Goal: Task Accomplishment & Management: Use online tool/utility

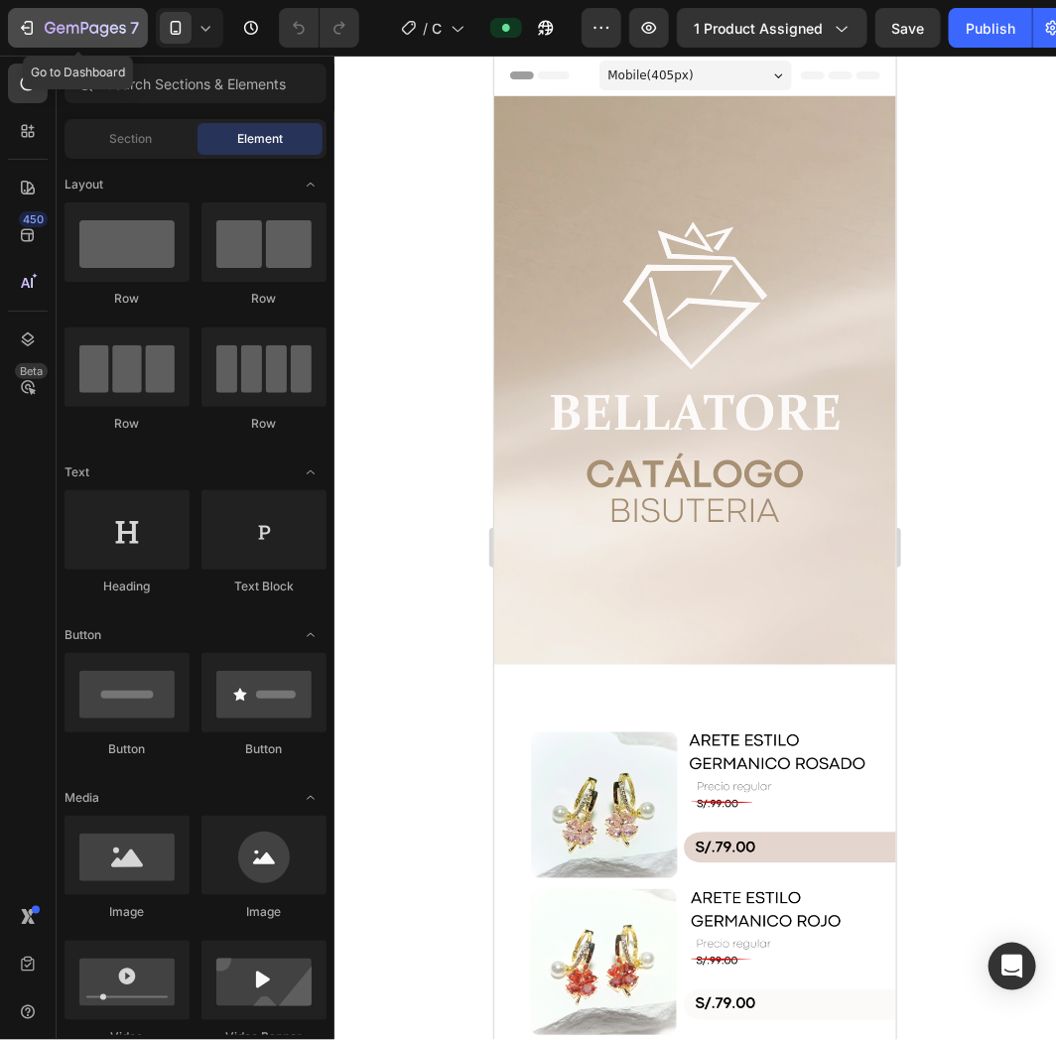
click at [100, 31] on icon "button" at bounding box center [85, 29] width 81 height 17
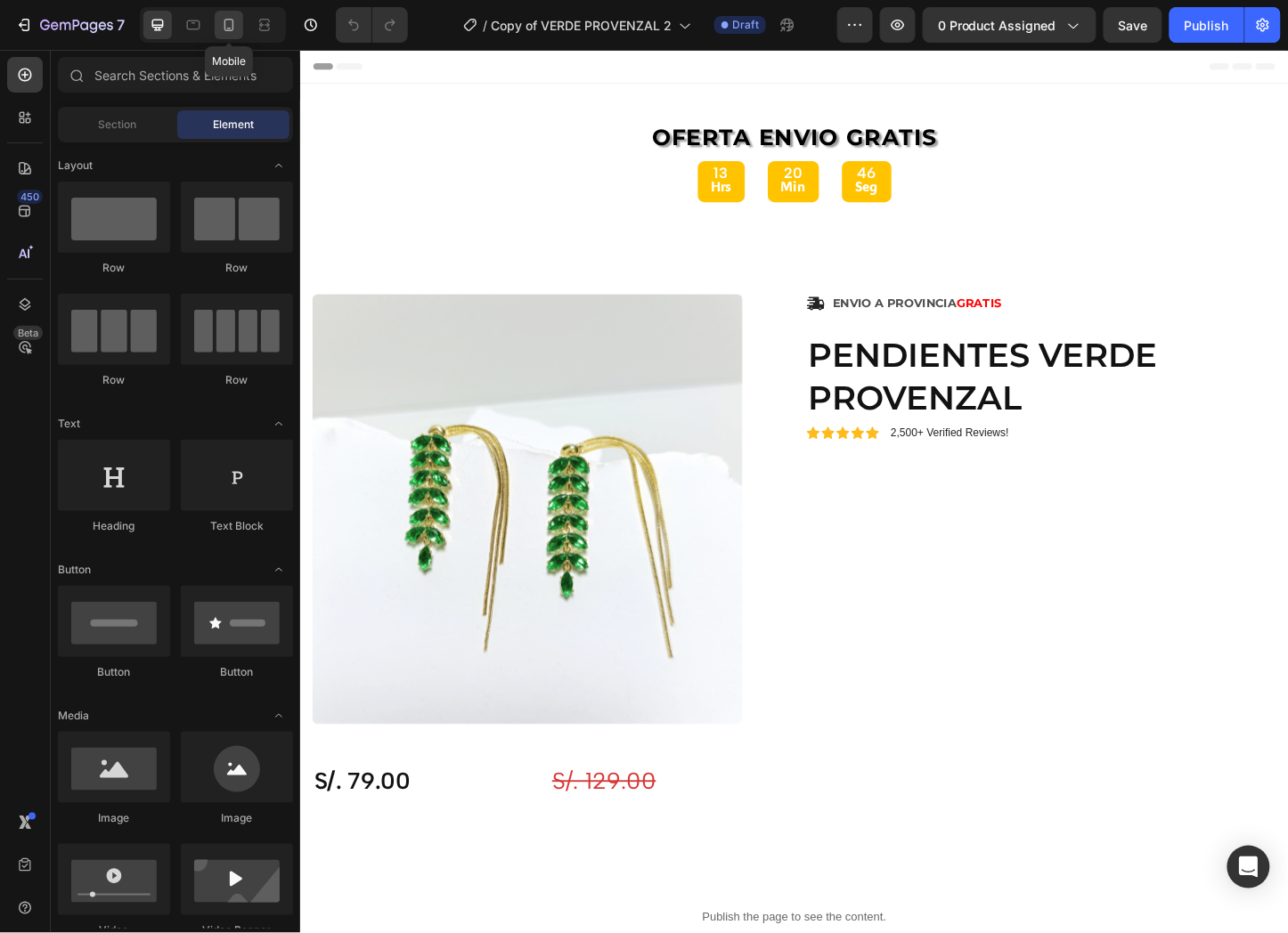
click at [232, 27] on icon at bounding box center [229, 25] width 18 height 18
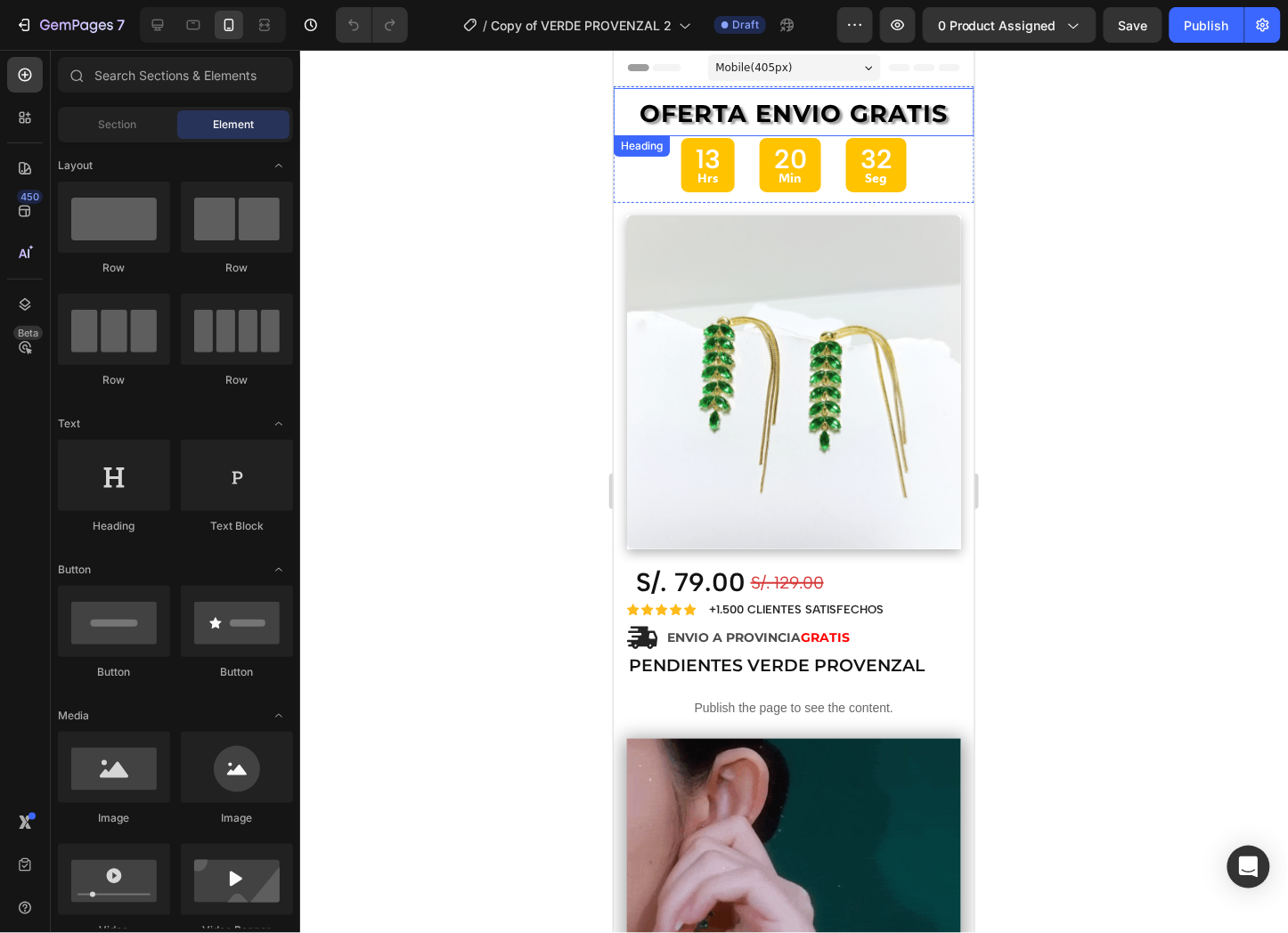
click at [938, 130] on h2 "OFERTA ENVIO GRATIS" at bounding box center [793, 111] width 361 height 48
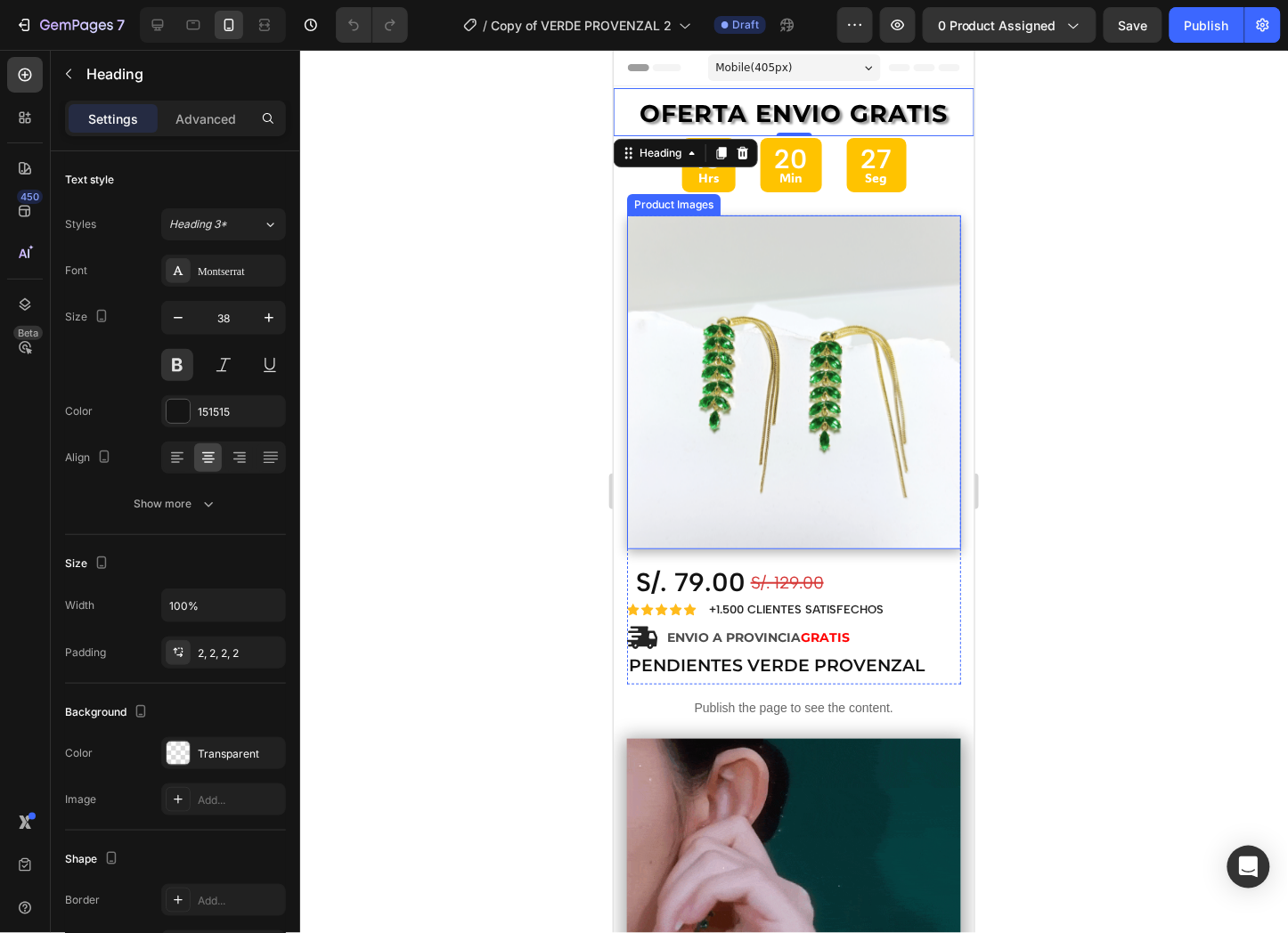
click at [857, 474] on img at bounding box center [793, 381] width 334 height 334
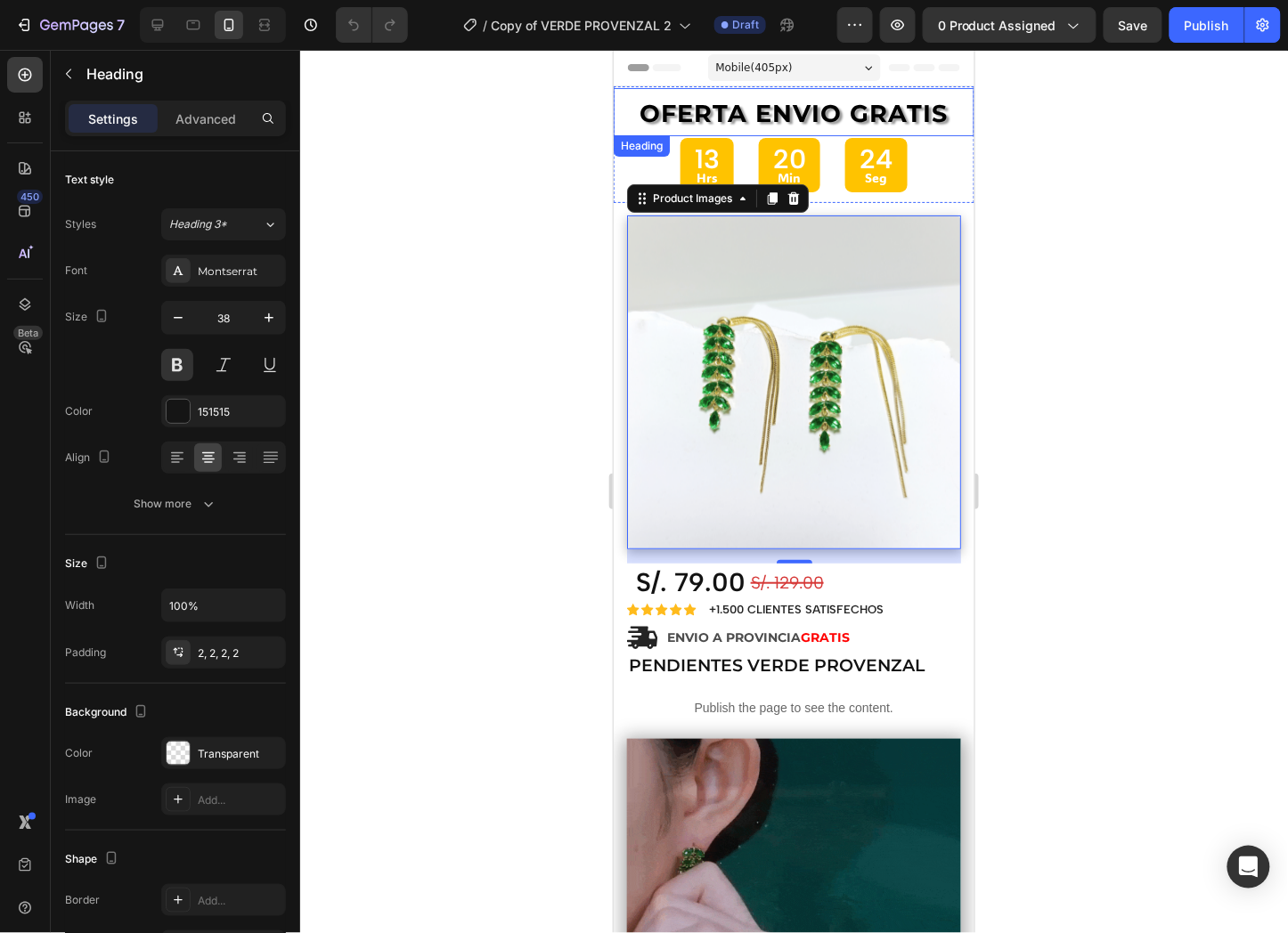
click at [941, 100] on h2 "OFERTA ENVIO GRATIS" at bounding box center [793, 111] width 361 height 48
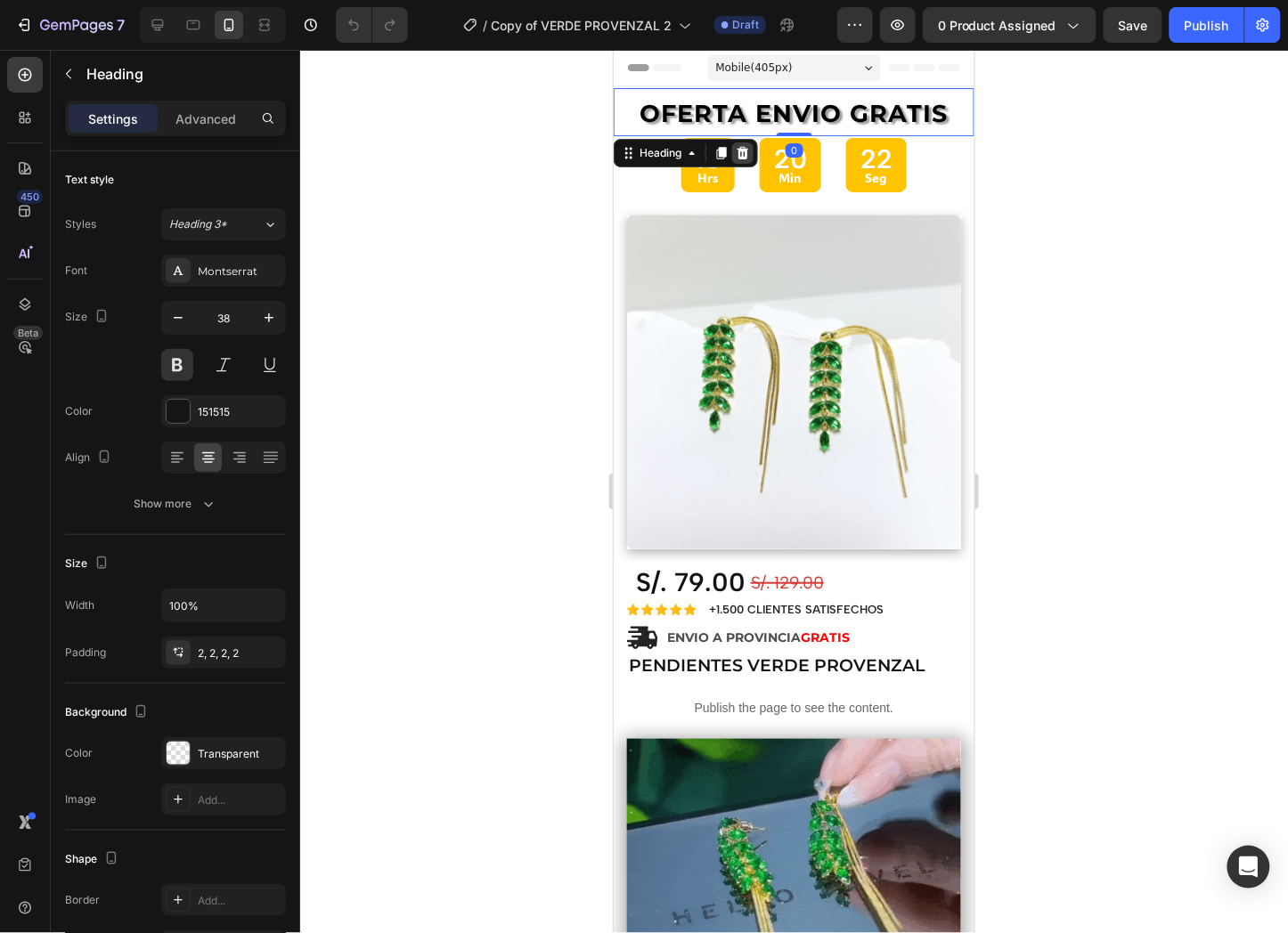
click at [740, 152] on icon at bounding box center [742, 152] width 12 height 13
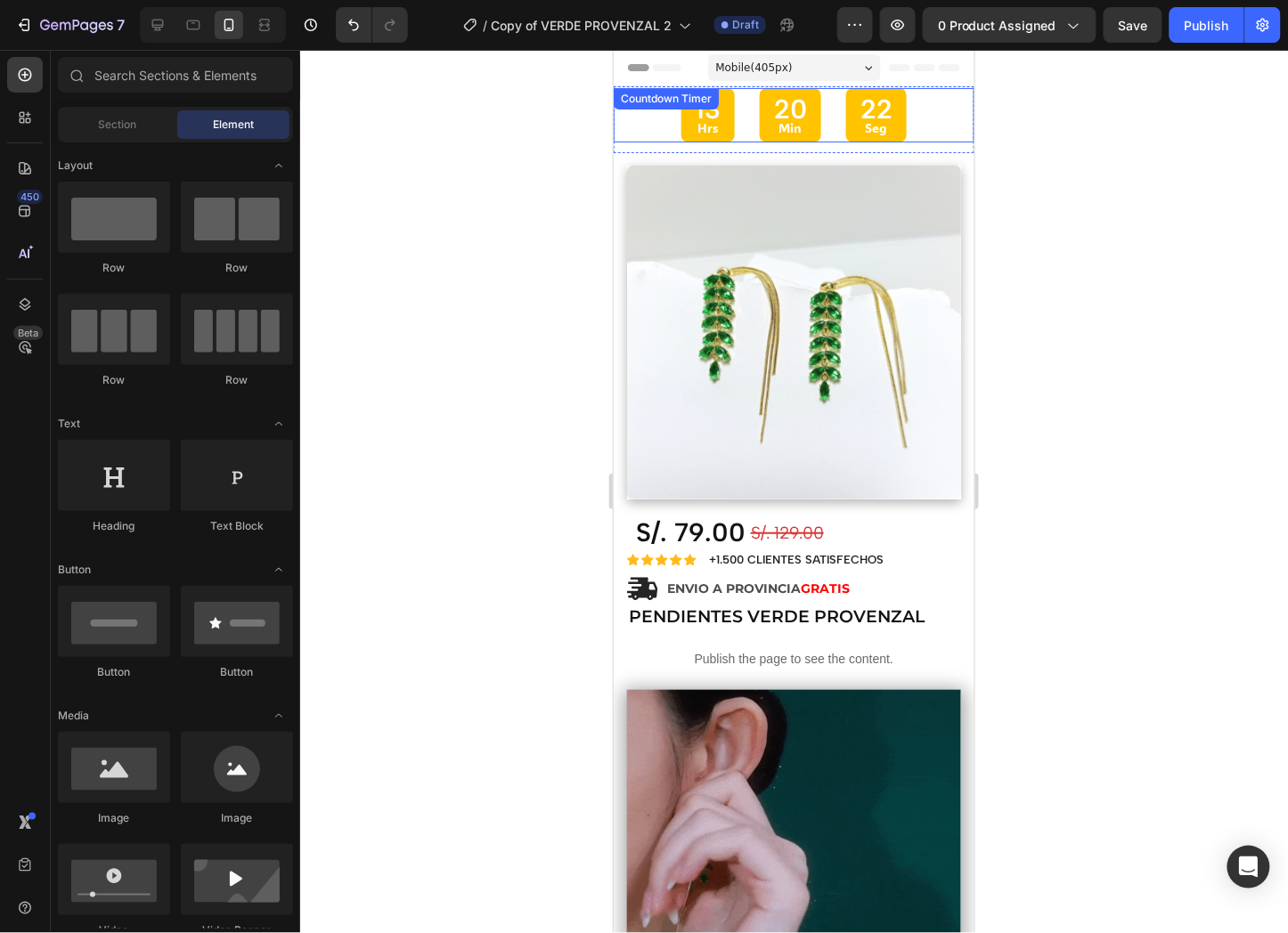
click at [948, 117] on div "13 Hrs 20 Min 22 Seg" at bounding box center [793, 114] width 361 height 55
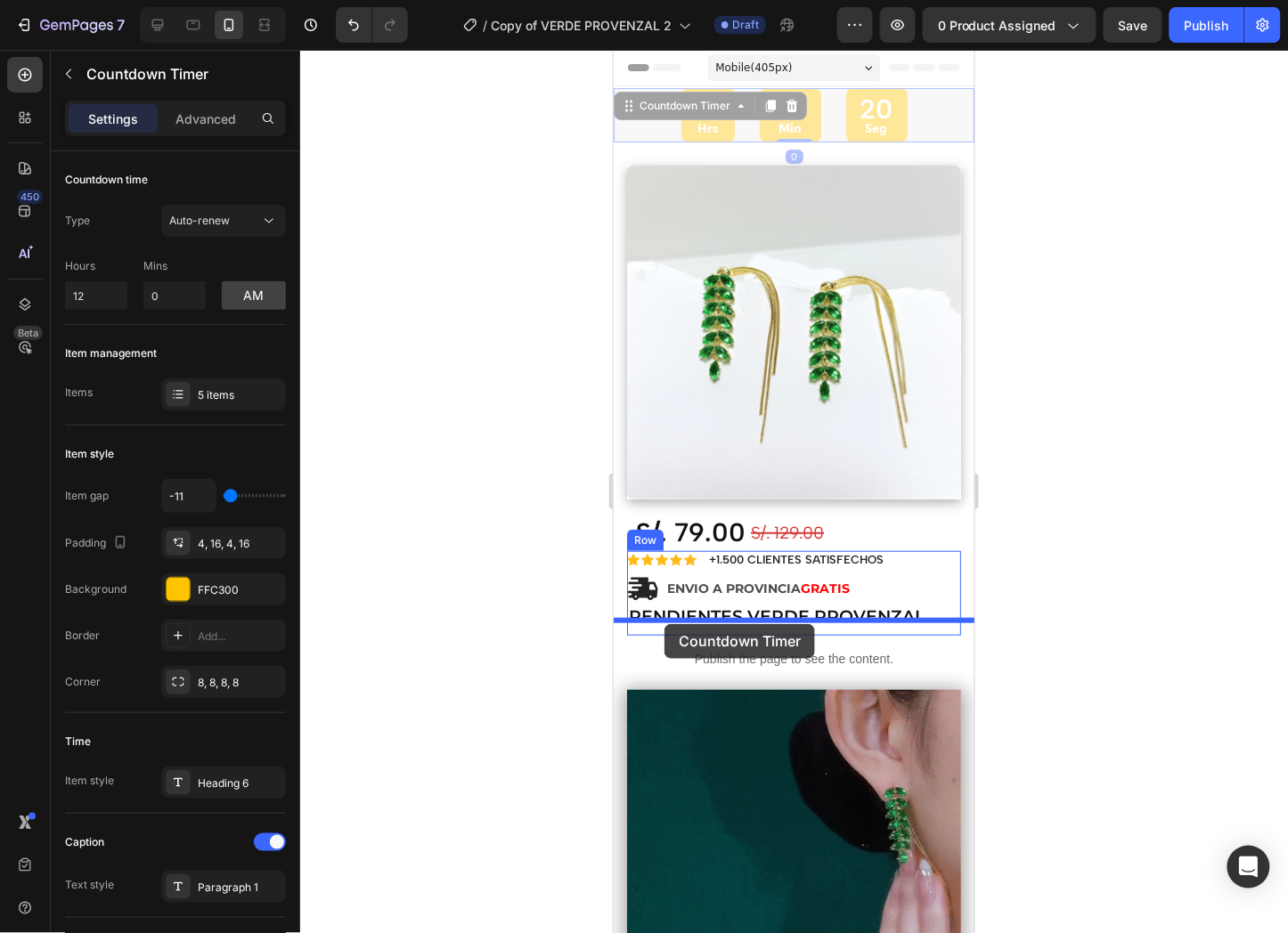
drag, startPoint x: 680, startPoint y: 108, endPoint x: 663, endPoint y: 623, distance: 515.3
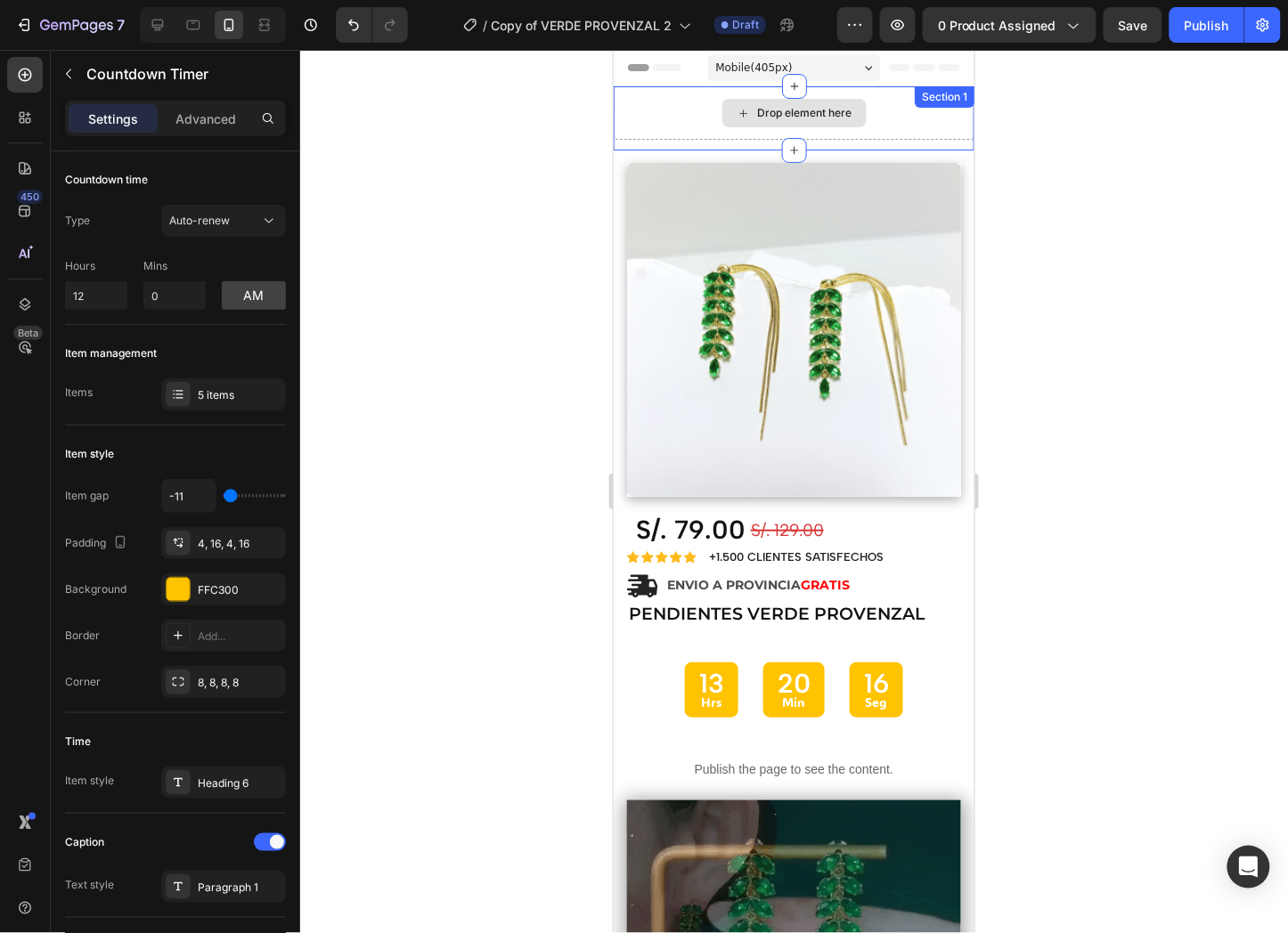
click at [916, 120] on div "Drop element here" at bounding box center [793, 112] width 361 height 54
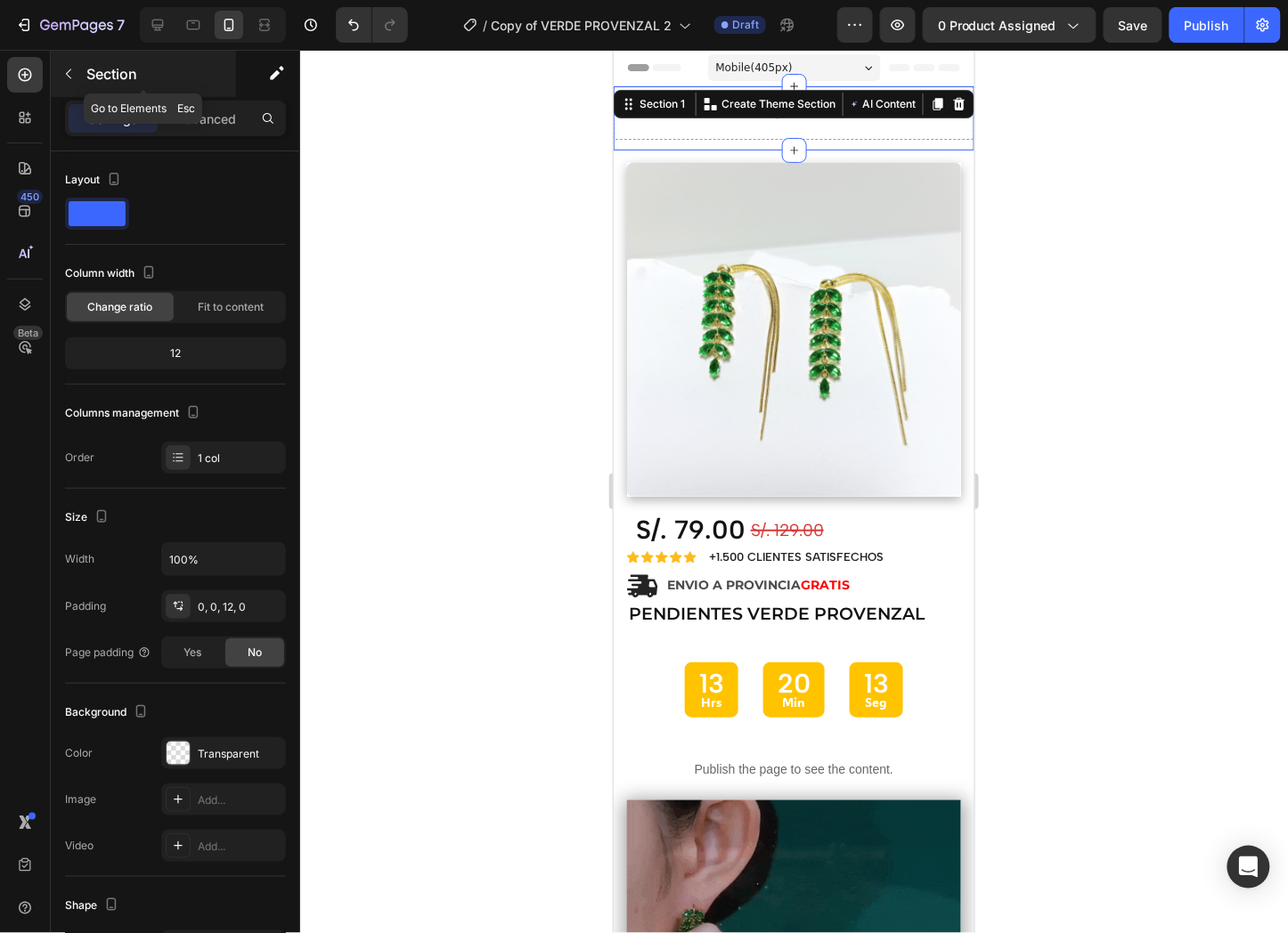
click at [66, 69] on icon "button" at bounding box center [68, 74] width 14 height 14
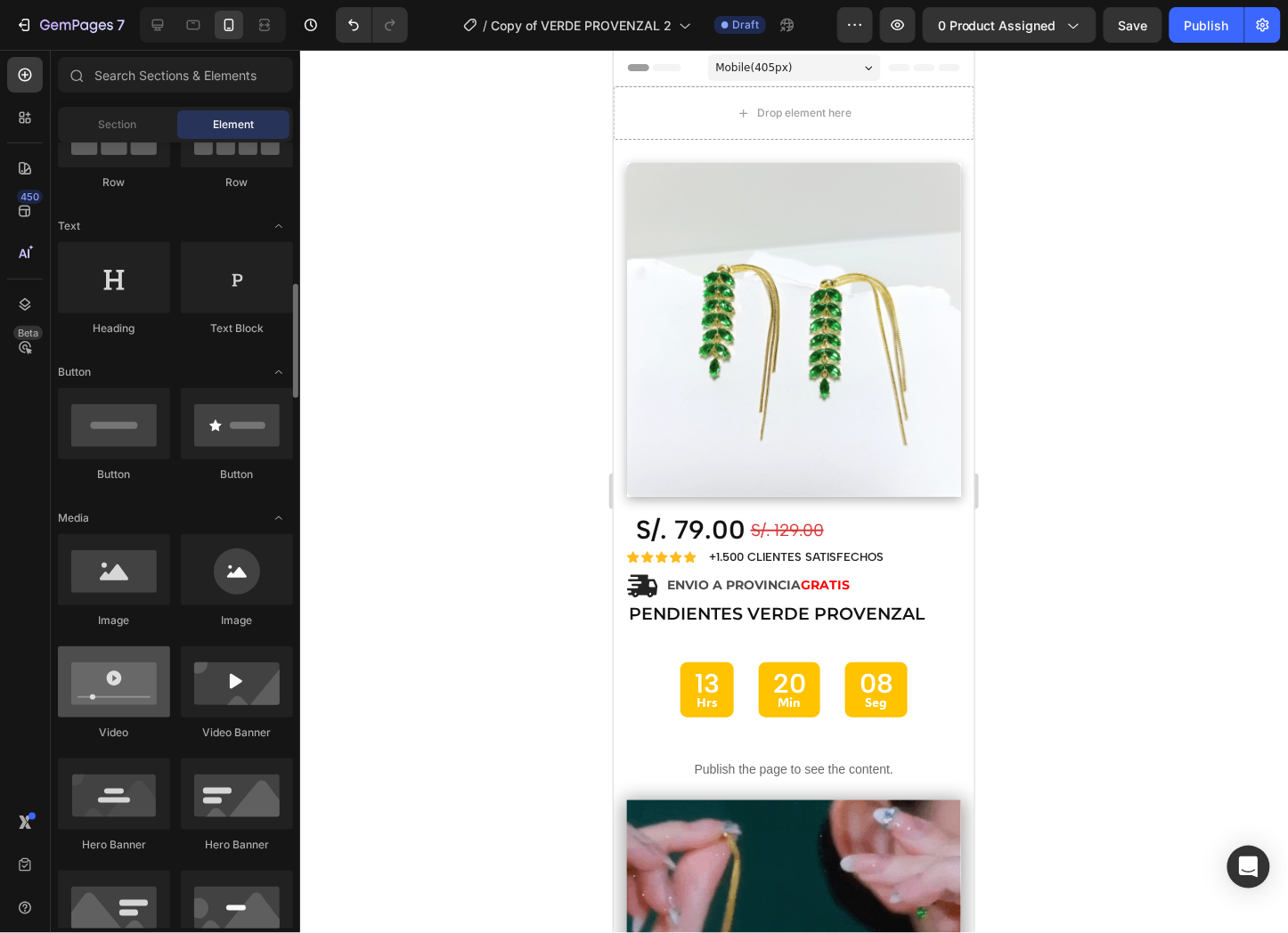
scroll to position [297, 0]
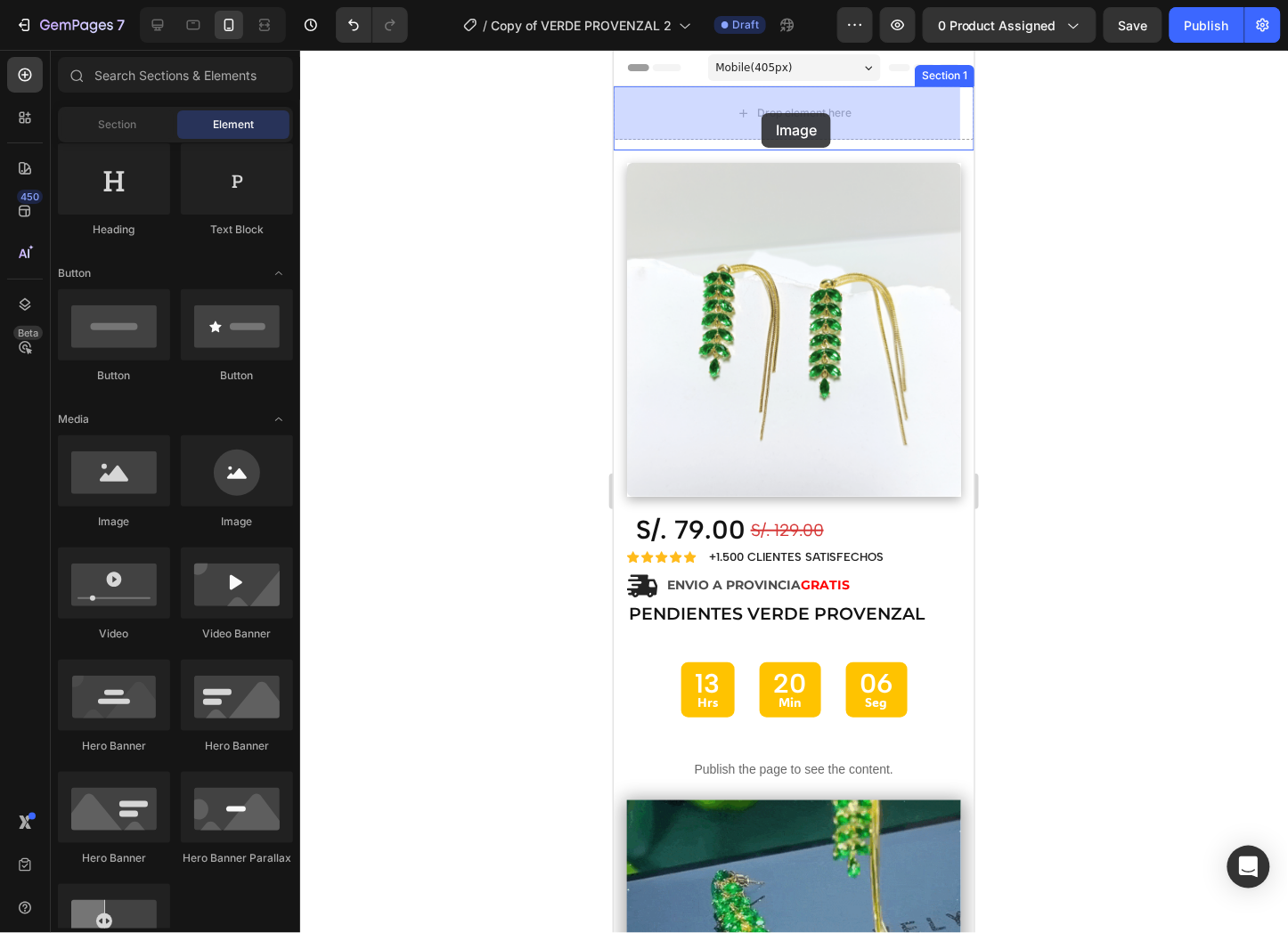
drag, startPoint x: 793, startPoint y: 527, endPoint x: 765, endPoint y: 95, distance: 432.9
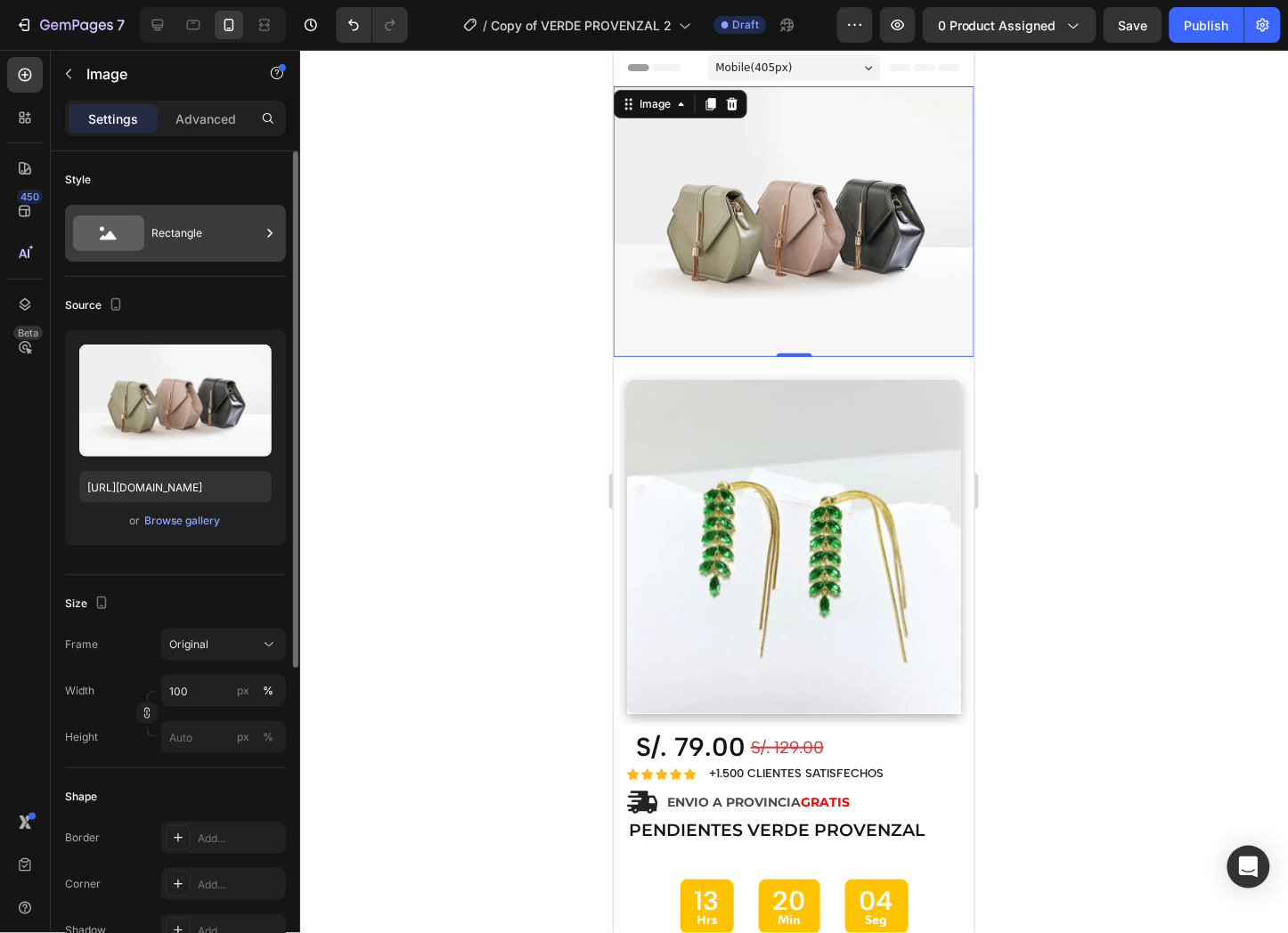
click at [168, 241] on div "Rectangle" at bounding box center [206, 233] width 109 height 41
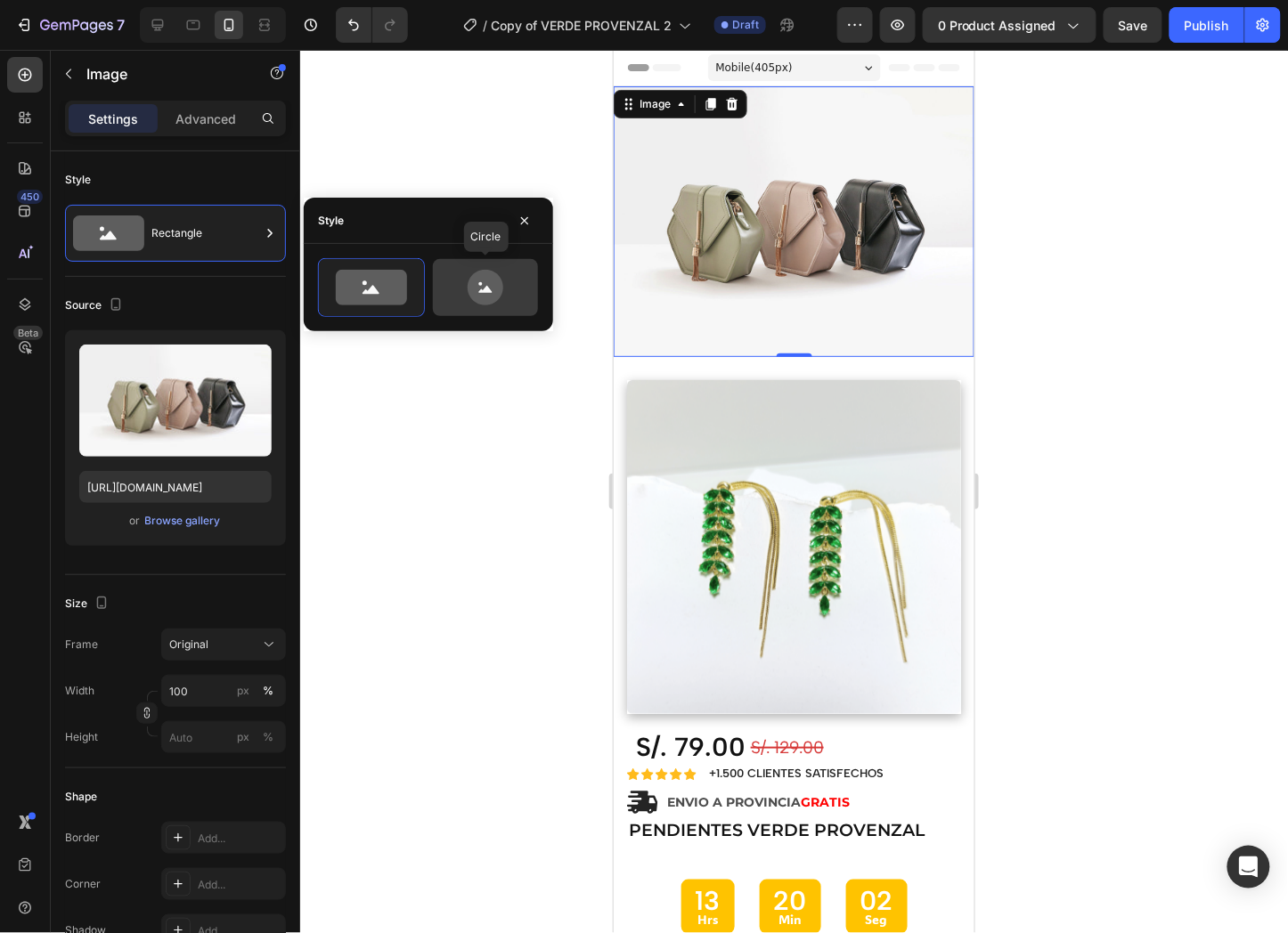
click at [496, 291] on icon at bounding box center [486, 288] width 36 height 36
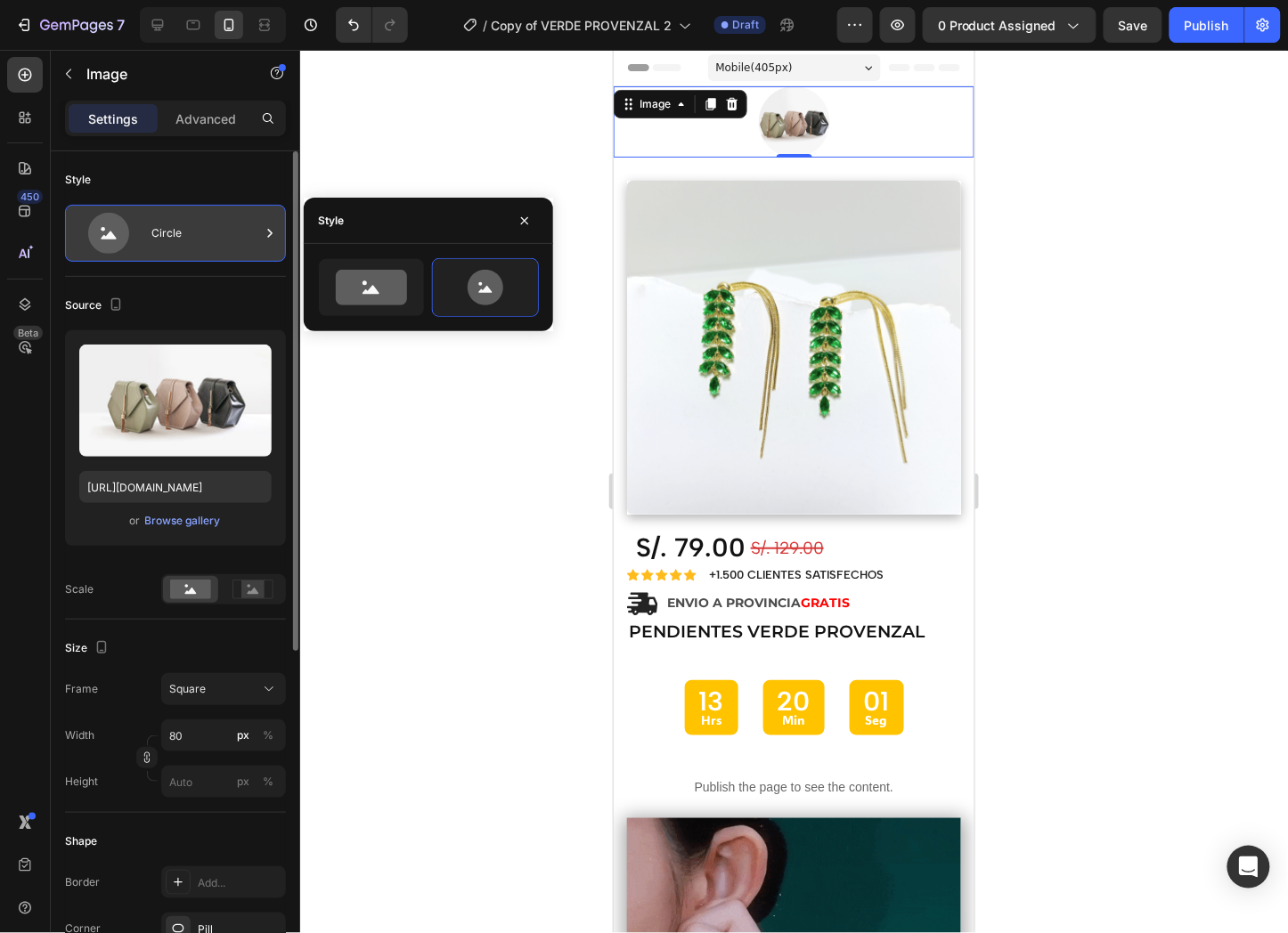
click at [158, 246] on div "Circle" at bounding box center [206, 233] width 109 height 41
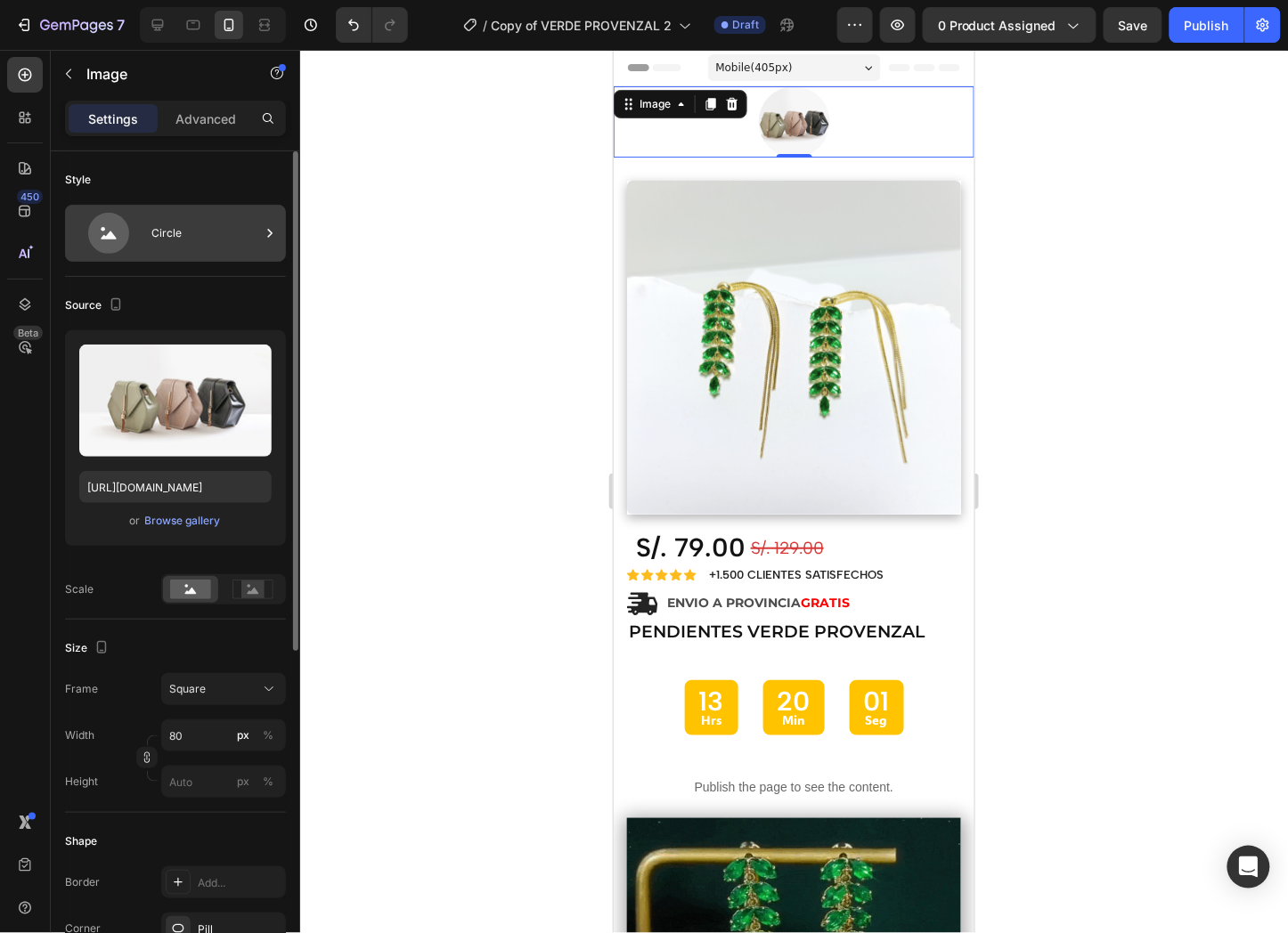
click at [241, 255] on div "Circle" at bounding box center [175, 233] width 221 height 57
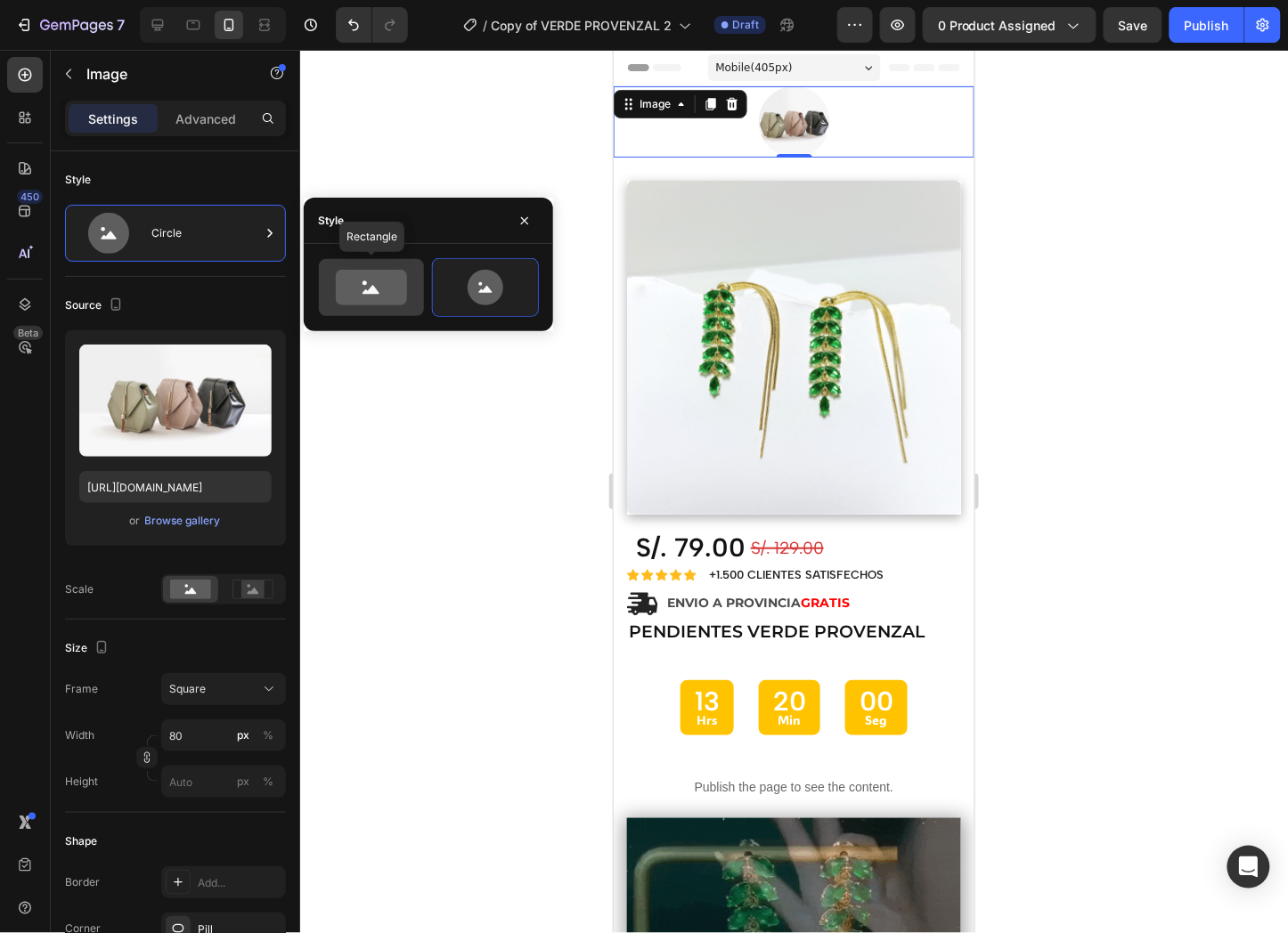
click at [343, 285] on icon at bounding box center [371, 288] width 71 height 36
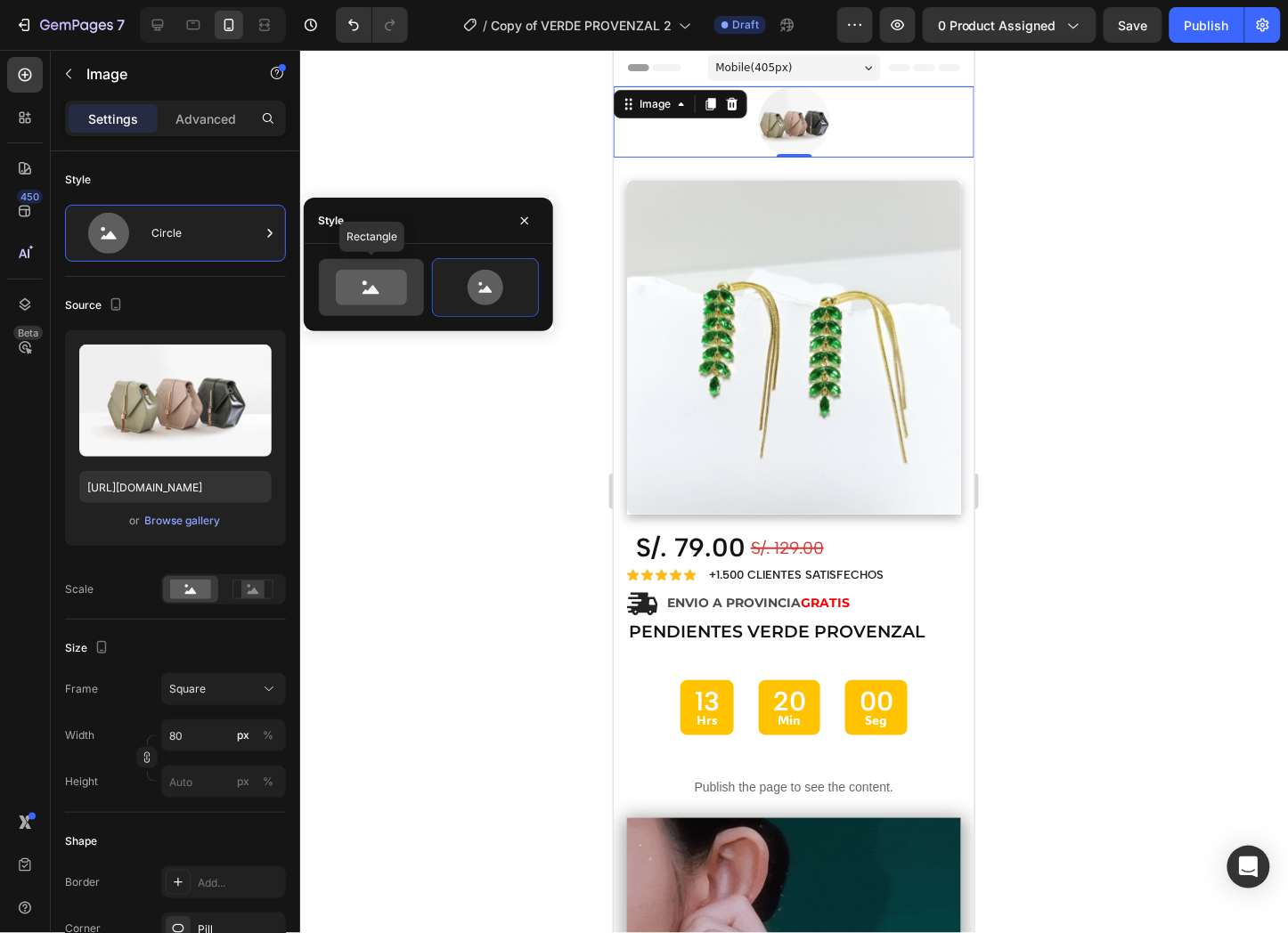
type input "100"
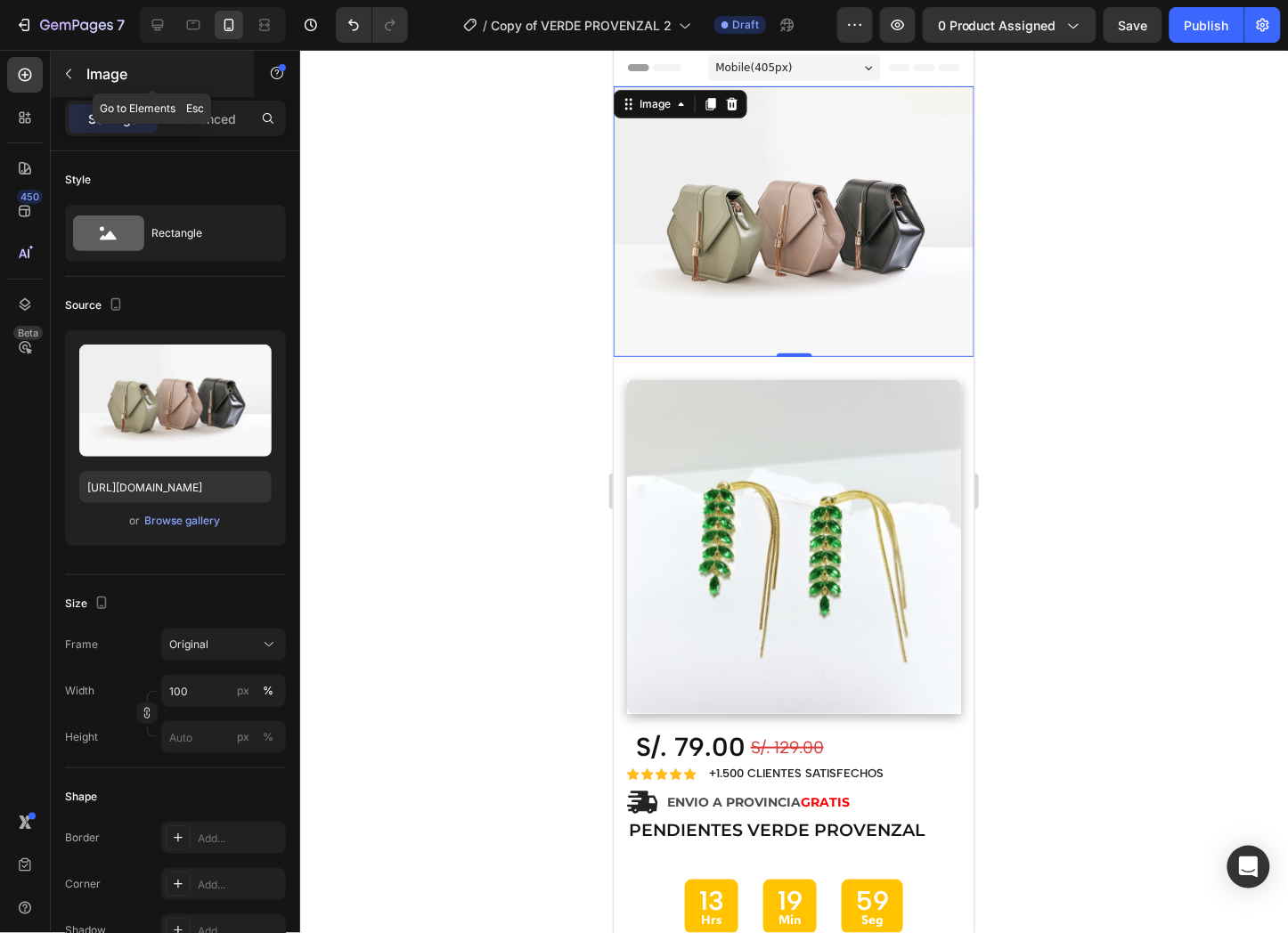
click at [81, 69] on button "button" at bounding box center [69, 74] width 29 height 29
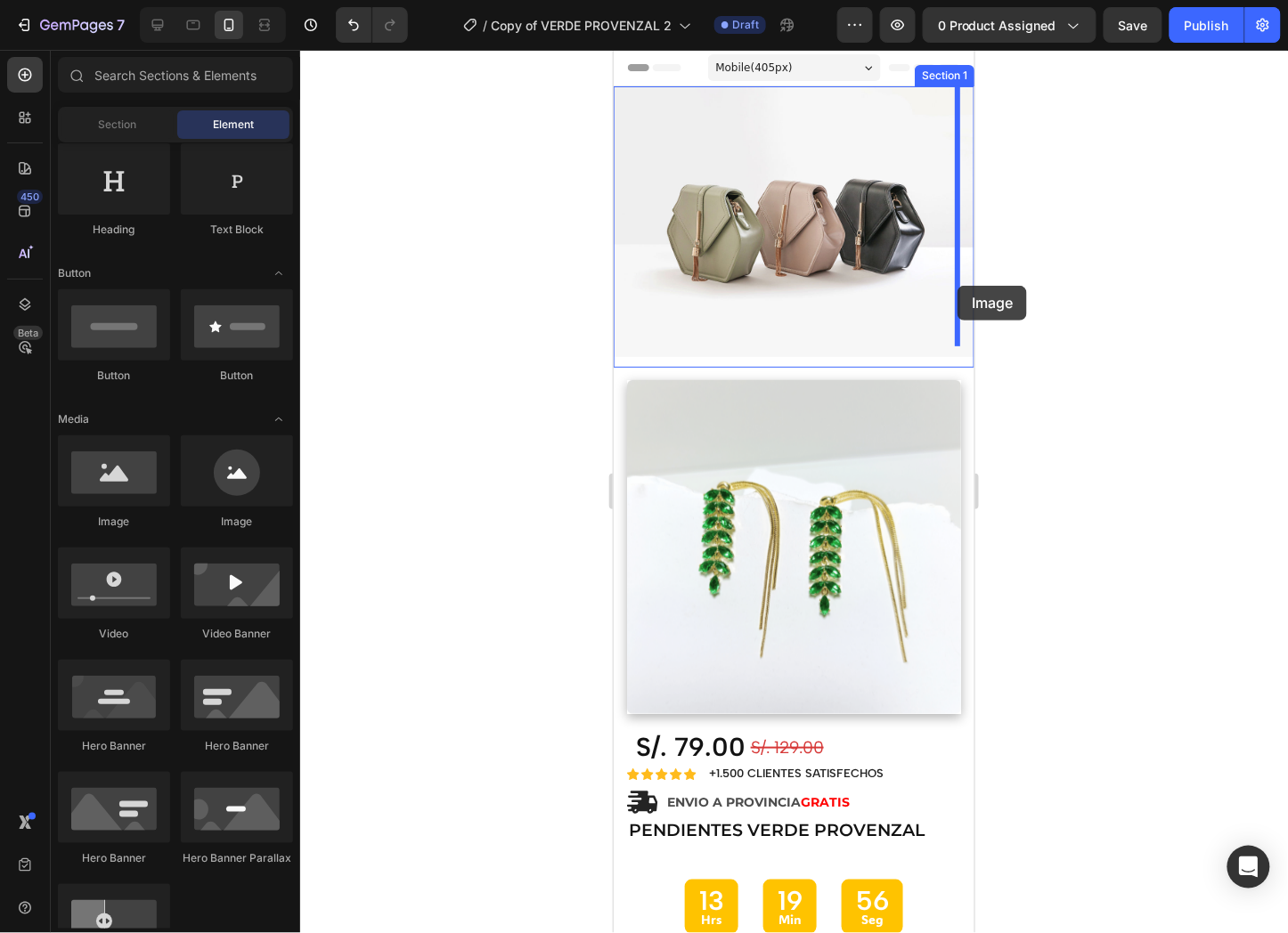
drag, startPoint x: 749, startPoint y: 534, endPoint x: 957, endPoint y: 285, distance: 324.4
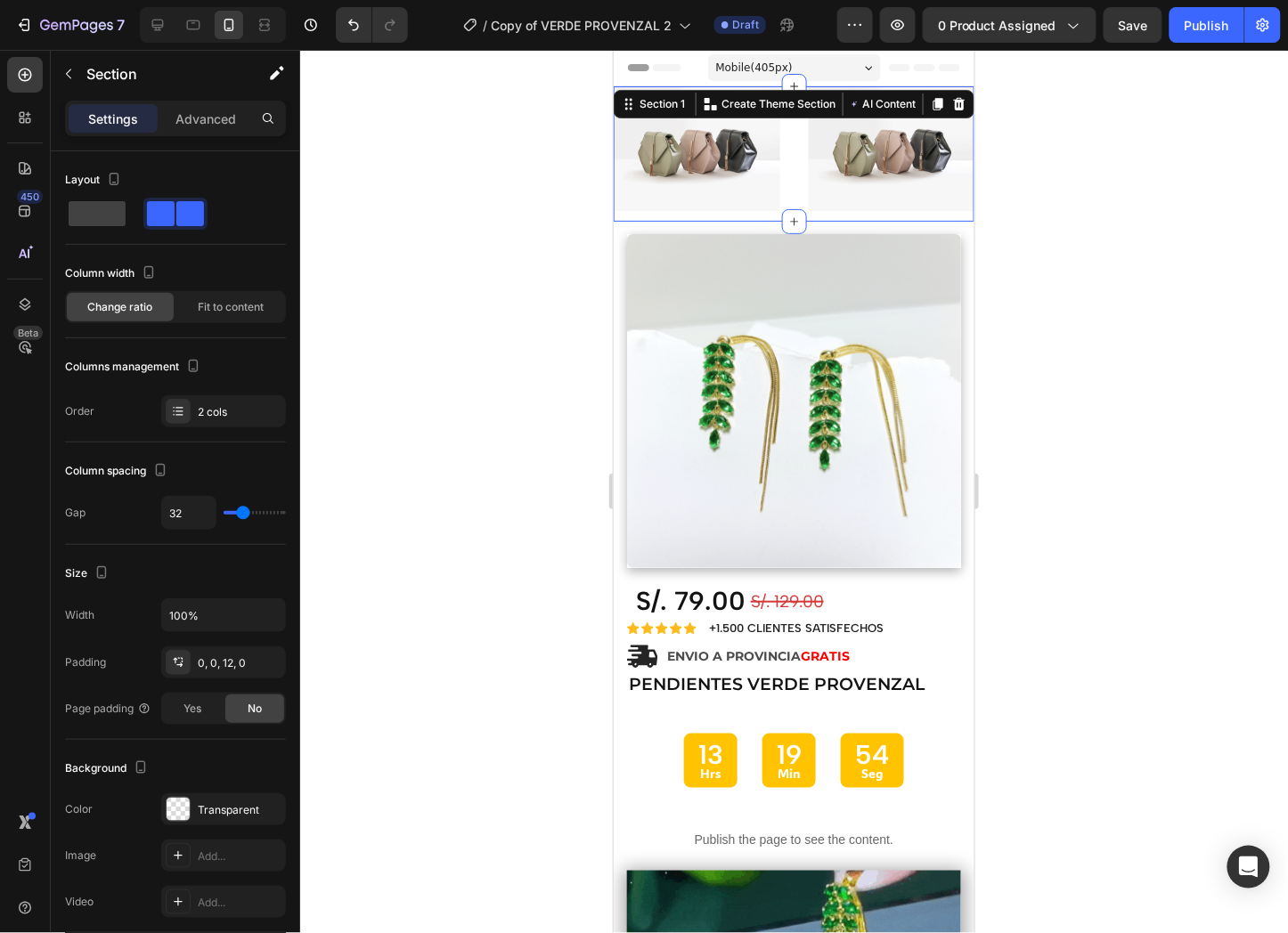
click at [787, 178] on div "Image Image Section 1 Create Theme Section AI Content Write with GemAI What wou…" at bounding box center [793, 153] width 361 height 135
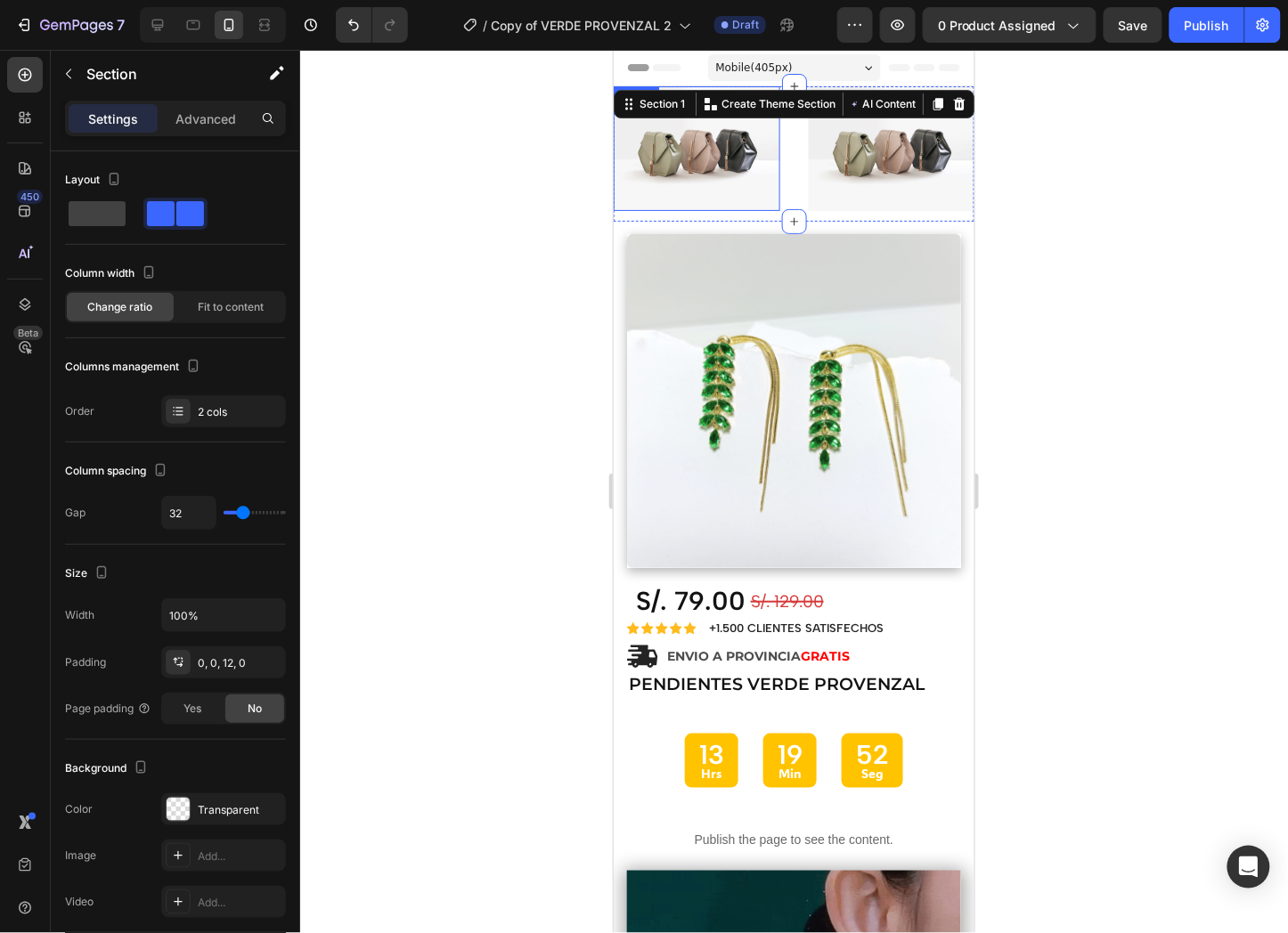
click at [745, 154] on img at bounding box center [697, 147] width 167 height 125
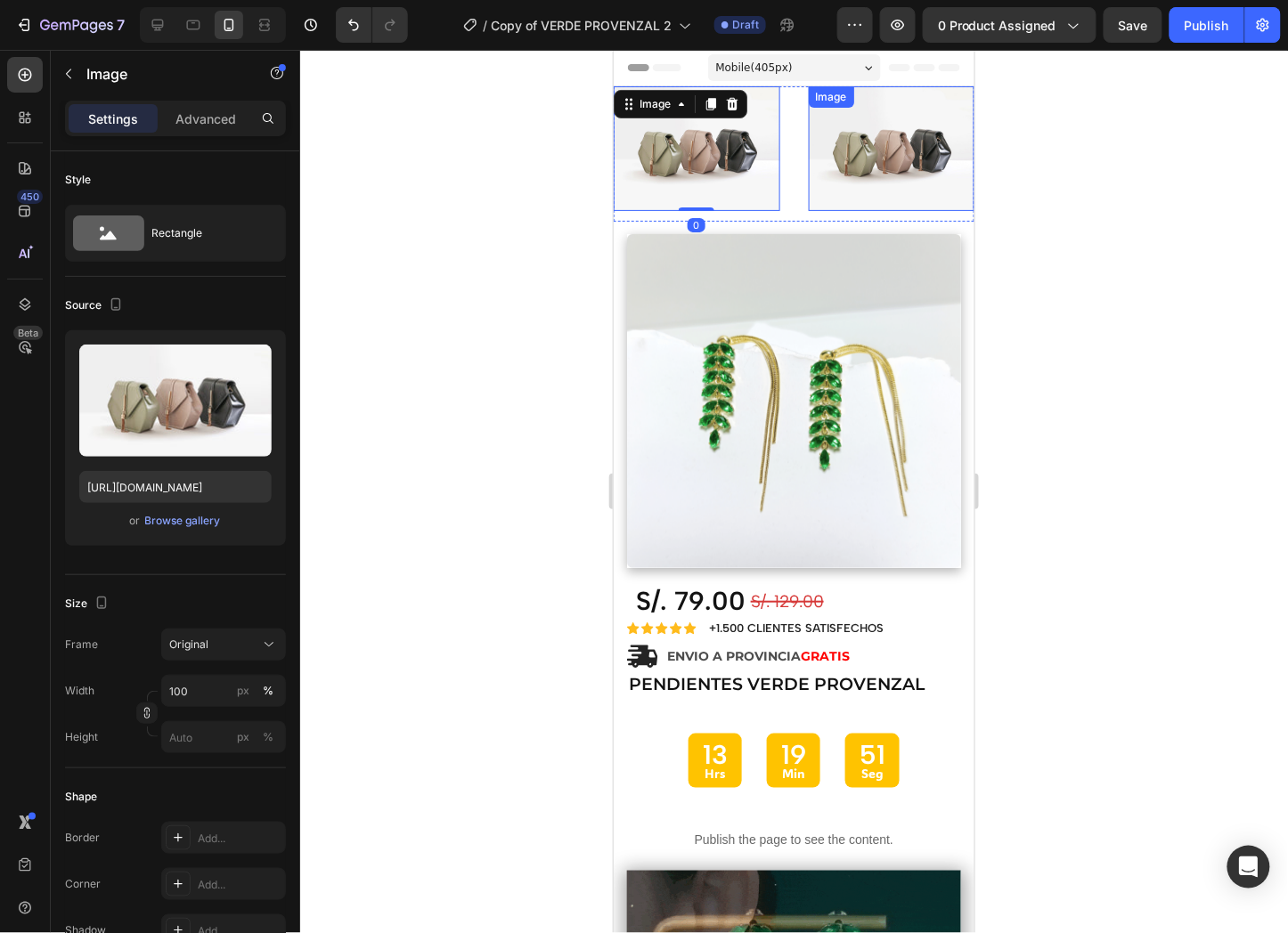
click at [823, 165] on img at bounding box center [891, 147] width 167 height 125
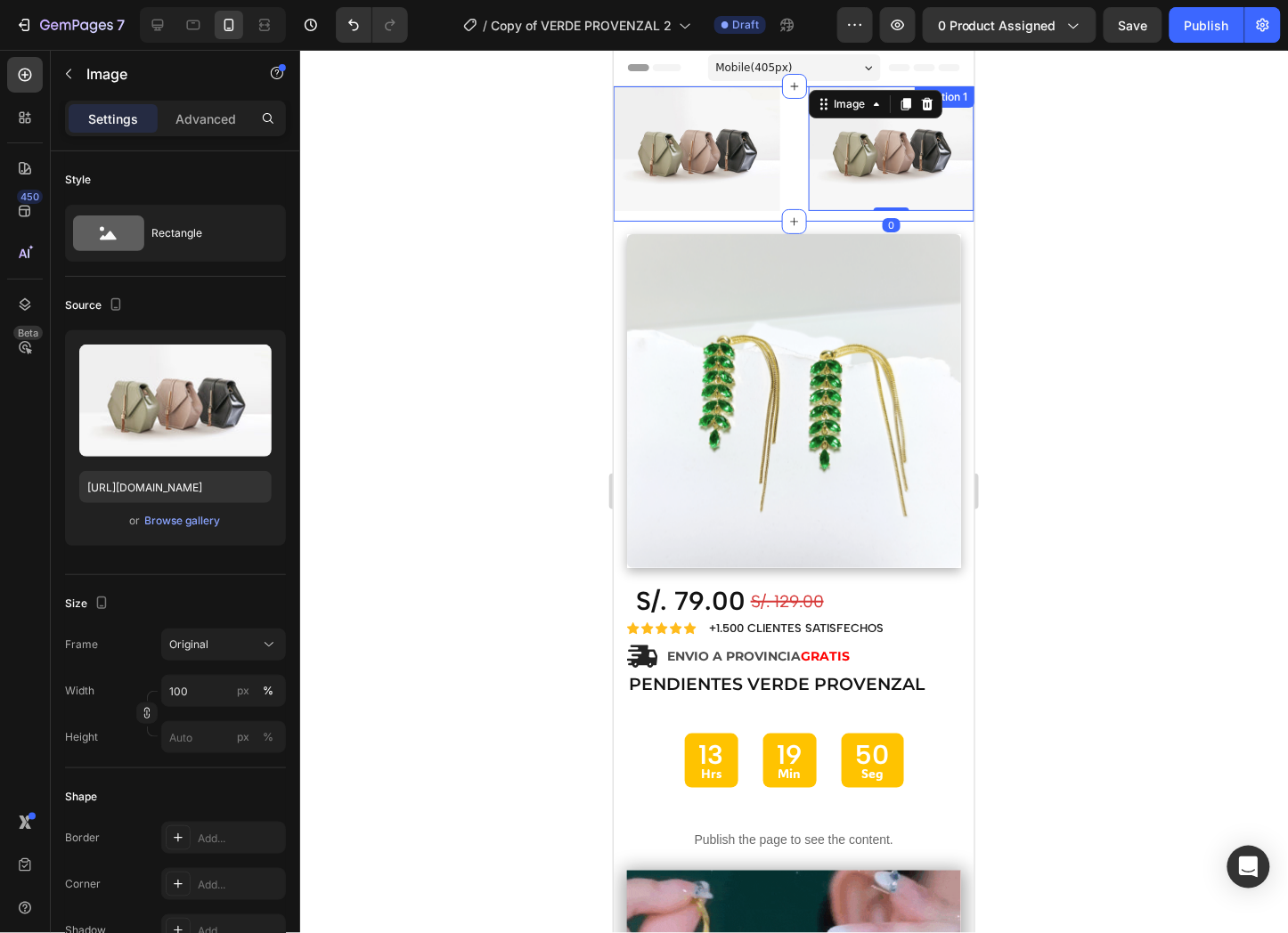
drag, startPoint x: 799, startPoint y: 160, endPoint x: 785, endPoint y: 165, distance: 14.9
click at [788, 164] on div "Image Image 0 Section 1" at bounding box center [793, 153] width 361 height 135
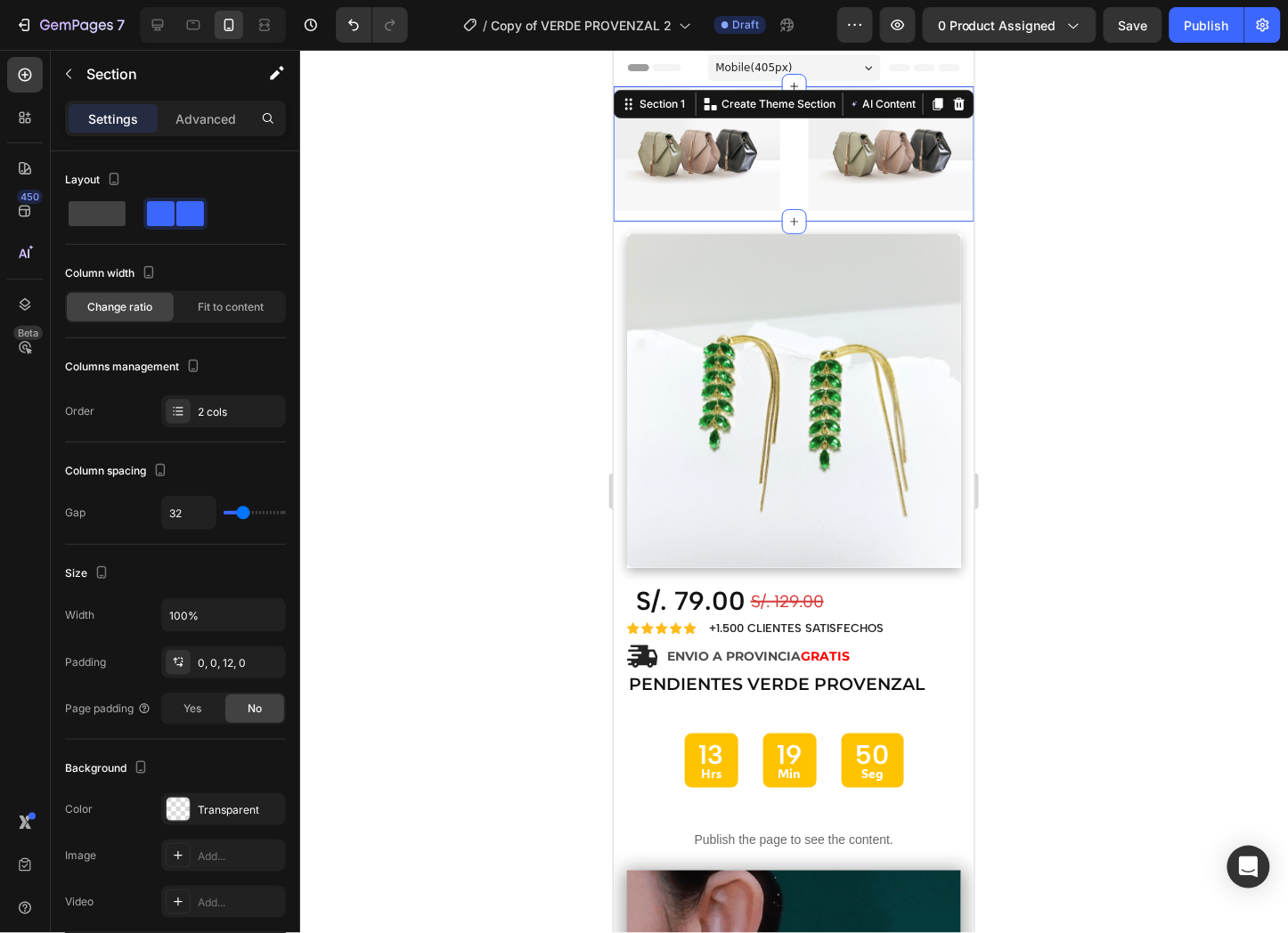
click at [785, 165] on div "Image Image Section 1 Create Theme Section AI Content Write with GemAI What wou…" at bounding box center [793, 153] width 361 height 135
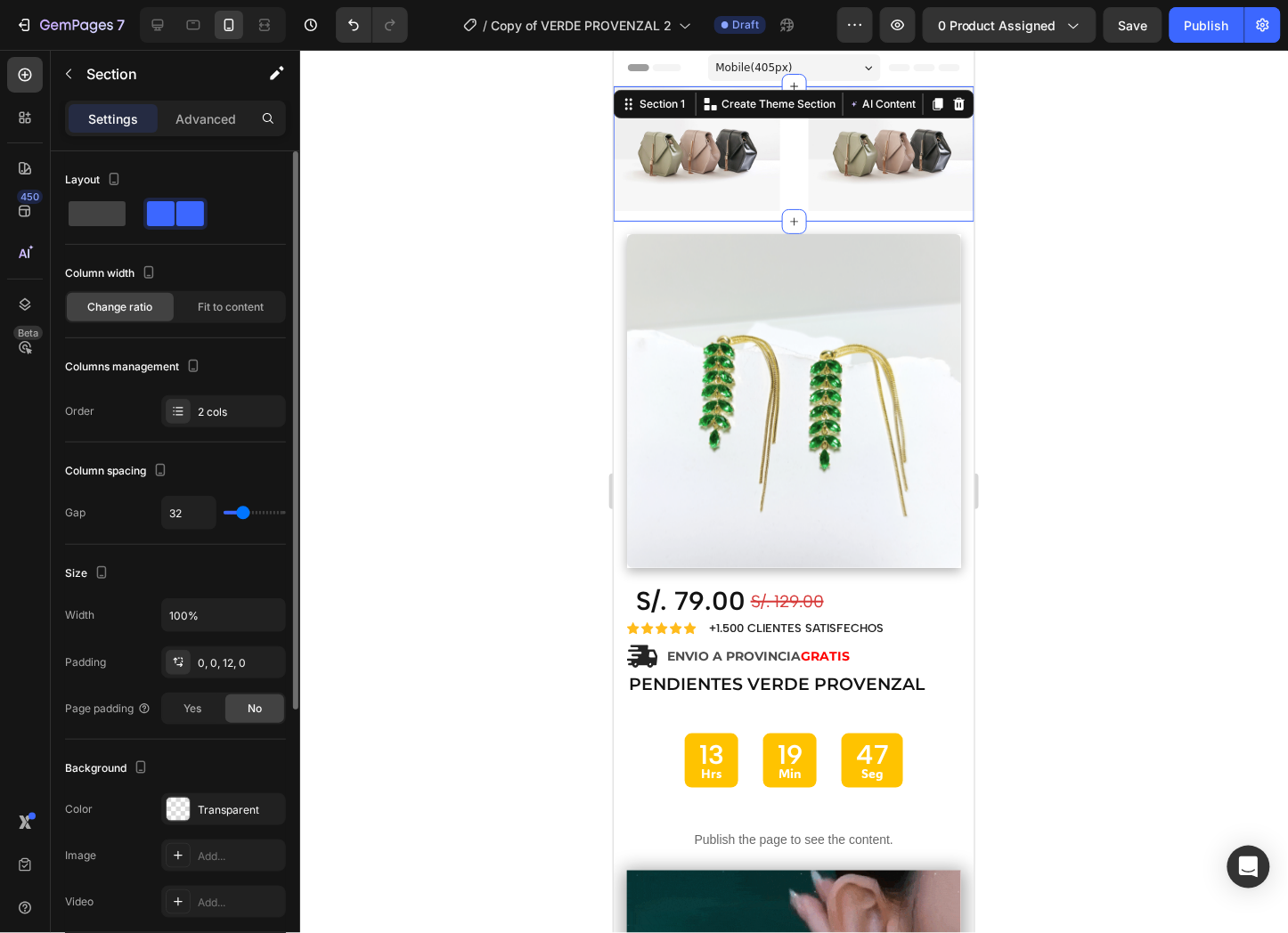
type input "7"
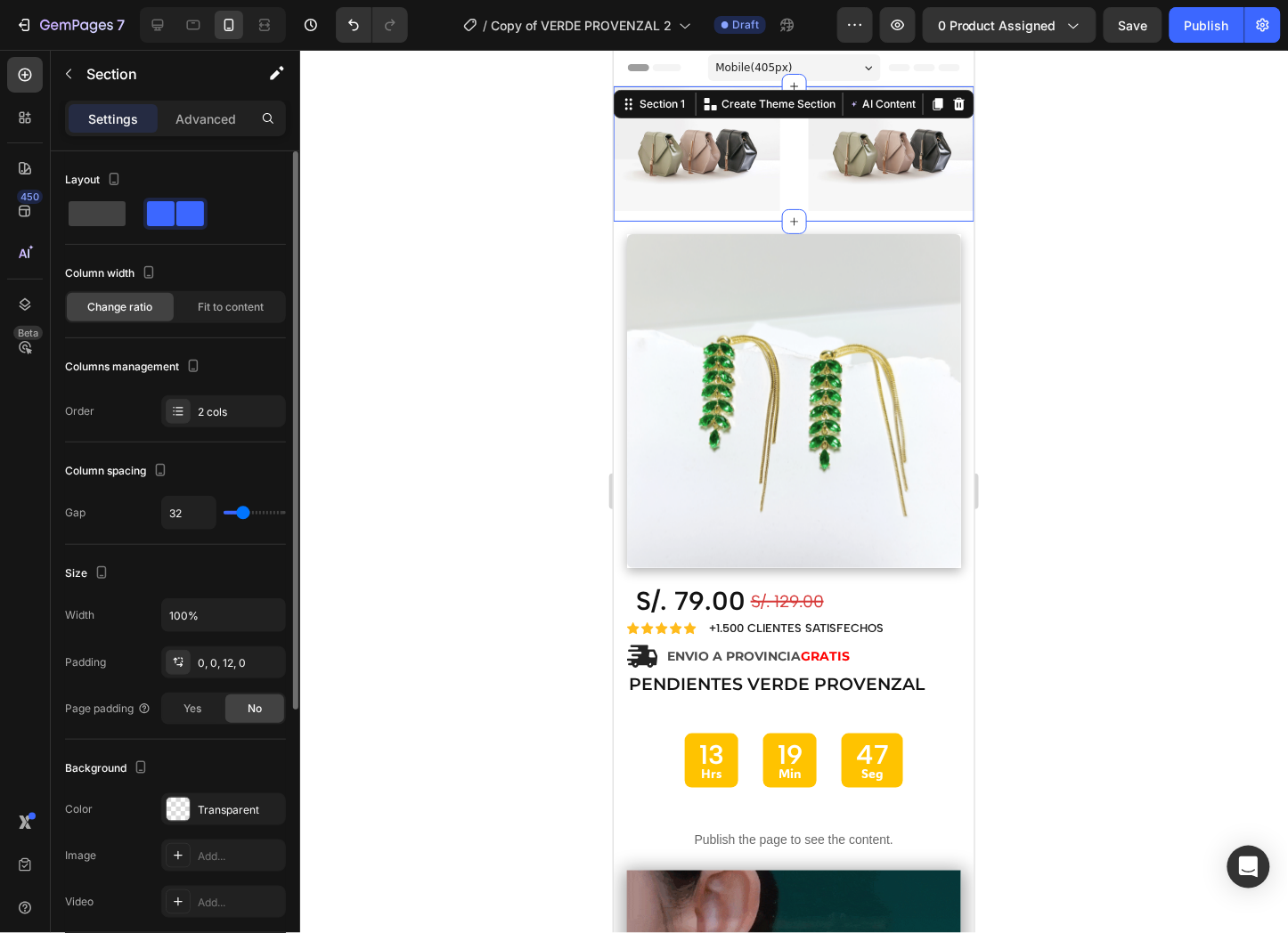
type input "7"
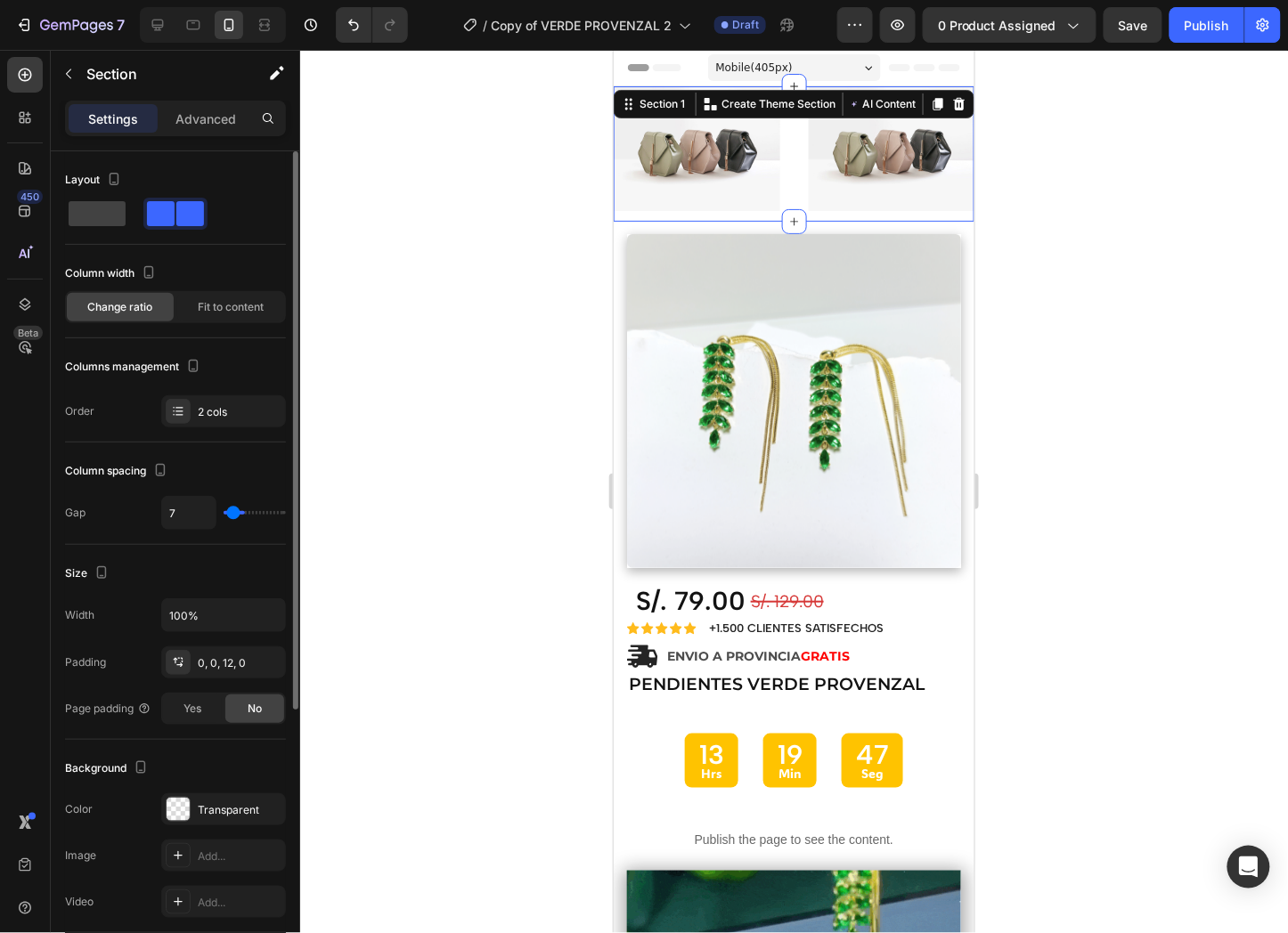
type input "2"
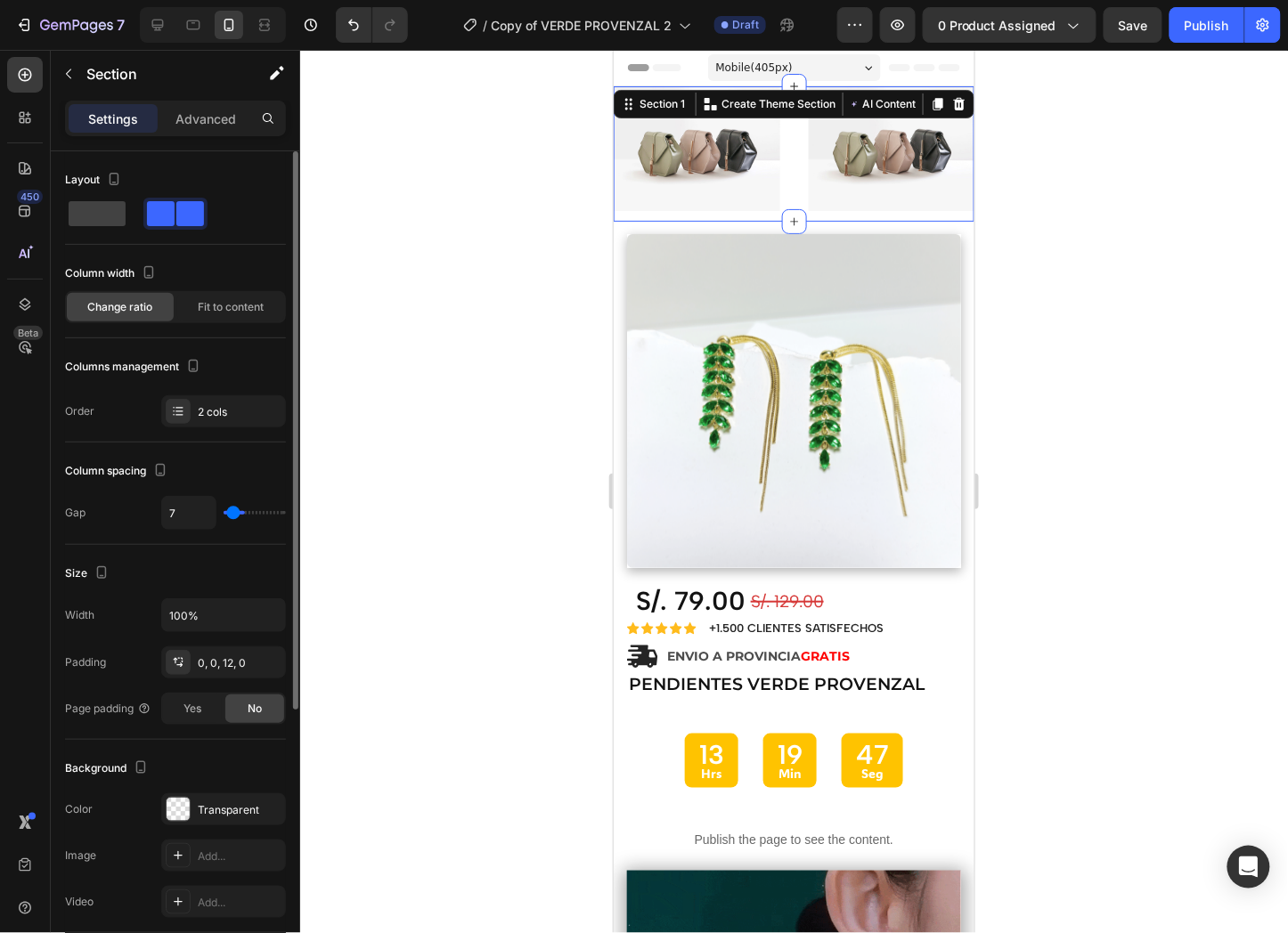
type input "2"
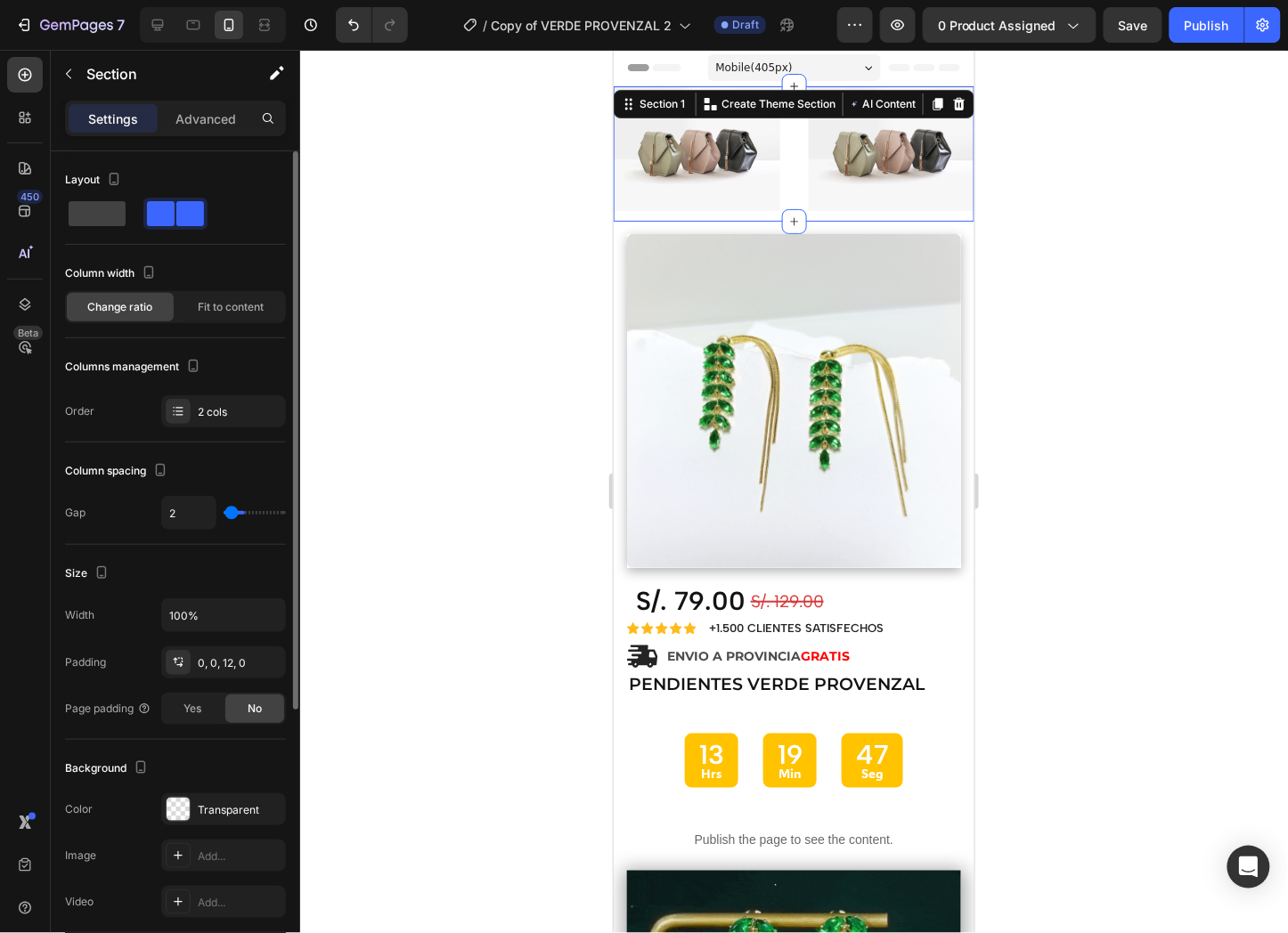
type input "0"
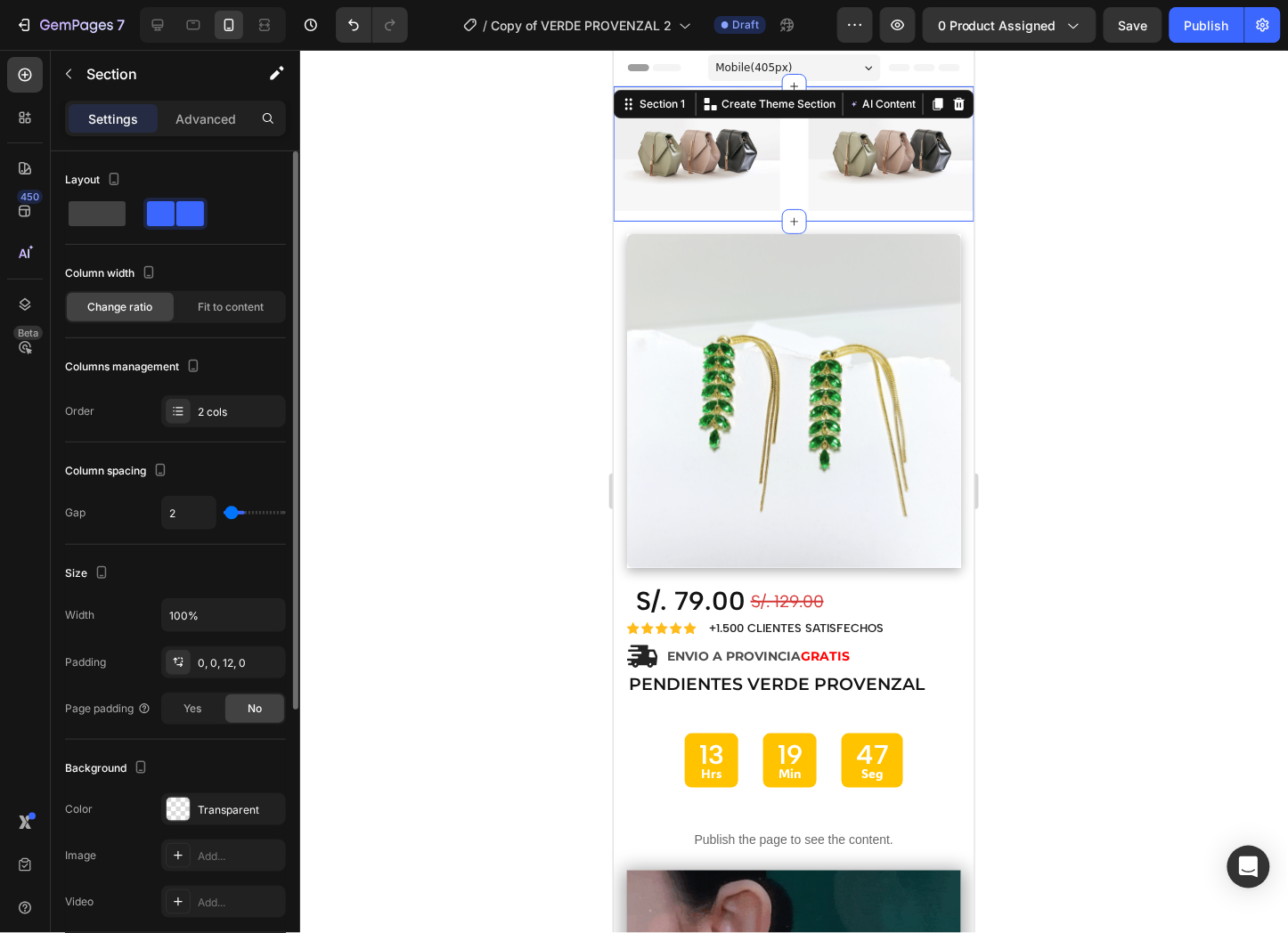
type input "0"
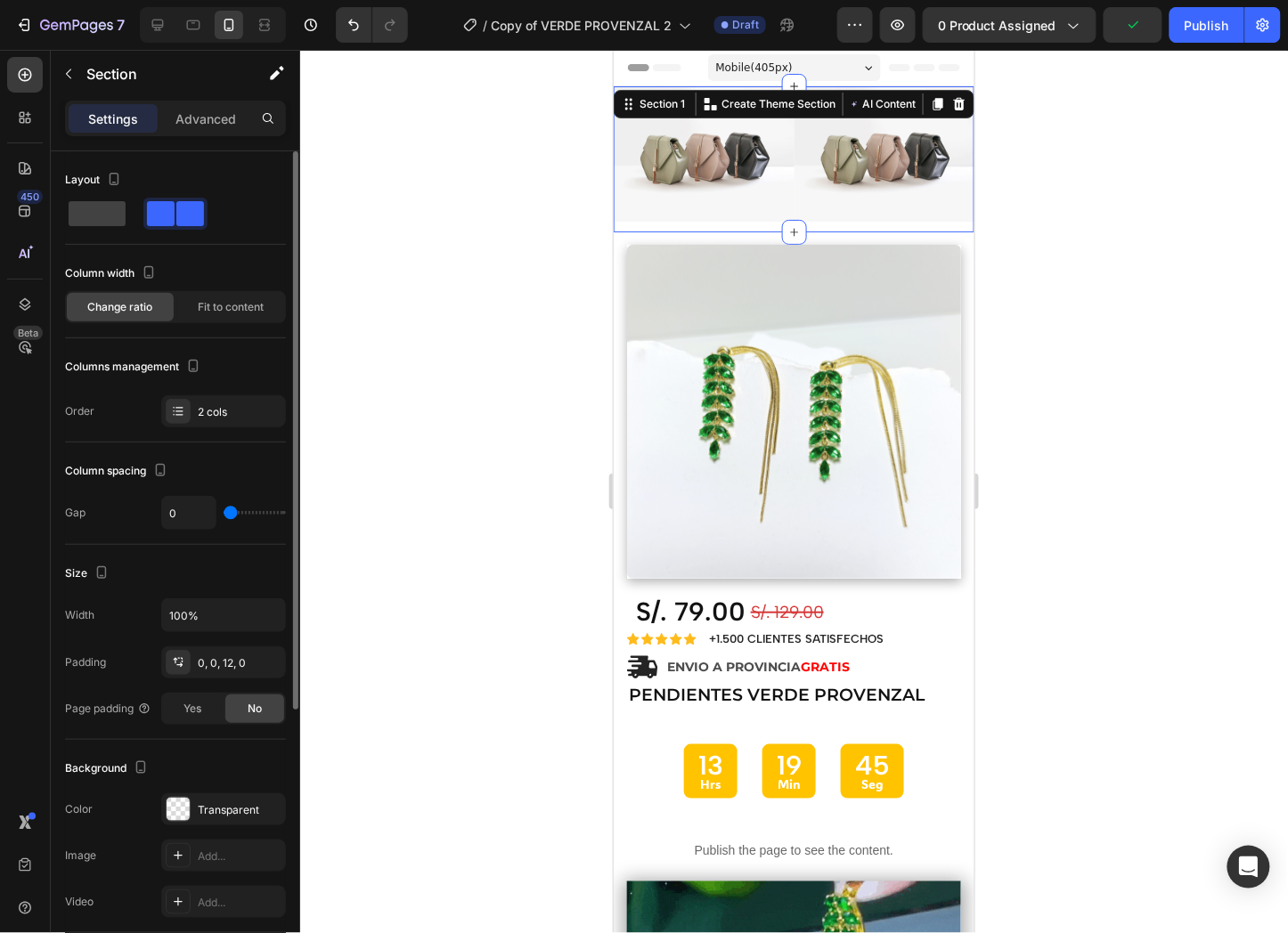
type input "2"
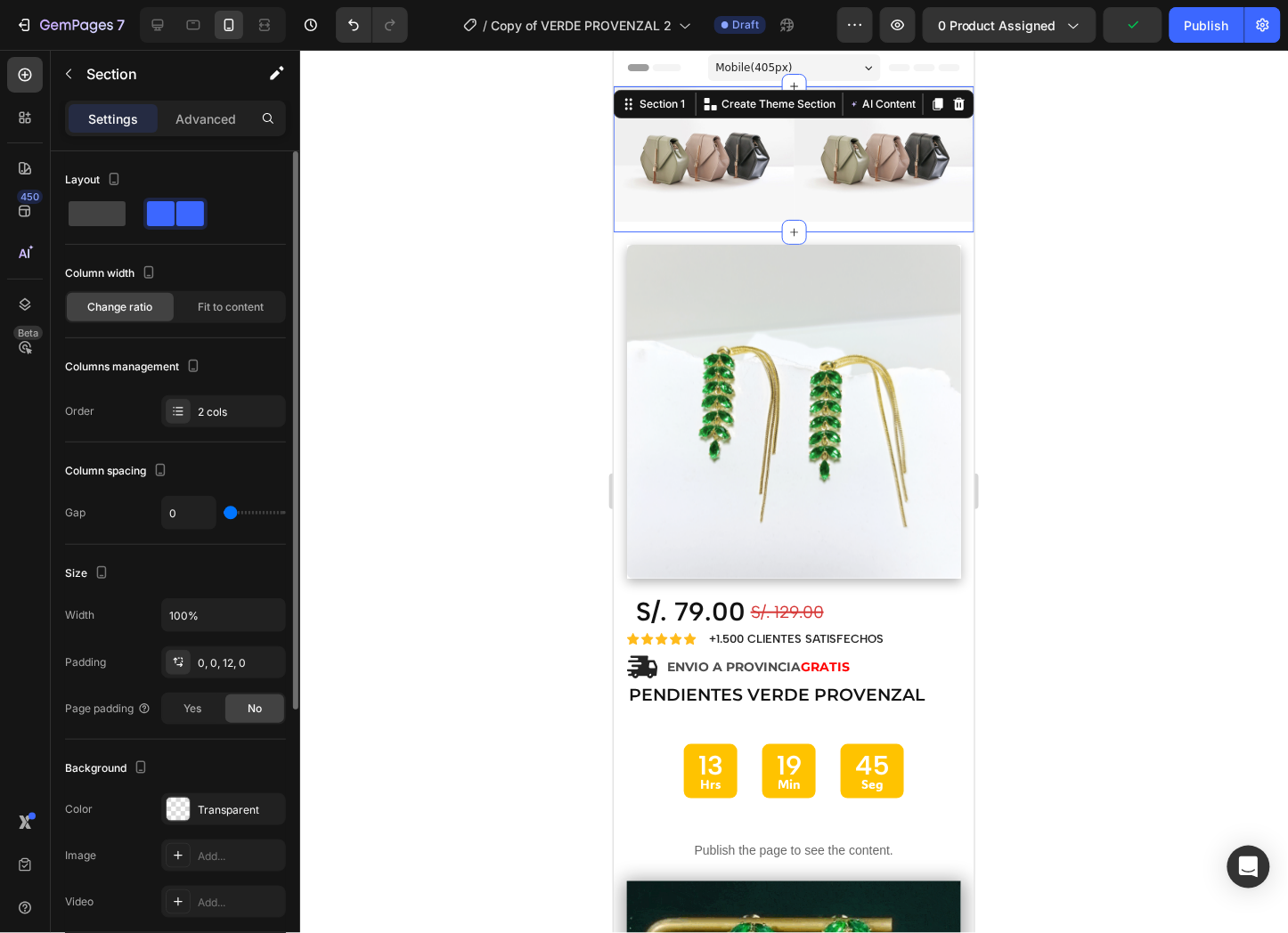
type input "2"
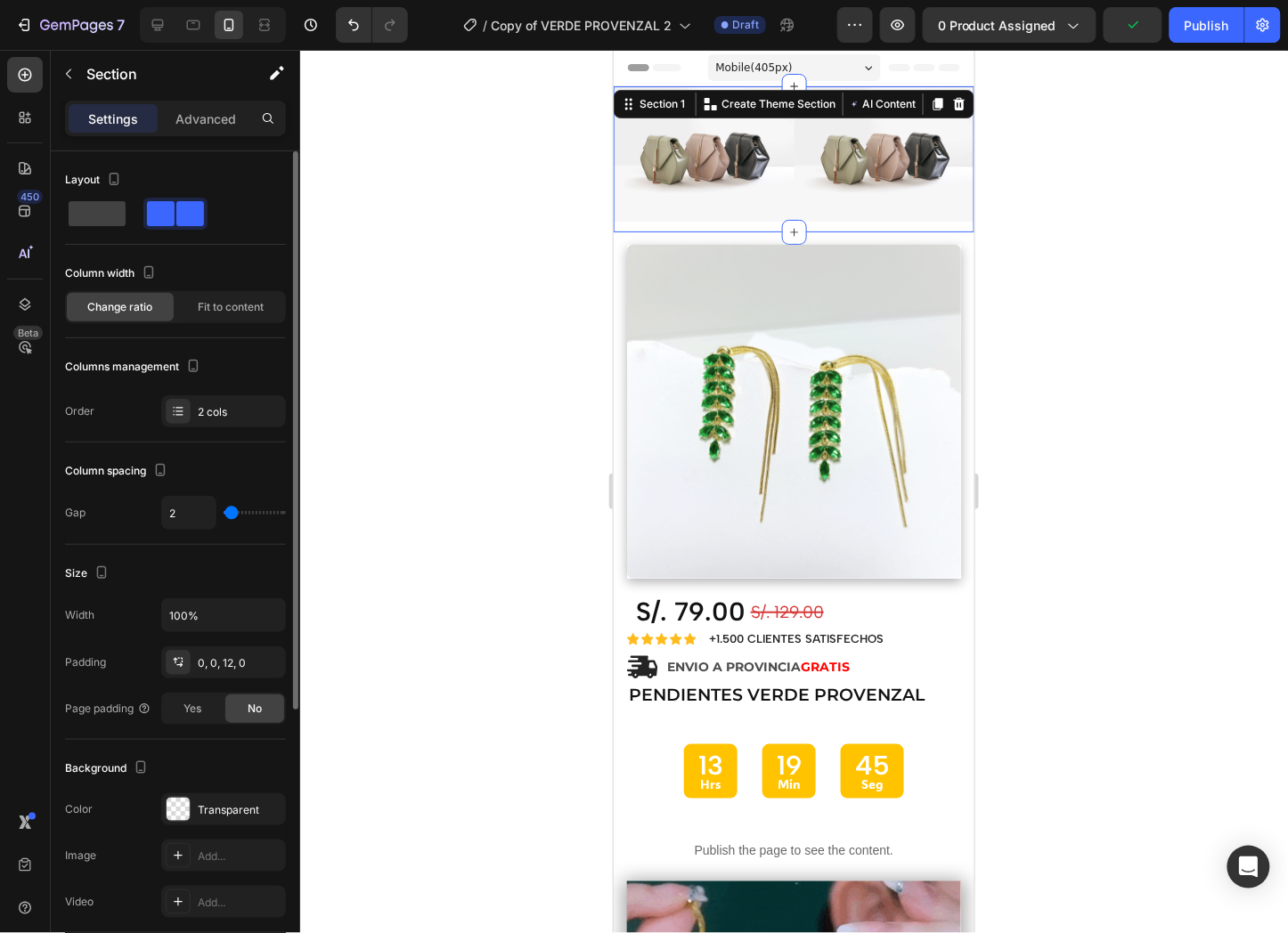
type input "5"
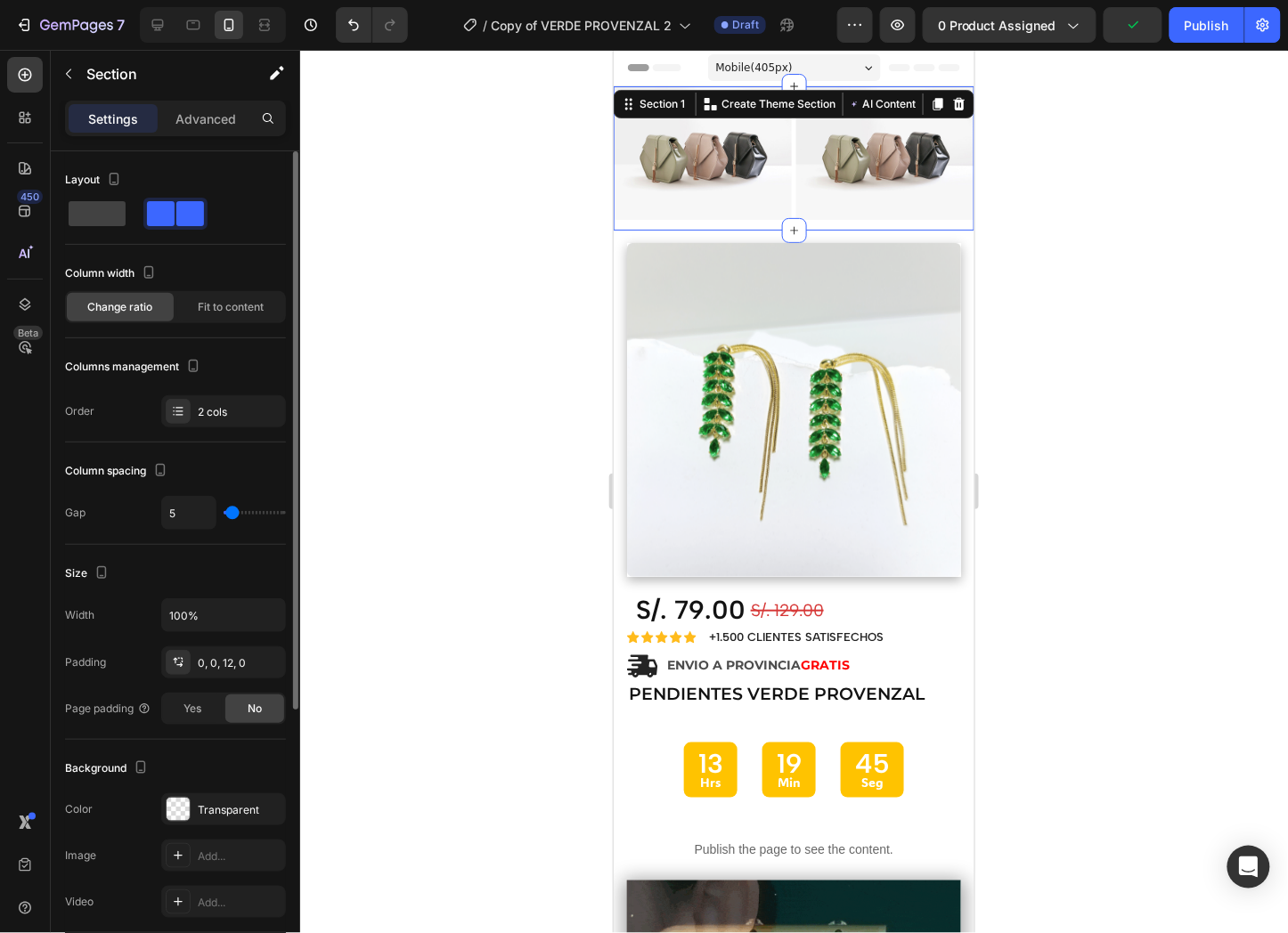
type input "2"
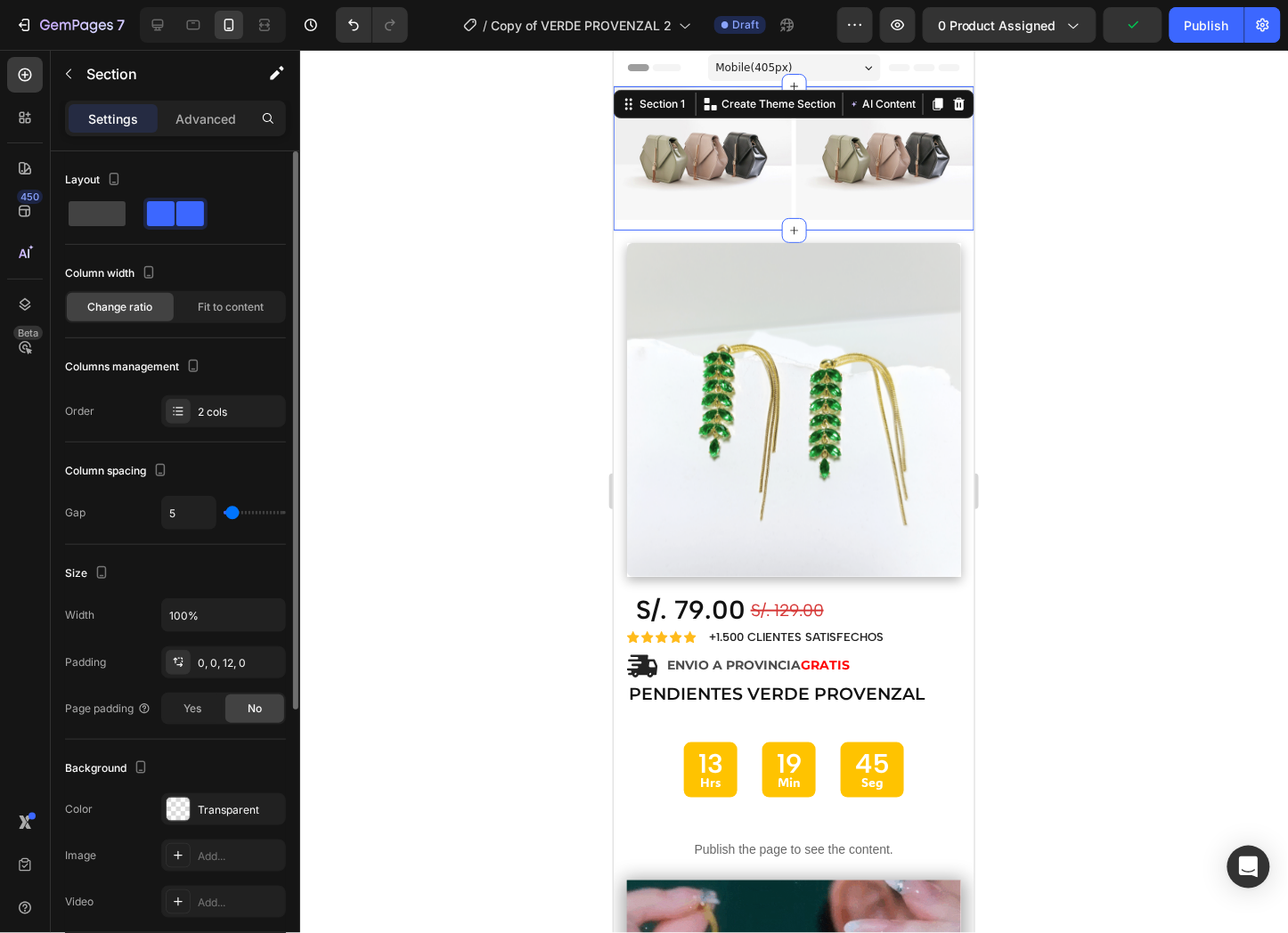
type input "2"
type input "0"
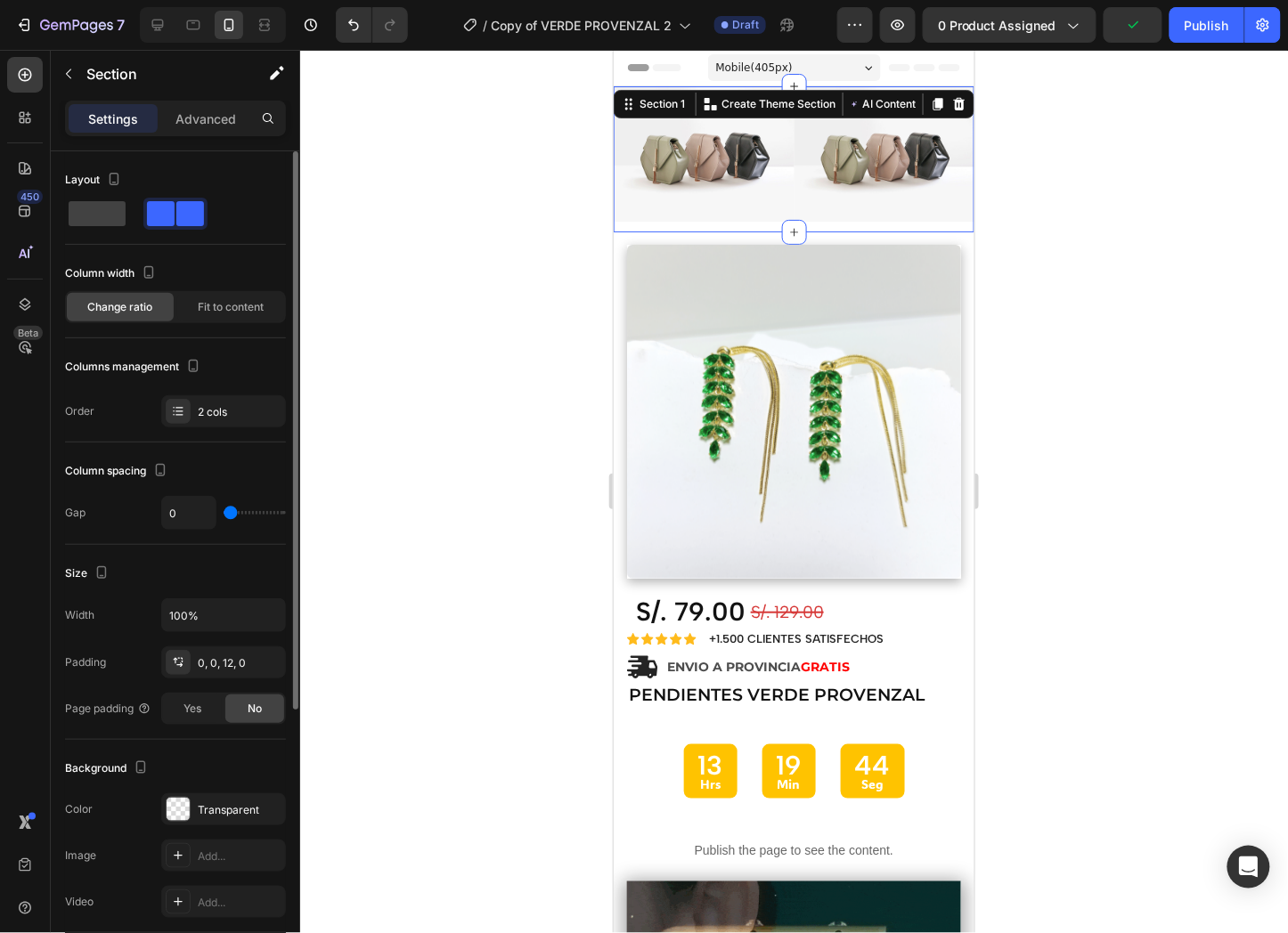
type input "0"
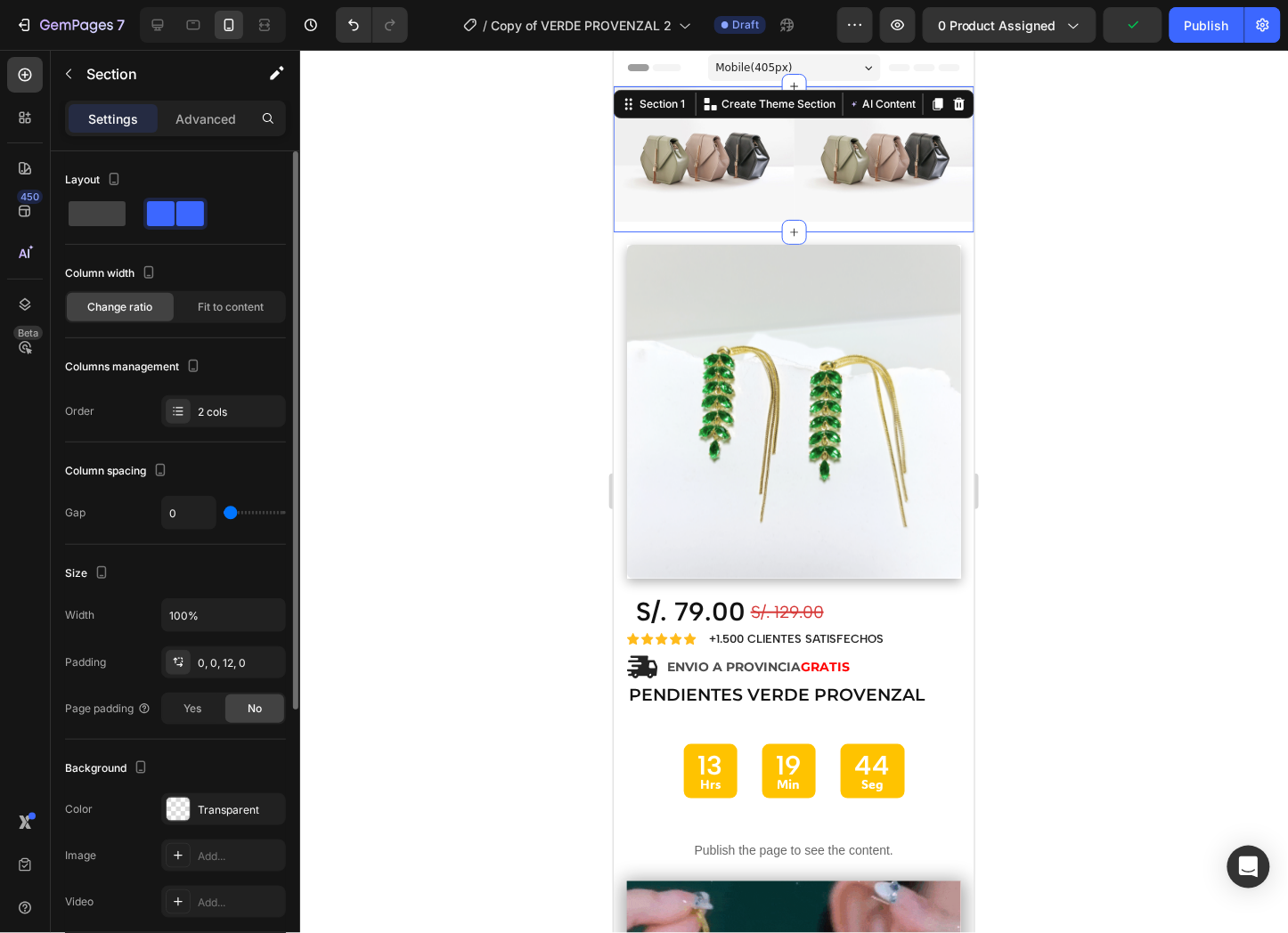
click at [230, 515] on input "range" at bounding box center [254, 513] width 62 height 4
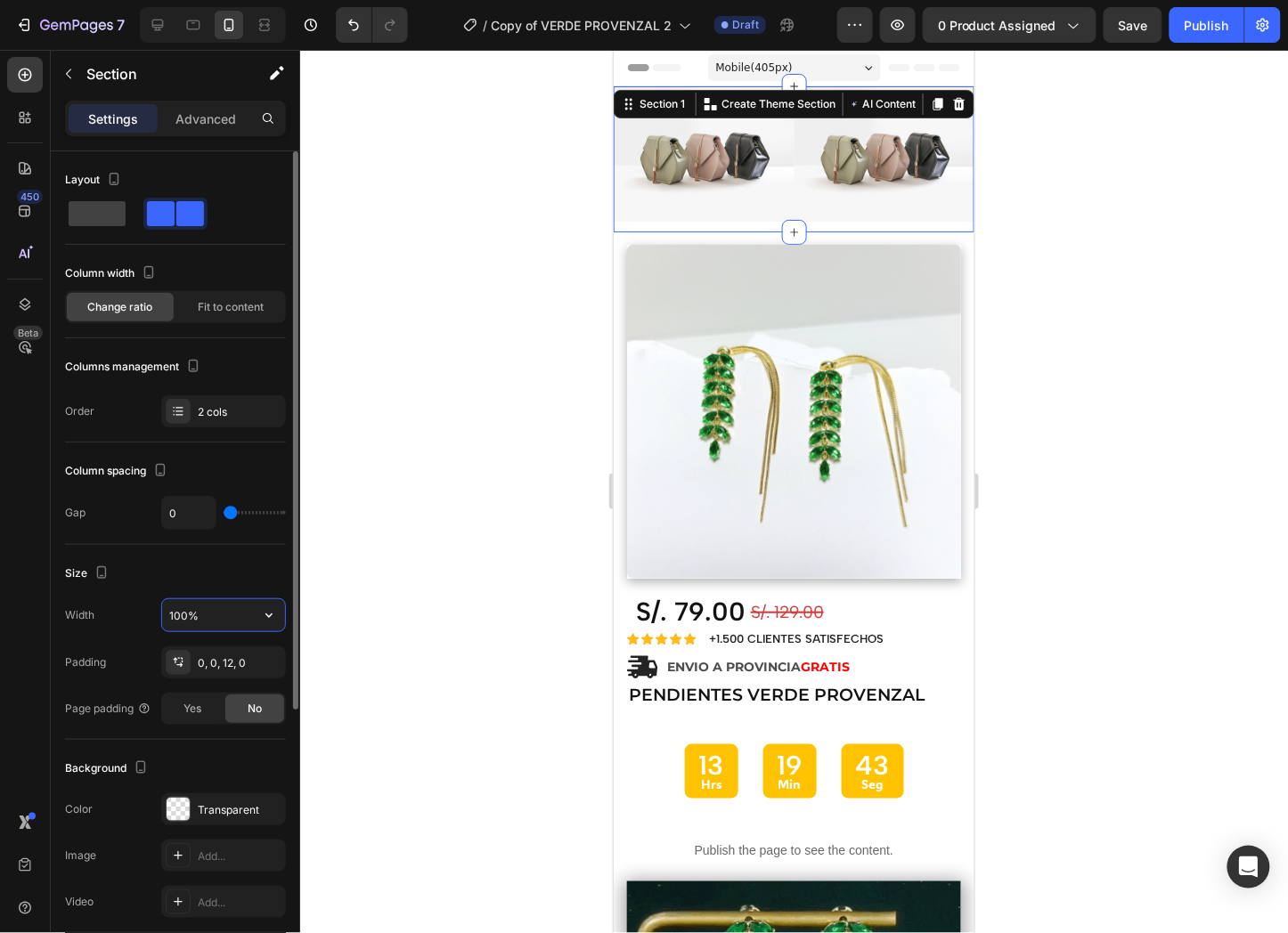
click at [226, 608] on input "100%" at bounding box center [223, 615] width 123 height 32
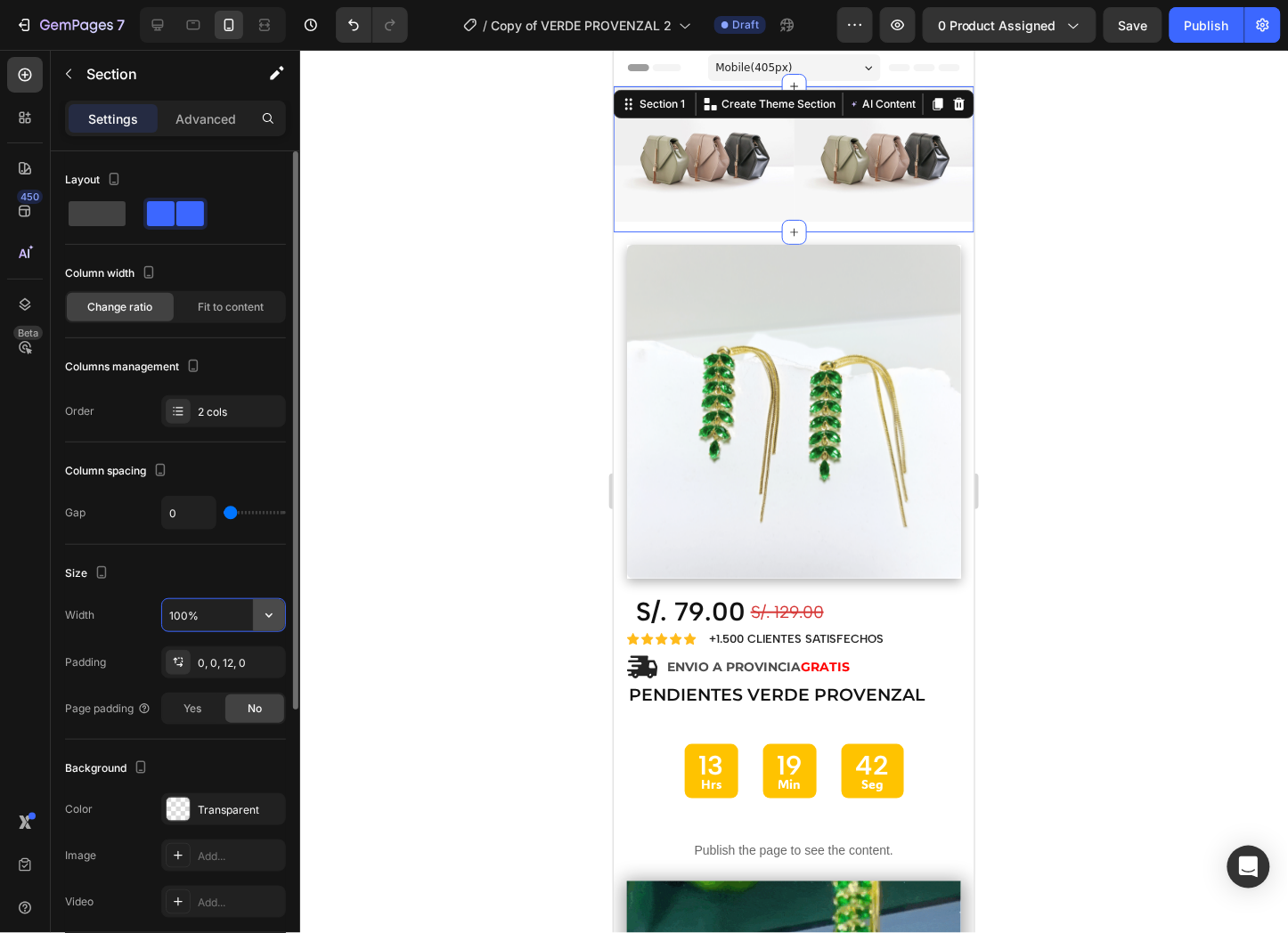
click at [273, 619] on icon "button" at bounding box center [269, 615] width 18 height 18
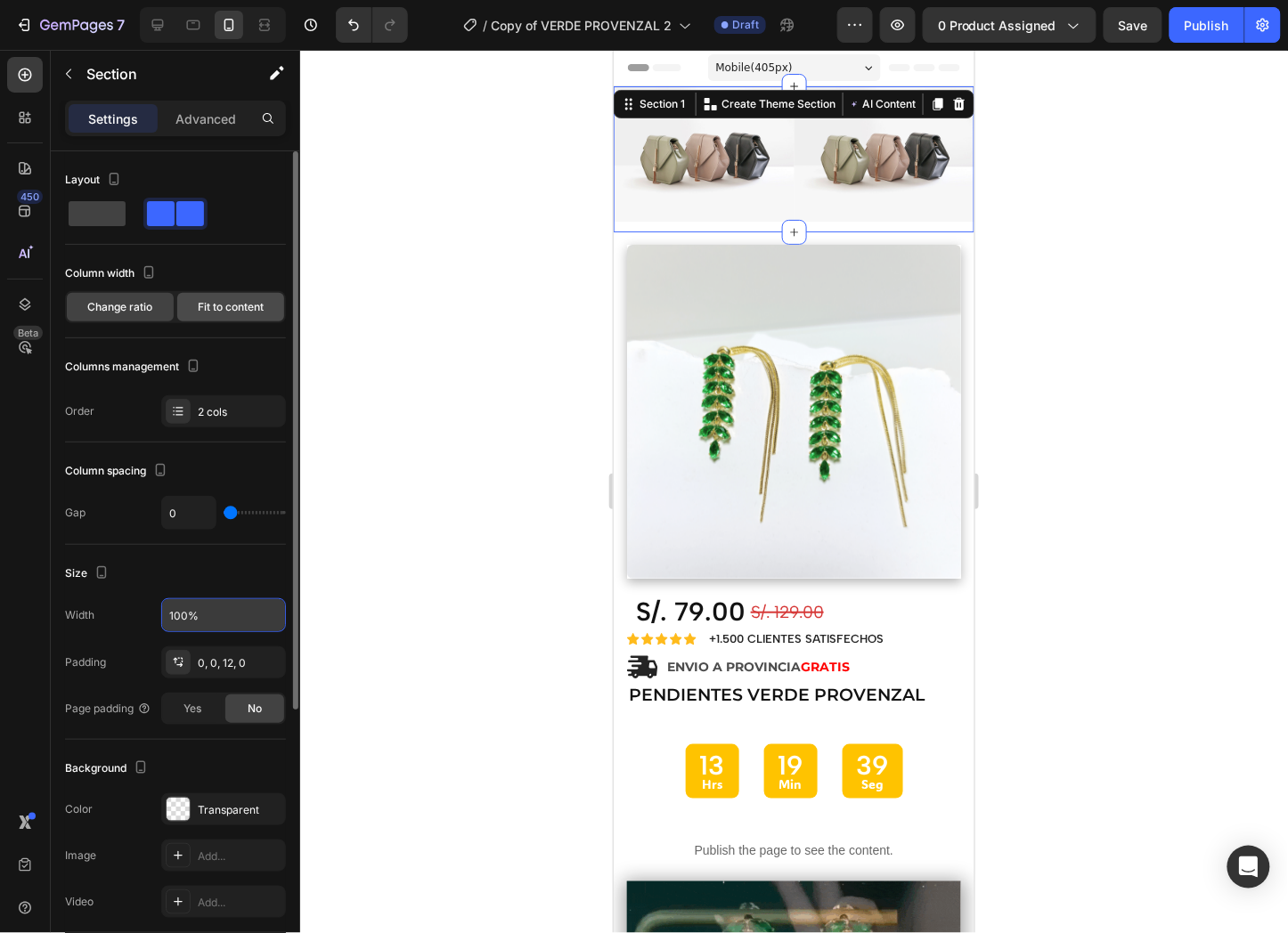
click at [246, 300] on span "Fit to content" at bounding box center [230, 307] width 66 height 16
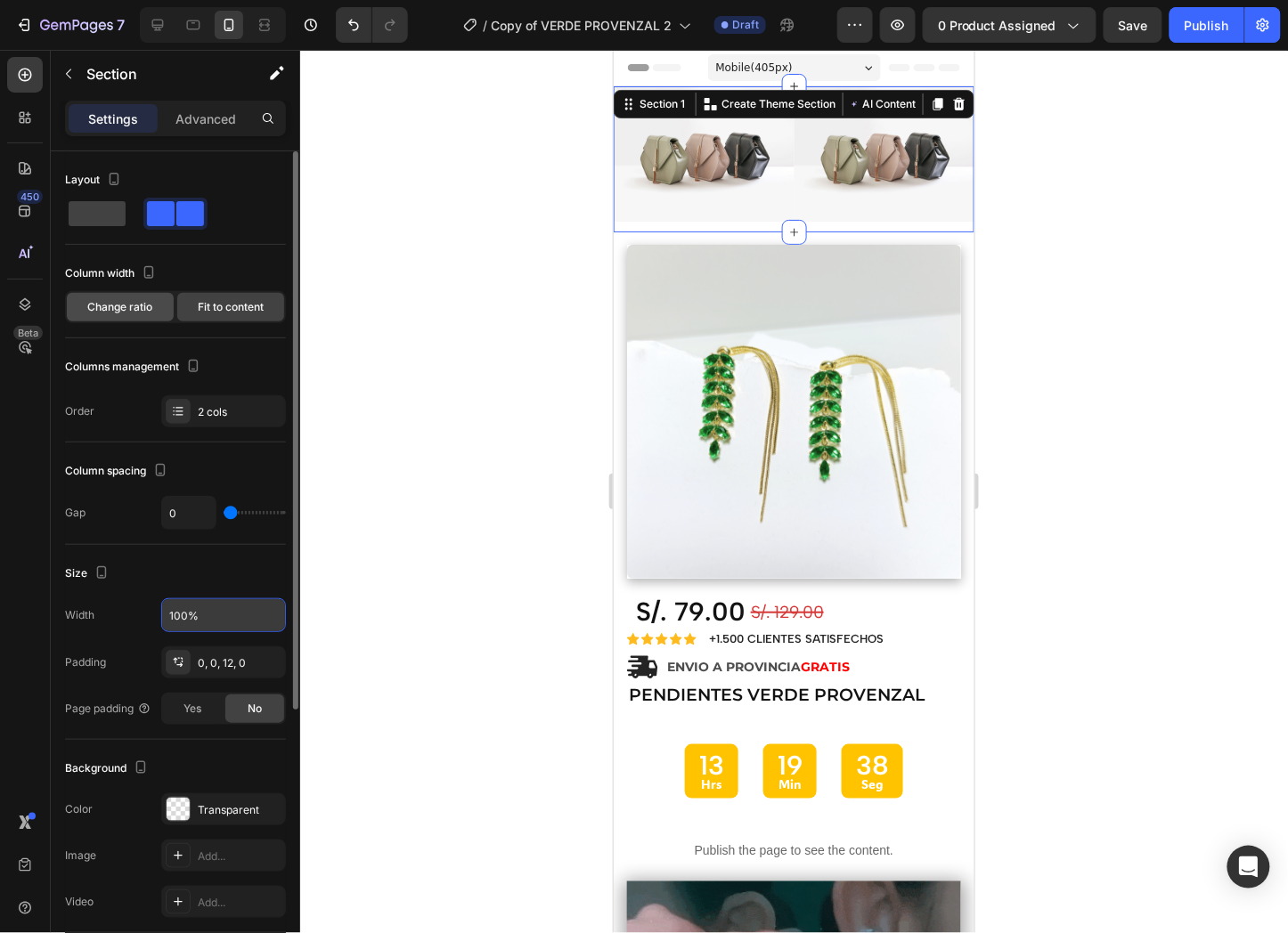
click at [116, 307] on span "Change ratio" at bounding box center [120, 307] width 65 height 16
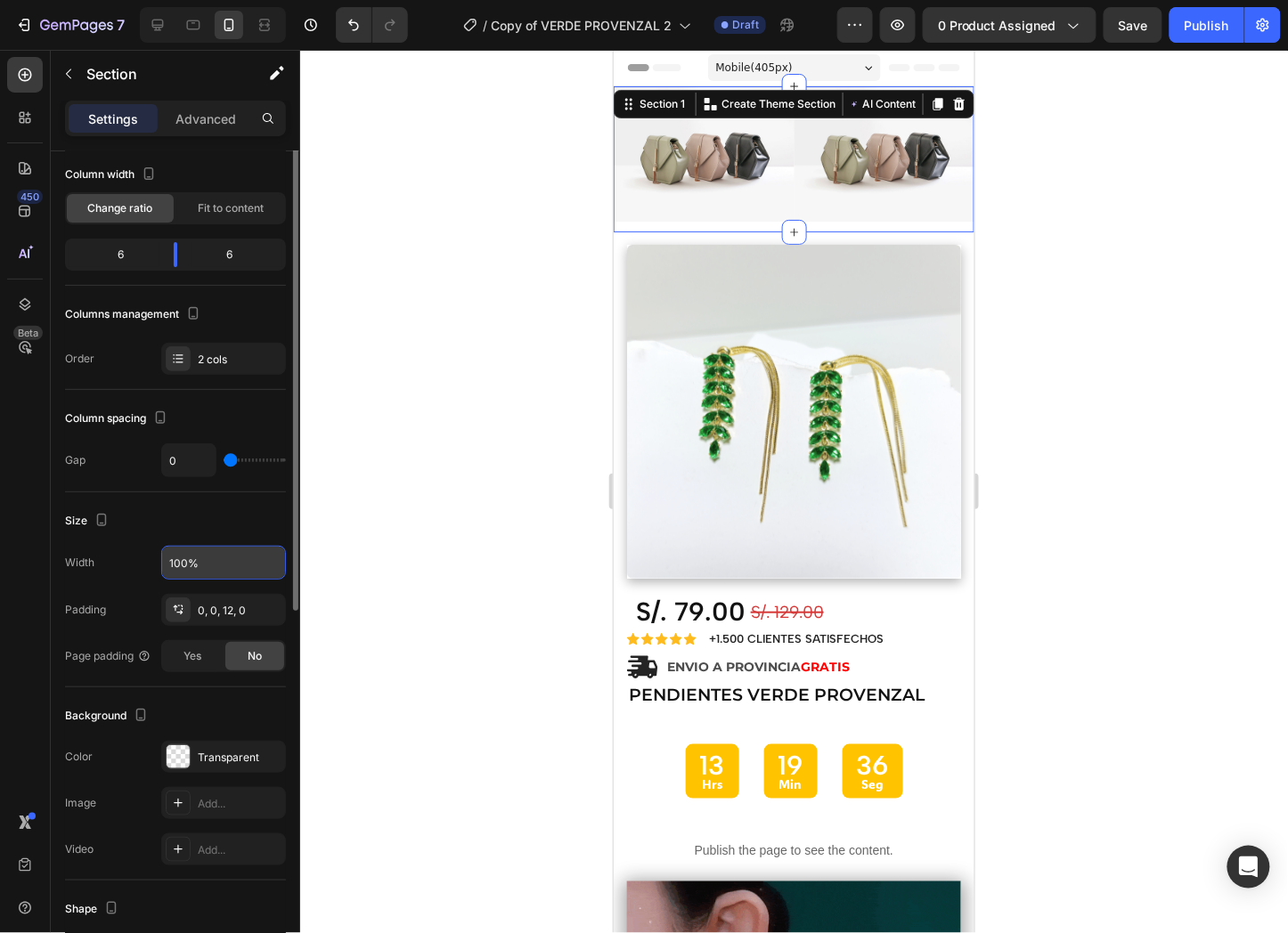
scroll to position [0, 0]
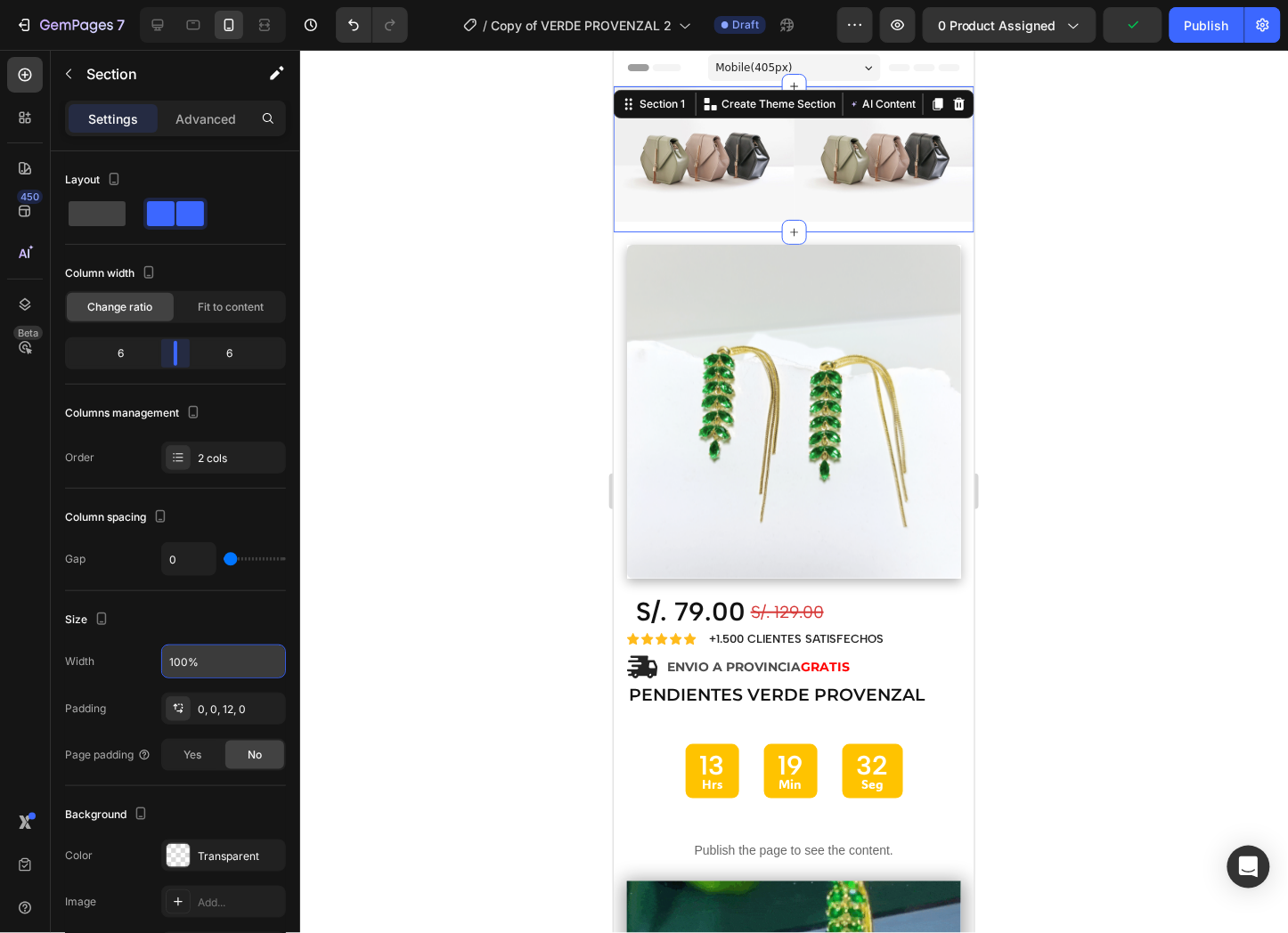
drag, startPoint x: 181, startPoint y: 353, endPoint x: 181, endPoint y: 392, distance: 39.0
click at [181, 0] on body "7 Version history / Copy of VERDE PROVENZAL 2 Draft Preview 0 product assigned …" at bounding box center [644, 0] width 1288 height 0
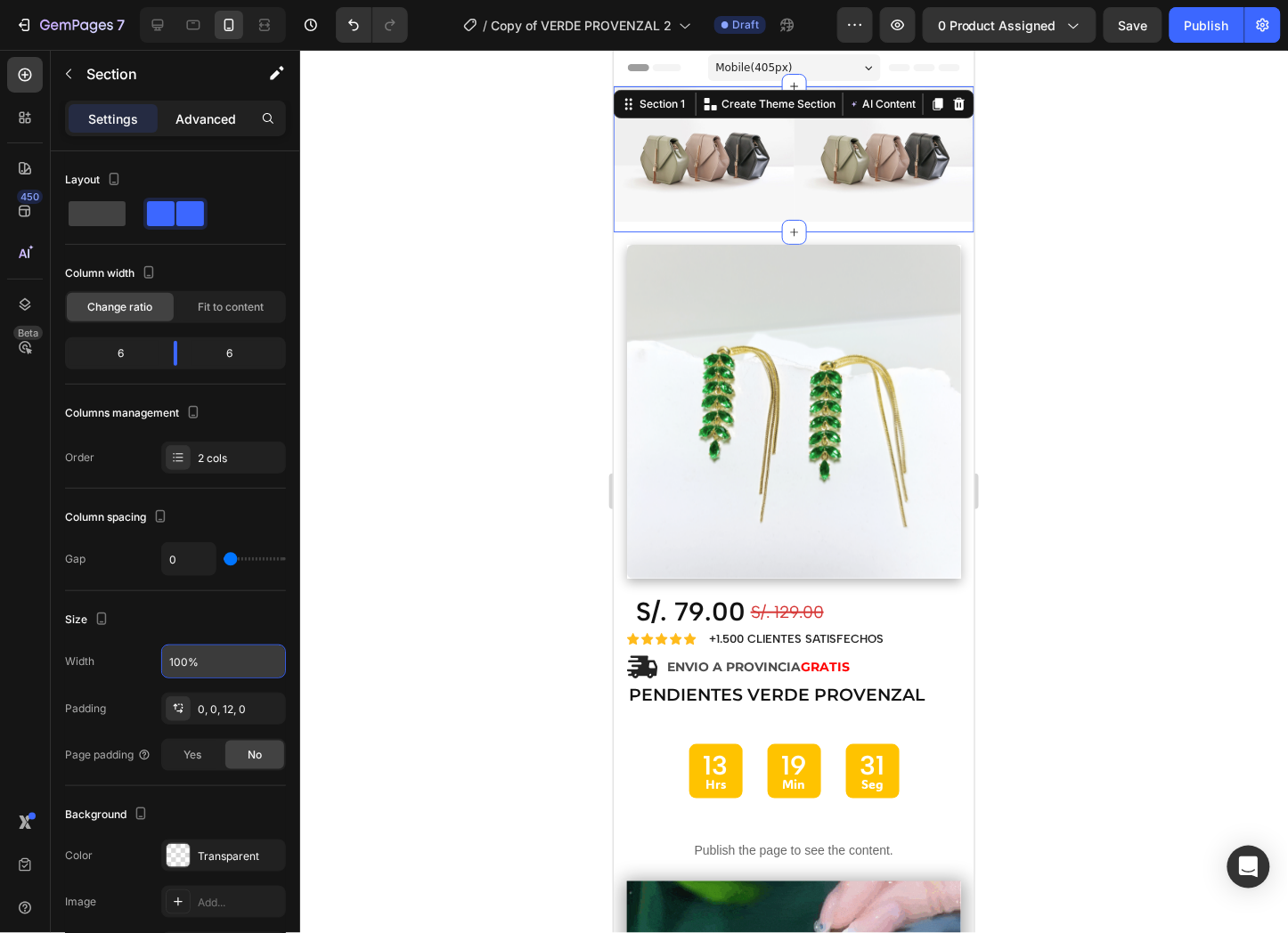
click at [220, 117] on p "Advanced" at bounding box center [206, 118] width 60 height 19
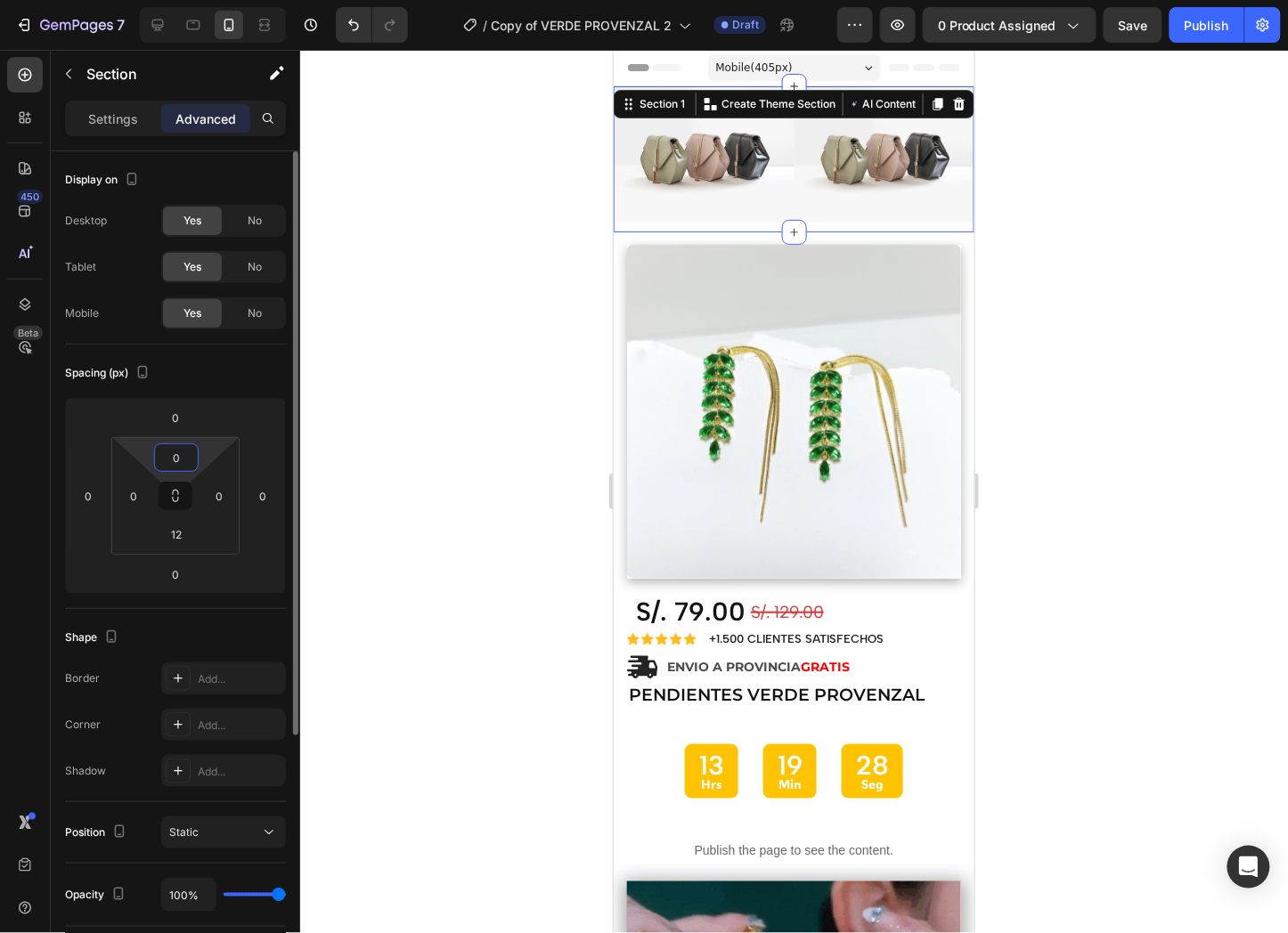
click at [181, 452] on input "0" at bounding box center [177, 458] width 36 height 27
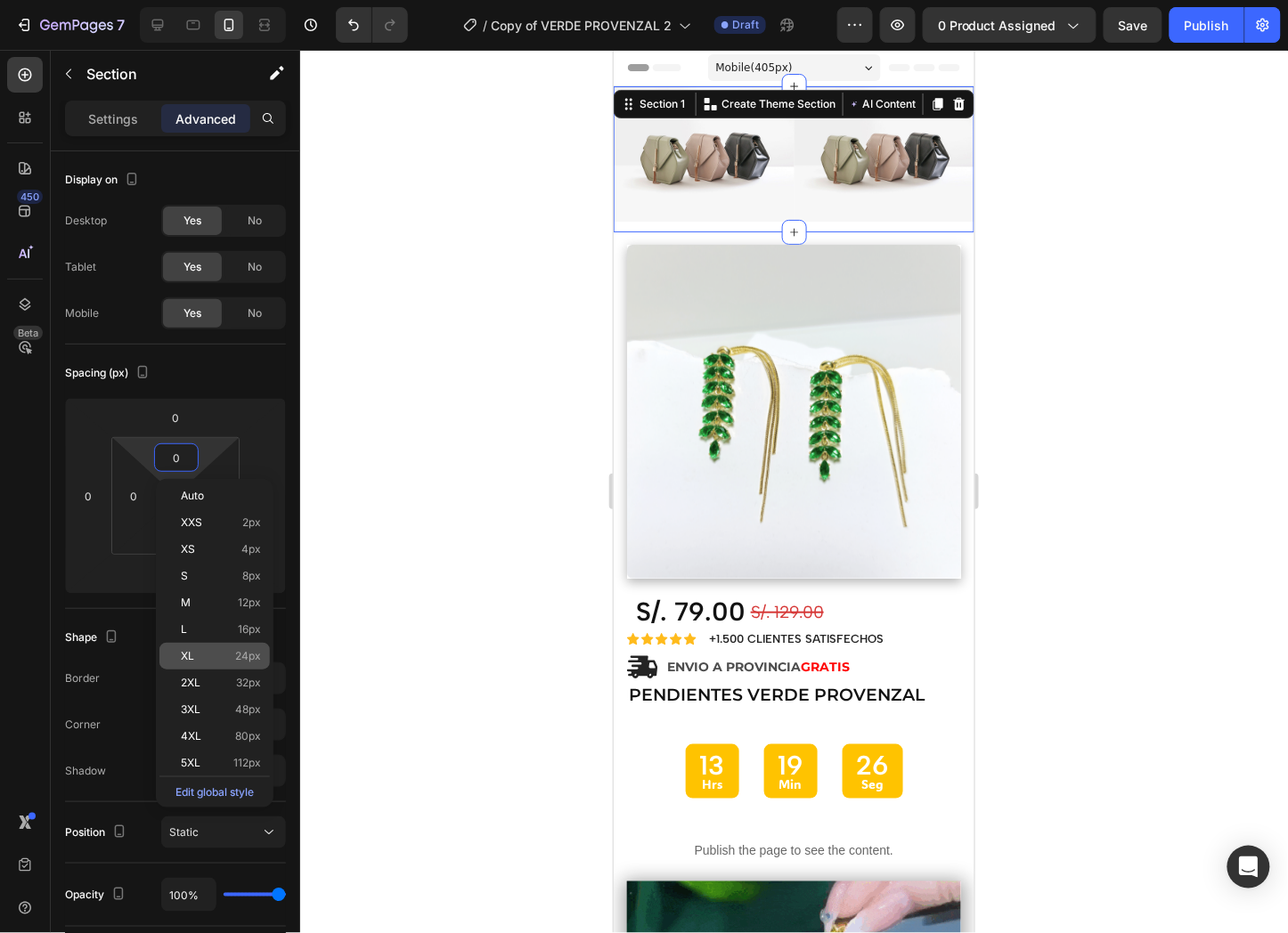
click at [215, 658] on p "XL 24px" at bounding box center [220, 657] width 80 height 13
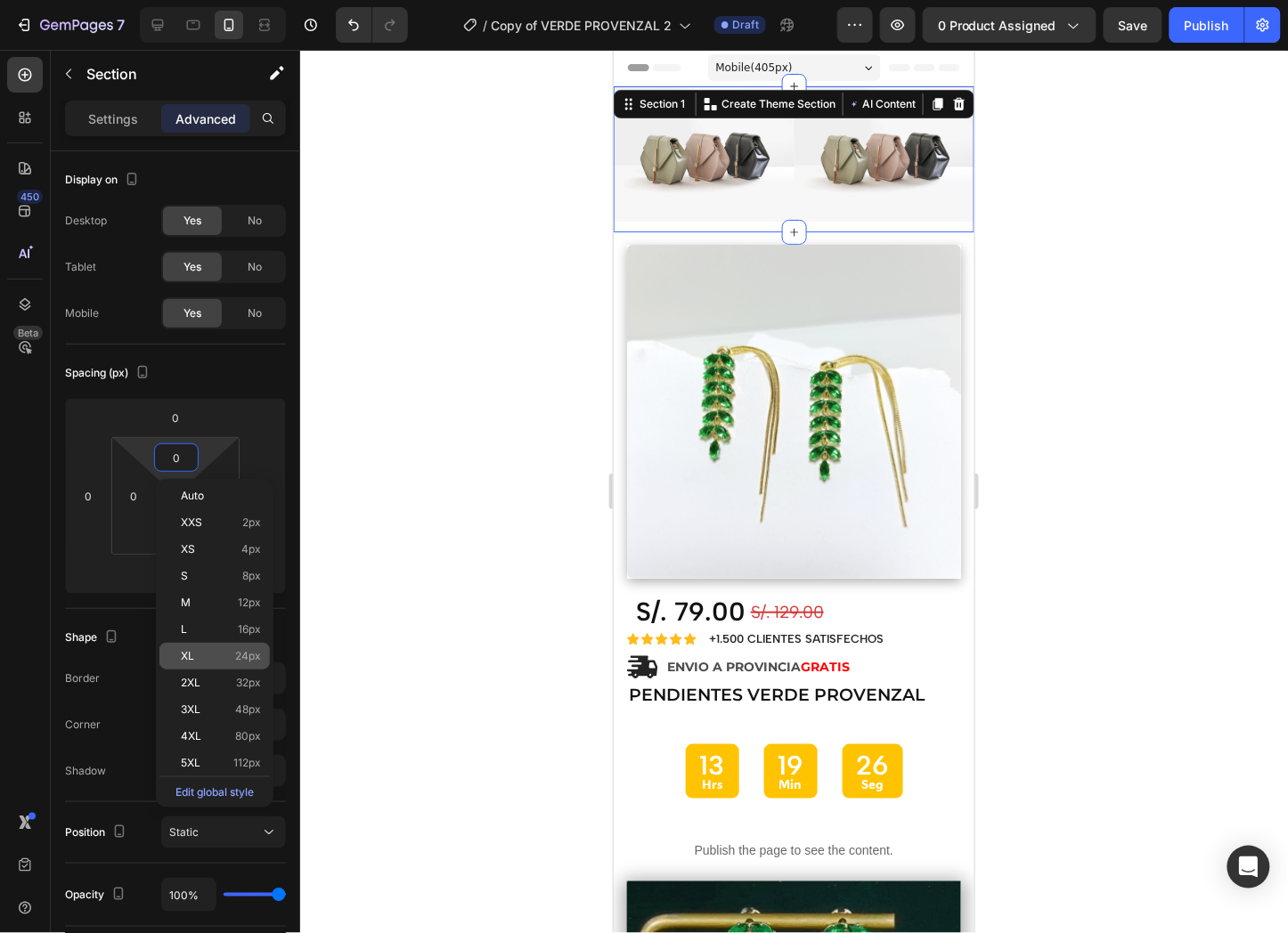
type input "24"
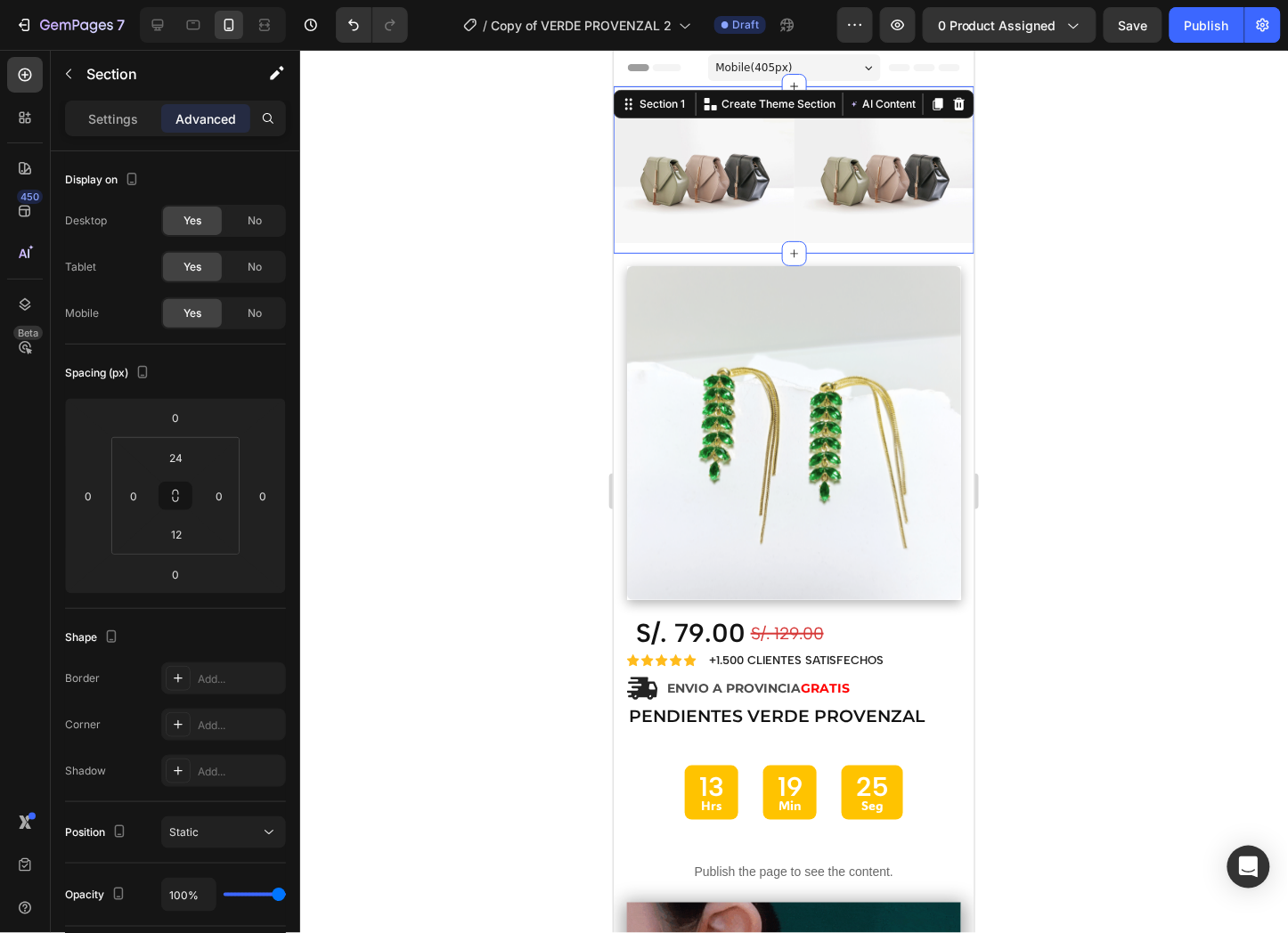
click at [1115, 193] on div at bounding box center [793, 492] width 988 height 884
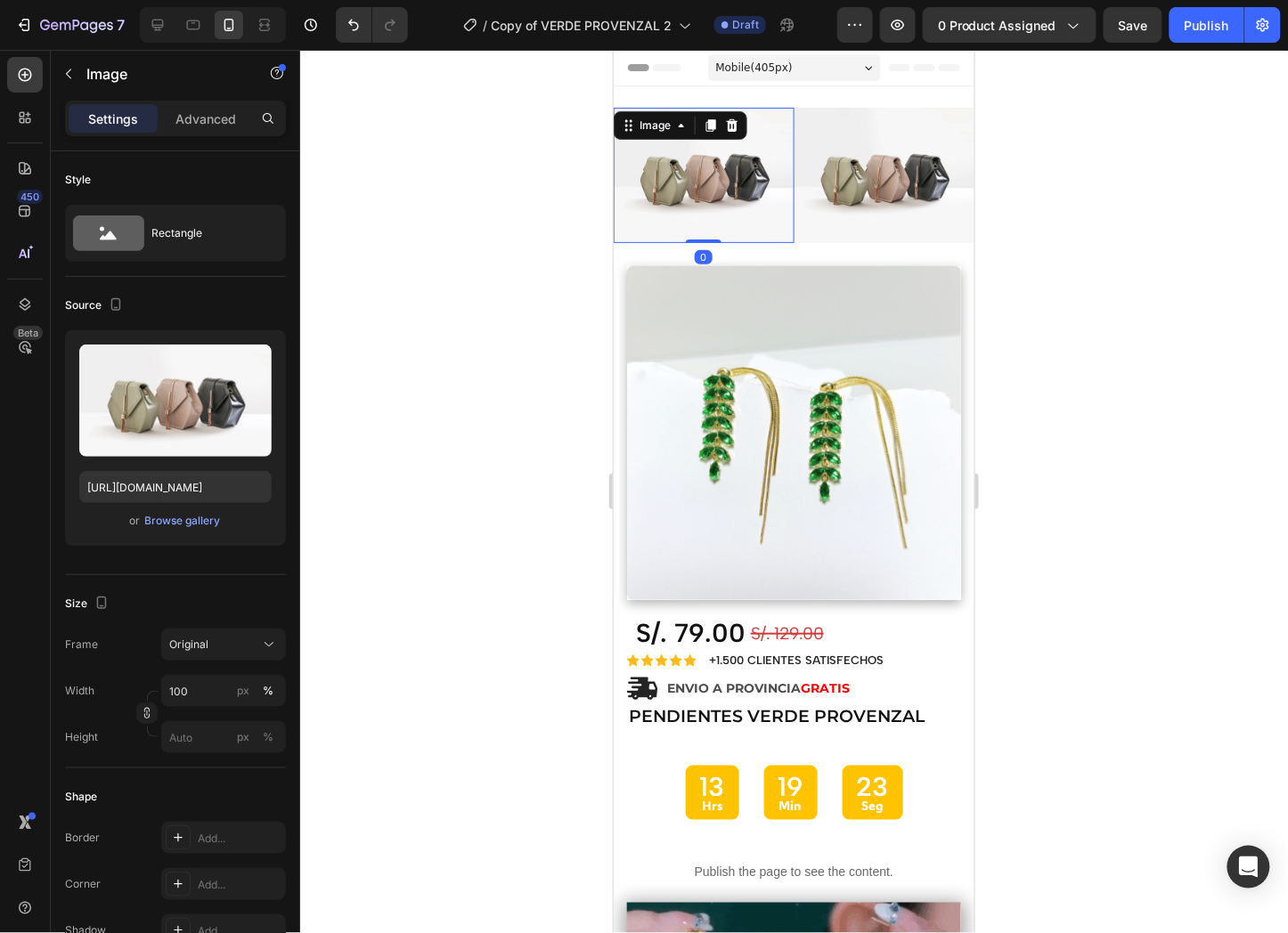
click at [767, 216] on img at bounding box center [703, 174] width 180 height 135
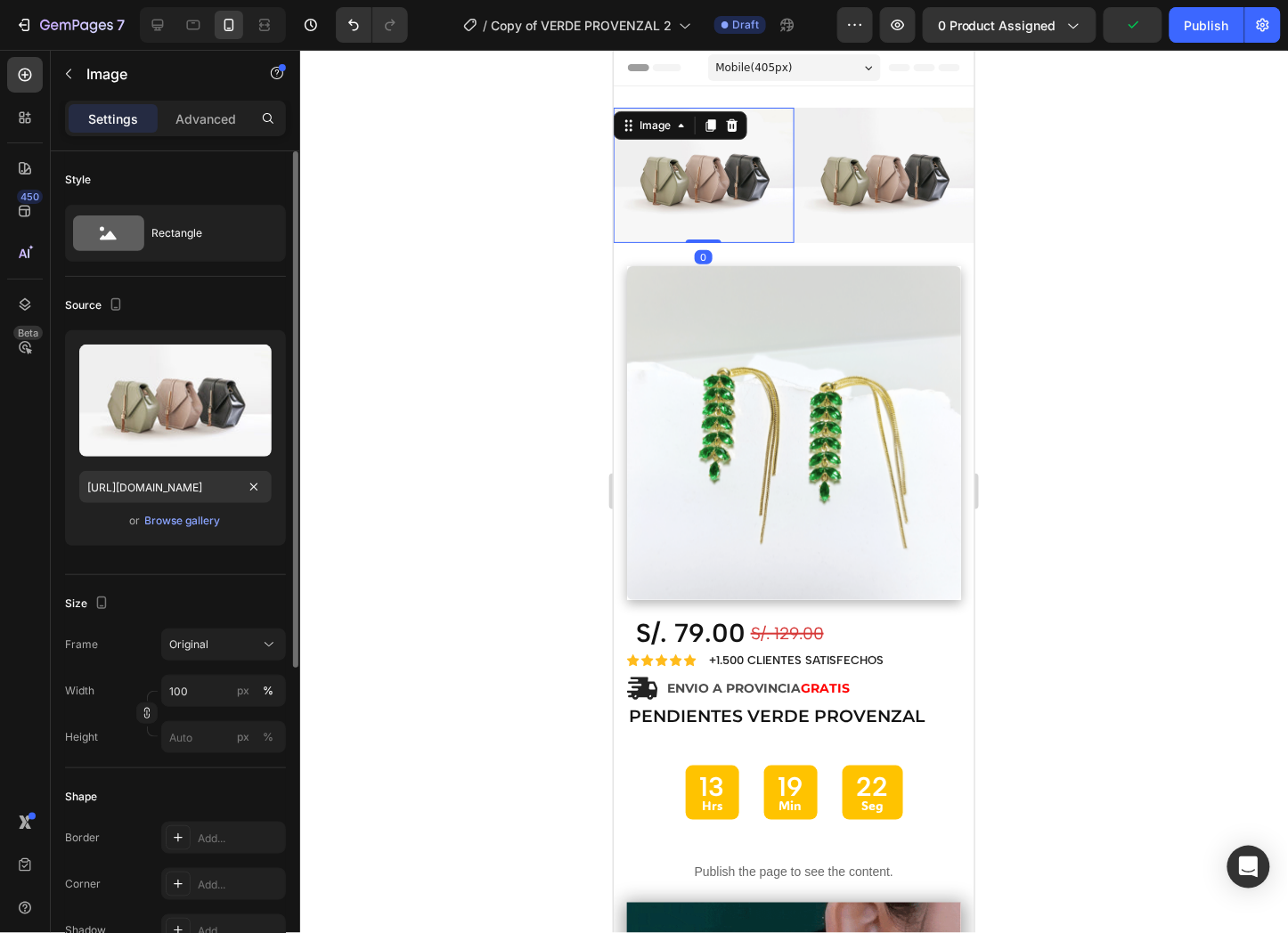
scroll to position [297, 0]
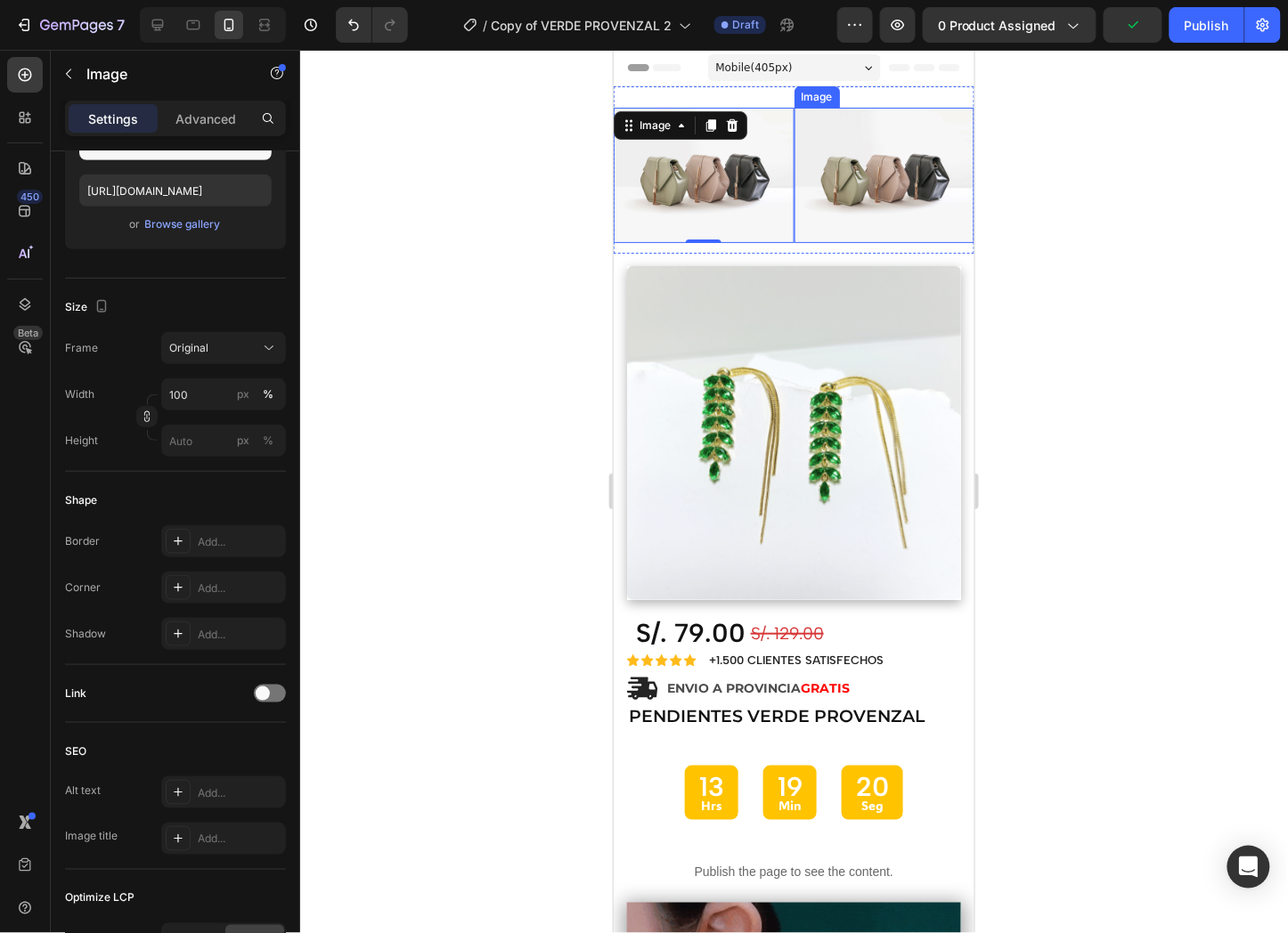
click at [879, 160] on img at bounding box center [883, 174] width 180 height 135
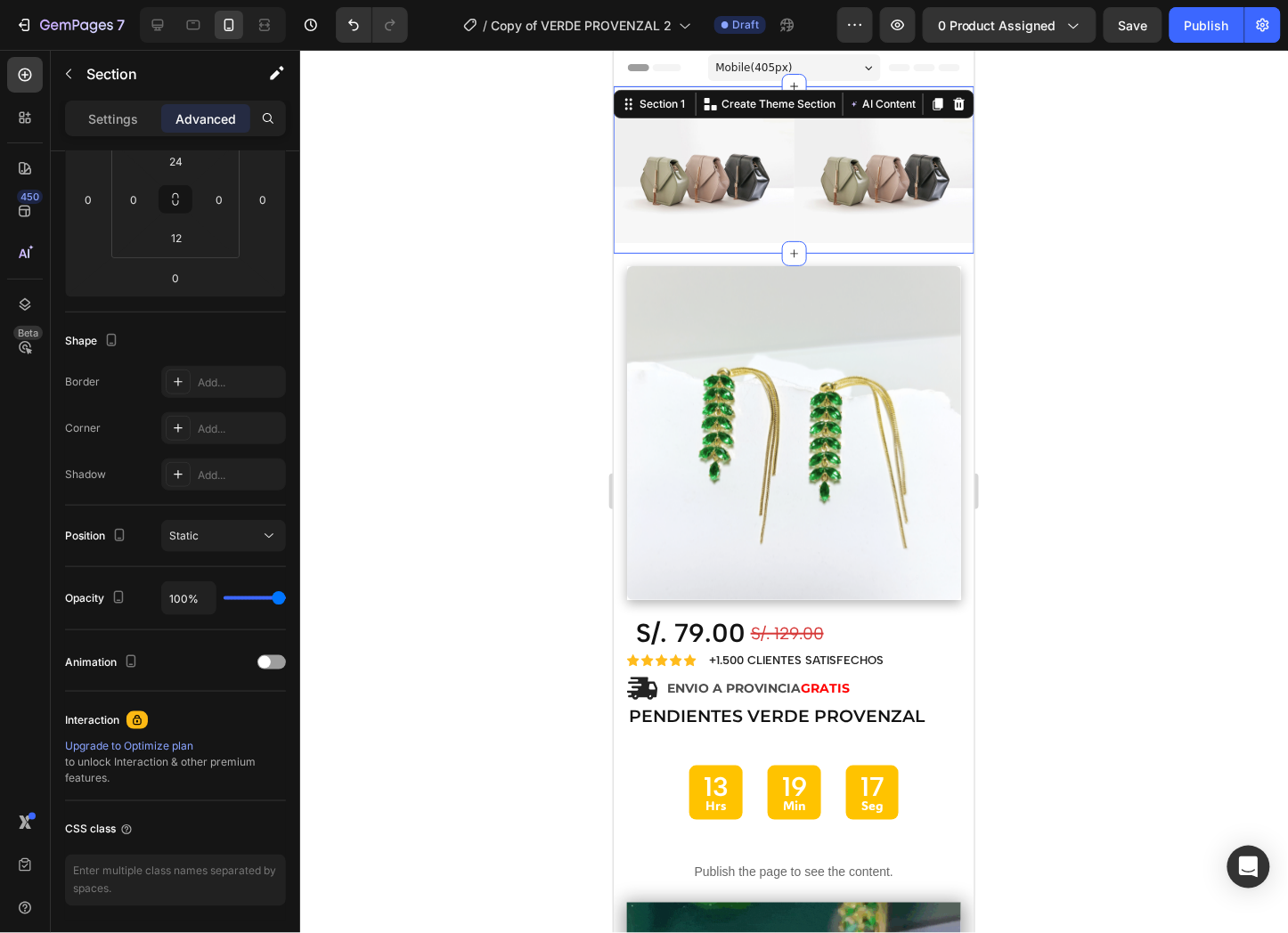
click at [756, 241] on div "Image Image Section 1 Create Theme Section AI Content Write with GemAI What wou…" at bounding box center [793, 169] width 361 height 168
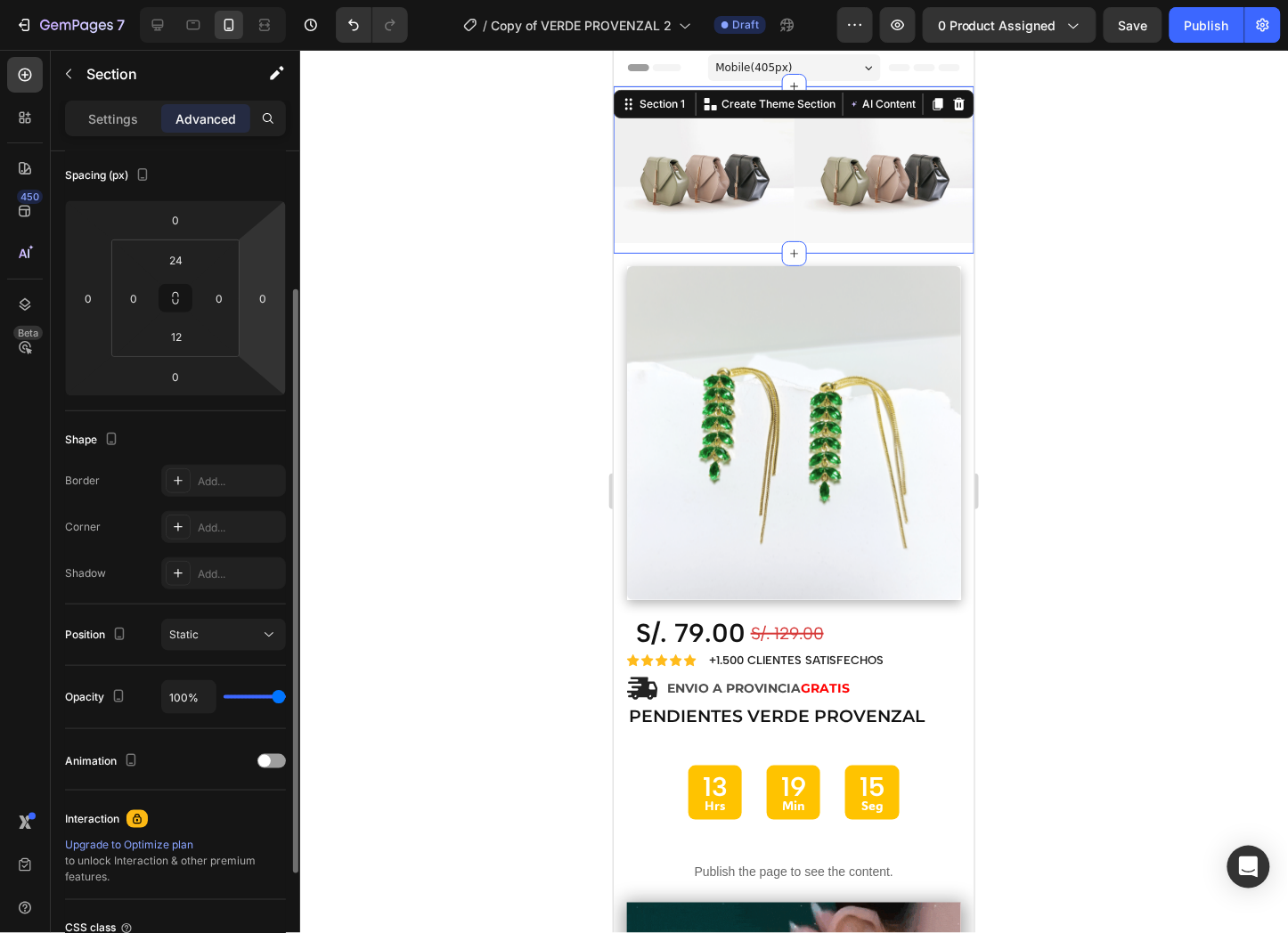
scroll to position [0, 0]
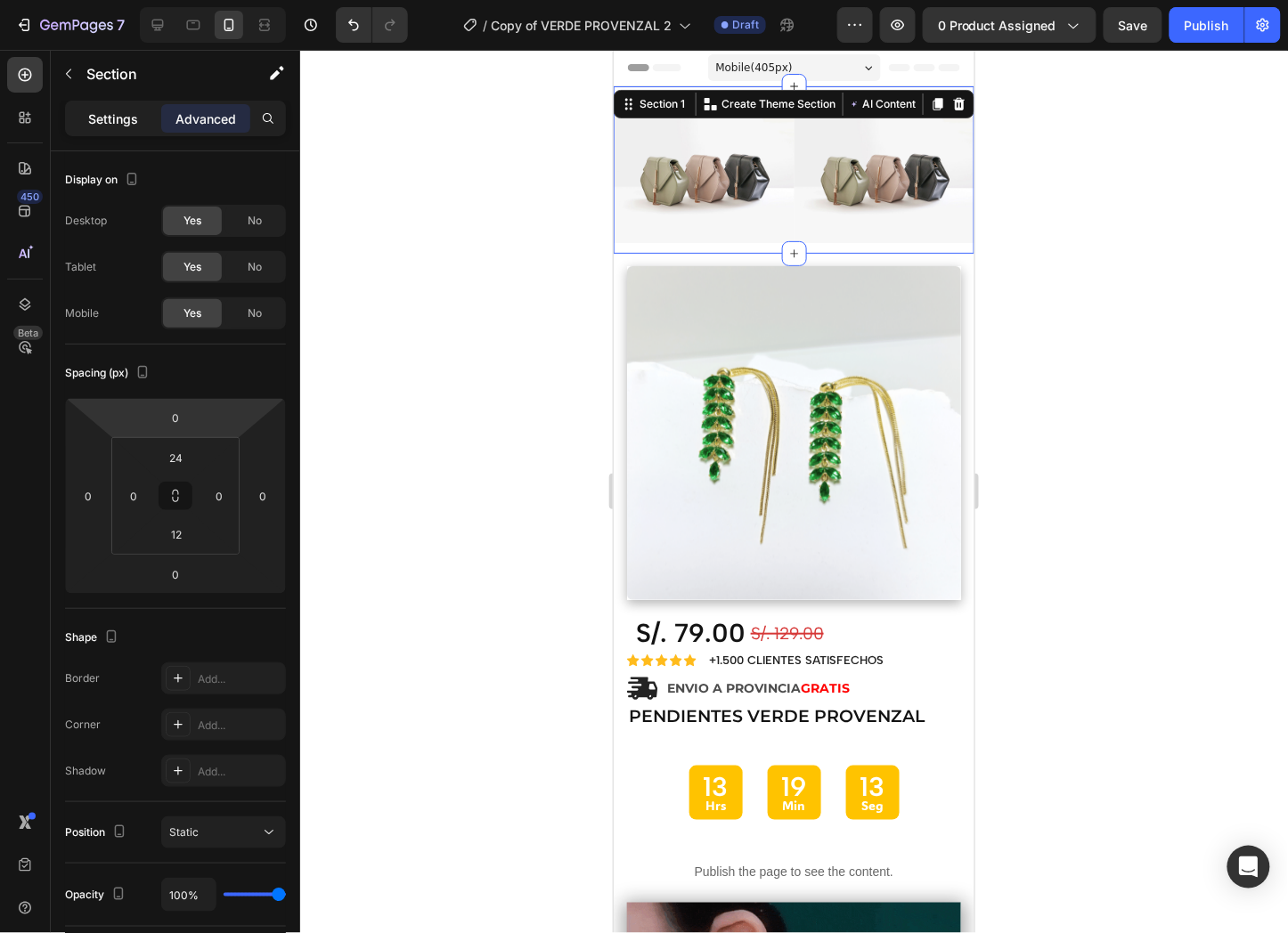
click at [135, 117] on p "Settings" at bounding box center [113, 118] width 50 height 19
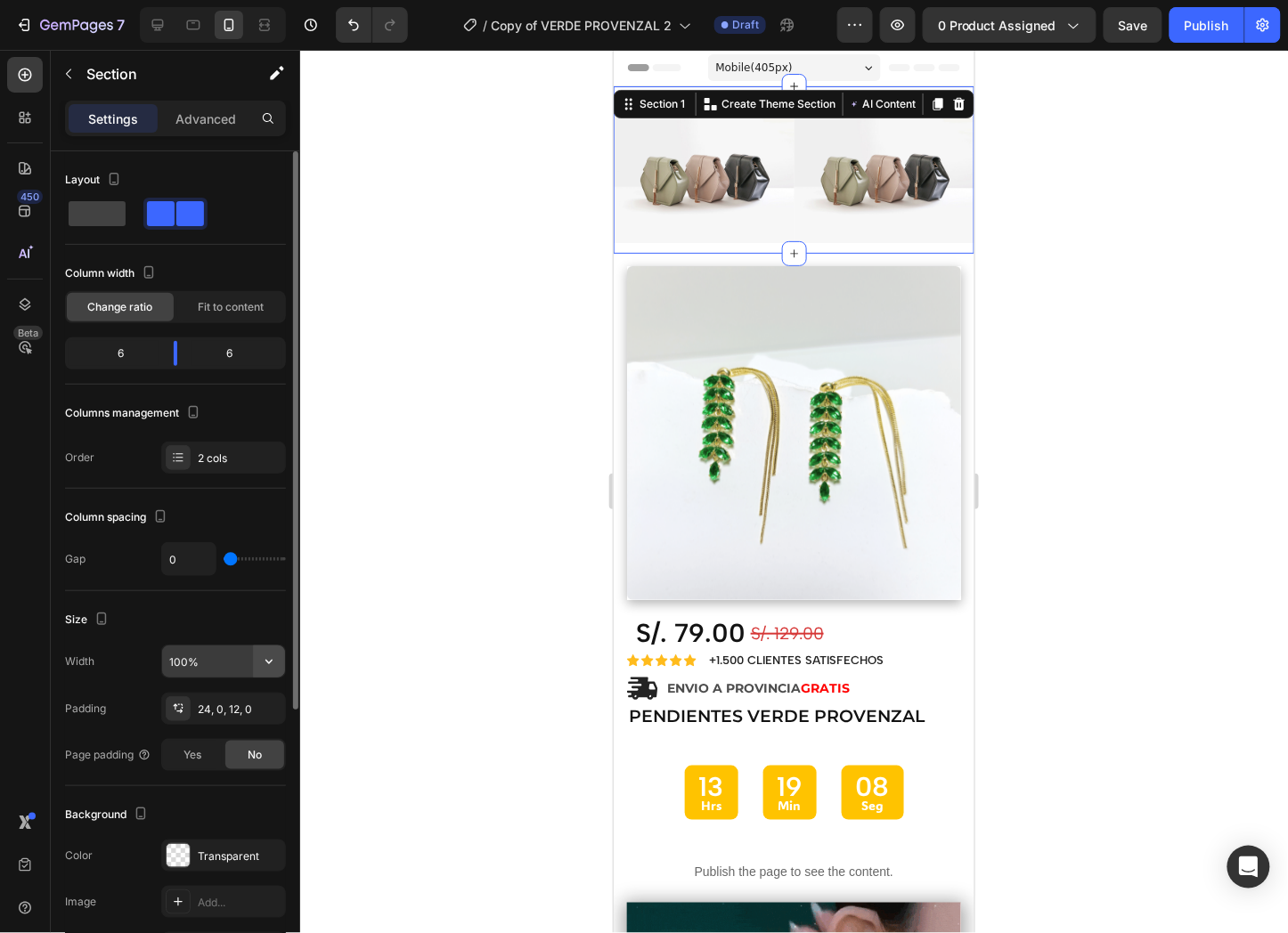
click at [272, 660] on icon "button" at bounding box center [269, 661] width 7 height 4
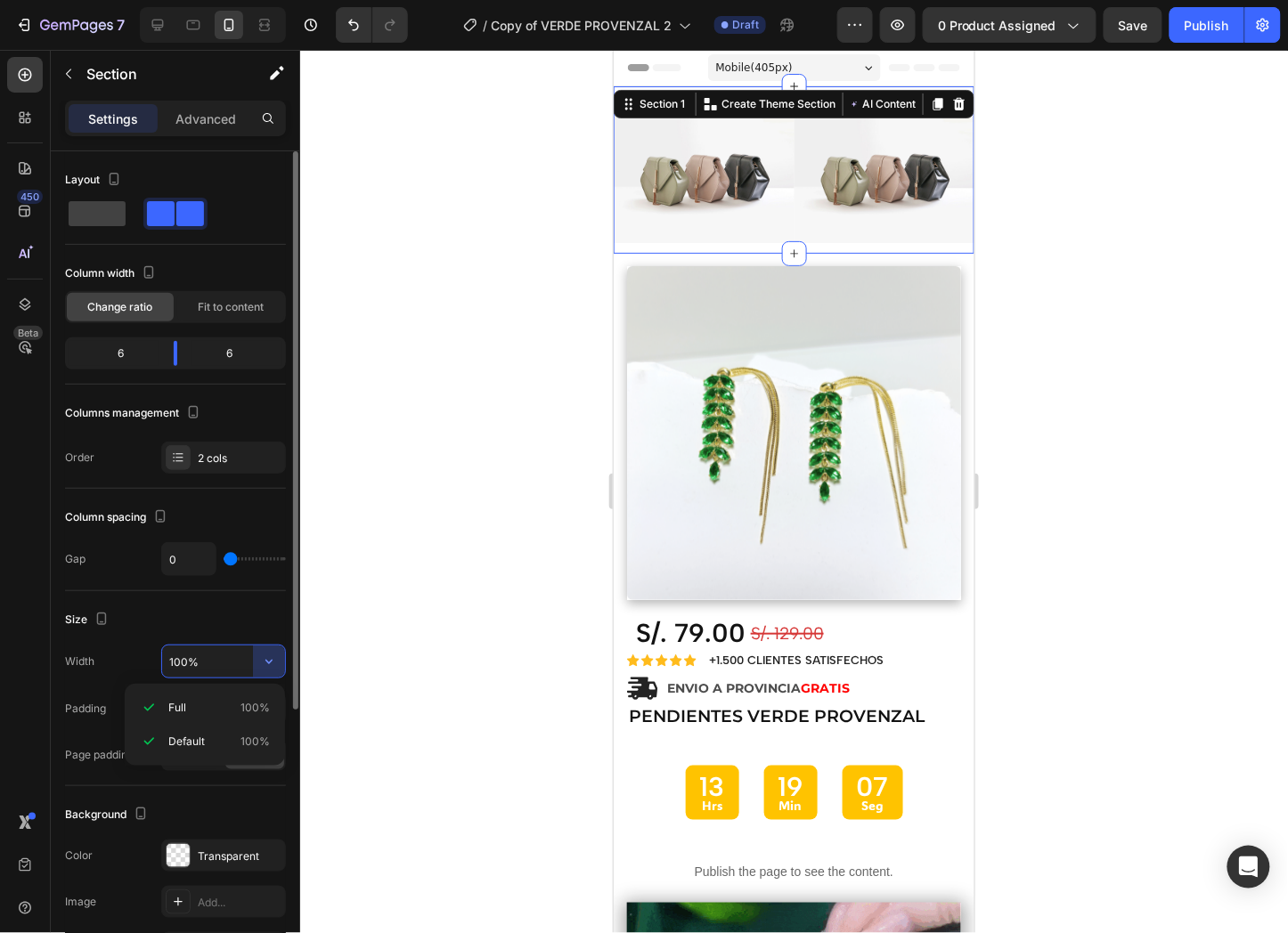
click at [206, 662] on input "100%" at bounding box center [223, 662] width 123 height 32
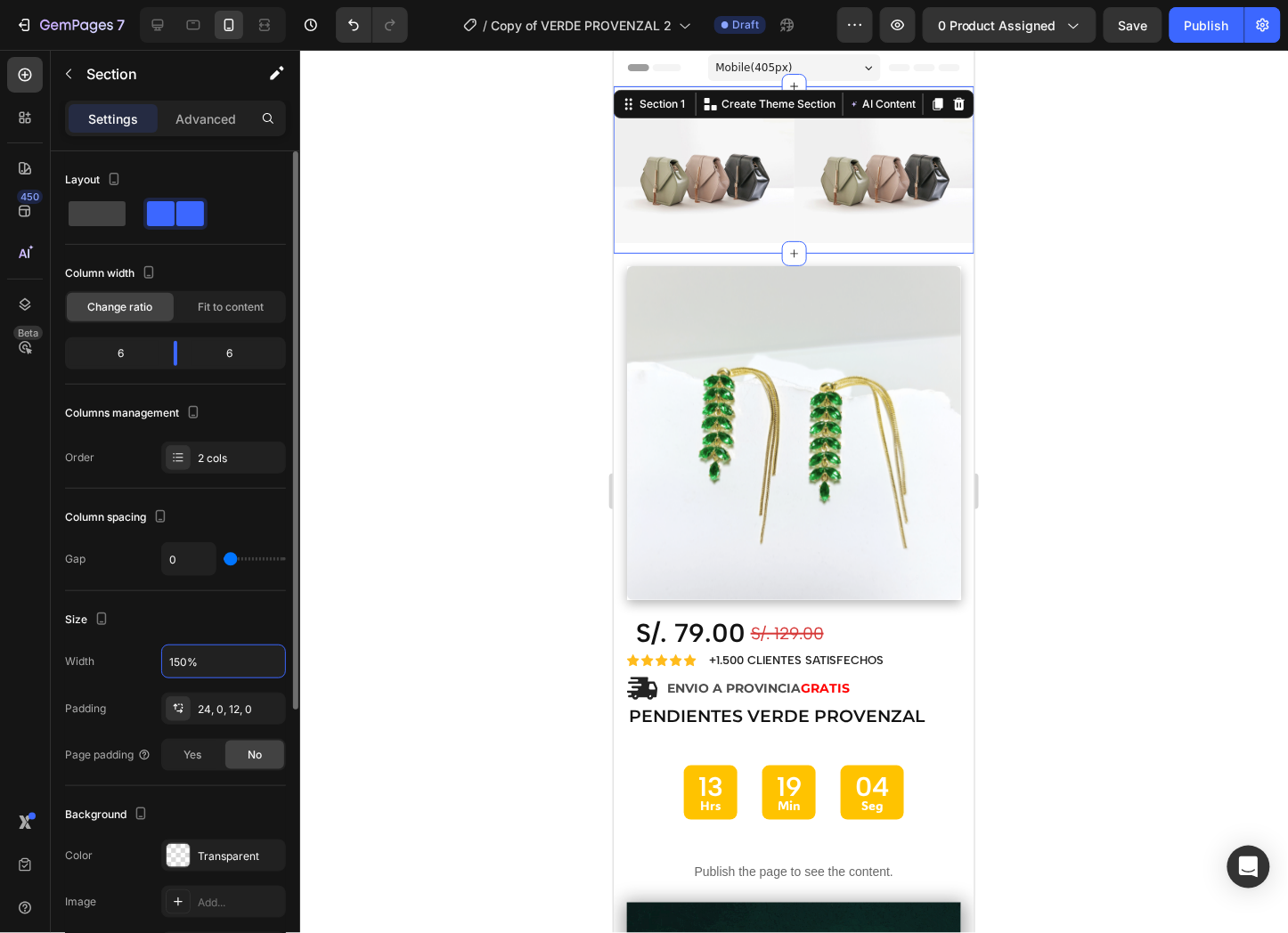
type input "150%"
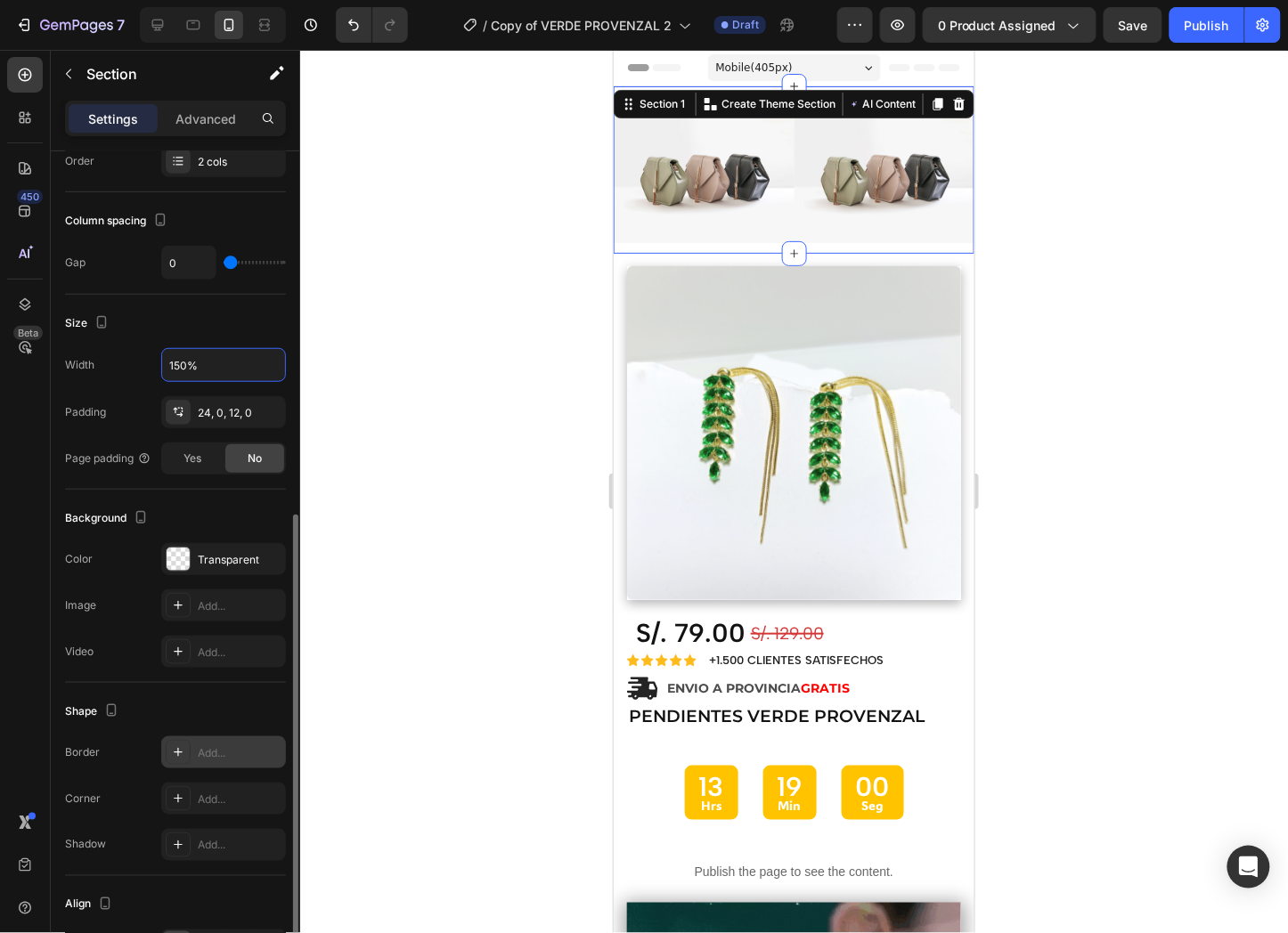
scroll to position [396, 0]
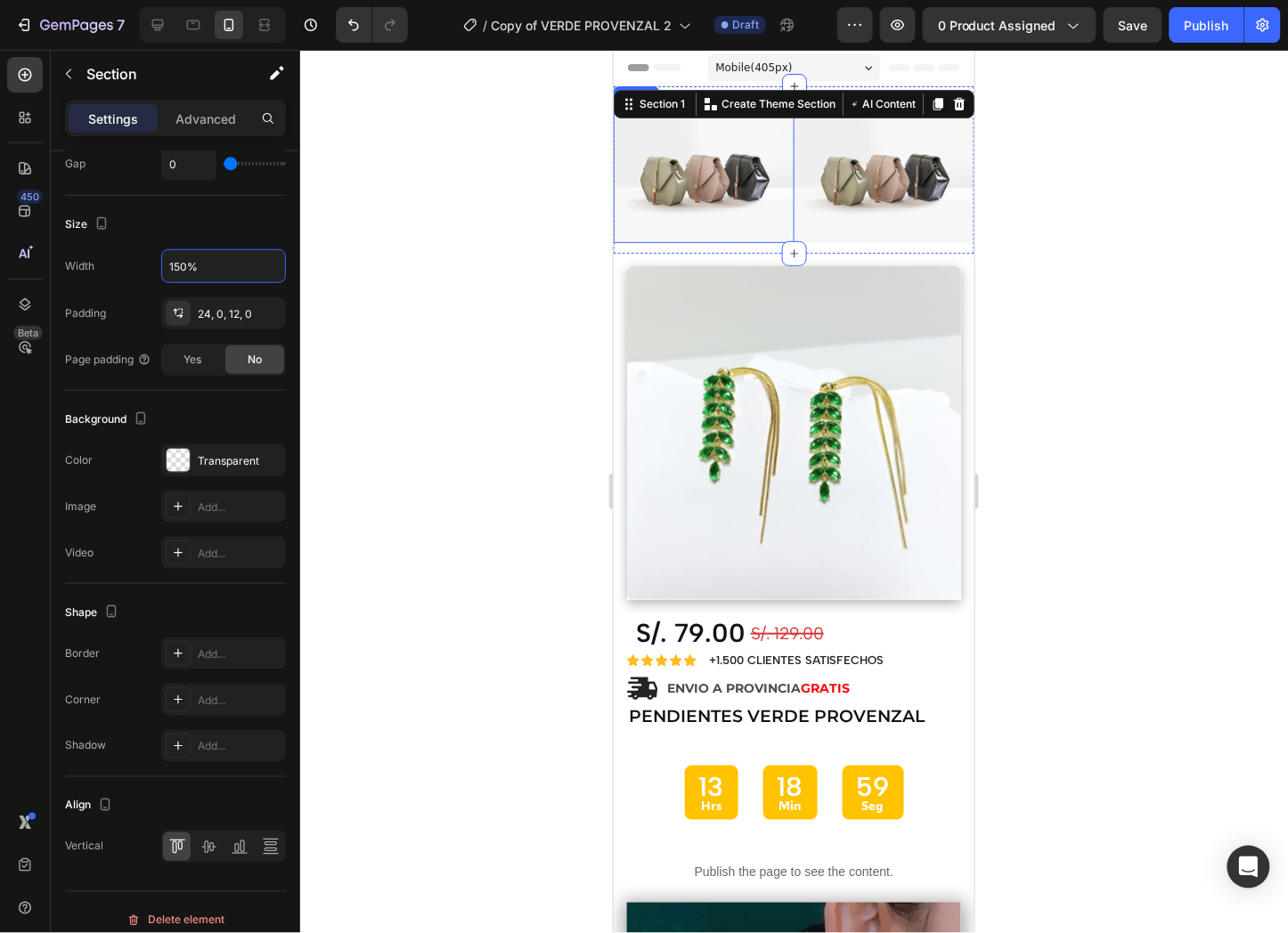
click at [706, 196] on img at bounding box center [703, 174] width 180 height 135
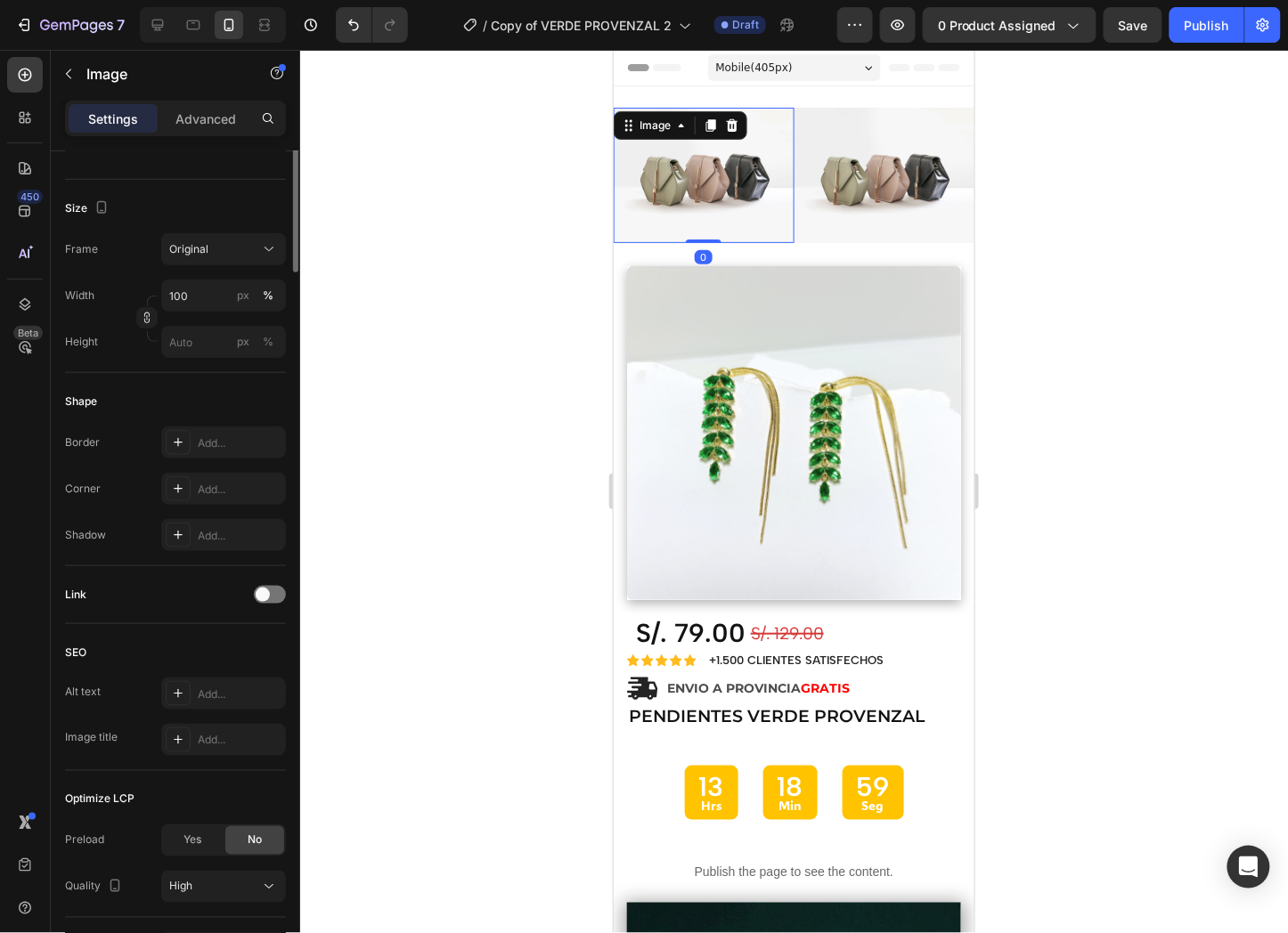
scroll to position [0, 0]
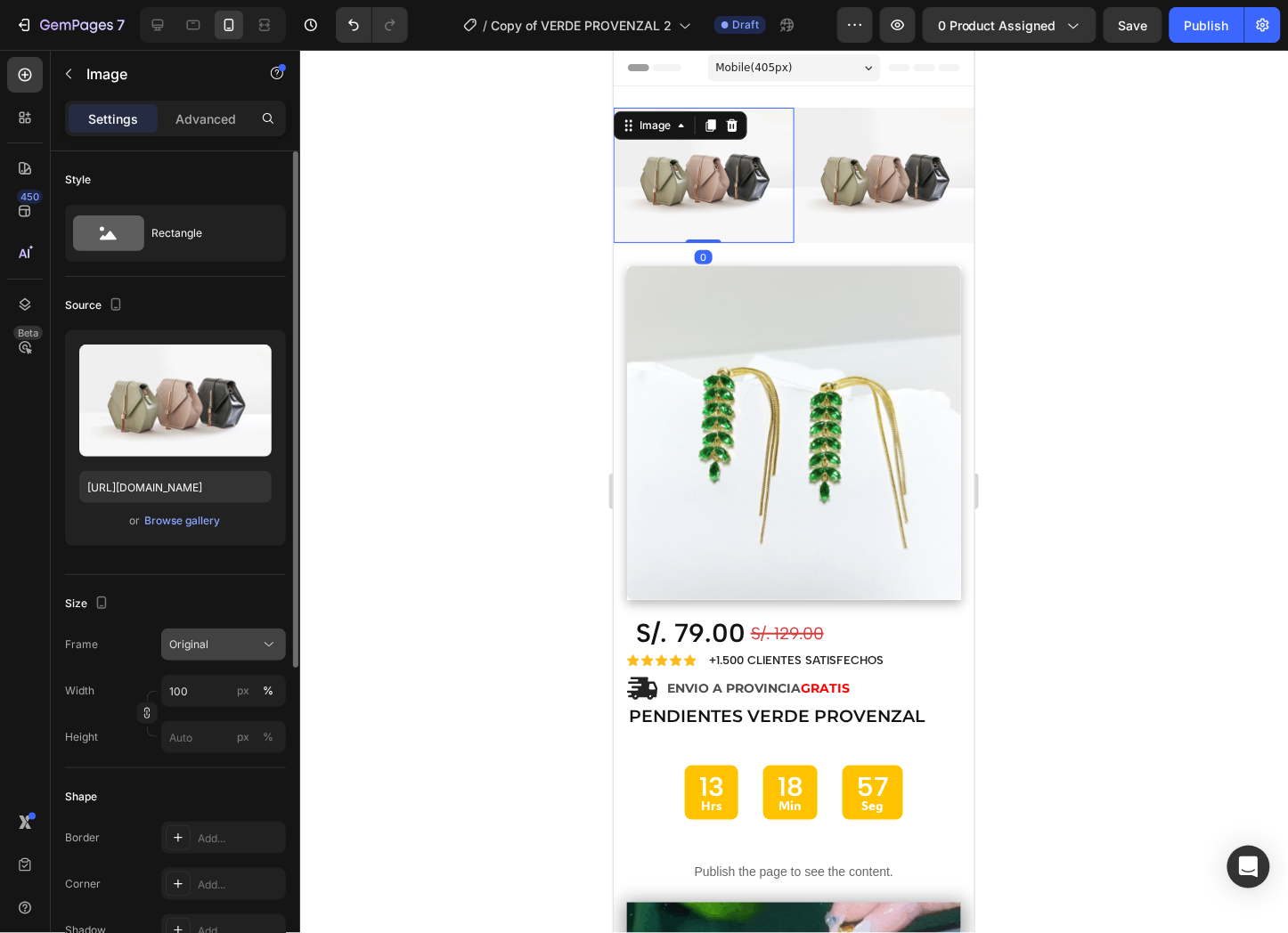
click at [243, 640] on div "Original" at bounding box center [213, 645] width 87 height 16
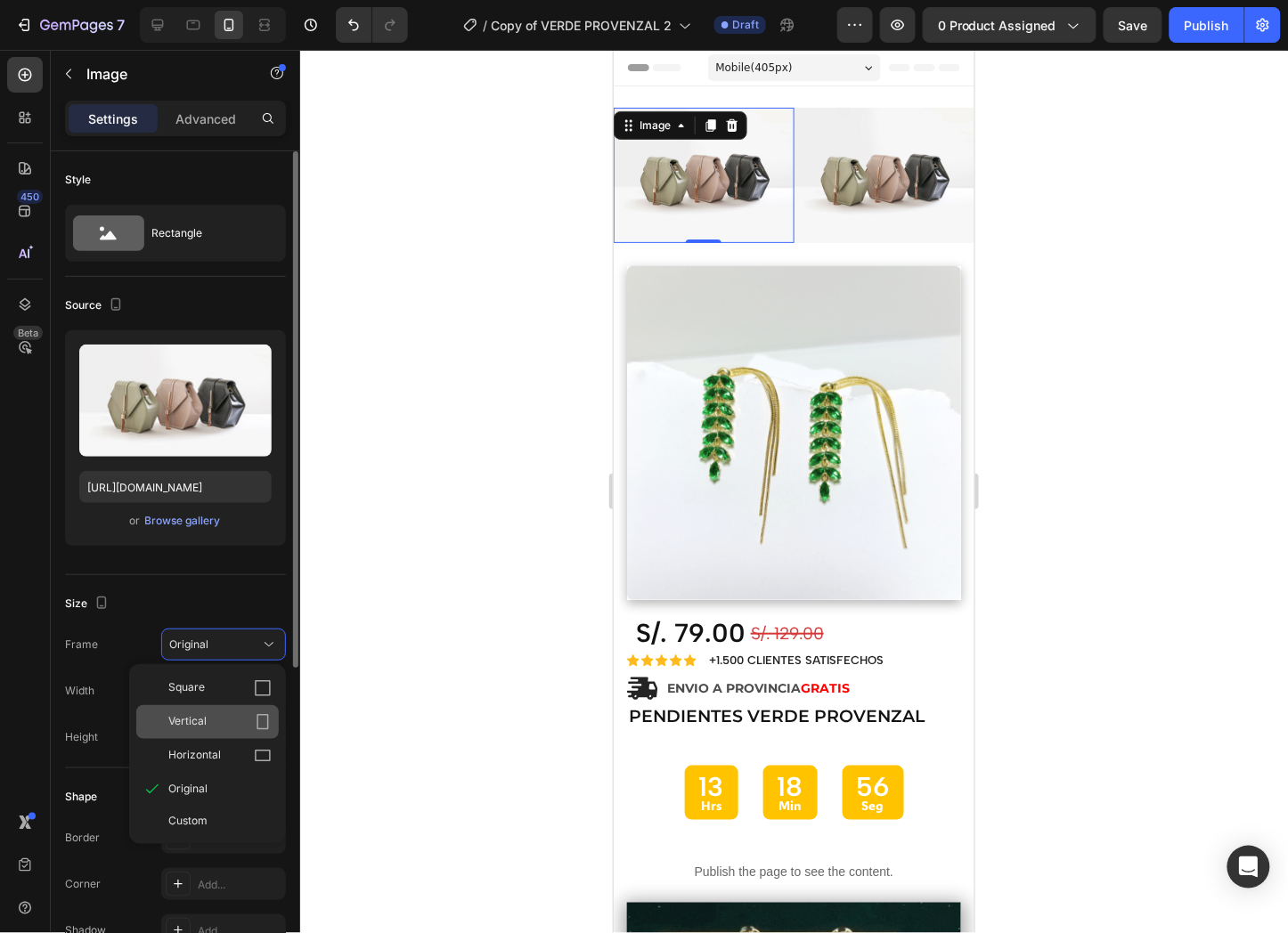
click at [239, 721] on div "Vertical" at bounding box center [220, 722] width 103 height 18
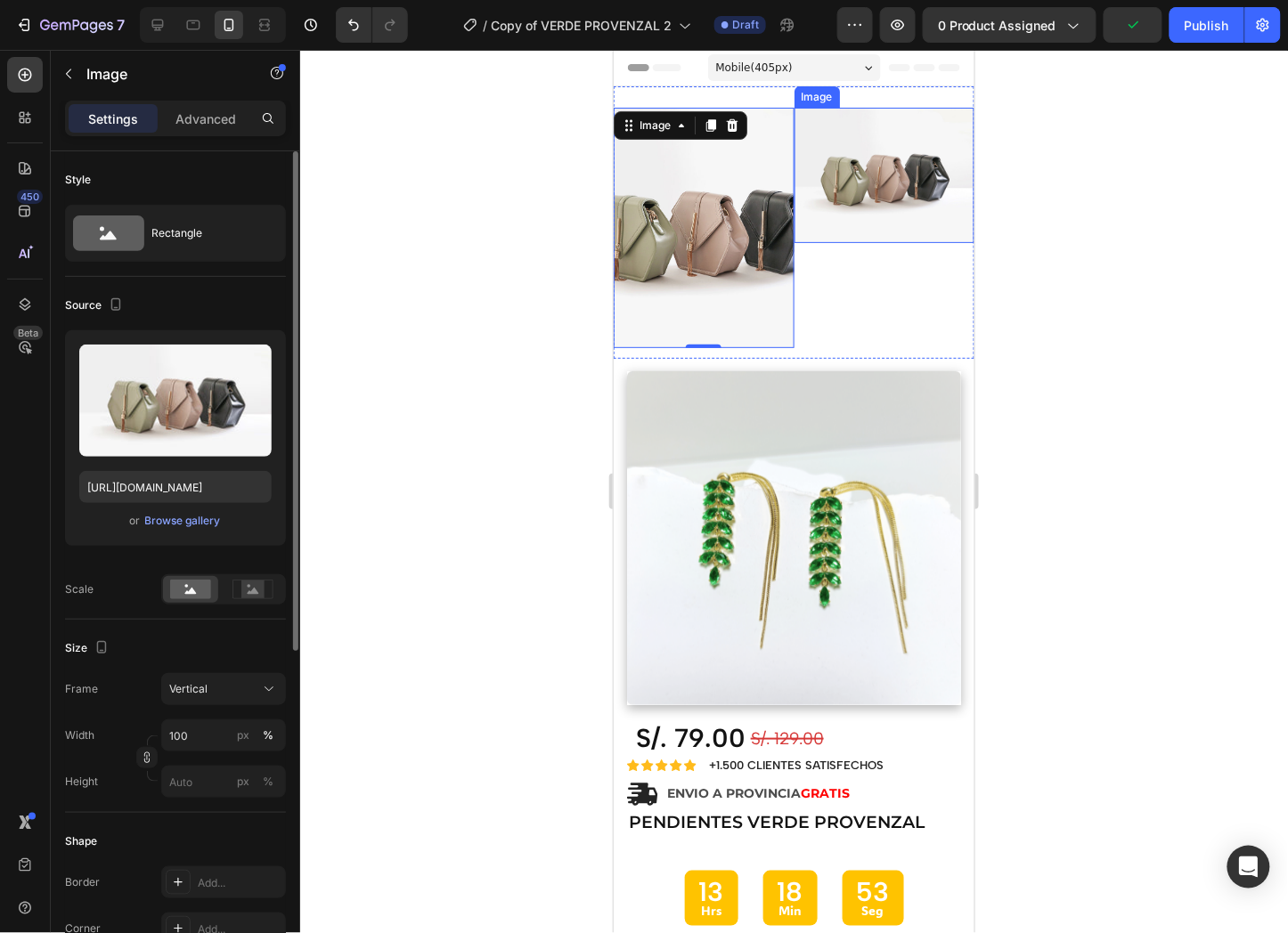
click at [895, 154] on img at bounding box center [883, 174] width 180 height 135
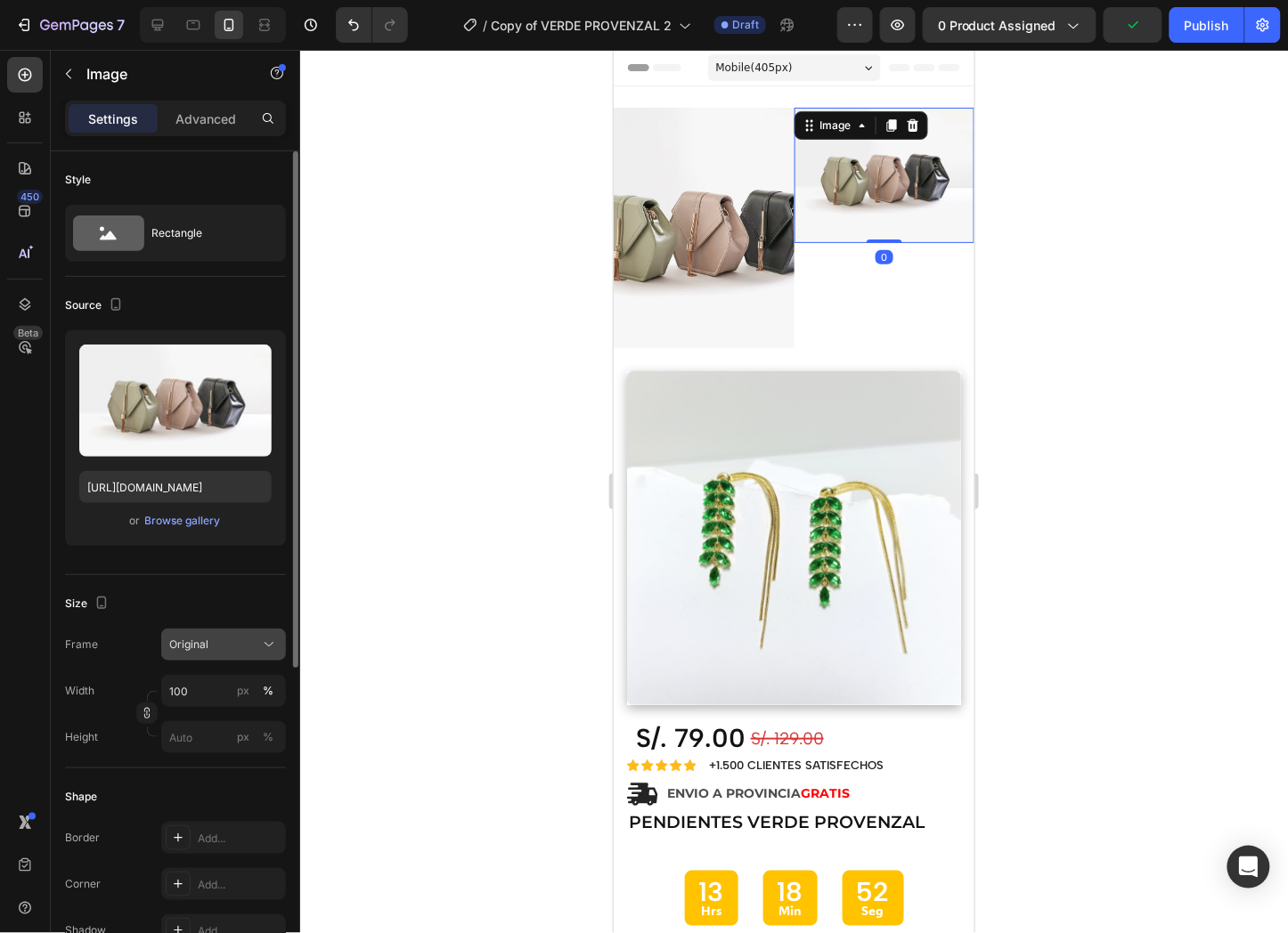
click at [236, 647] on div "Original" at bounding box center [213, 645] width 87 height 16
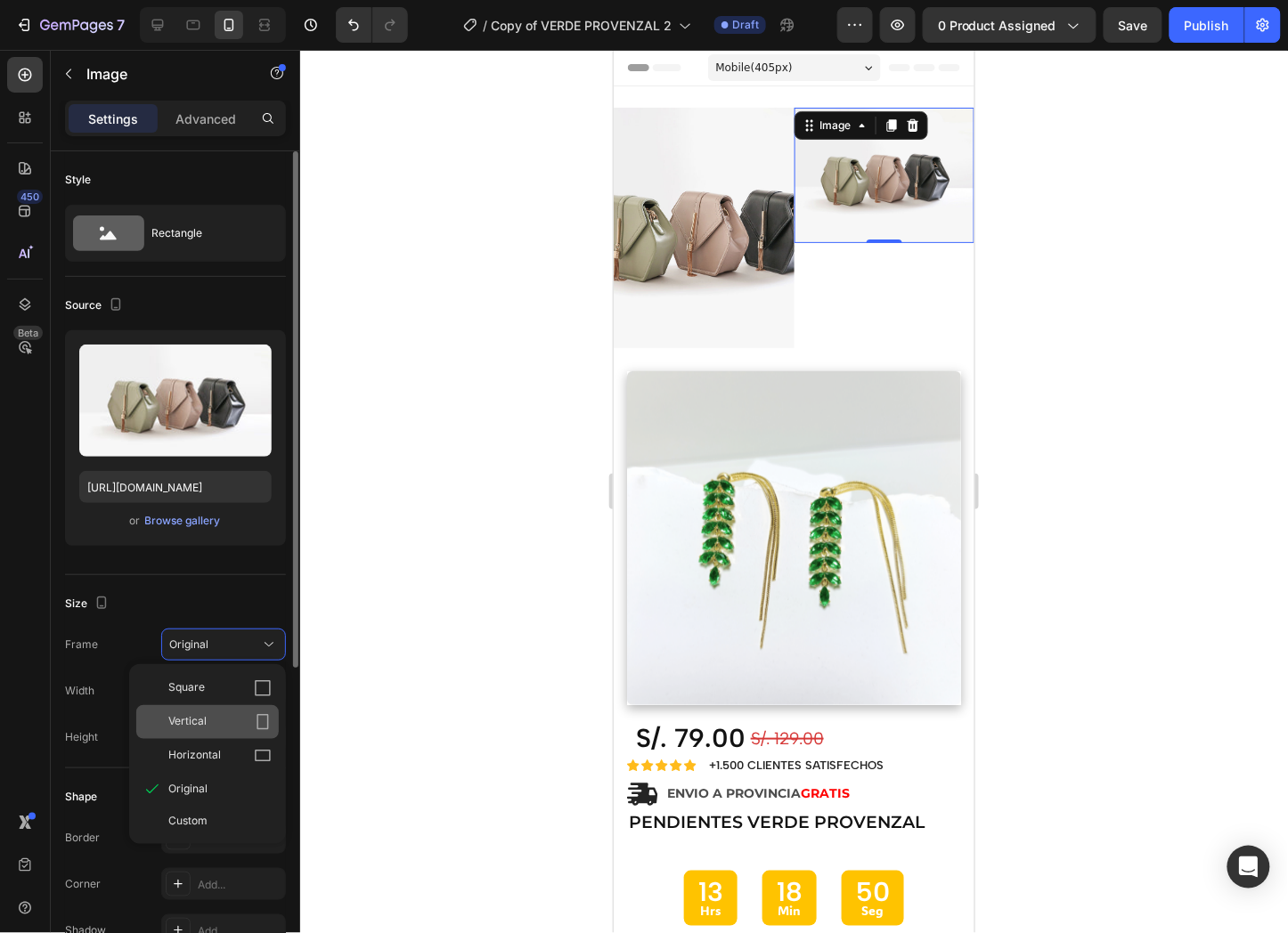
click at [220, 727] on div "Vertical" at bounding box center [220, 722] width 103 height 18
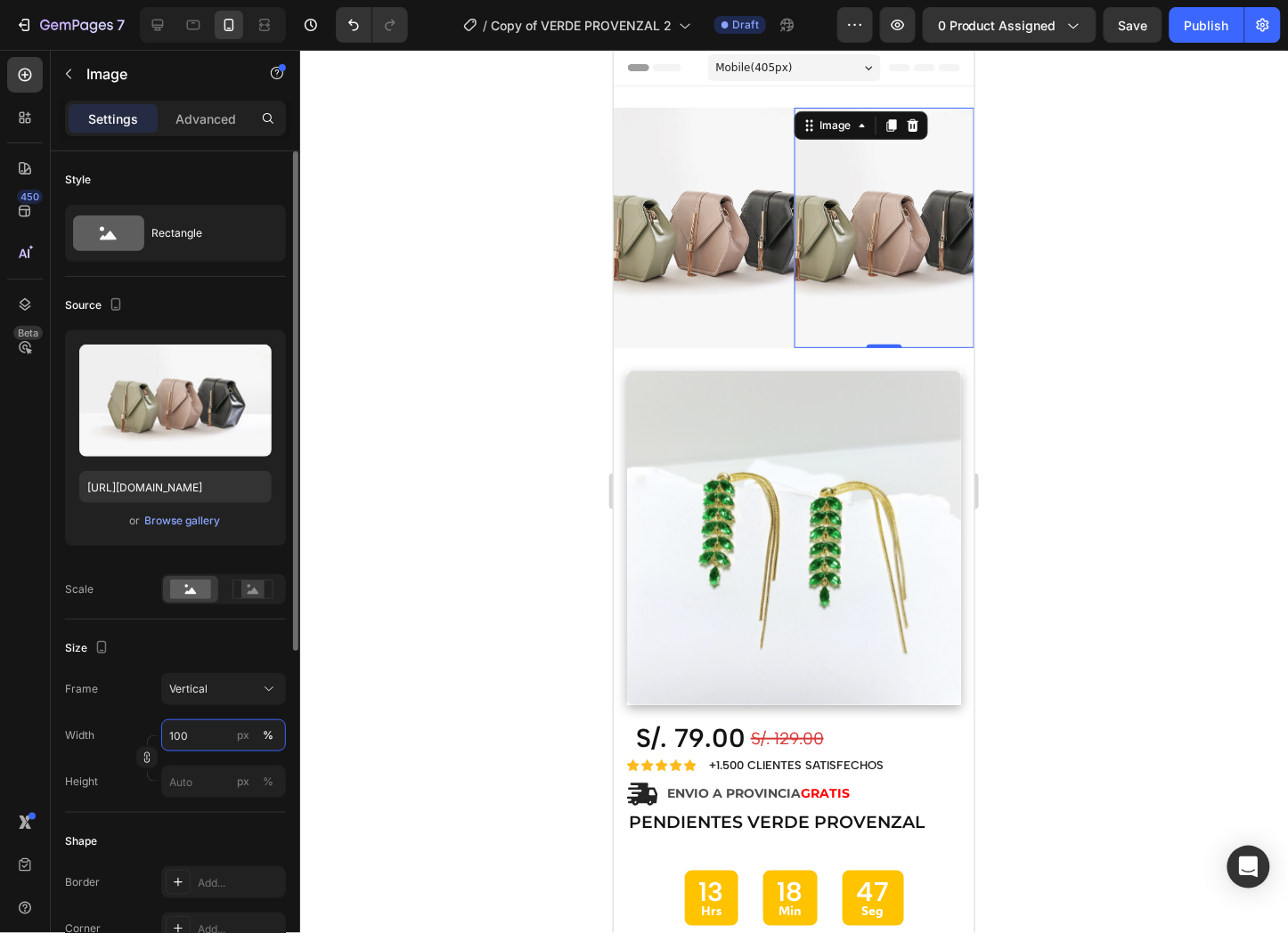
click at [191, 735] on input "100" at bounding box center [223, 736] width 125 height 32
click at [192, 736] on input "100" at bounding box center [223, 736] width 125 height 32
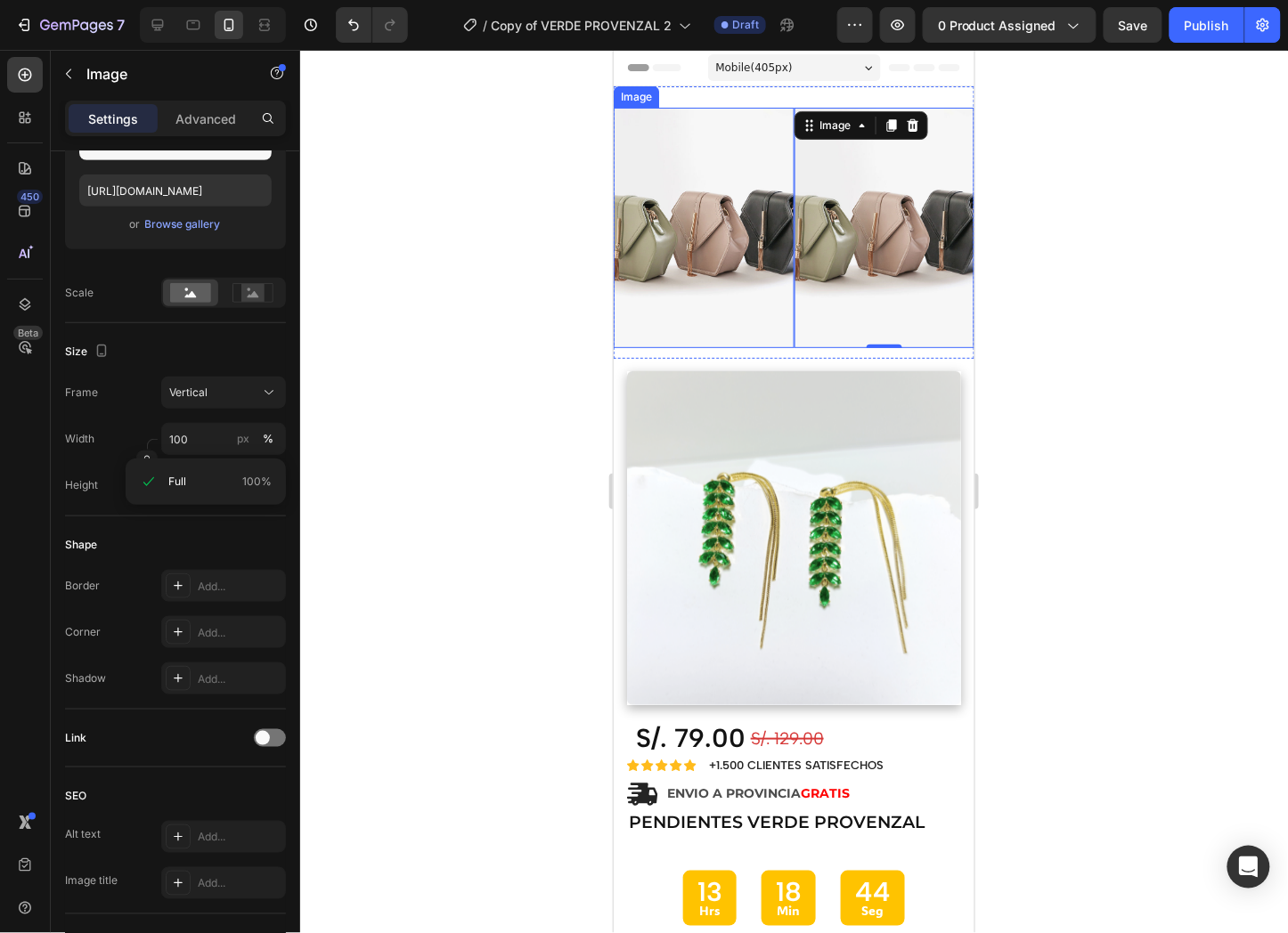
click at [710, 279] on img at bounding box center [703, 227] width 180 height 240
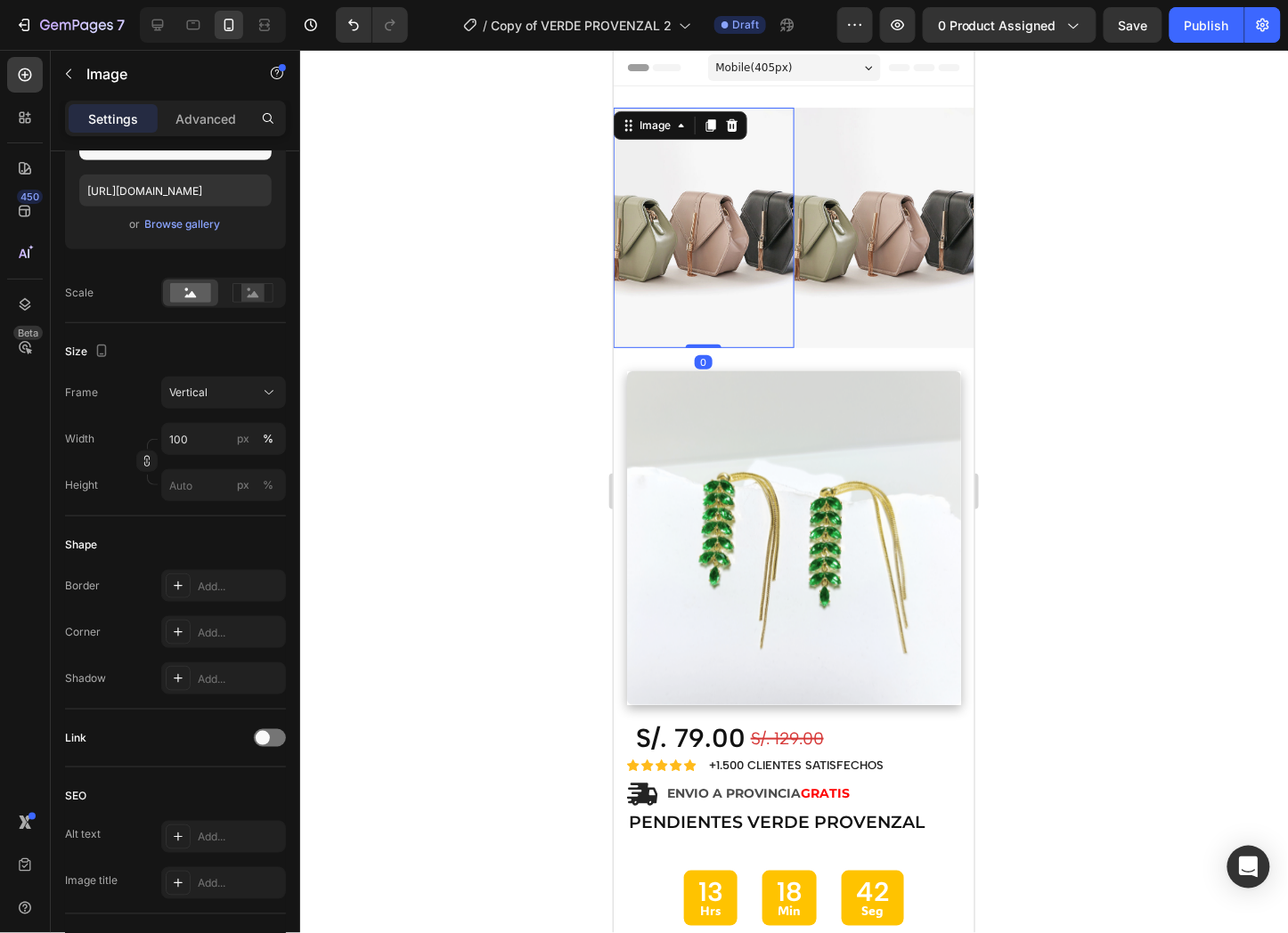
click at [782, 280] on img at bounding box center [703, 227] width 180 height 240
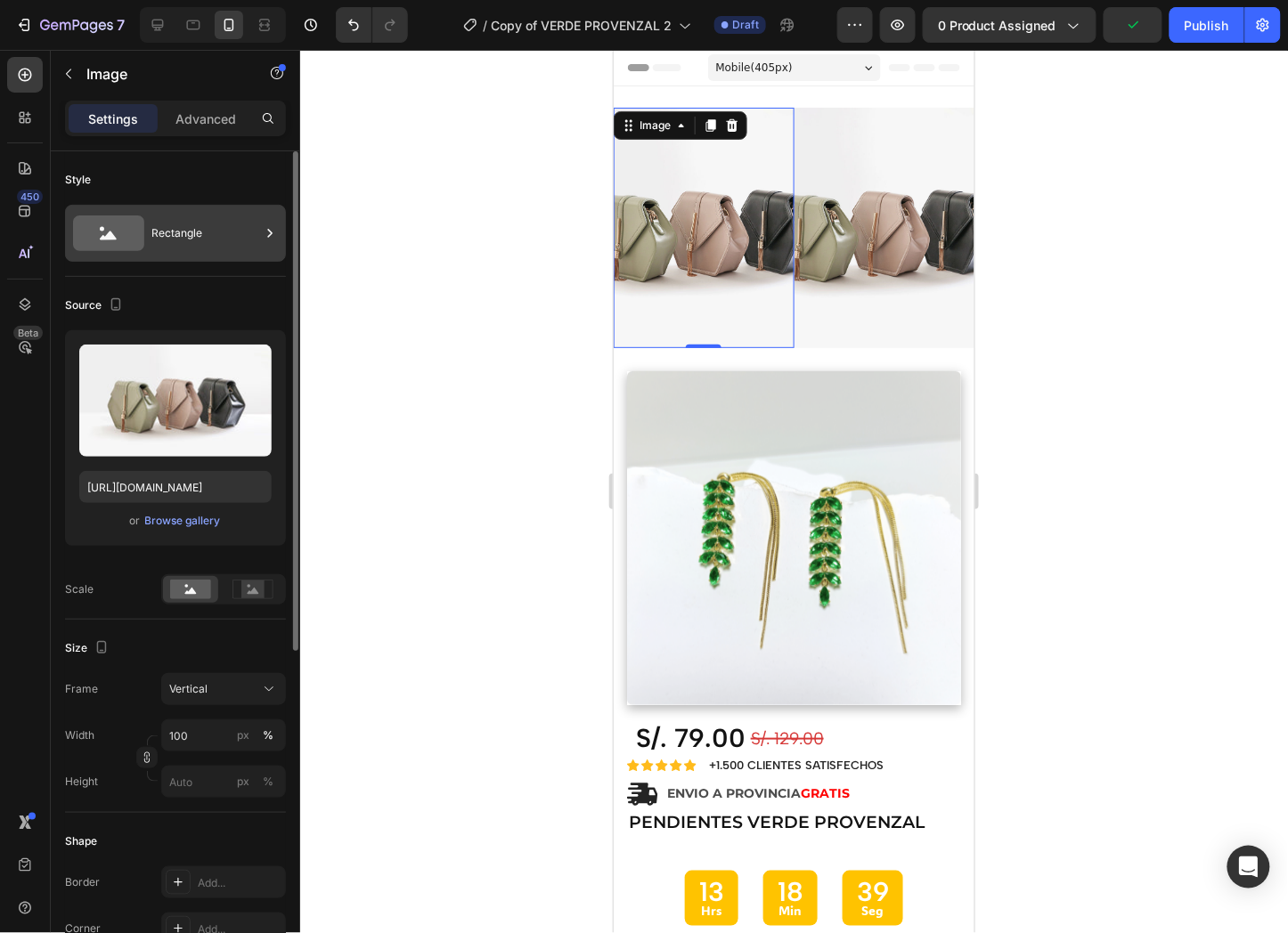
click at [256, 240] on div "Rectangle" at bounding box center [206, 233] width 109 height 41
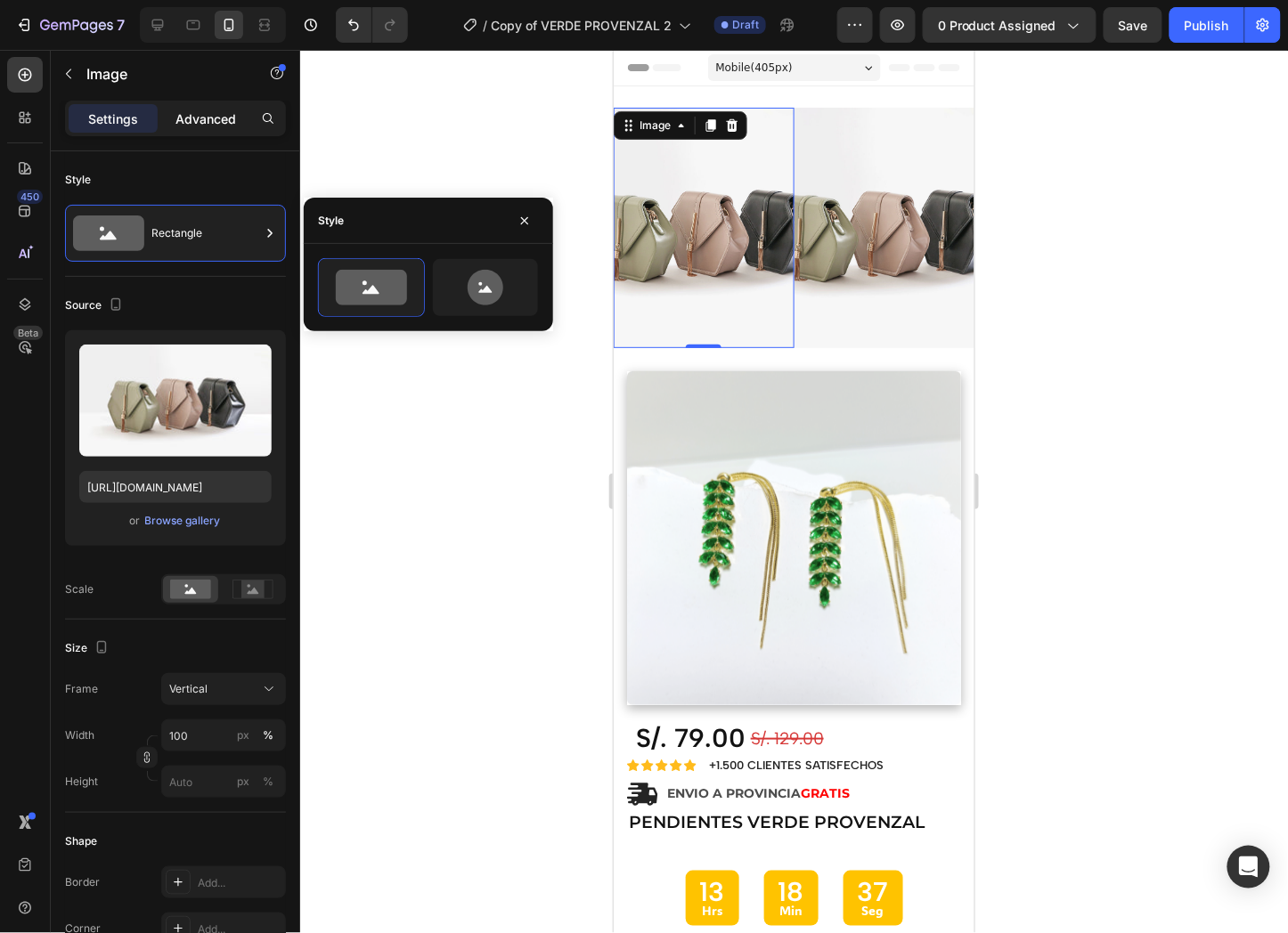
click at [192, 108] on div "Advanced" at bounding box center [206, 118] width 89 height 29
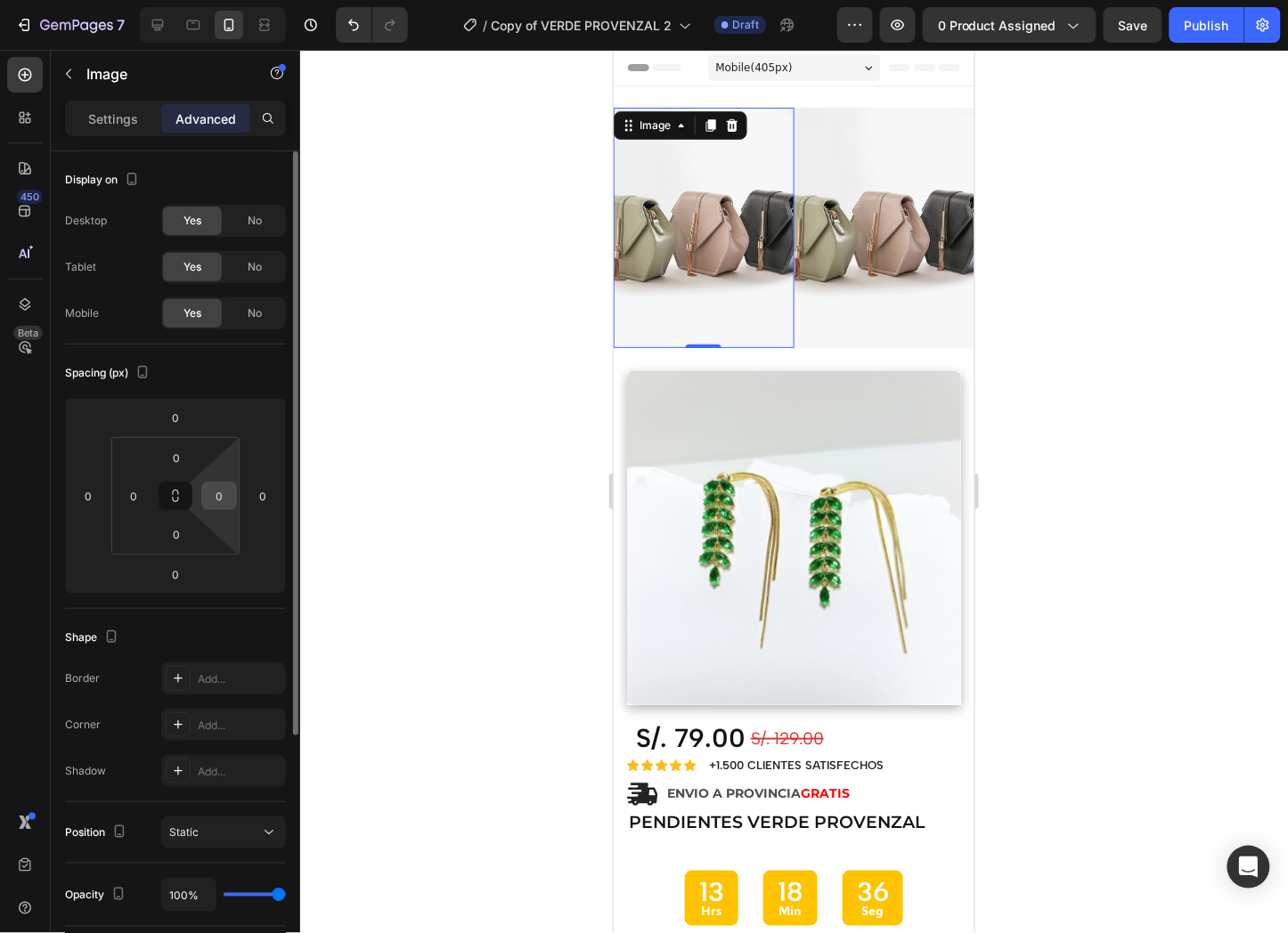
click at [223, 492] on input "0" at bounding box center [219, 496] width 27 height 27
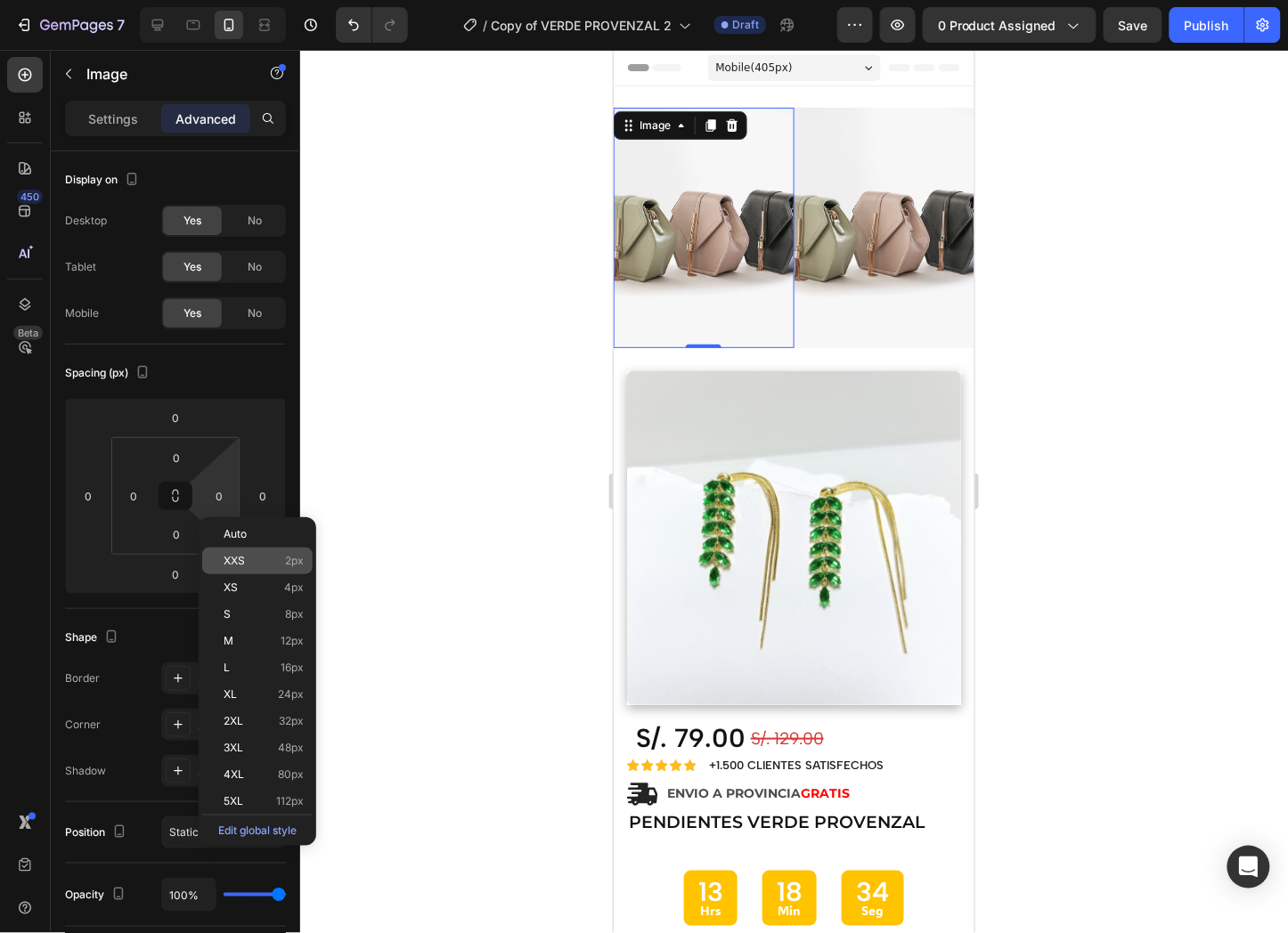
click at [252, 555] on p "XXS 2px" at bounding box center [263, 561] width 80 height 13
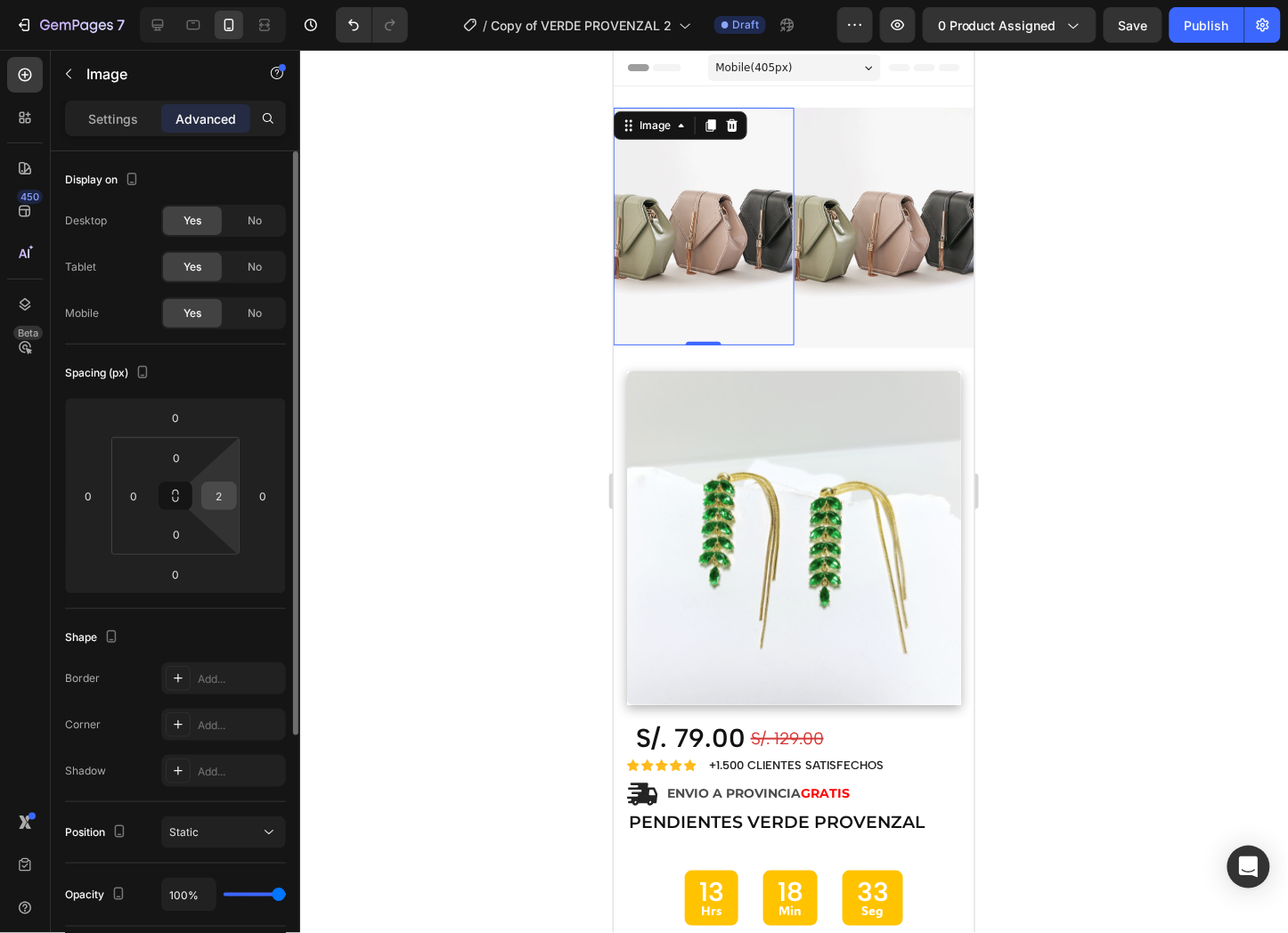
click at [212, 485] on input "2" at bounding box center [219, 496] width 27 height 27
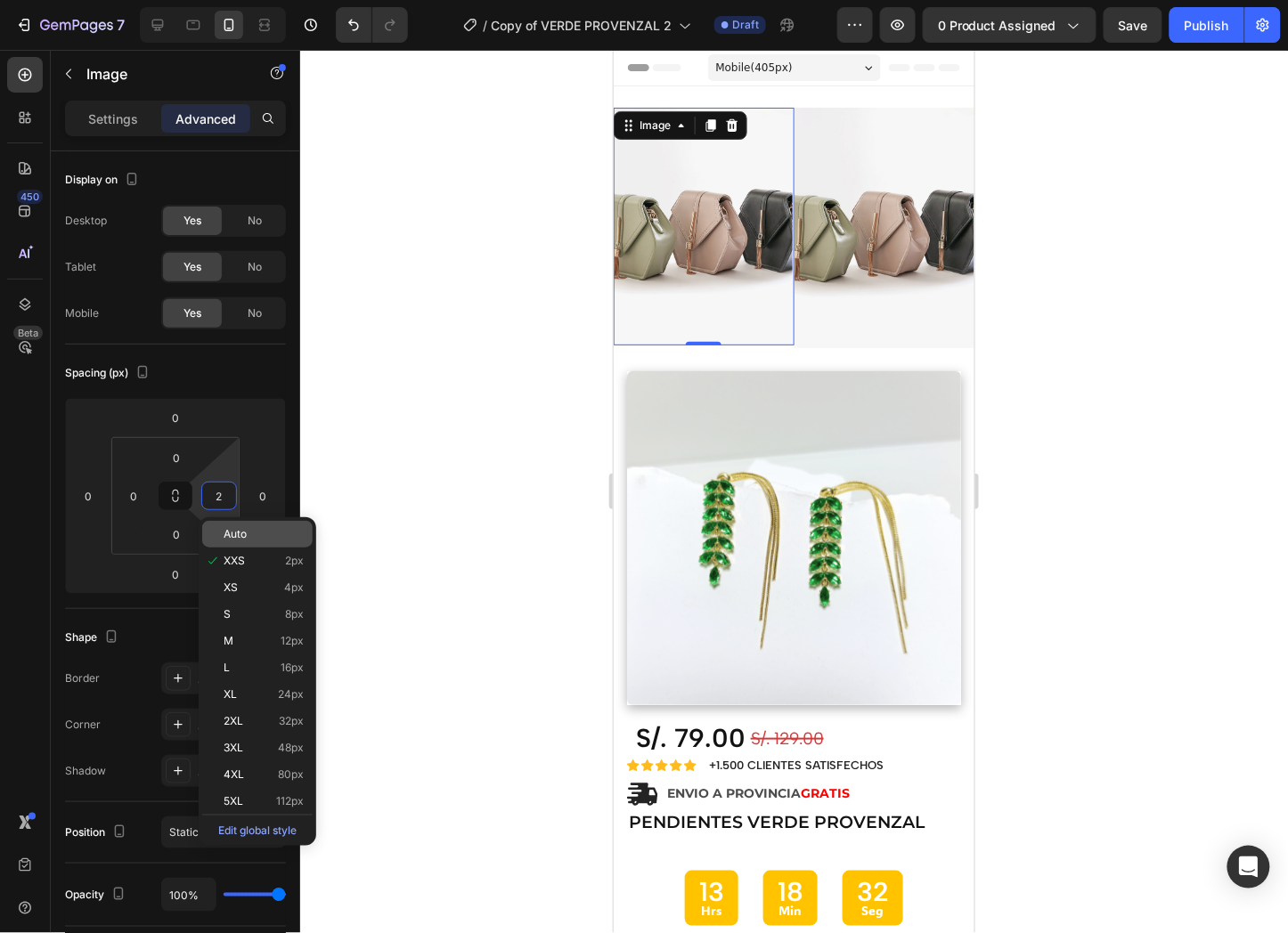
click at [244, 530] on span "Auto" at bounding box center [235, 535] width 23 height 13
type input "Auto"
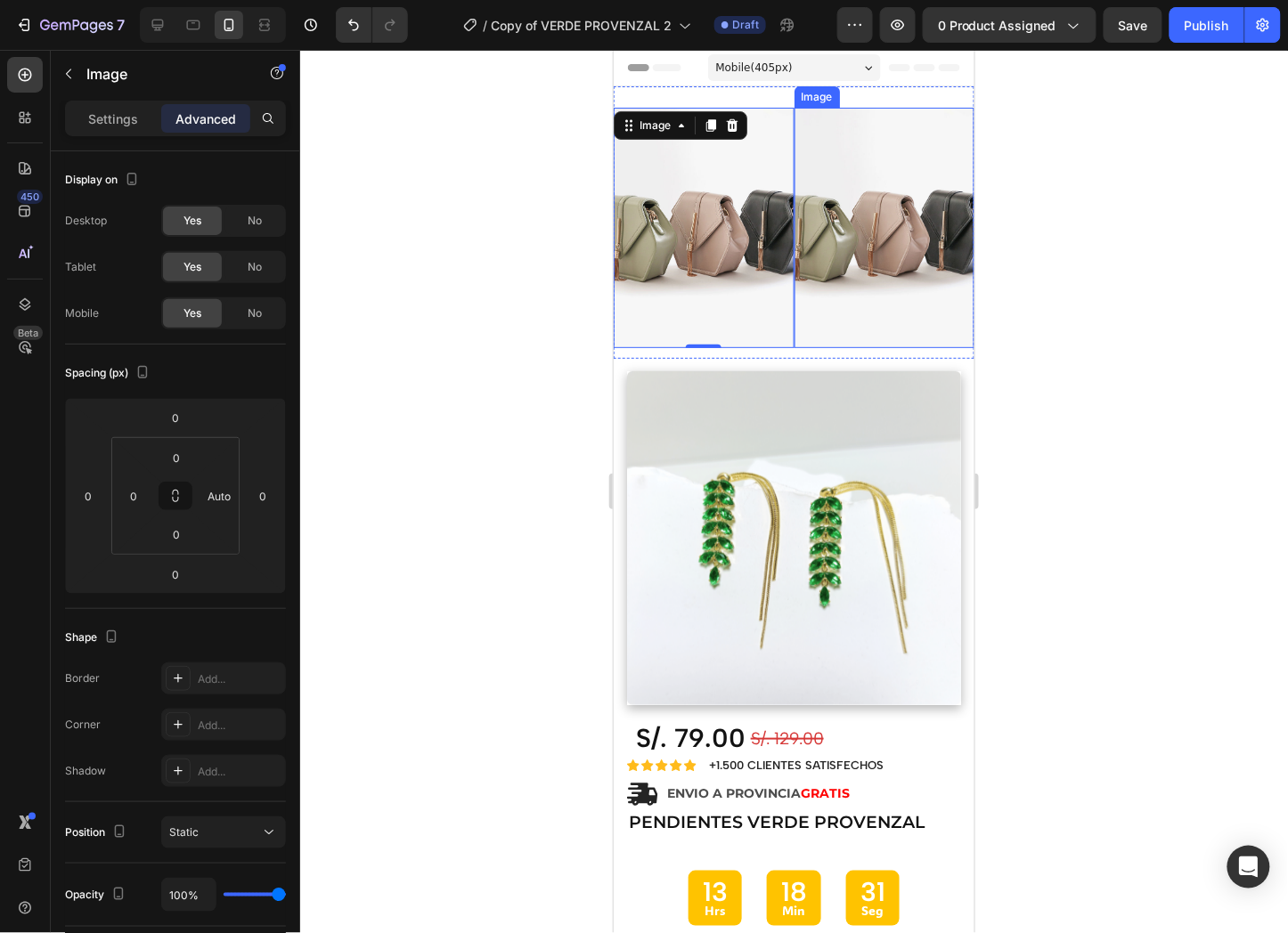
click at [932, 249] on img at bounding box center [883, 227] width 180 height 240
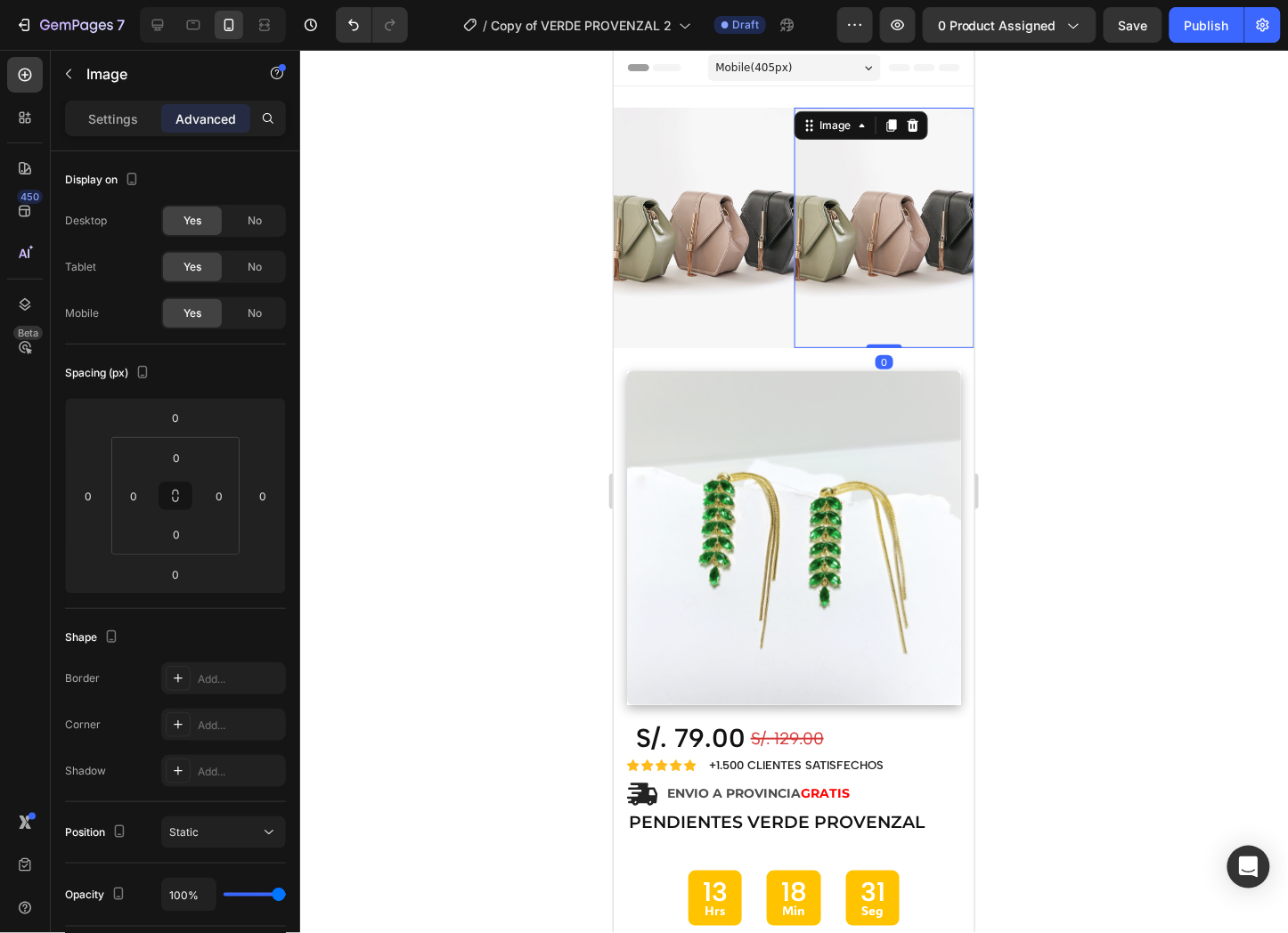
click at [1048, 266] on div at bounding box center [793, 492] width 988 height 884
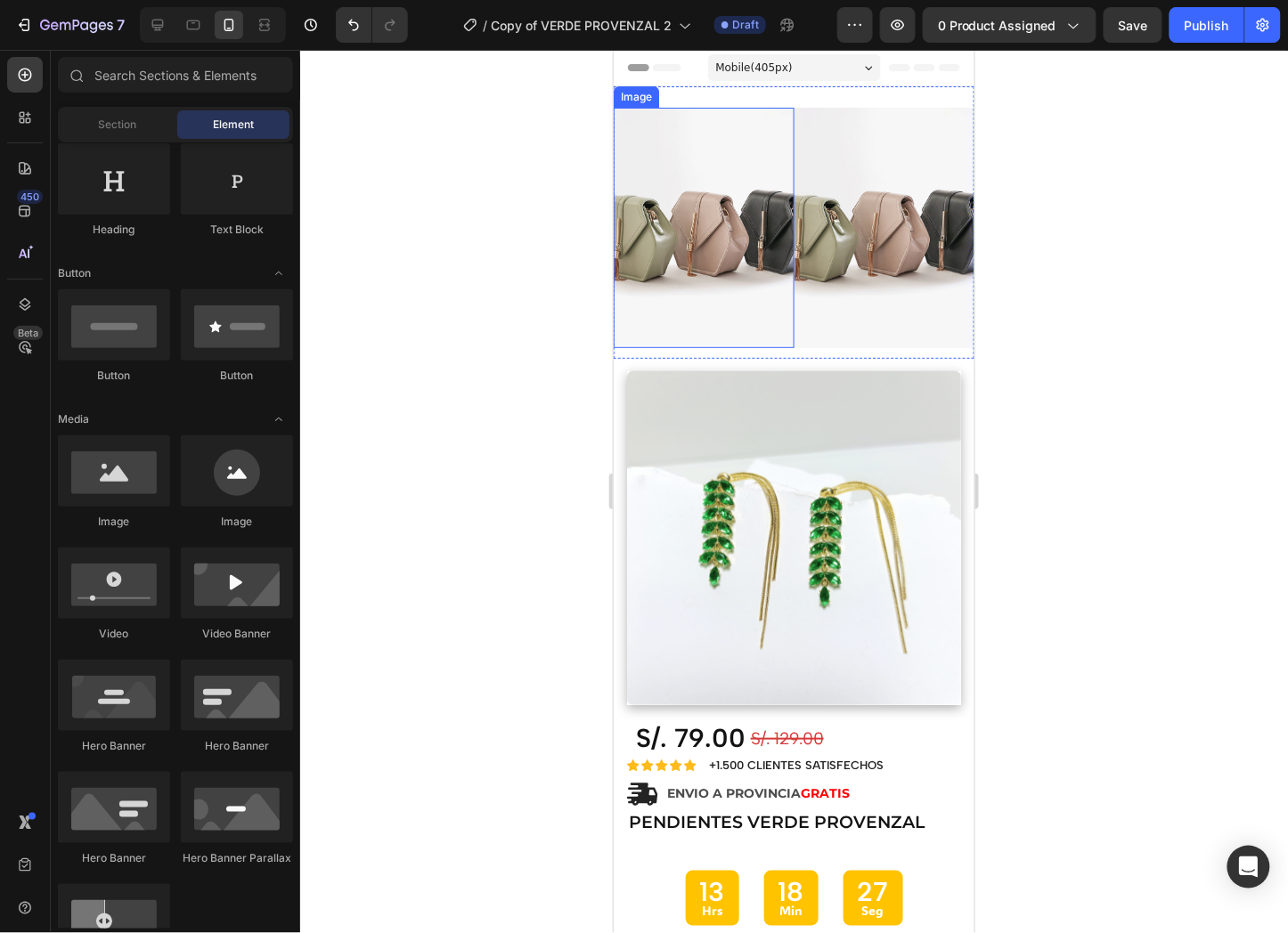
click at [698, 275] on img at bounding box center [703, 227] width 180 height 240
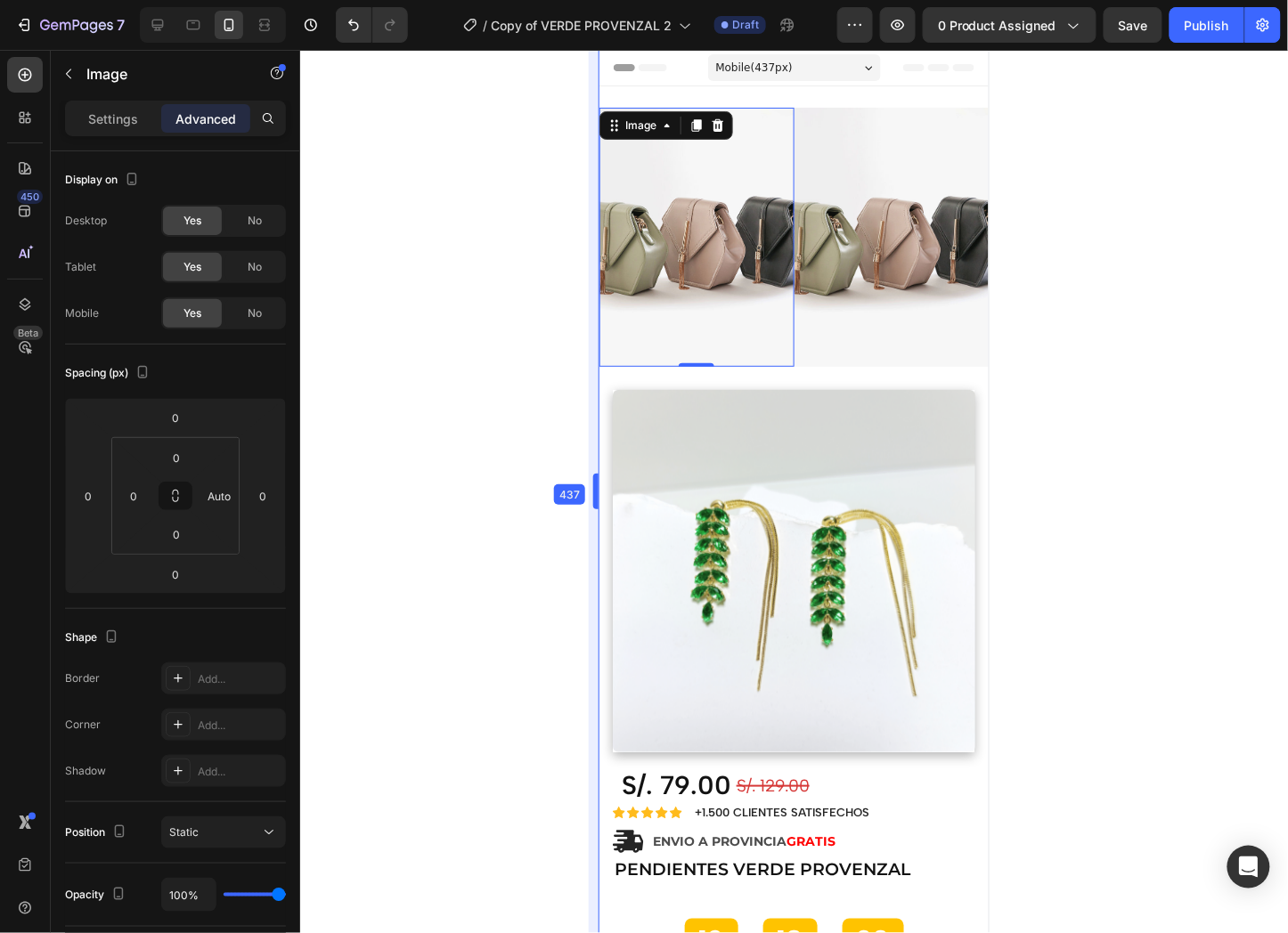
drag, startPoint x: 610, startPoint y: 249, endPoint x: 583, endPoint y: 317, distance: 73.2
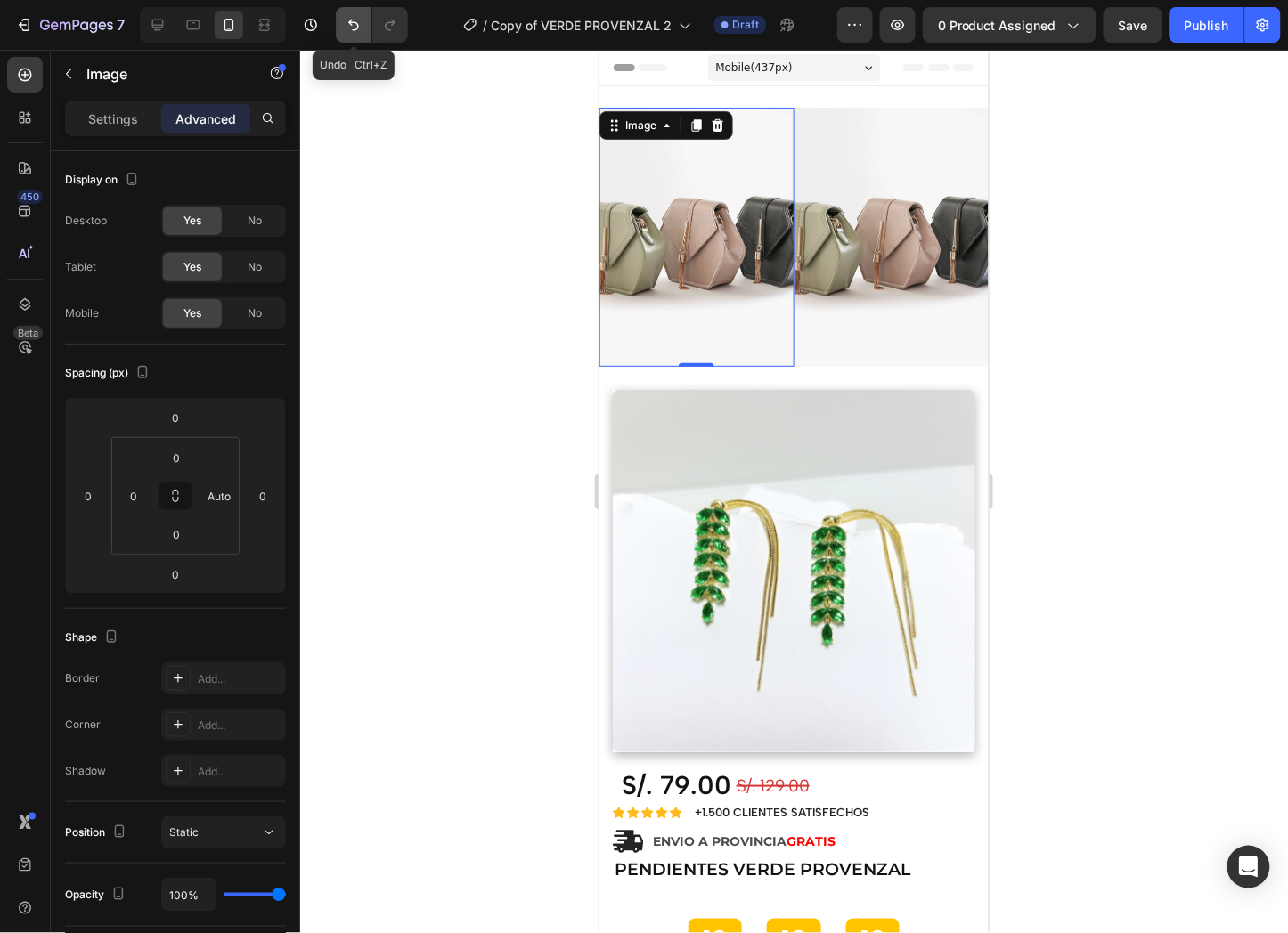
click at [343, 29] on button "Undo/Redo" at bounding box center [354, 25] width 36 height 36
click at [346, 23] on icon "Undo/Redo" at bounding box center [354, 25] width 18 height 18
click at [347, 22] on icon "Undo/Redo" at bounding box center [354, 25] width 18 height 18
click at [348, 20] on icon "Undo/Redo" at bounding box center [354, 25] width 18 height 18
click at [394, 21] on icon "Undo/Redo" at bounding box center [390, 25] width 10 height 12
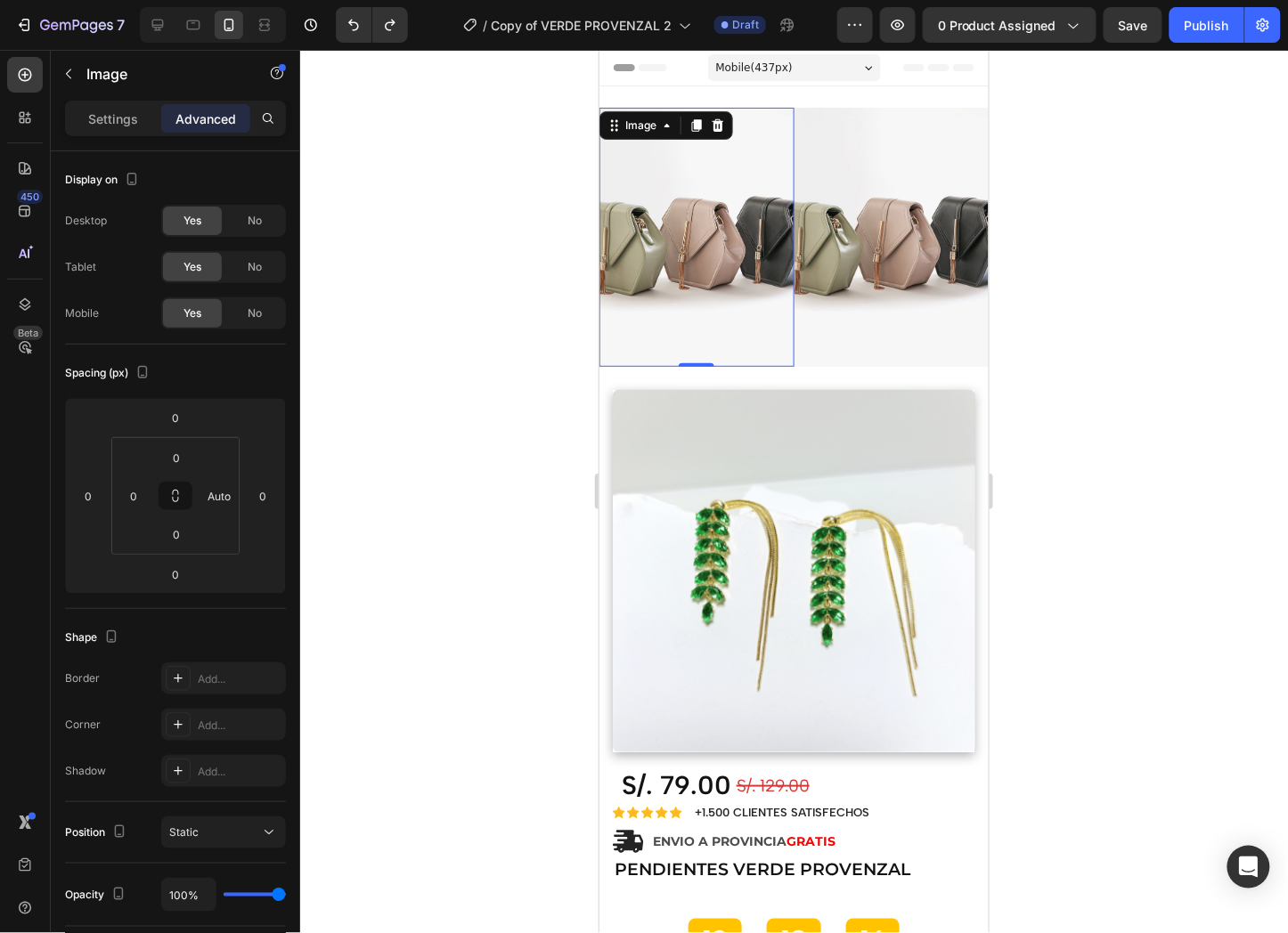
click at [481, 371] on div at bounding box center [793, 492] width 988 height 884
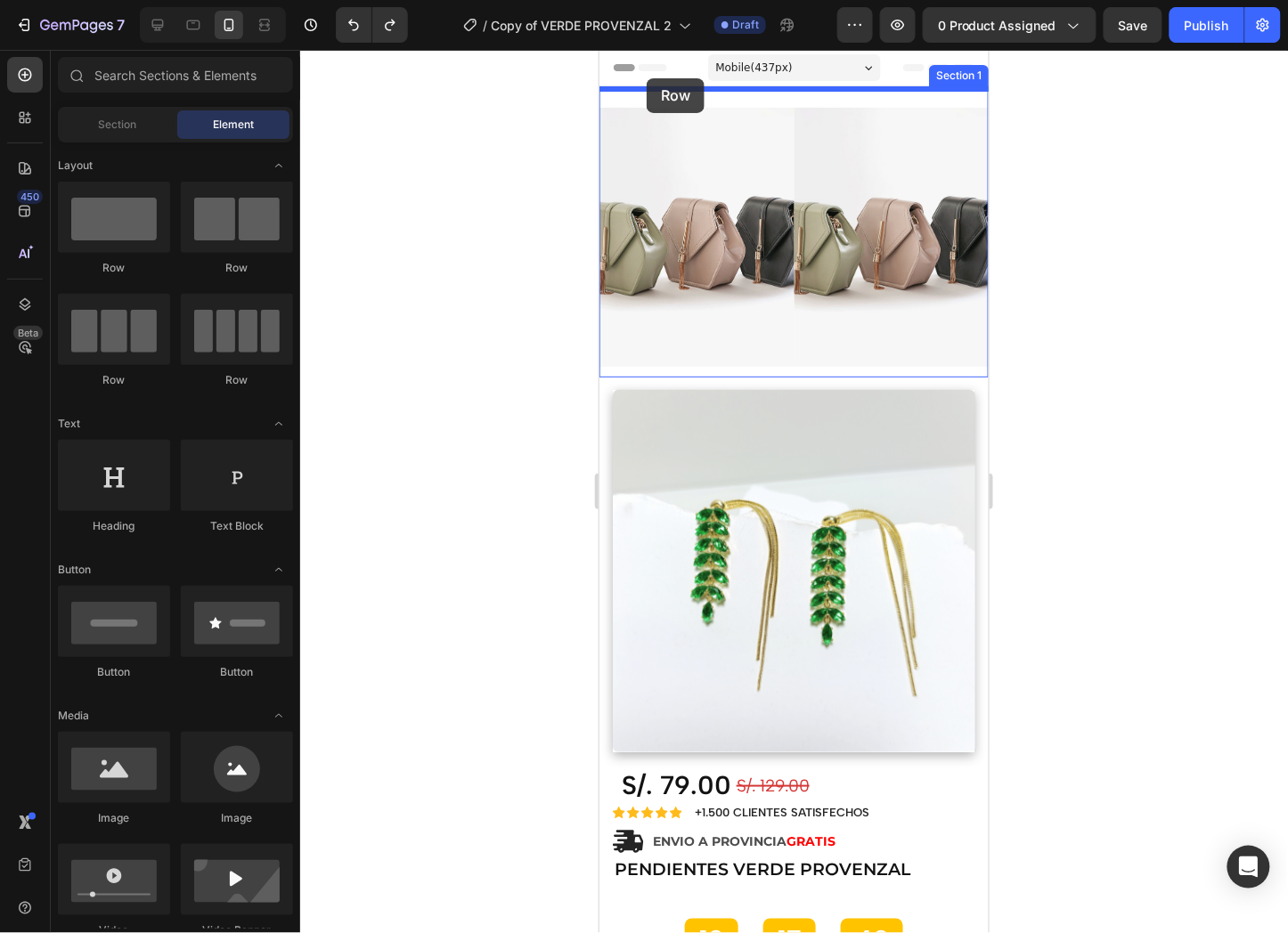
drag, startPoint x: 822, startPoint y: 268, endPoint x: 646, endPoint y: 77, distance: 259.7
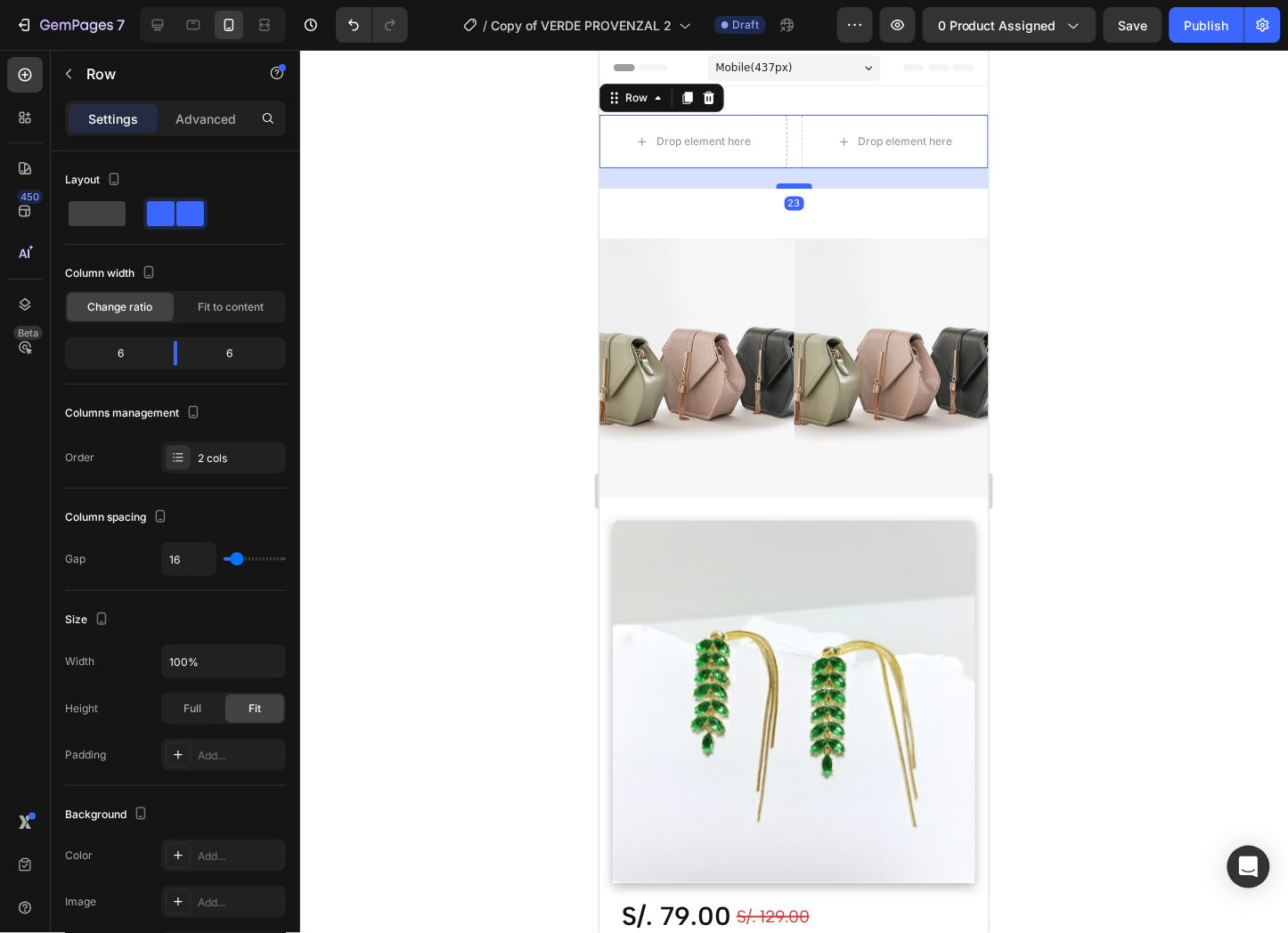
click at [798, 183] on div at bounding box center [794, 185] width 36 height 5
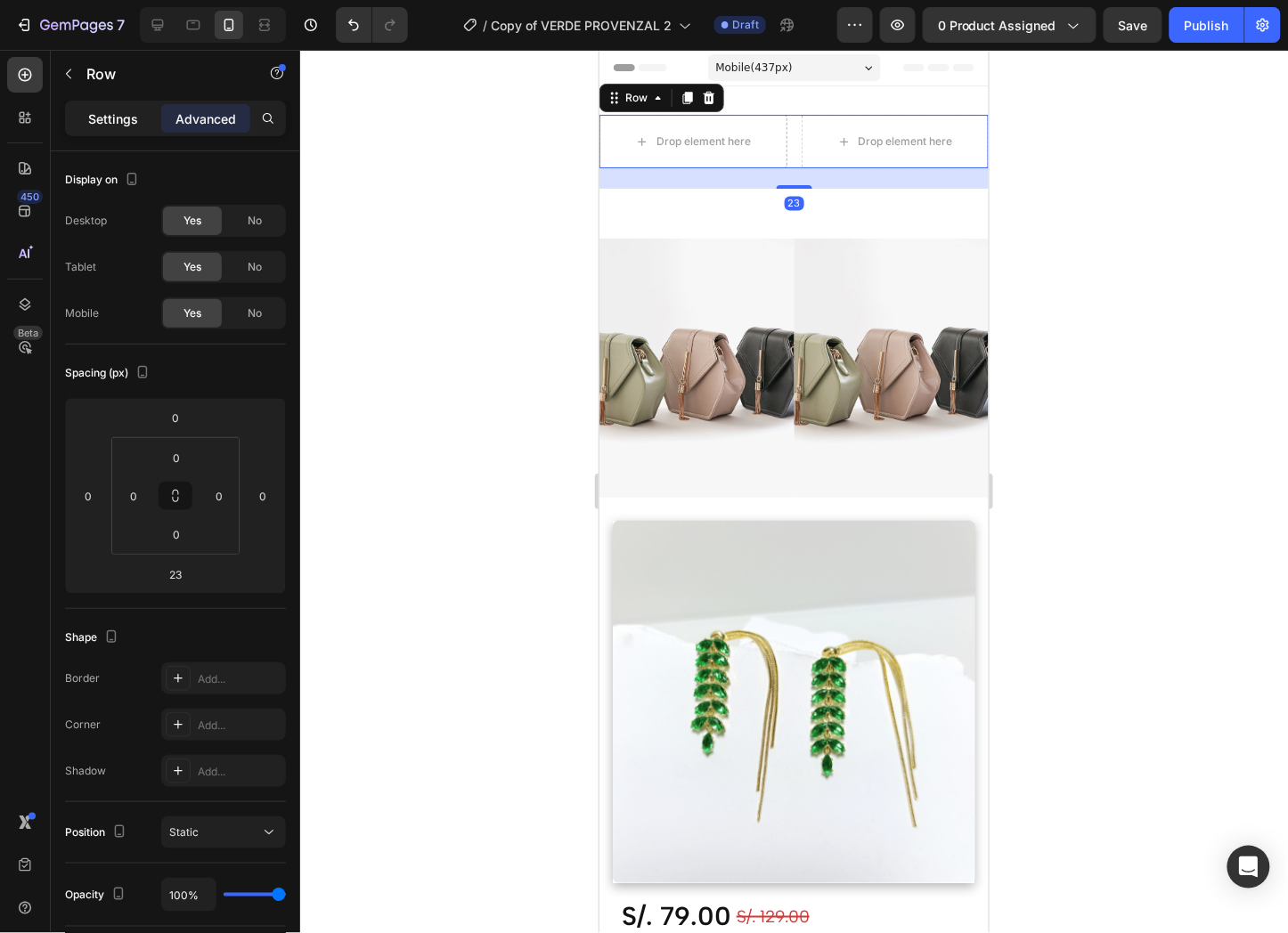
click at [113, 107] on div "Settings" at bounding box center [112, 118] width 89 height 29
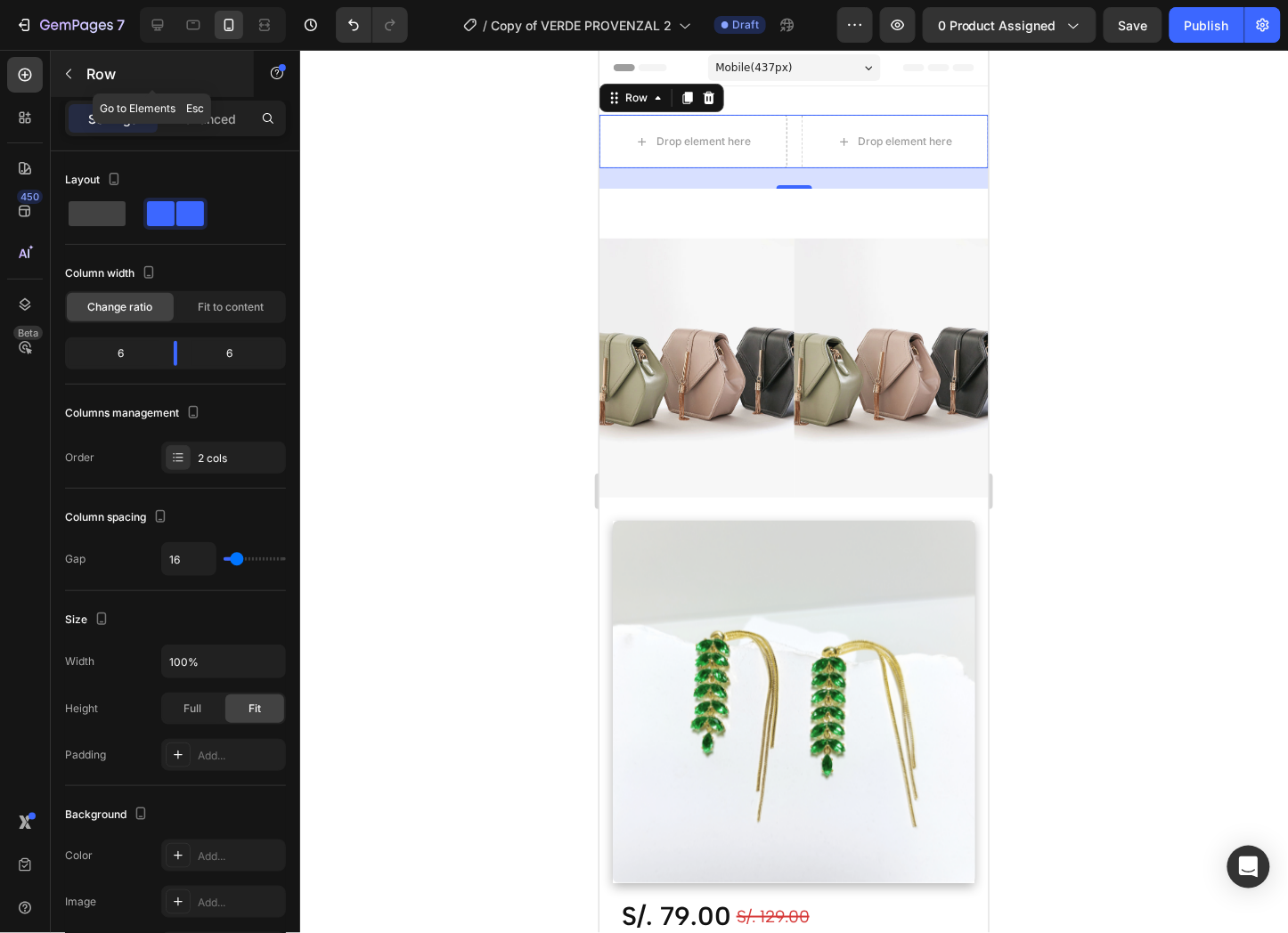
click at [59, 66] on button "button" at bounding box center [69, 74] width 29 height 29
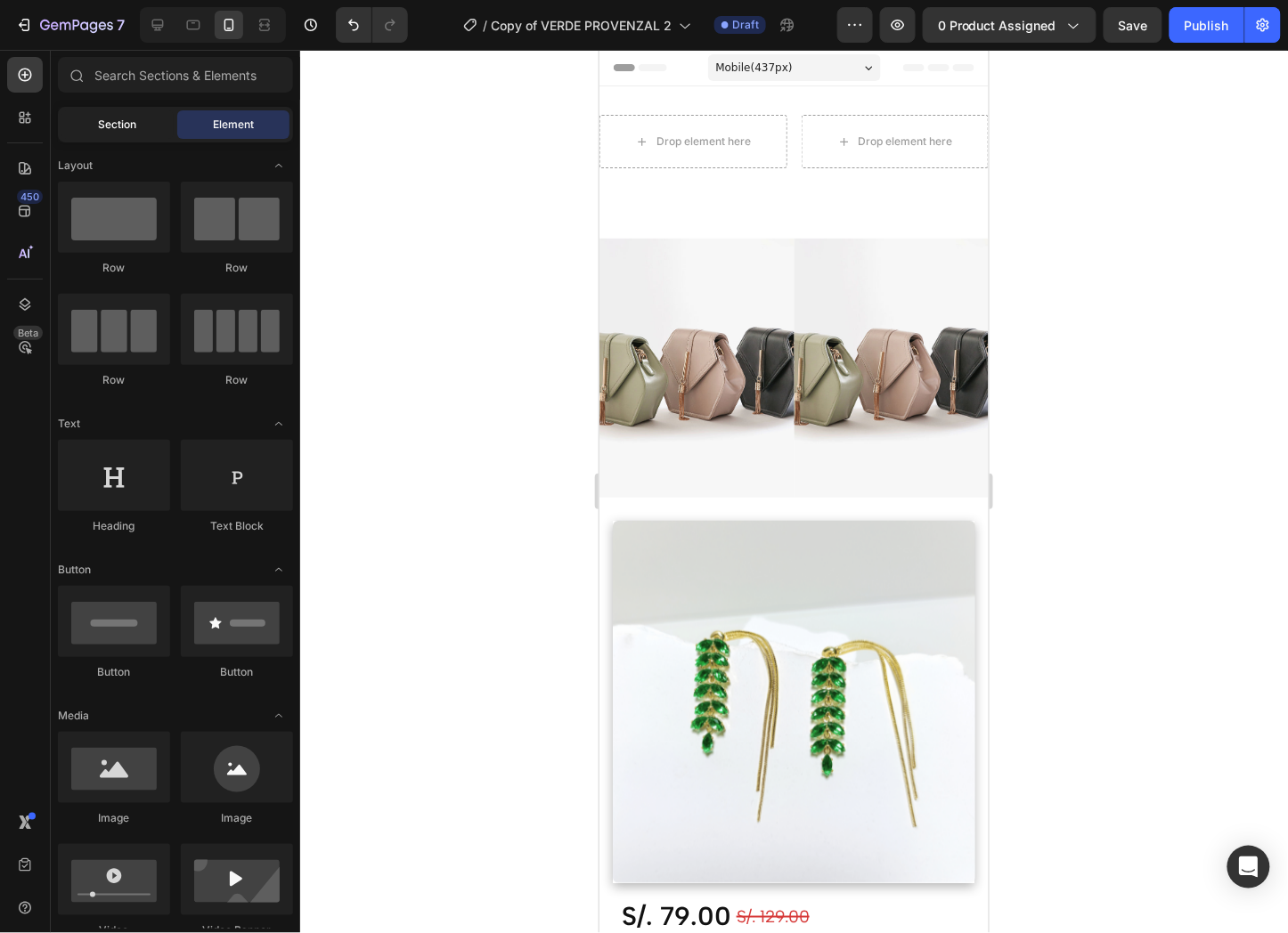
click at [136, 130] on span "Section" at bounding box center [118, 125] width 39 height 16
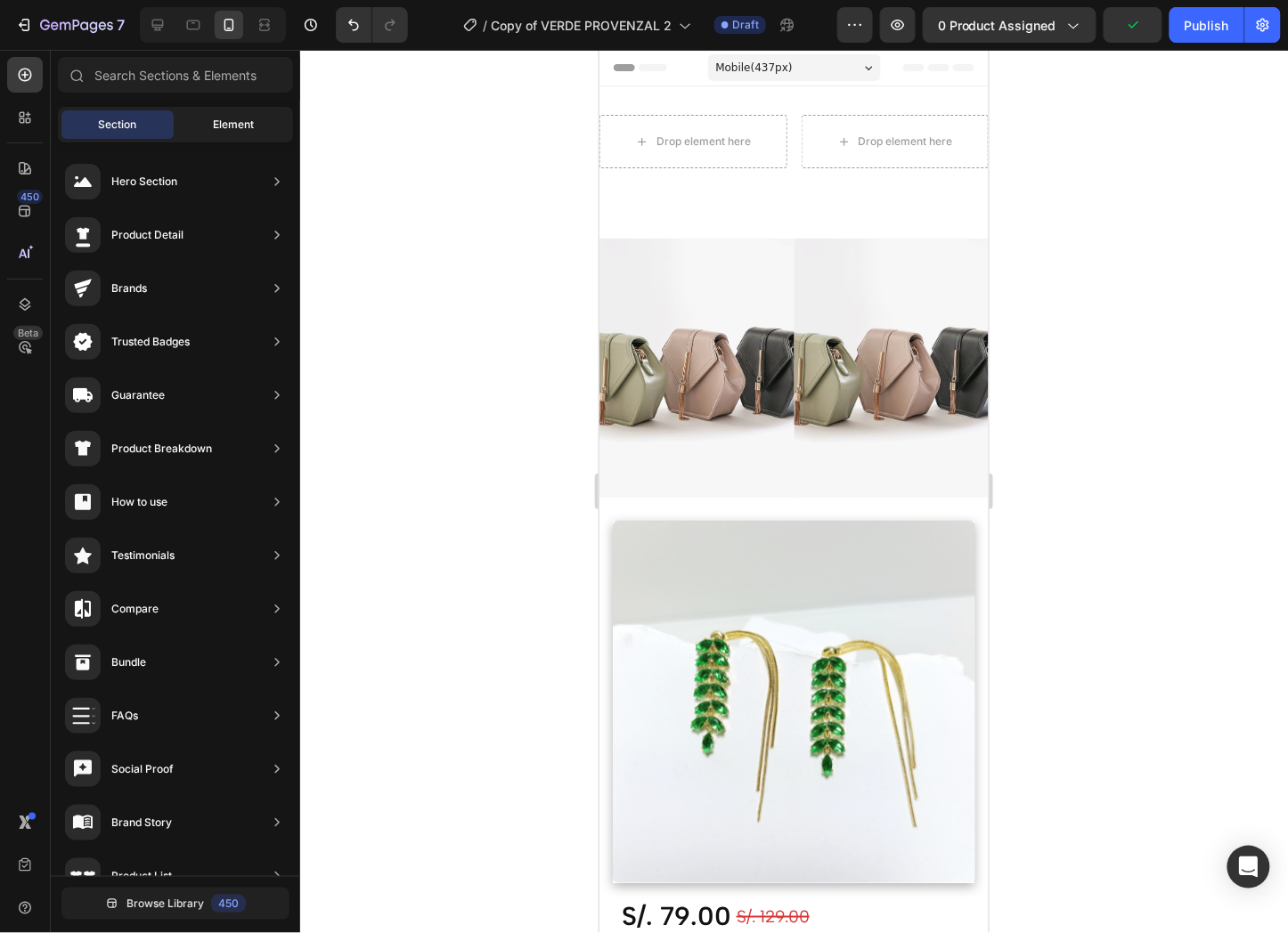
click at [232, 117] on span "Element" at bounding box center [233, 125] width 41 height 16
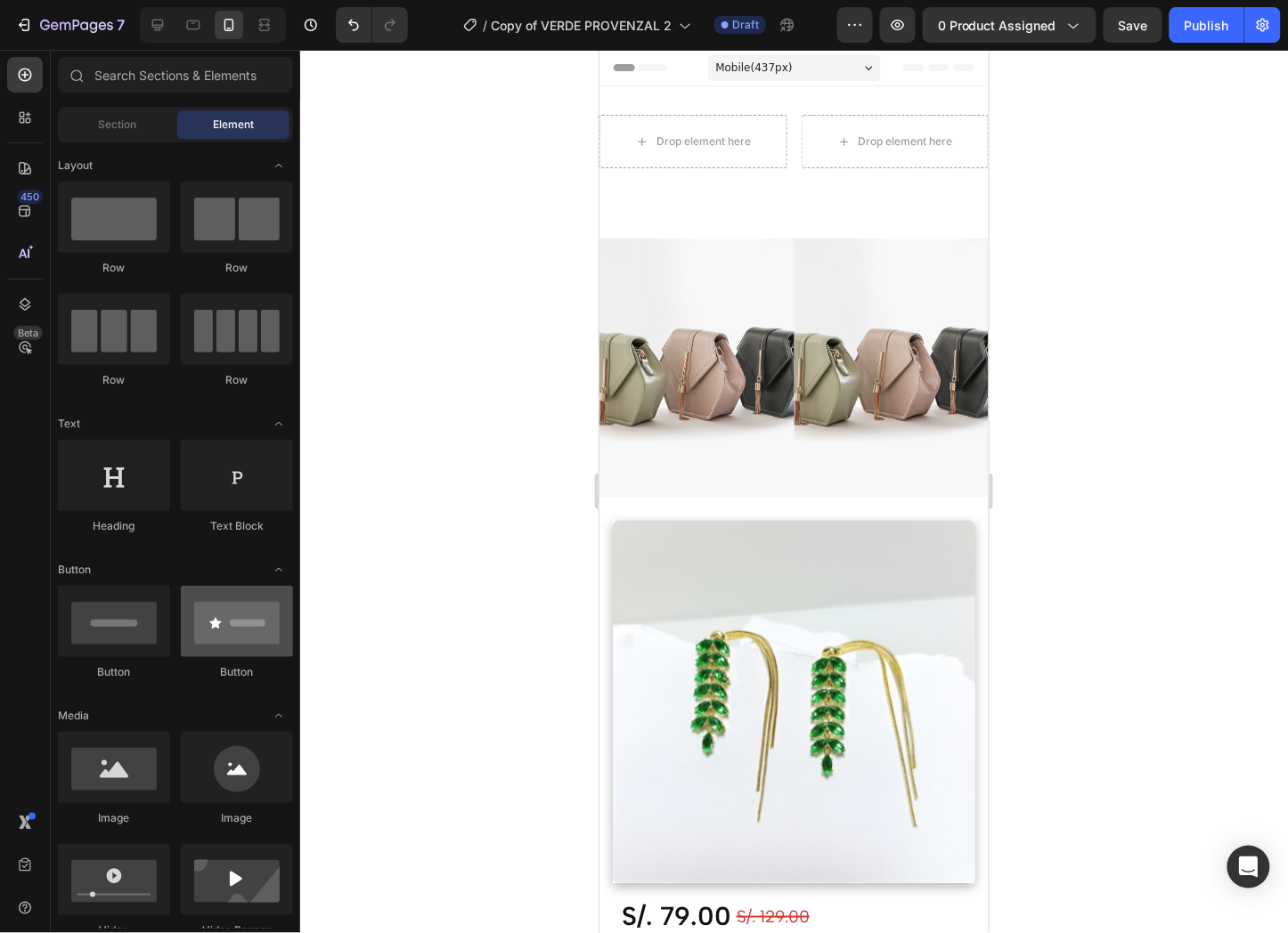
click at [101, 772] on div at bounding box center [114, 767] width 112 height 71
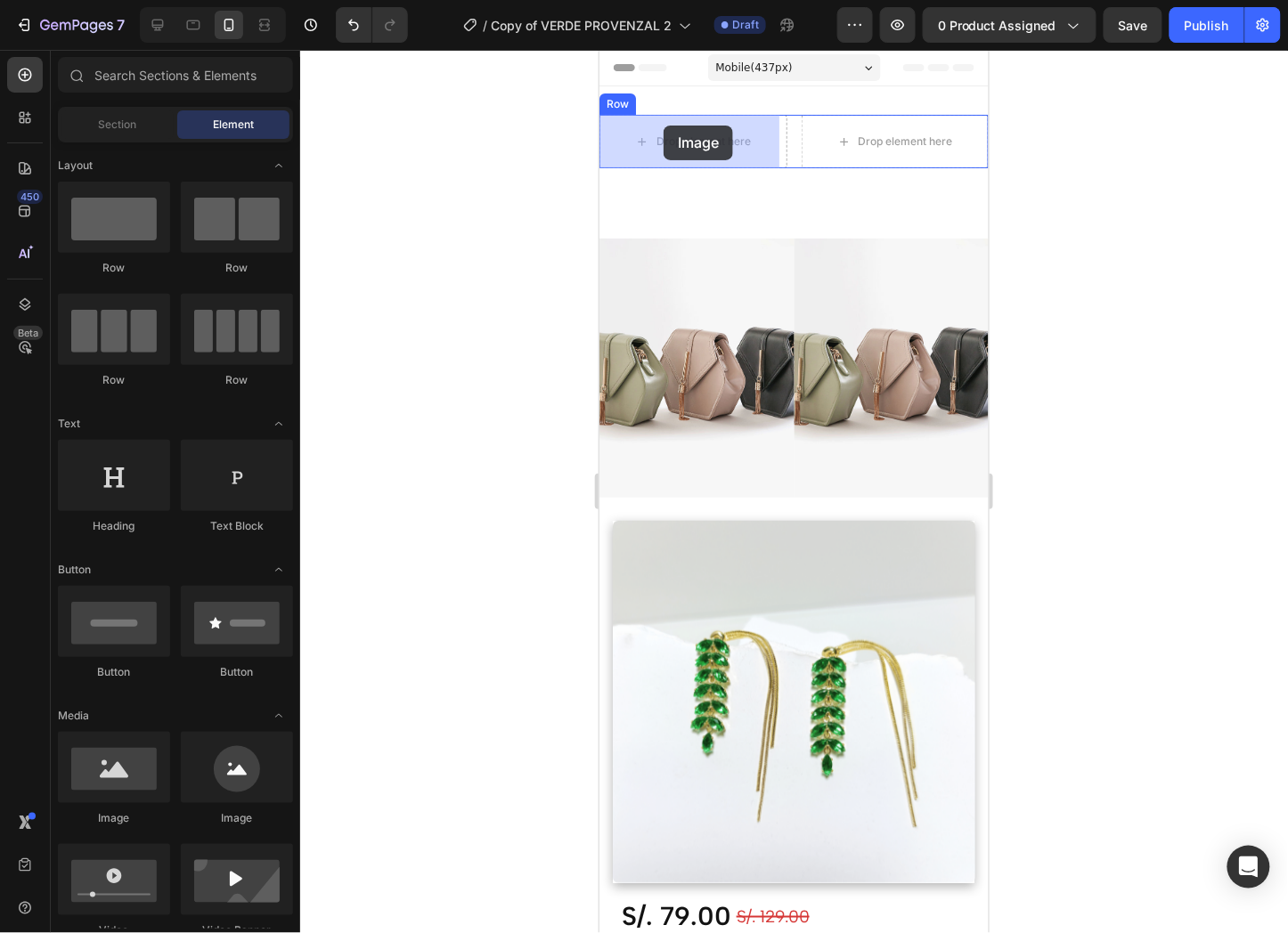
drag, startPoint x: 884, startPoint y: 660, endPoint x: 662, endPoint y: 125, distance: 579.2
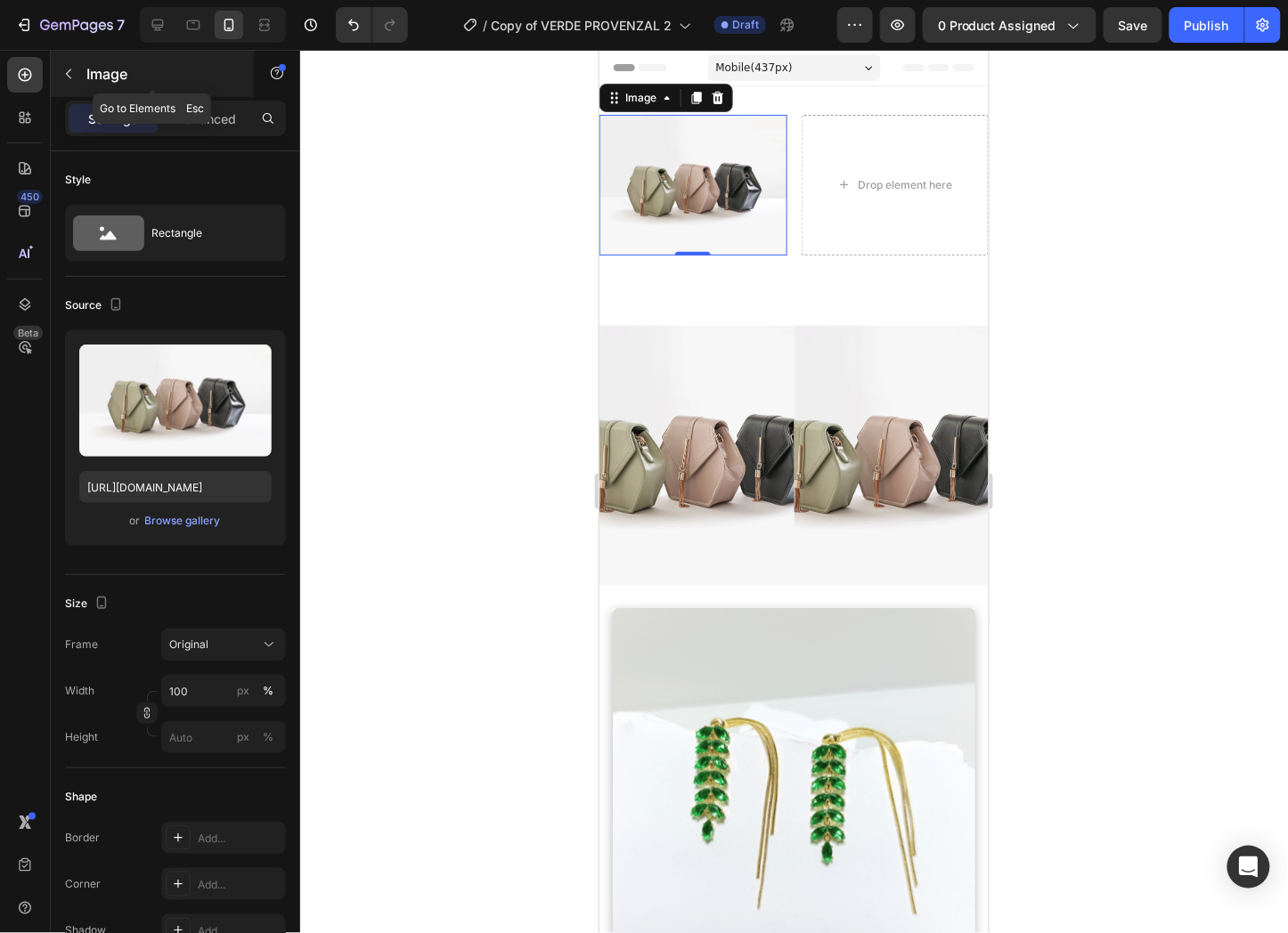
click at [78, 82] on button "button" at bounding box center [69, 74] width 29 height 29
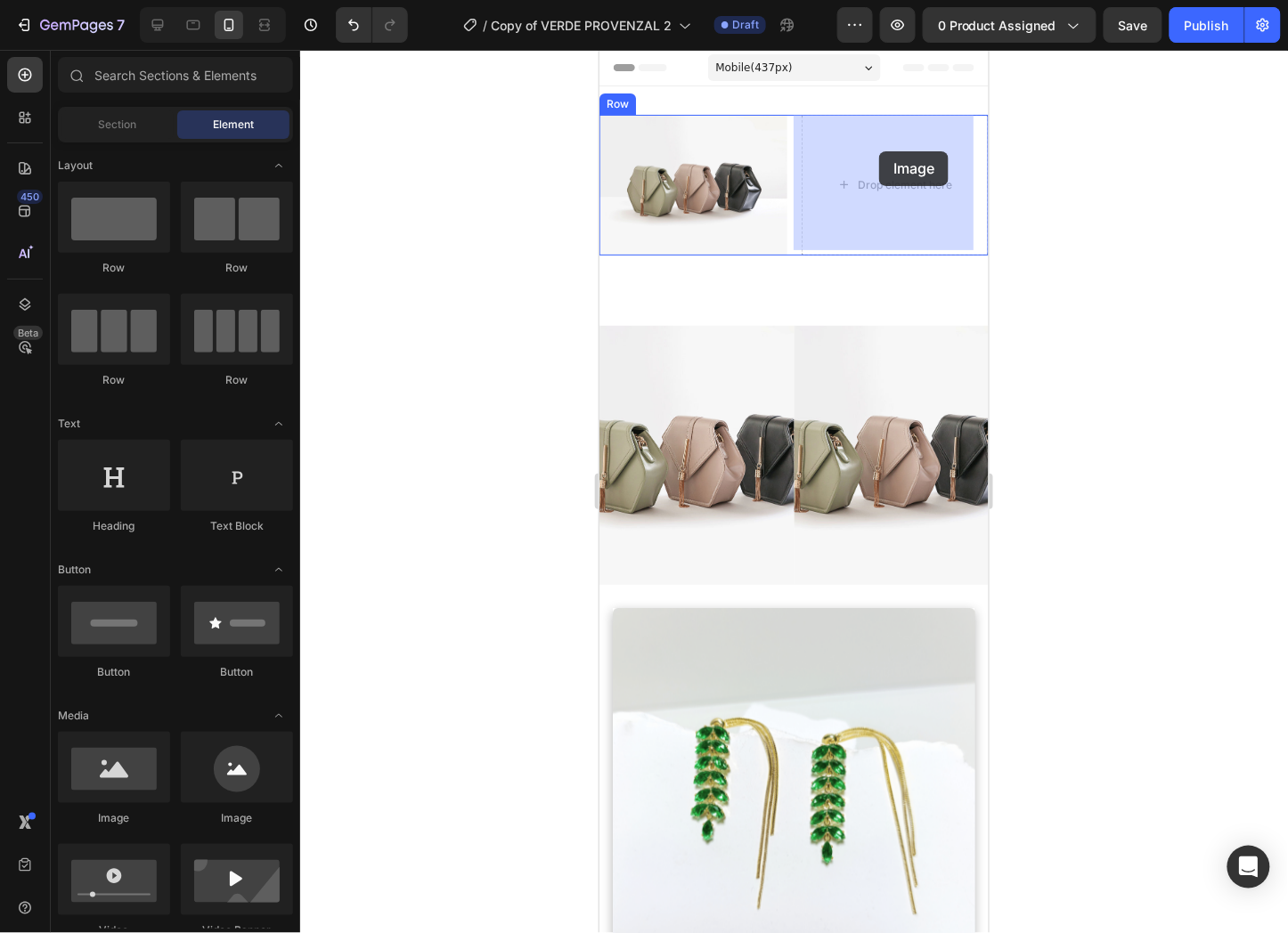
drag, startPoint x: 601, startPoint y: 480, endPoint x: 879, endPoint y: 151, distance: 430.7
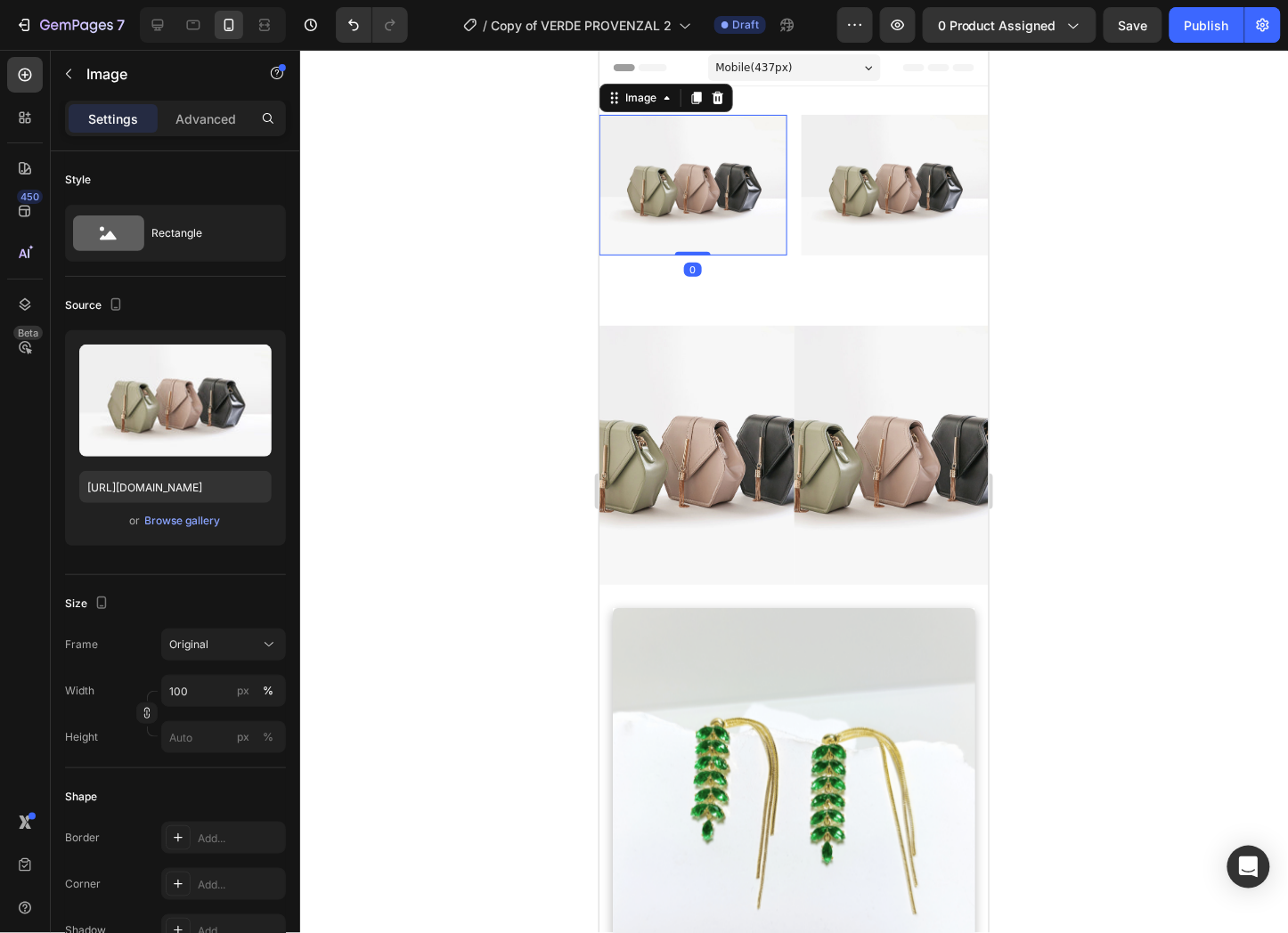
click at [745, 199] on img at bounding box center [692, 184] width 188 height 141
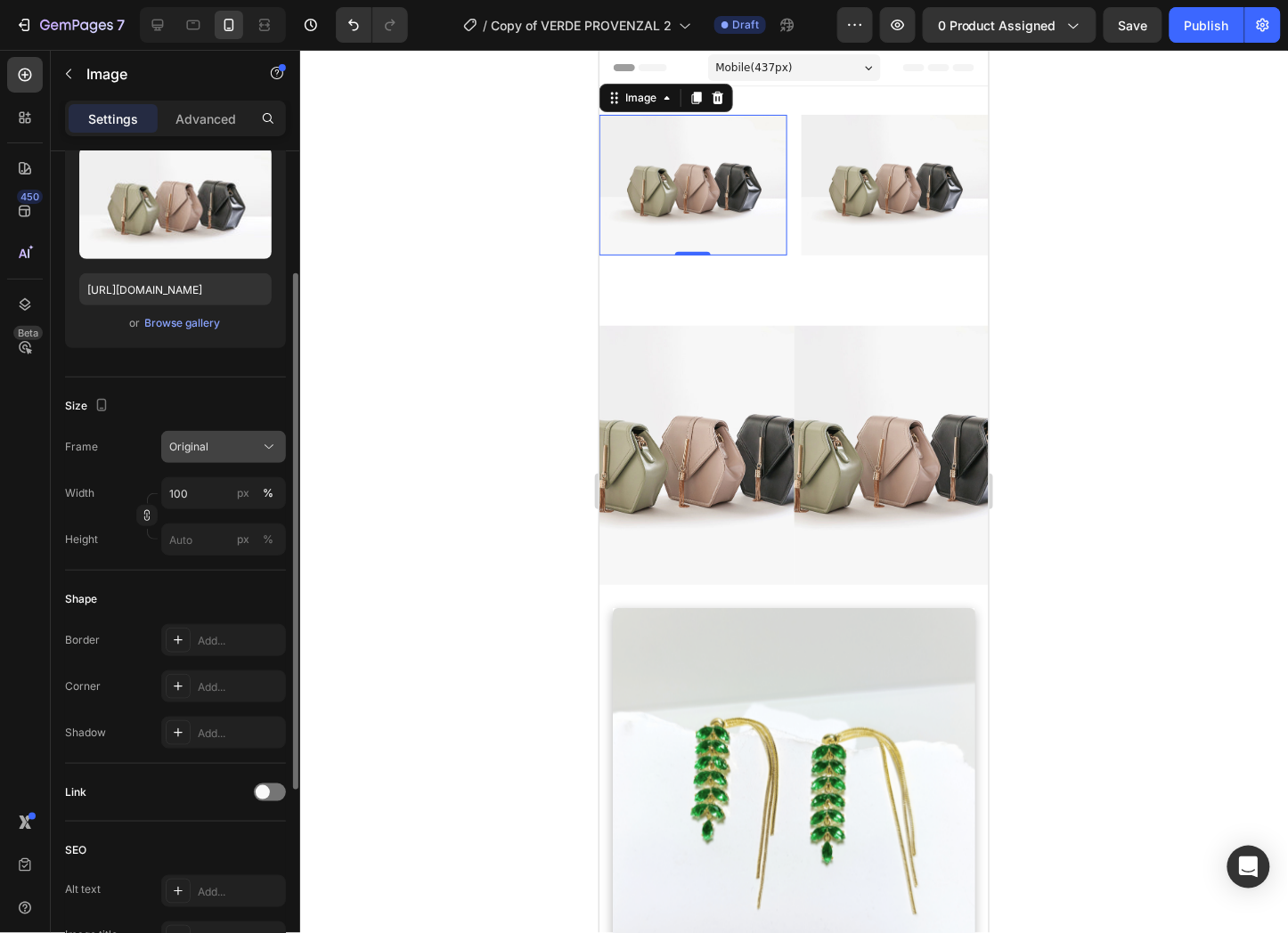
click at [210, 441] on div "Original" at bounding box center [213, 447] width 87 height 16
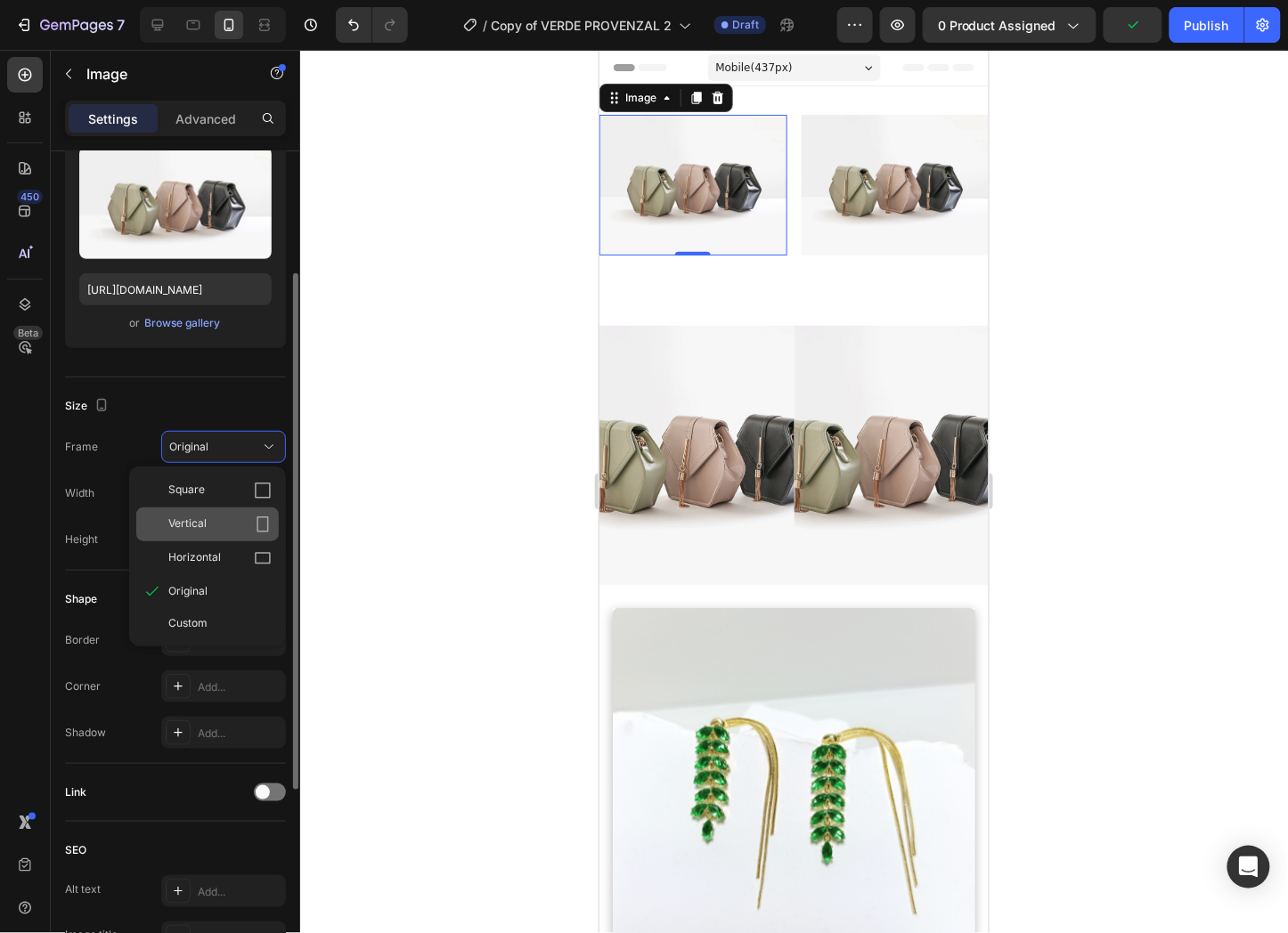
click at [234, 518] on div "Vertical" at bounding box center [220, 525] width 103 height 18
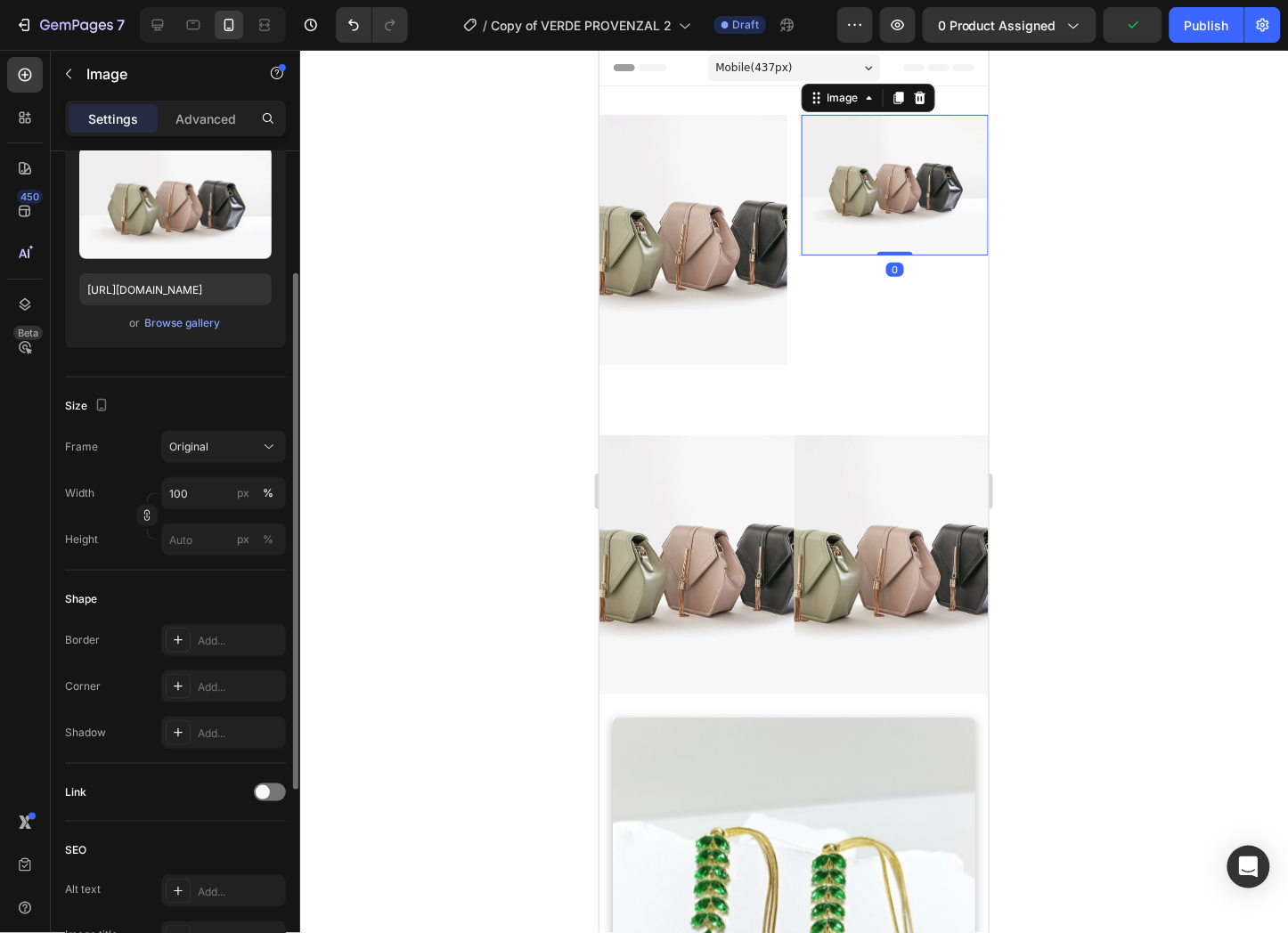
click at [881, 200] on img at bounding box center [894, 184] width 188 height 141
click at [223, 431] on button "Original" at bounding box center [223, 447] width 125 height 32
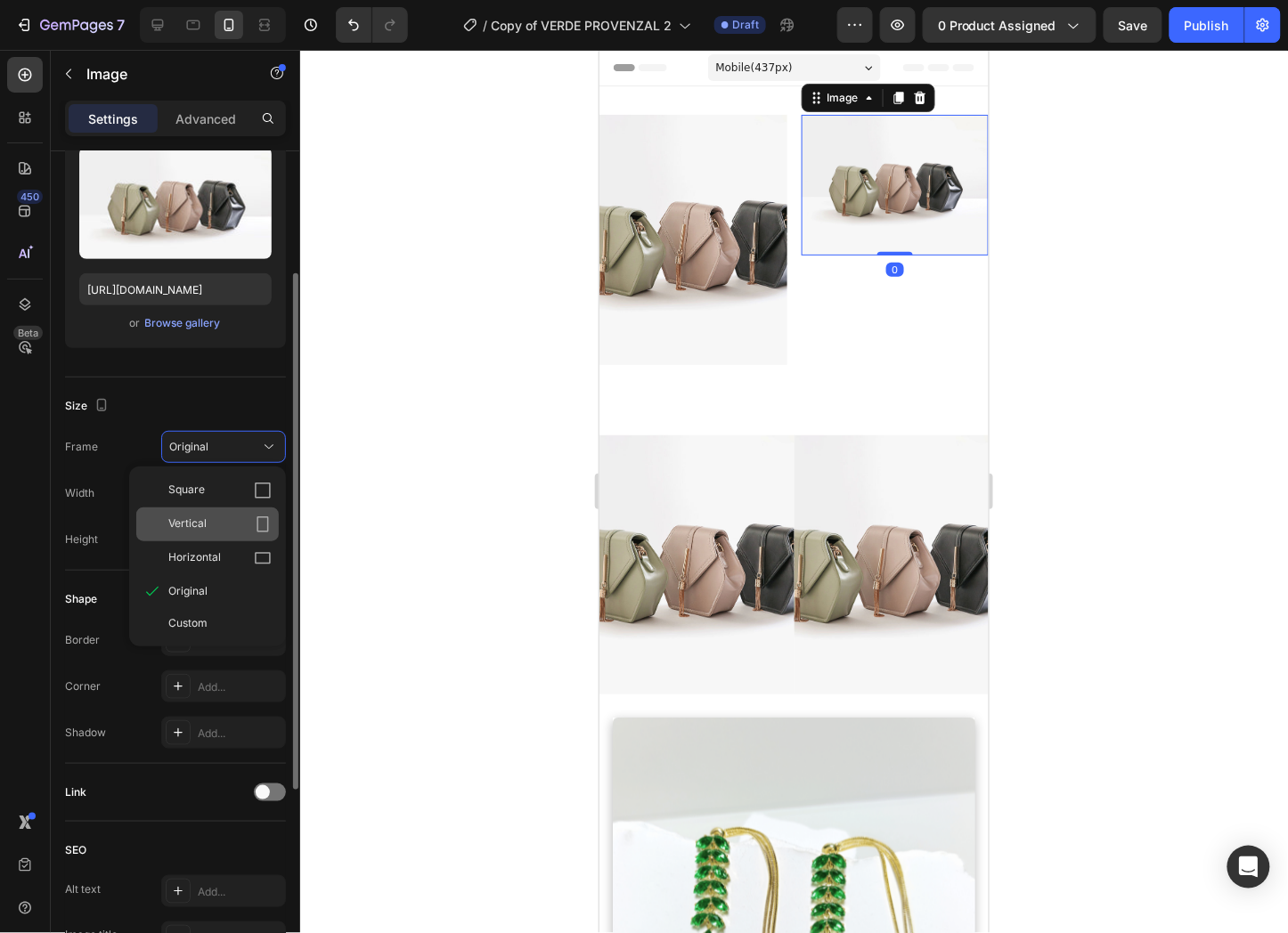
click at [200, 523] on span "Vertical" at bounding box center [188, 525] width 39 height 18
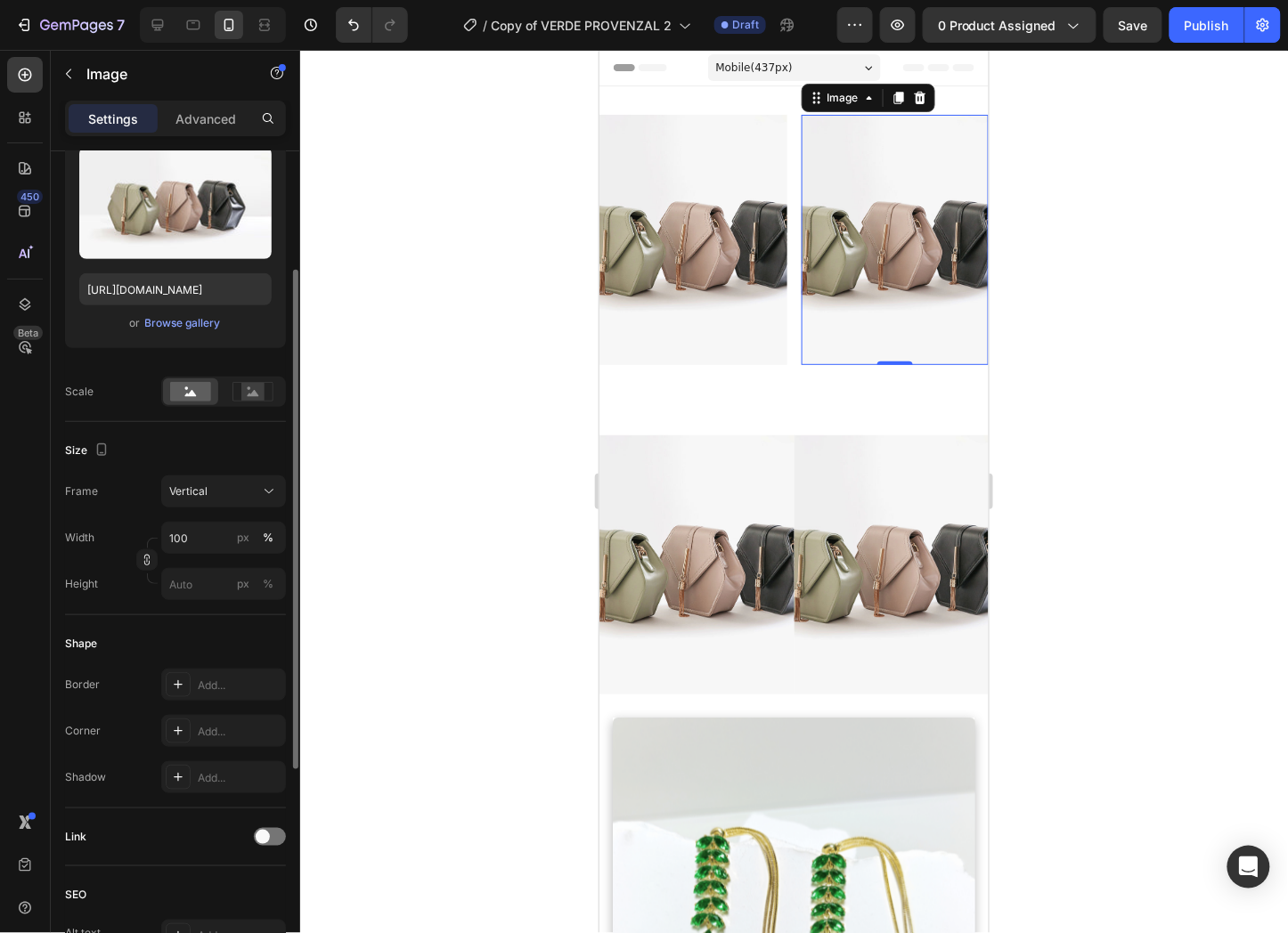
click at [1048, 285] on div at bounding box center [793, 492] width 988 height 884
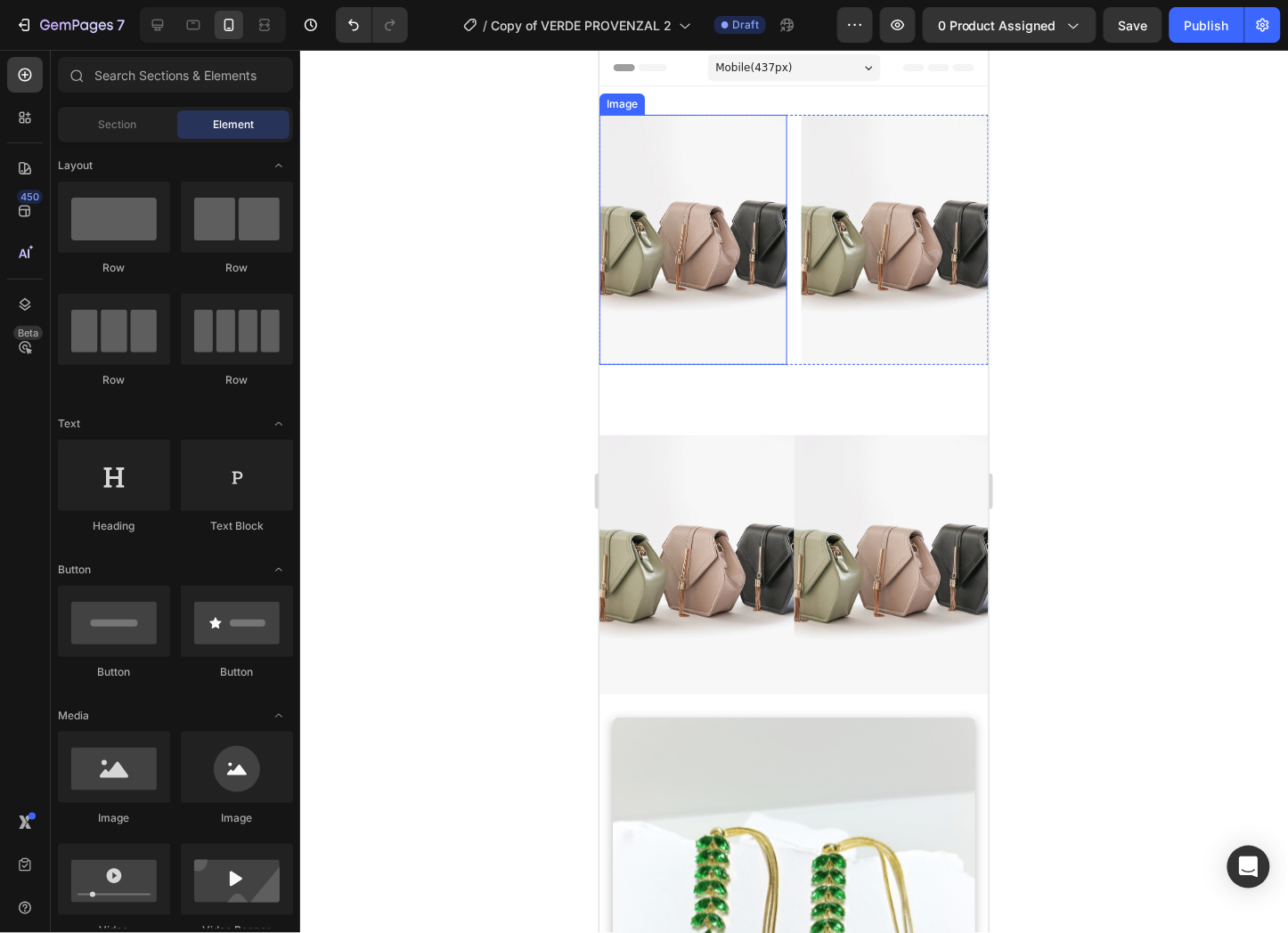
click at [665, 288] on img at bounding box center [692, 239] width 188 height 250
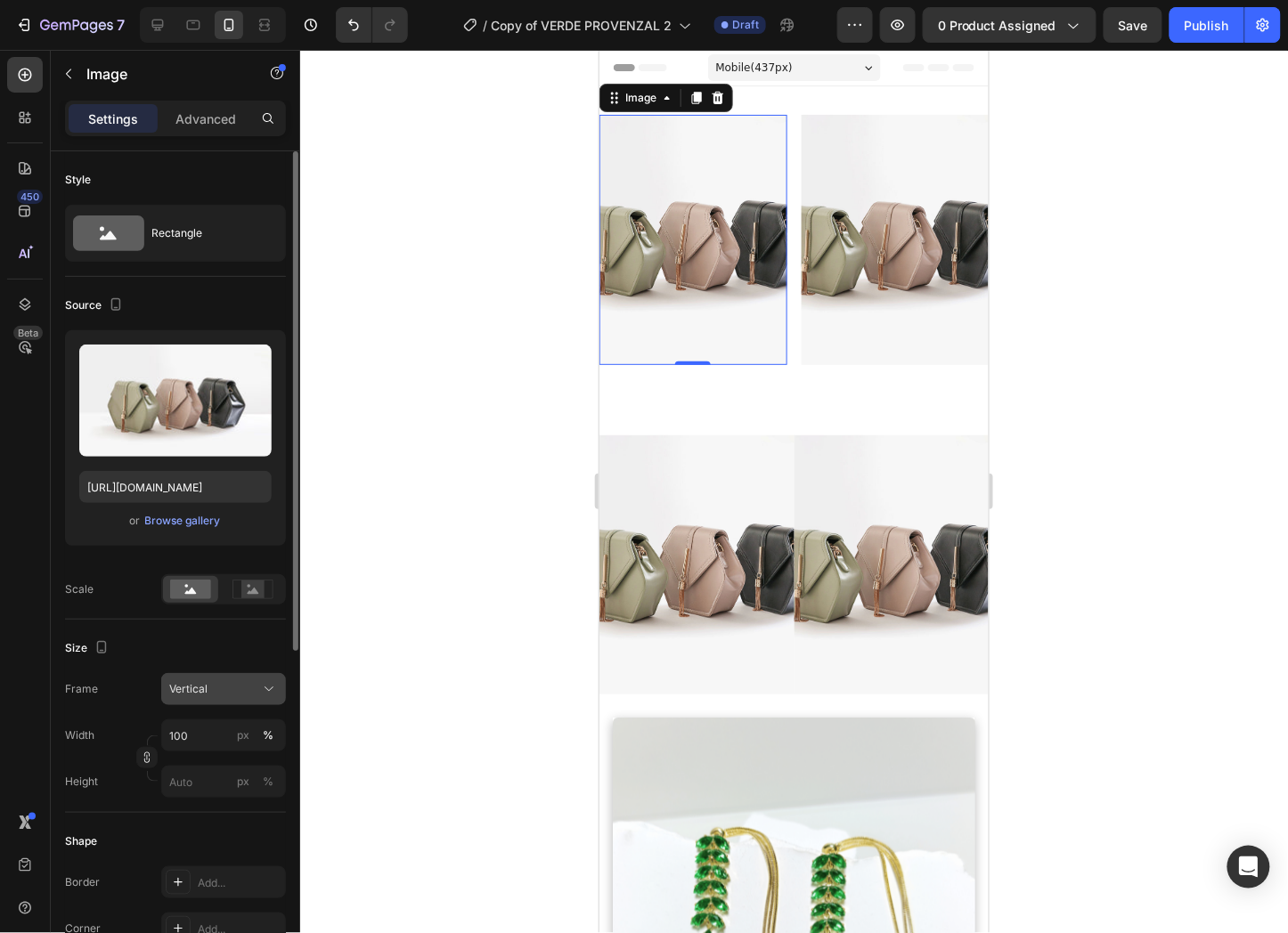
click at [229, 678] on button "Vertical" at bounding box center [223, 689] width 125 height 32
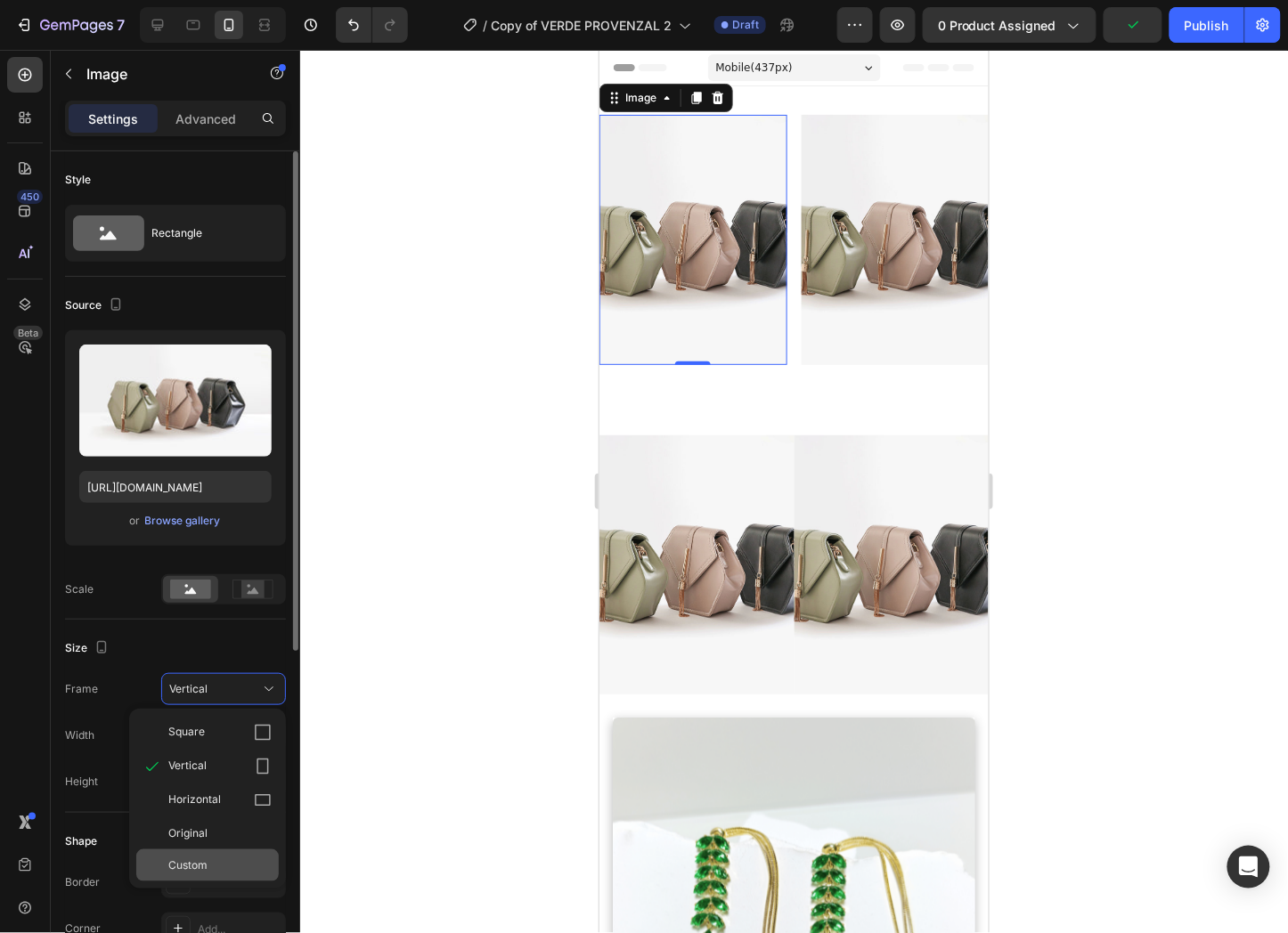
click at [189, 868] on span "Custom" at bounding box center [188, 866] width 39 height 16
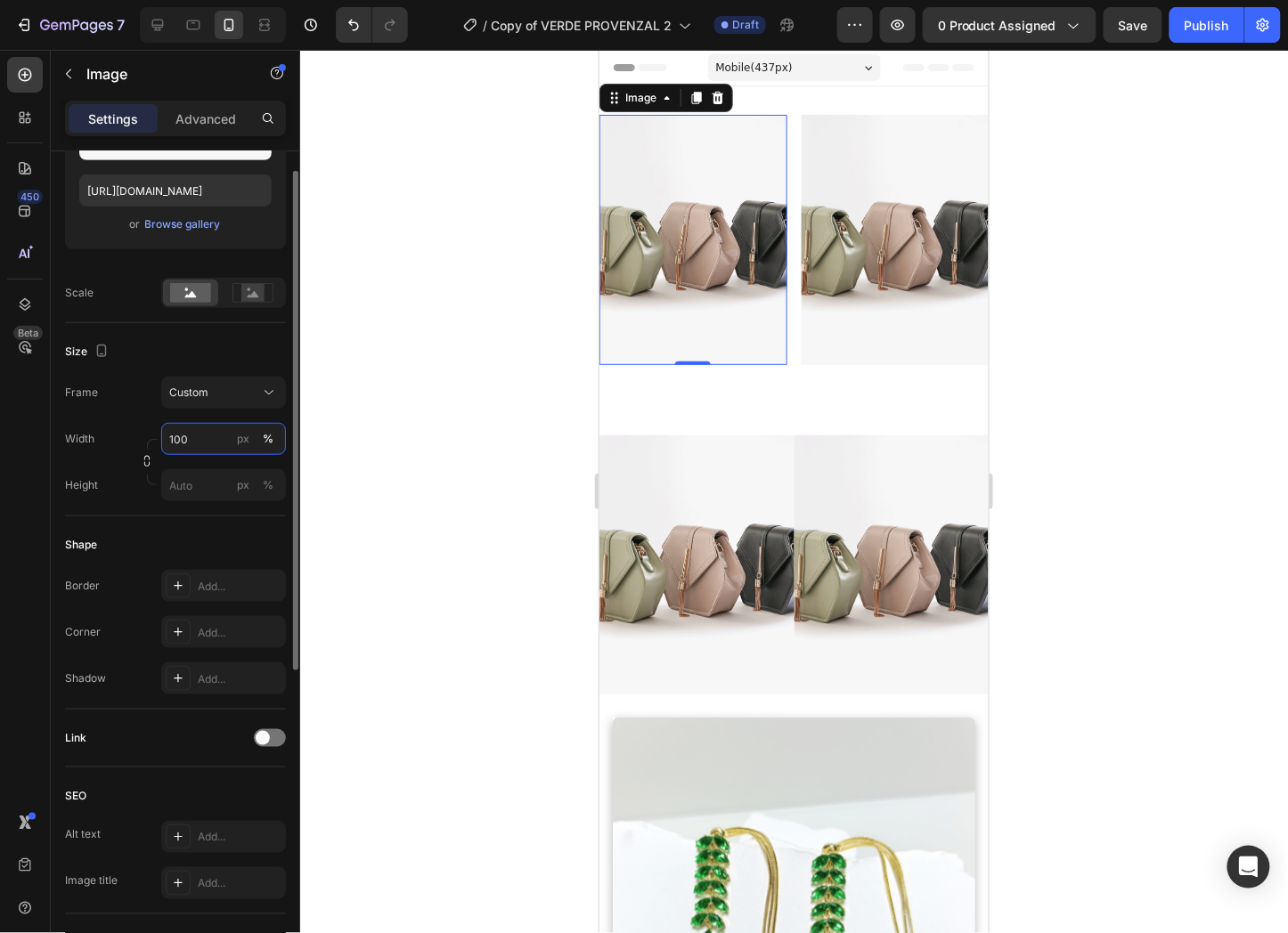
scroll to position [0, 0]
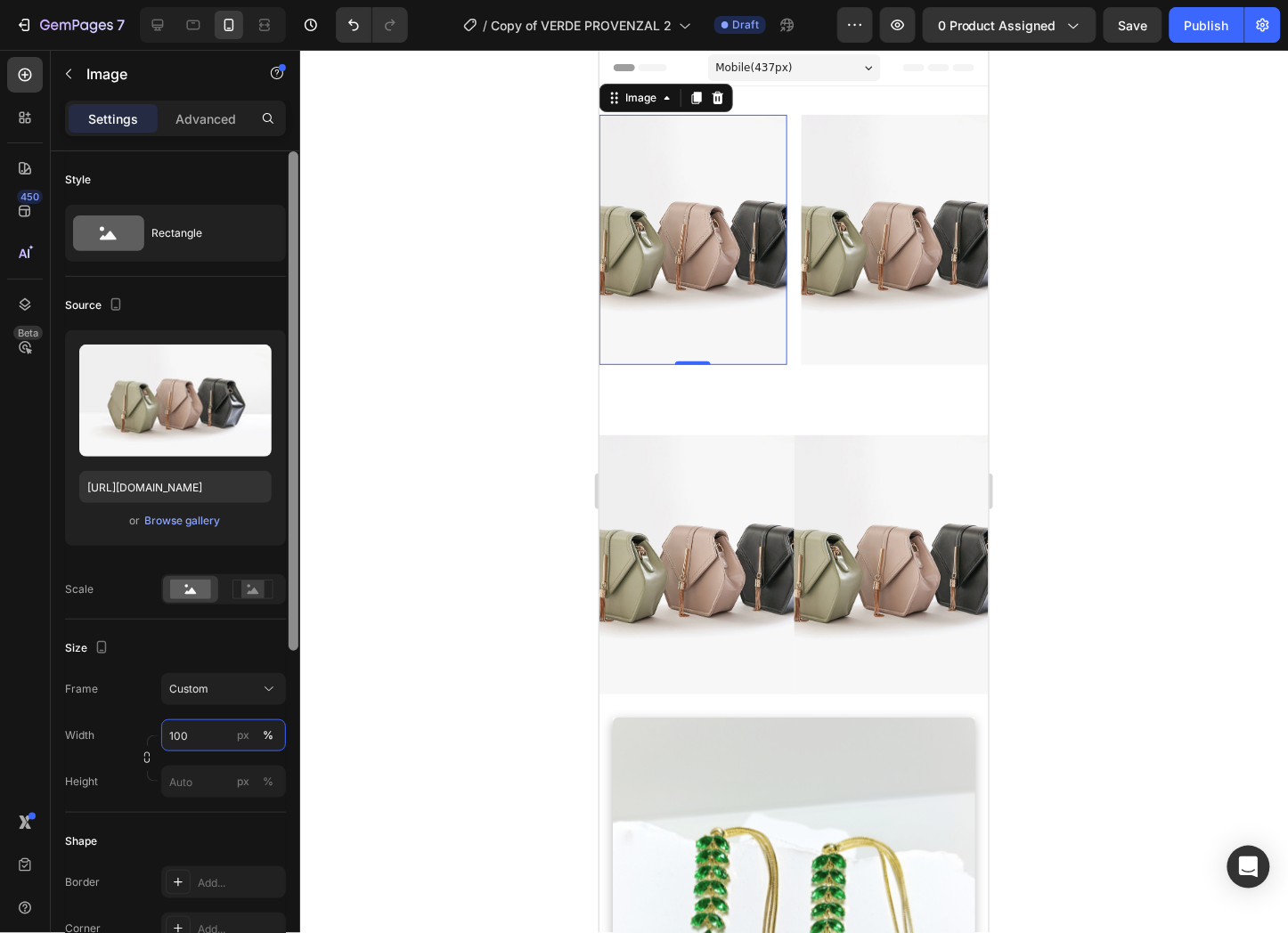
click at [292, 237] on div at bounding box center [294, 401] width 10 height 500
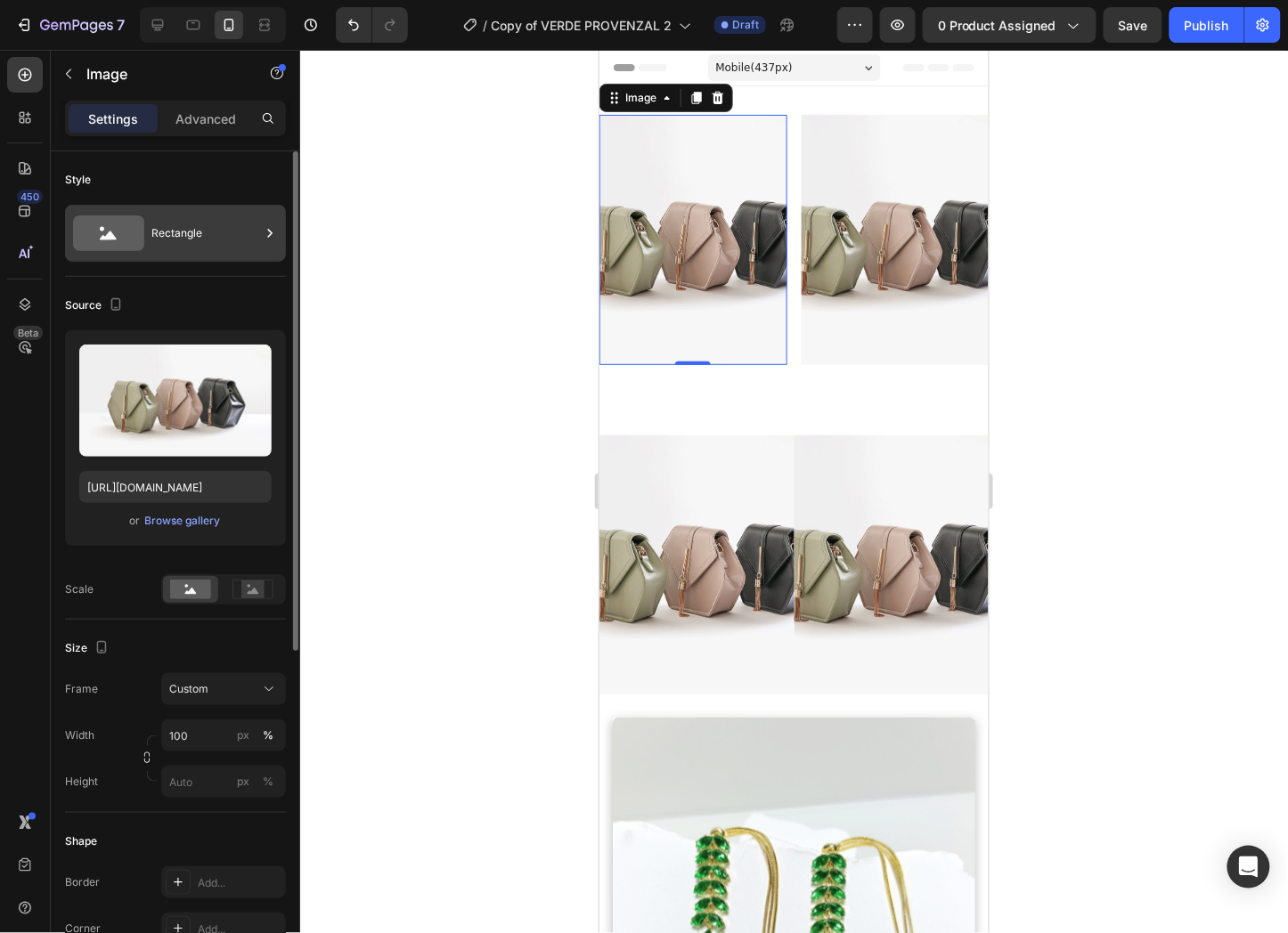
click at [276, 229] on icon at bounding box center [270, 233] width 18 height 18
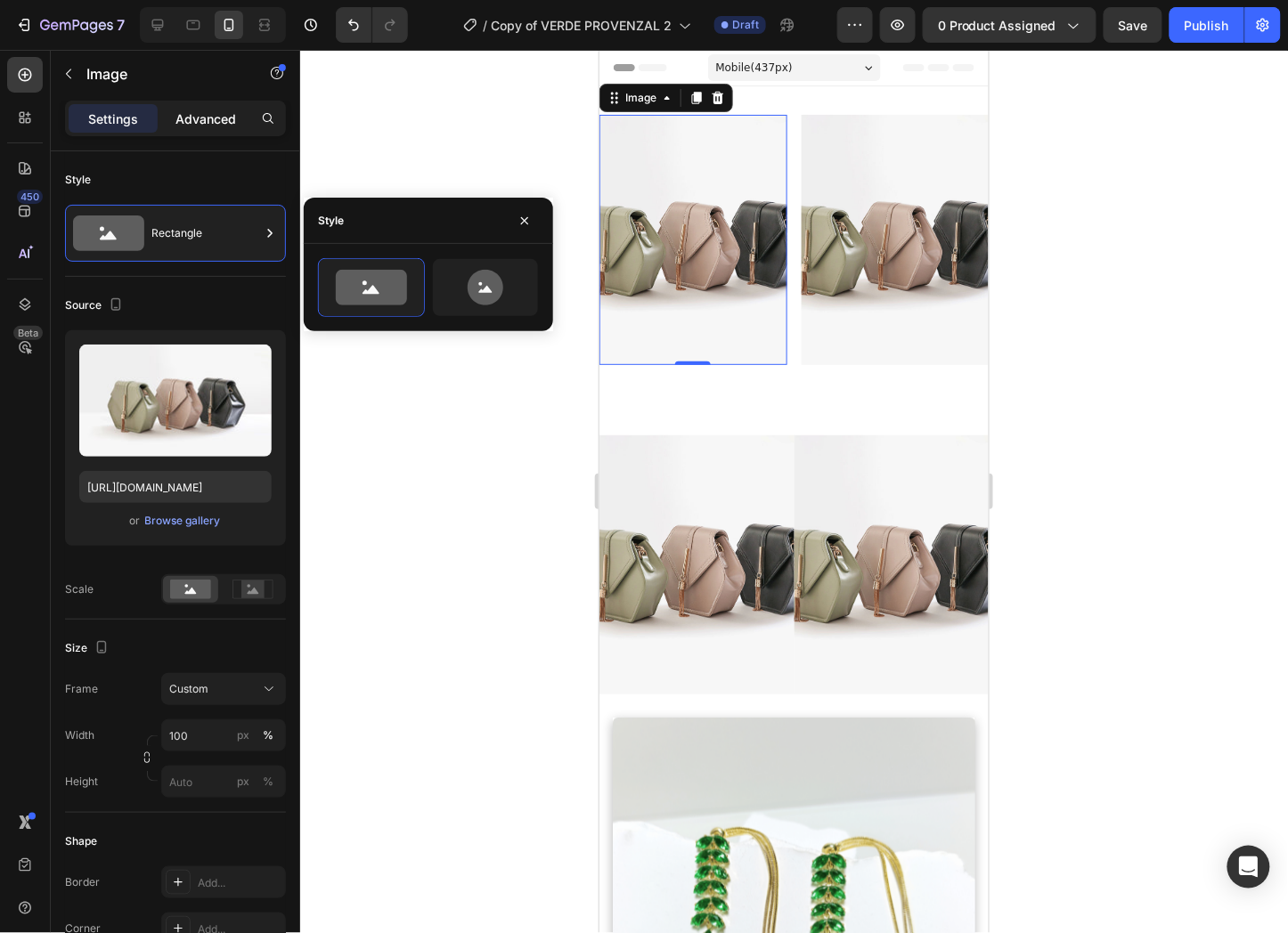
click at [228, 118] on p "Advanced" at bounding box center [206, 118] width 60 height 19
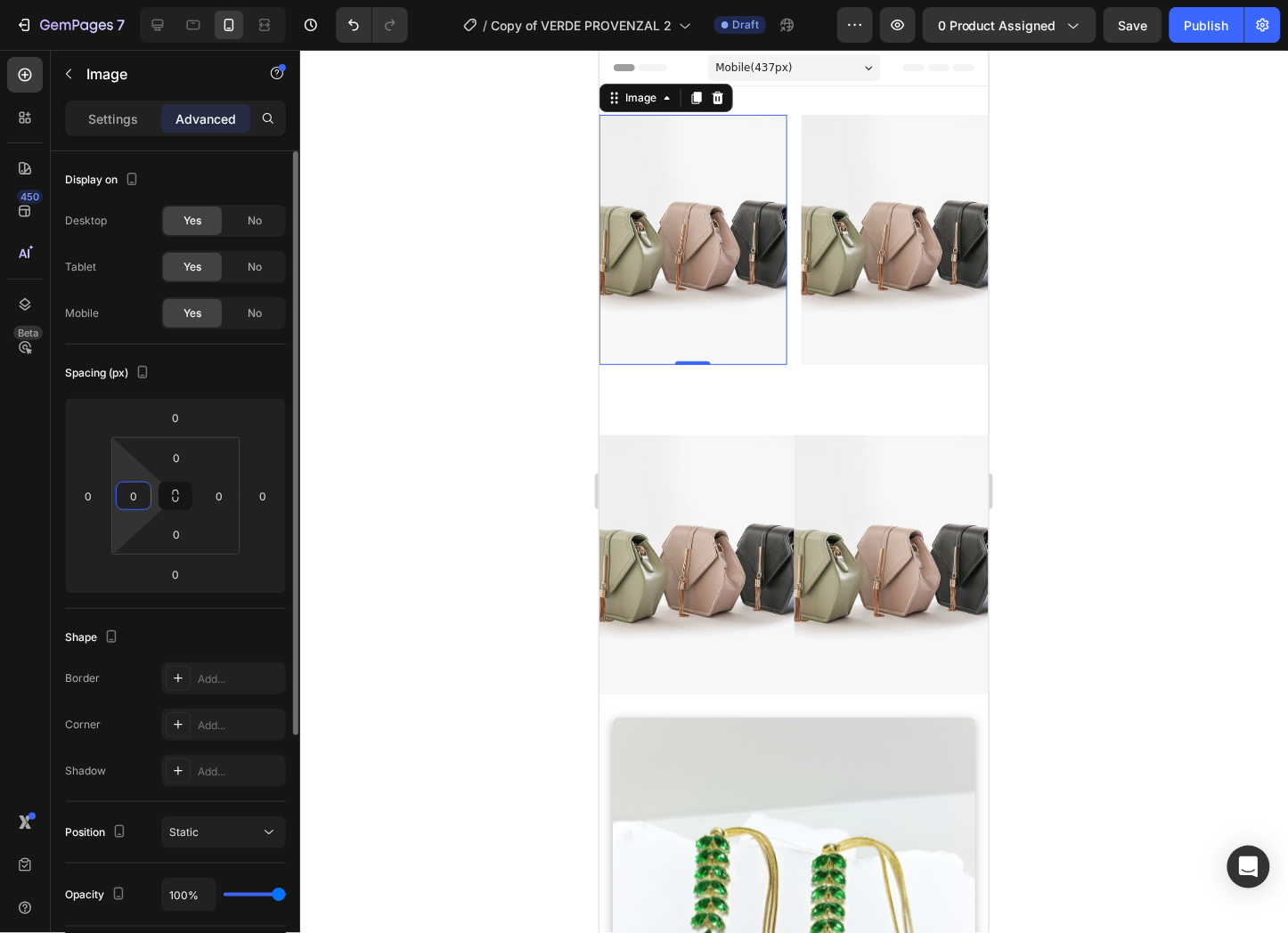
click at [136, 490] on input "0" at bounding box center [134, 496] width 27 height 27
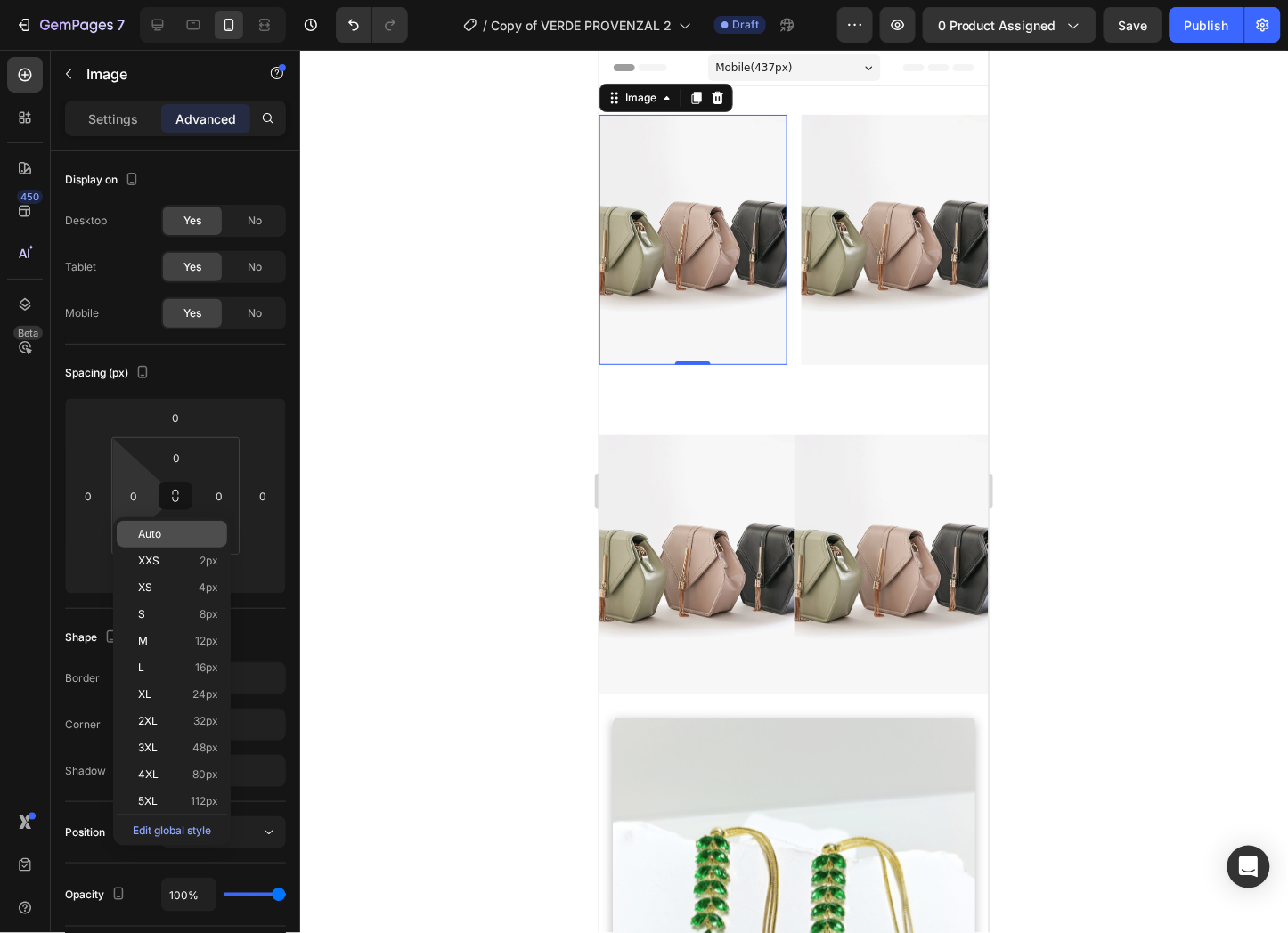
click at [172, 535] on p "Auto" at bounding box center [178, 535] width 80 height 13
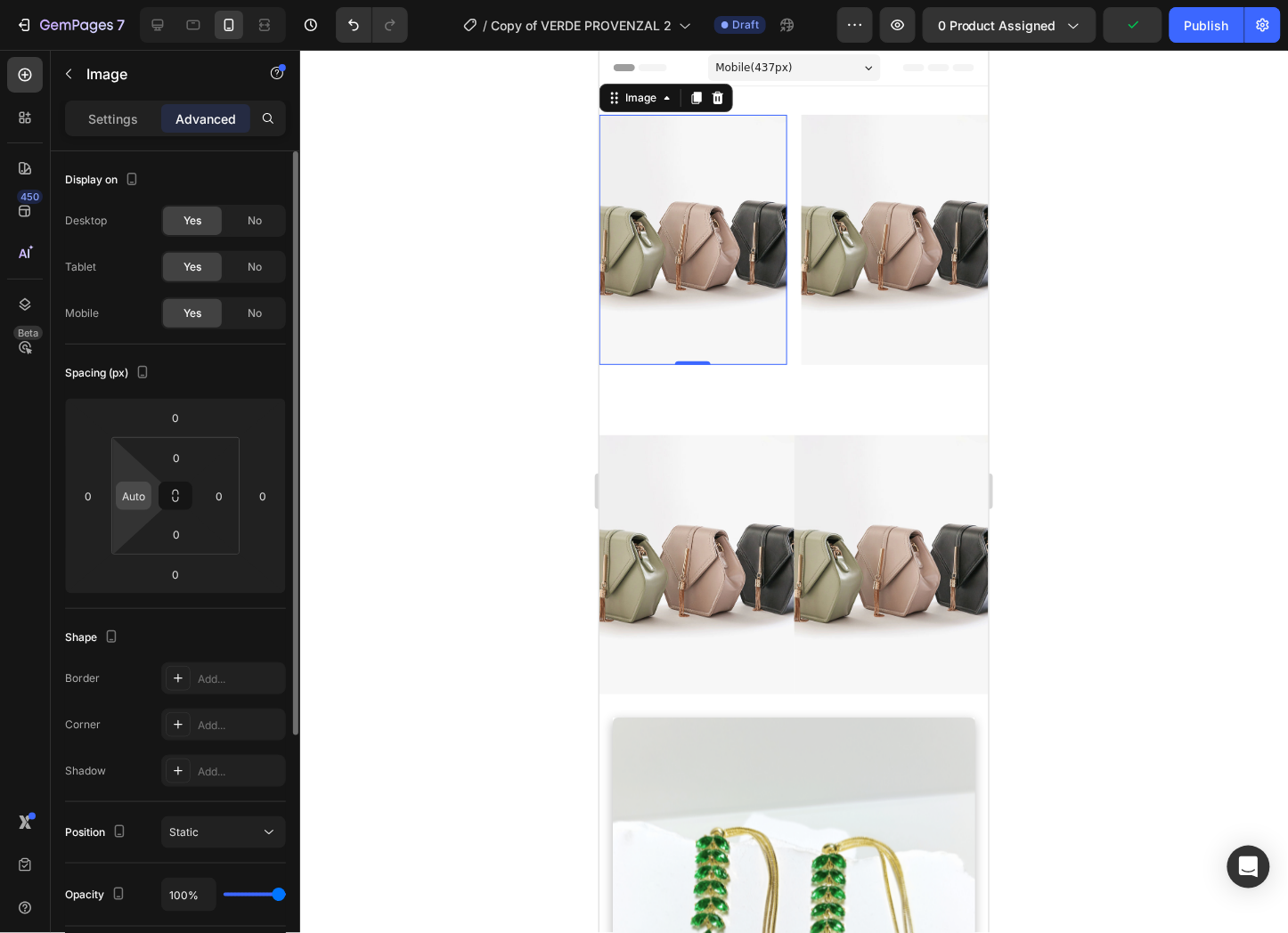
click at [137, 496] on input "Auto" at bounding box center [134, 496] width 27 height 27
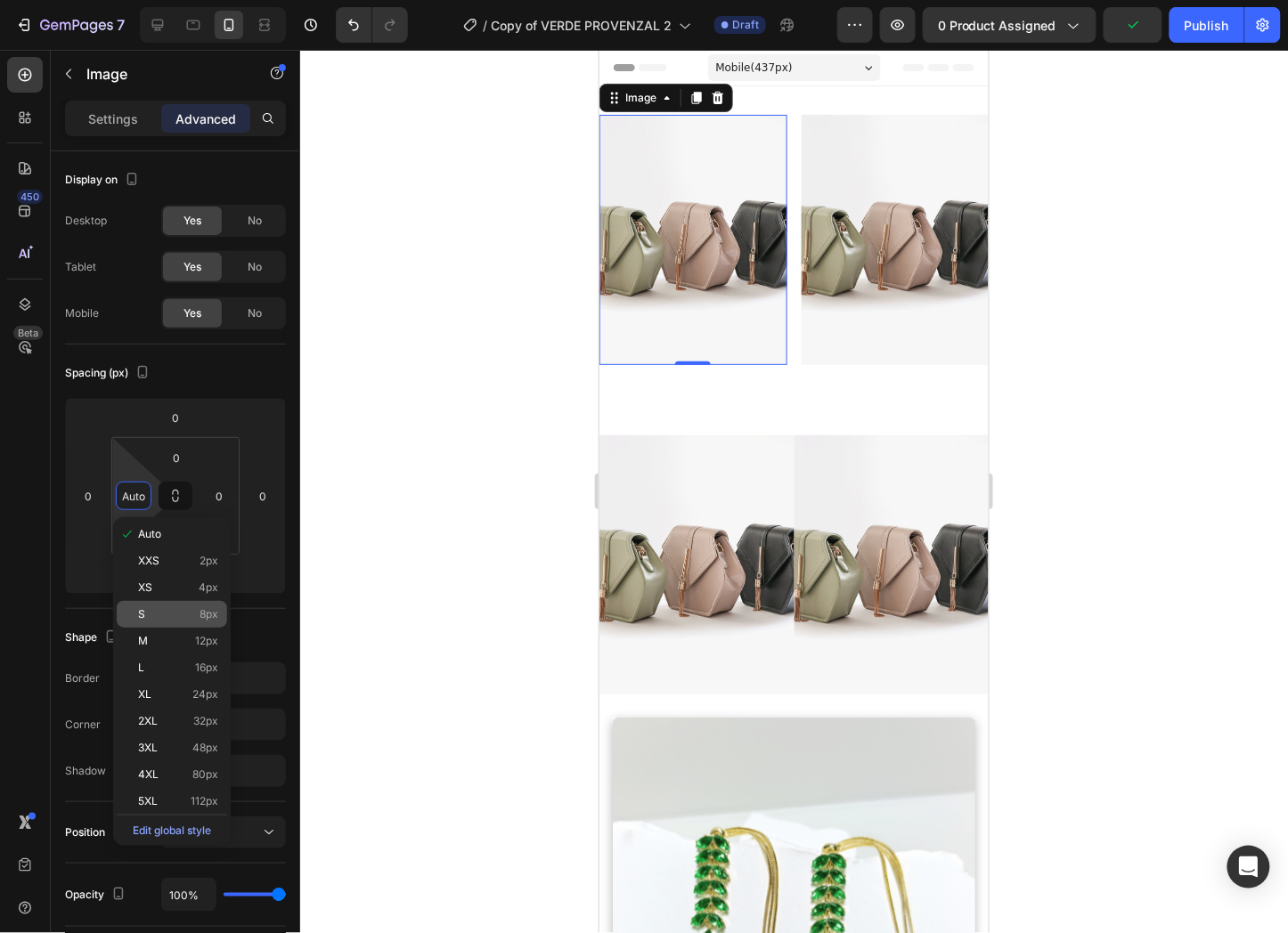
click at [174, 603] on div "S 8px" at bounding box center [171, 615] width 110 height 27
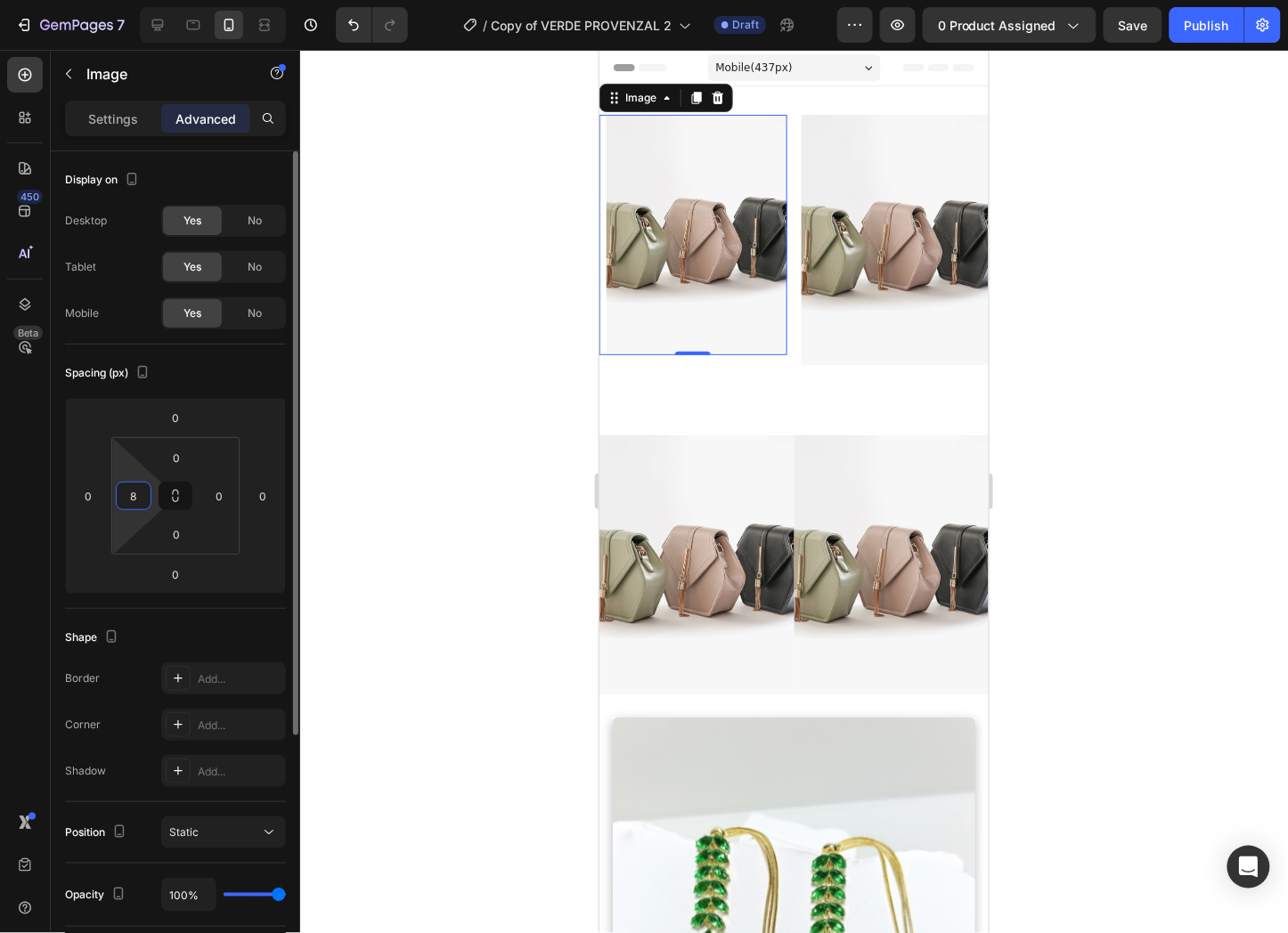
click at [138, 500] on input "8" at bounding box center [134, 496] width 27 height 27
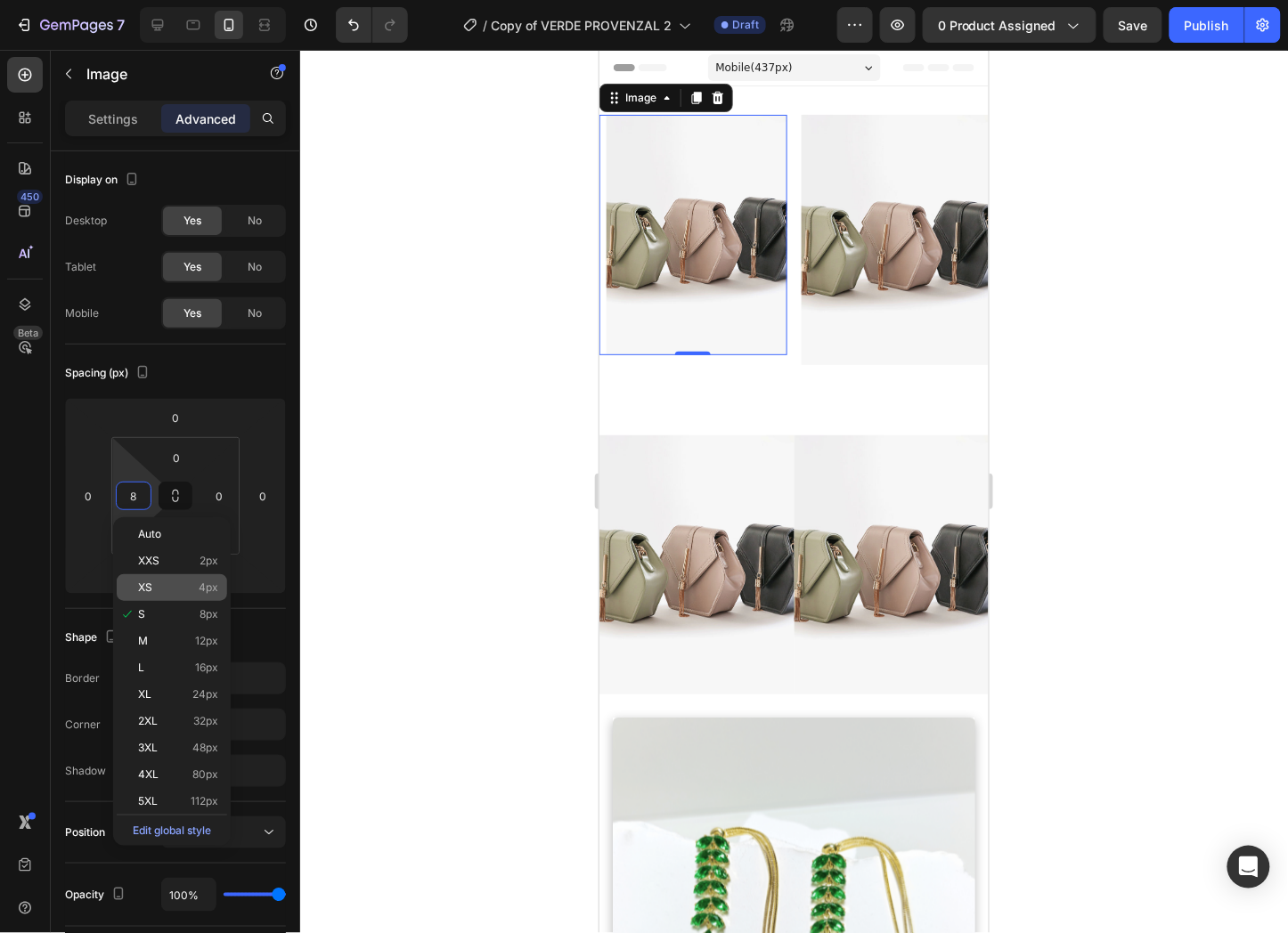
click at [188, 580] on div "XS 4px" at bounding box center [171, 588] width 110 height 27
type input "4"
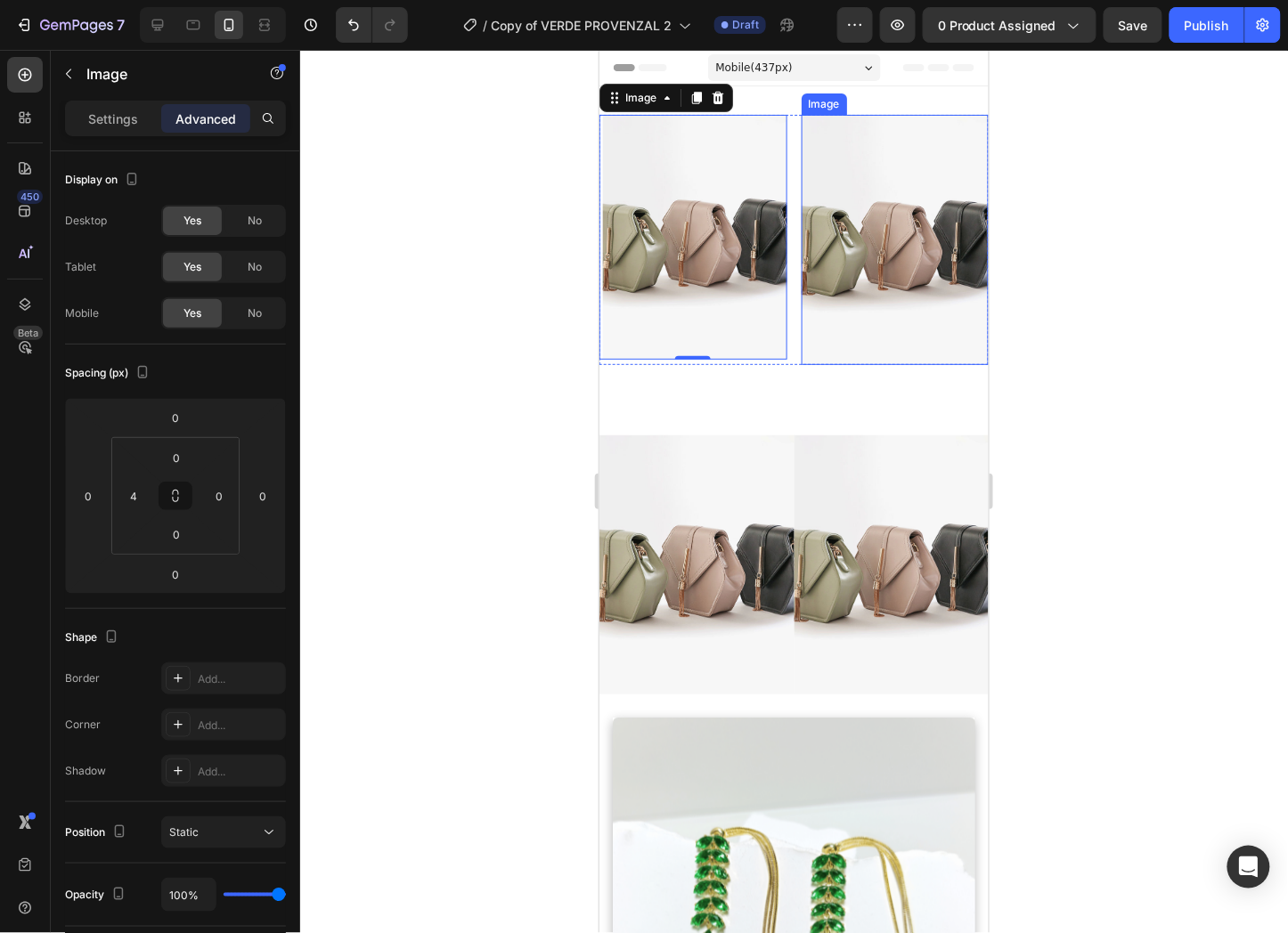
click at [889, 266] on img at bounding box center [894, 239] width 188 height 250
click at [740, 279] on img at bounding box center [694, 236] width 184 height 245
click at [944, 264] on img at bounding box center [894, 239] width 188 height 250
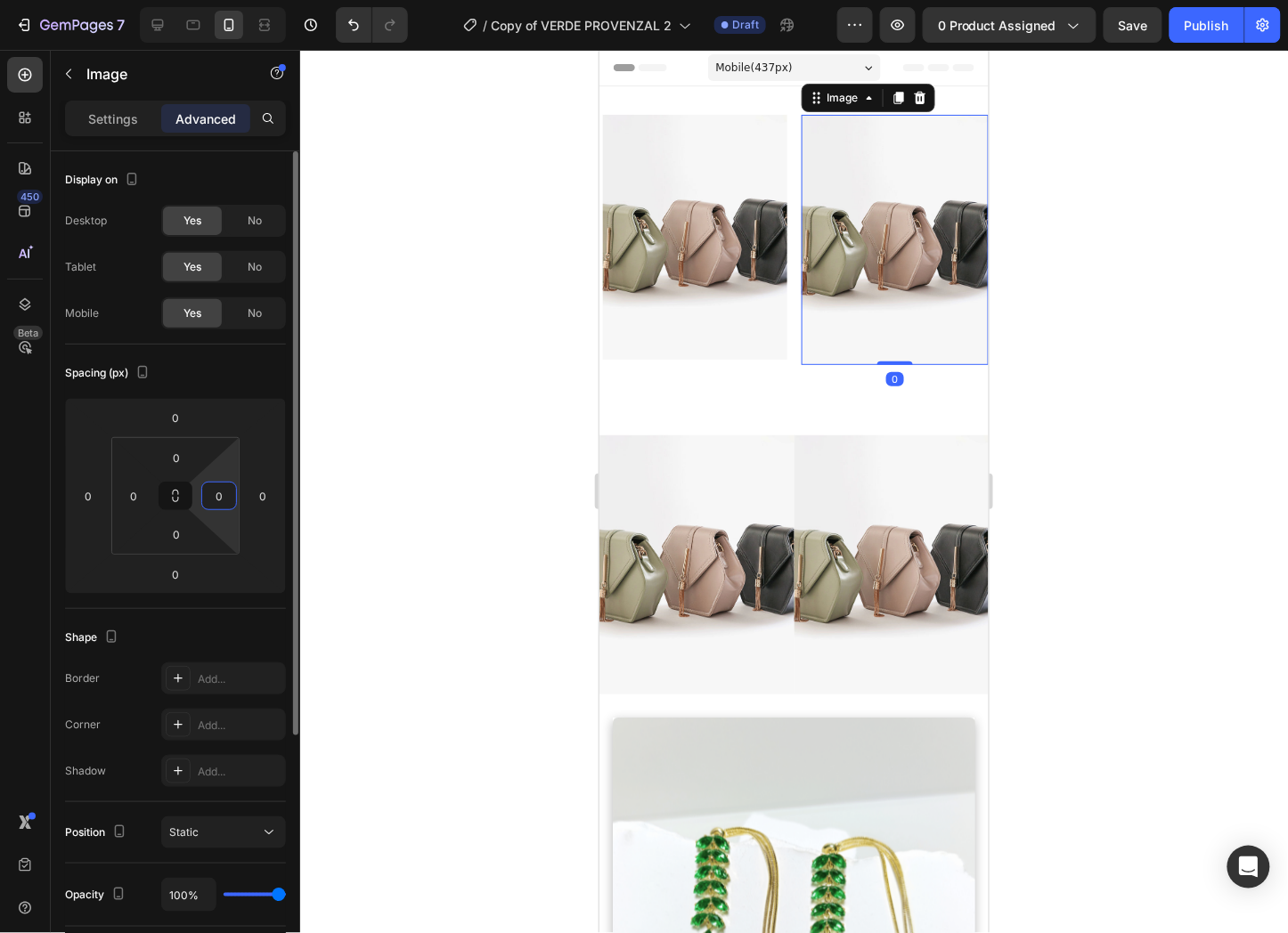
click at [225, 493] on input "0" at bounding box center [219, 496] width 27 height 27
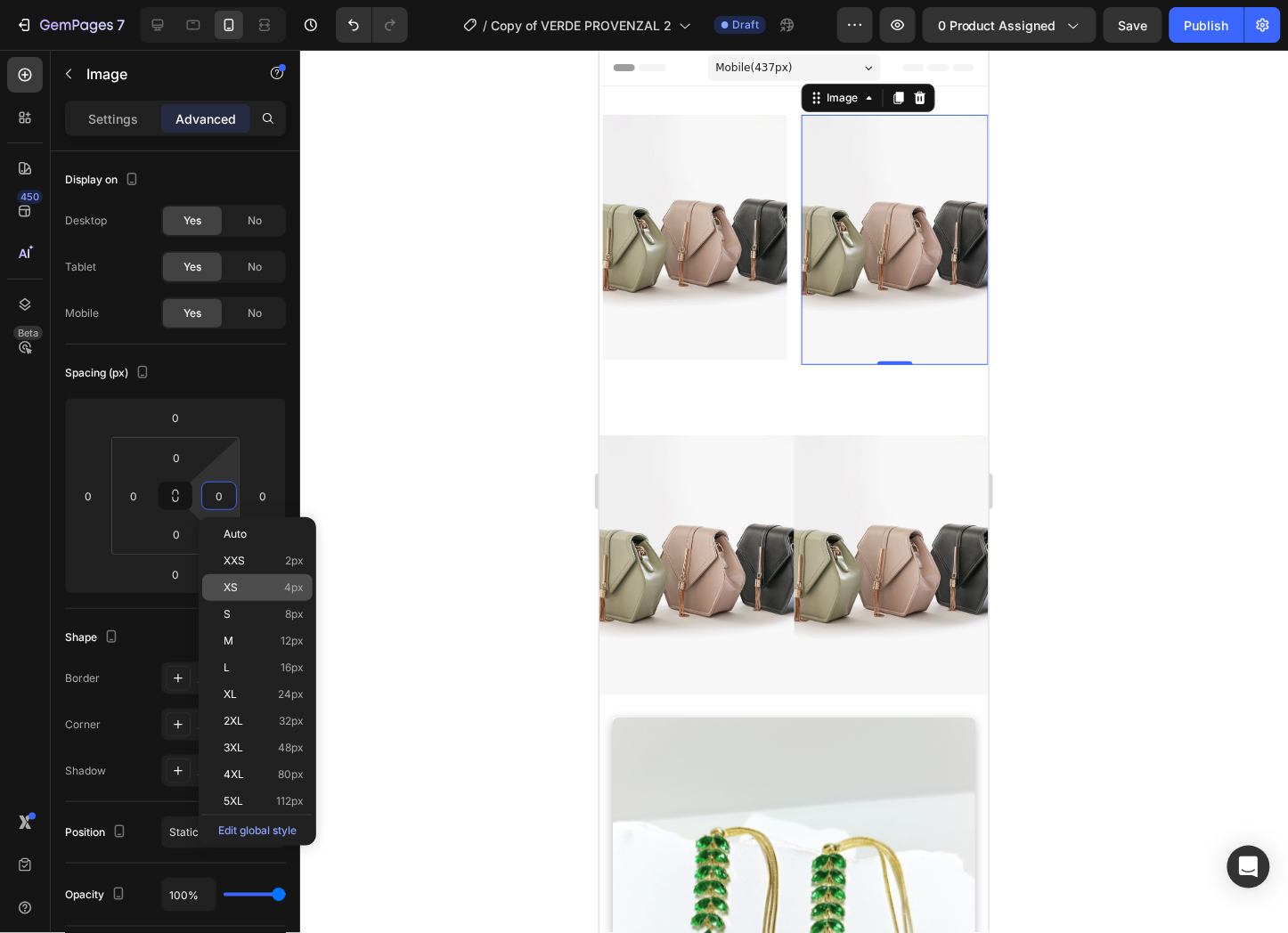
click at [265, 582] on p "XS 4px" at bounding box center [263, 588] width 80 height 13
type input "4"
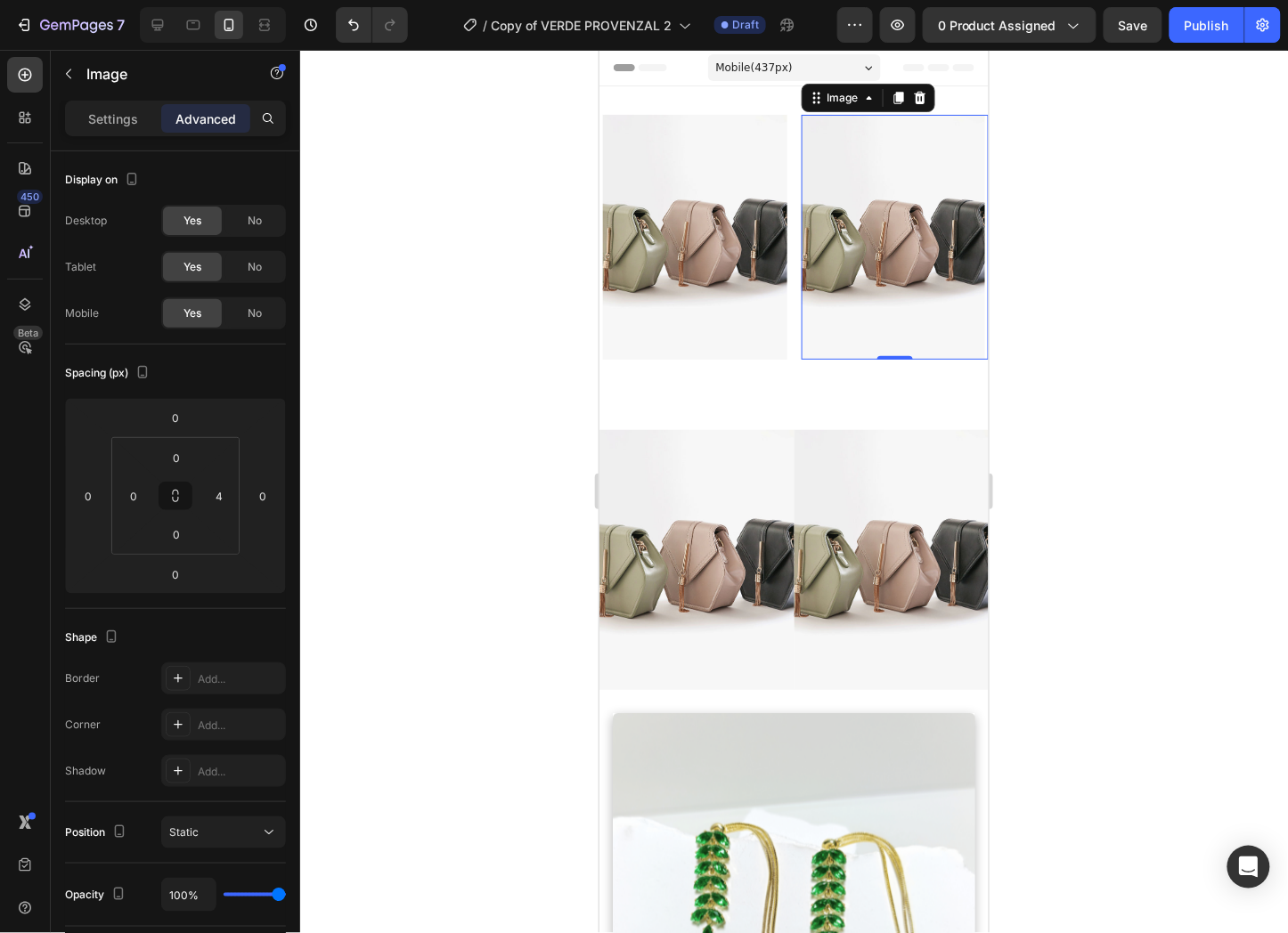
click at [1094, 260] on div at bounding box center [793, 492] width 988 height 884
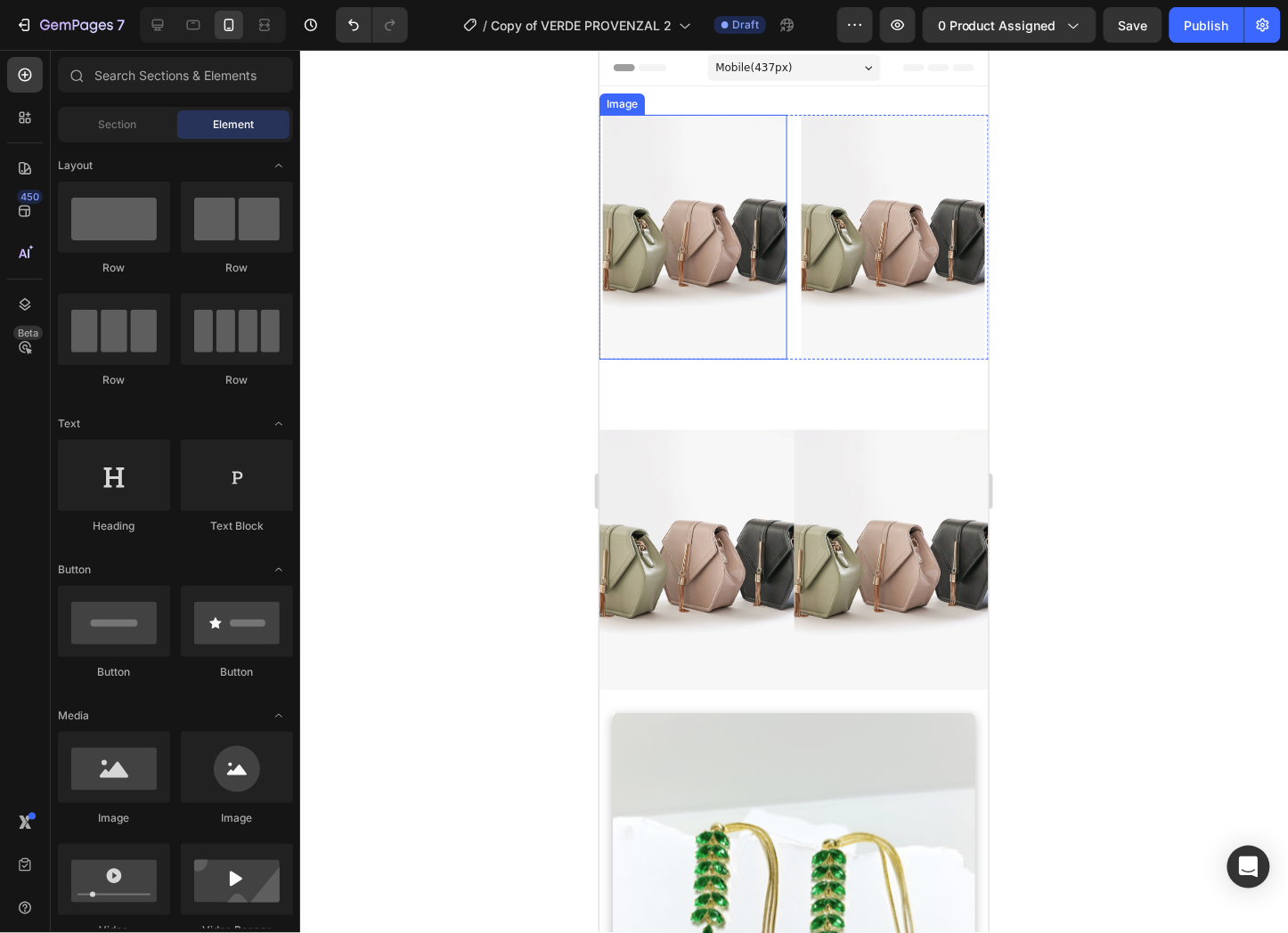
click at [769, 236] on img at bounding box center [694, 236] width 184 height 245
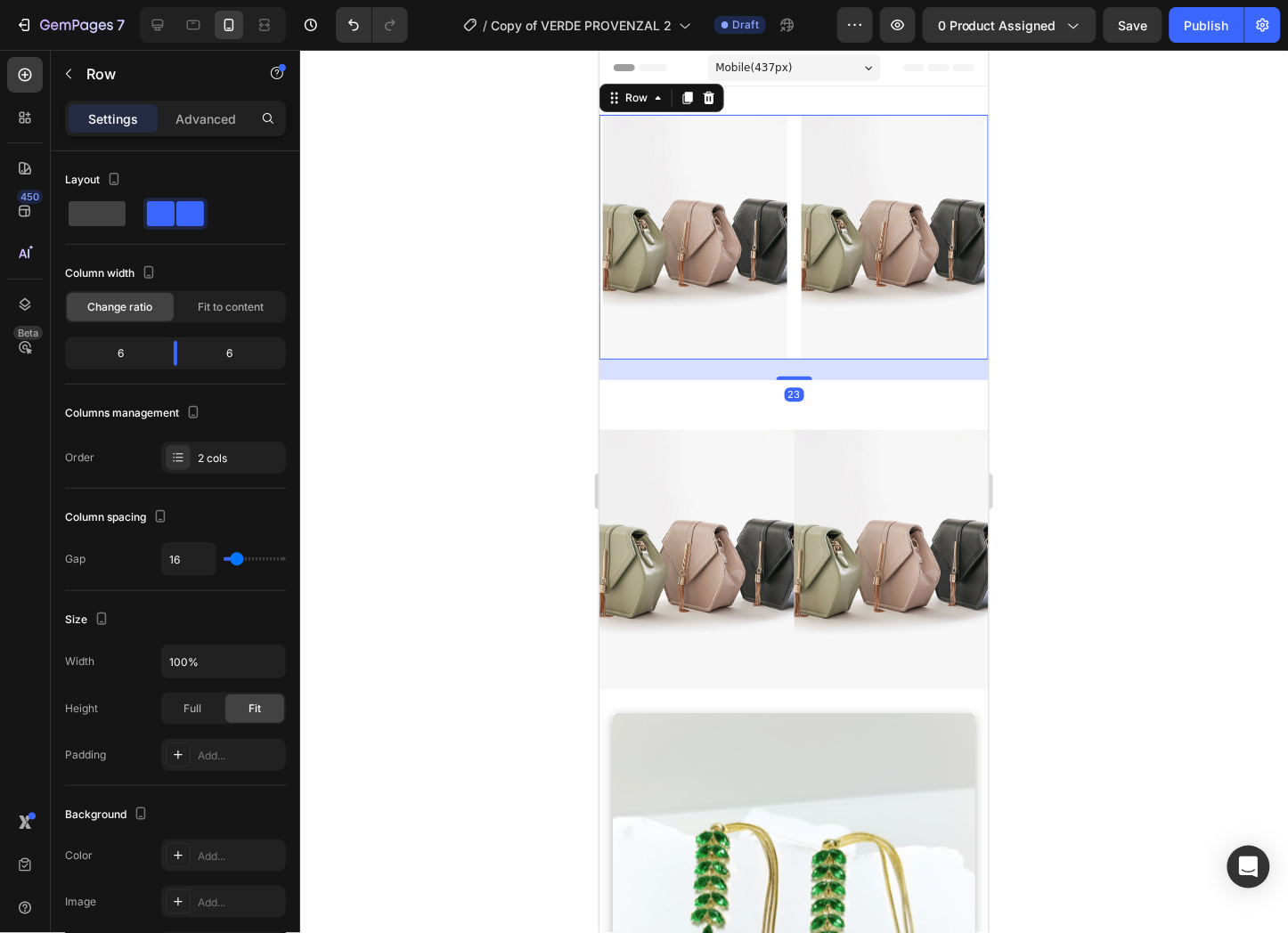
click at [785, 246] on div "Image Image Row 23" at bounding box center [793, 236] width 390 height 245
type input "10"
type input "7"
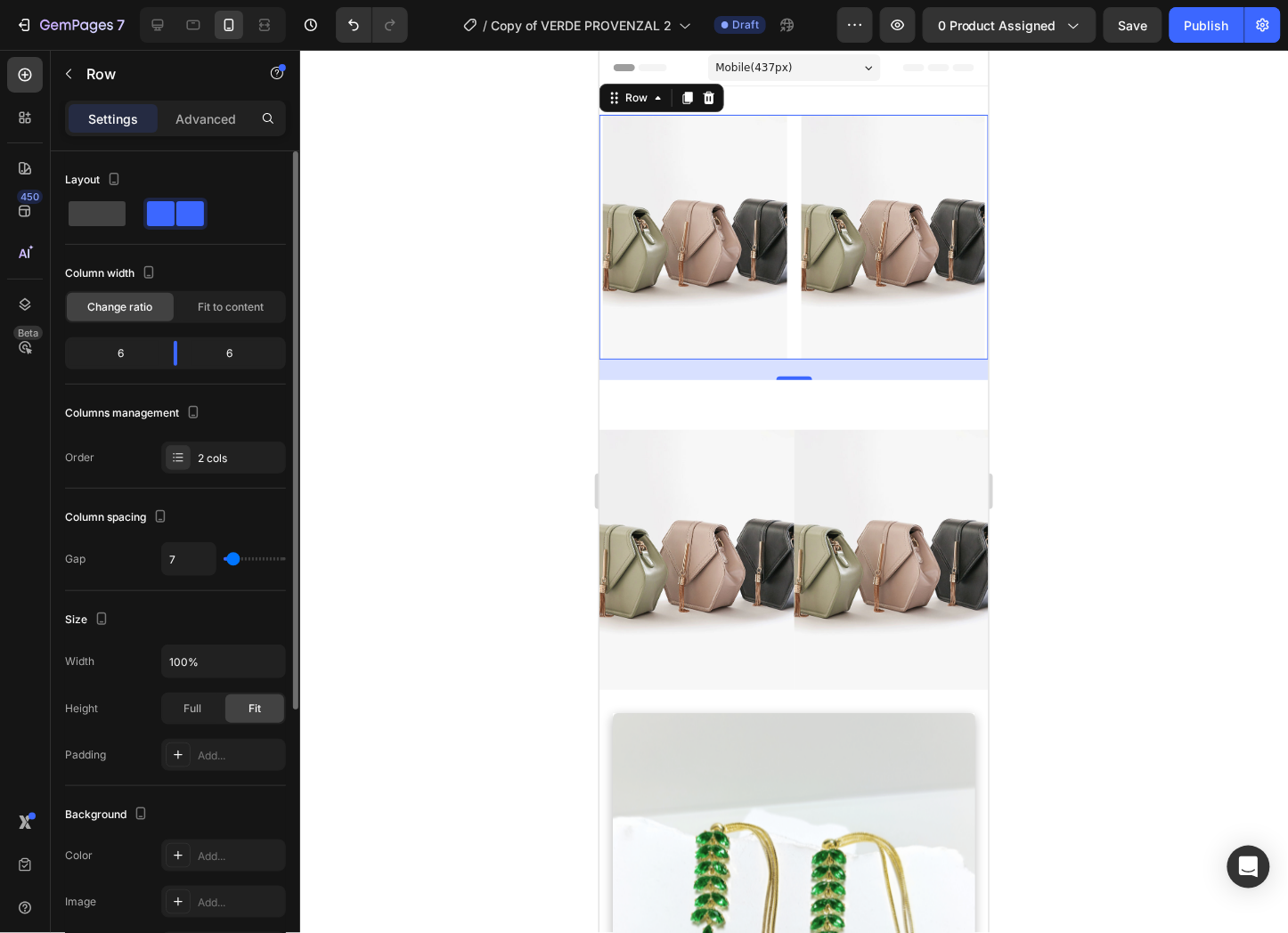
type input "5"
type input "2"
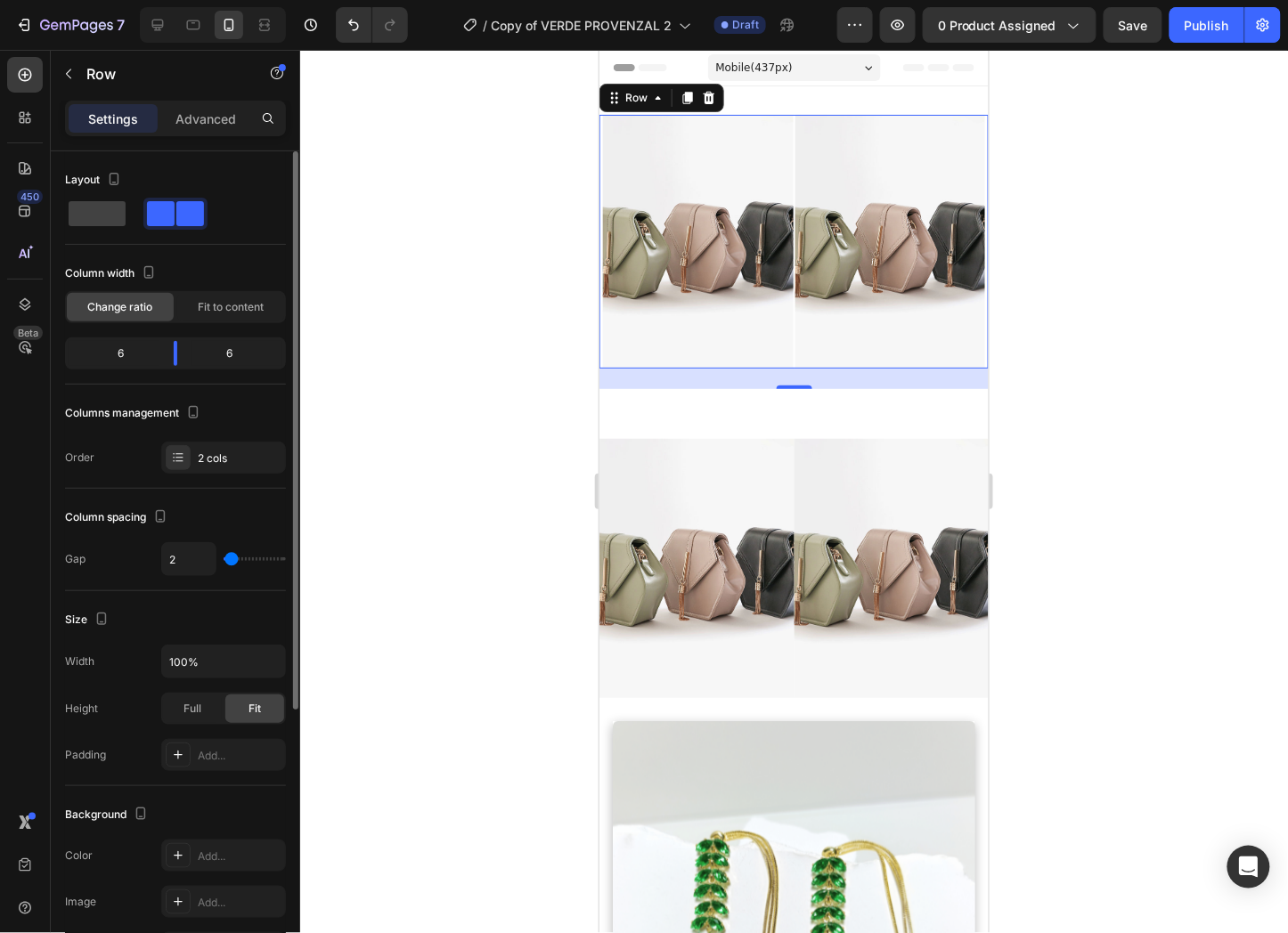
type input "5"
type input "7"
type input "10"
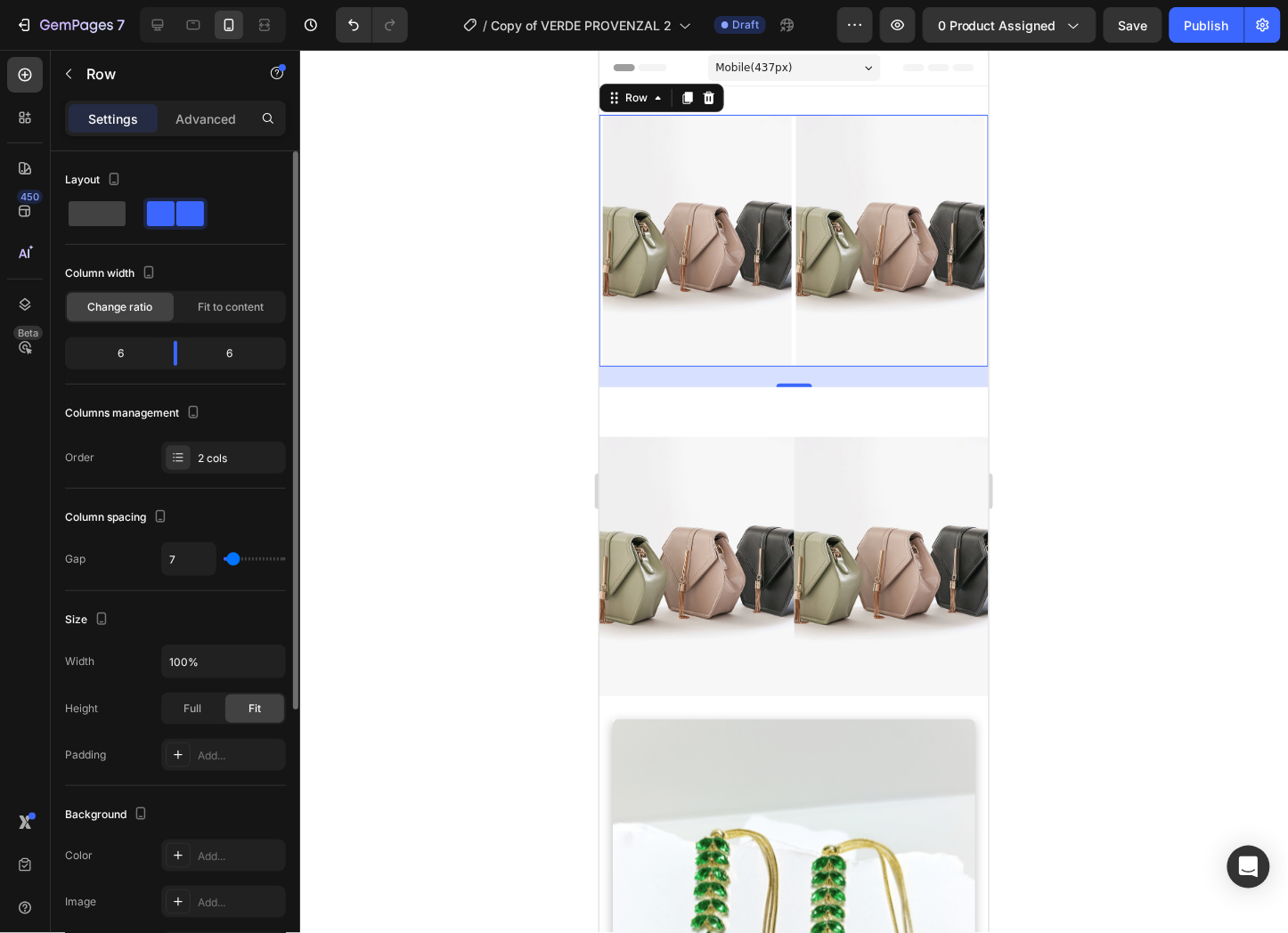
type input "10"
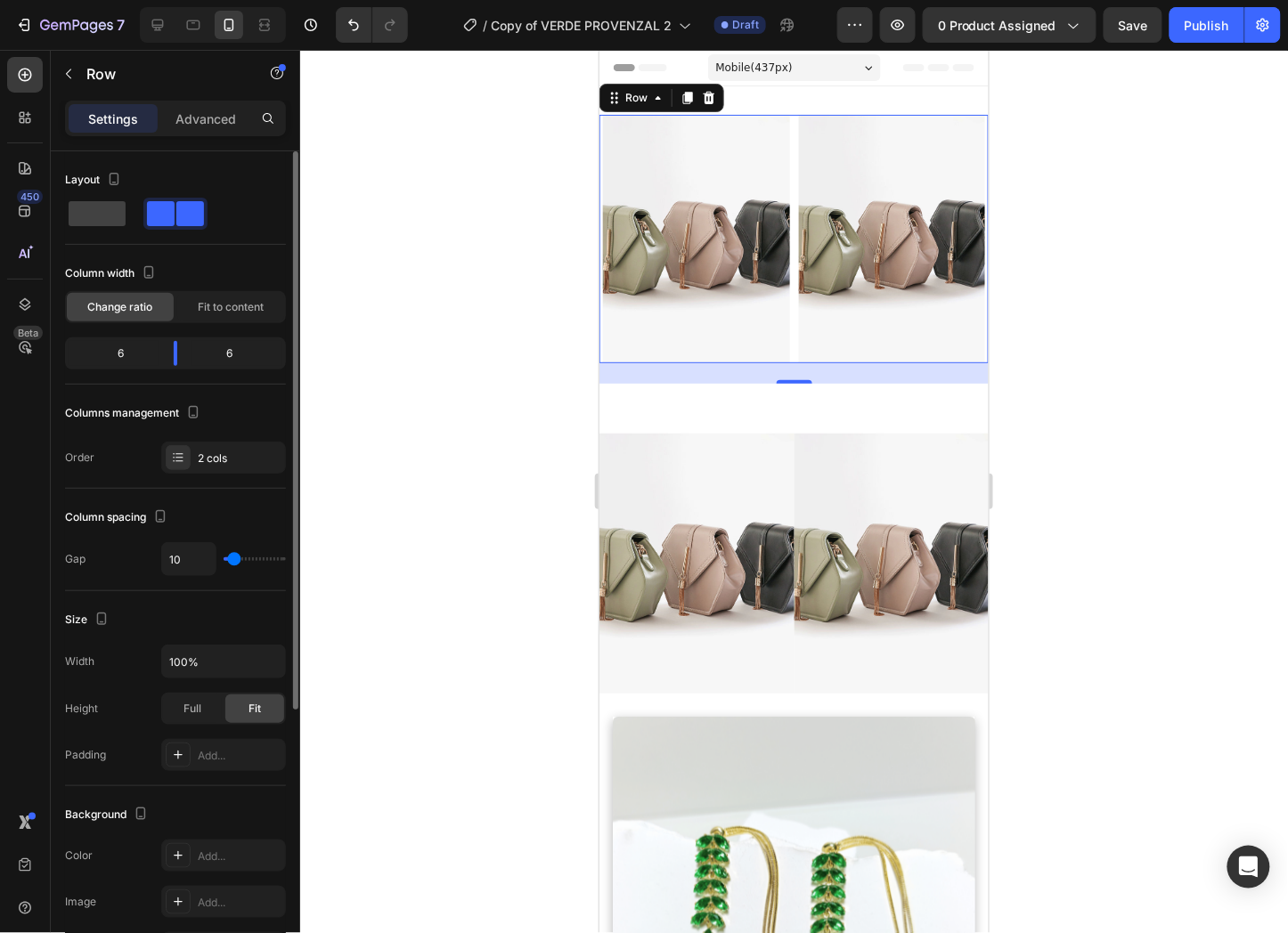
type input "7"
type input "5"
type input "2"
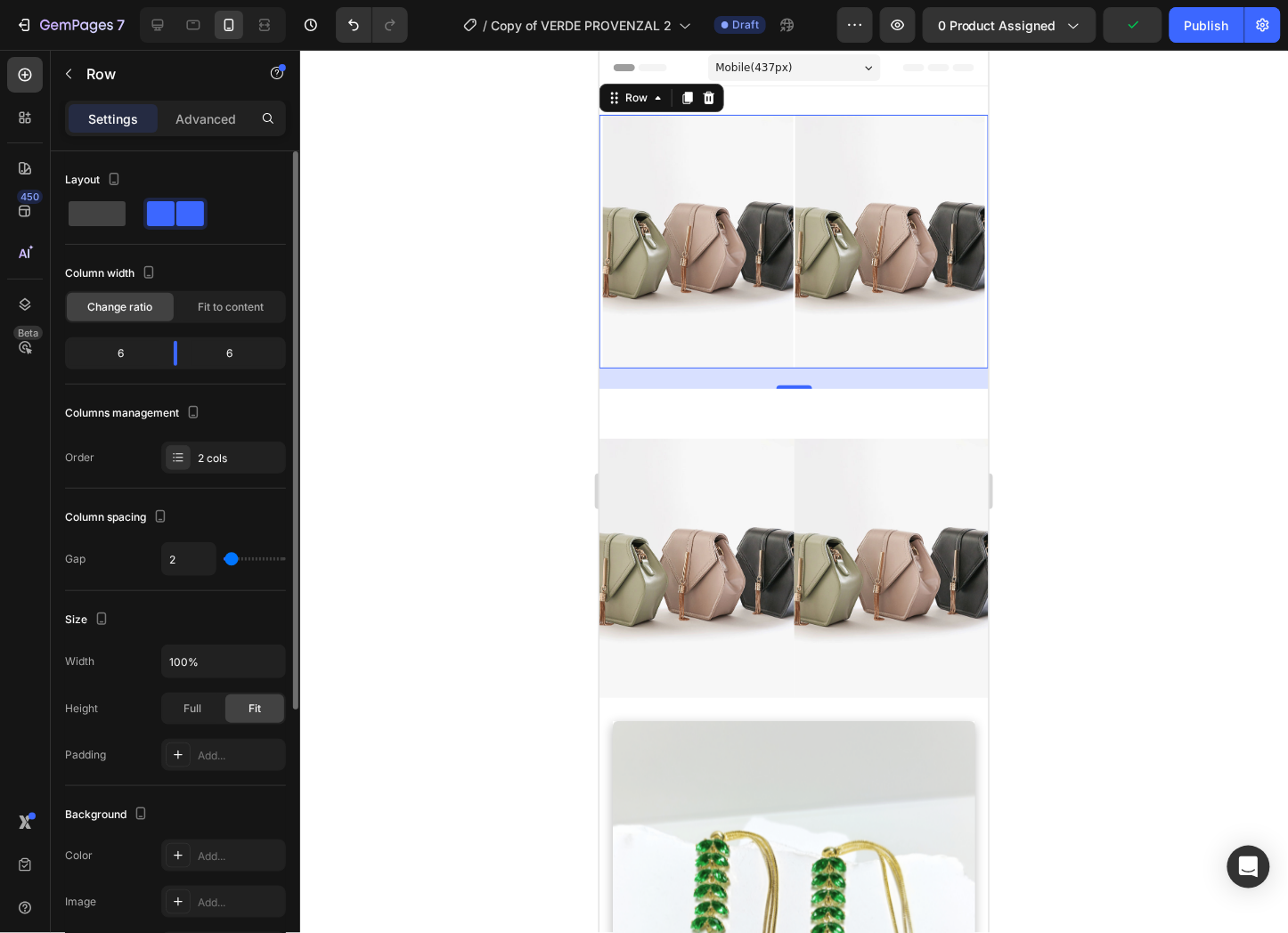
type input "2"
click at [232, 559] on input "range" at bounding box center [254, 559] width 62 height 4
click at [1091, 179] on div at bounding box center [793, 492] width 988 height 884
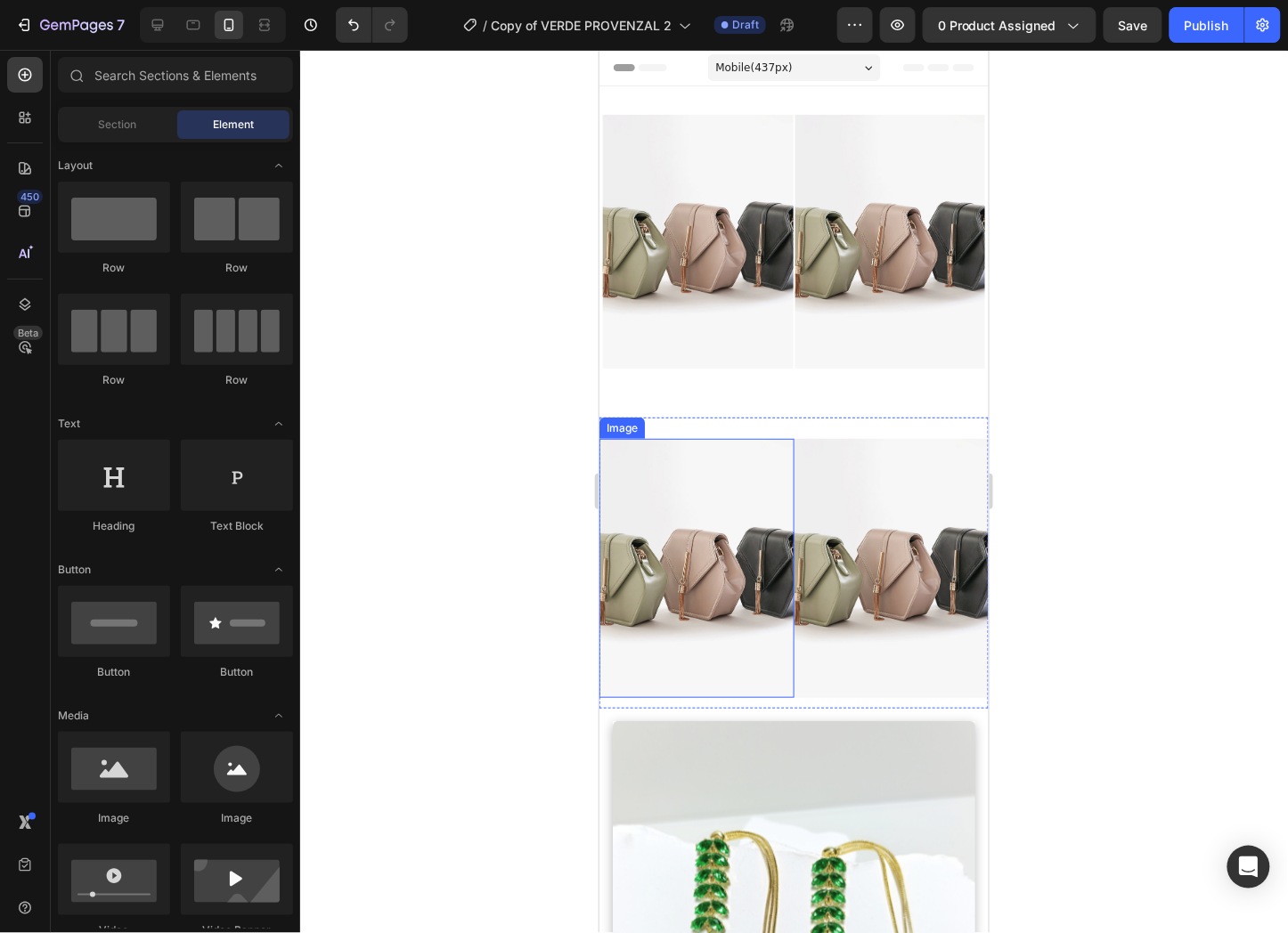
click at [644, 475] on img at bounding box center [696, 567] width 195 height 259
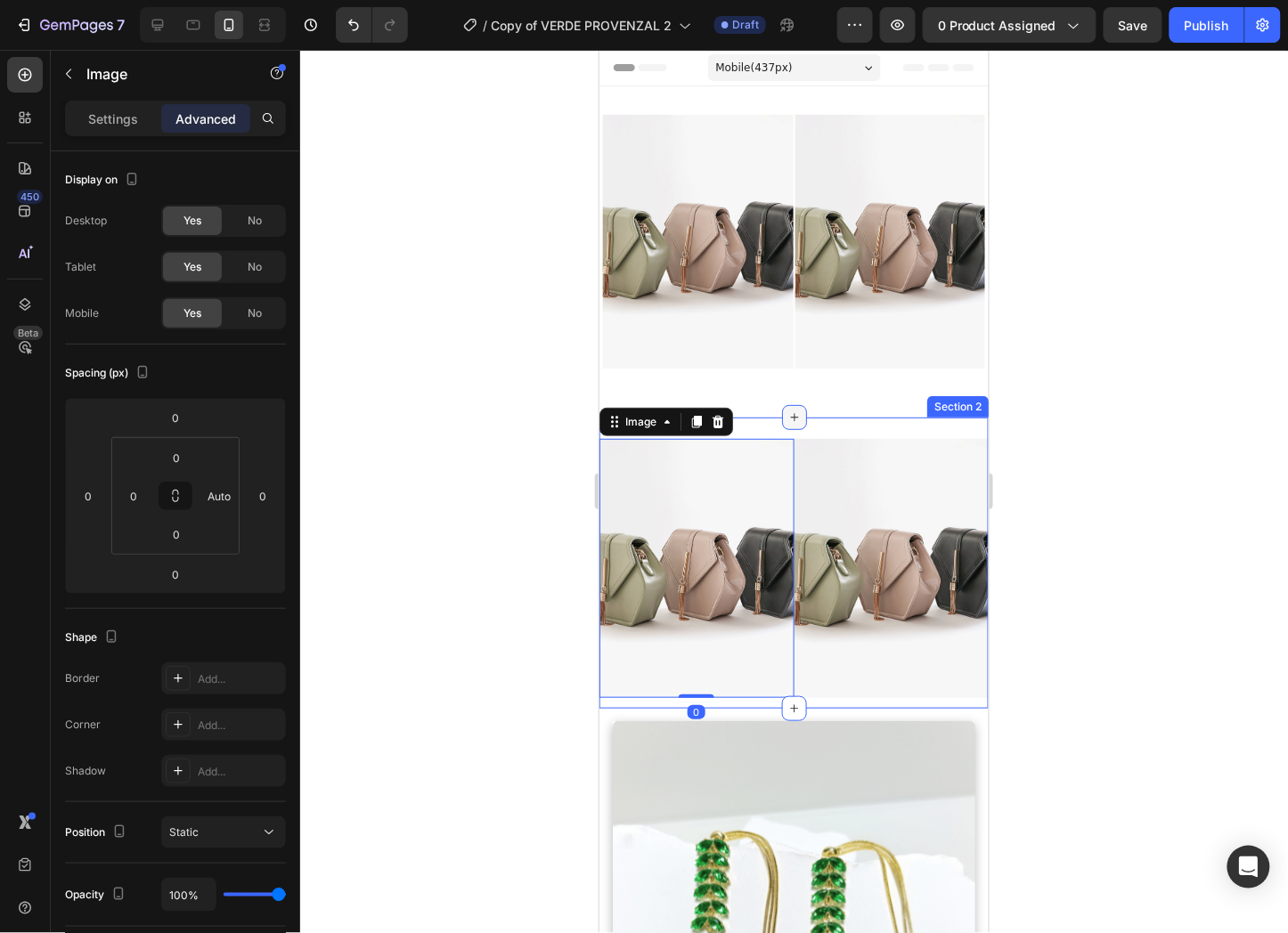
click at [795, 410] on div at bounding box center [793, 417] width 25 height 25
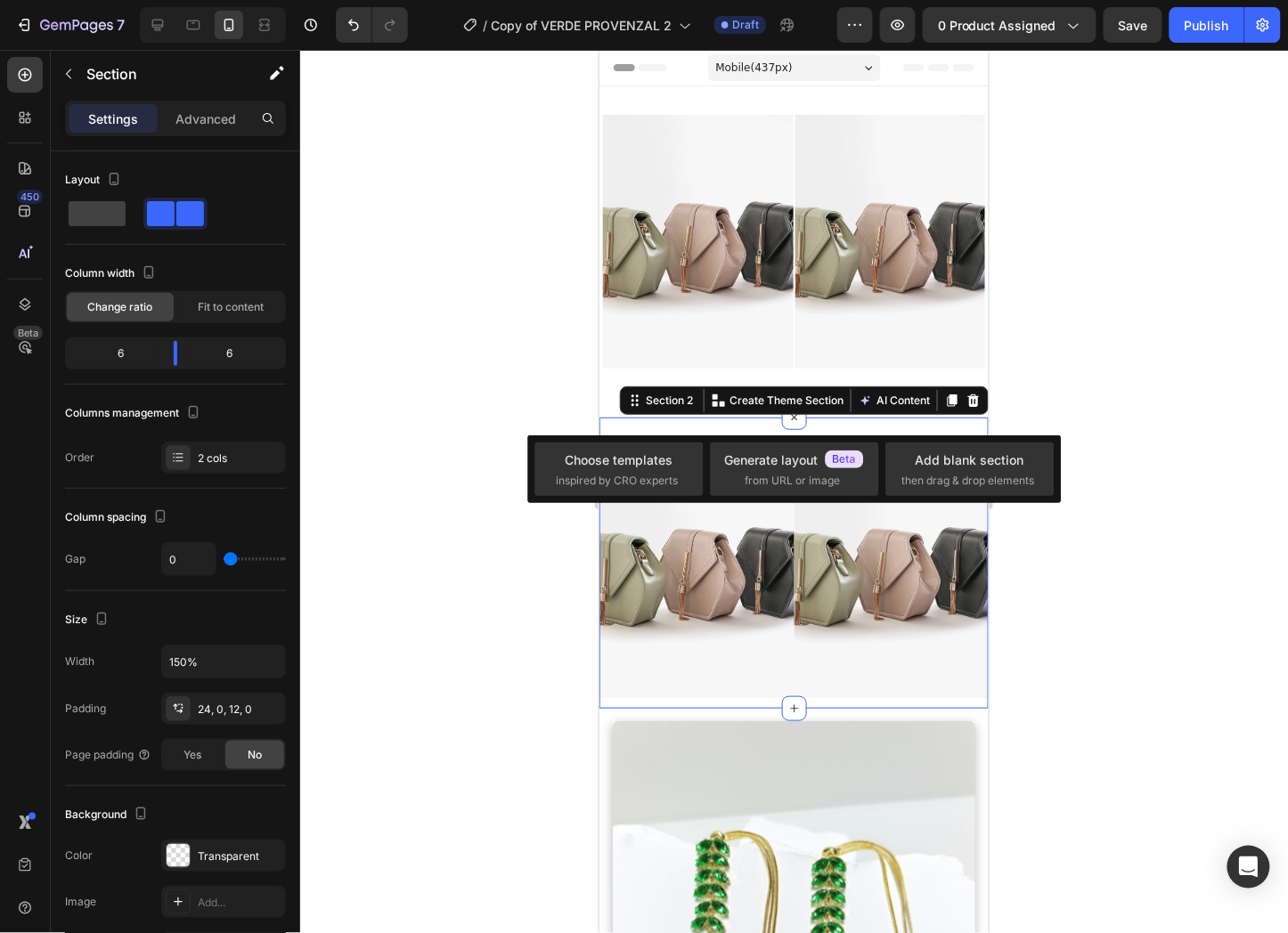
click at [827, 417] on div "Image Image Section 2 Create Theme Section AI Content Write with GemAI What wou…" at bounding box center [793, 562] width 390 height 292
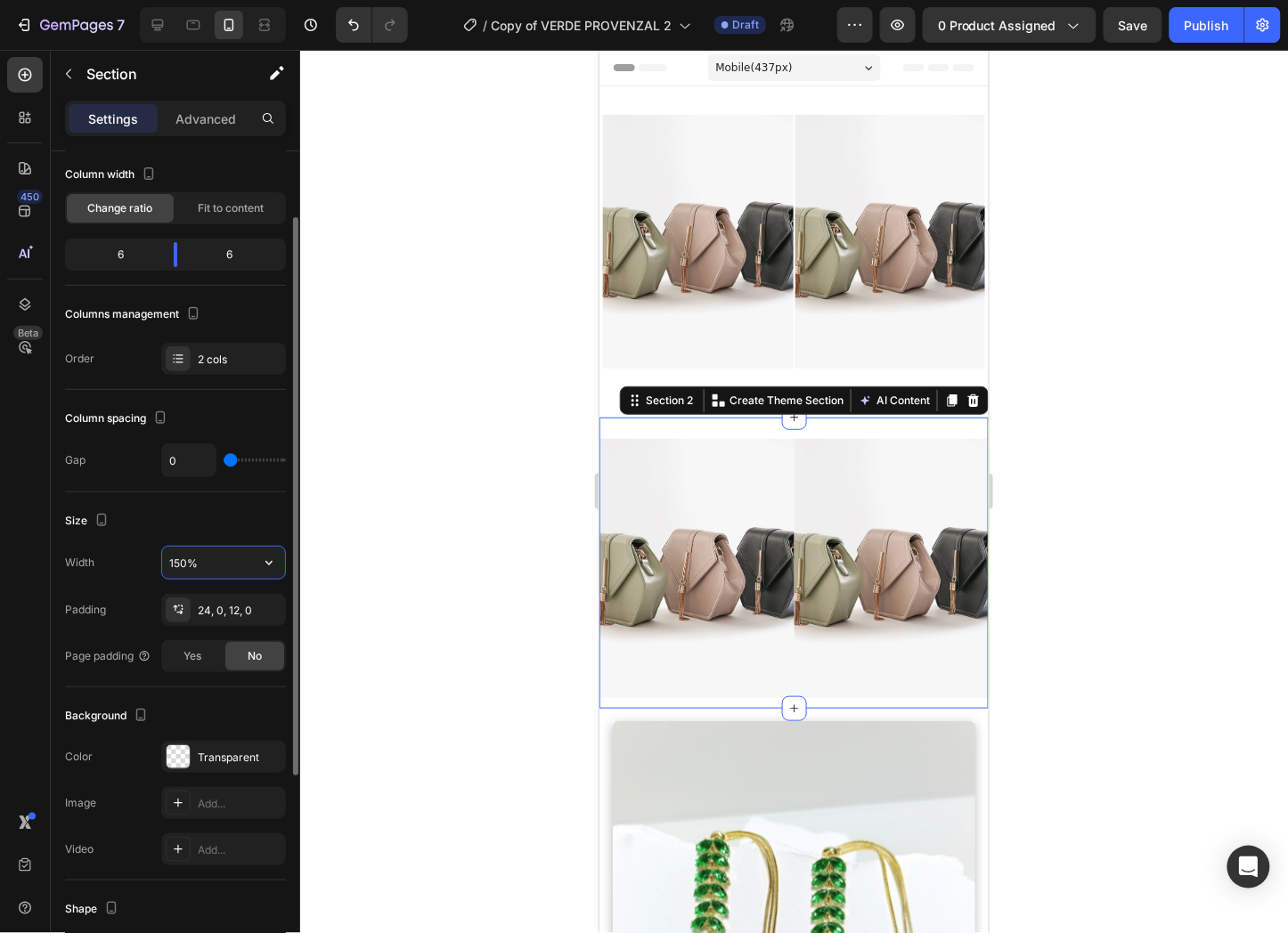
click at [245, 562] on input "150%" at bounding box center [223, 562] width 123 height 32
click at [270, 567] on icon "button" at bounding box center [269, 562] width 18 height 18
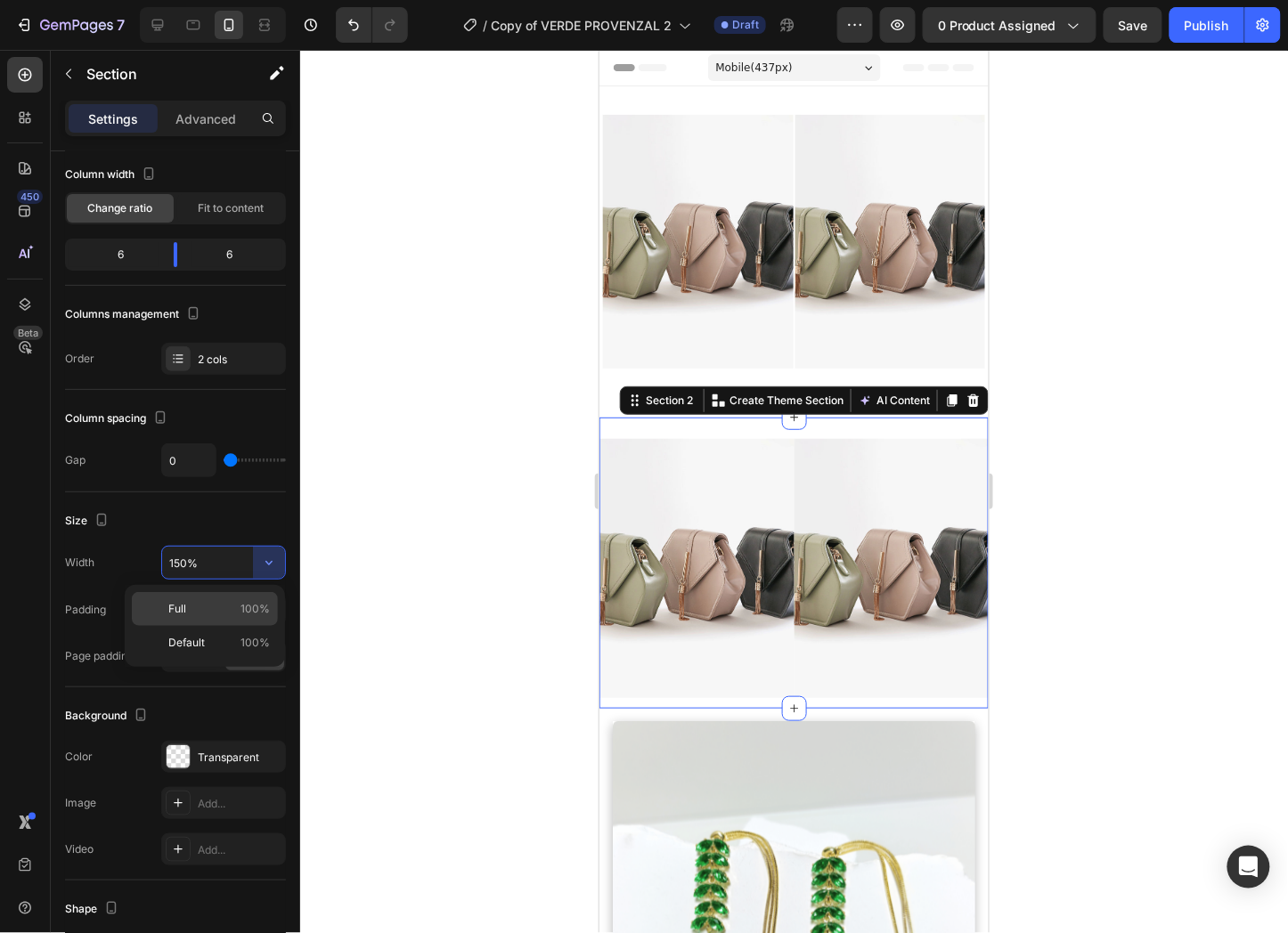
click at [229, 604] on p "Full 100%" at bounding box center [219, 609] width 101 height 16
type input "100%"
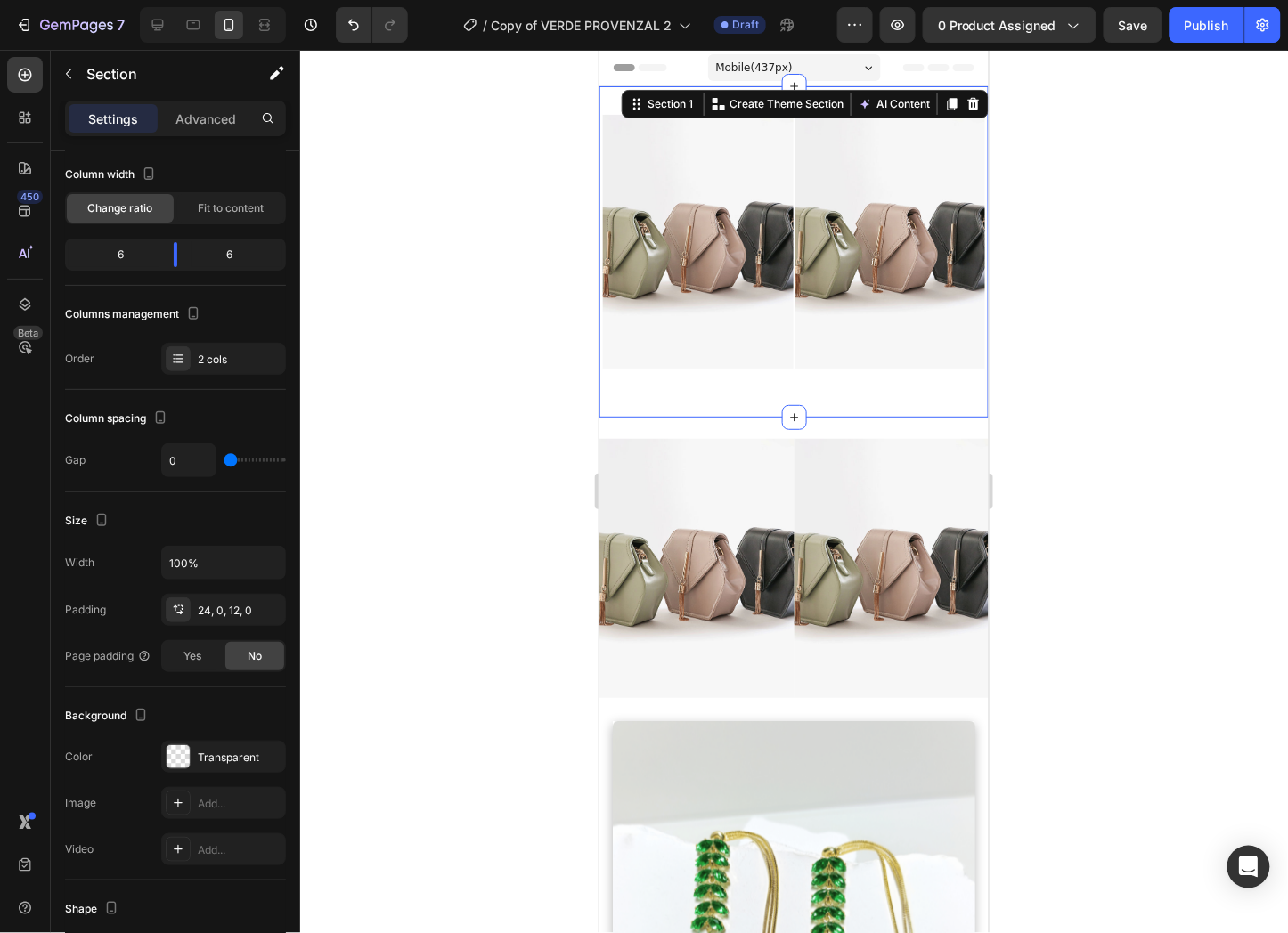
click at [799, 366] on div "Image Image Row" at bounding box center [793, 251] width 390 height 275
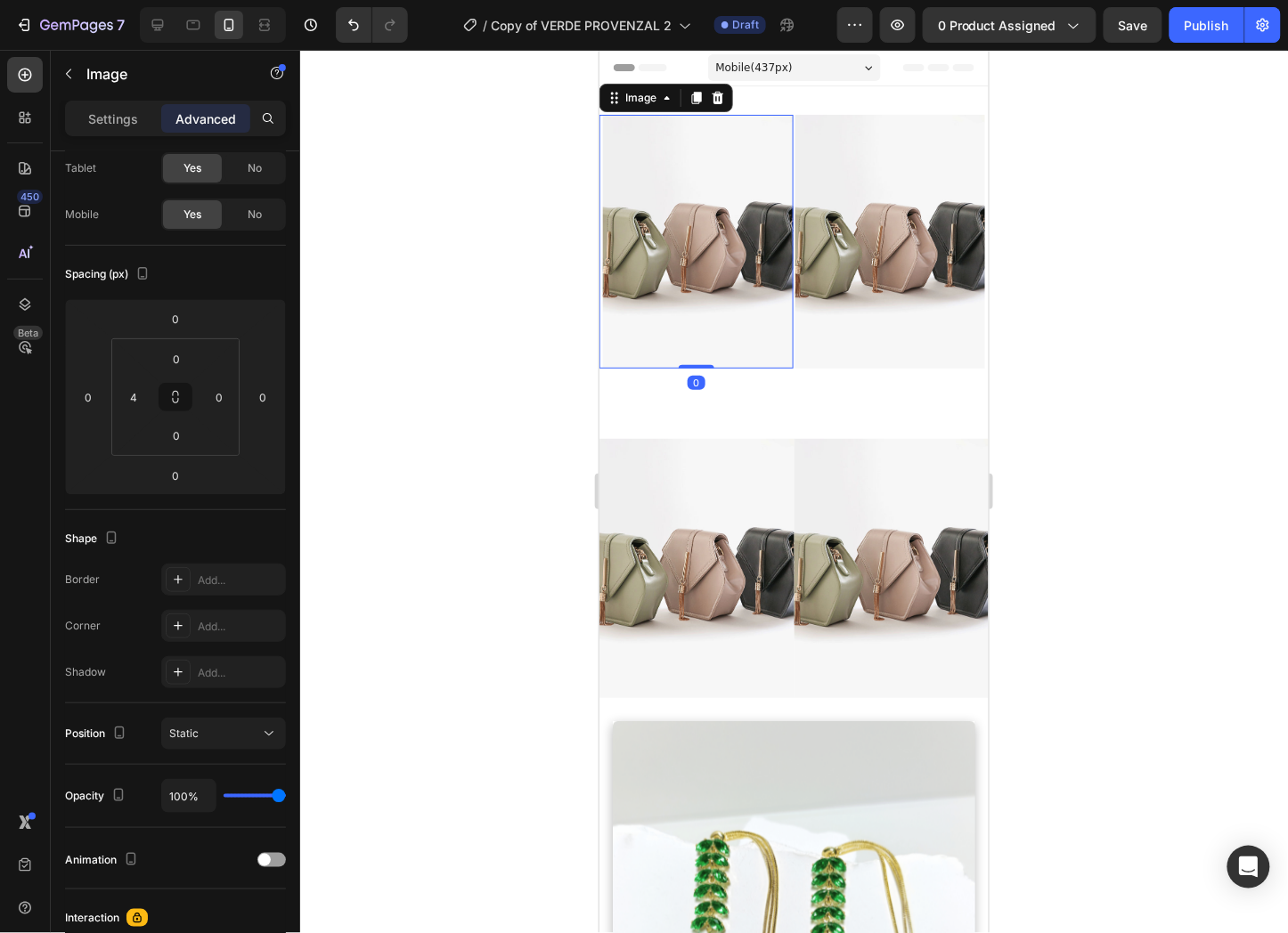
click at [769, 352] on img at bounding box center [697, 240] width 190 height 254
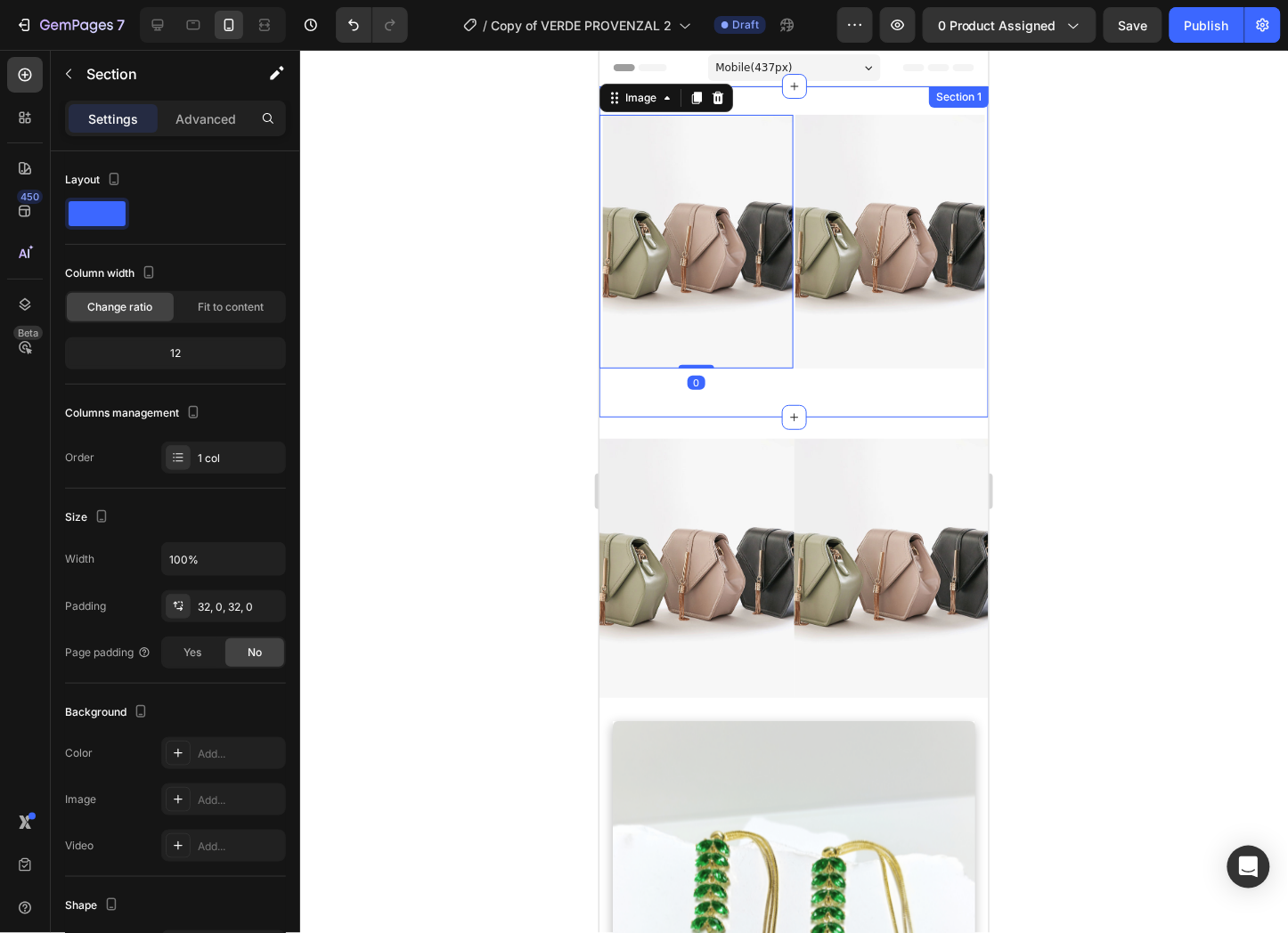
click at [723, 373] on div "Image 0 Image Row" at bounding box center [793, 251] width 390 height 275
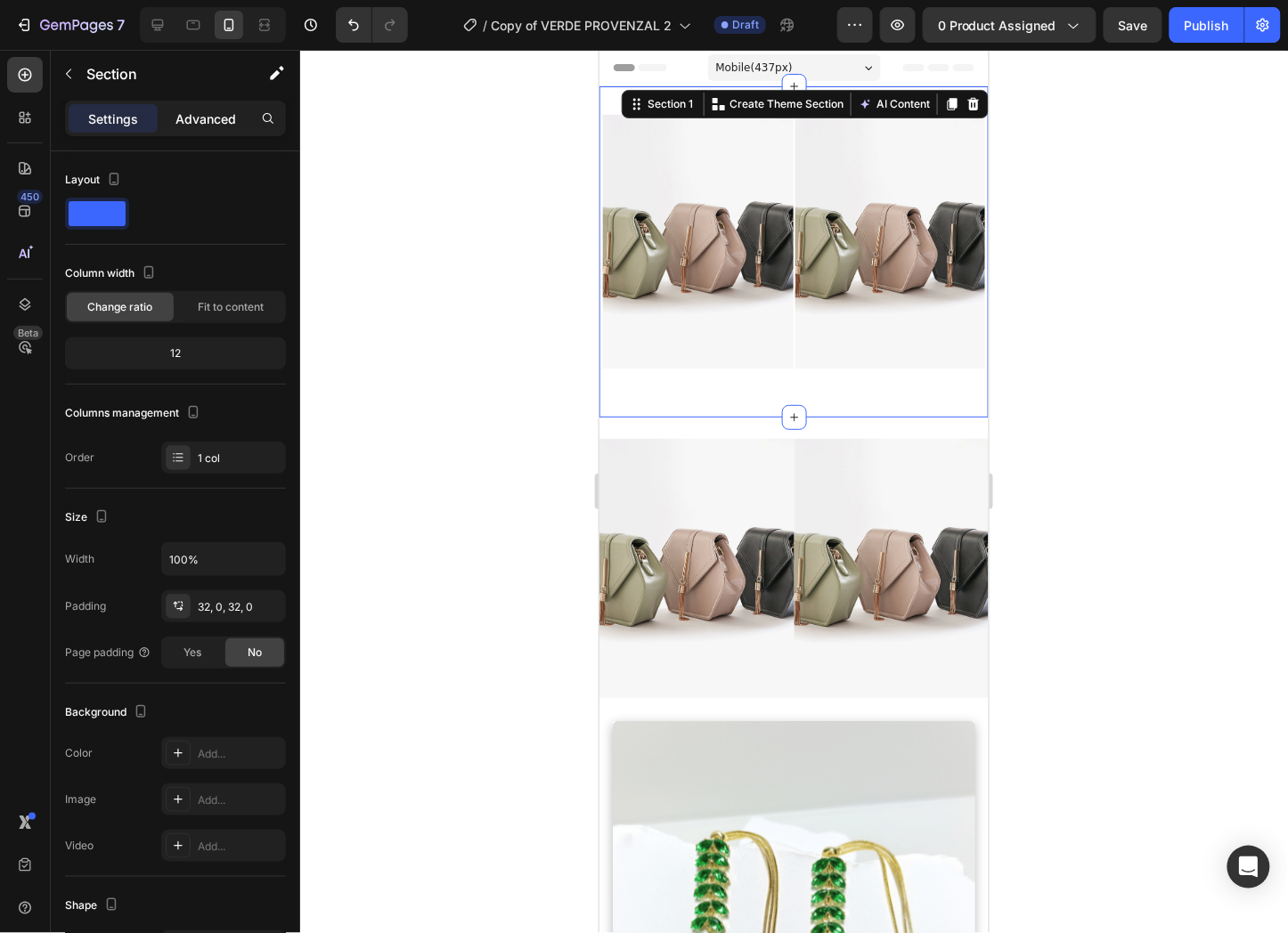
click at [218, 122] on p "Advanced" at bounding box center [206, 118] width 60 height 19
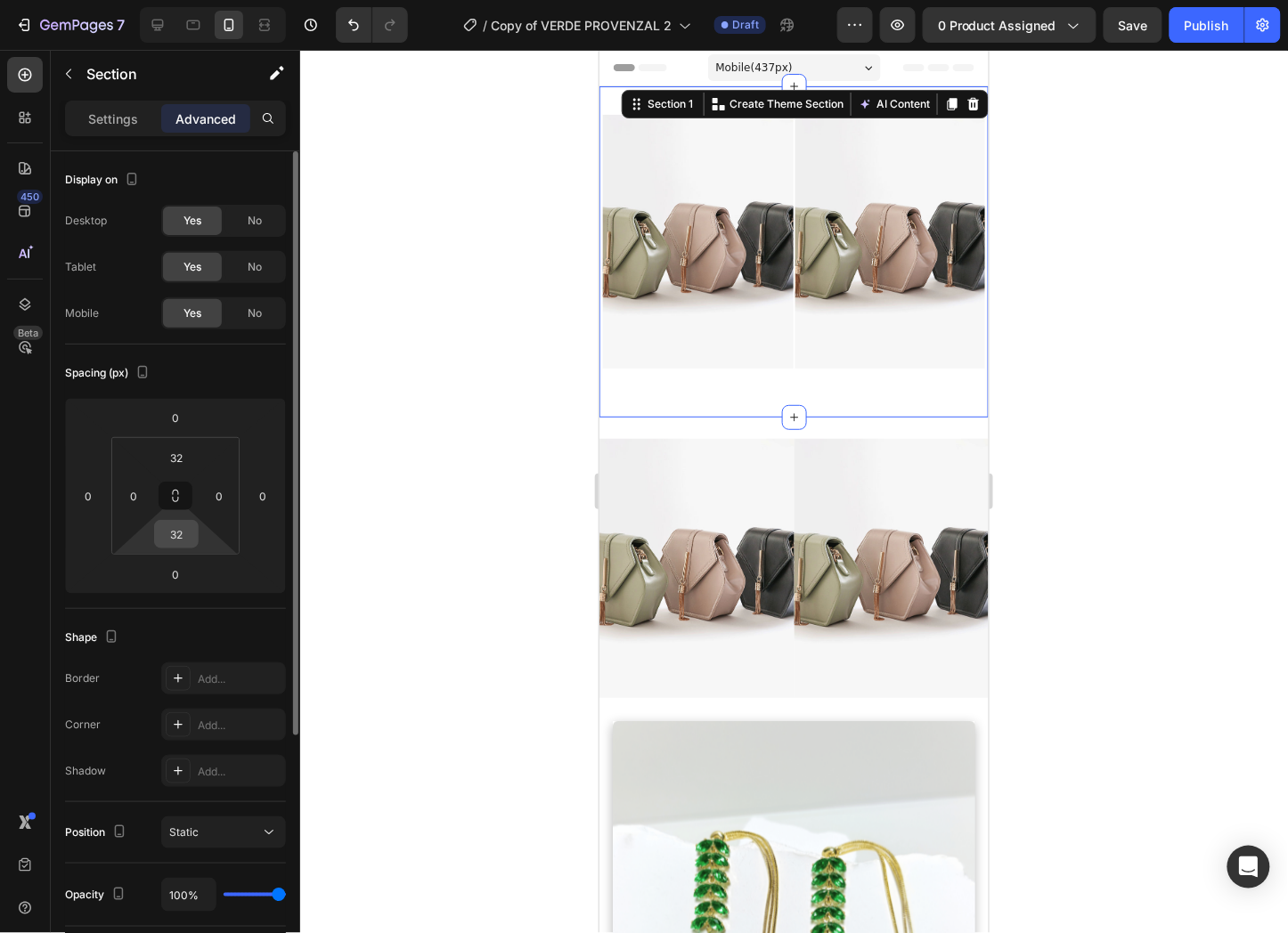
click at [172, 521] on input "32" at bounding box center [177, 535] width 36 height 27
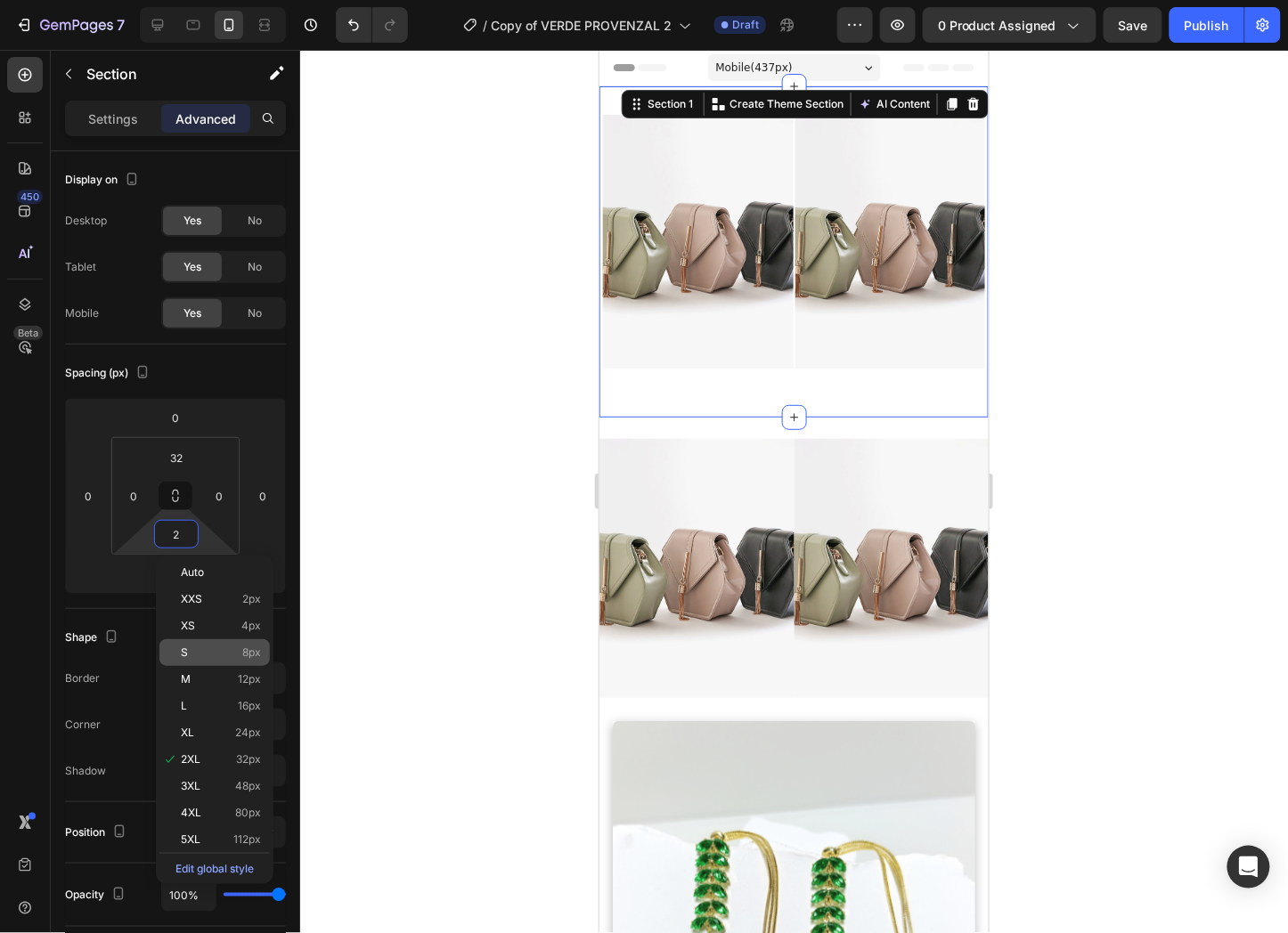
click at [220, 659] on div "S 8px" at bounding box center [215, 653] width 110 height 27
type input "8"
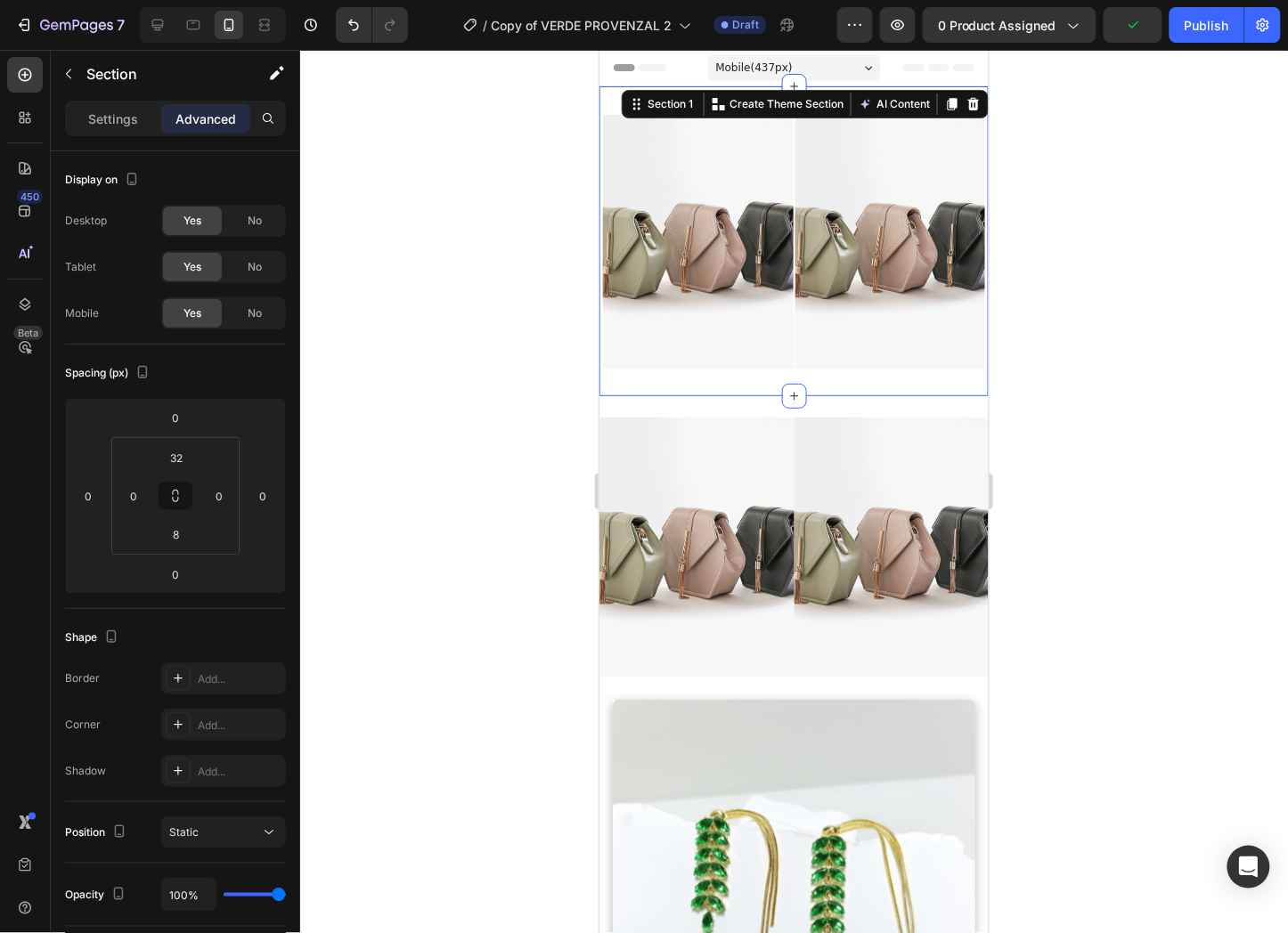
click at [1021, 371] on div at bounding box center [793, 492] width 988 height 884
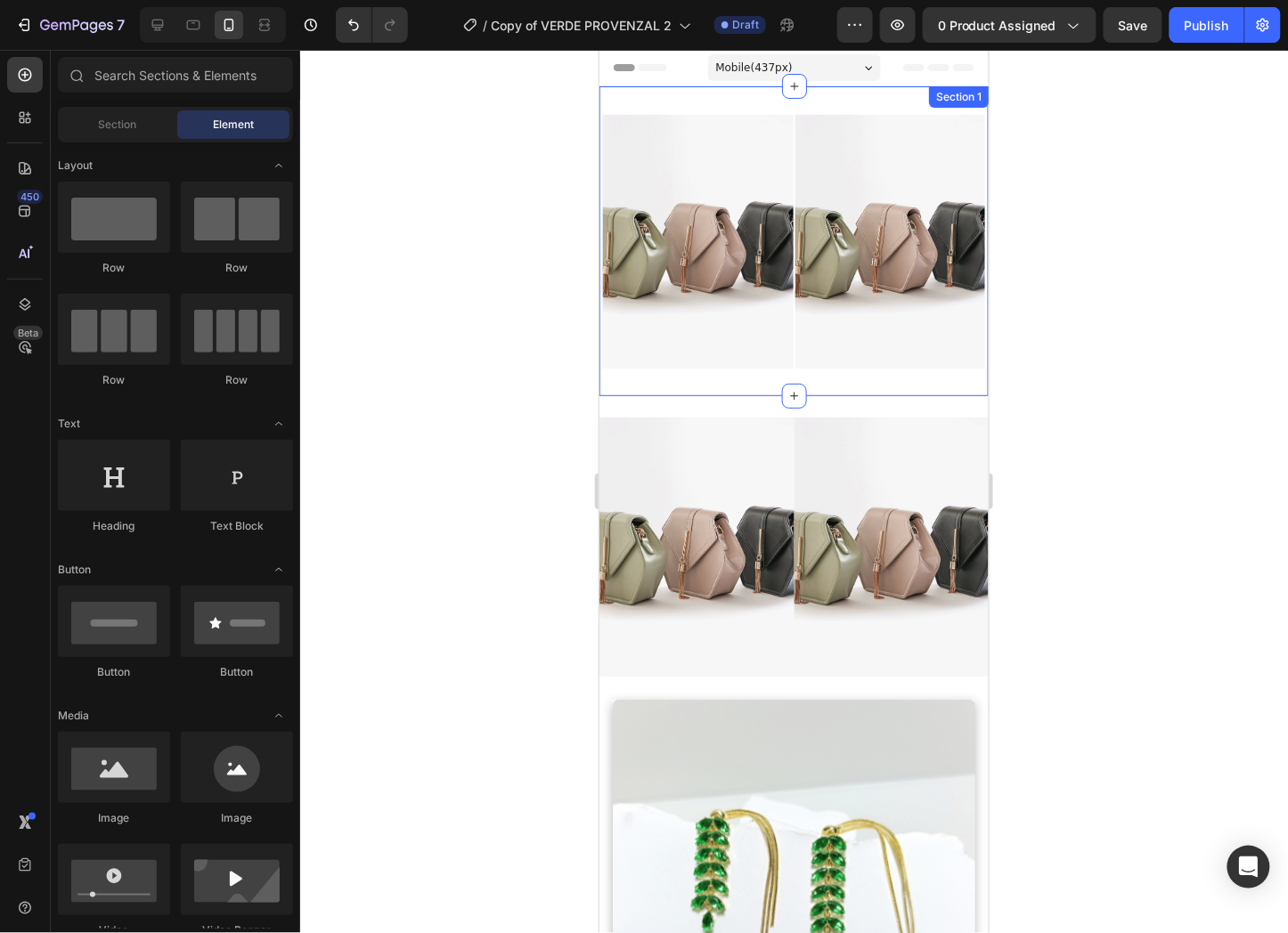
click at [827, 360] on div "Image Image Row" at bounding box center [793, 251] width 390 height 275
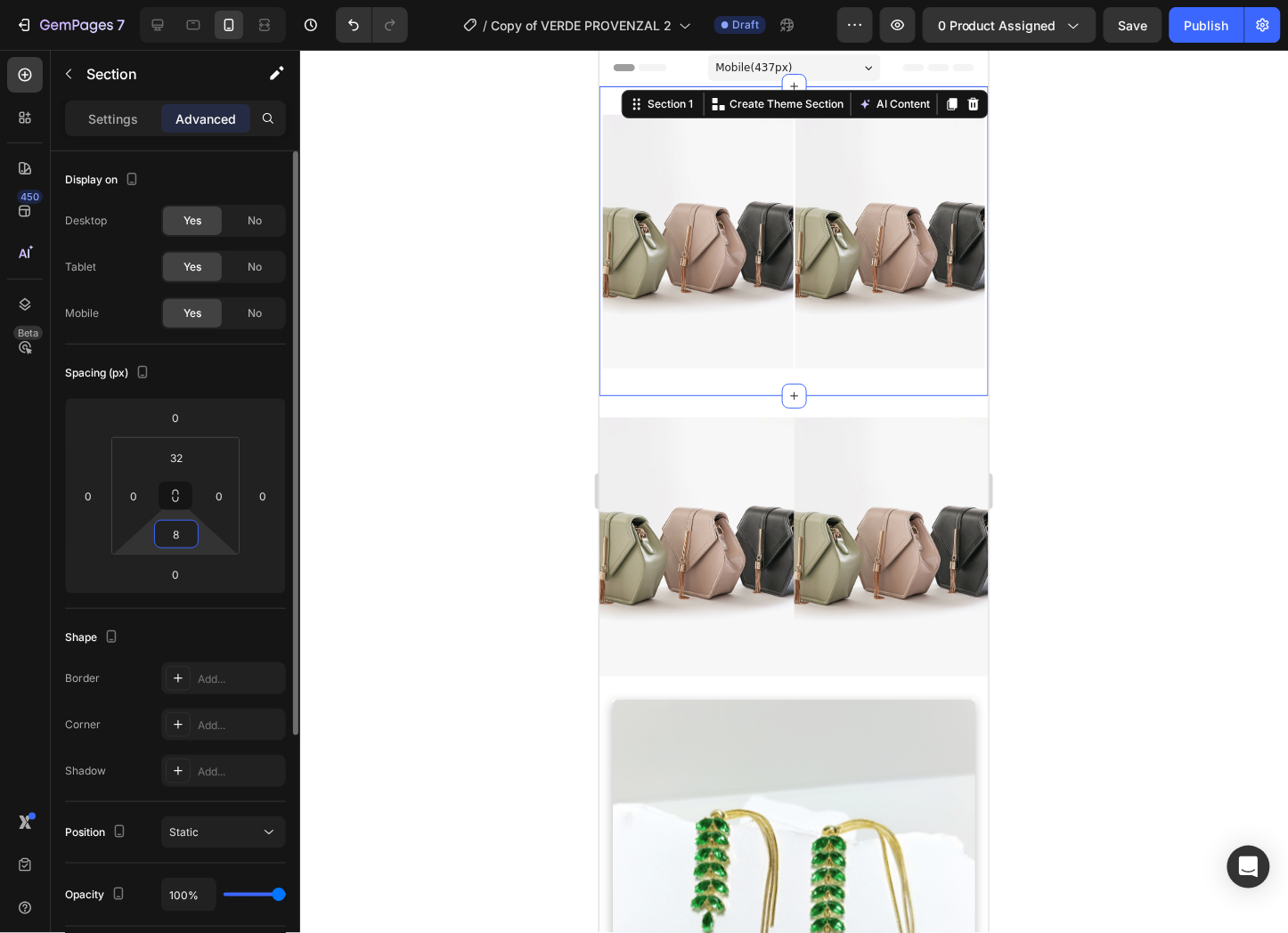
click at [175, 536] on input "8" at bounding box center [177, 535] width 36 height 27
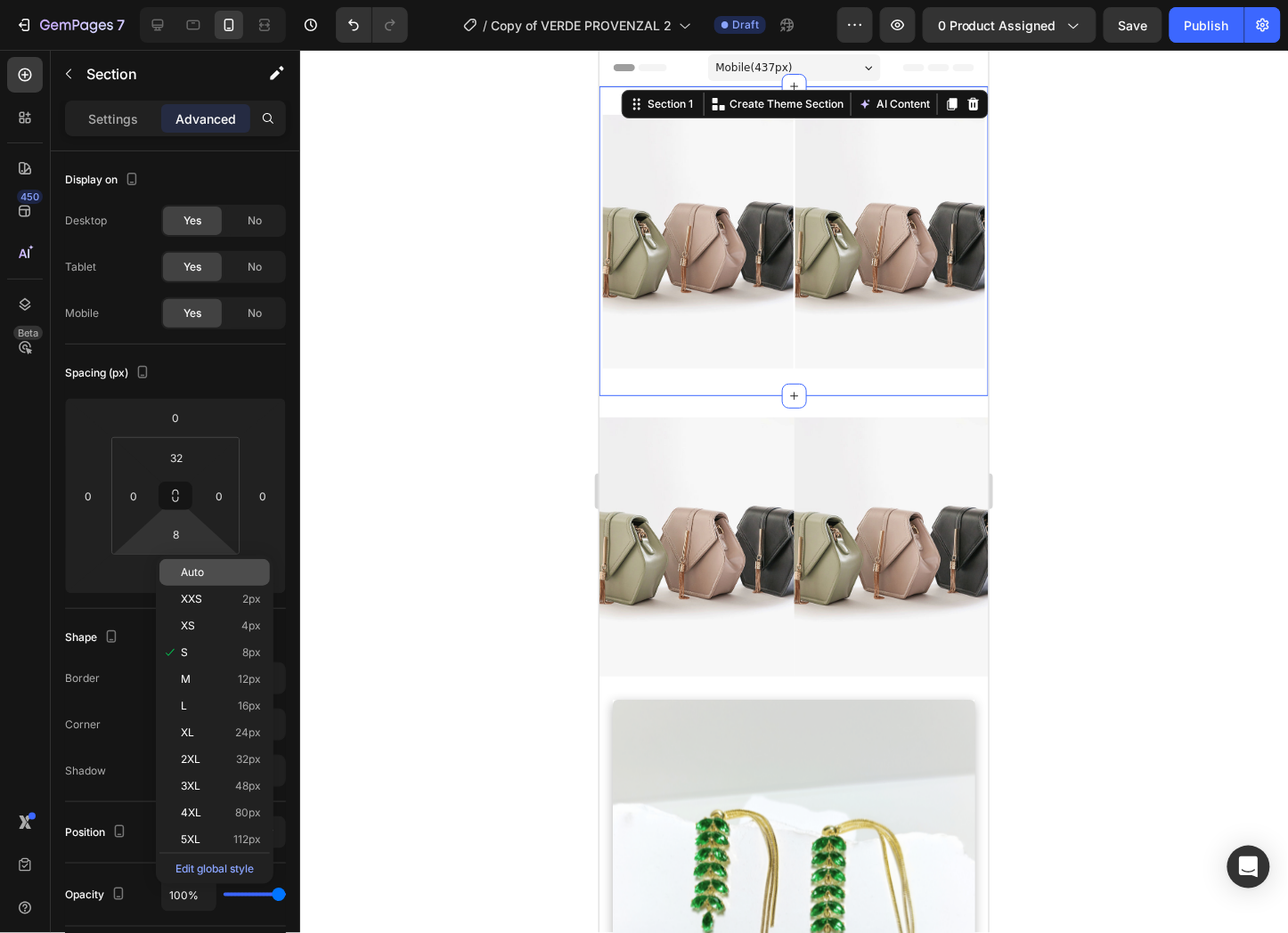
click at [196, 570] on span "Auto" at bounding box center [192, 572] width 23 height 13
type input "Auto"
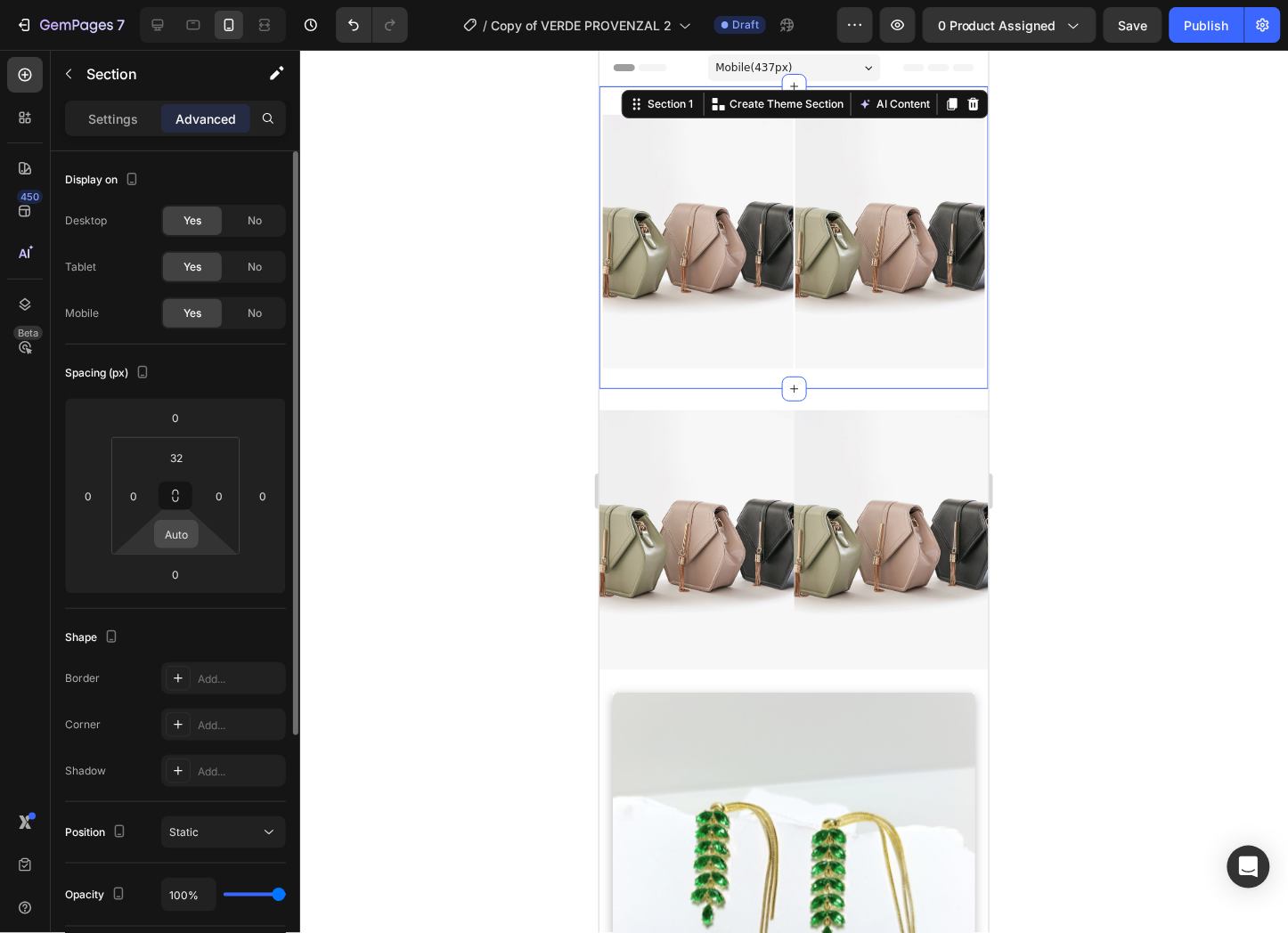
click at [191, 539] on input "Auto" at bounding box center [177, 535] width 36 height 27
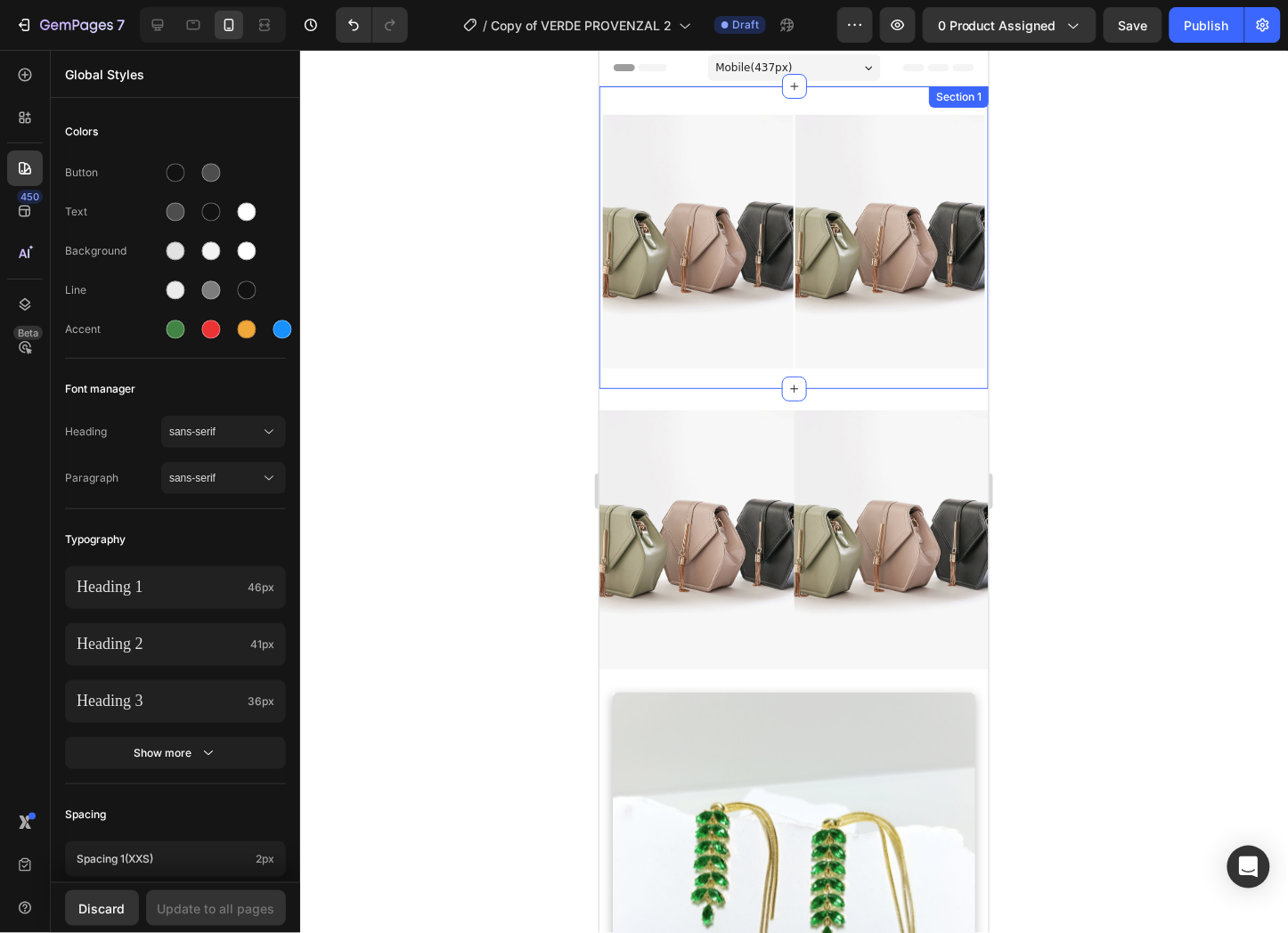
click at [864, 92] on div "Image Image Row Section 1" at bounding box center [793, 236] width 390 height 302
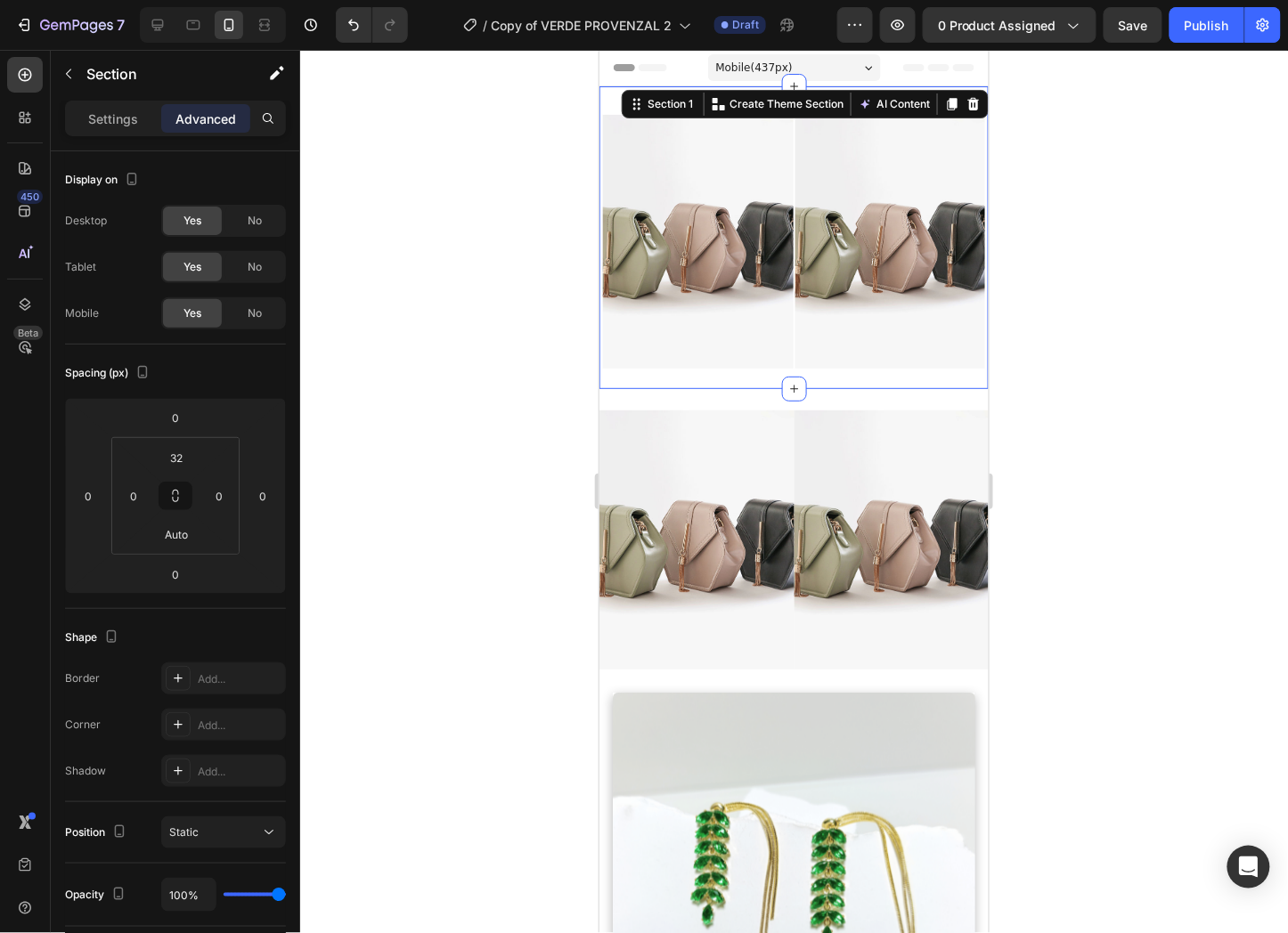
drag, startPoint x: 1054, startPoint y: 126, endPoint x: 317, endPoint y: 62, distance: 739.8
click at [1054, 126] on div at bounding box center [793, 492] width 988 height 884
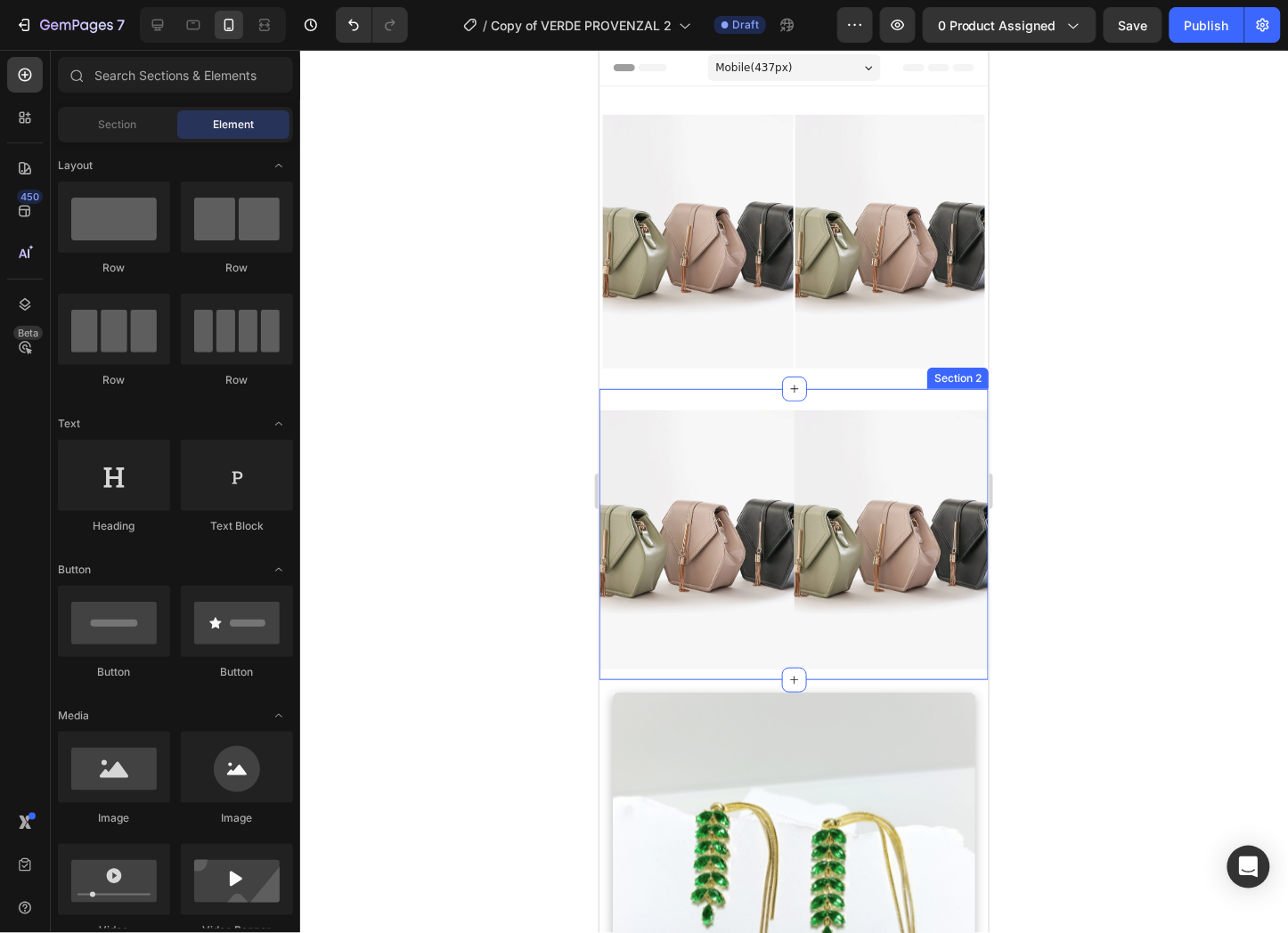
click at [676, 388] on div "Image Image Section 2" at bounding box center [793, 534] width 390 height 292
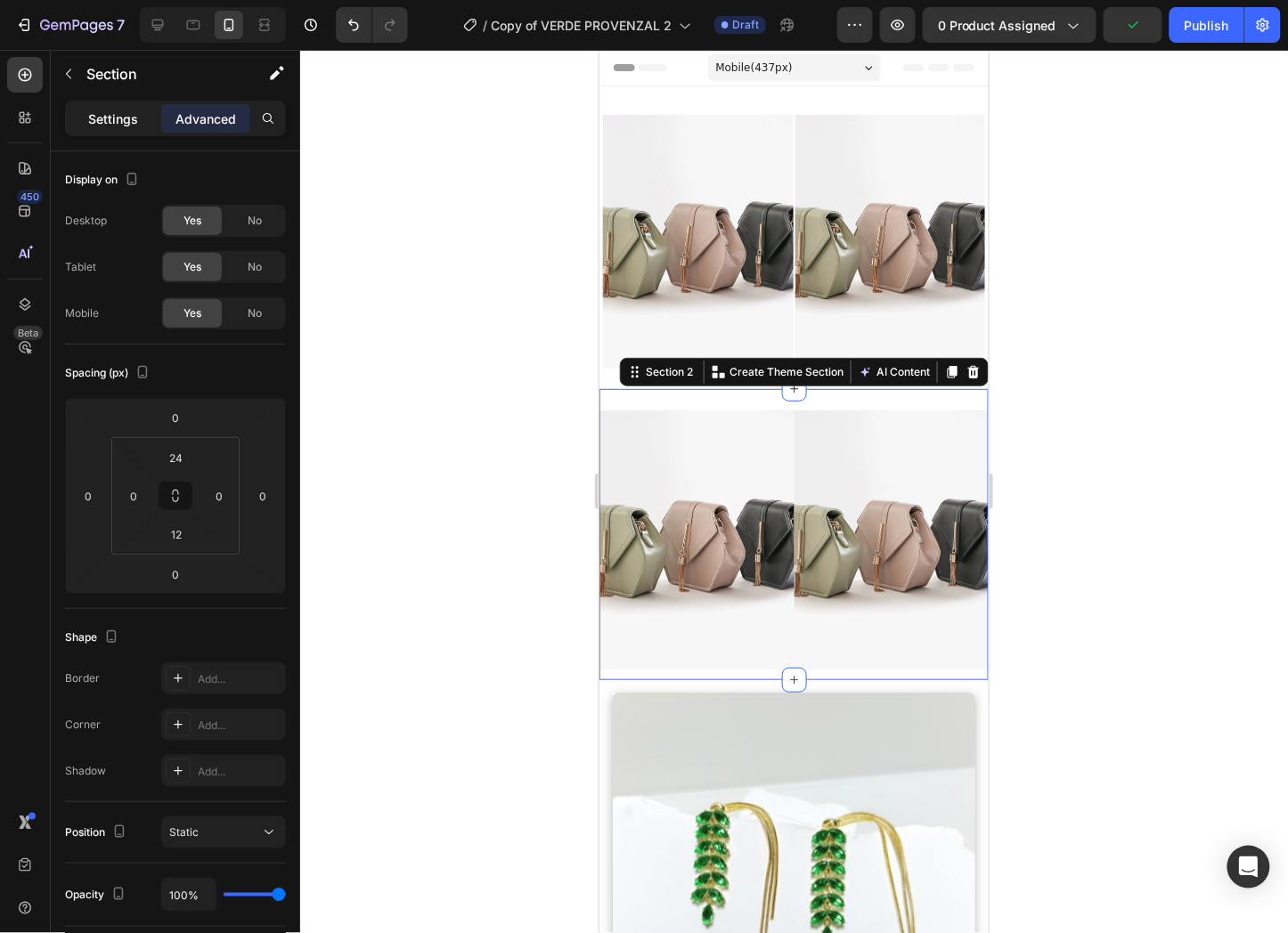
click at [118, 123] on p "Settings" at bounding box center [113, 118] width 50 height 19
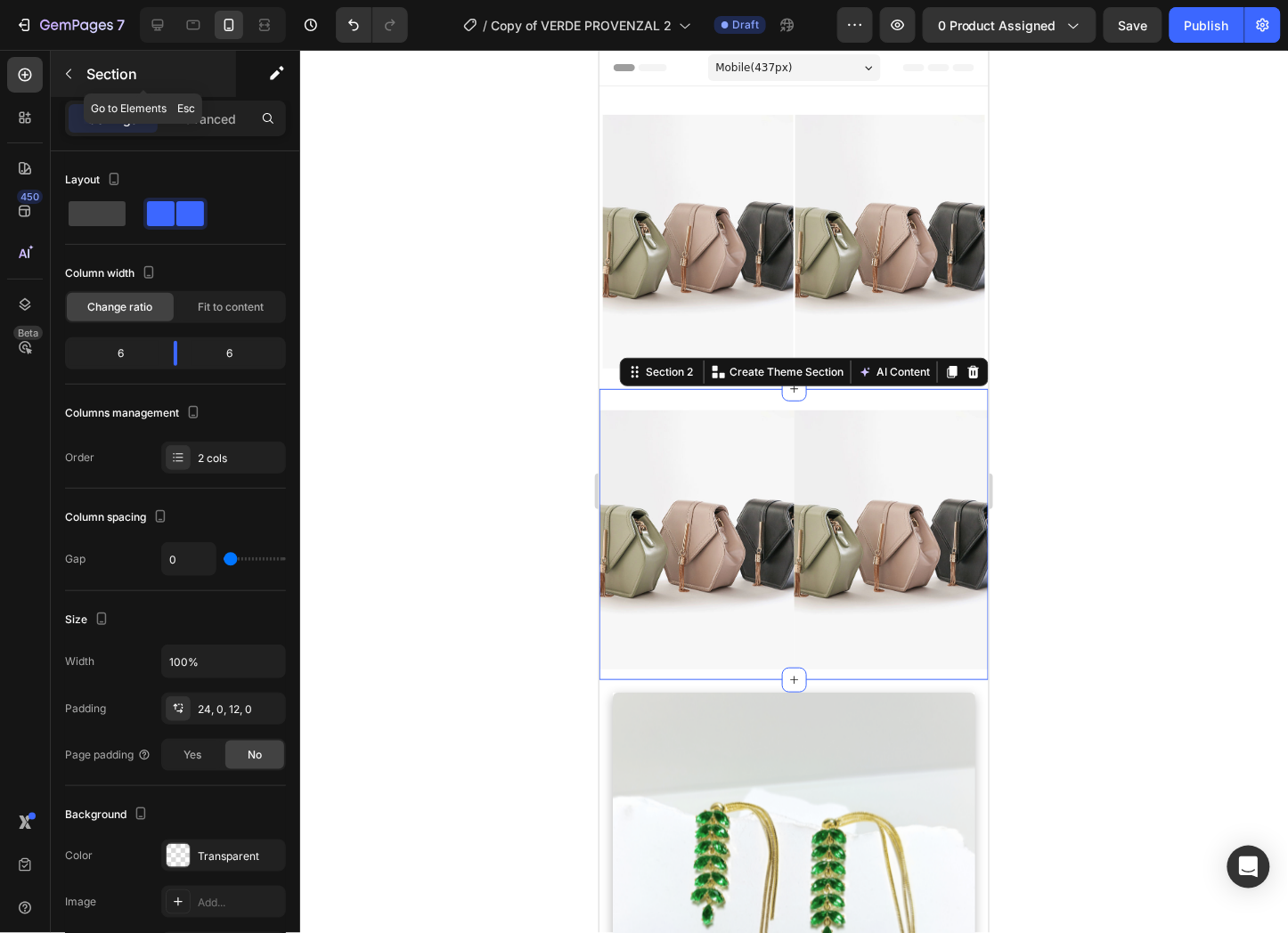
click at [66, 76] on icon "button" at bounding box center [68, 74] width 14 height 14
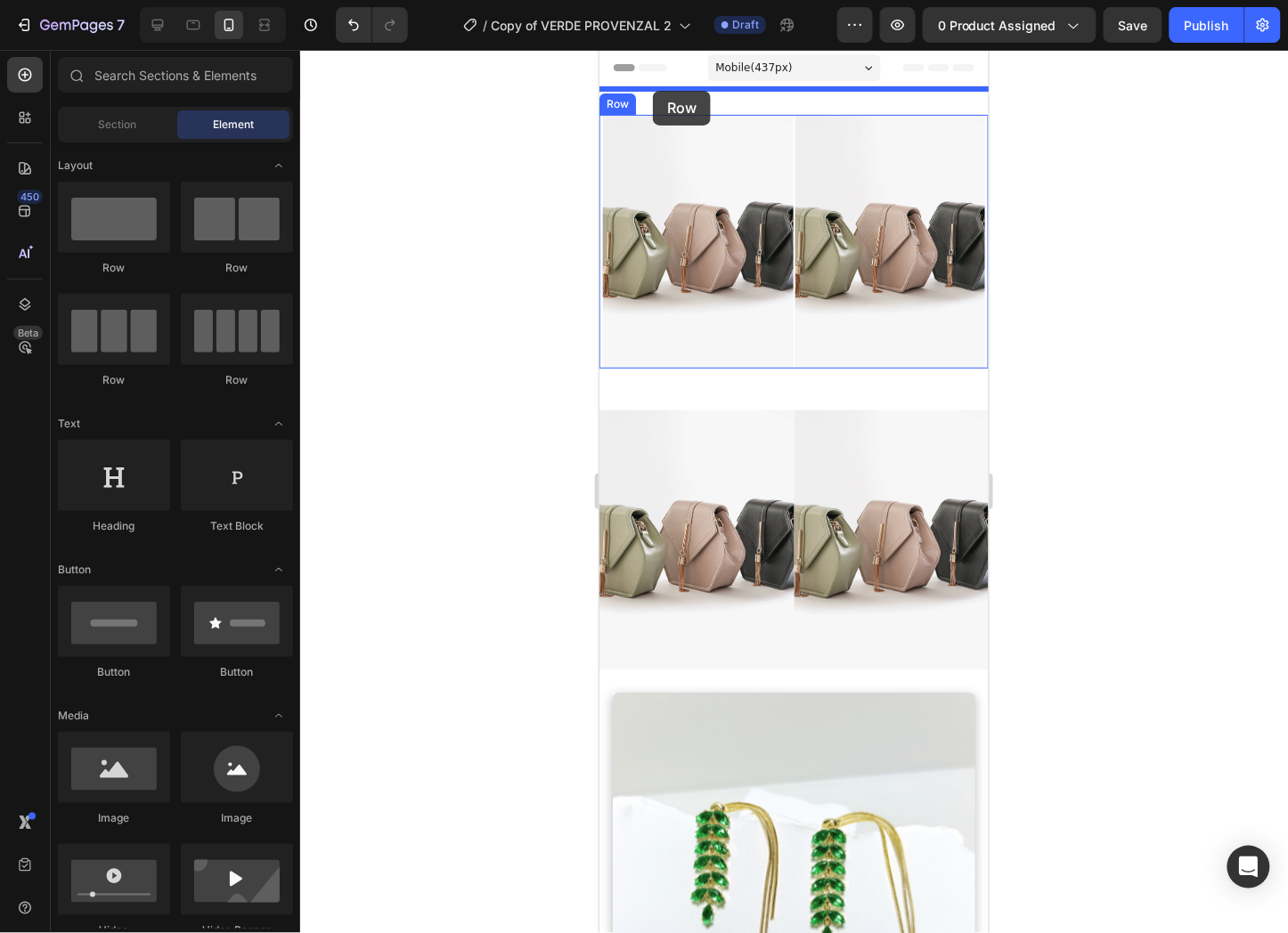
drag, startPoint x: 699, startPoint y: 295, endPoint x: 653, endPoint y: 90, distance: 210.1
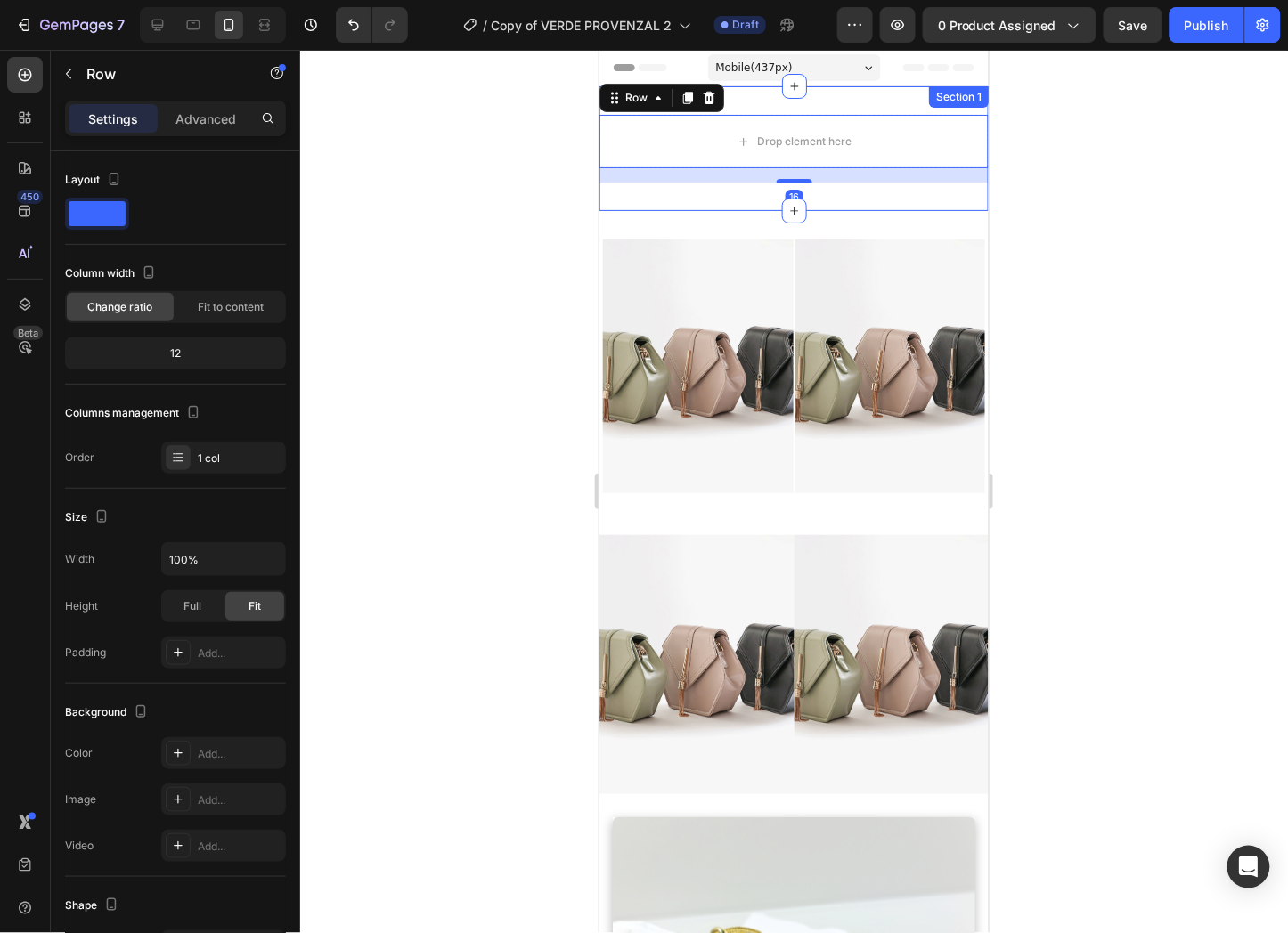
click at [906, 196] on div "Drop element here Row 16 Section 1" at bounding box center [793, 147] width 390 height 125
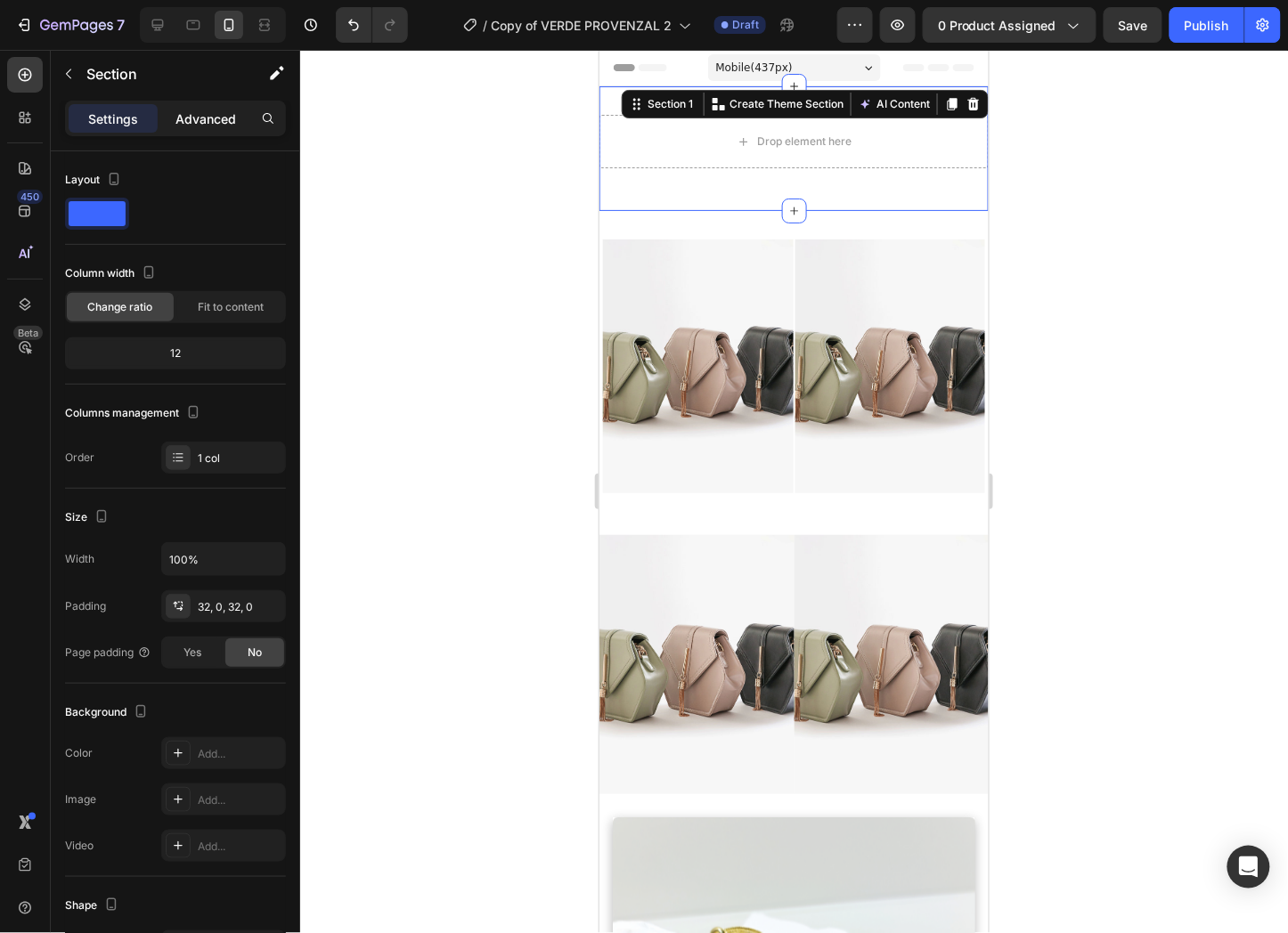
click at [188, 107] on div "Advanced" at bounding box center [206, 118] width 89 height 29
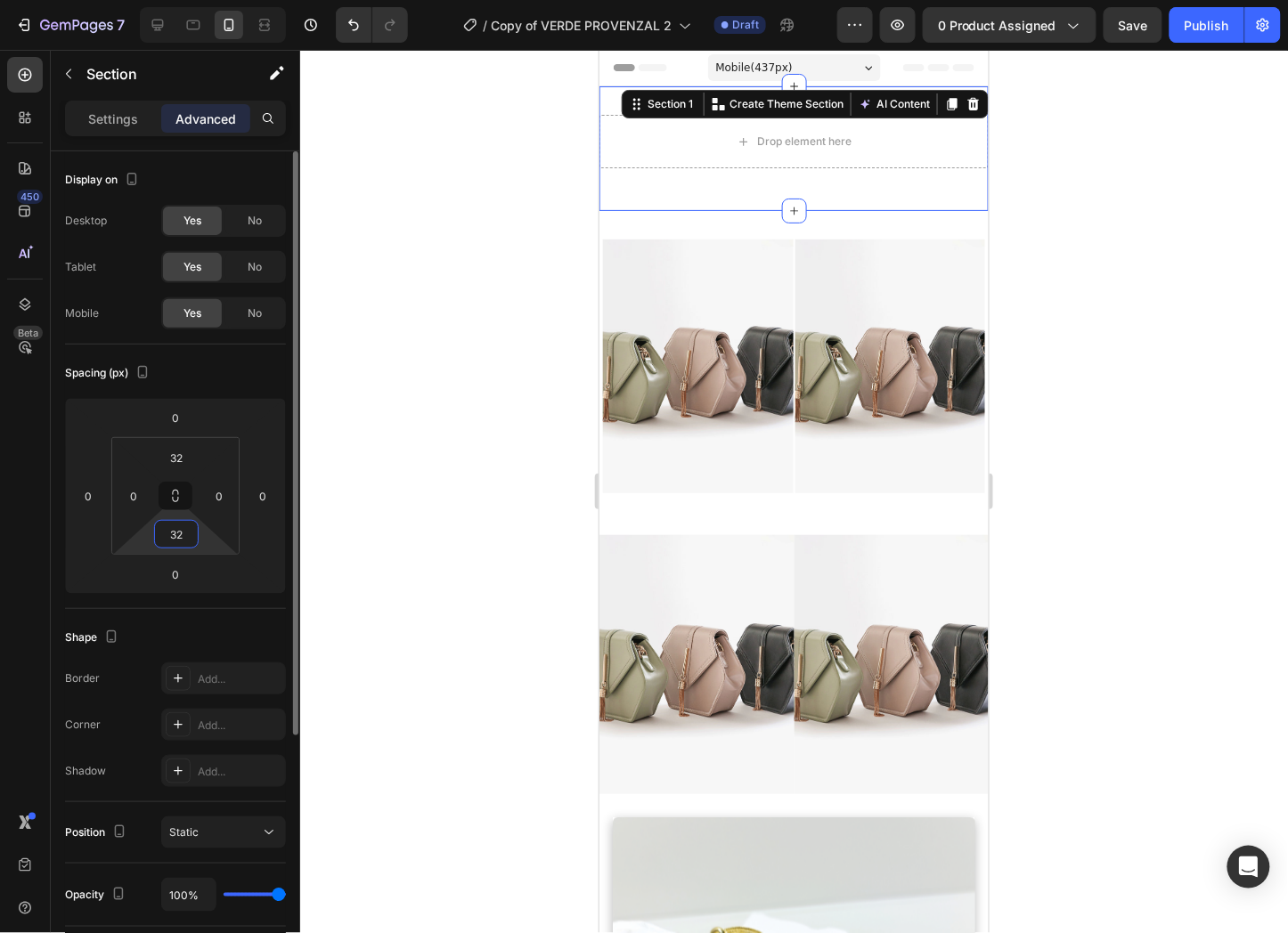
click at [173, 521] on input "32" at bounding box center [177, 535] width 36 height 27
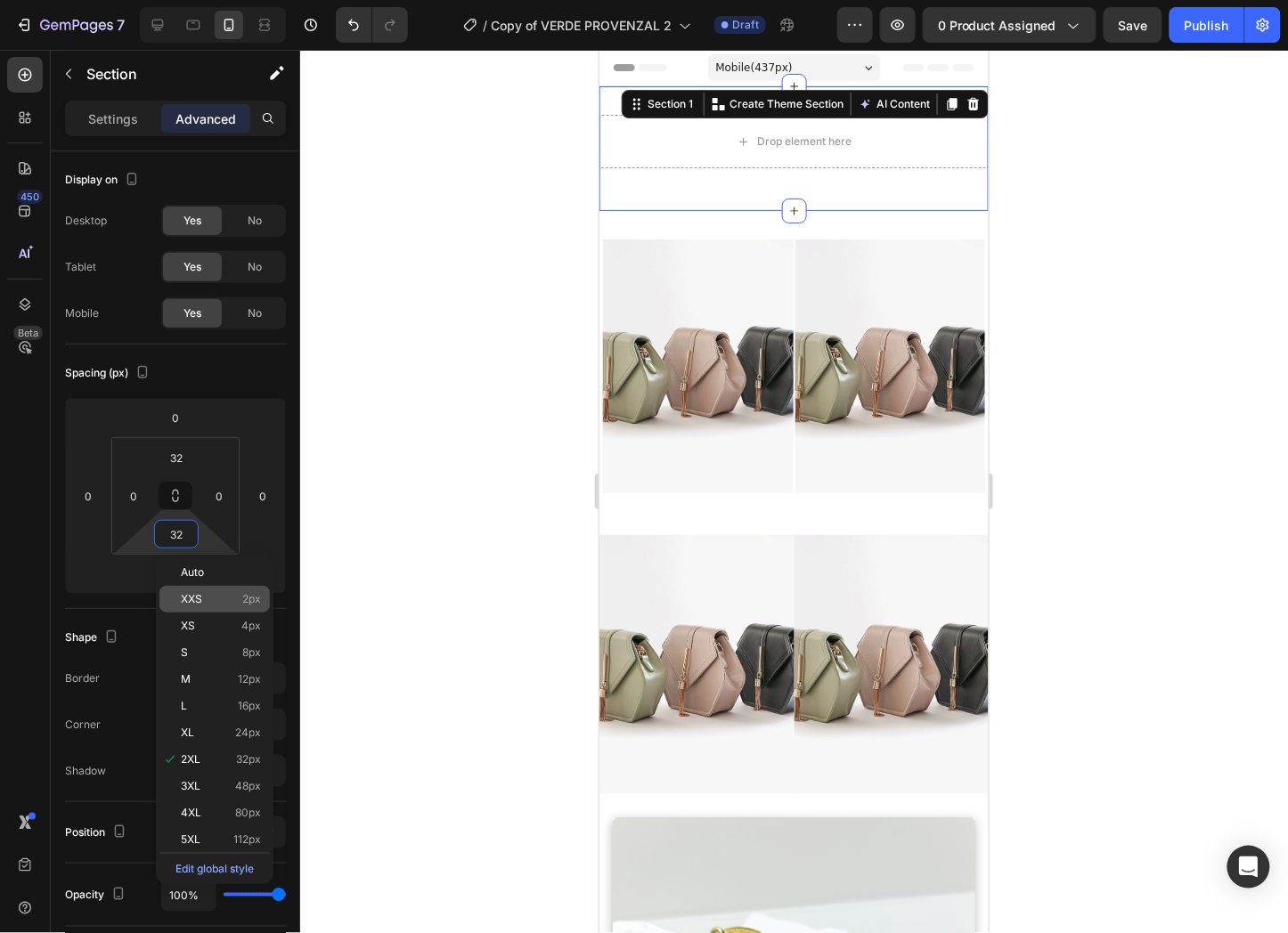
type input "2"
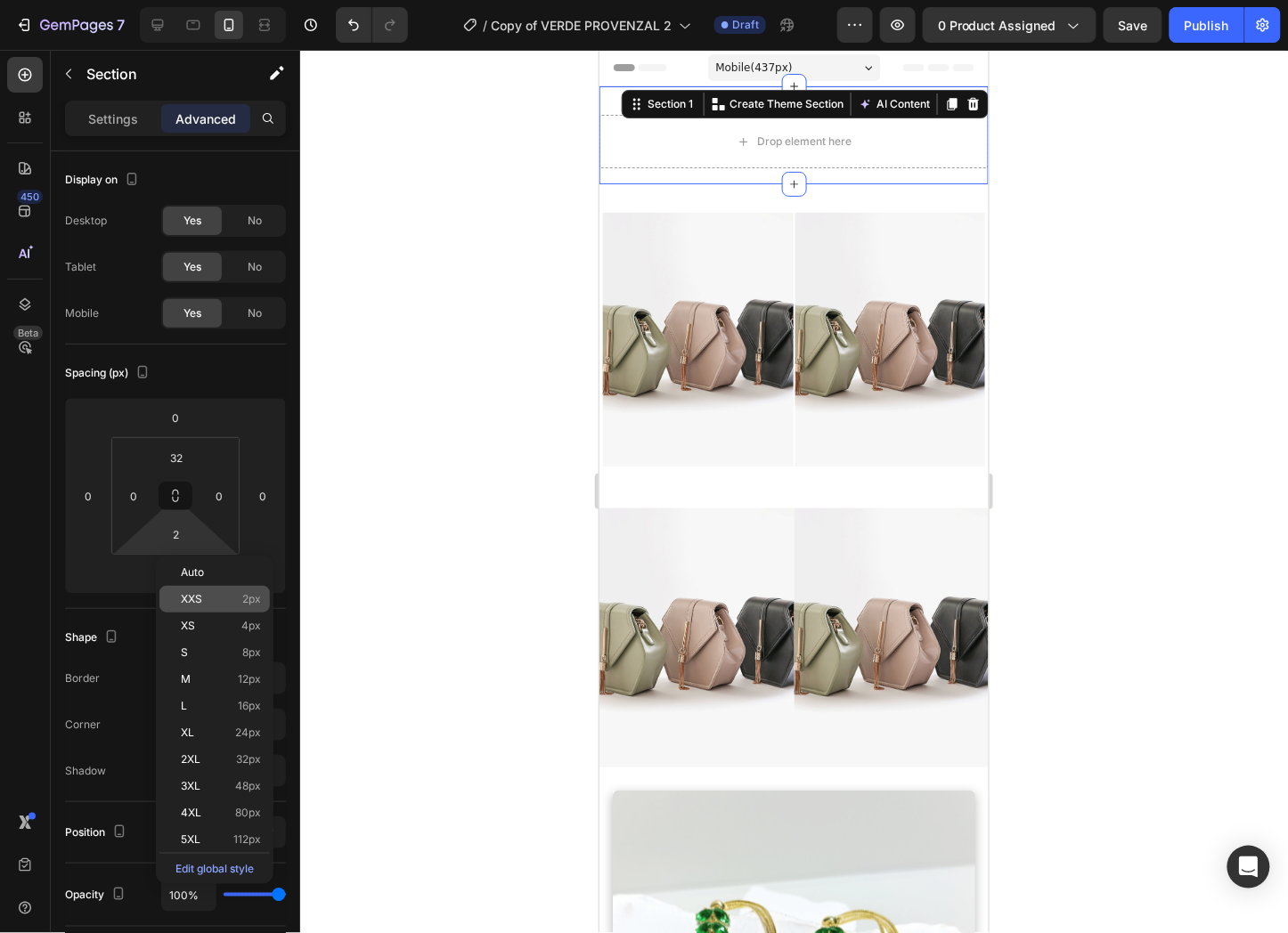
click at [197, 593] on span "XXS" at bounding box center [191, 599] width 22 height 13
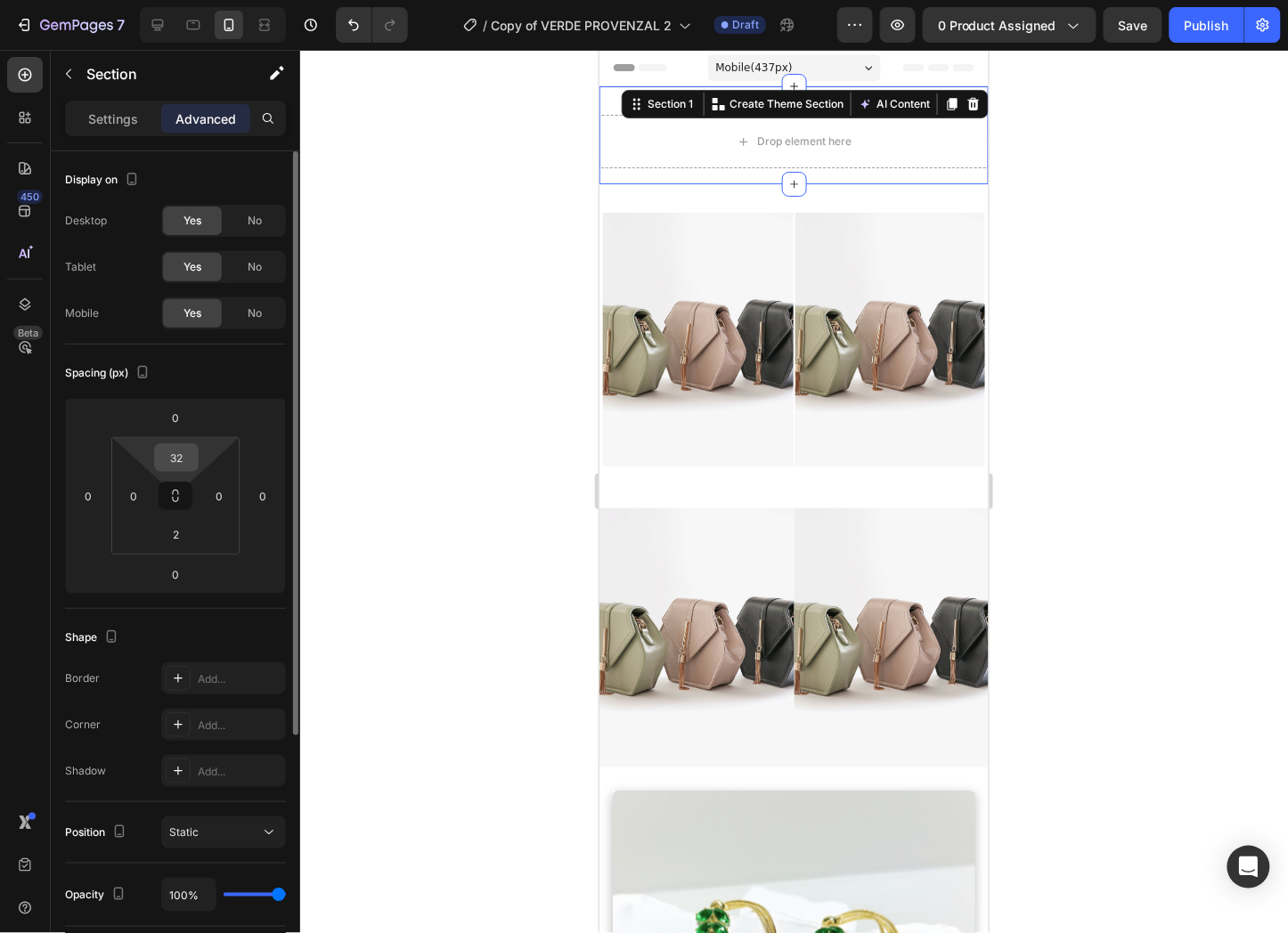
click at [180, 448] on input "32" at bounding box center [177, 458] width 36 height 27
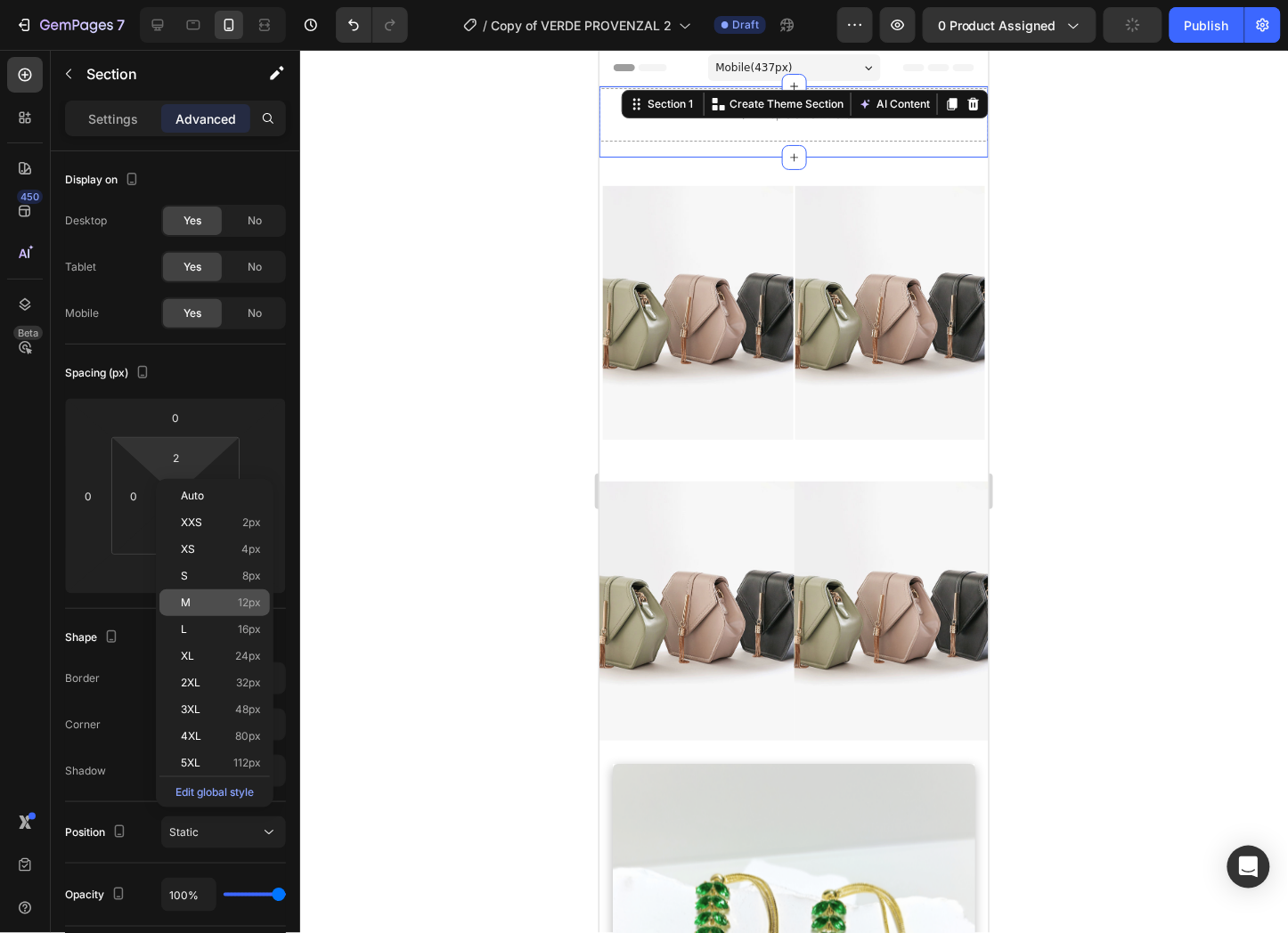
click at [210, 591] on div "M 12px" at bounding box center [215, 603] width 110 height 27
type input "12"
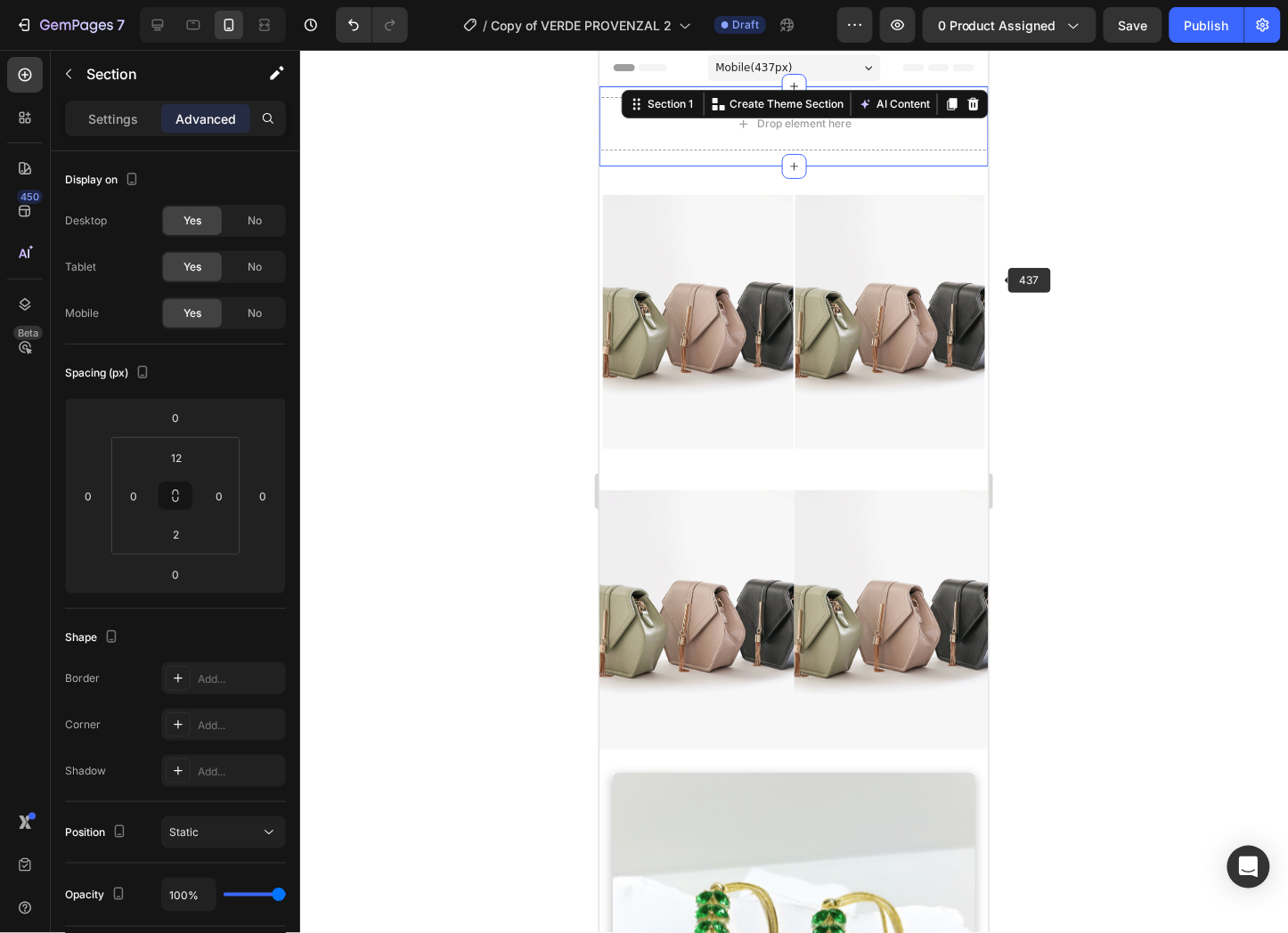
click at [1001, 277] on div at bounding box center [793, 492] width 988 height 884
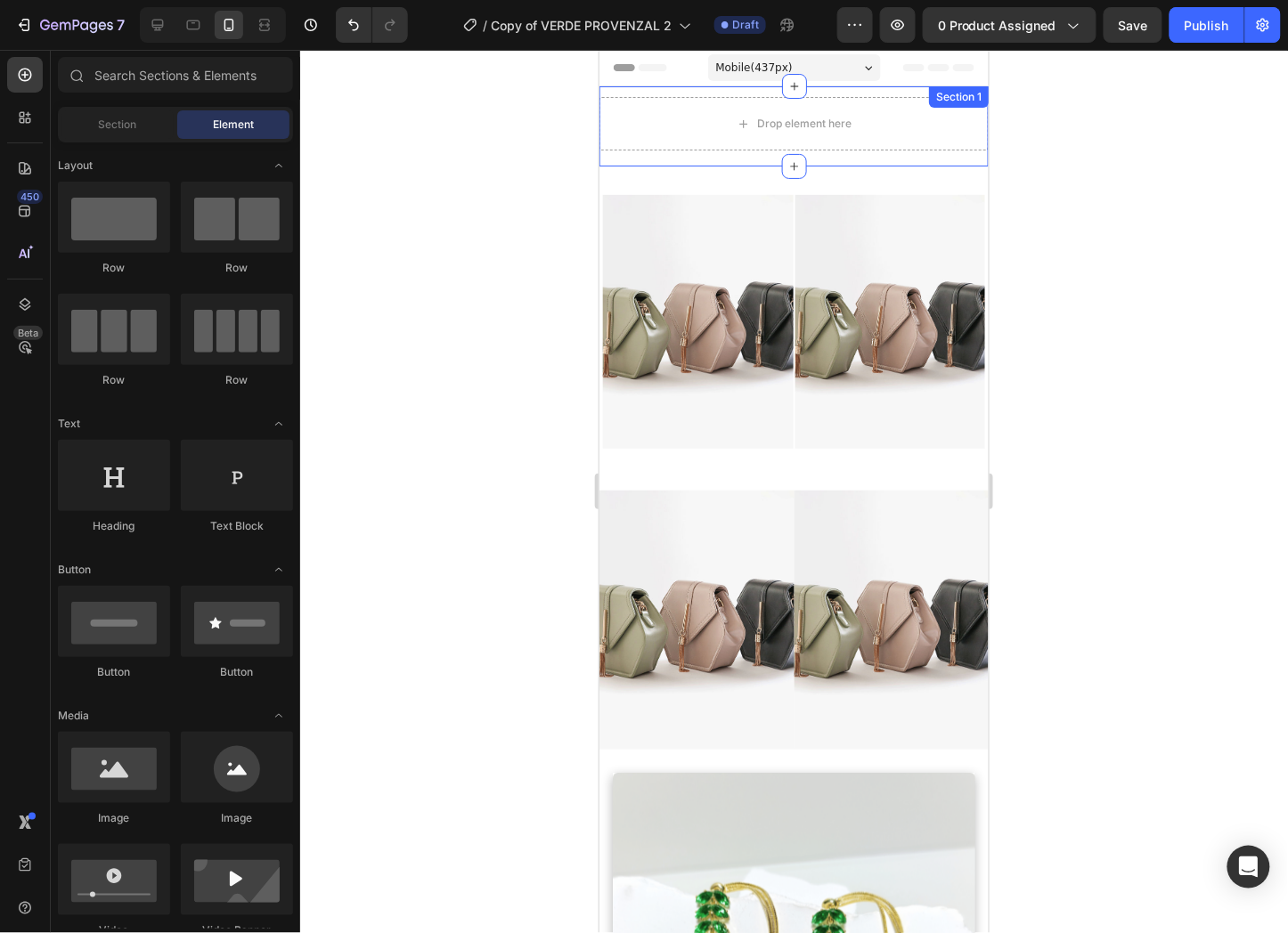
click at [879, 164] on div "Drop element here Row Section 1" at bounding box center [793, 125] width 390 height 80
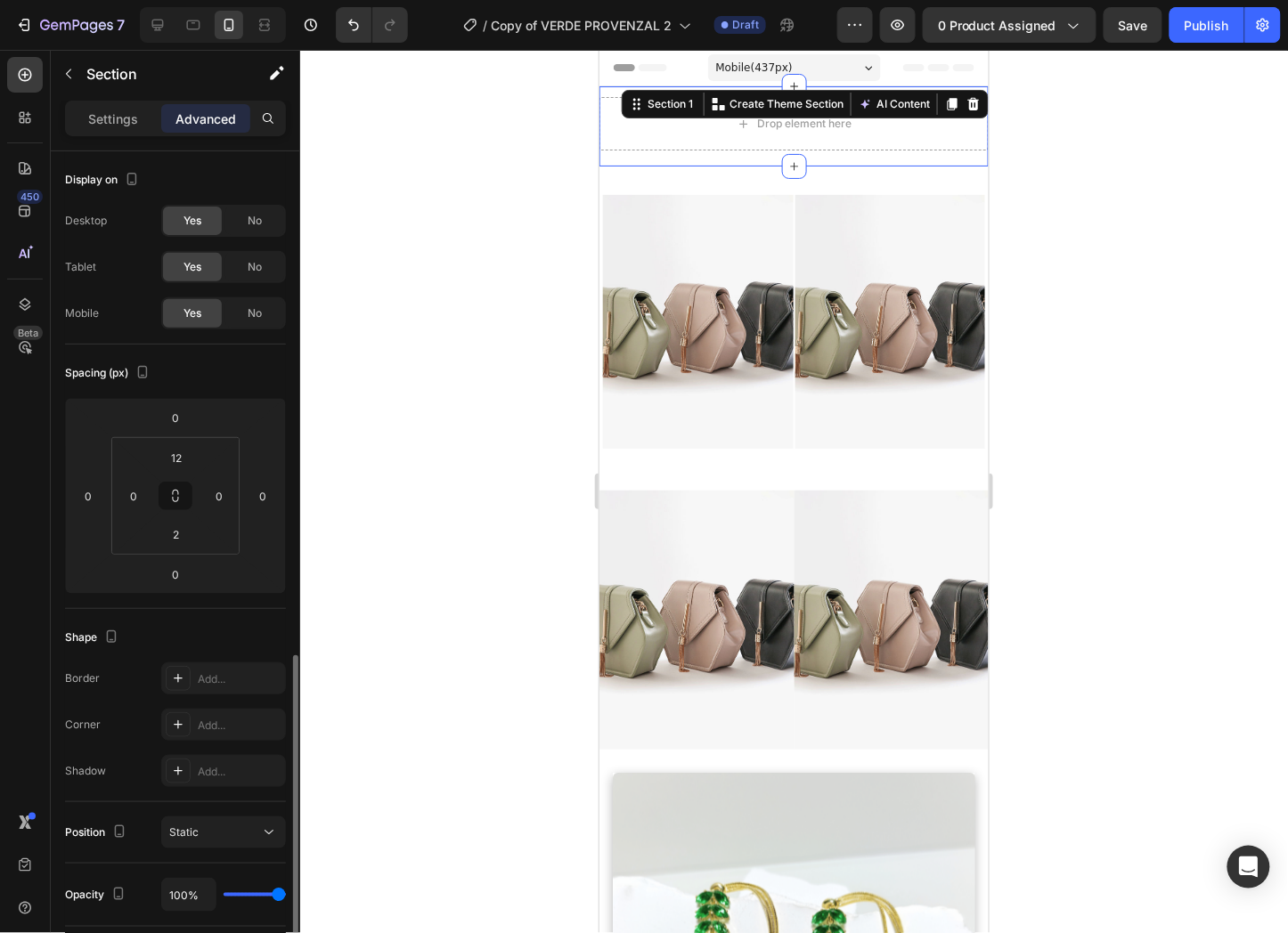
scroll to position [297, 0]
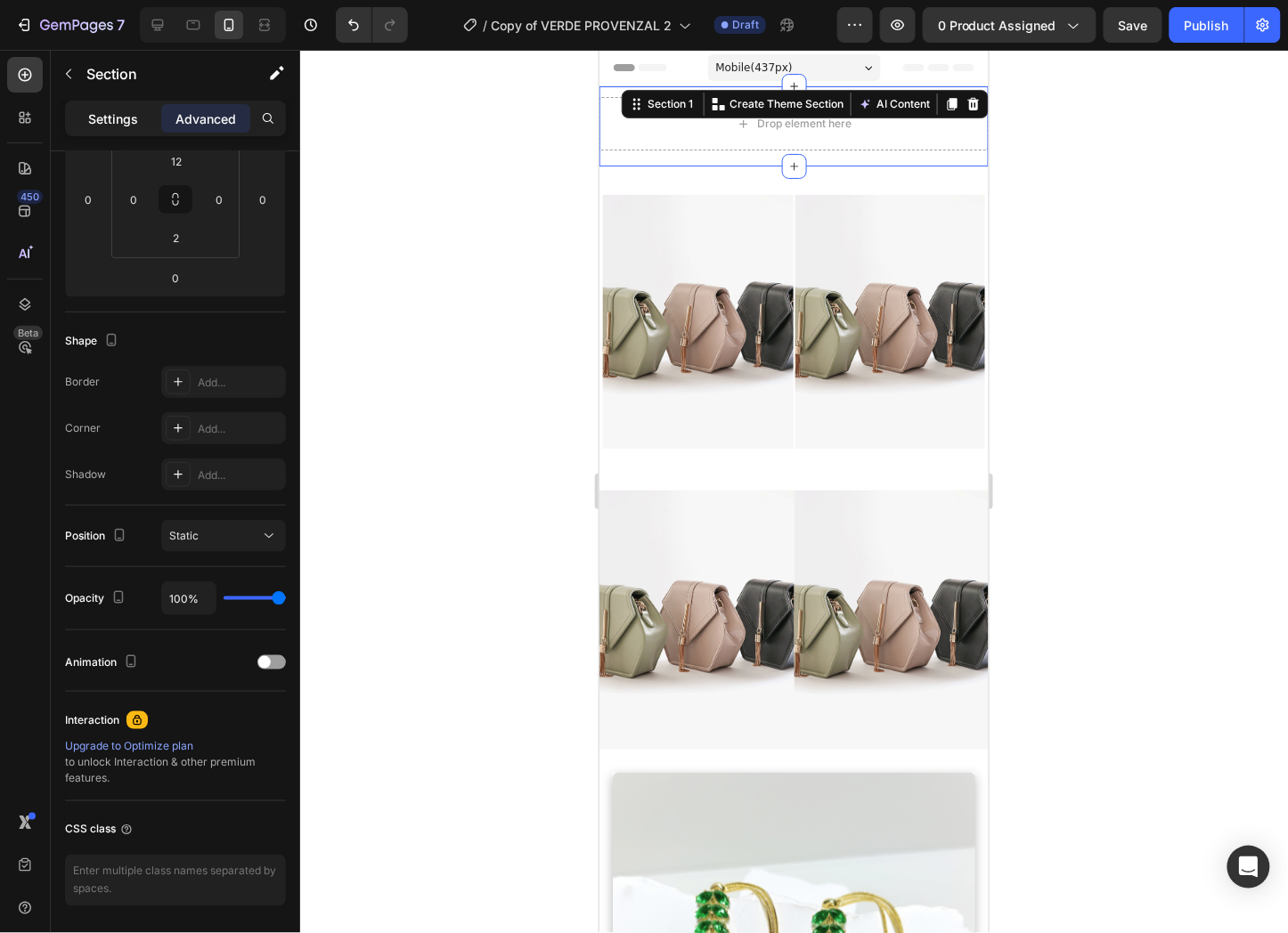
click at [131, 114] on p "Settings" at bounding box center [113, 118] width 50 height 19
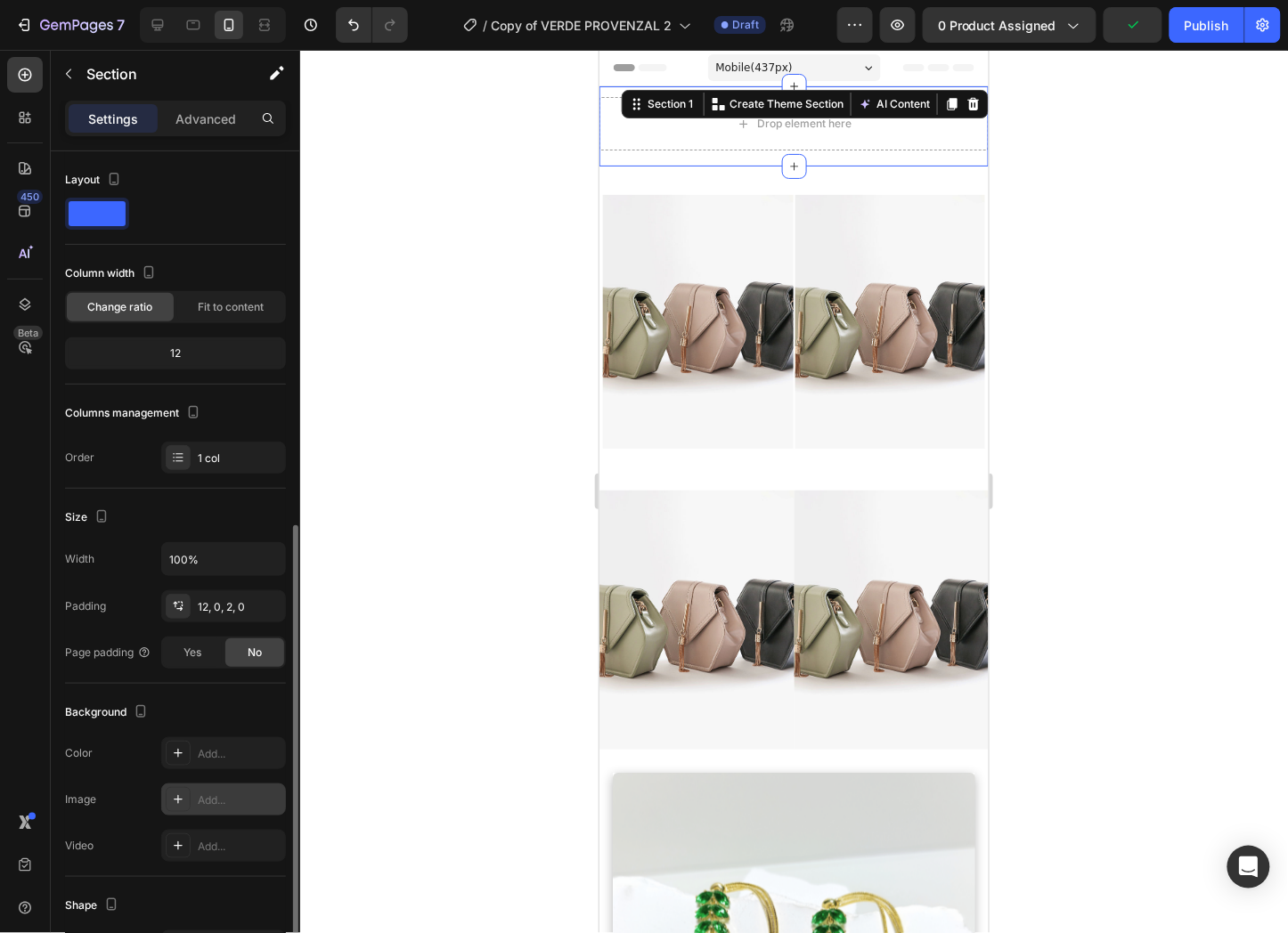
scroll to position [207, 0]
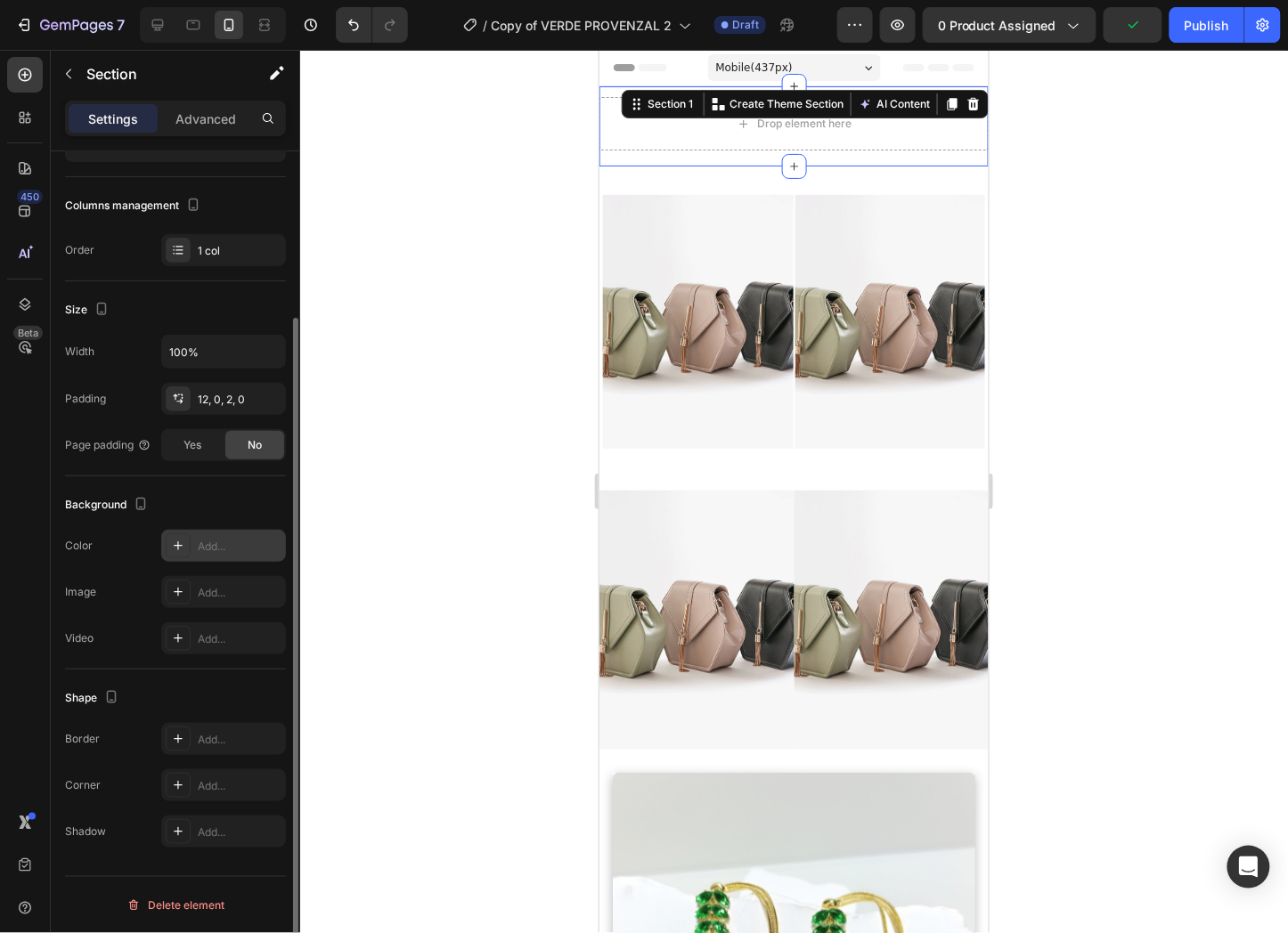
click at [189, 547] on div at bounding box center [179, 546] width 25 height 25
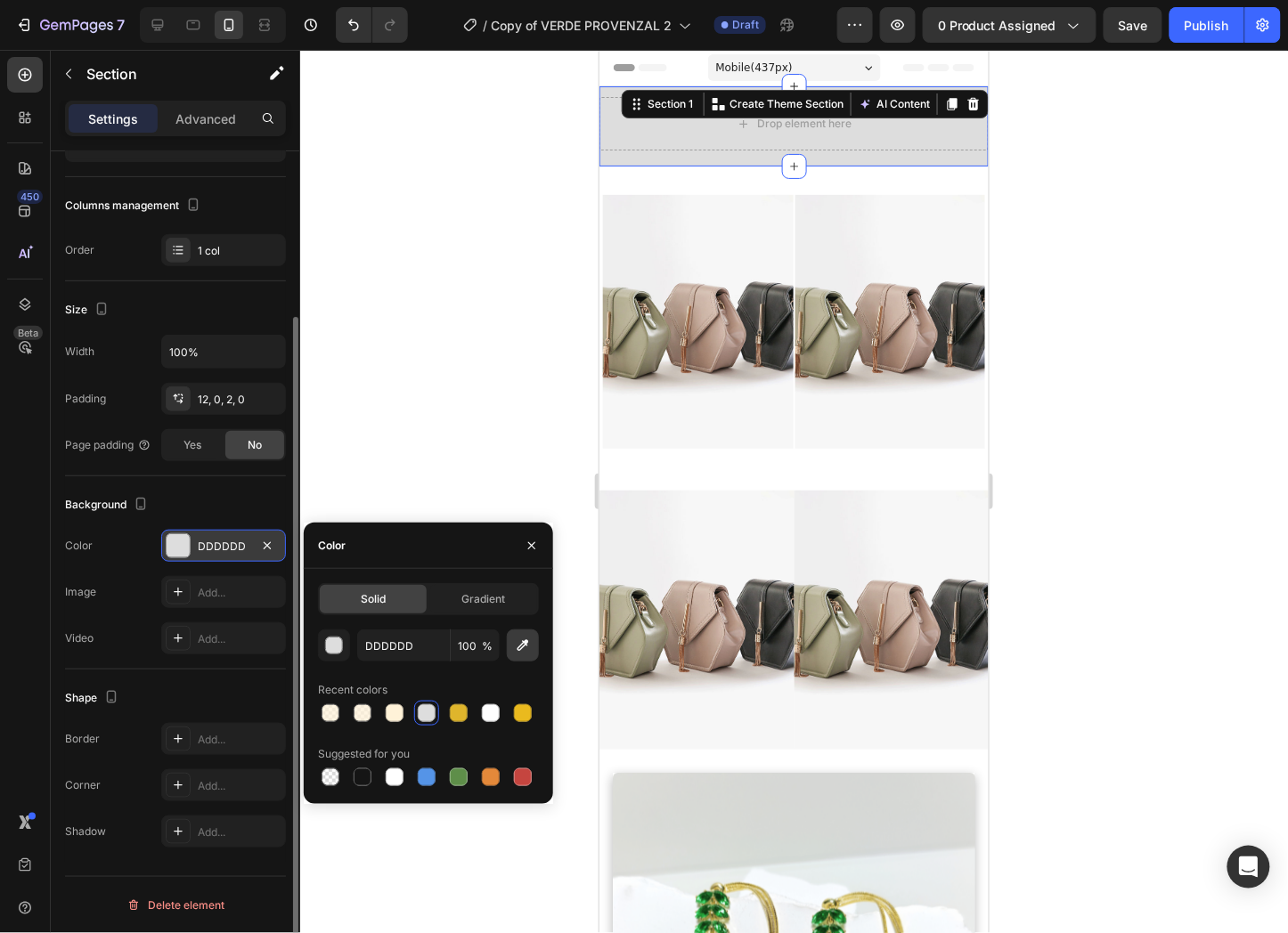
click at [524, 649] on icon "button" at bounding box center [523, 646] width 18 height 18
type input "F7F0E4"
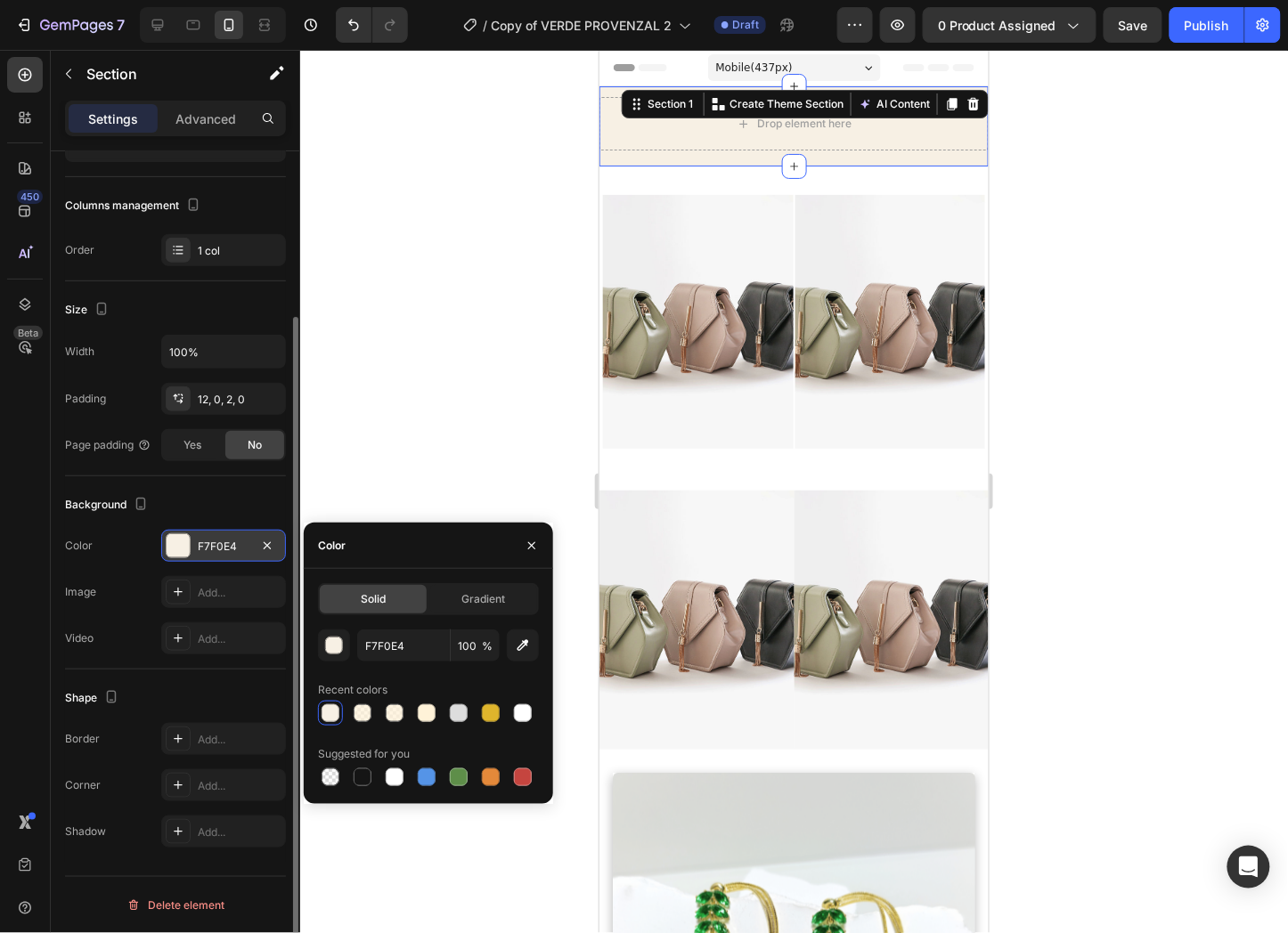
click at [1049, 222] on div at bounding box center [793, 492] width 988 height 884
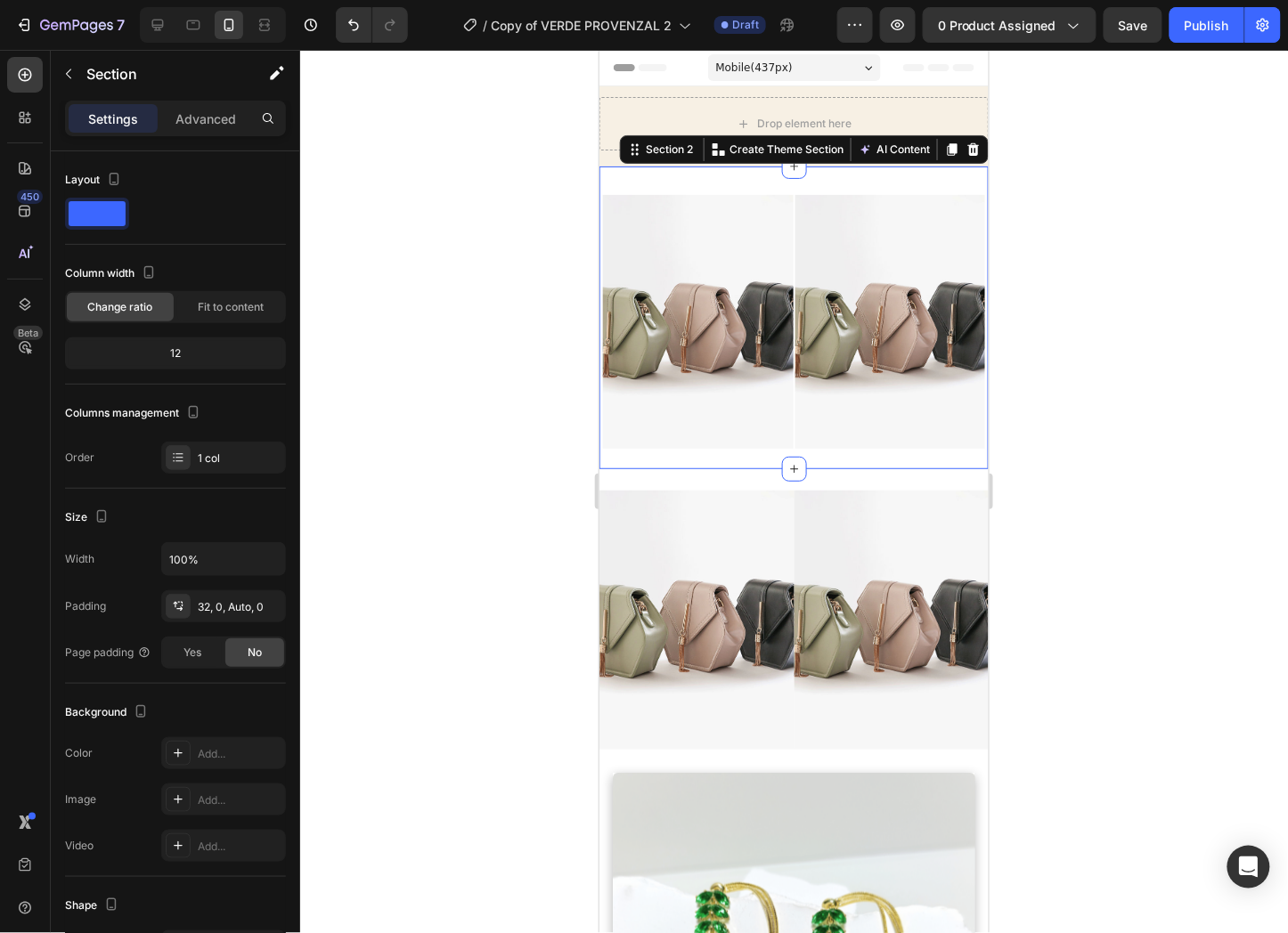
click at [951, 166] on div "Image Image Row Section 2 Create Theme Section AI Content Write with GemAI What…" at bounding box center [793, 317] width 390 height 302
click at [644, 146] on div "Section 2" at bounding box center [669, 149] width 55 height 16
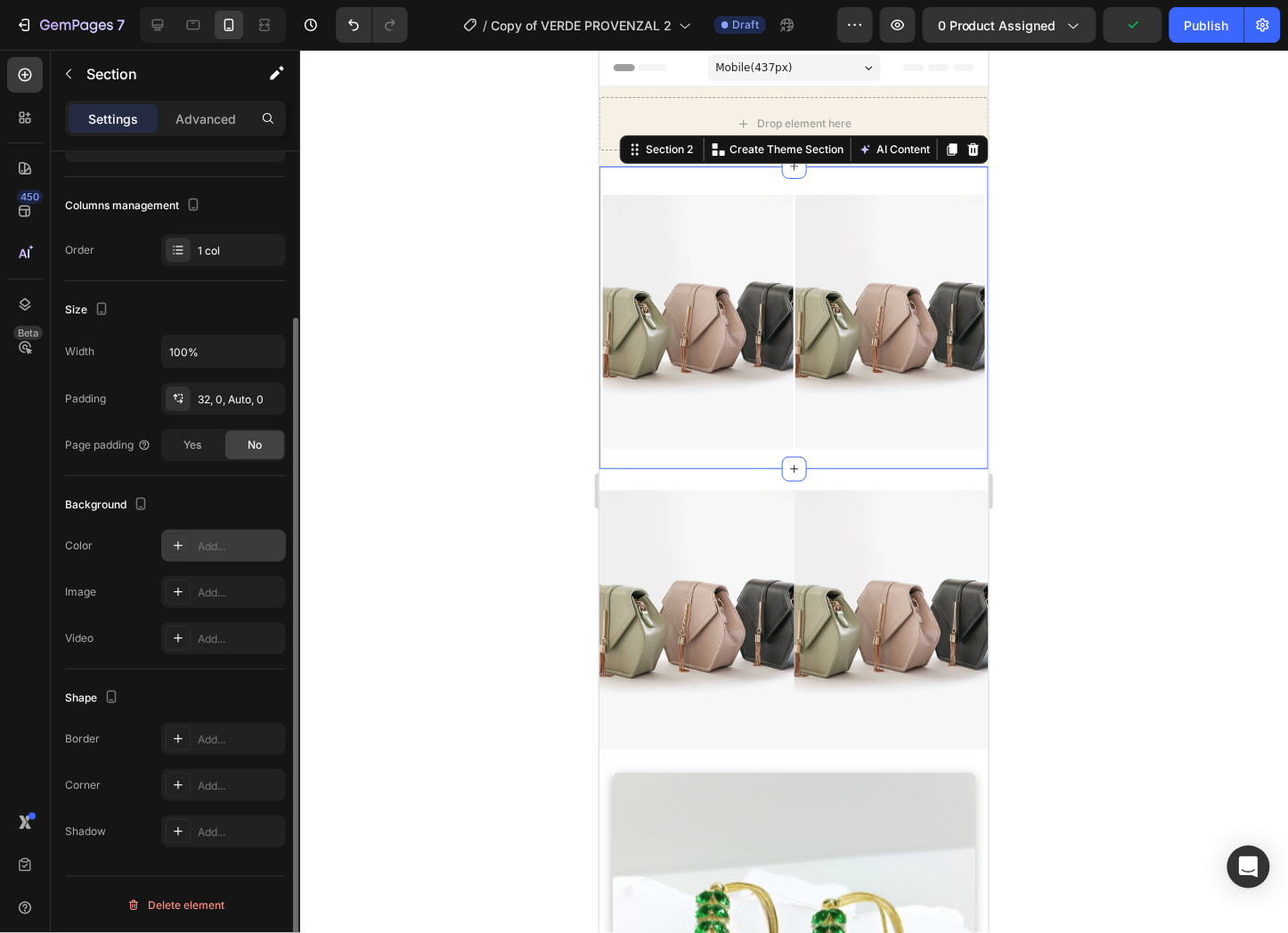
click at [198, 552] on div "Add..." at bounding box center [239, 546] width 83 height 16
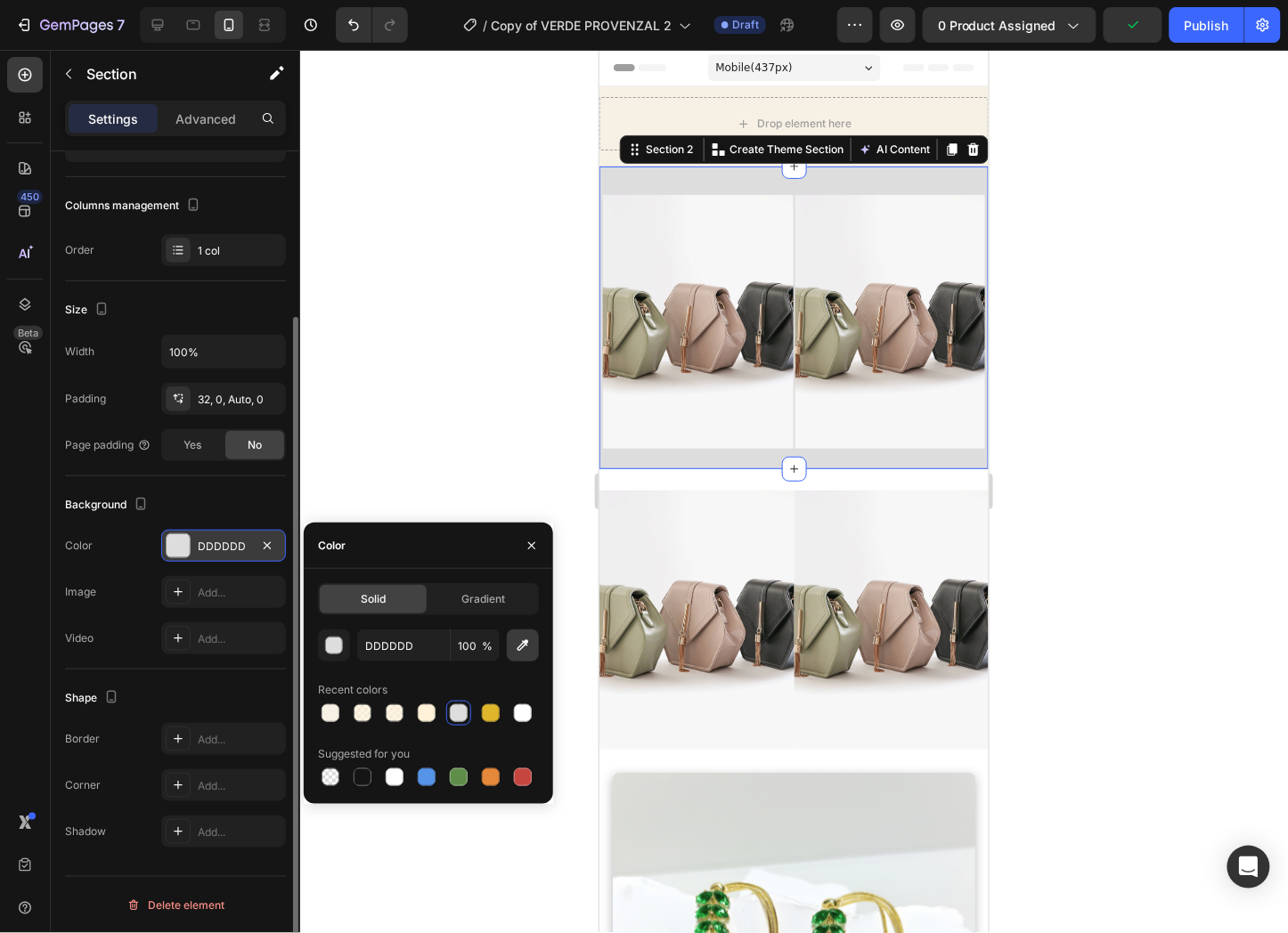
click at [524, 647] on icon "button" at bounding box center [523, 646] width 18 height 18
type input "F7F0E4"
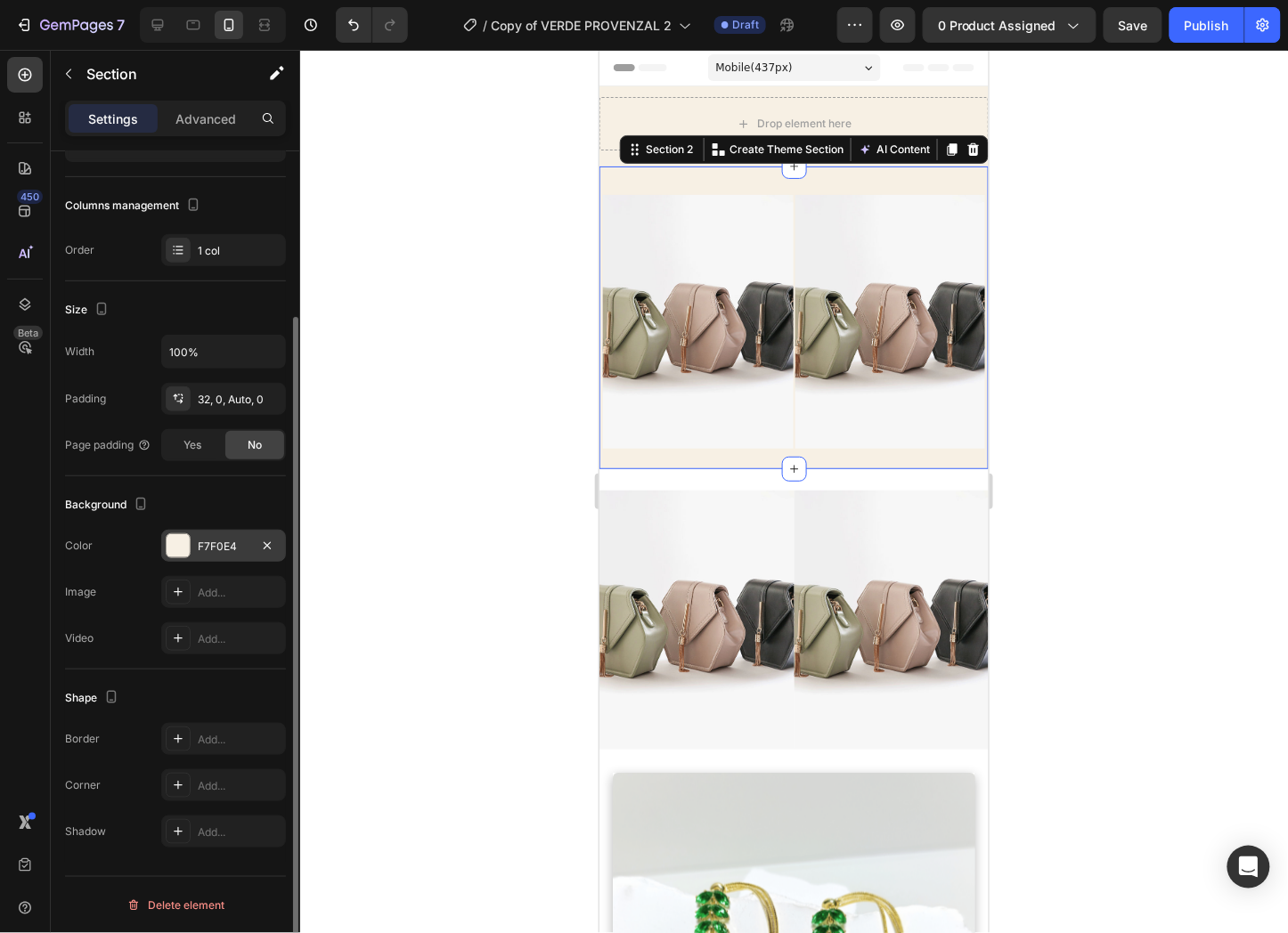
click at [1060, 223] on div at bounding box center [793, 492] width 988 height 884
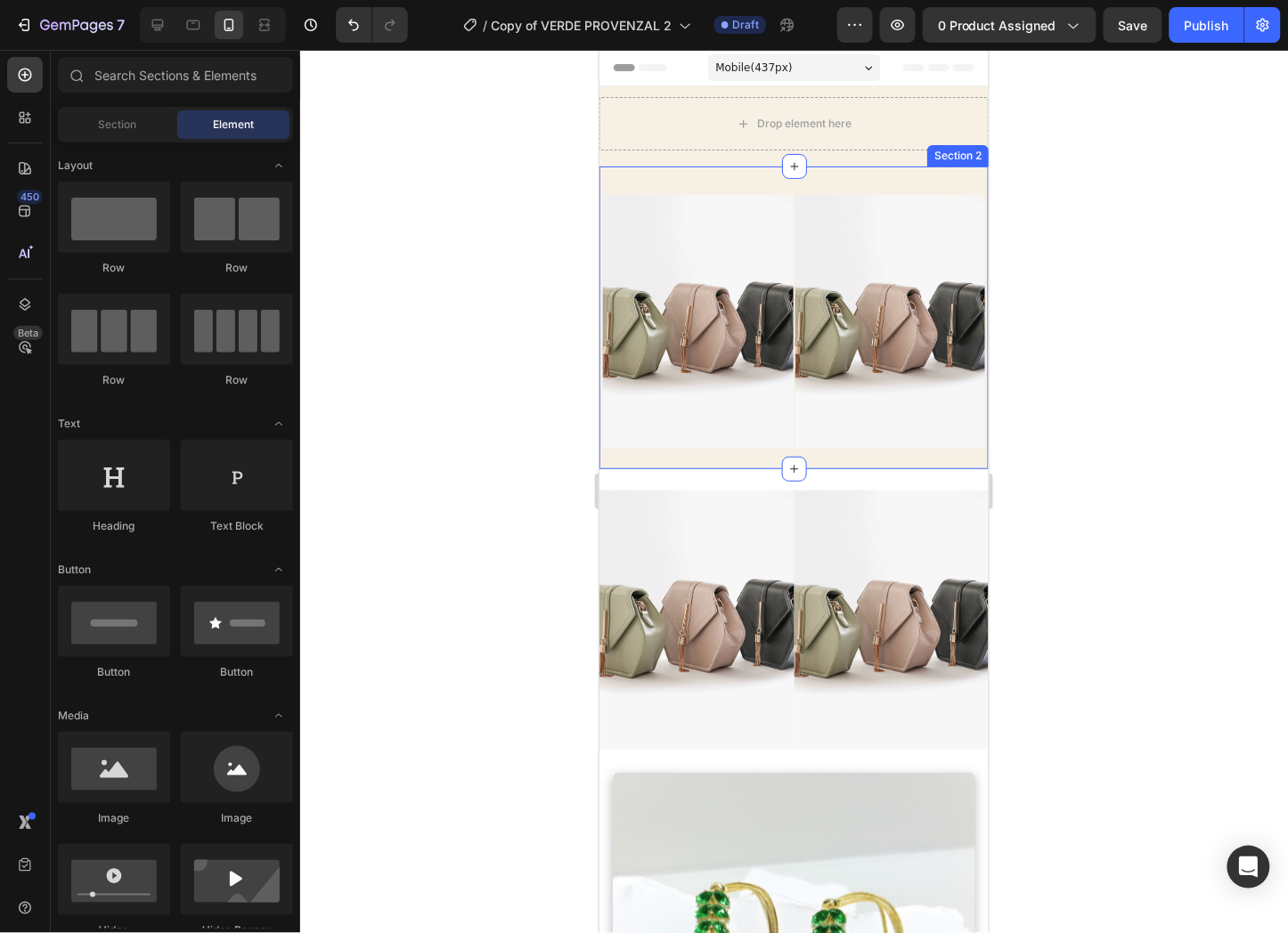
click at [832, 179] on div "Image Image Row Section 2" at bounding box center [793, 317] width 390 height 302
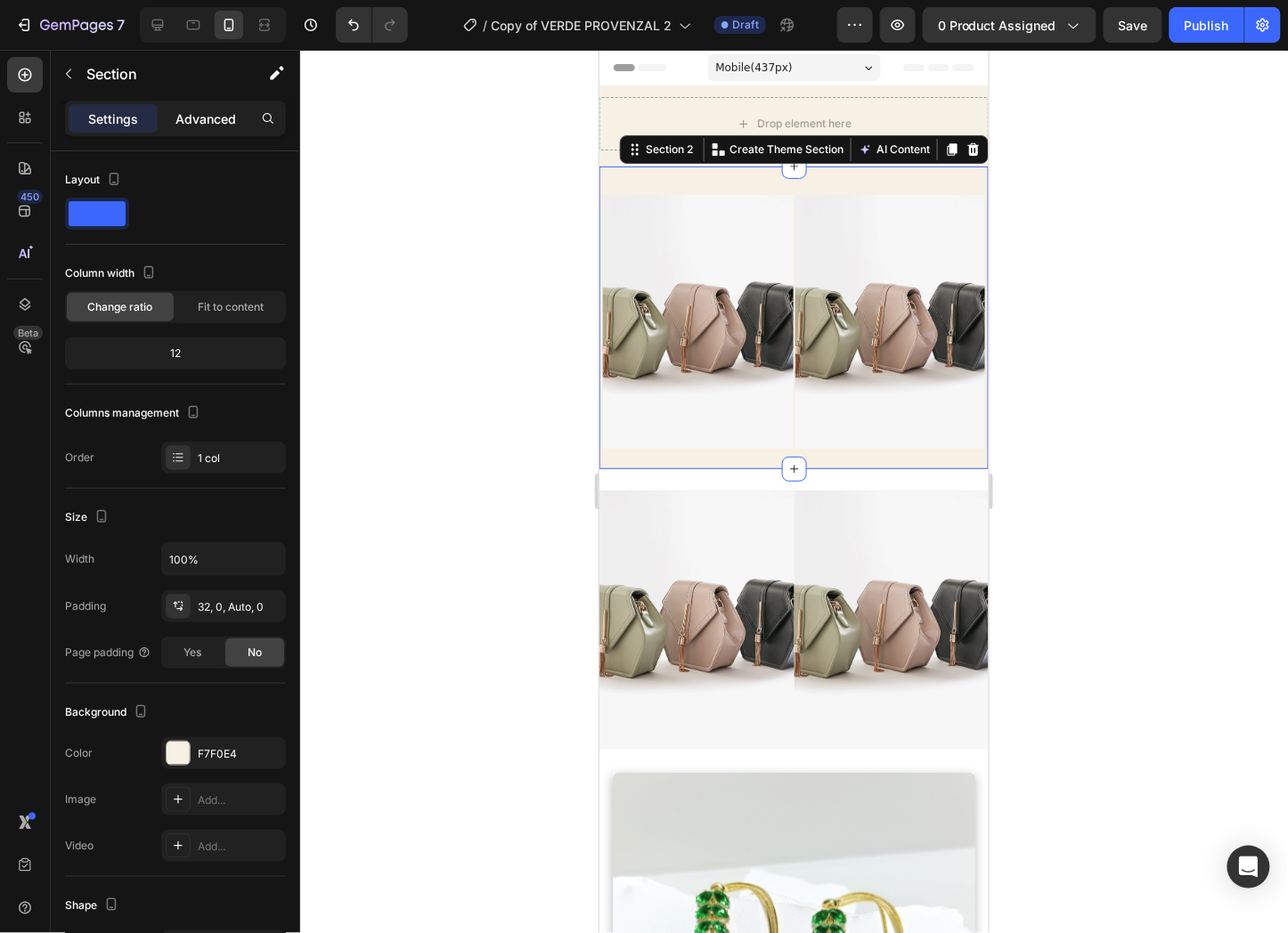
click at [223, 116] on p "Advanced" at bounding box center [206, 118] width 60 height 19
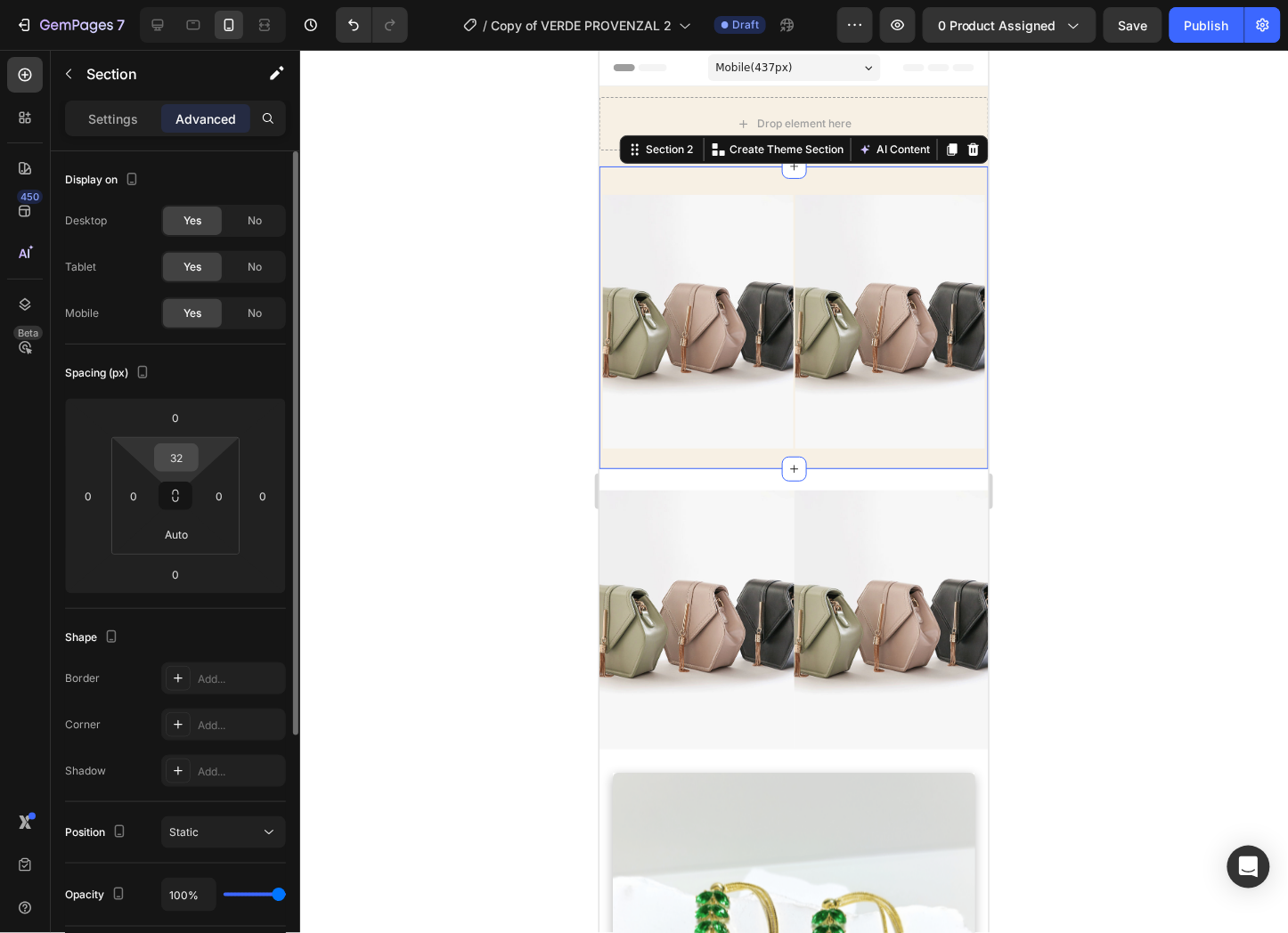
click at [177, 459] on input "32" at bounding box center [177, 458] width 36 height 27
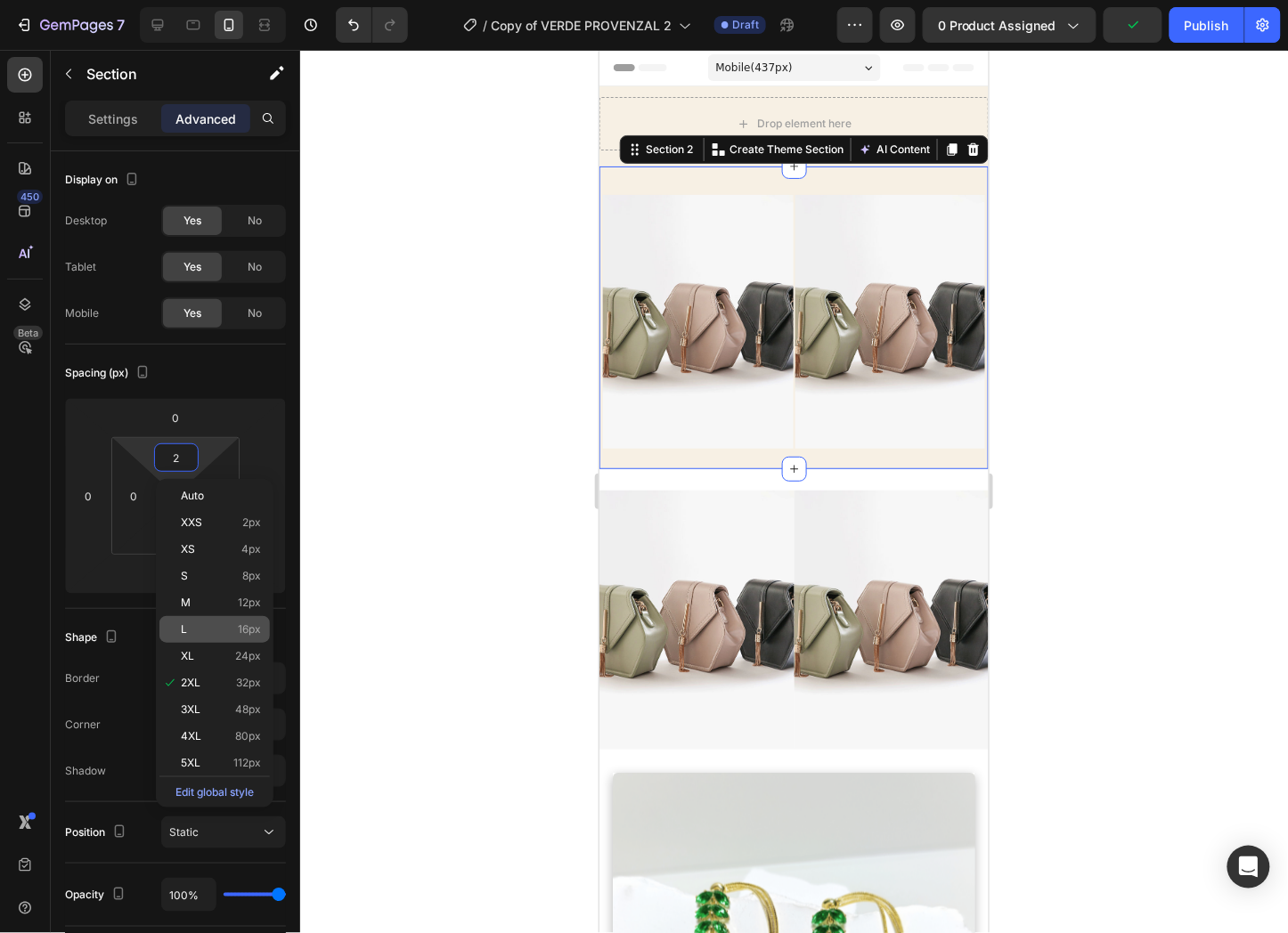
click at [226, 618] on div "L 16px" at bounding box center [215, 630] width 110 height 27
type input "16"
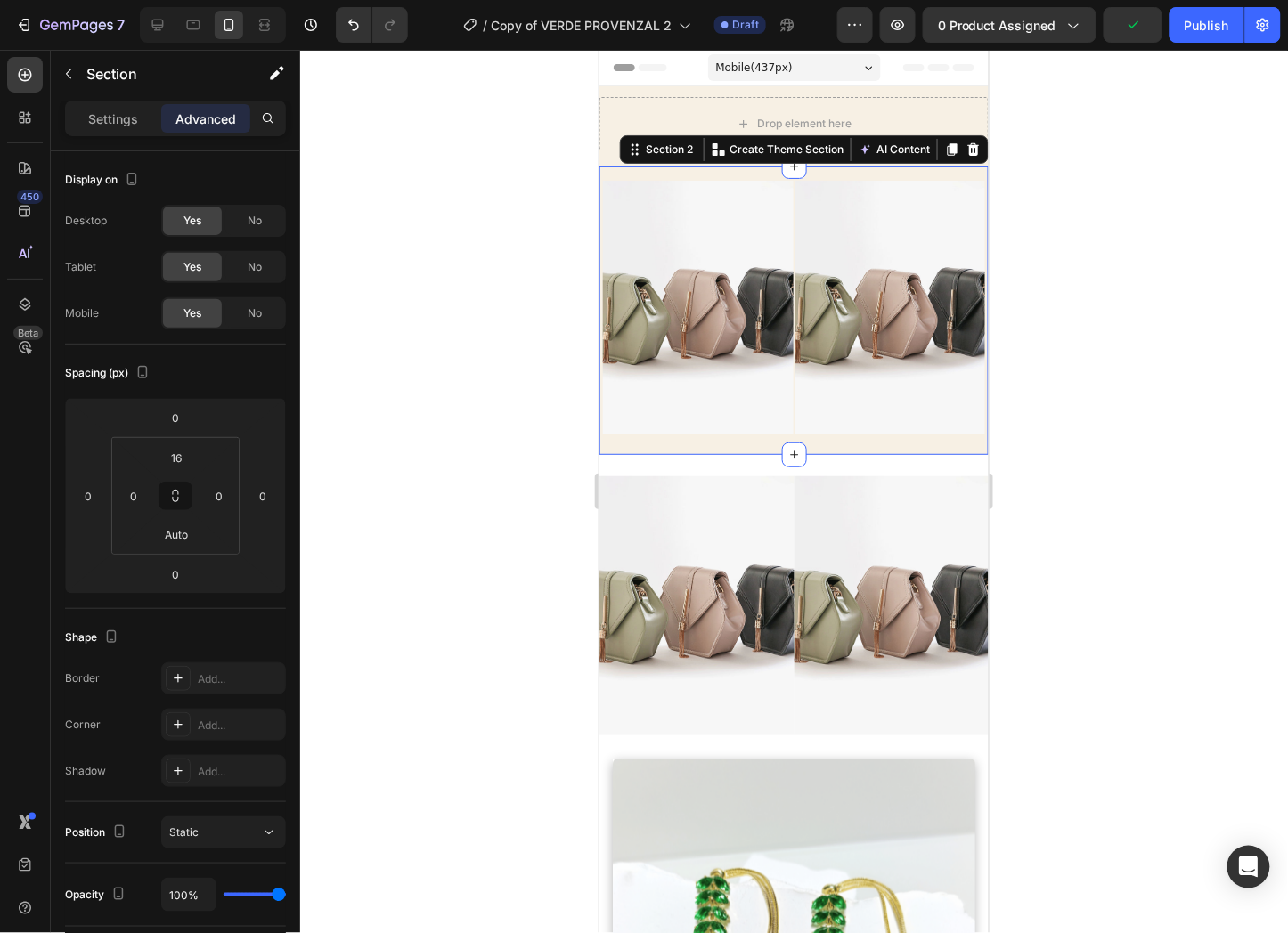
click at [1129, 370] on div at bounding box center [793, 492] width 988 height 884
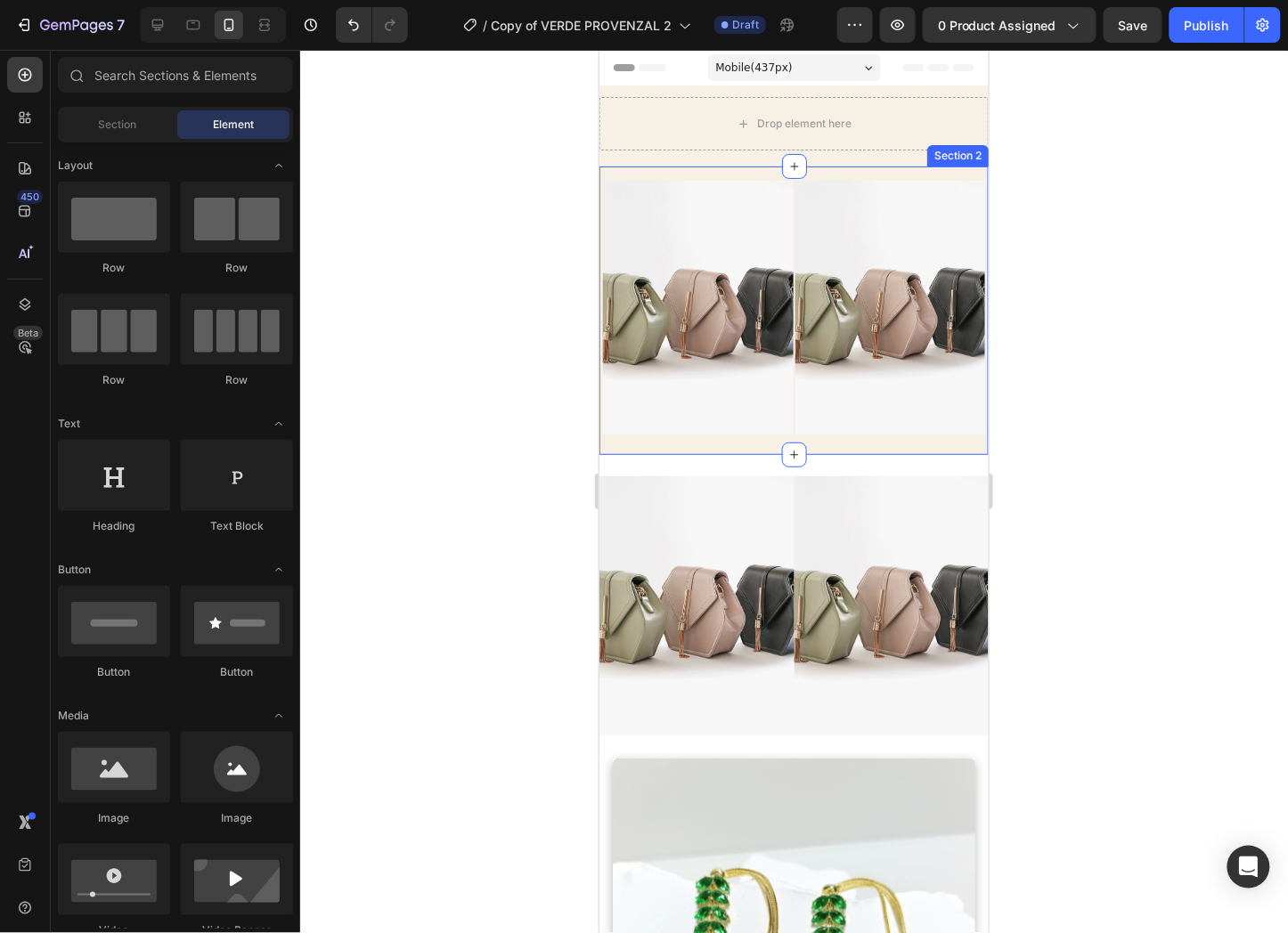
click at [917, 166] on div "Image Image Row Section 2" at bounding box center [793, 310] width 390 height 289
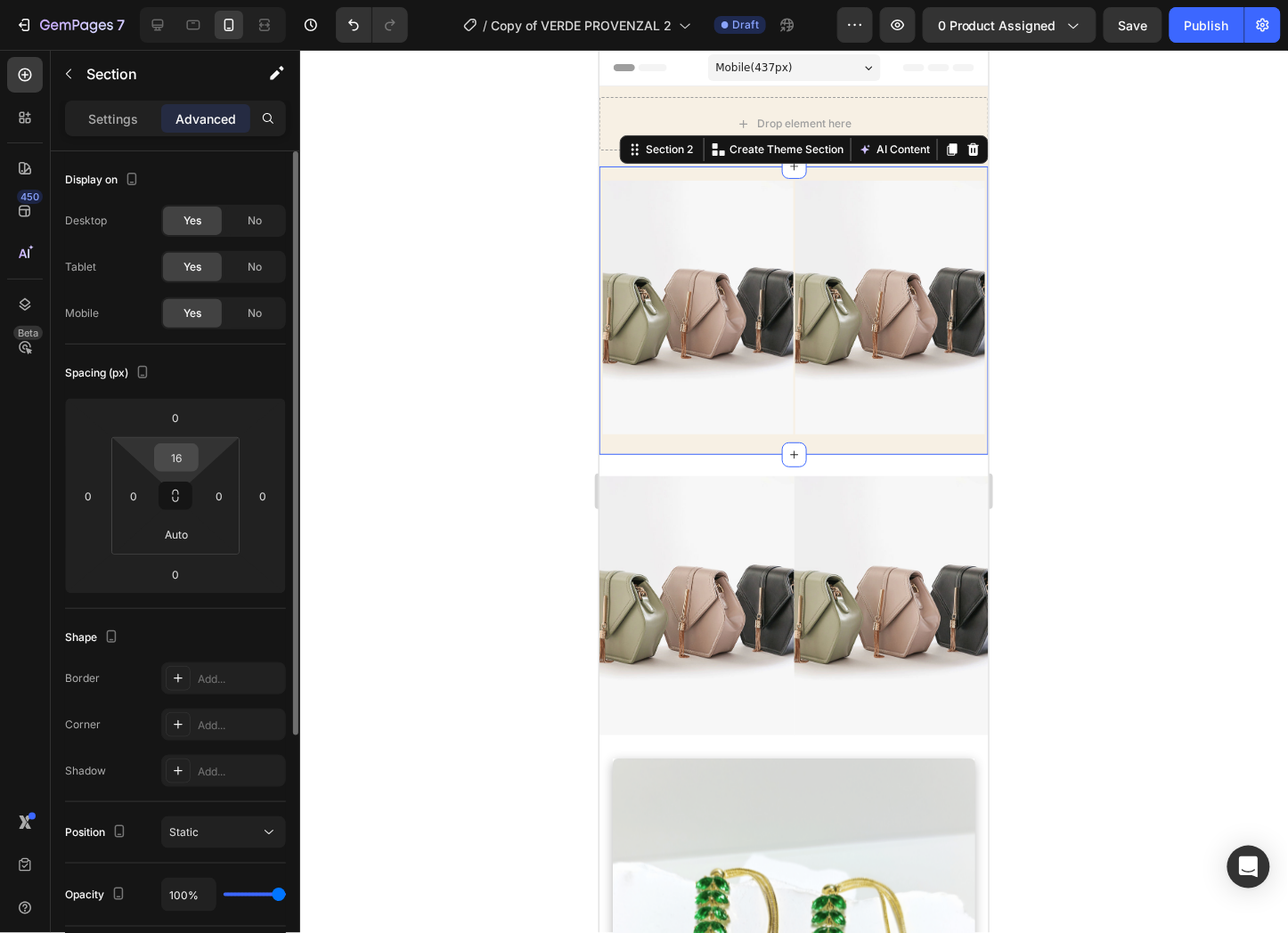
click at [171, 468] on input "16" at bounding box center [177, 458] width 36 height 27
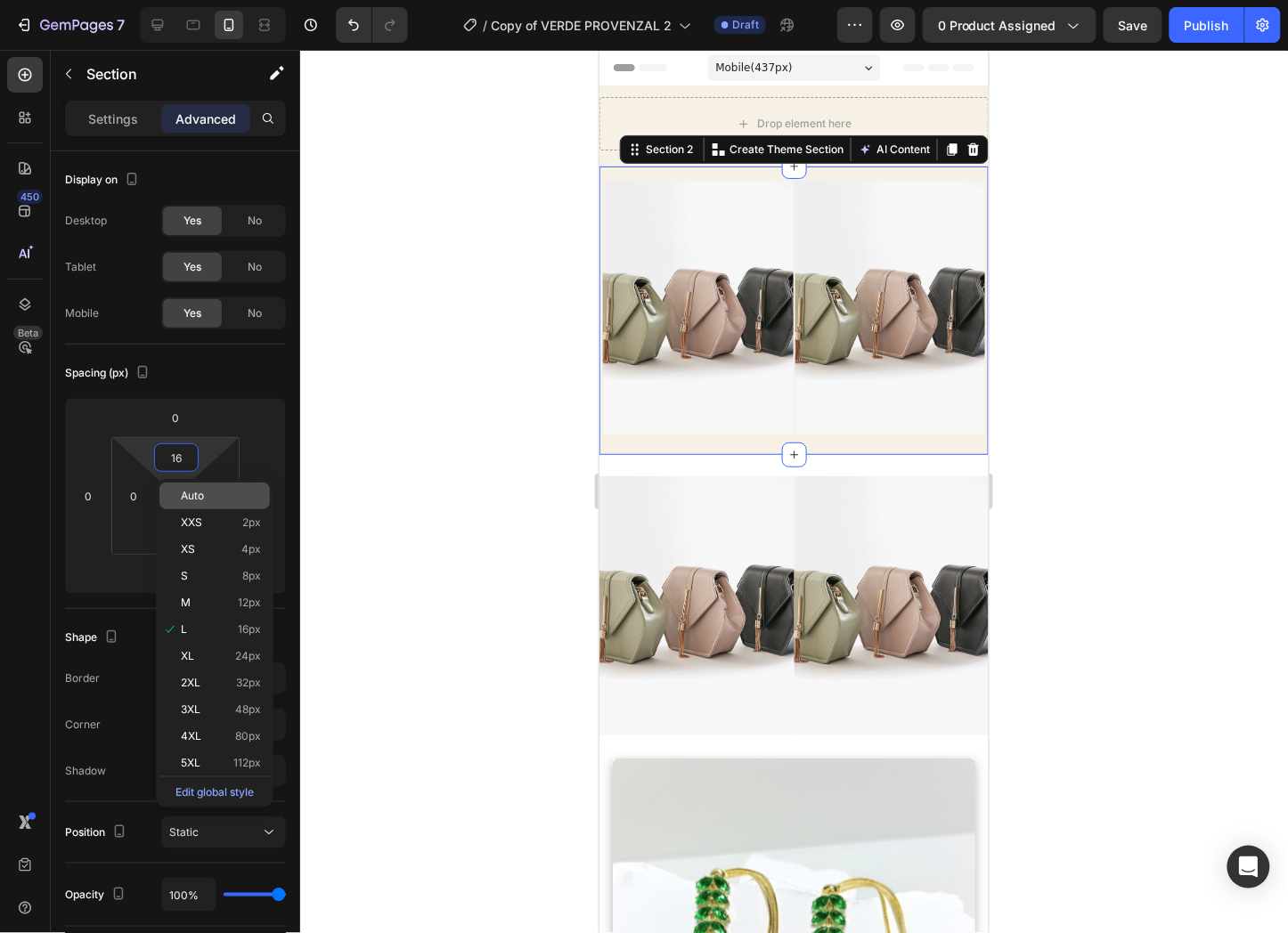
click at [194, 503] on div "Auto" at bounding box center [215, 496] width 110 height 27
type input "Auto"
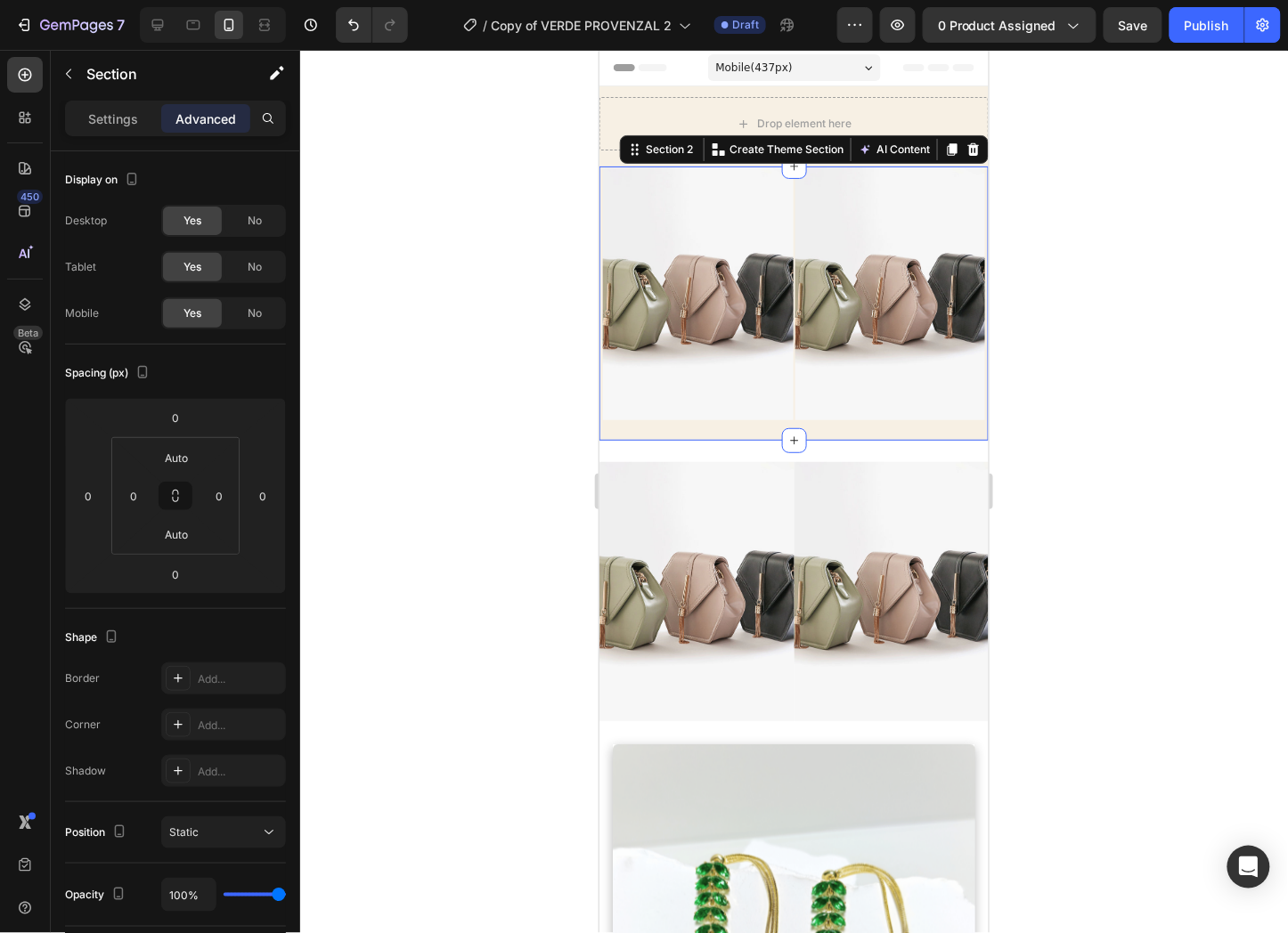
click at [1038, 267] on div at bounding box center [793, 492] width 988 height 884
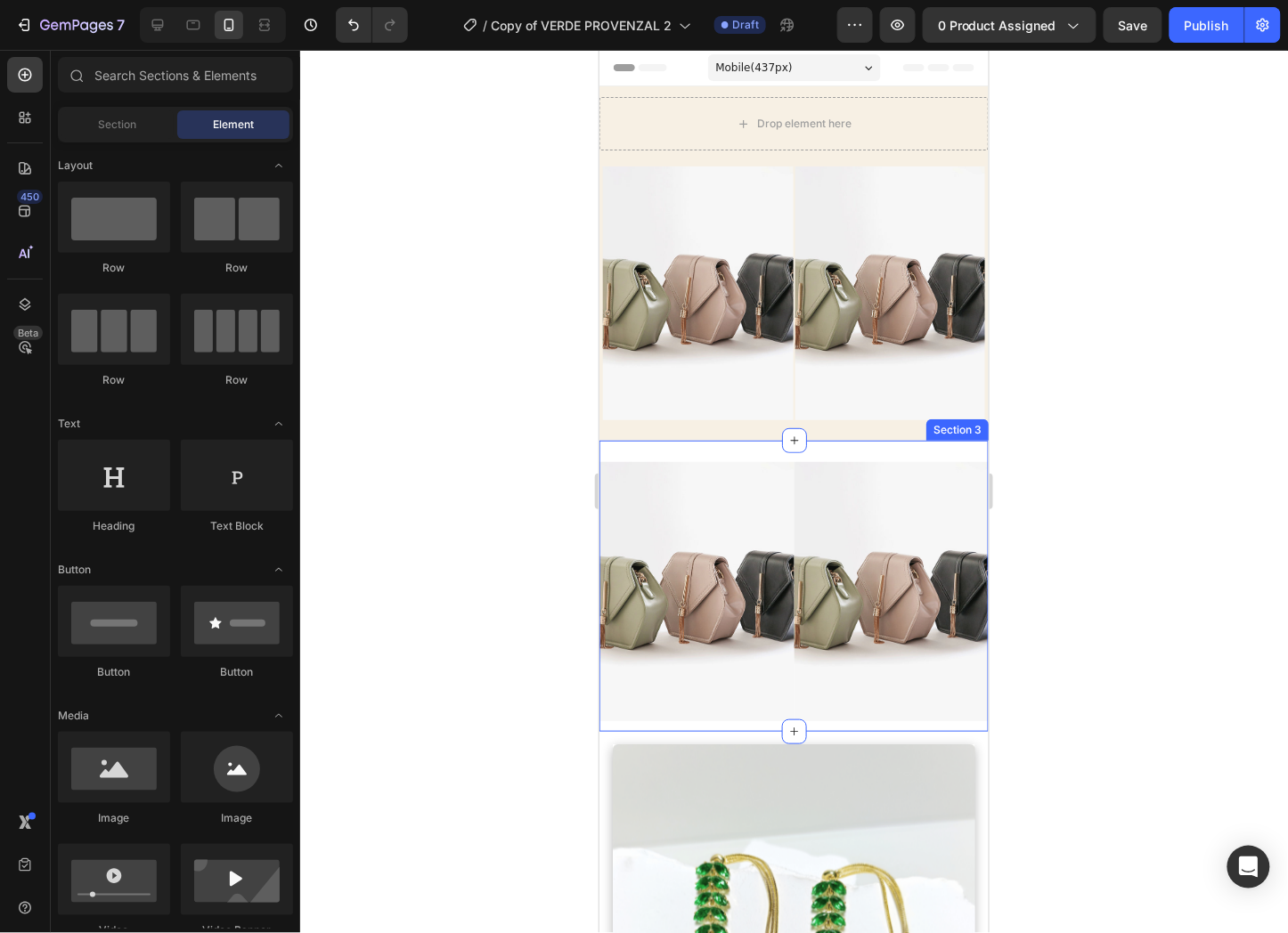
click at [839, 440] on div "Image Image Section 3" at bounding box center [793, 585] width 390 height 292
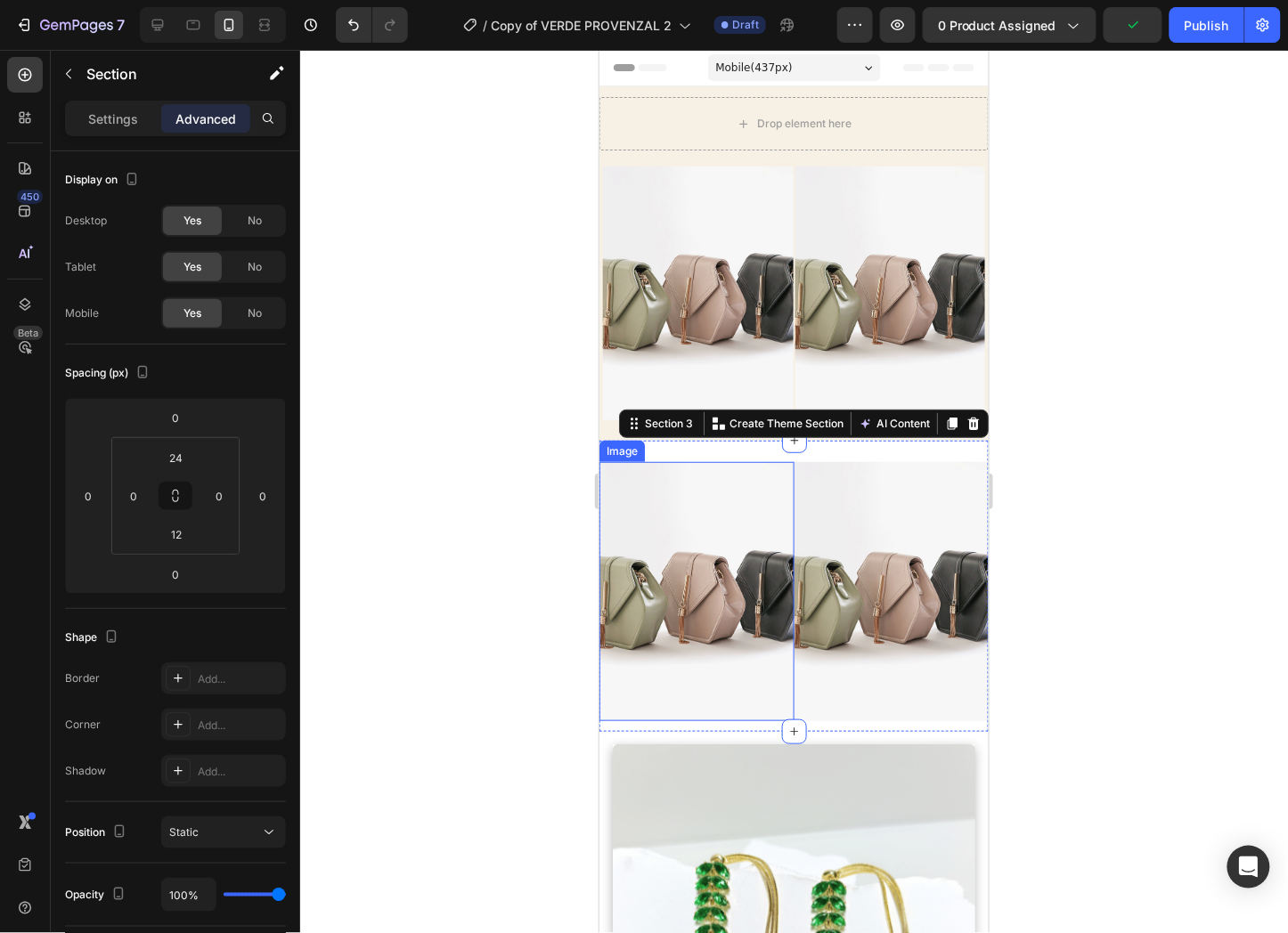
click at [762, 510] on img at bounding box center [696, 590] width 195 height 259
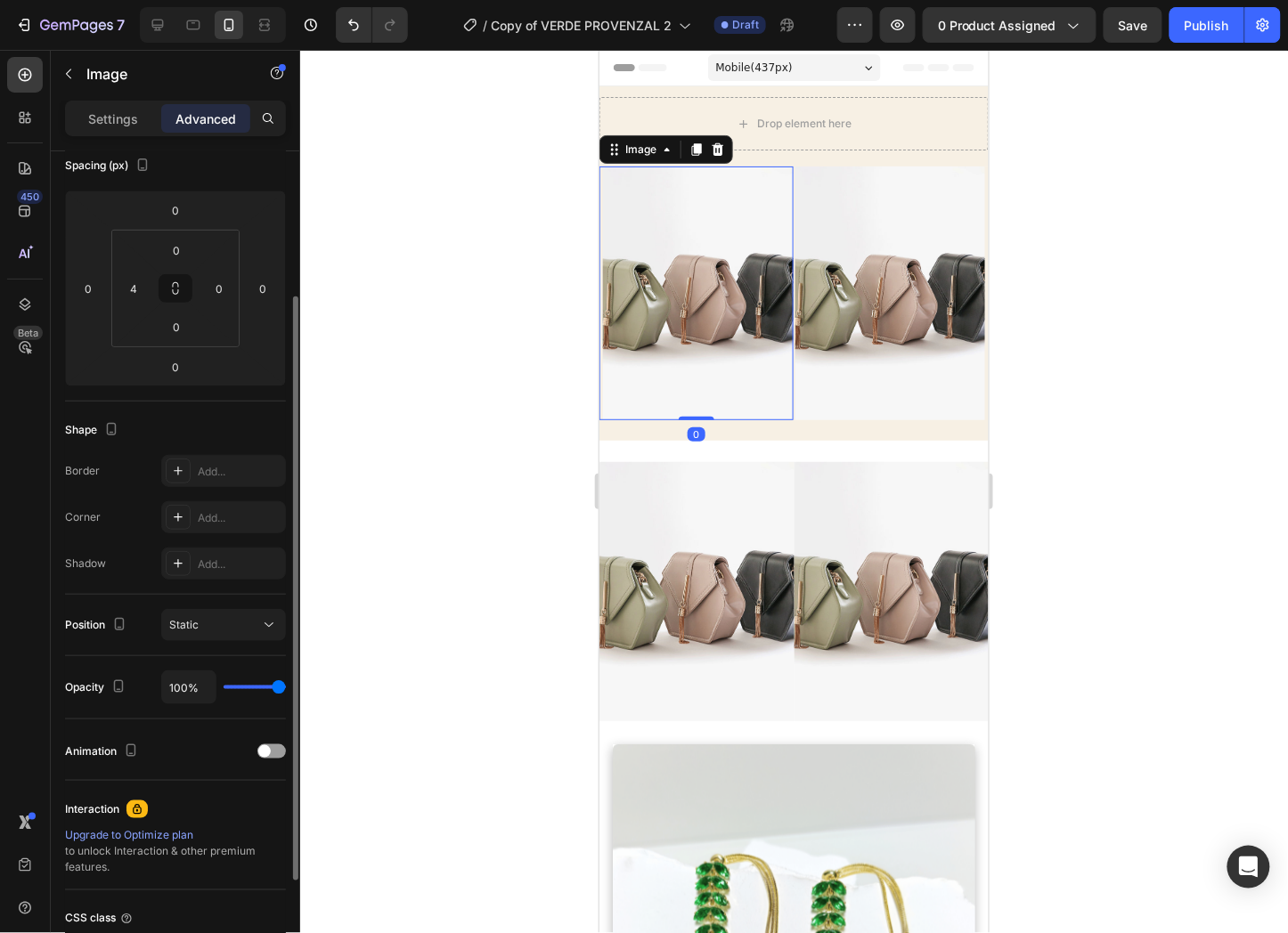
click at [702, 299] on img at bounding box center [697, 292] width 190 height 254
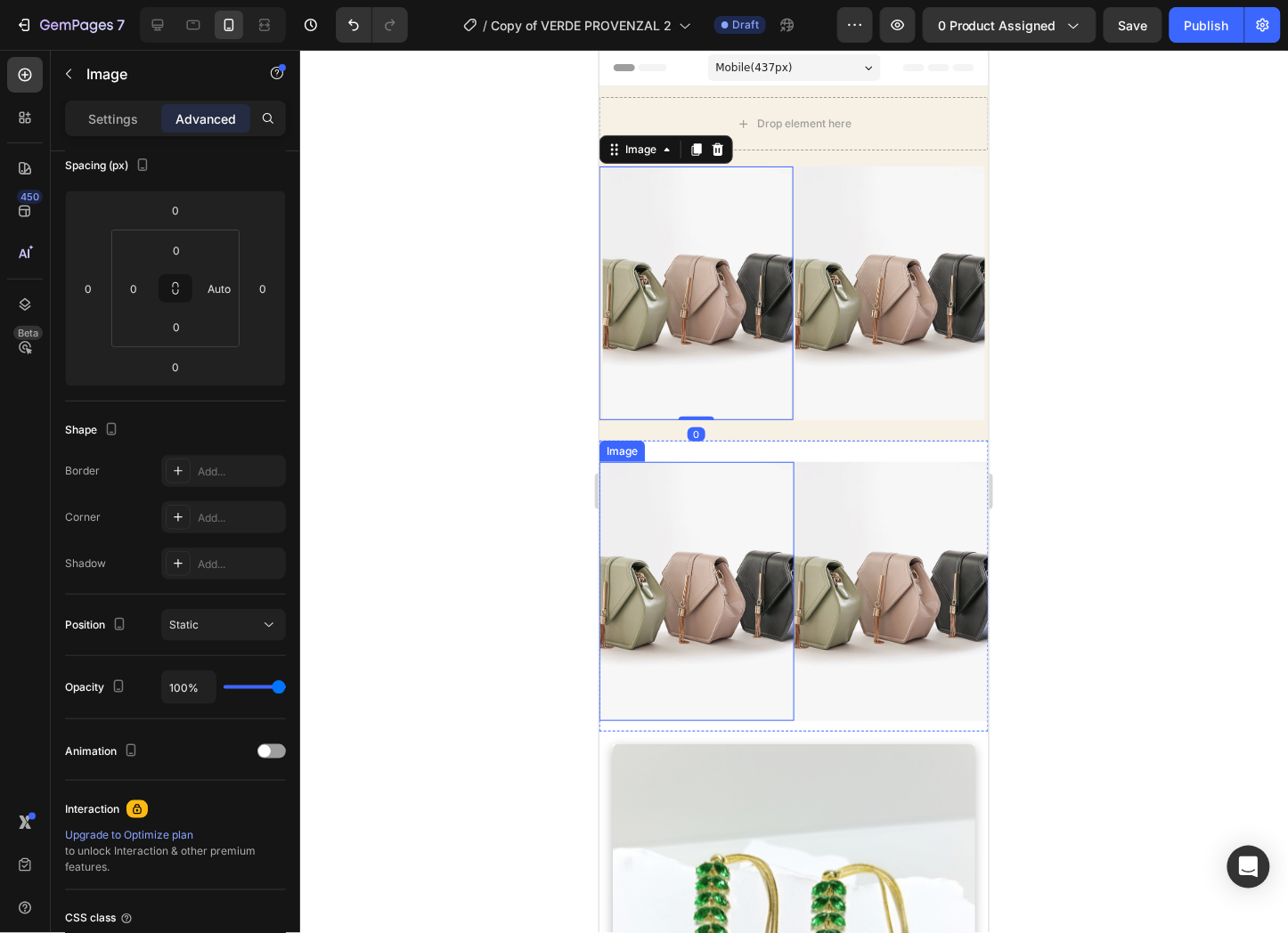
click at [746, 552] on img at bounding box center [696, 590] width 195 height 259
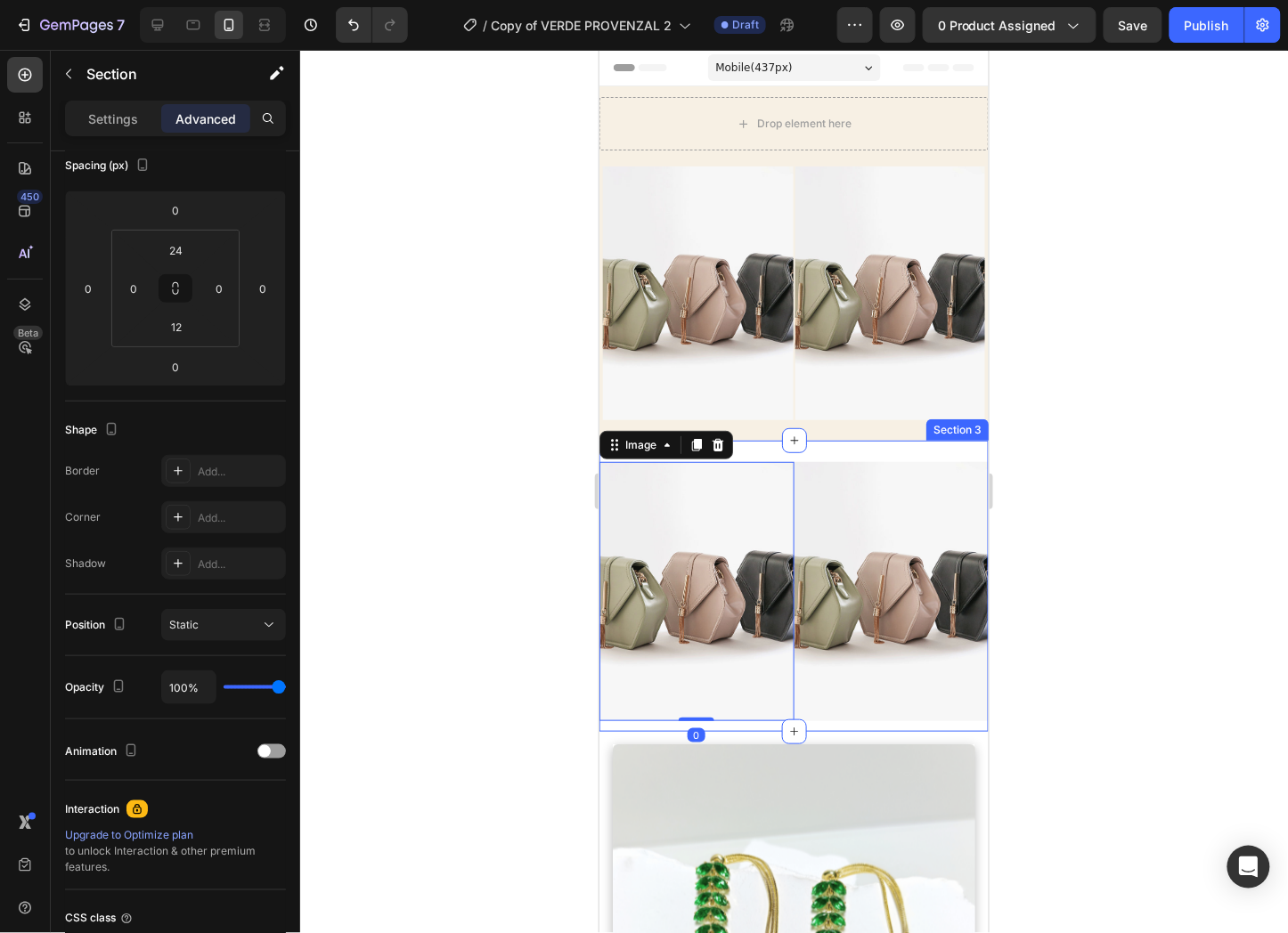
click at [855, 440] on div "Image 0 Image Section 3" at bounding box center [793, 585] width 390 height 292
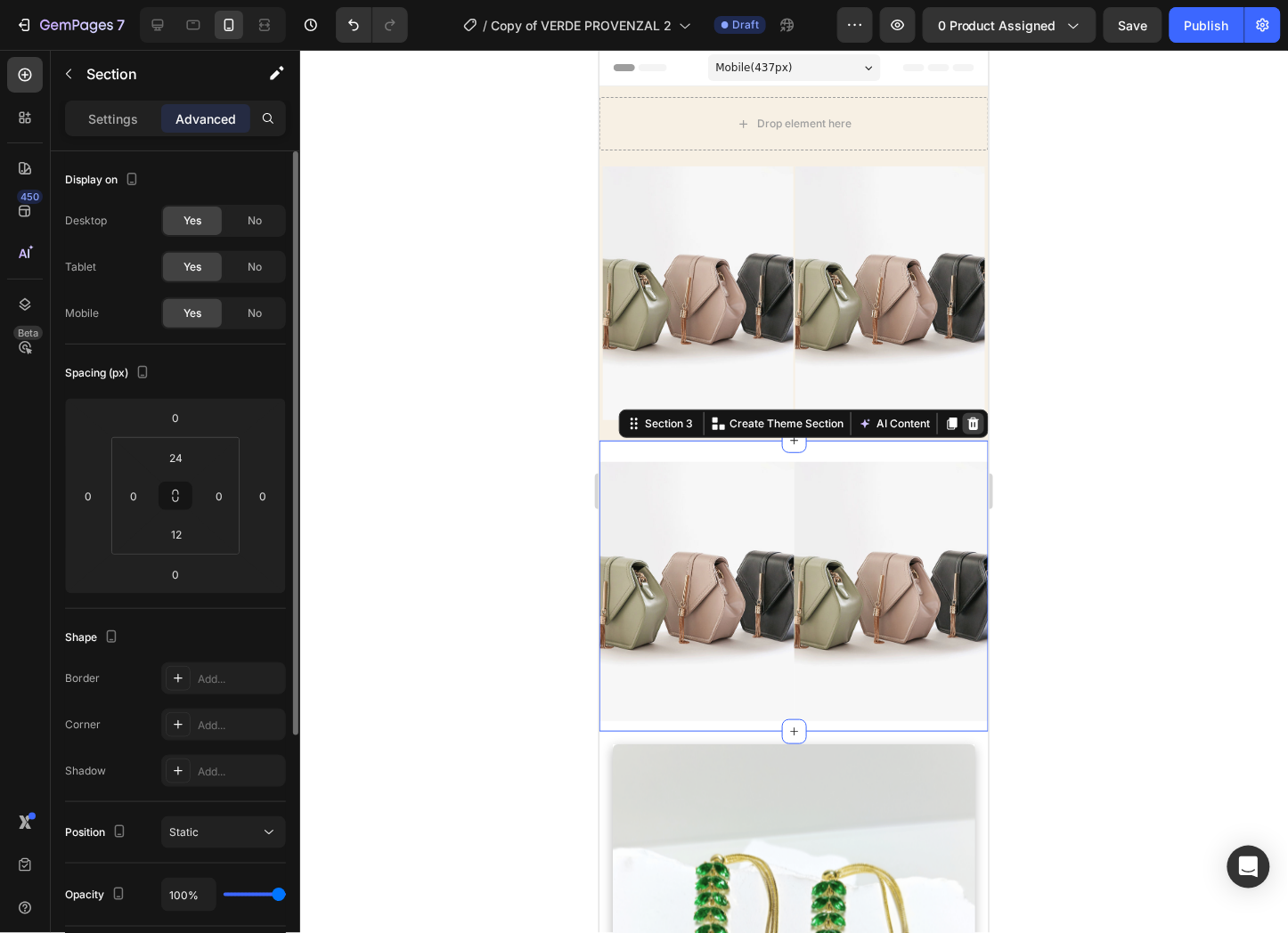
click at [968, 417] on icon at bounding box center [973, 423] width 12 height 13
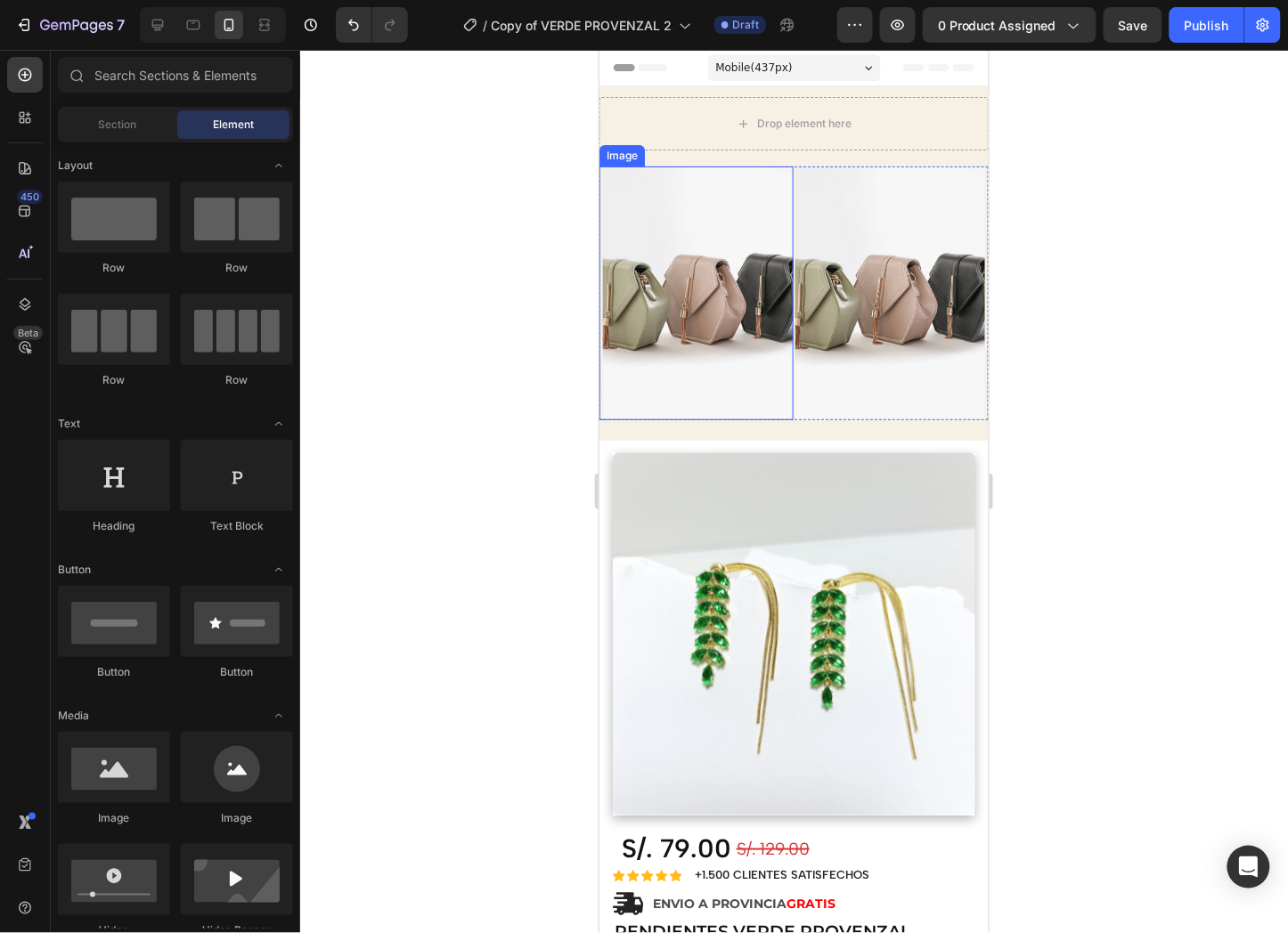
click at [706, 304] on img at bounding box center [697, 292] width 190 height 254
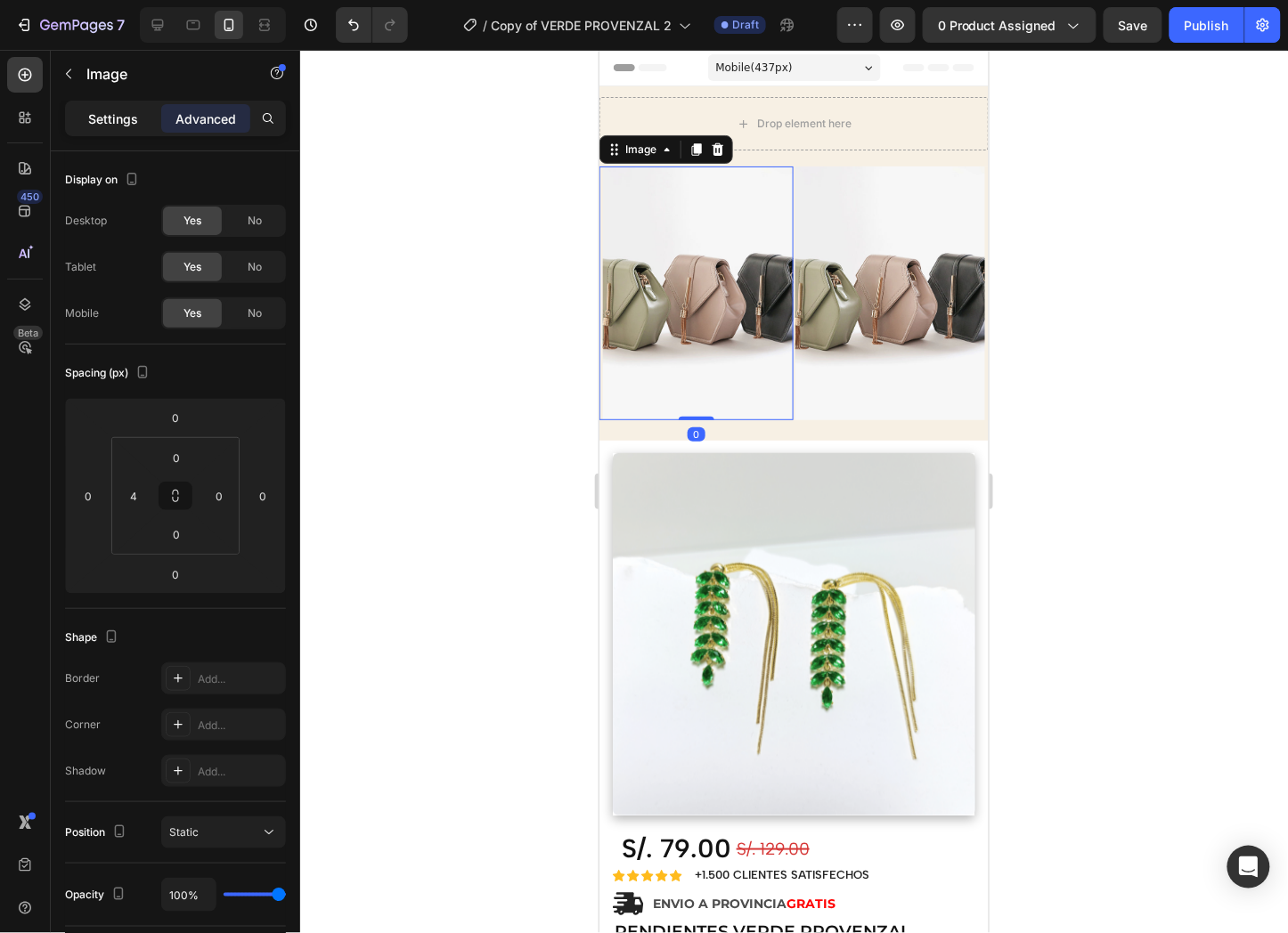
click at [100, 113] on p "Settings" at bounding box center [113, 118] width 50 height 19
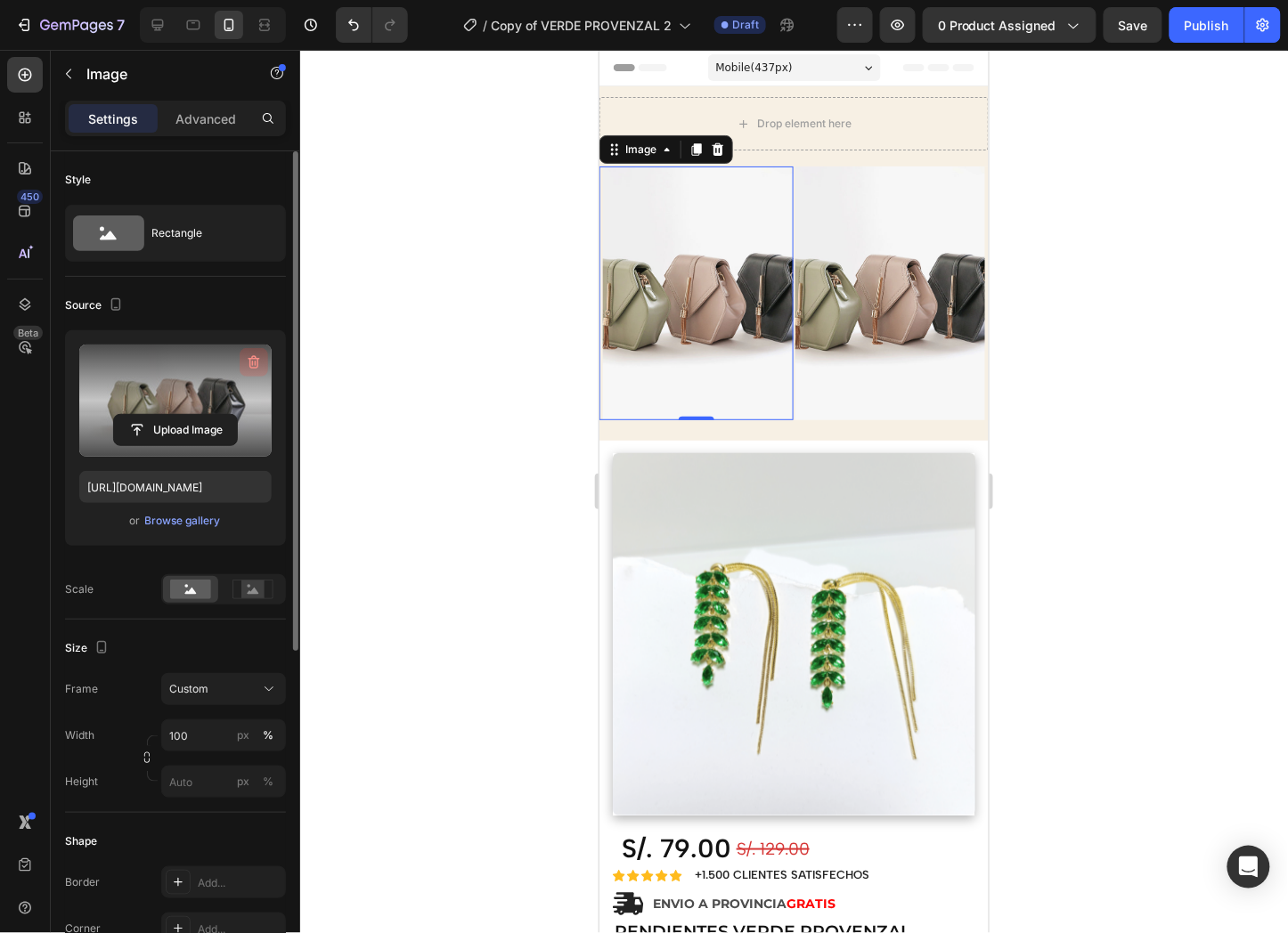
click at [257, 353] on icon "button" at bounding box center [254, 362] width 18 height 18
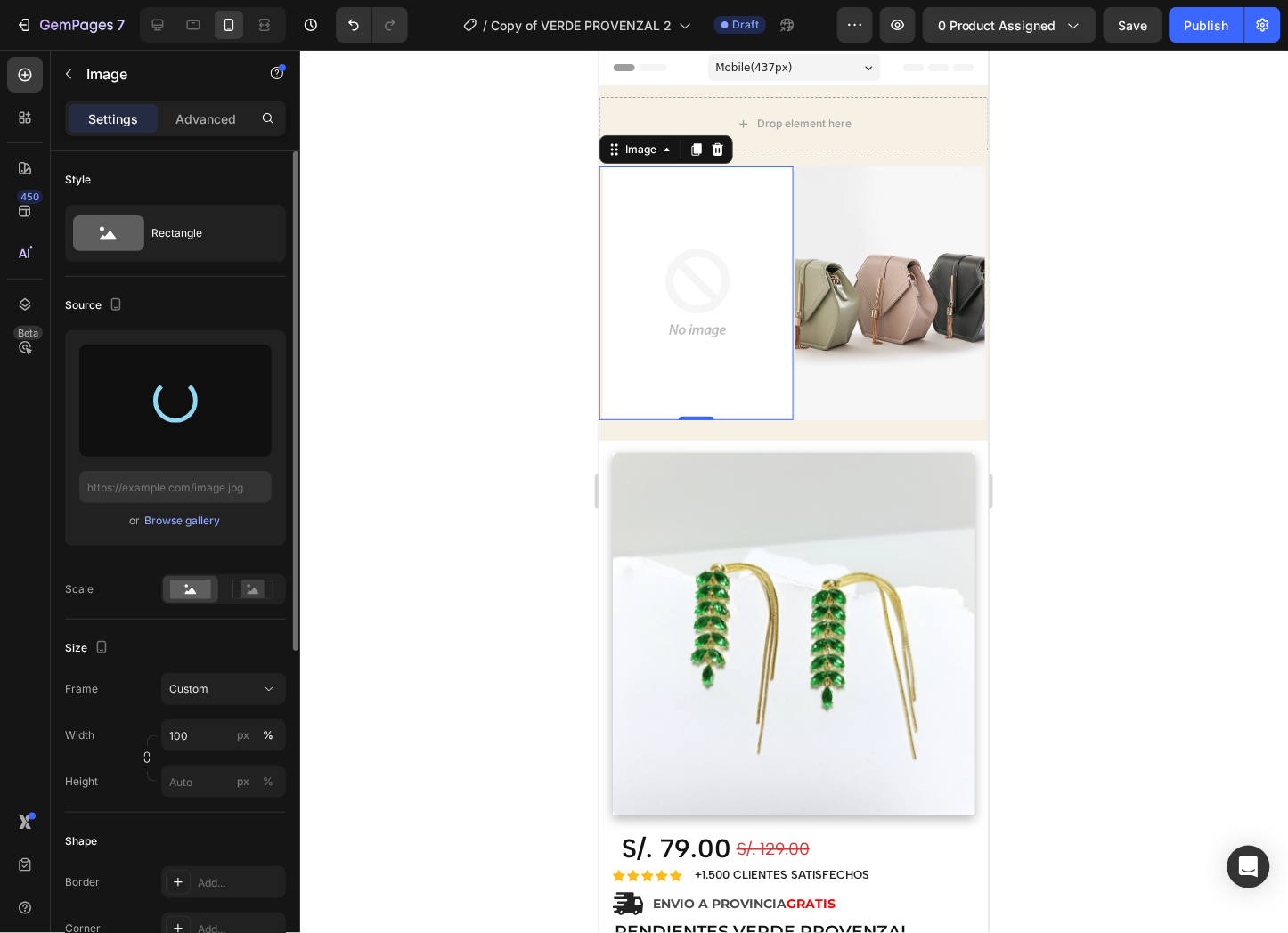
type input "[URL][DOMAIN_NAME]"
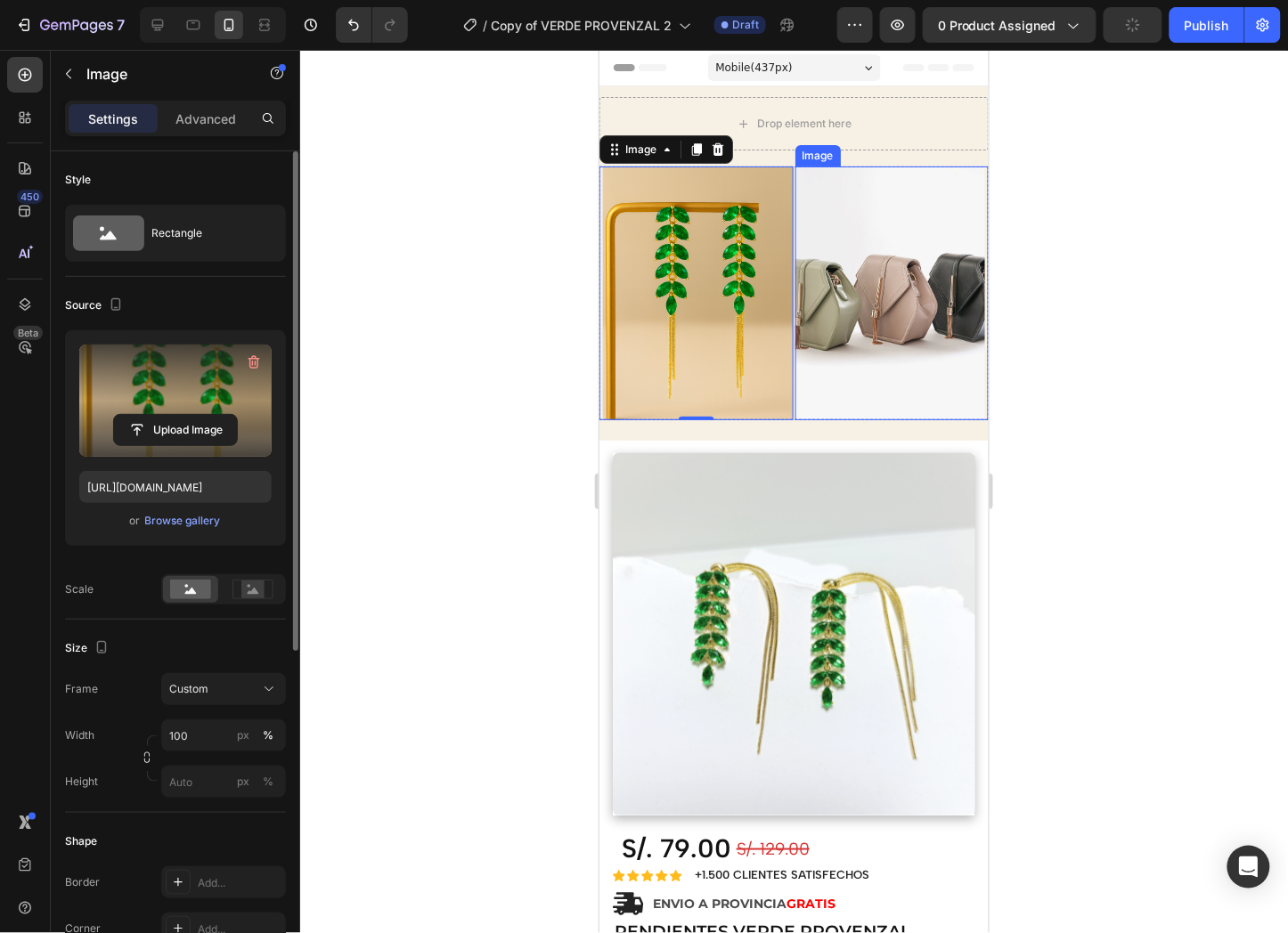
click at [1078, 278] on div at bounding box center [793, 492] width 988 height 884
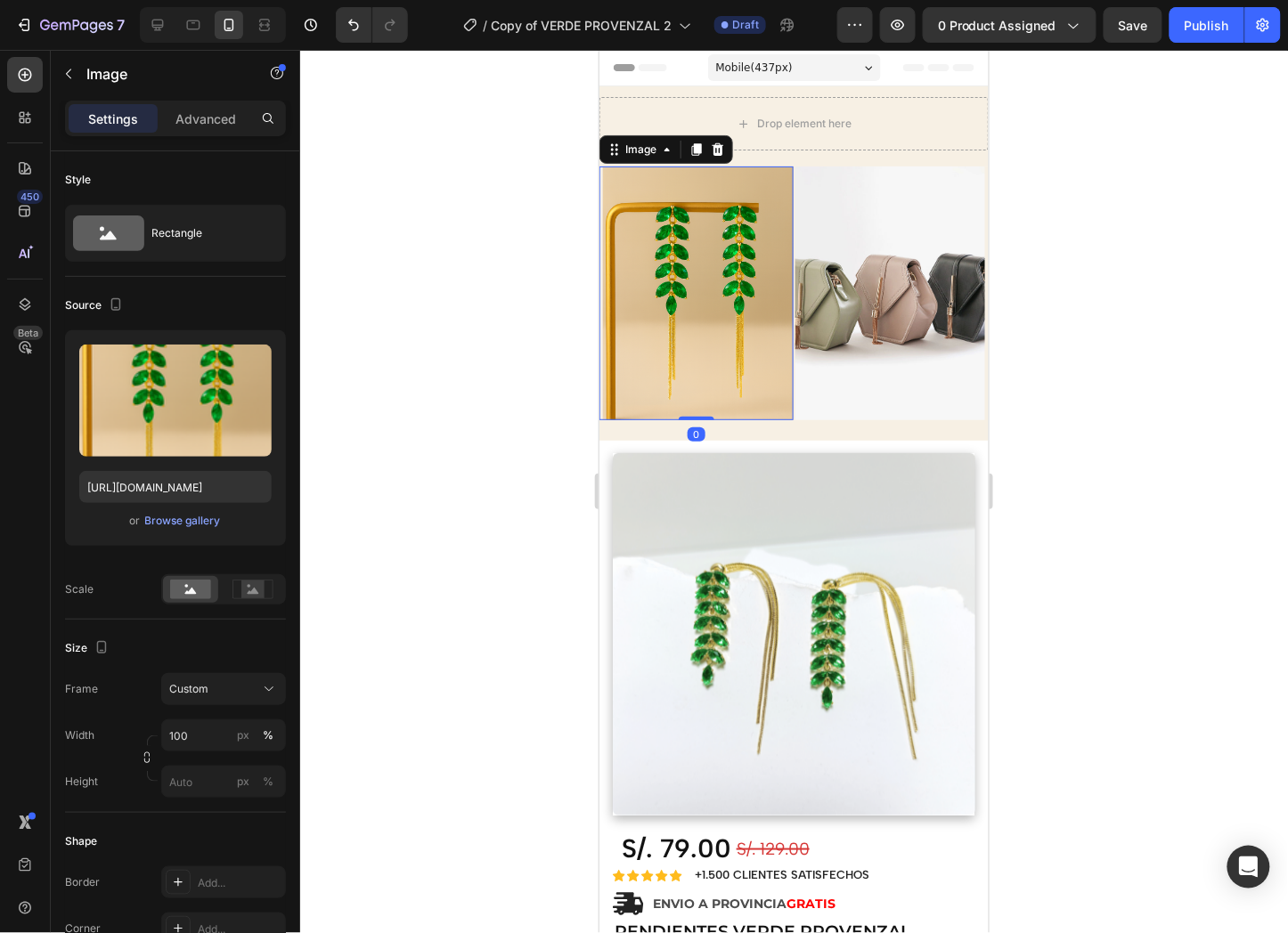
click at [691, 281] on img at bounding box center [697, 292] width 190 height 254
click at [207, 117] on p "Advanced" at bounding box center [206, 118] width 60 height 19
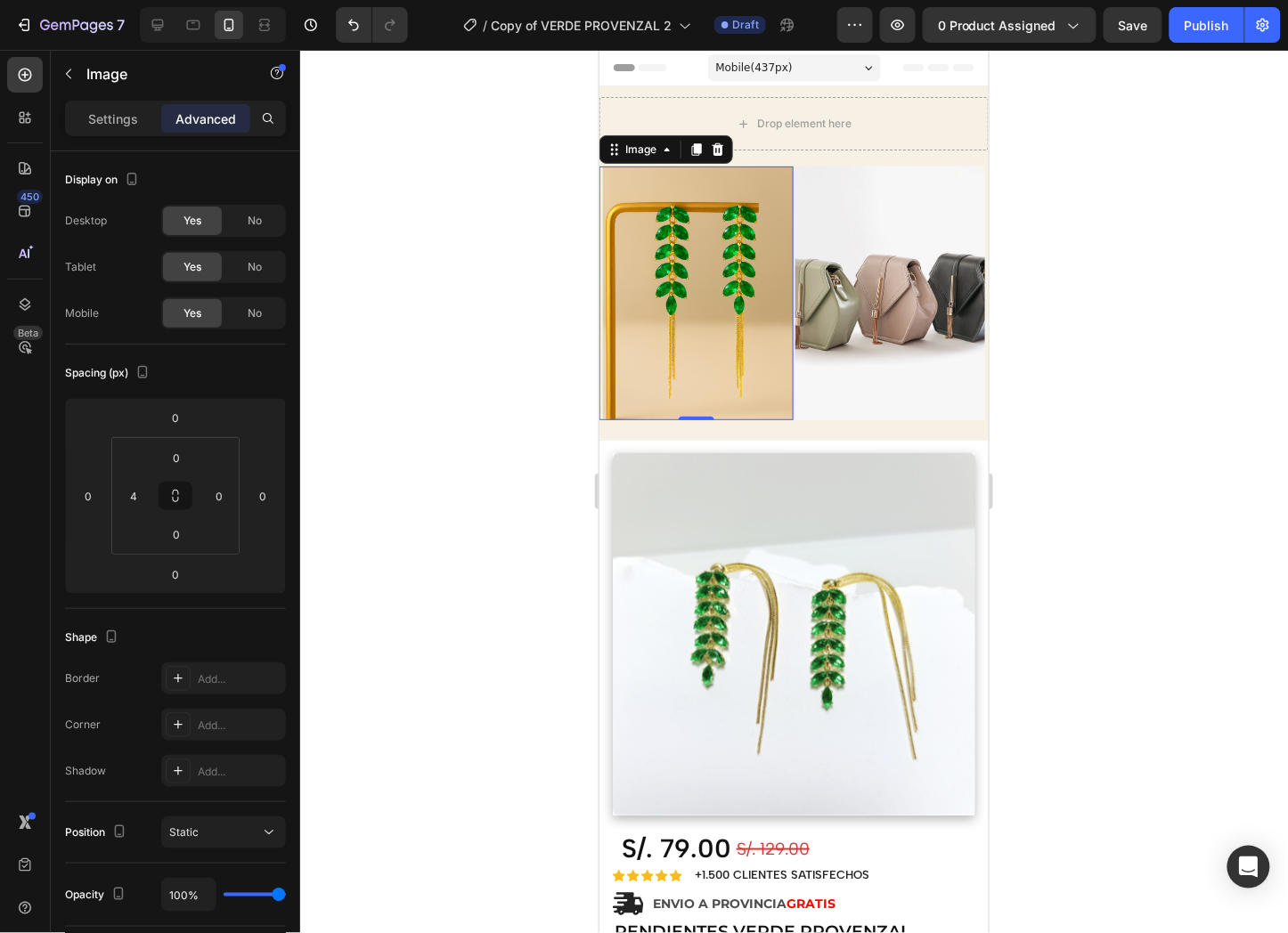
click at [449, 488] on div at bounding box center [793, 492] width 988 height 884
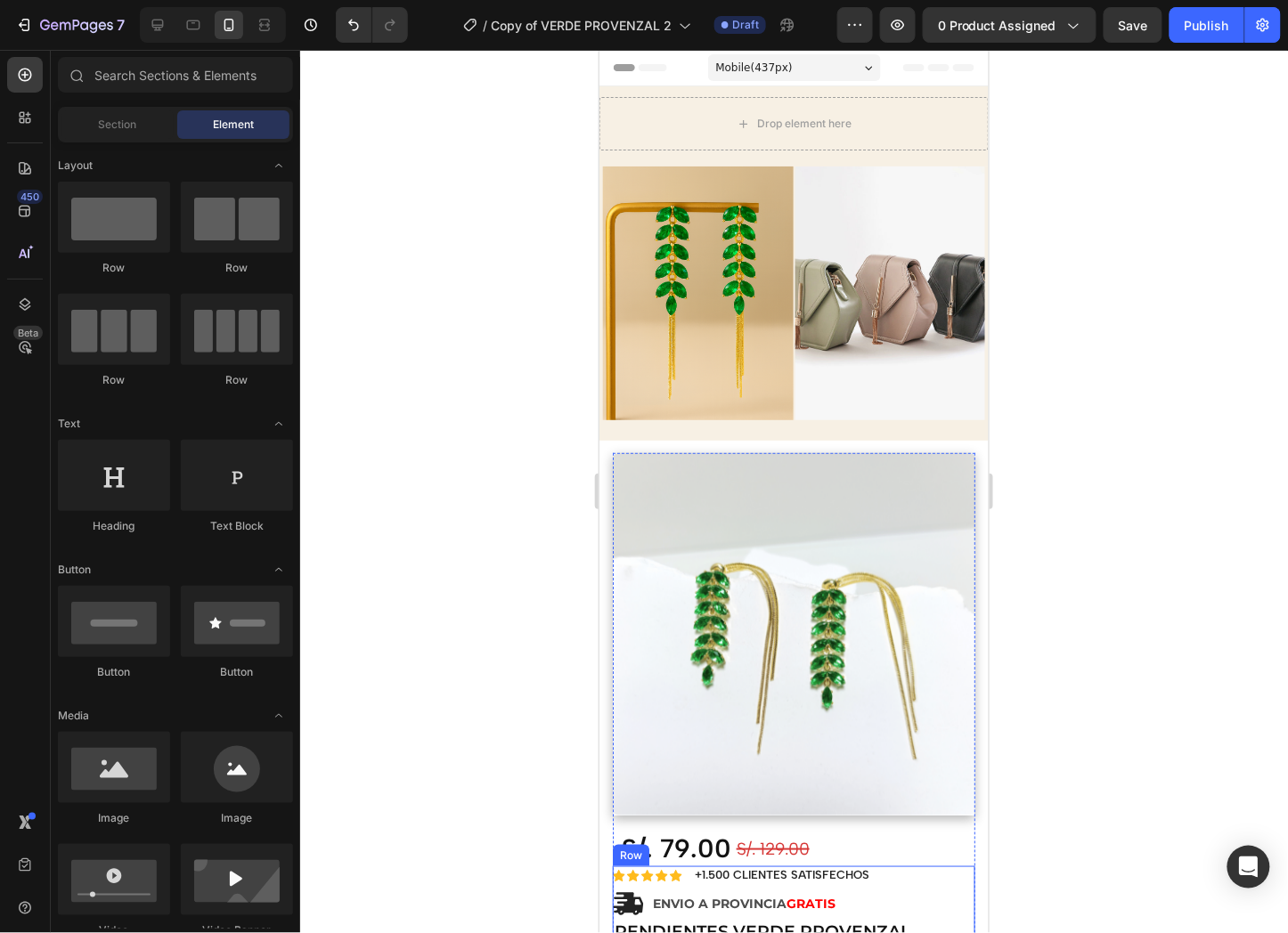
click at [932, 896] on div "Icon Icon Icon Icon Icon Icon List +1.500 CLIENTES SATISFECHOS Text Block Row I…" at bounding box center [793, 908] width 363 height 84
click at [758, 120] on div "Drop element here" at bounding box center [804, 123] width 94 height 14
click at [138, 131] on div "Section" at bounding box center [117, 125] width 112 height 29
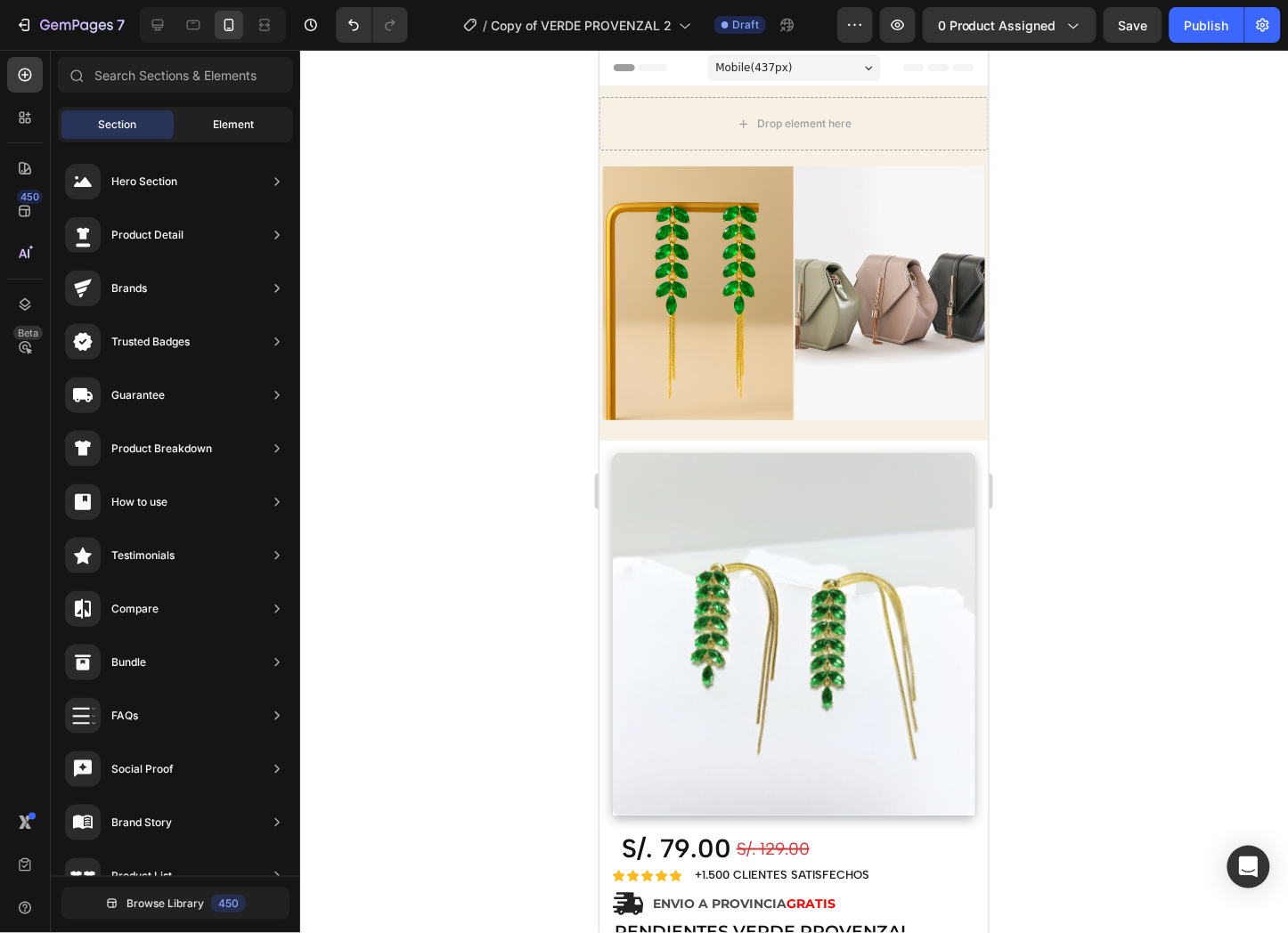
click at [236, 121] on span "Element" at bounding box center [233, 125] width 41 height 16
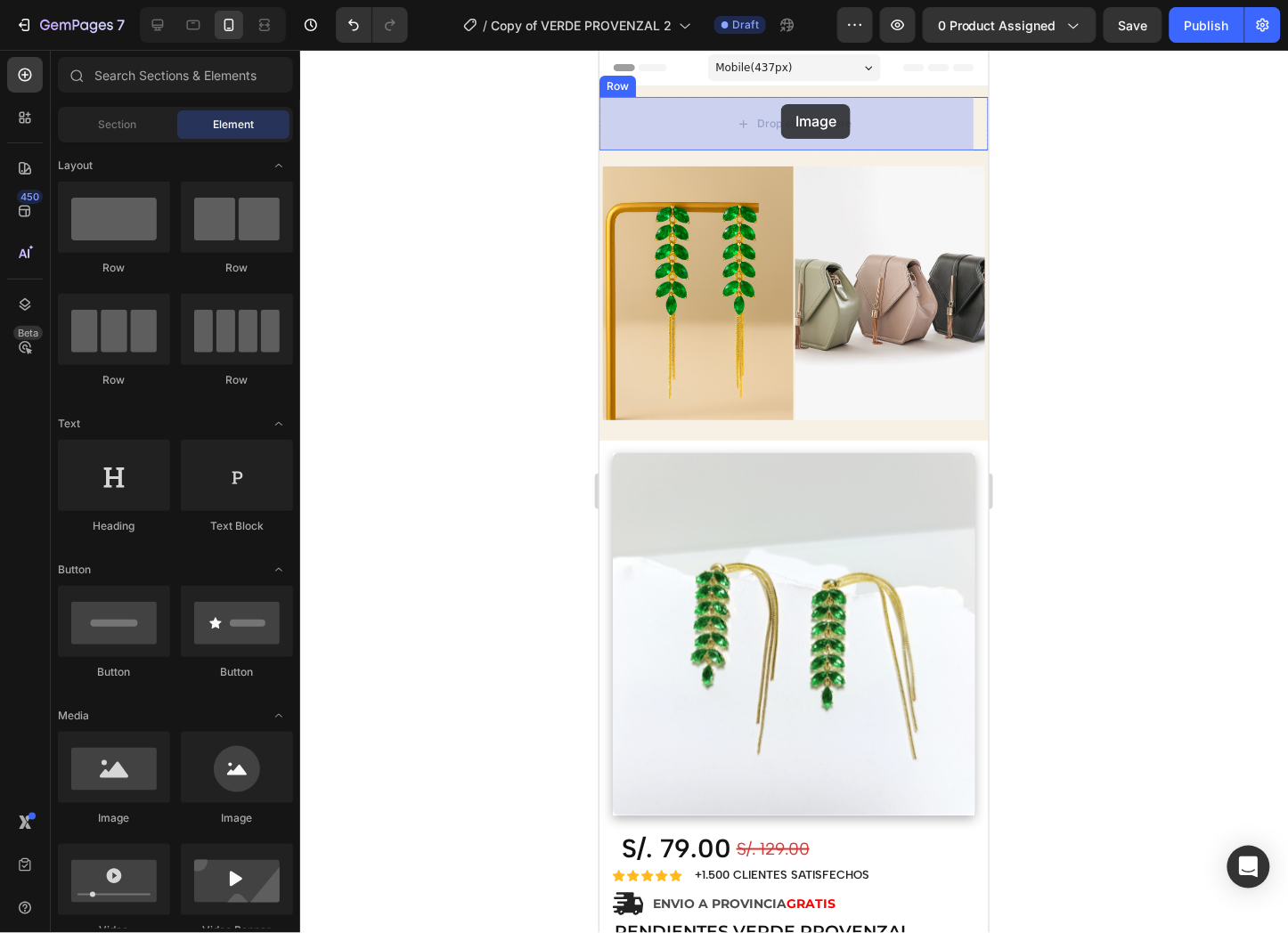
drag, startPoint x: 724, startPoint y: 827, endPoint x: 780, endPoint y: 103, distance: 726.2
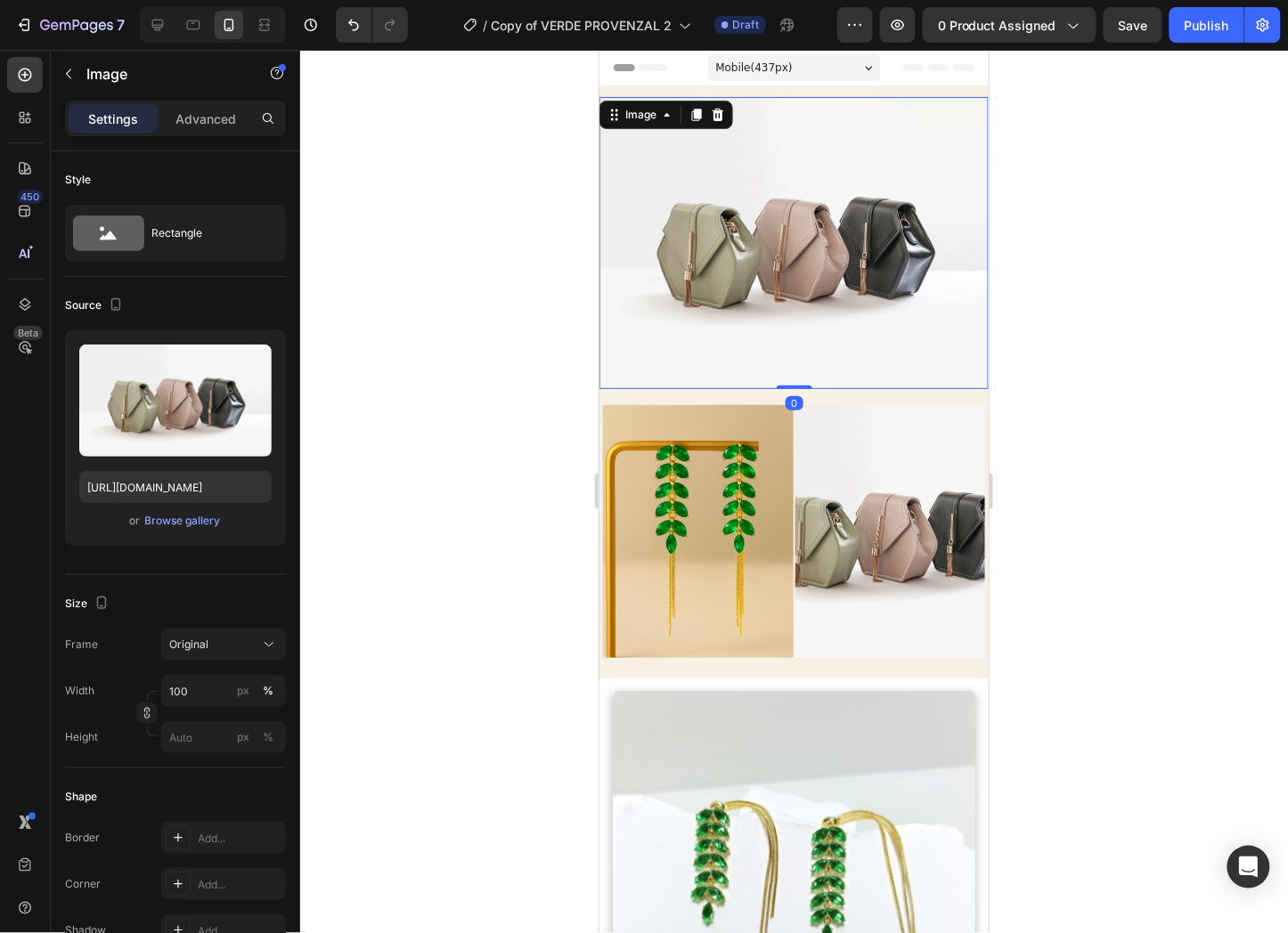
drag, startPoint x: 793, startPoint y: 371, endPoint x: 850, endPoint y: 213, distance: 168.0
click at [850, 213] on div "Image 0" at bounding box center [793, 242] width 390 height 292
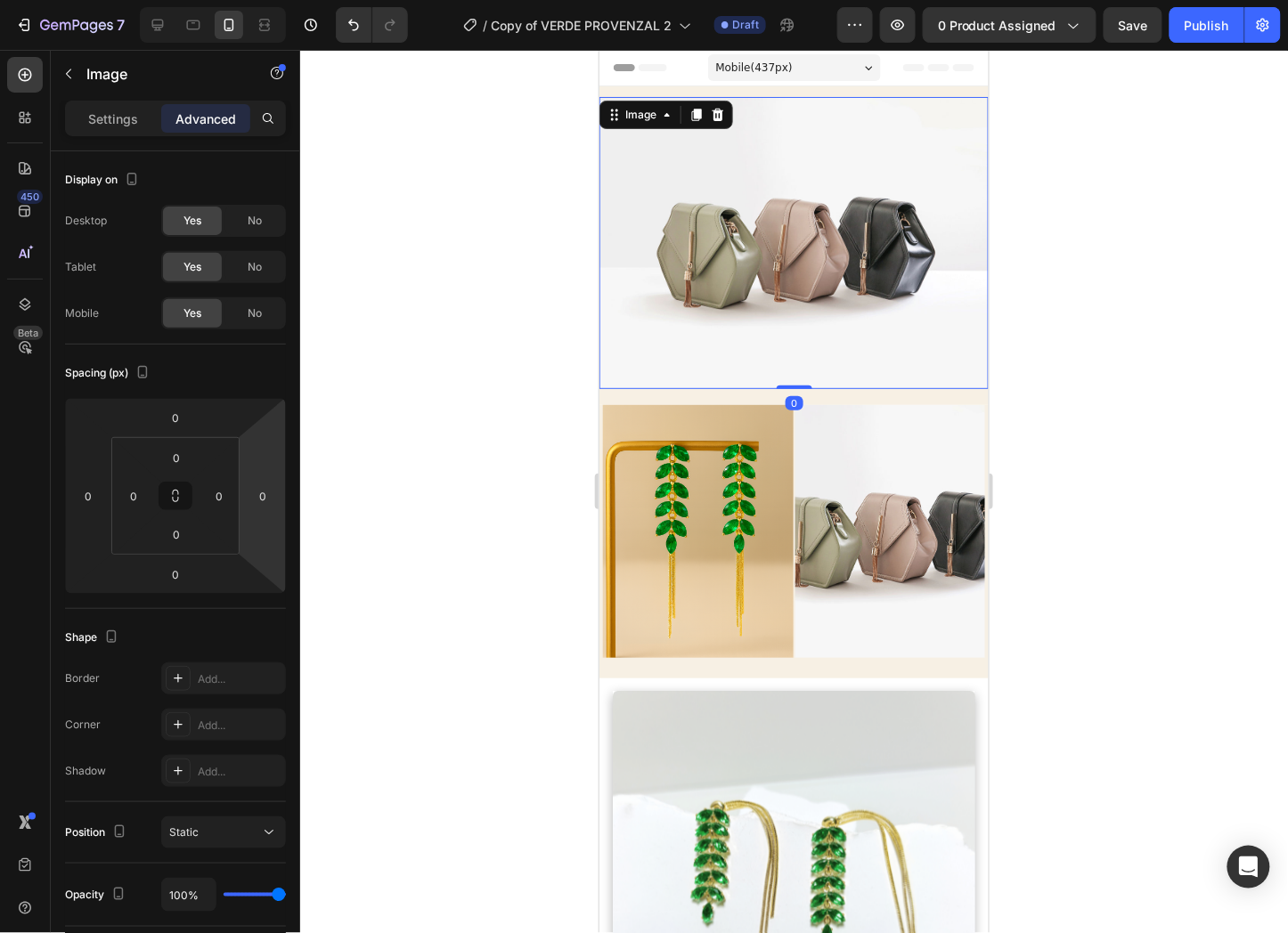
click at [861, 260] on img at bounding box center [793, 242] width 390 height 292
click at [121, 110] on p "Settings" at bounding box center [113, 118] width 50 height 19
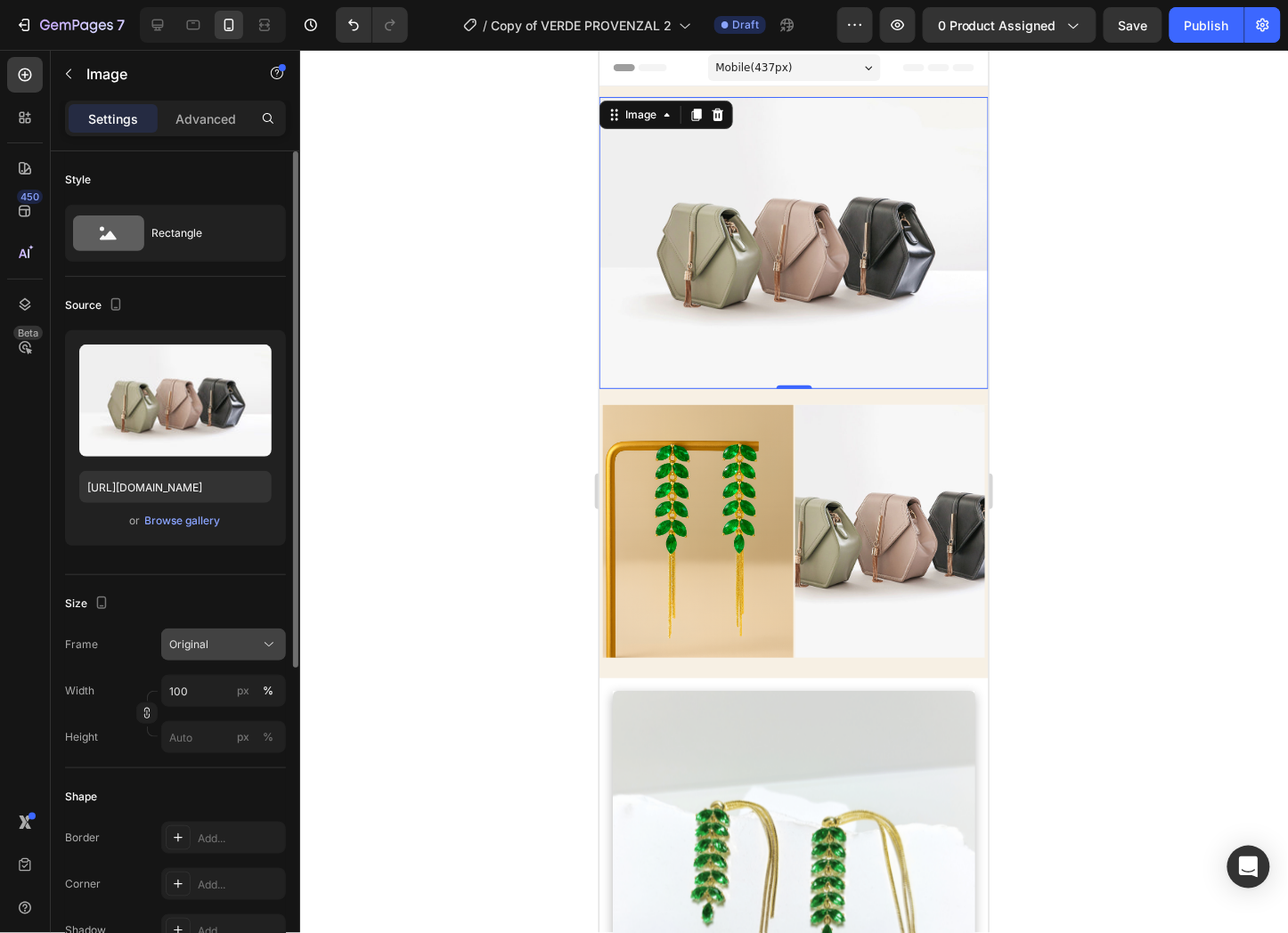
click at [227, 639] on div "Original" at bounding box center [213, 645] width 87 height 16
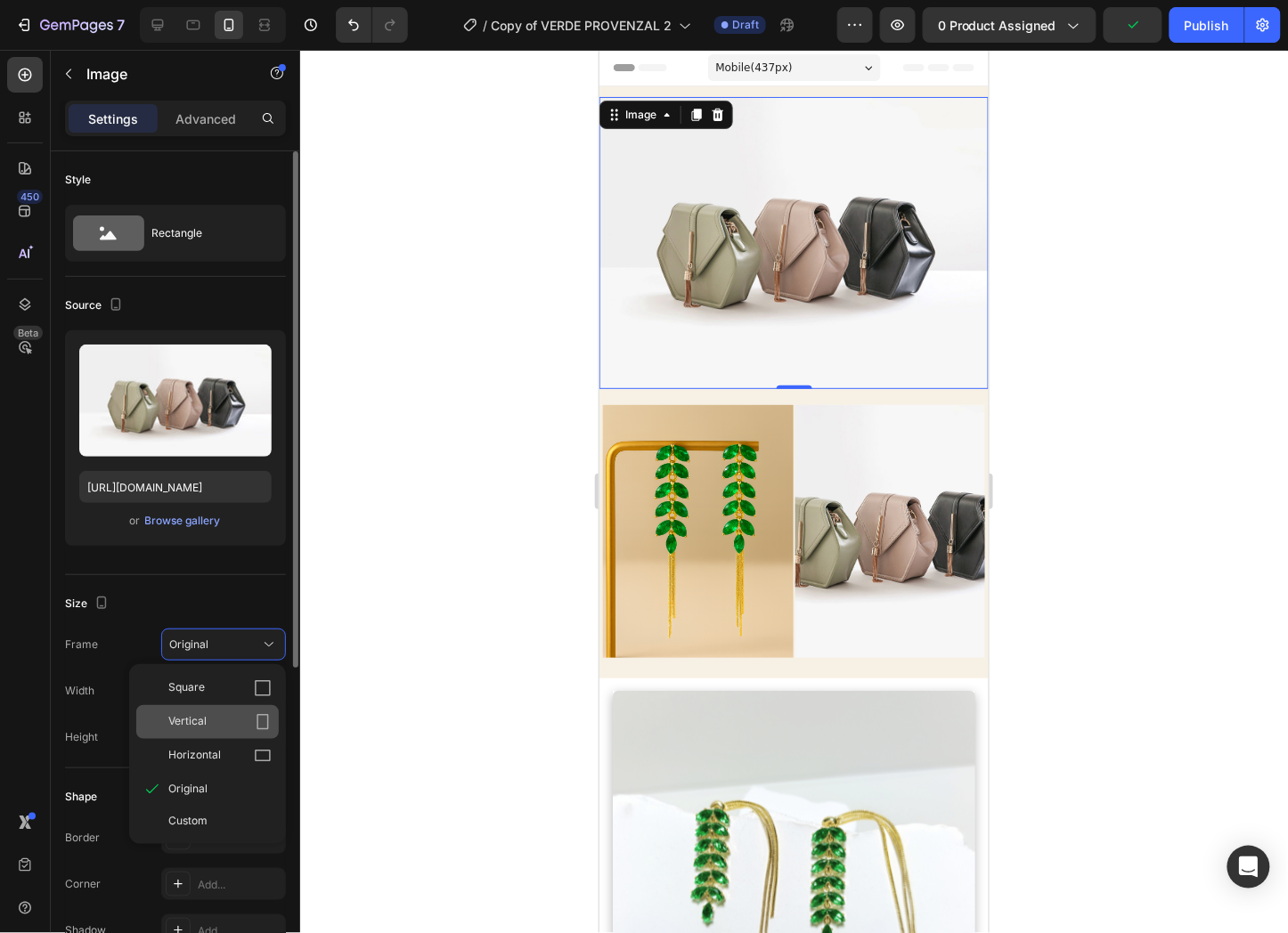
click at [250, 725] on div "Vertical" at bounding box center [220, 722] width 103 height 18
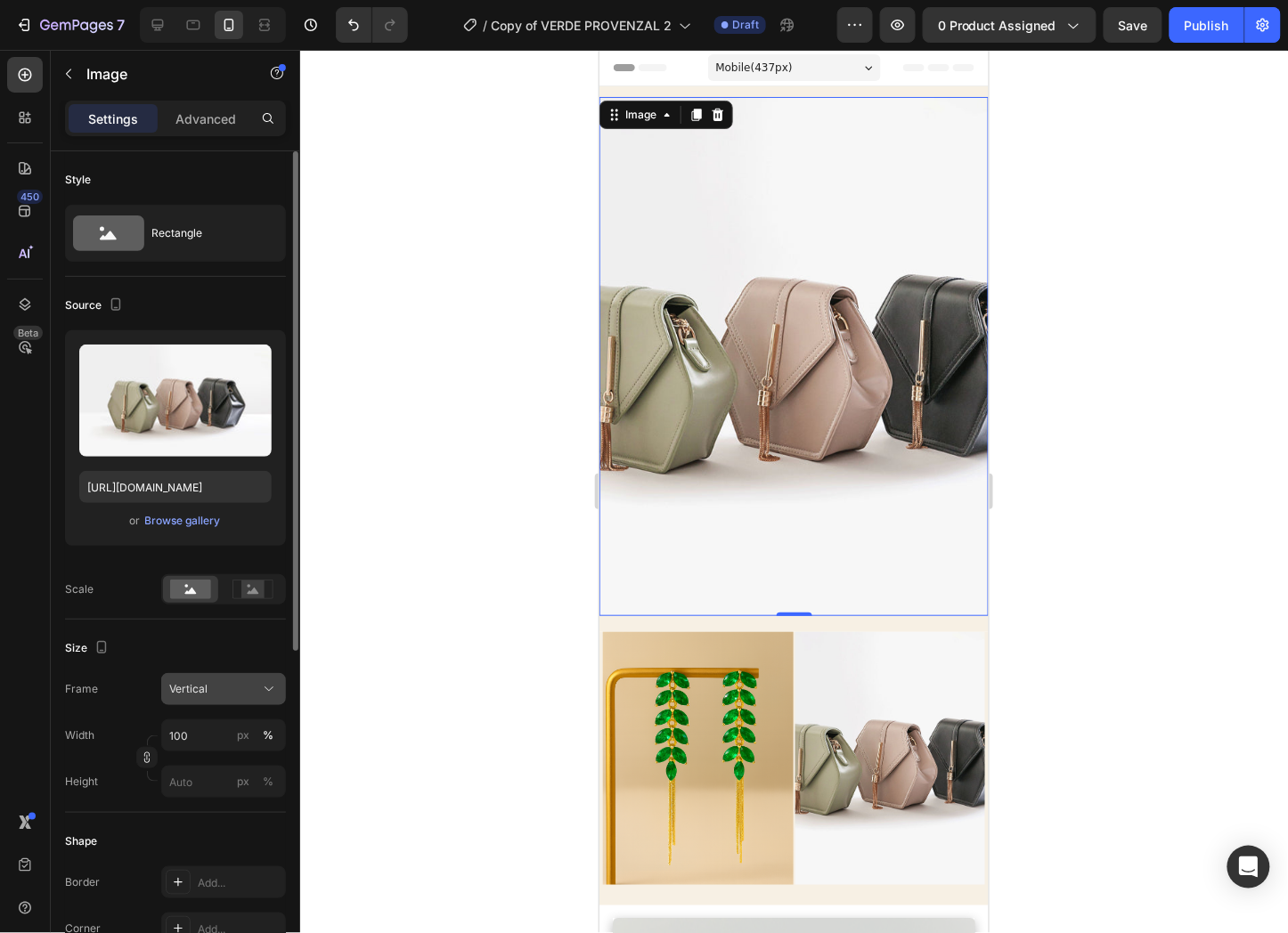
click at [212, 700] on button "Vertical" at bounding box center [223, 689] width 125 height 32
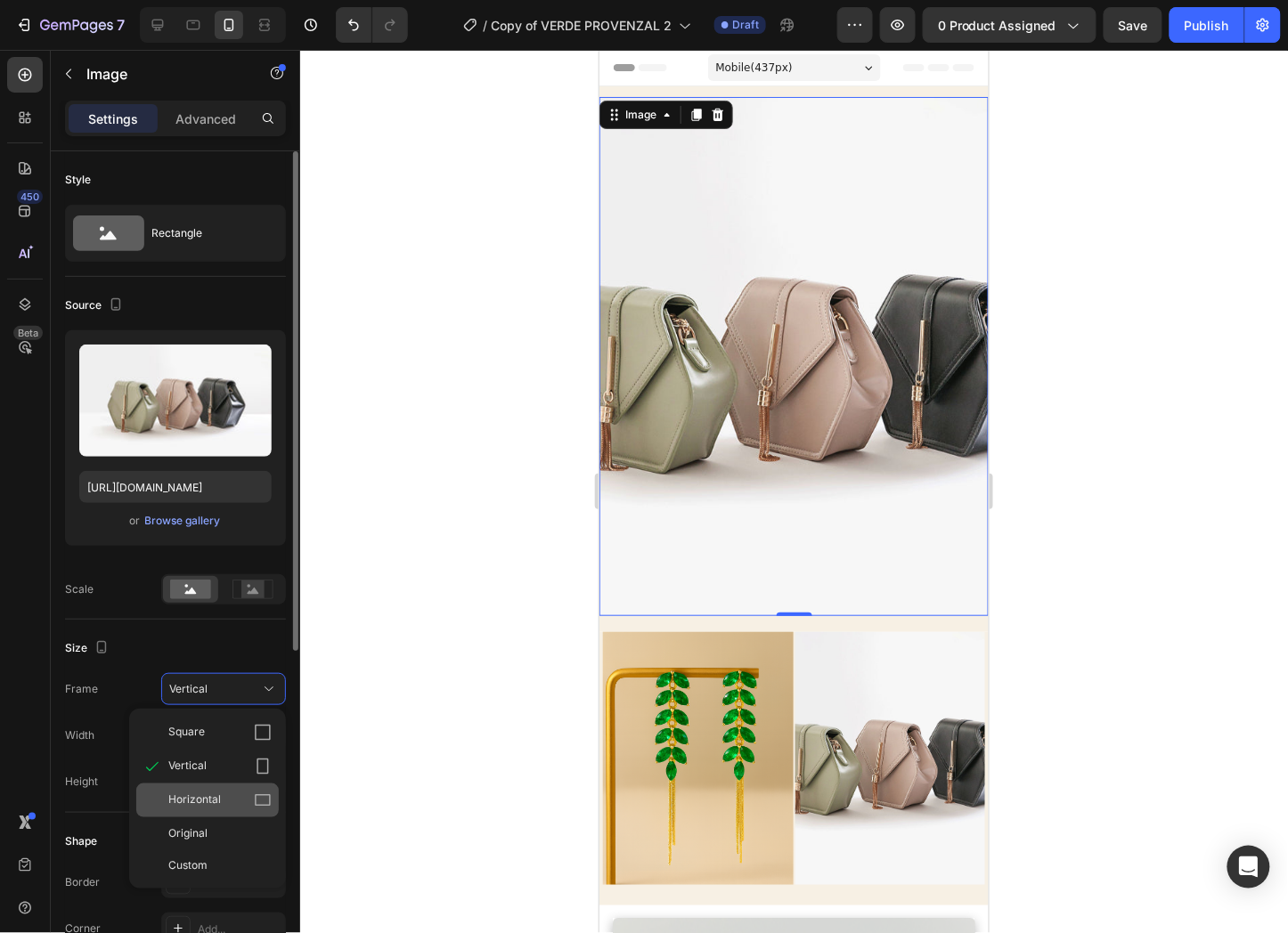
click at [221, 797] on div "Horizontal" at bounding box center [220, 800] width 103 height 18
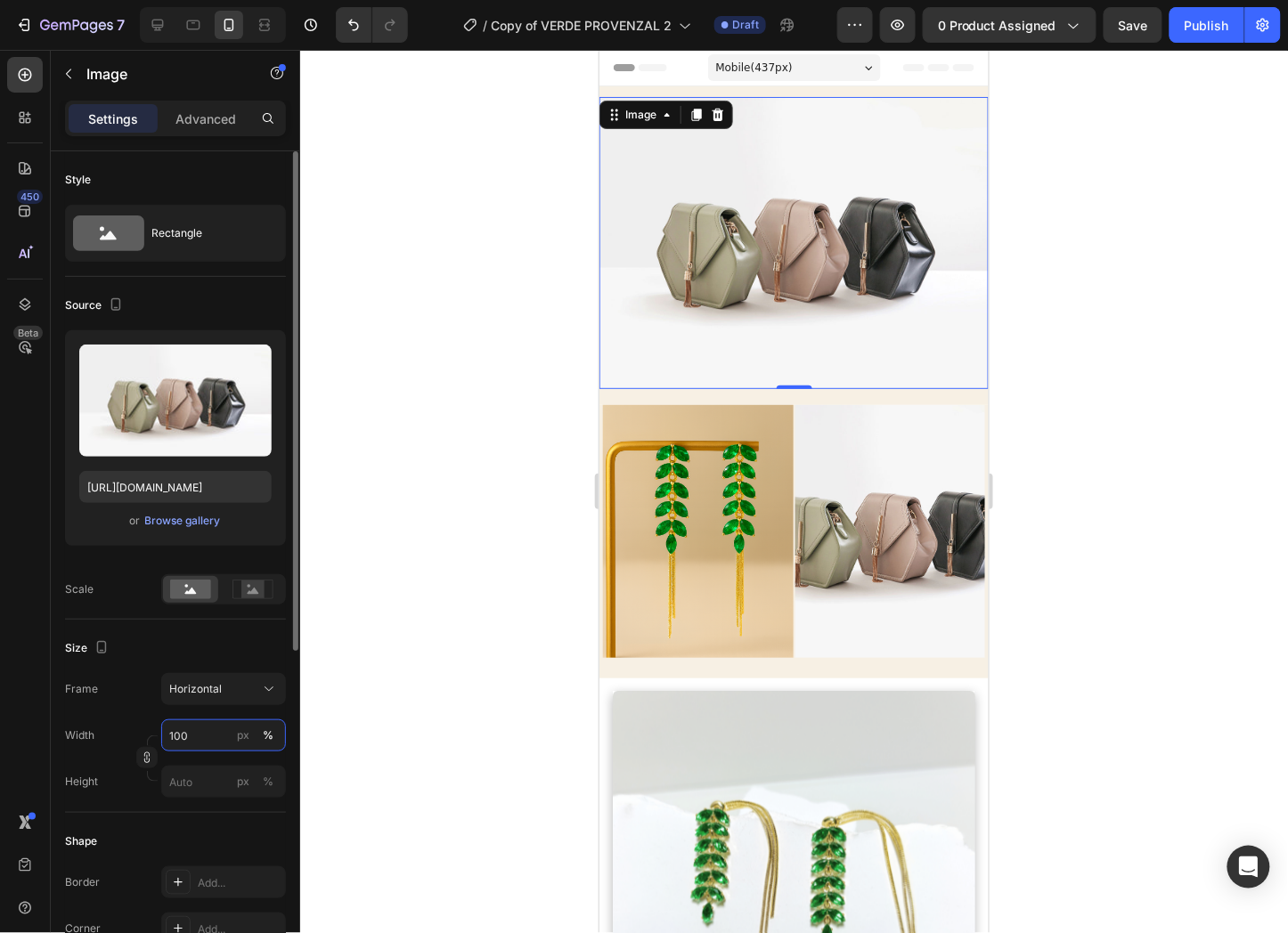
click at [180, 735] on input "100" at bounding box center [223, 736] width 125 height 32
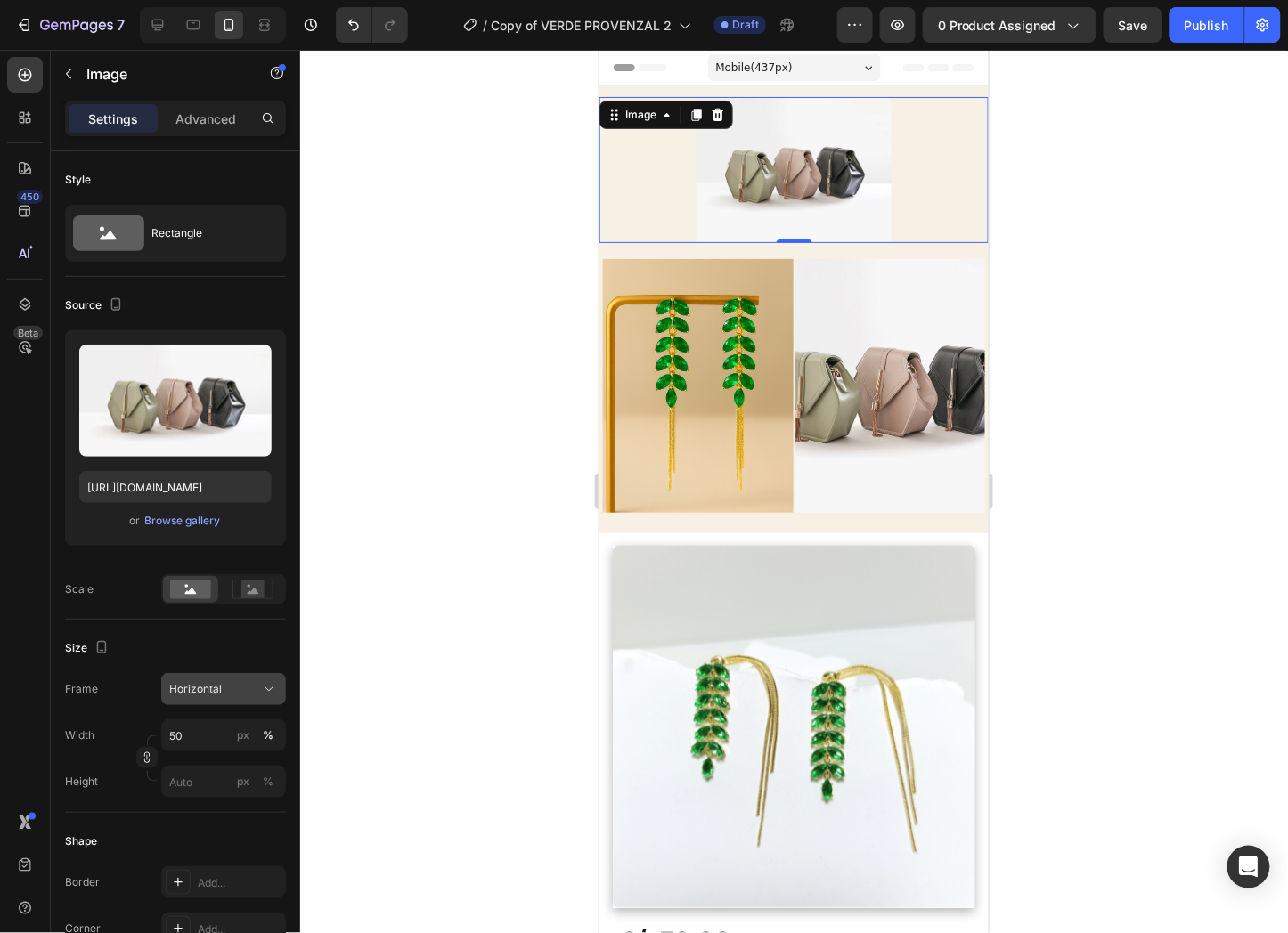
click at [264, 685] on icon at bounding box center [269, 689] width 18 height 18
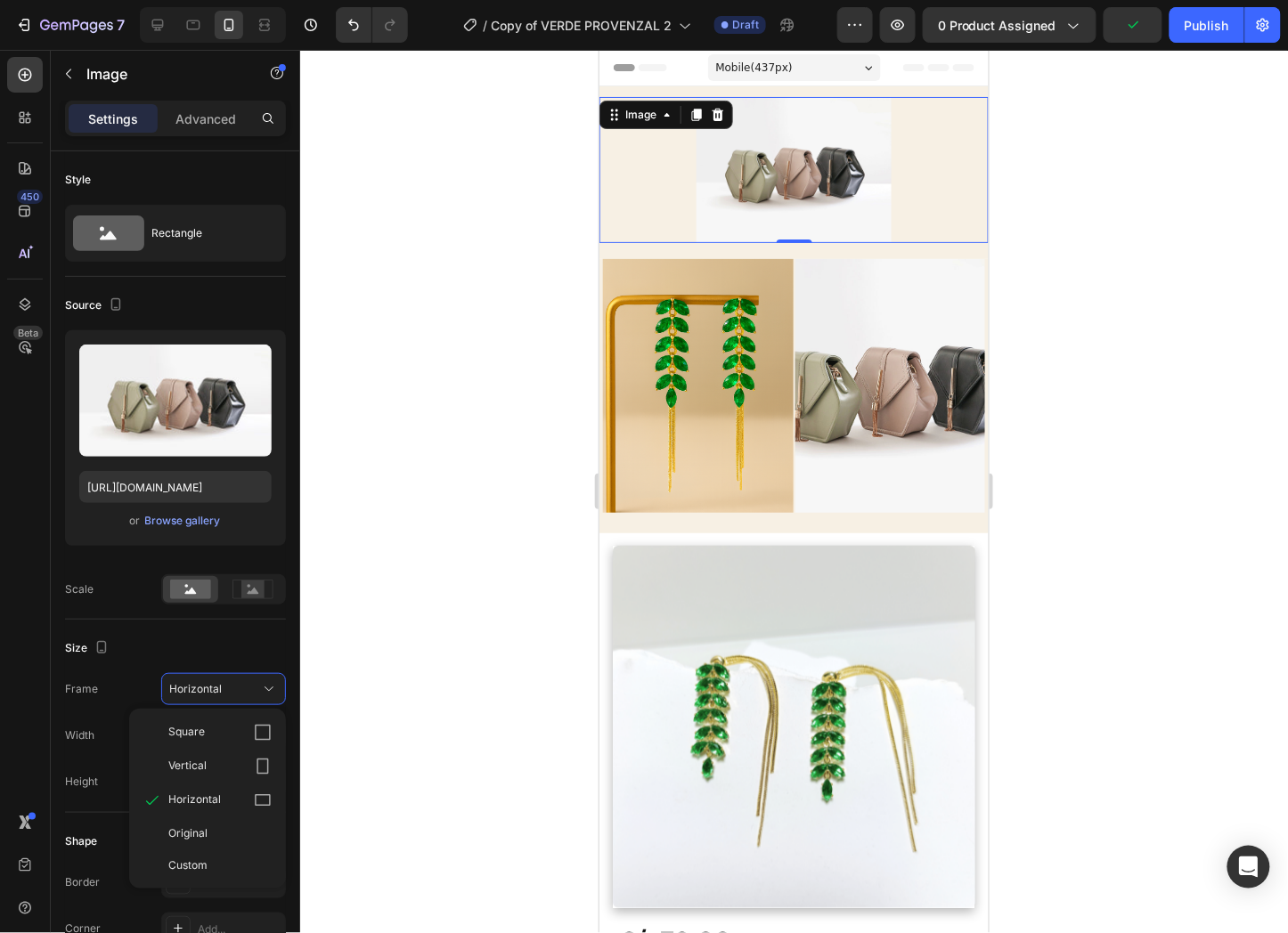
click at [218, 861] on div "Custom" at bounding box center [220, 866] width 103 height 16
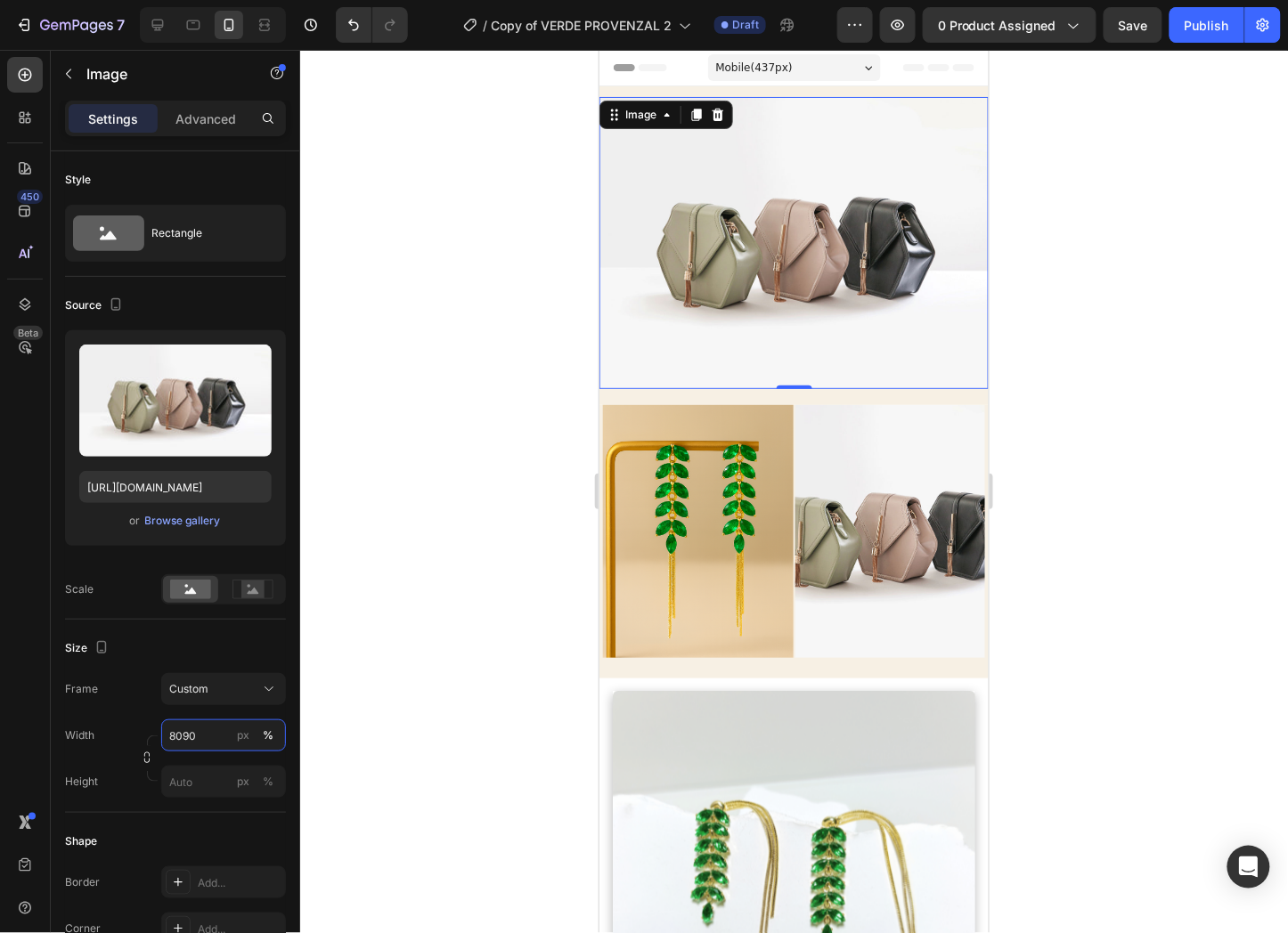
click at [224, 732] on input "8090" at bounding box center [223, 736] width 125 height 32
type input "100"
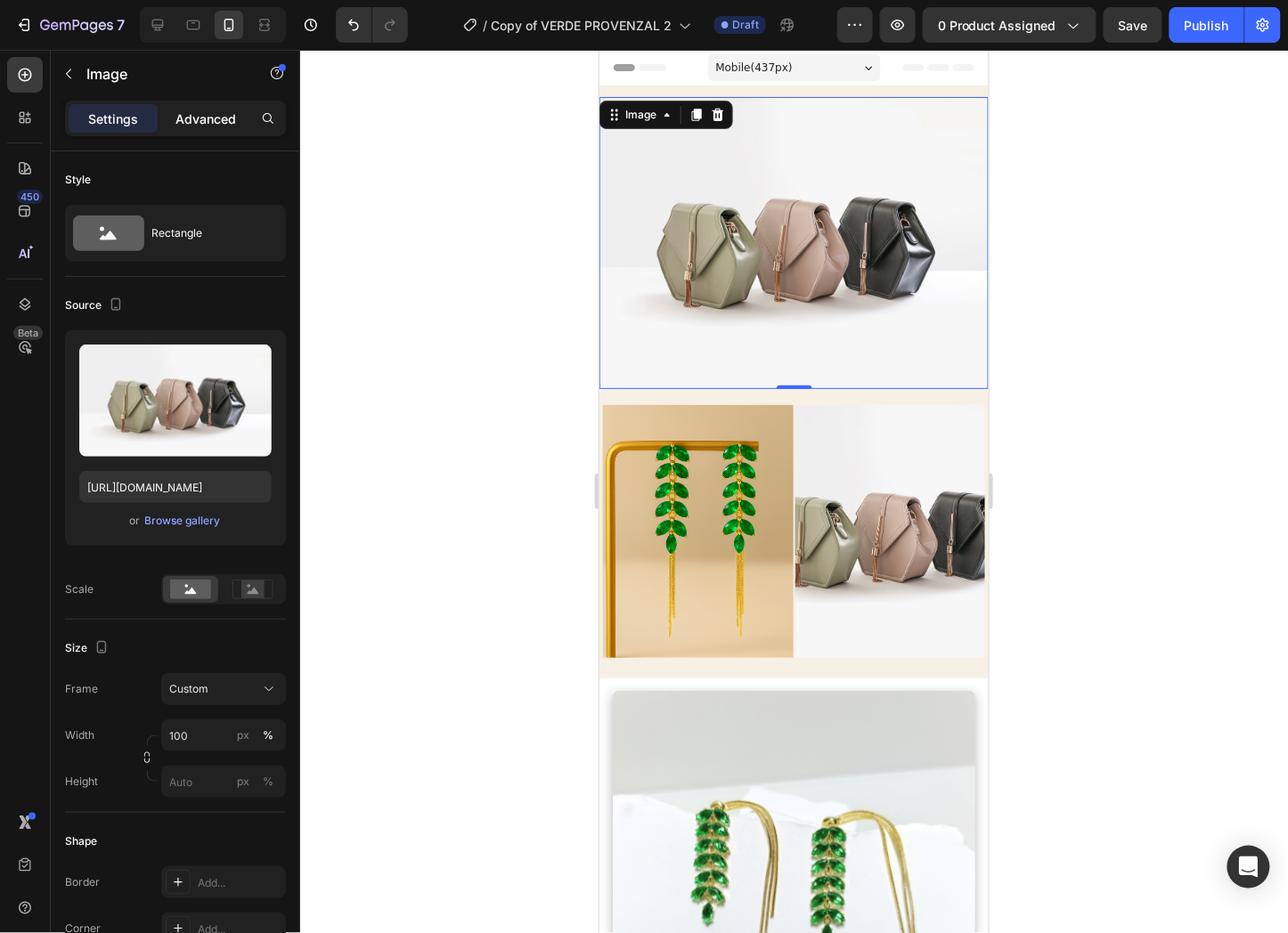
click at [219, 112] on p "Advanced" at bounding box center [206, 118] width 60 height 19
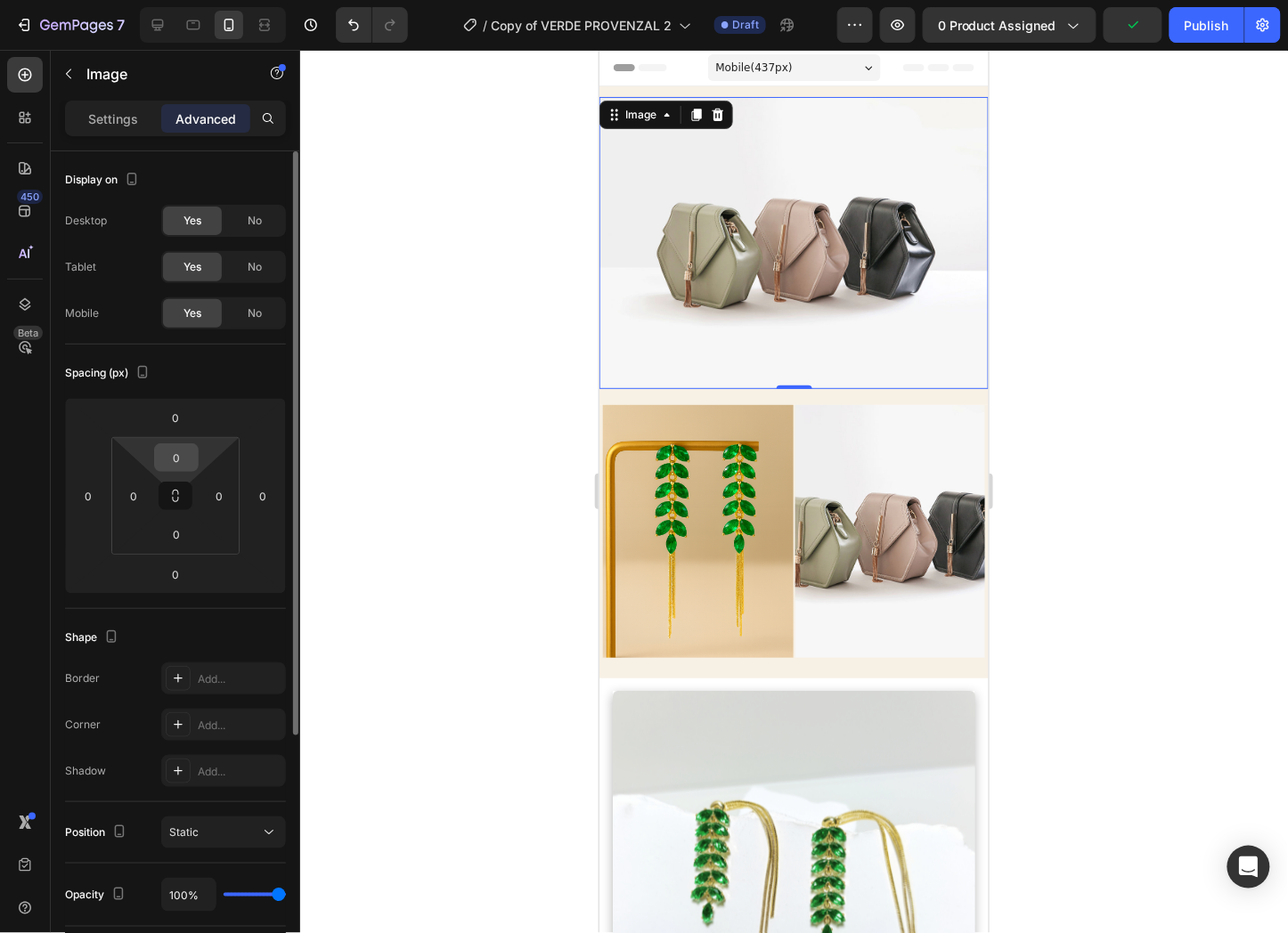
click at [164, 446] on input "0" at bounding box center [177, 458] width 36 height 27
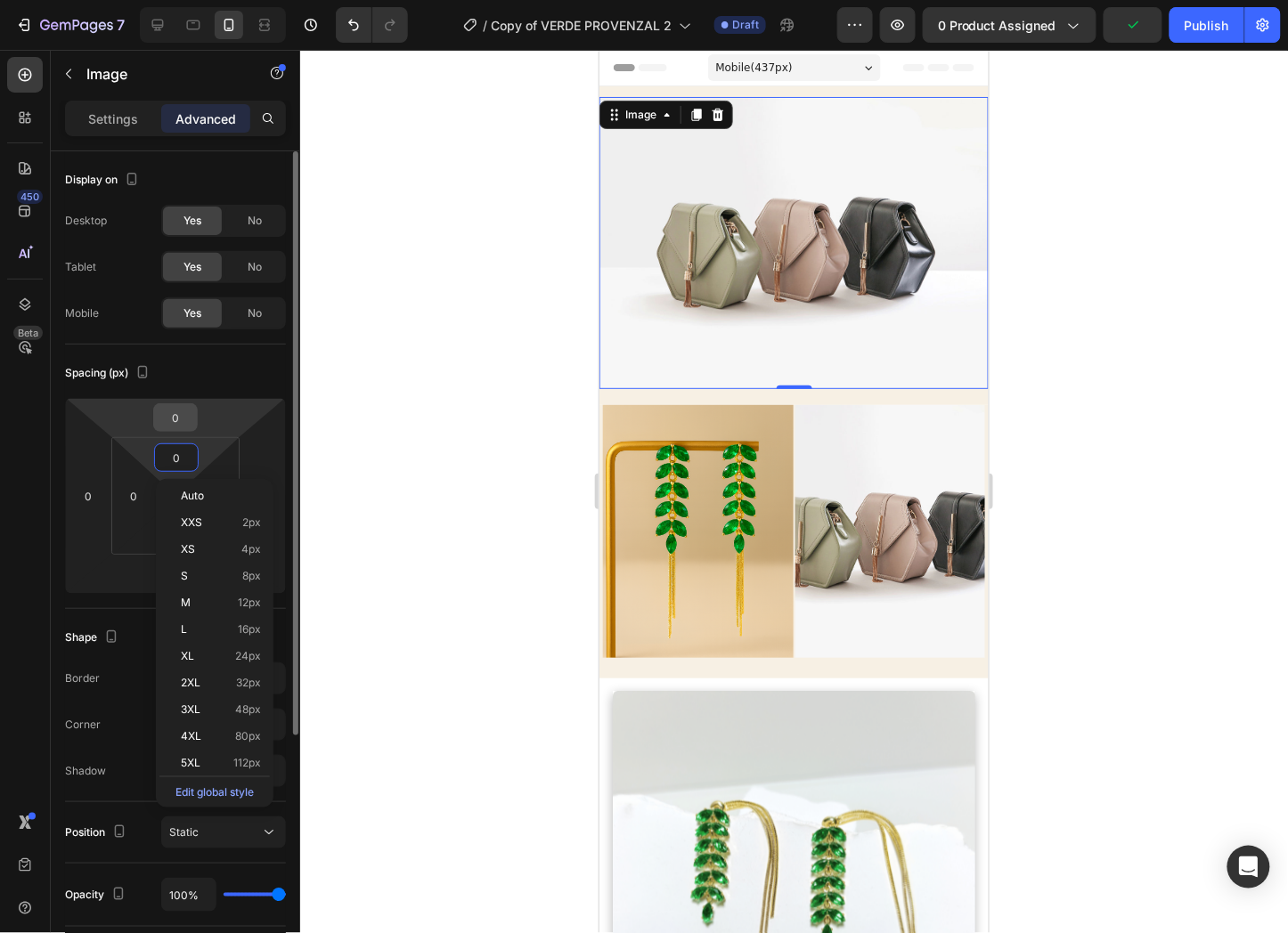
click at [180, 418] on input "0" at bounding box center [176, 418] width 36 height 27
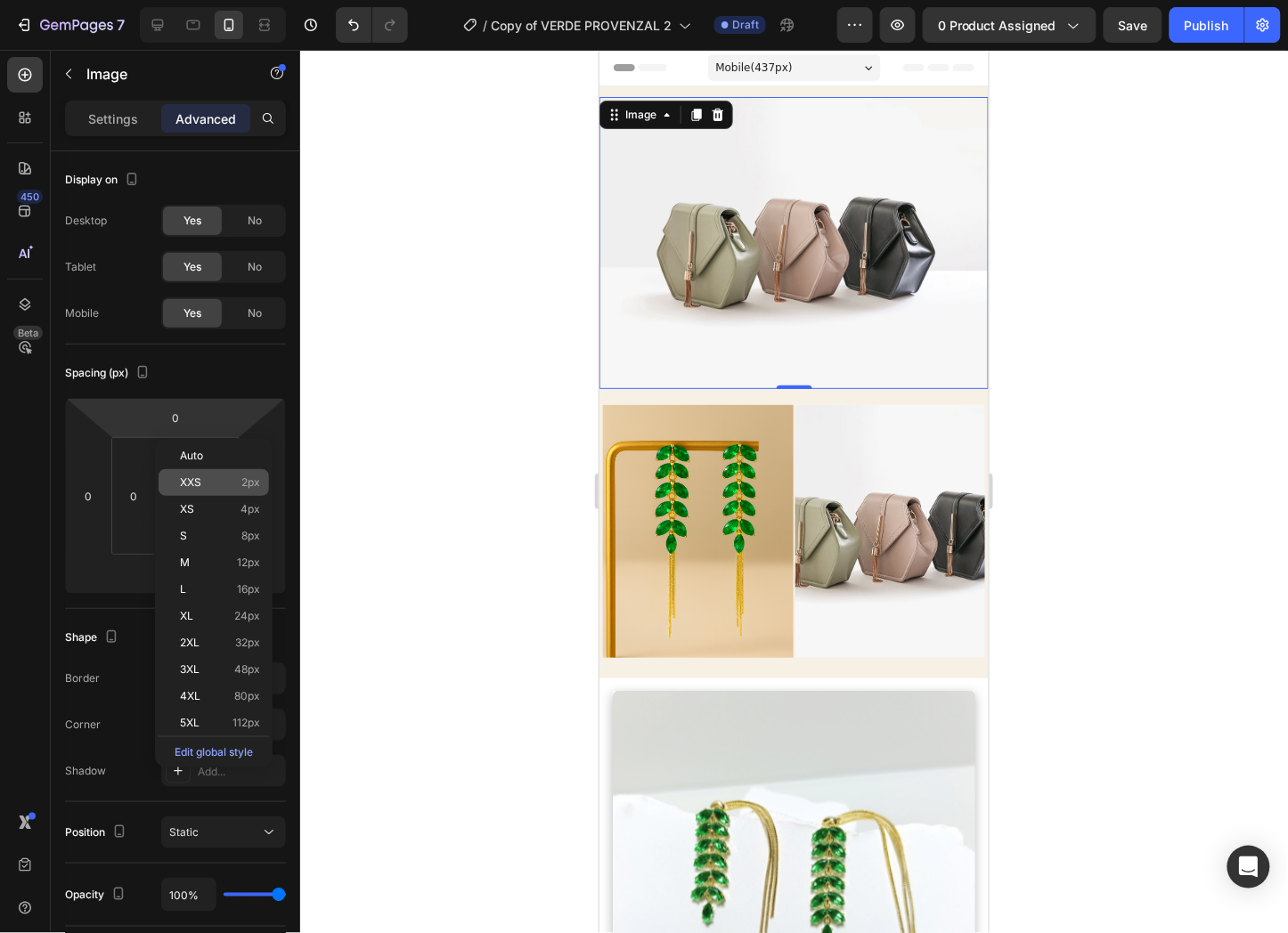
click at [229, 476] on p "XXS 2px" at bounding box center [219, 483] width 80 height 13
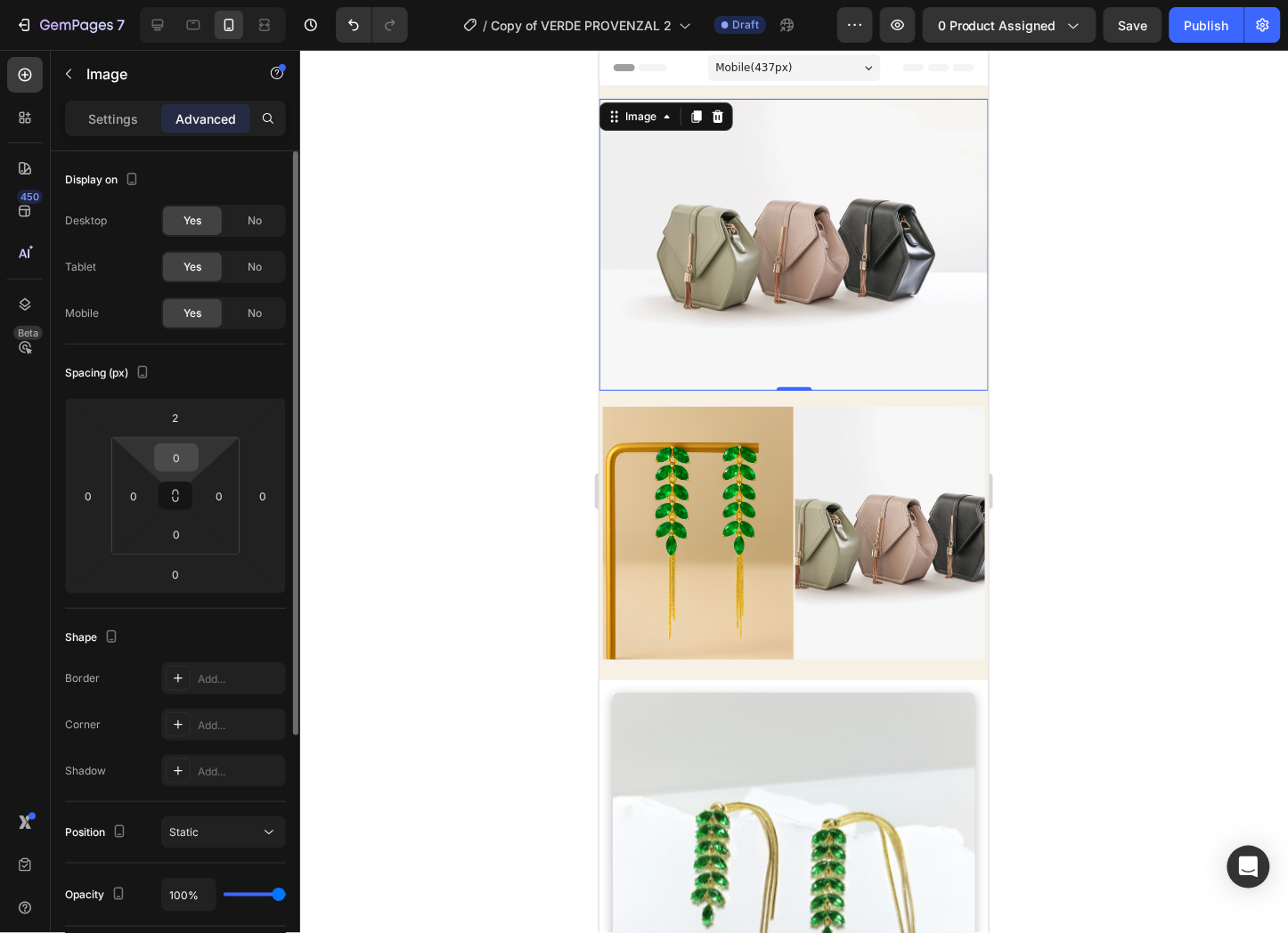
type input "0"
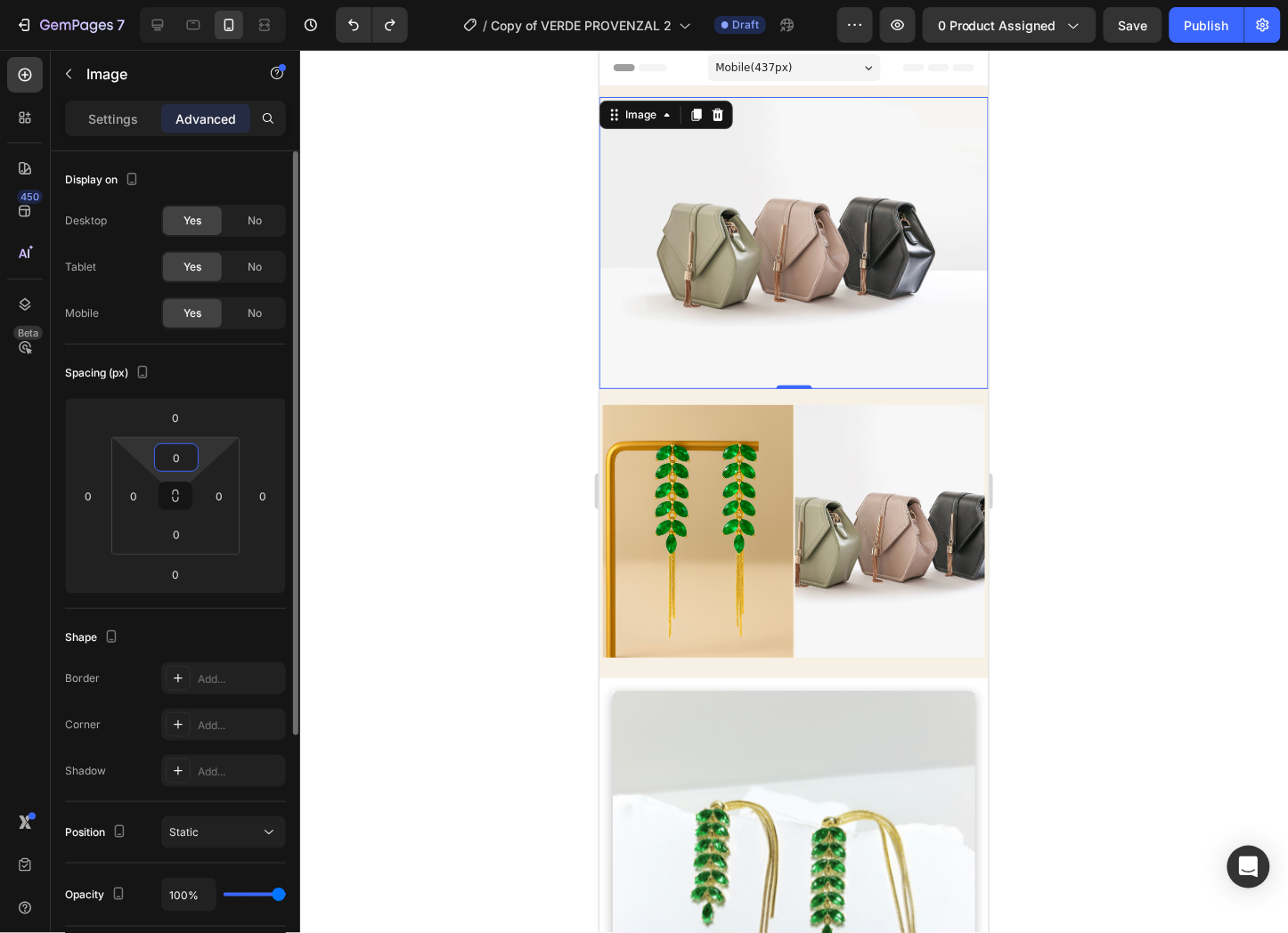
click at [185, 450] on input "0" at bounding box center [177, 458] width 36 height 27
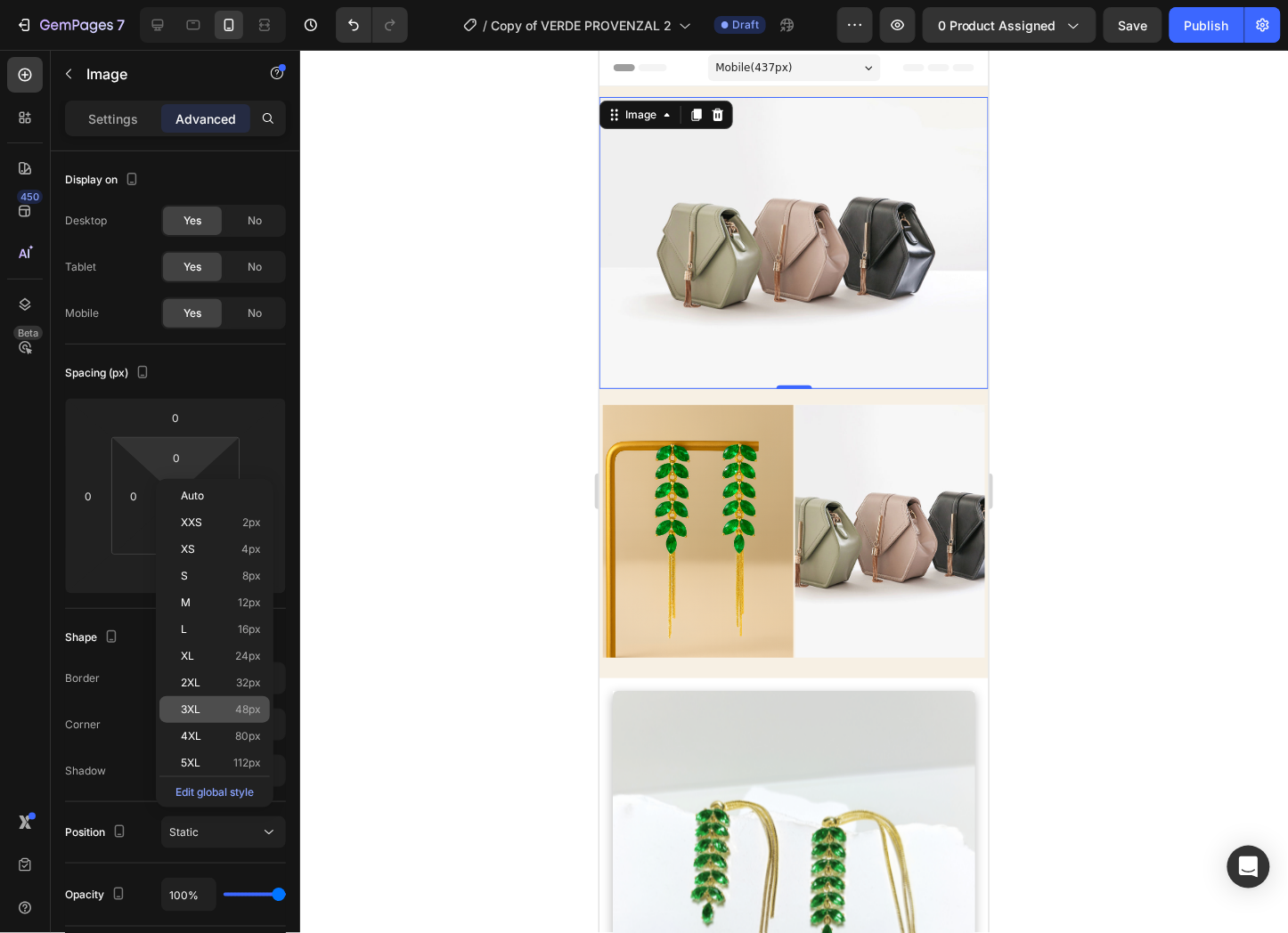
click at [241, 696] on div "3XL 48px" at bounding box center [215, 710] width 110 height 27
type input "48"
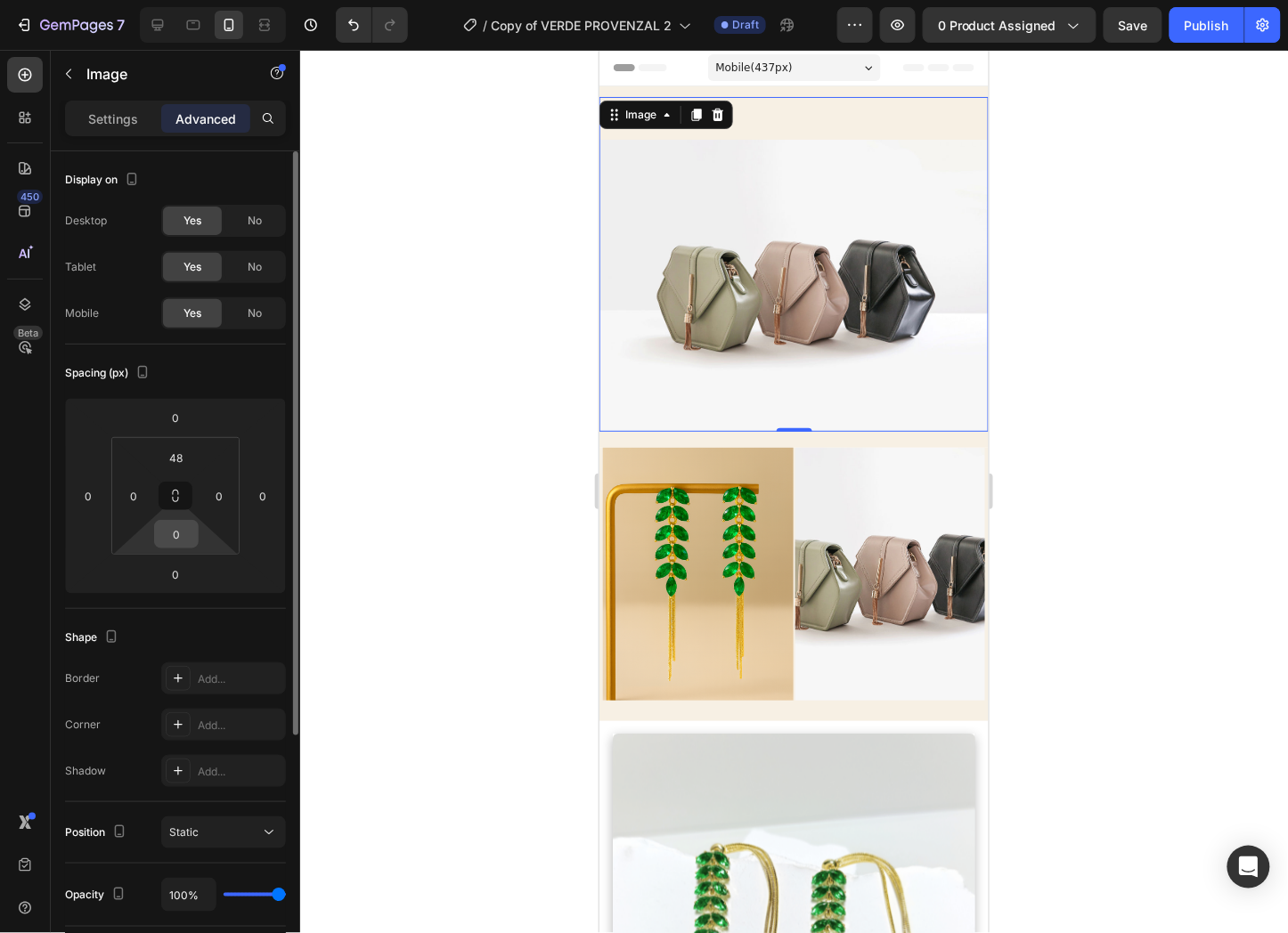
click at [167, 536] on input "0" at bounding box center [177, 535] width 36 height 27
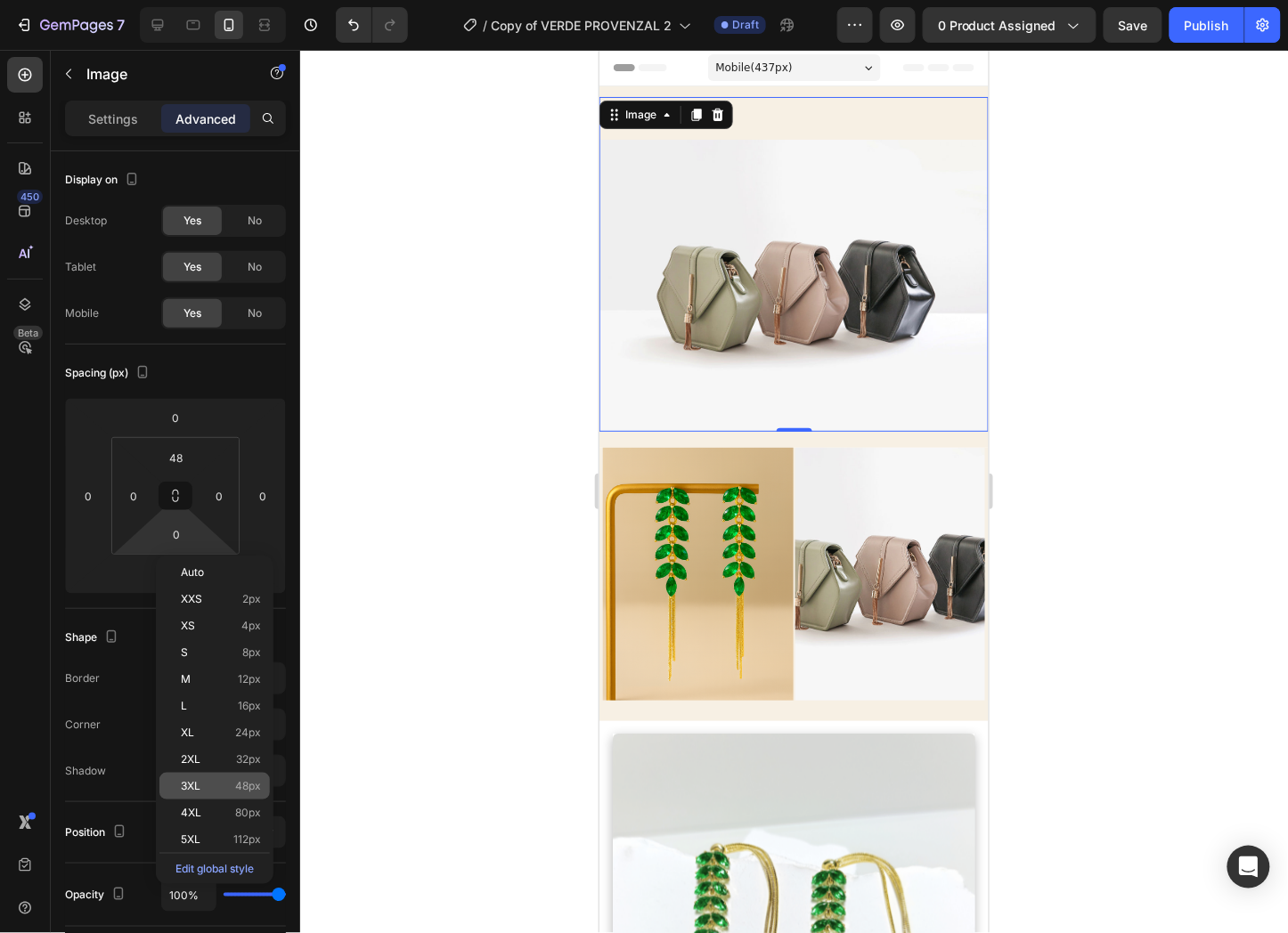
click at [206, 794] on div "3XL 48px" at bounding box center [215, 787] width 110 height 27
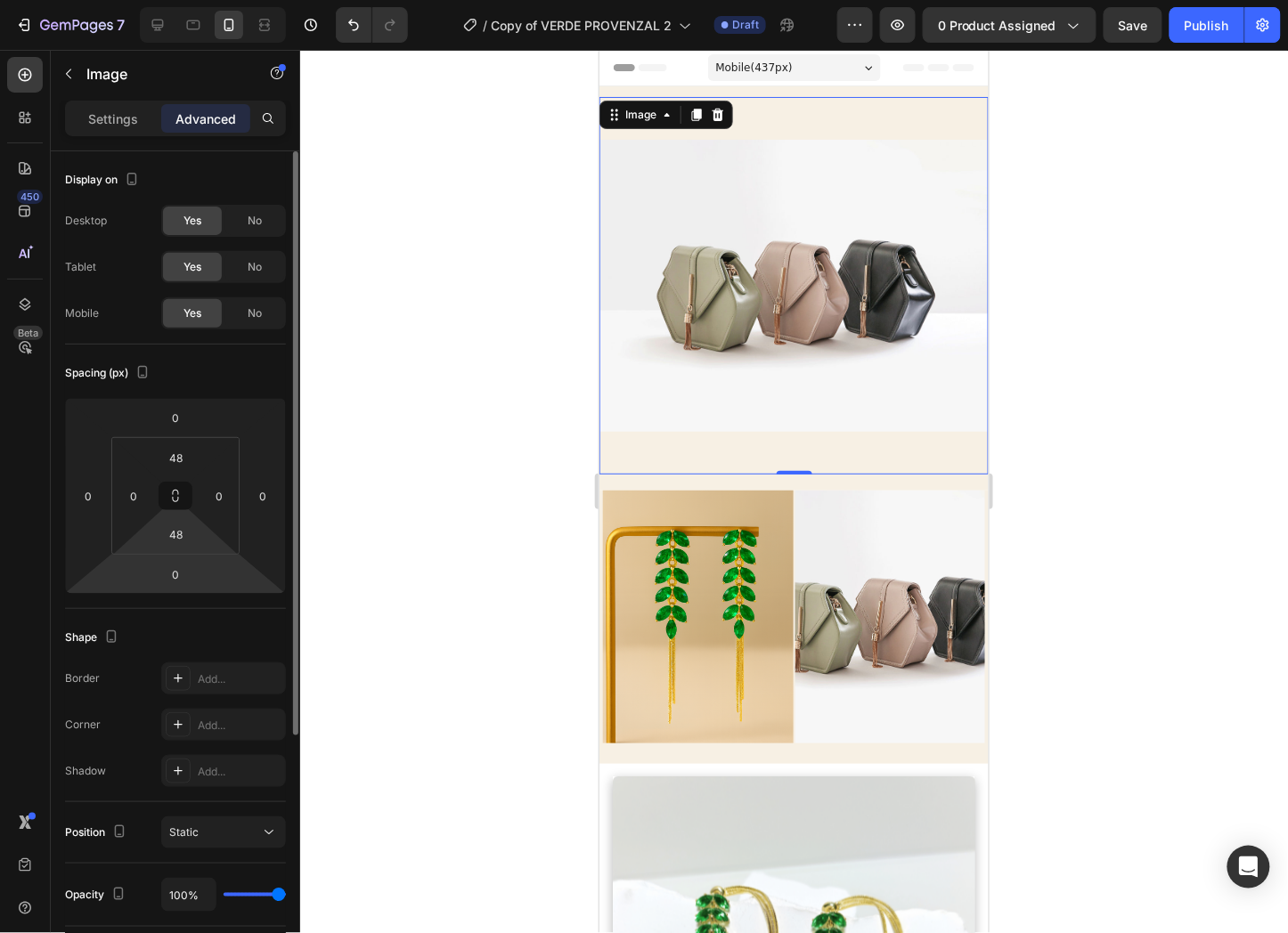
type input "0"
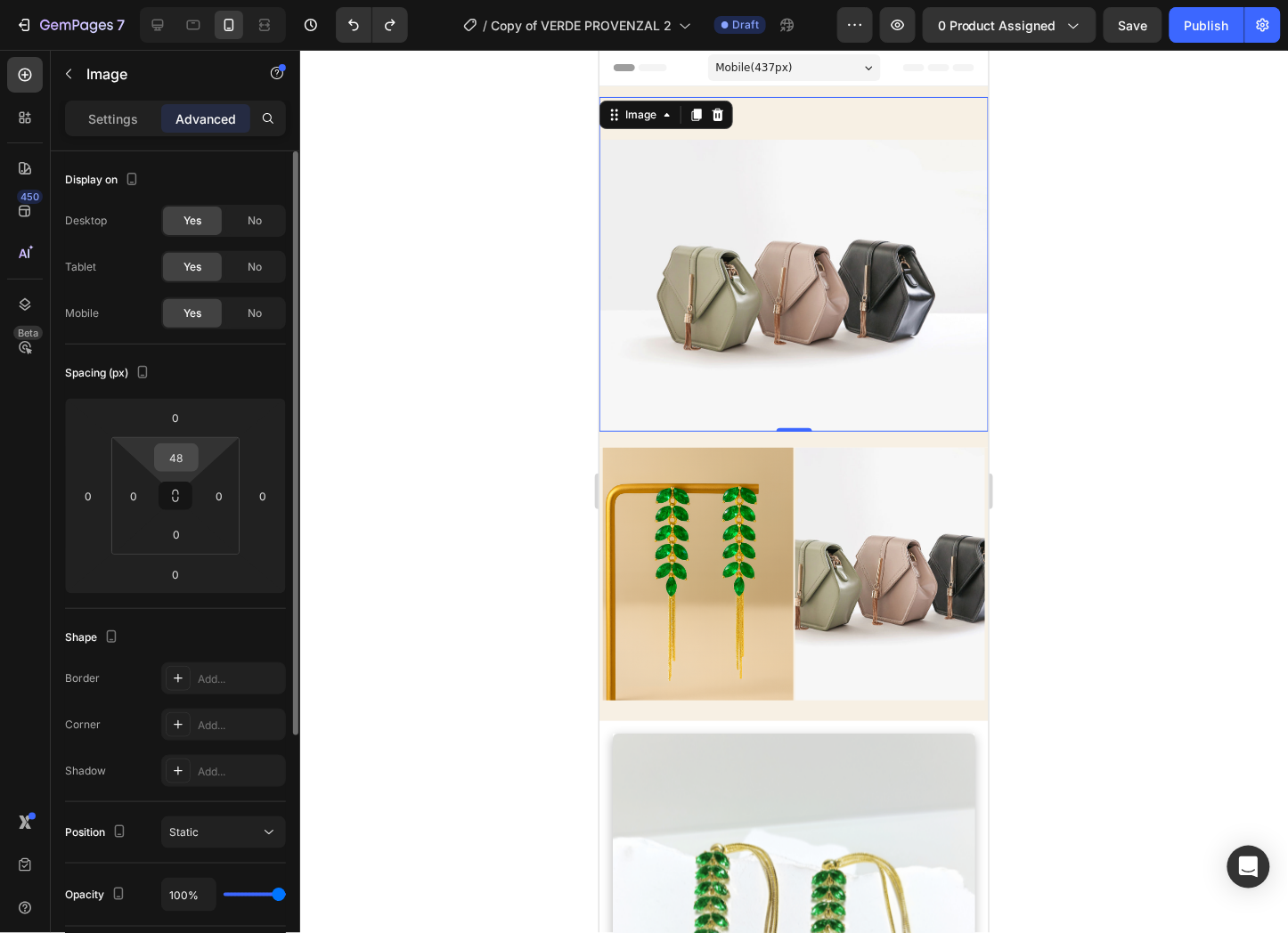
click at [188, 463] on input "48" at bounding box center [177, 458] width 36 height 27
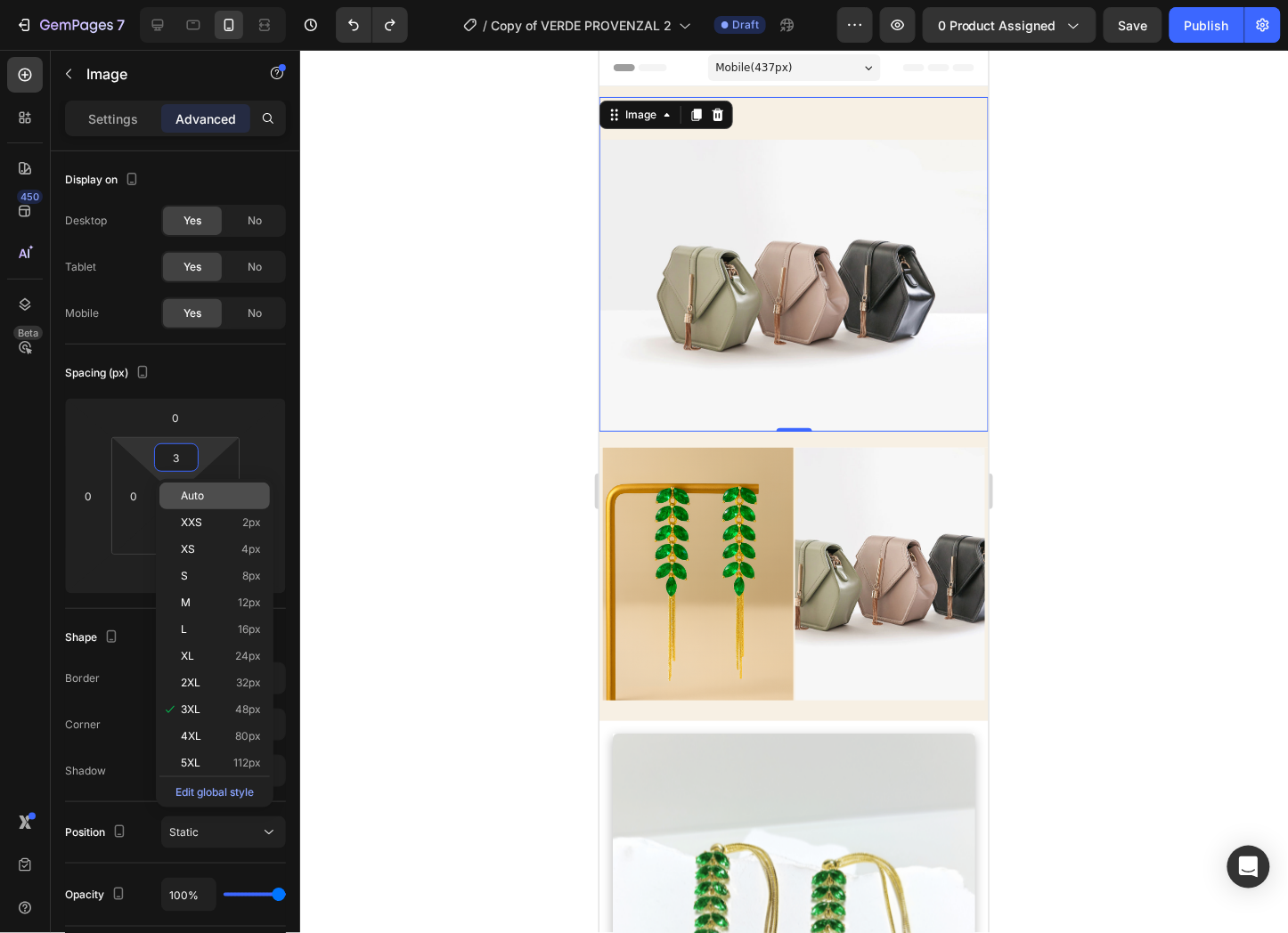
click at [206, 501] on p "Auto" at bounding box center [220, 496] width 80 height 13
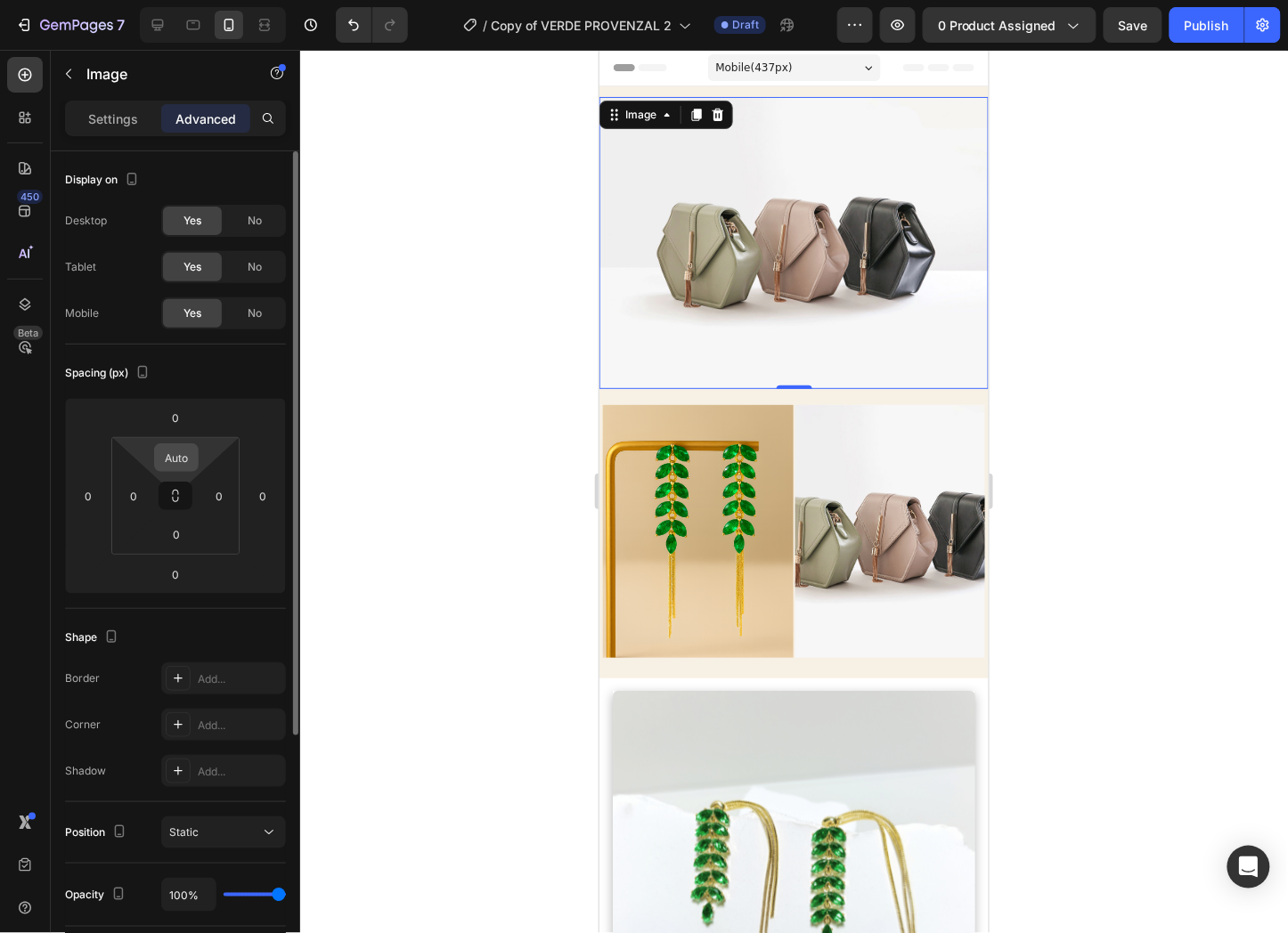
click at [166, 443] on div "Auto" at bounding box center [177, 458] width 45 height 29
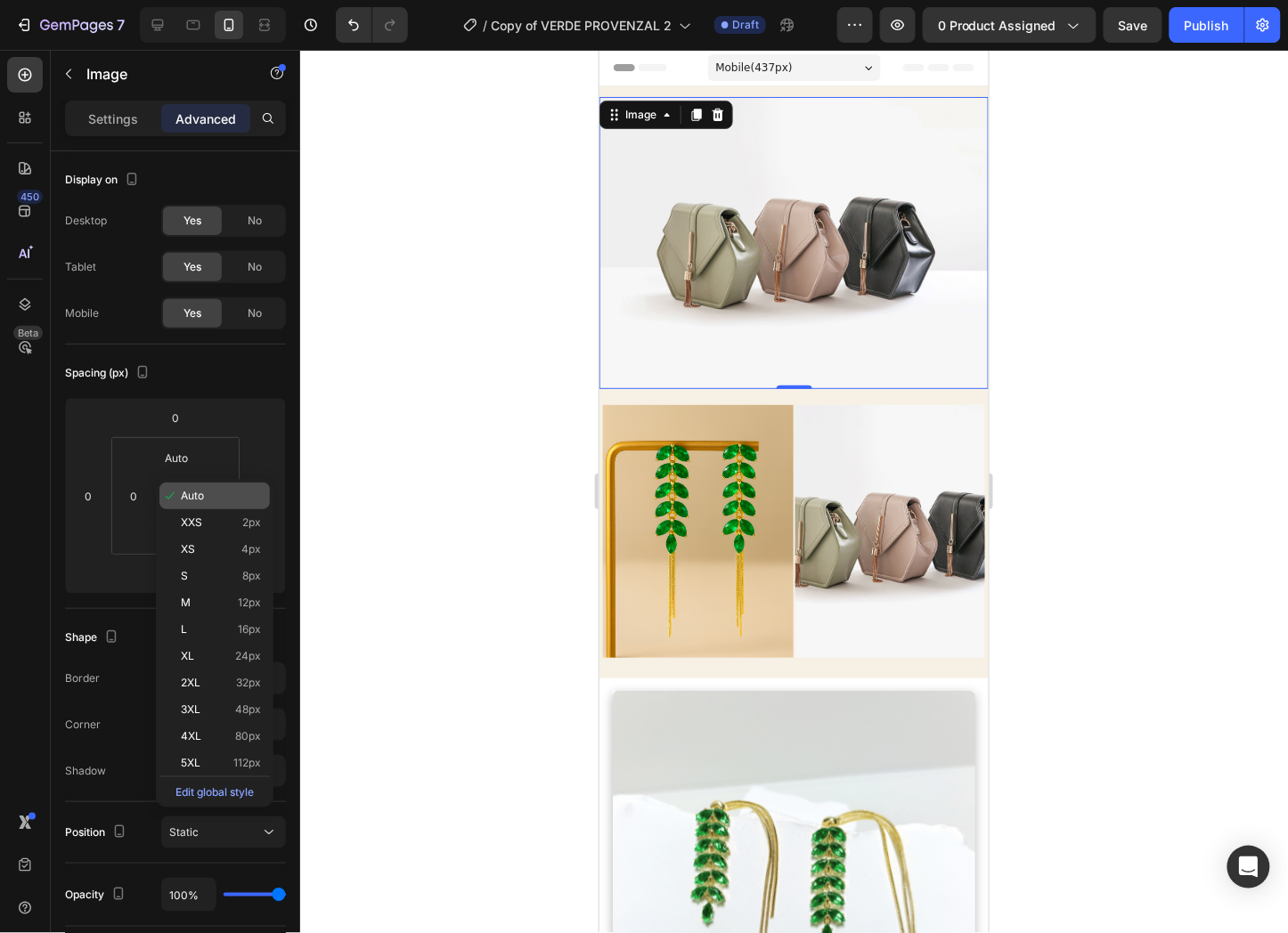
click at [214, 495] on p "Auto" at bounding box center [220, 496] width 80 height 13
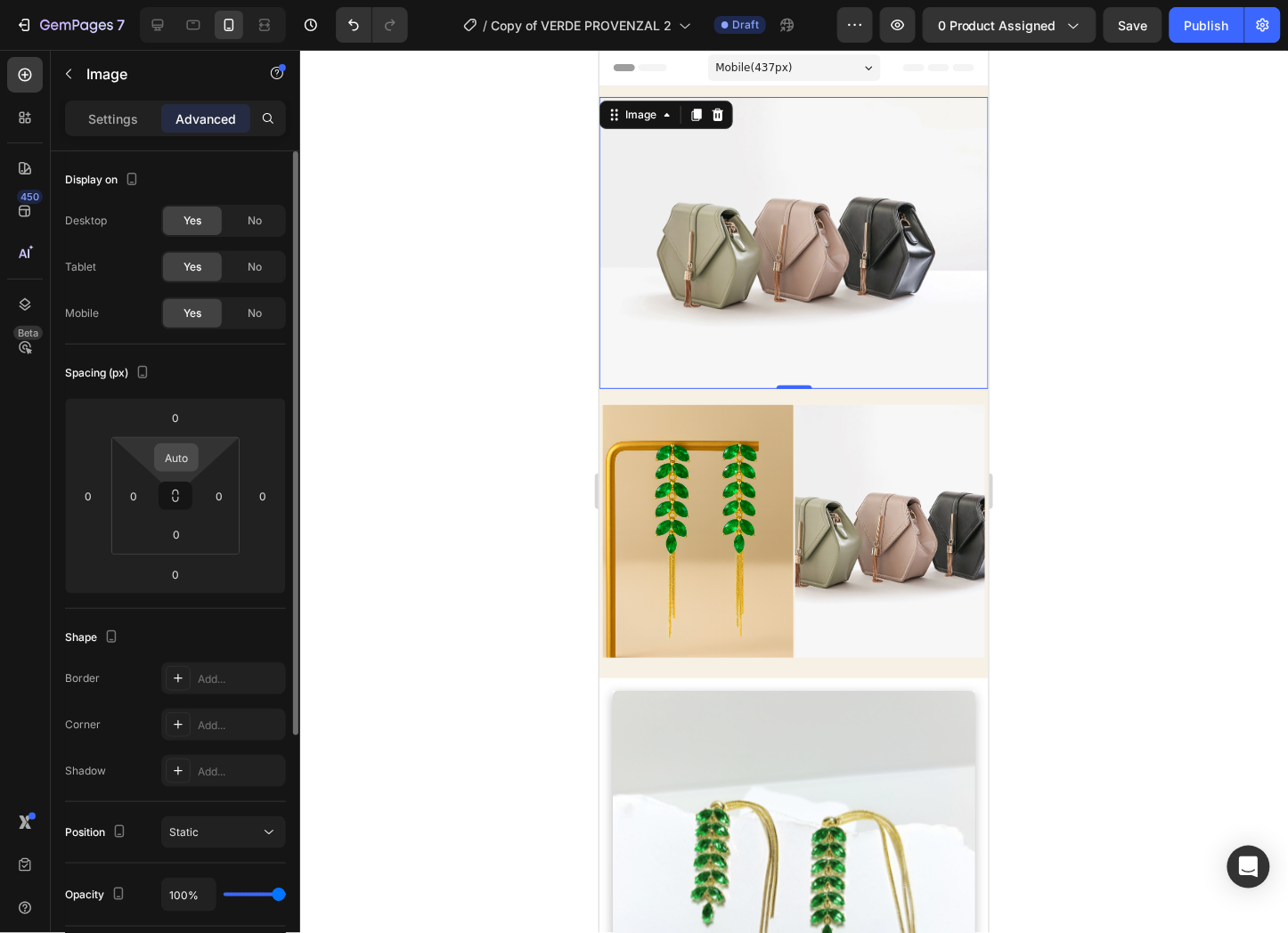
click at [175, 445] on input "Auto" at bounding box center [177, 458] width 36 height 27
type input "0"
click at [175, 573] on input "0" at bounding box center [176, 574] width 36 height 27
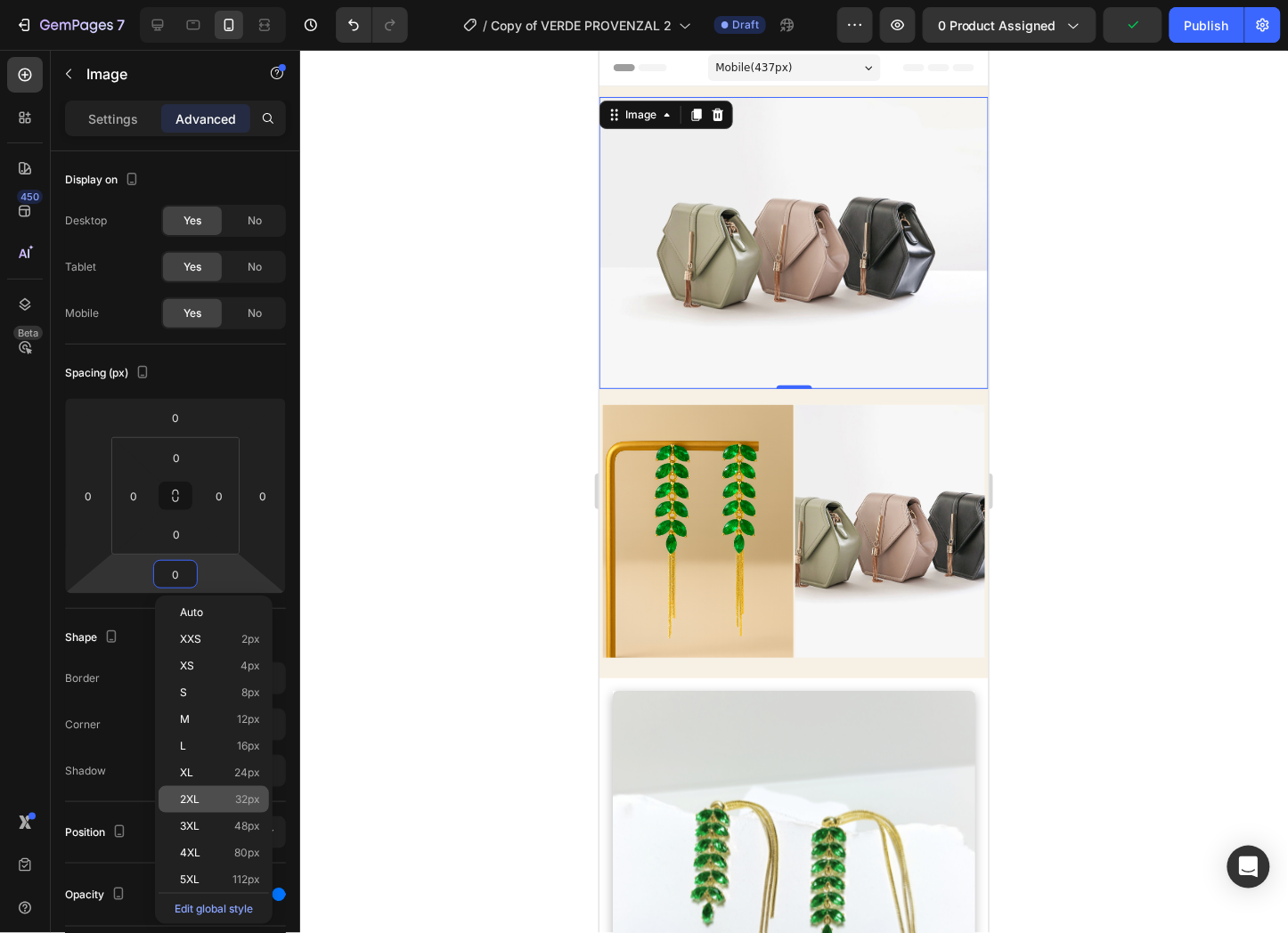
click at [202, 810] on div "2XL 32px" at bounding box center [214, 799] width 110 height 27
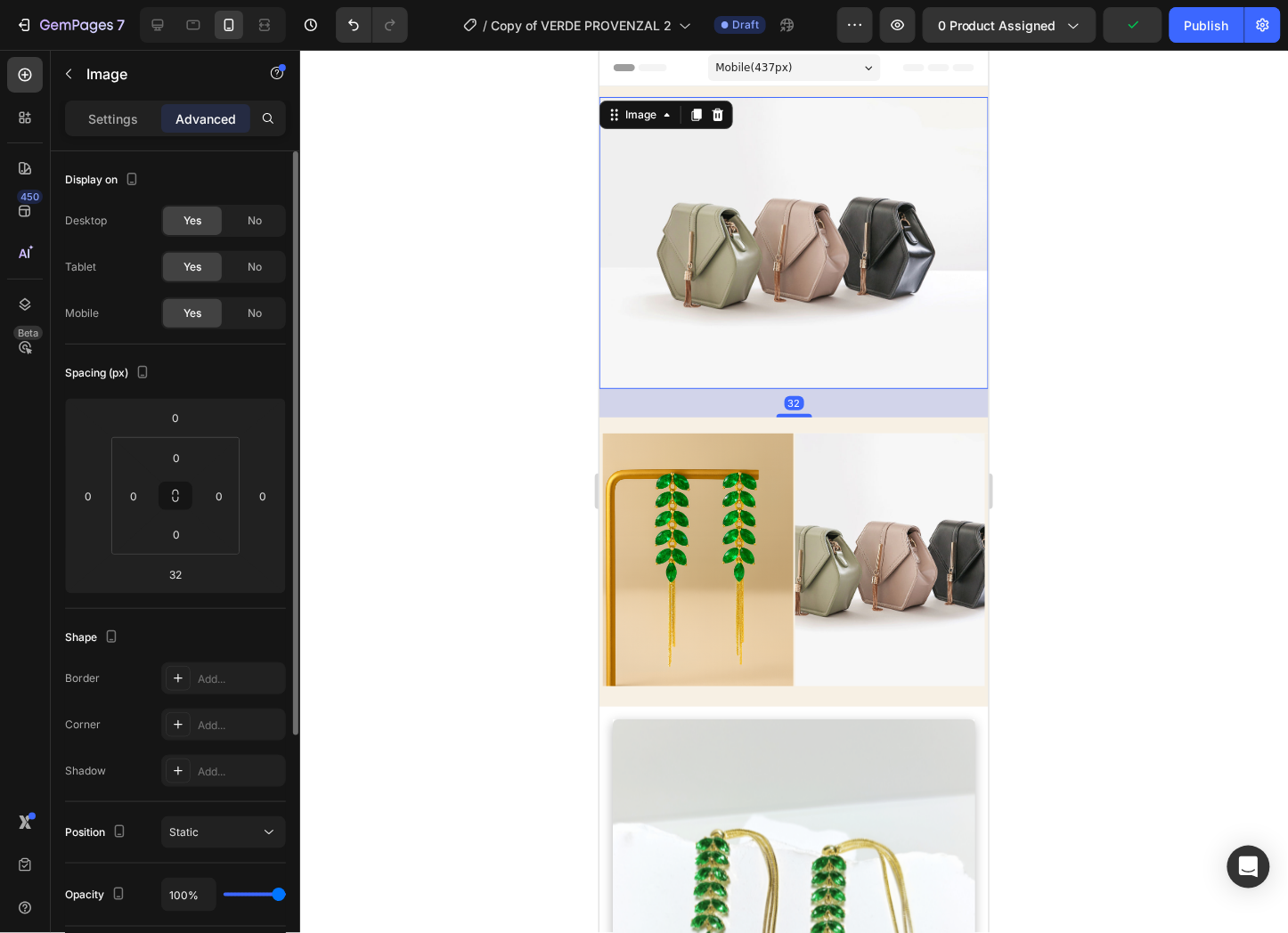
type input "0"
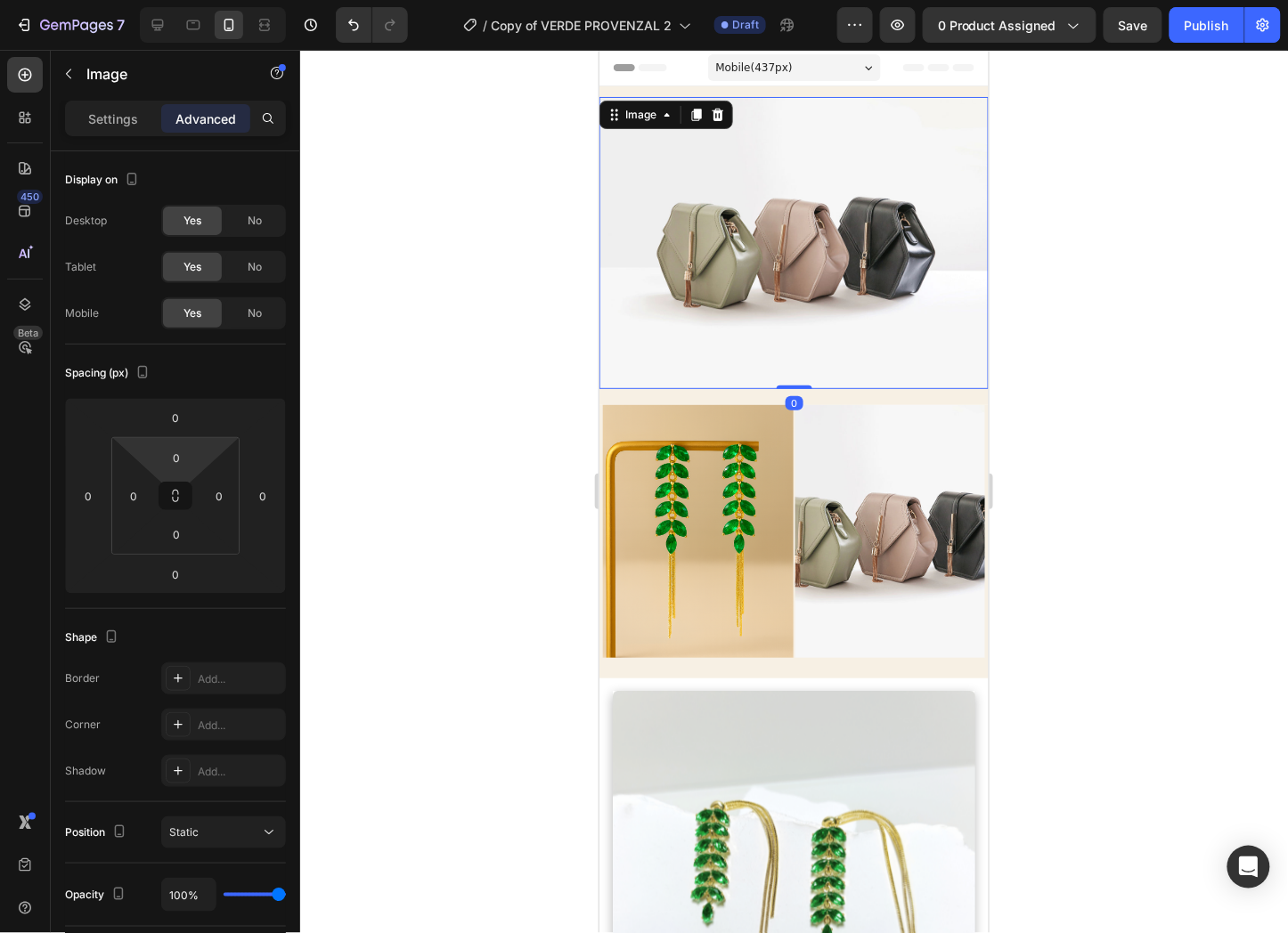
drag, startPoint x: 788, startPoint y: 375, endPoint x: 861, endPoint y: 223, distance: 168.6
click at [860, 227] on div "Image 0" at bounding box center [793, 242] width 390 height 292
click at [862, 220] on img at bounding box center [793, 242] width 390 height 292
click at [661, 107] on icon at bounding box center [666, 114] width 14 height 14
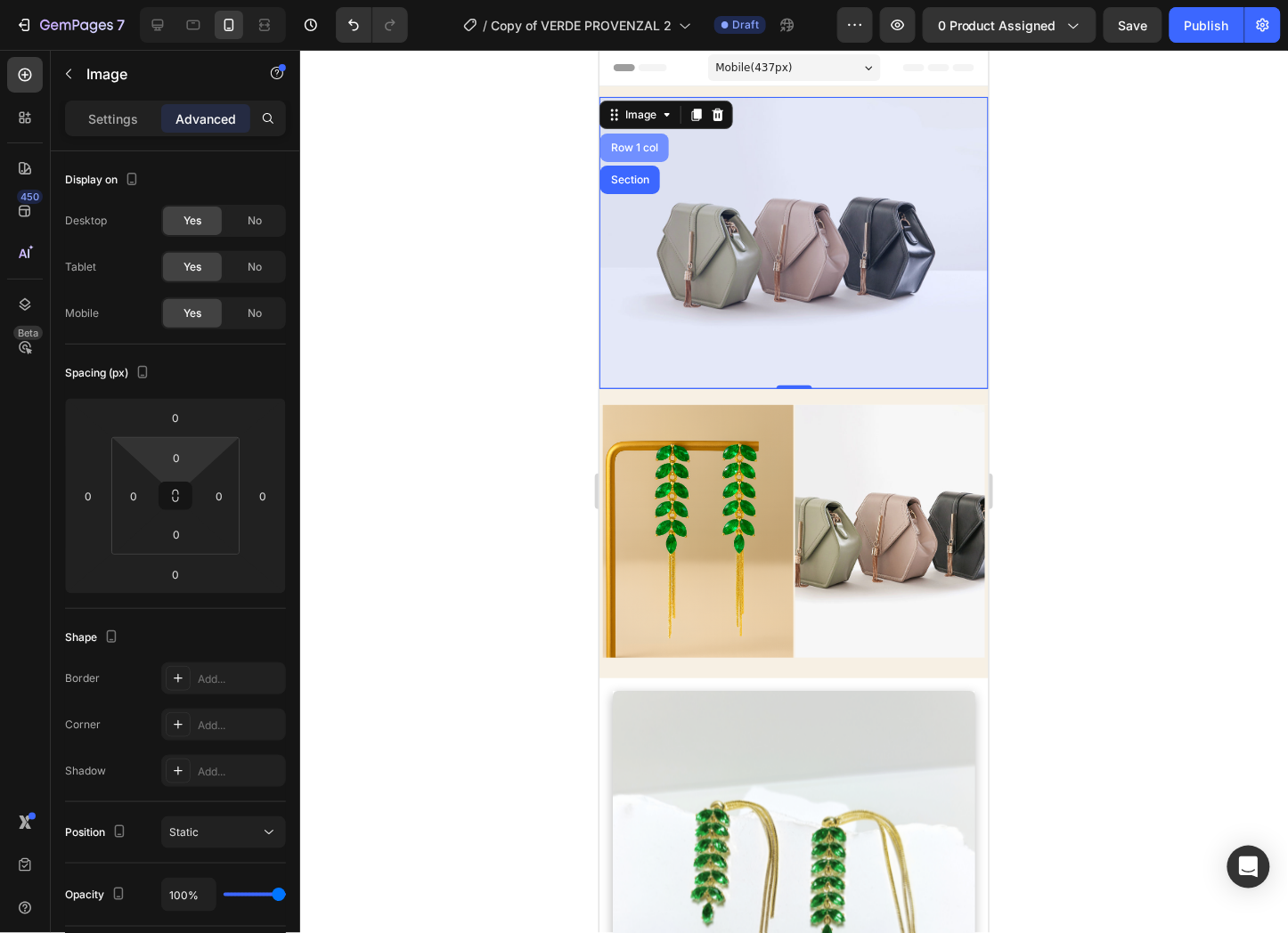
click at [635, 153] on div "Row 1 col" at bounding box center [634, 147] width 68 height 29
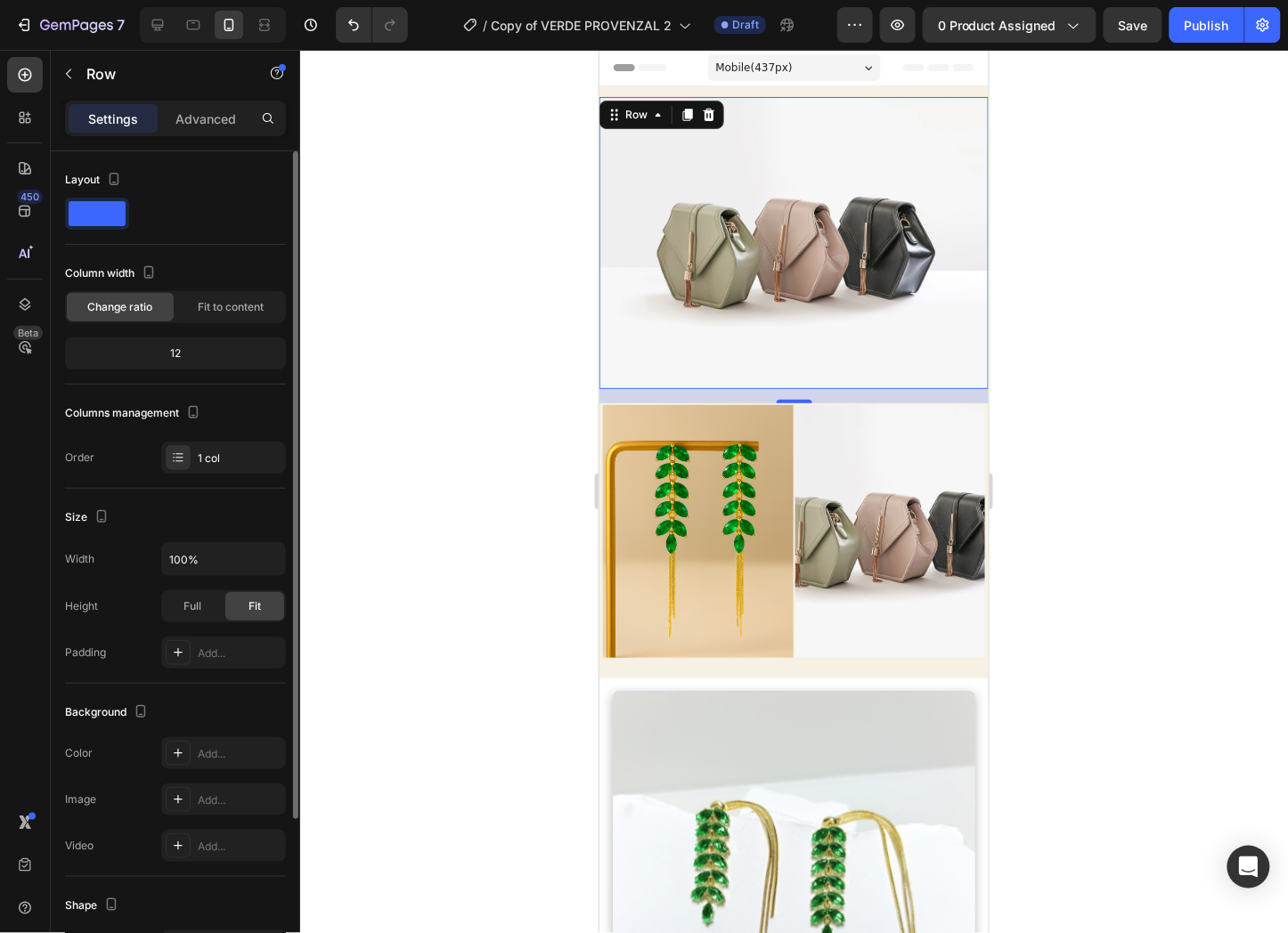
click at [193, 343] on div "12" at bounding box center [175, 353] width 214 height 25
click at [230, 299] on span "Fit to content" at bounding box center [230, 307] width 66 height 16
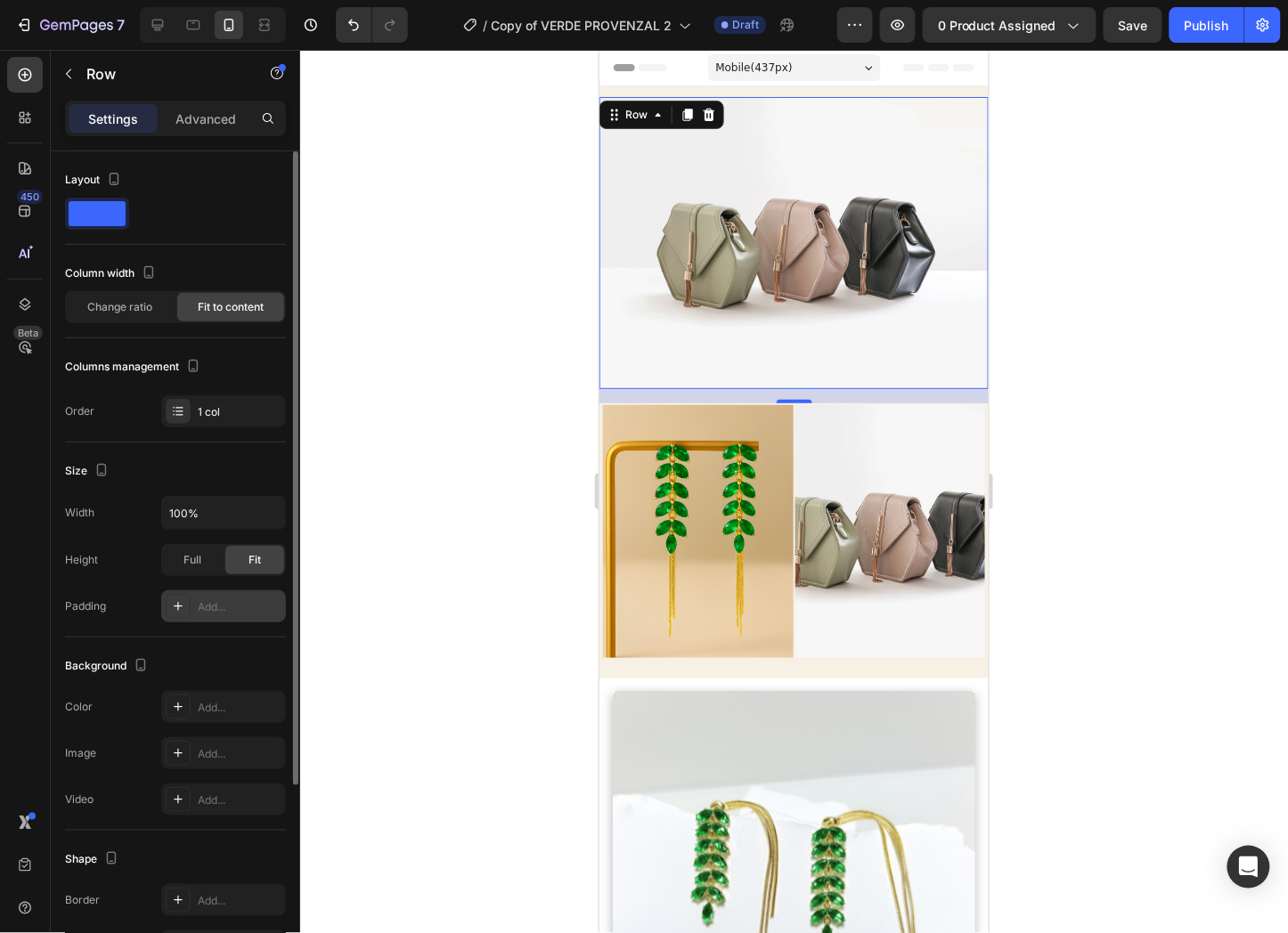
scroll to position [99, 0]
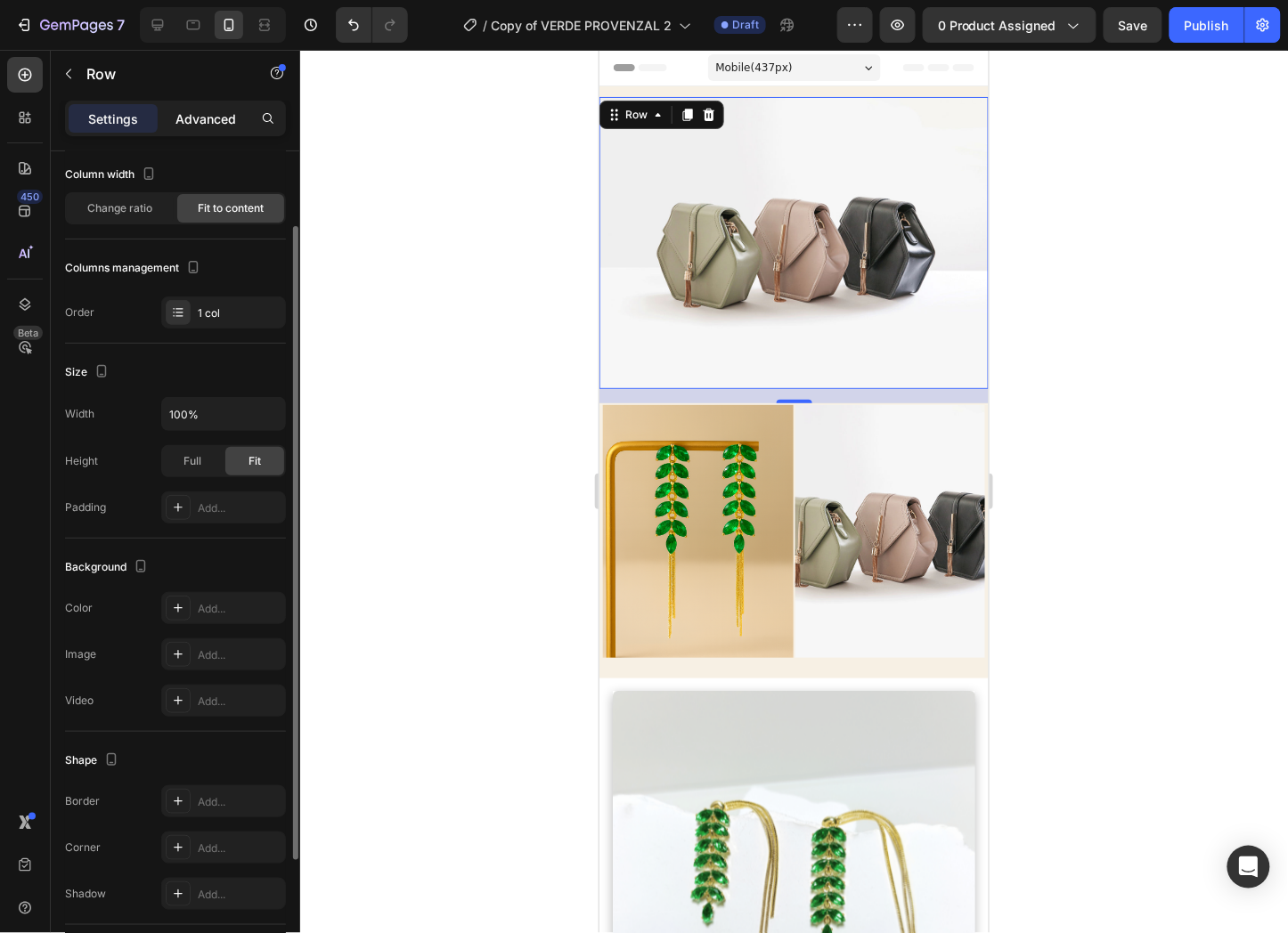
click at [221, 113] on p "Advanced" at bounding box center [206, 118] width 60 height 19
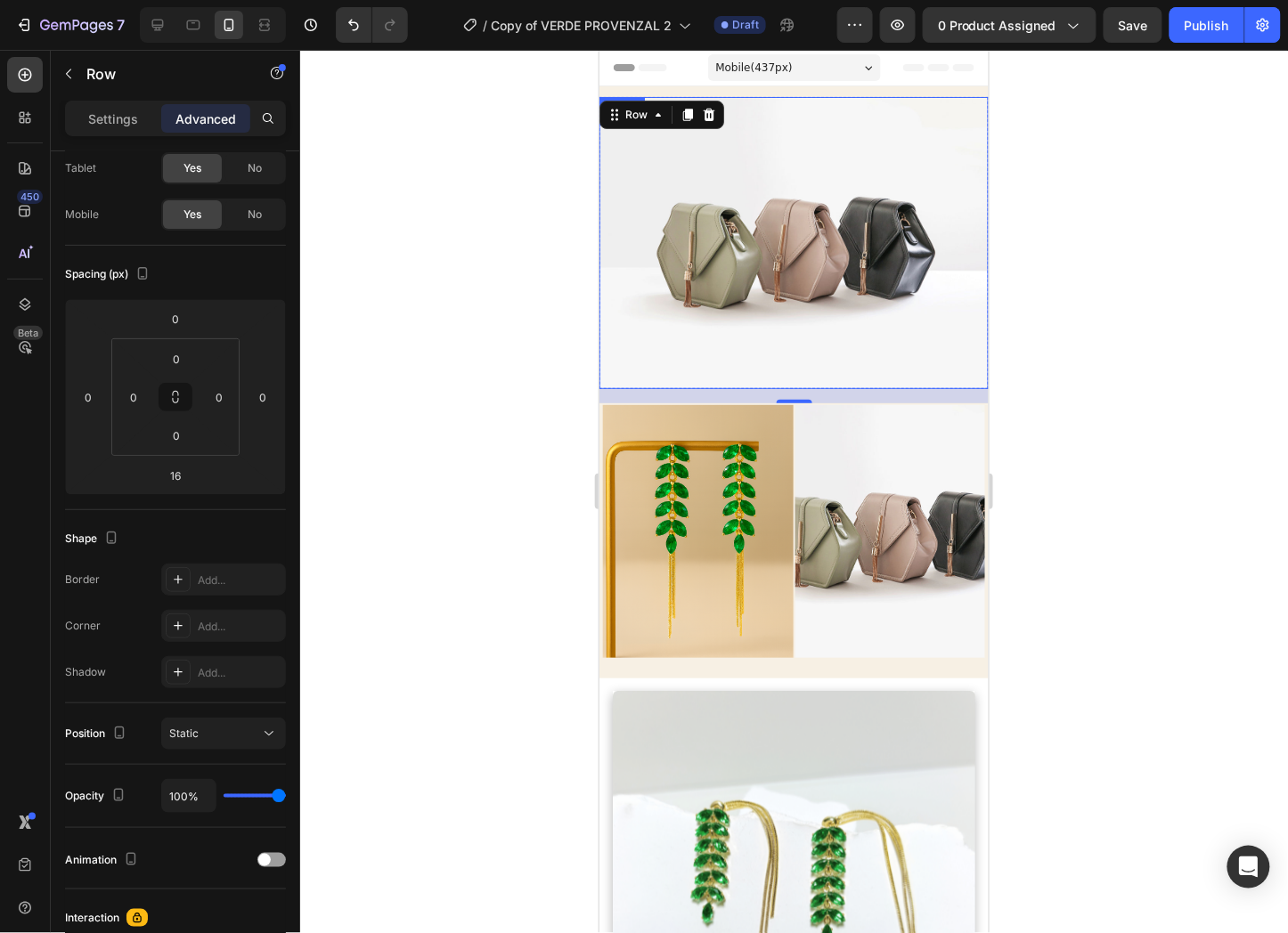
click at [705, 229] on img at bounding box center [793, 242] width 390 height 292
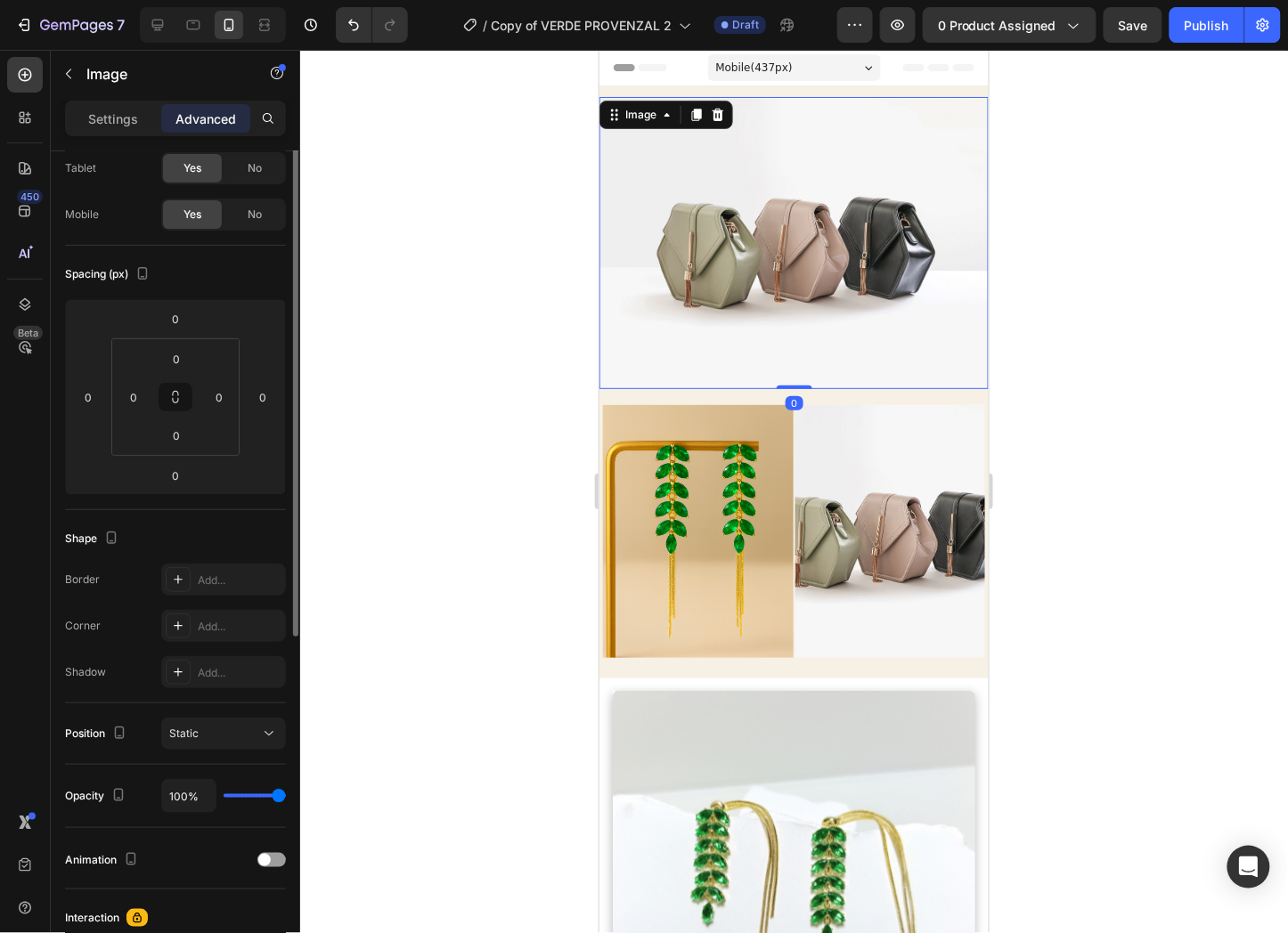
scroll to position [0, 0]
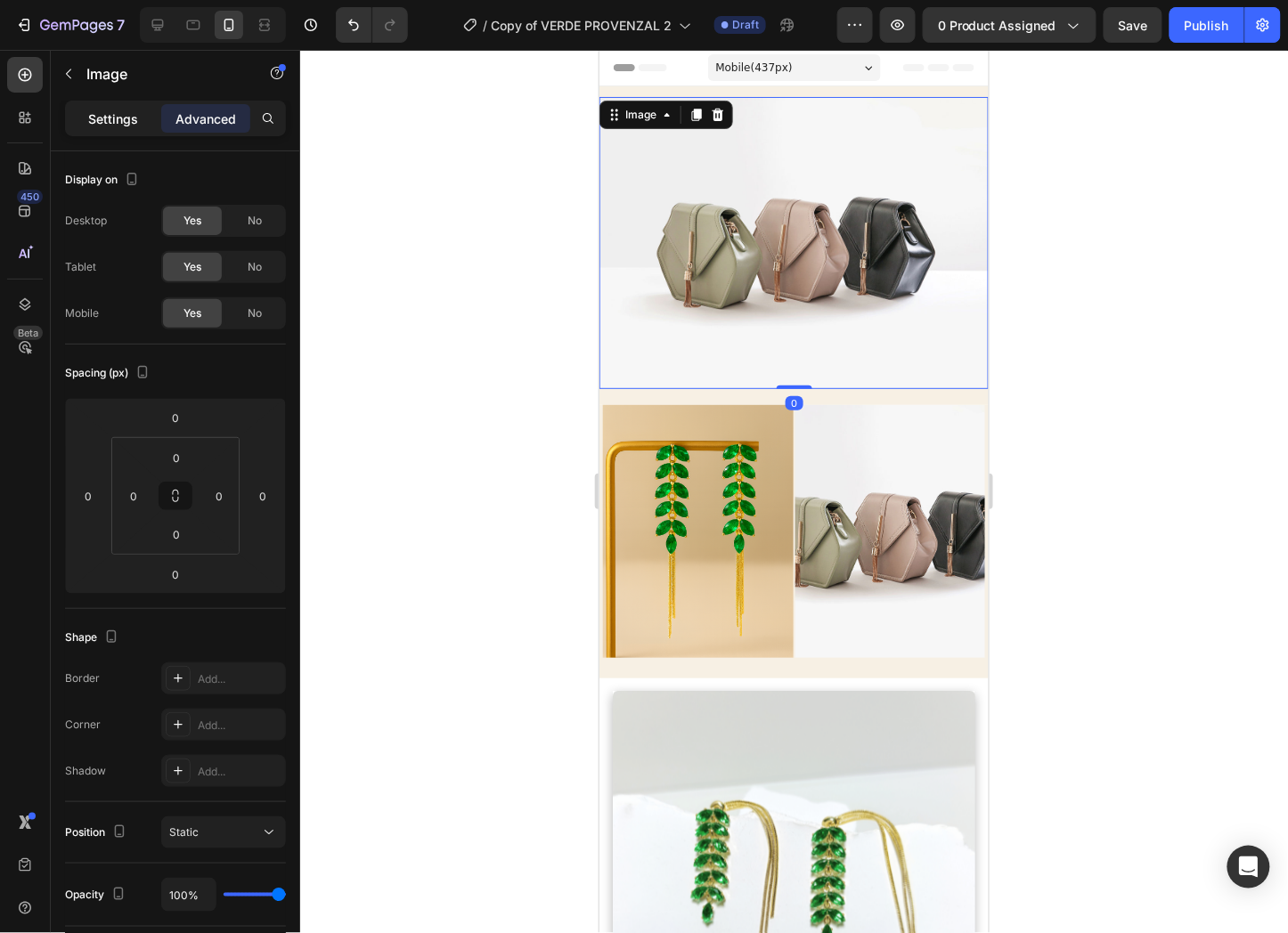
click at [105, 112] on p "Settings" at bounding box center [113, 118] width 50 height 19
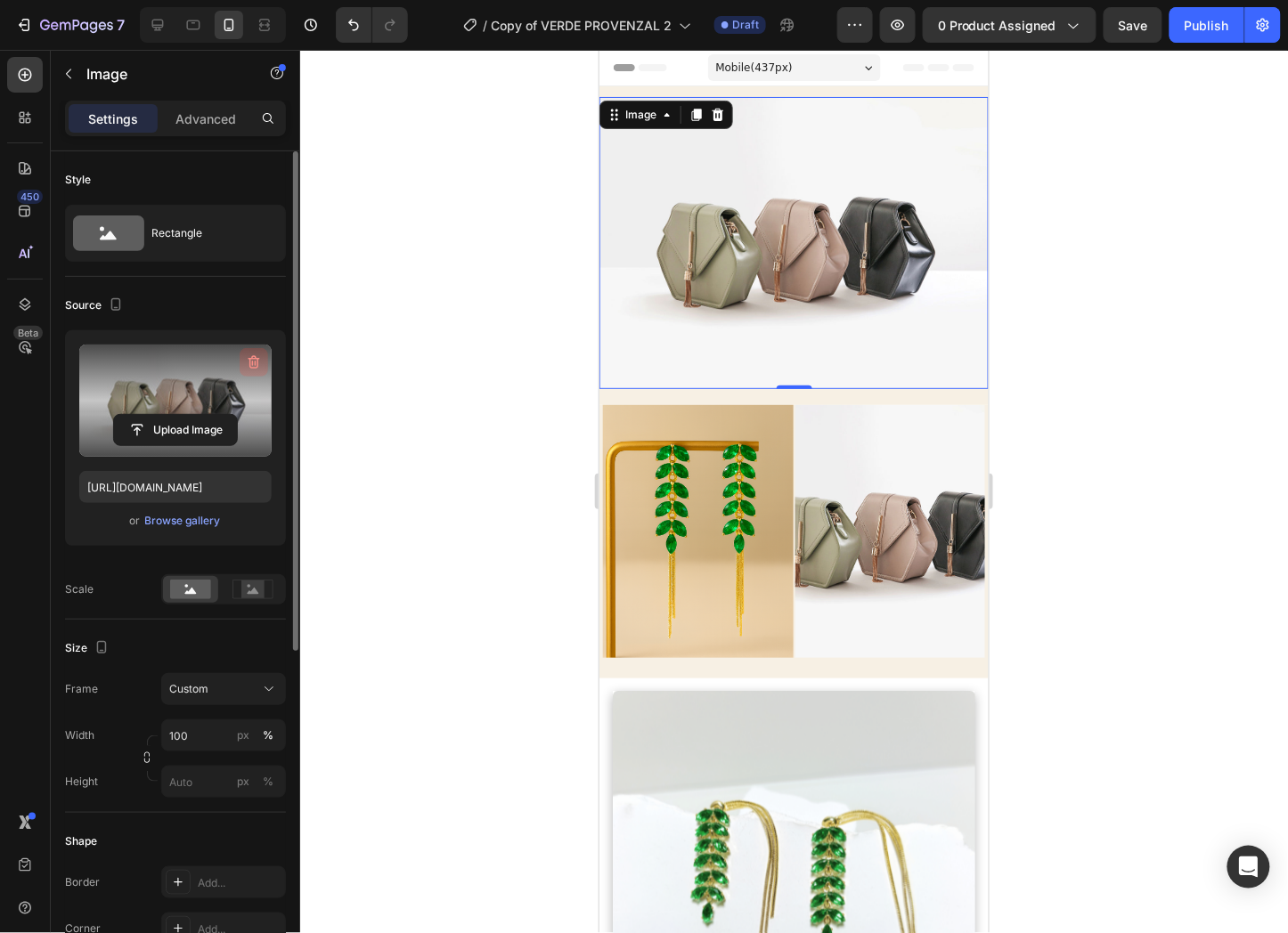
click at [254, 357] on icon "button" at bounding box center [254, 362] width 12 height 13
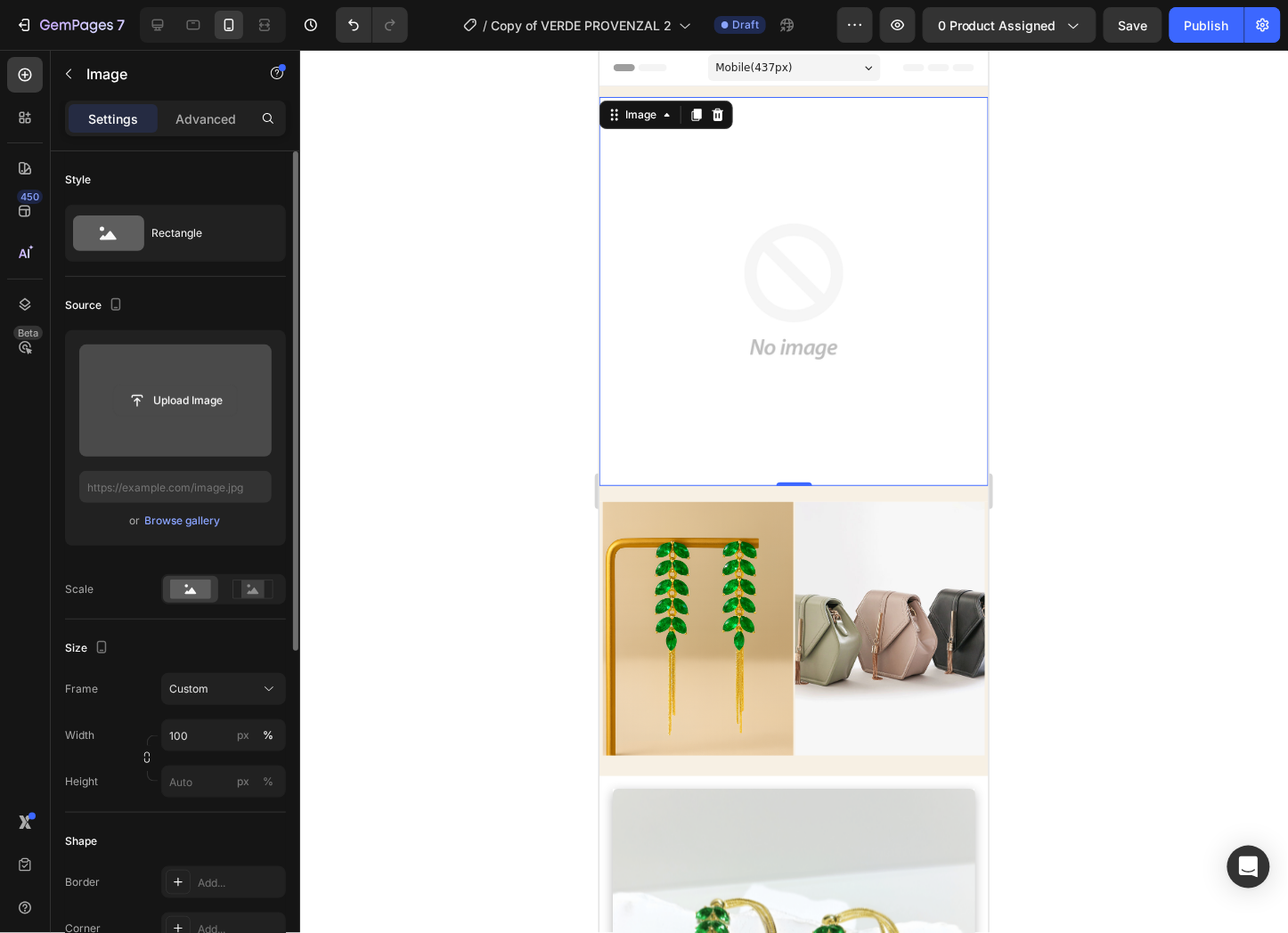
click at [210, 408] on input "file" at bounding box center [175, 401] width 123 height 31
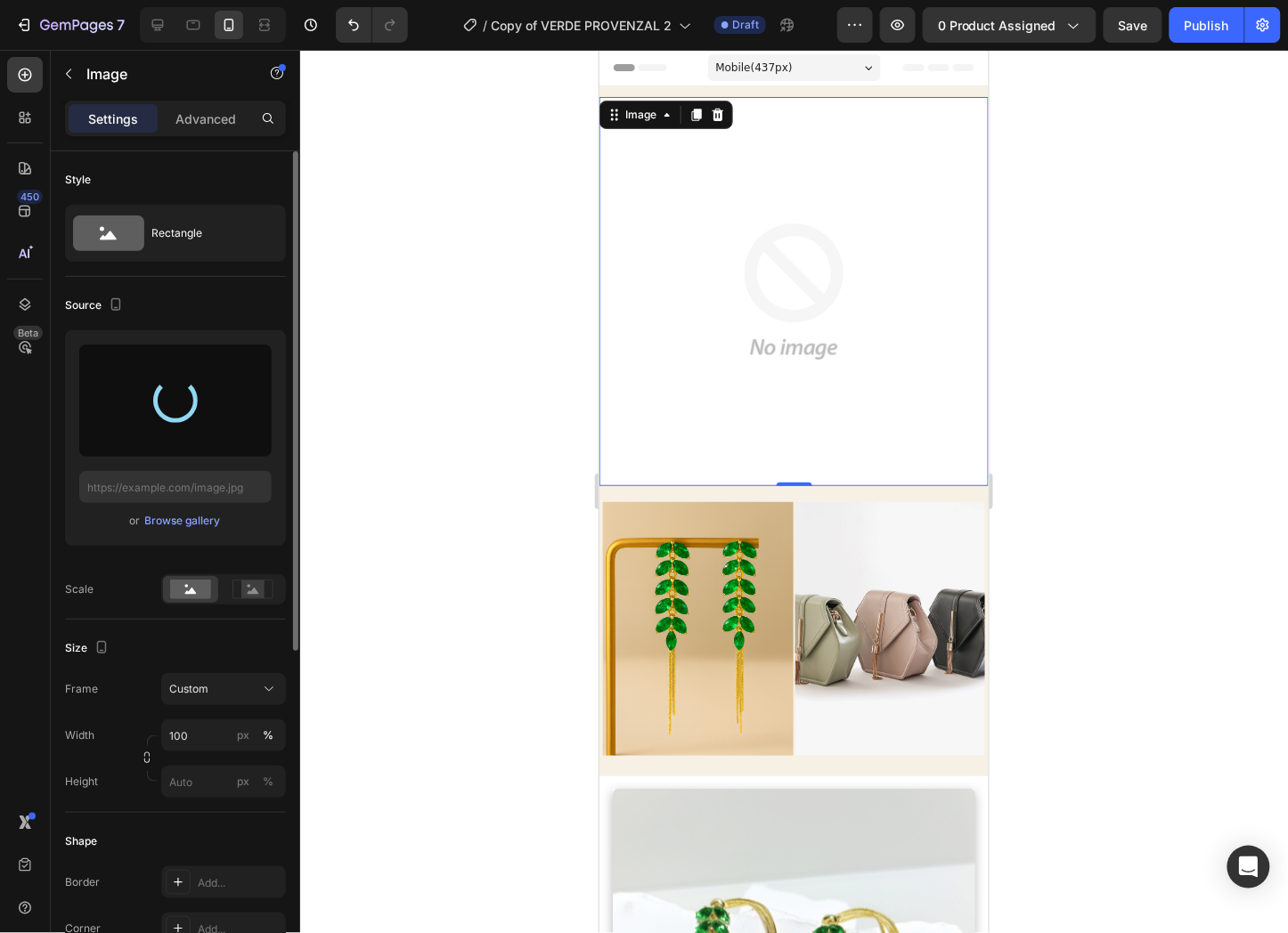
type input "[URL][DOMAIN_NAME]"
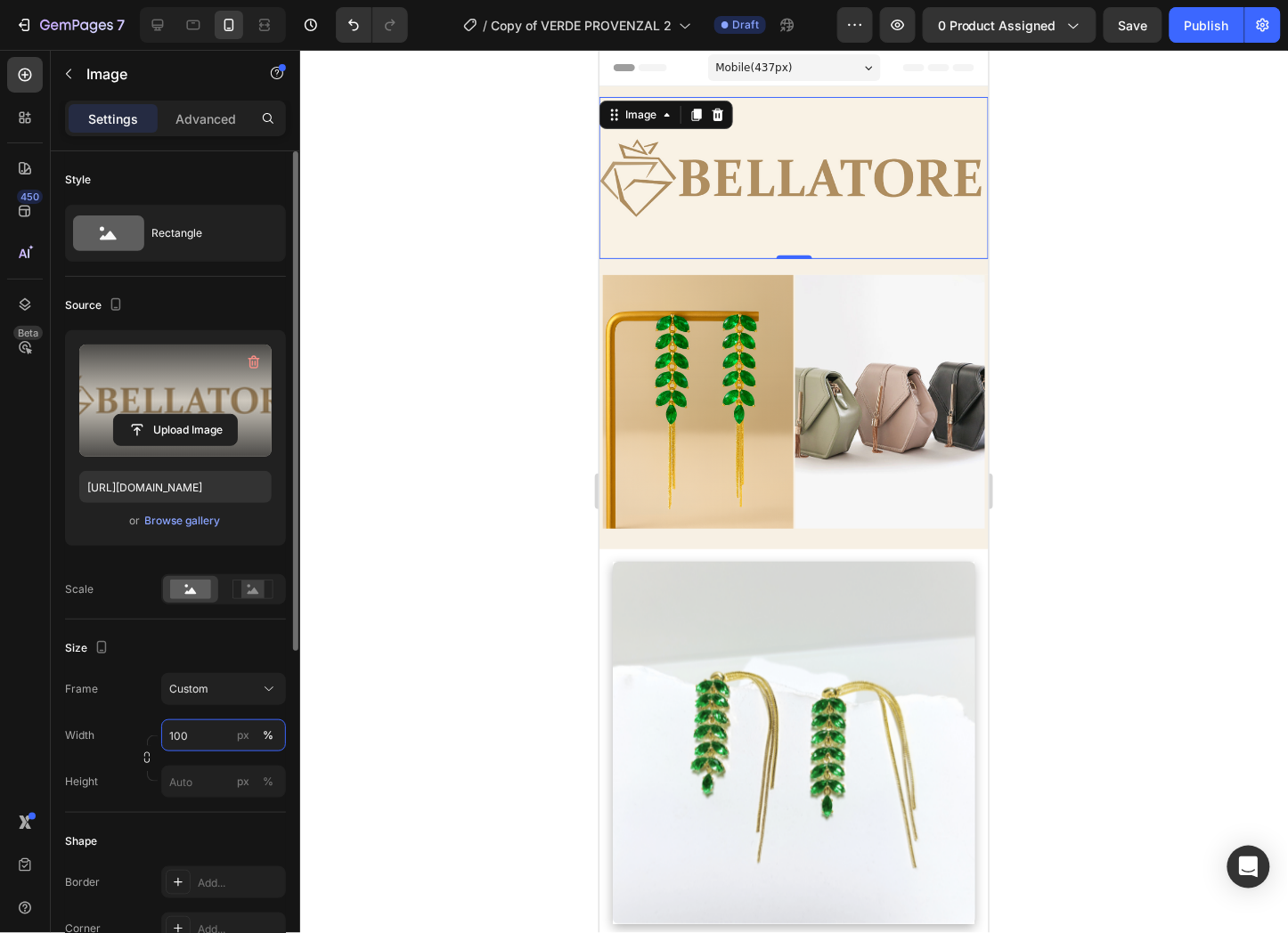
click at [212, 737] on input "100" at bounding box center [223, 736] width 125 height 32
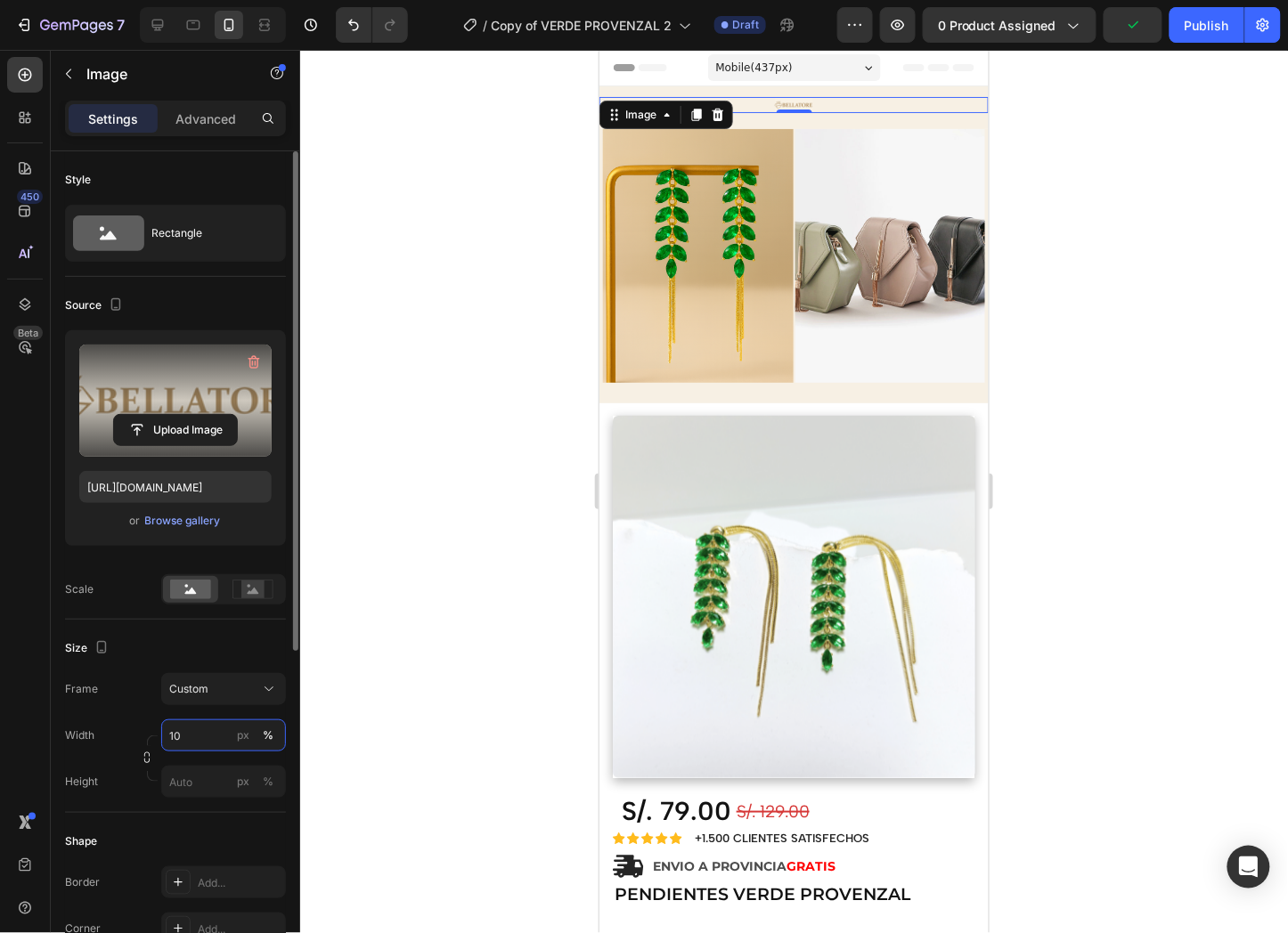
type input "1"
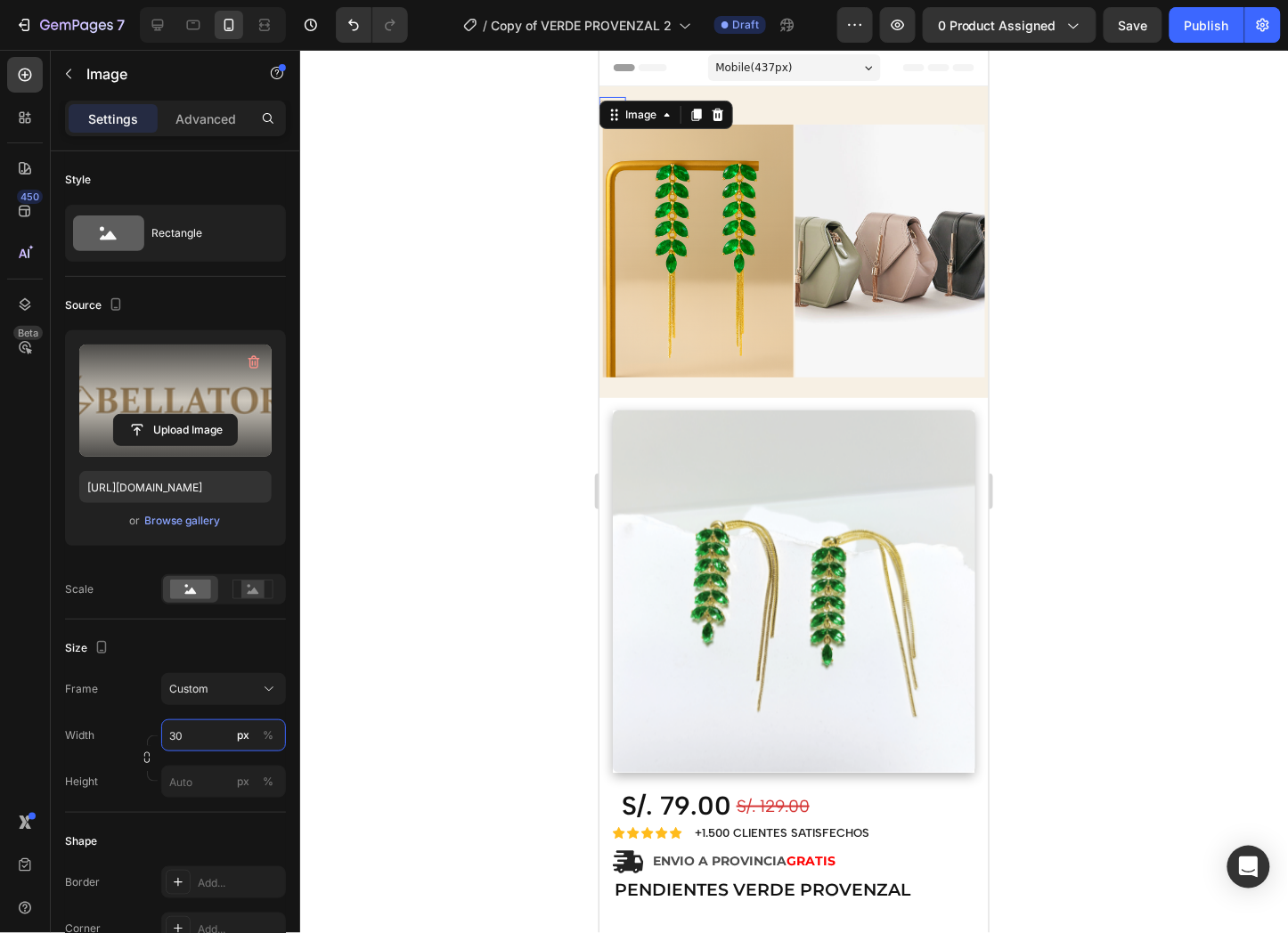
type input "30"
click at [509, 526] on div at bounding box center [793, 492] width 988 height 884
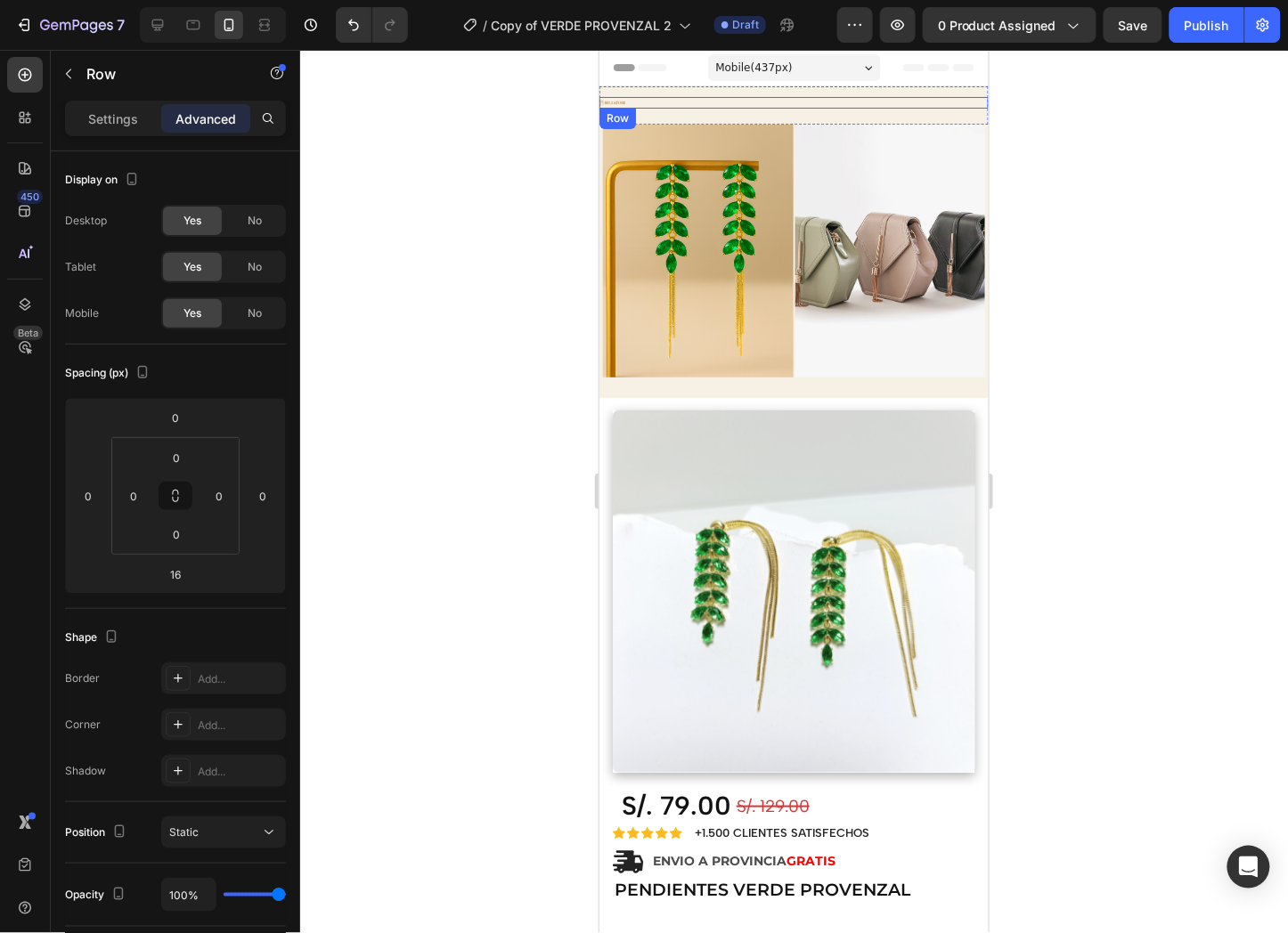
click at [630, 100] on div "Image Row" at bounding box center [793, 101] width 390 height 12
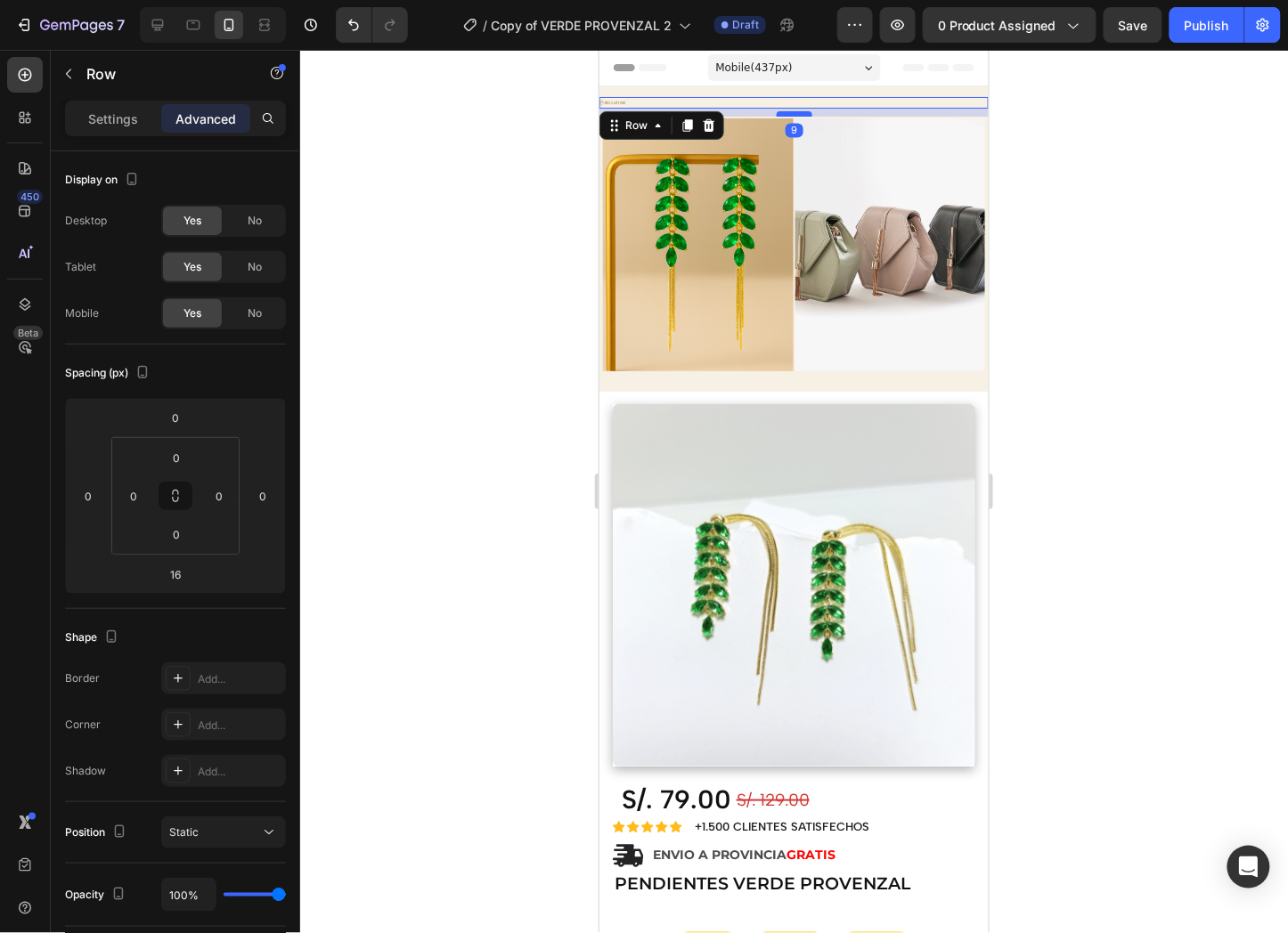
drag, startPoint x: 778, startPoint y: 118, endPoint x: 788, endPoint y: 112, distance: 11.7
click at [788, 112] on div at bounding box center [794, 113] width 36 height 5
type input "9"
click at [740, 103] on div "Image Row 9" at bounding box center [793, 101] width 390 height 12
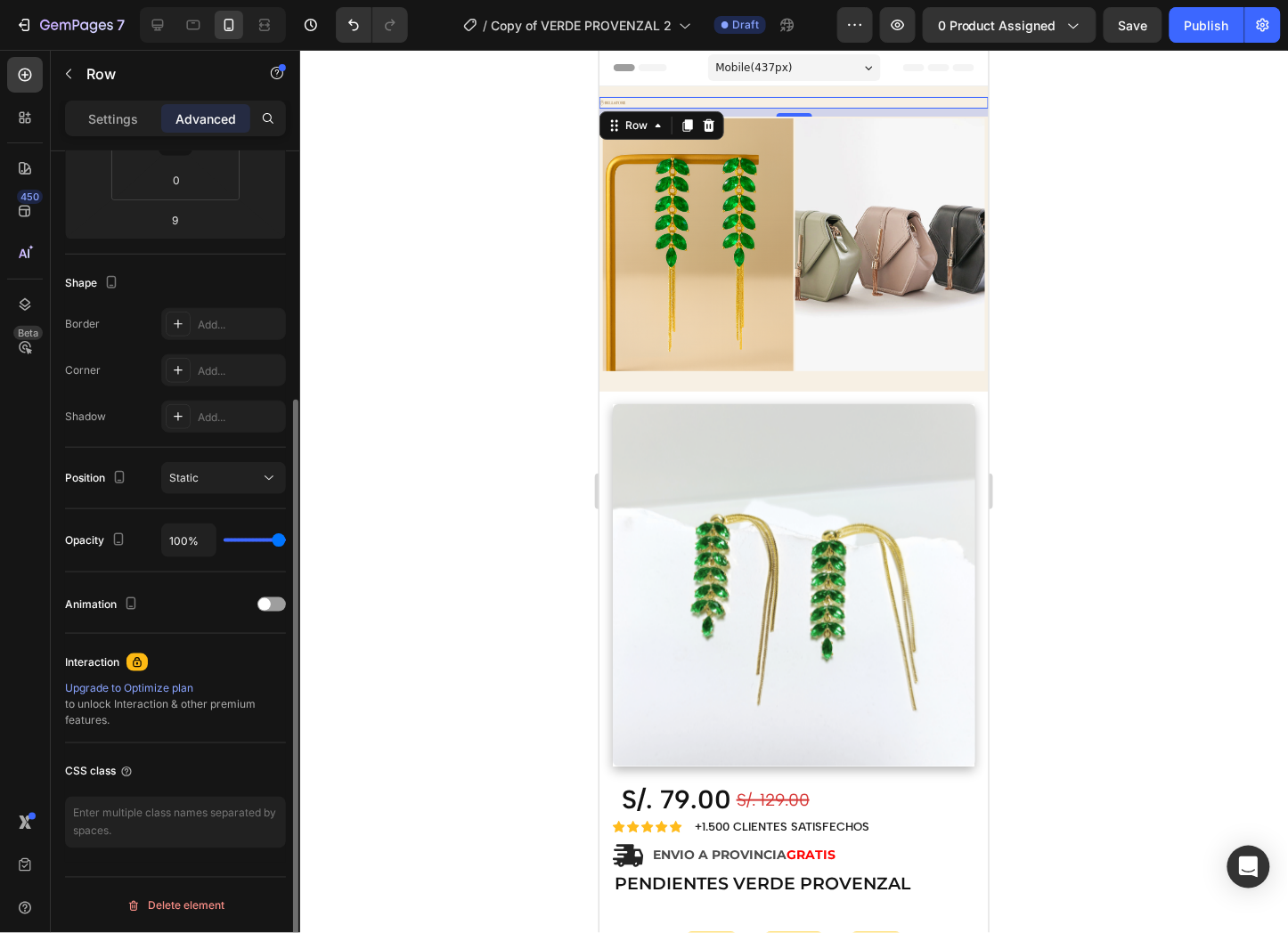
click at [665, 100] on div "Image Row 9" at bounding box center [793, 101] width 390 height 12
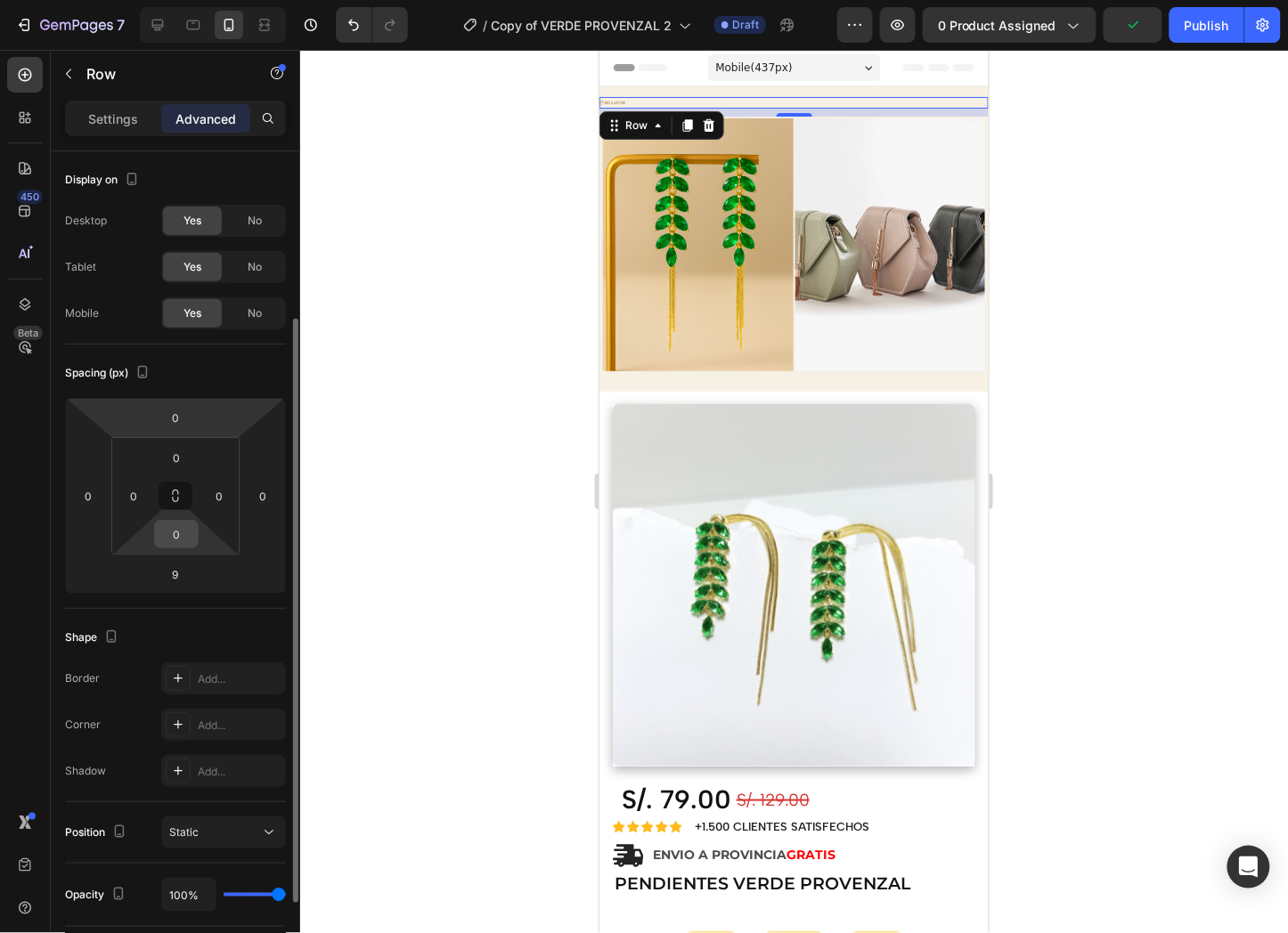
scroll to position [197, 0]
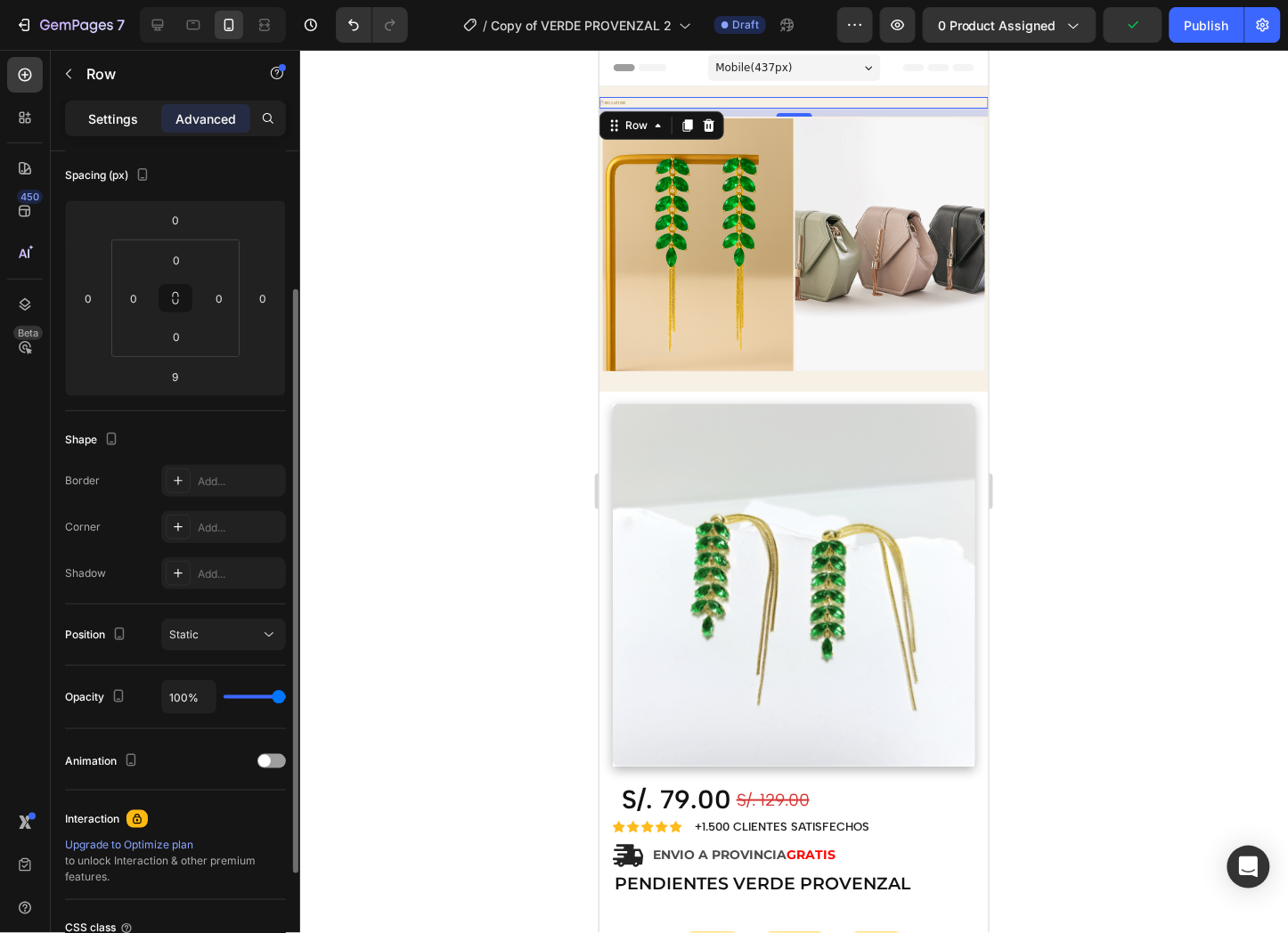
click at [127, 112] on p "Settings" at bounding box center [113, 118] width 50 height 19
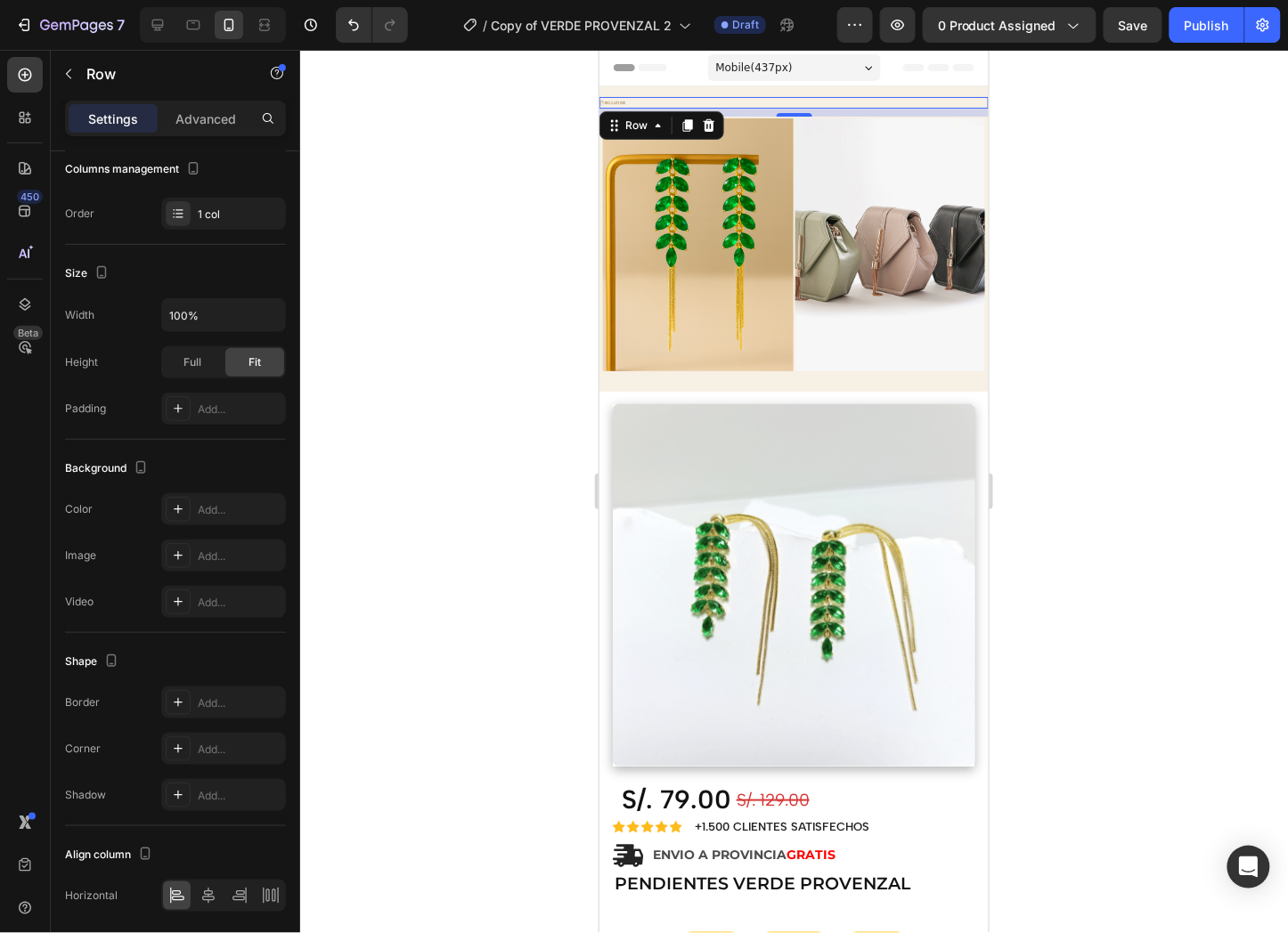
click at [611, 108] on div "9" at bounding box center [793, 111] width 390 height 8
click at [611, 100] on img at bounding box center [612, 101] width 27 height 12
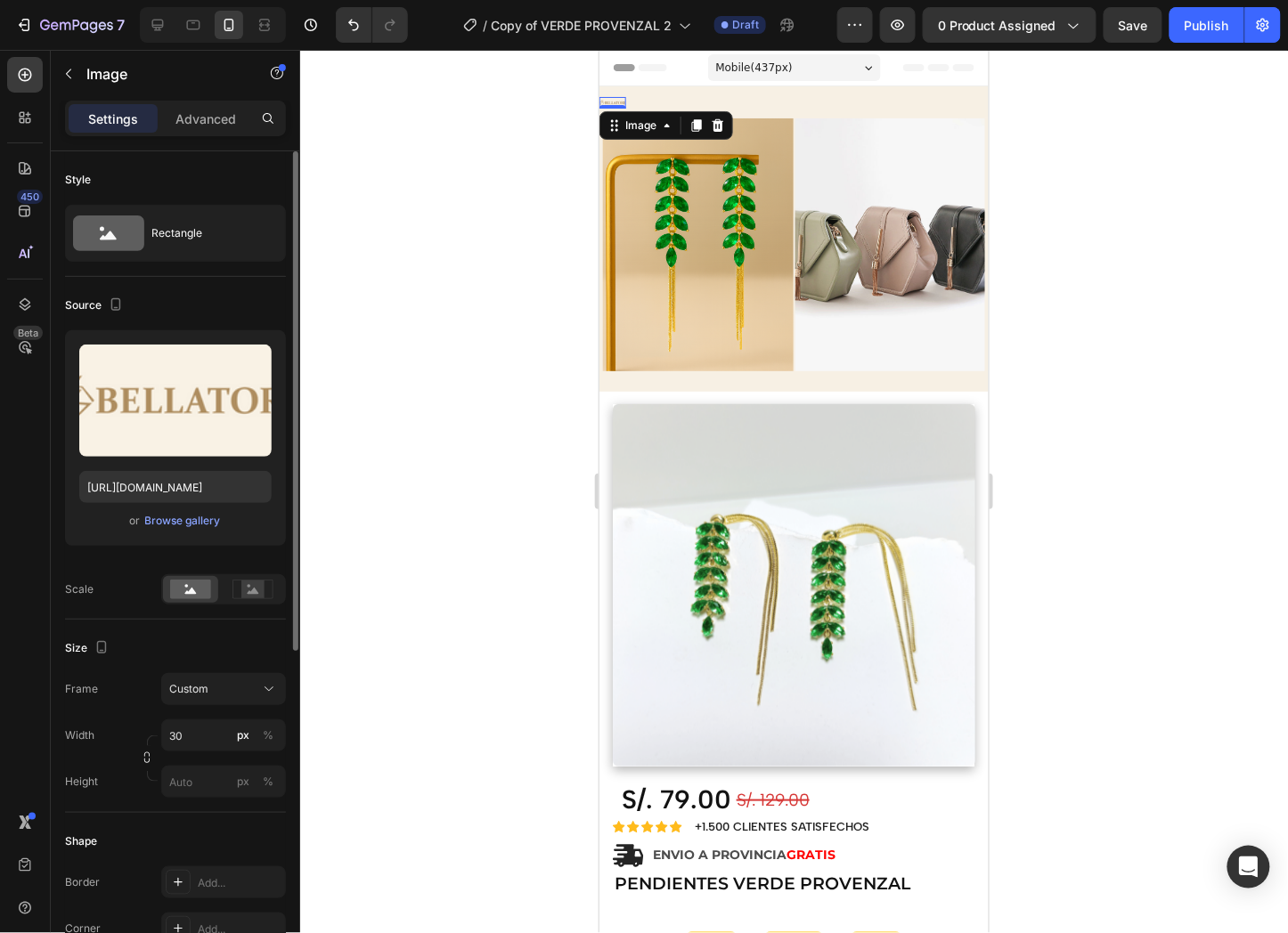
scroll to position [99, 0]
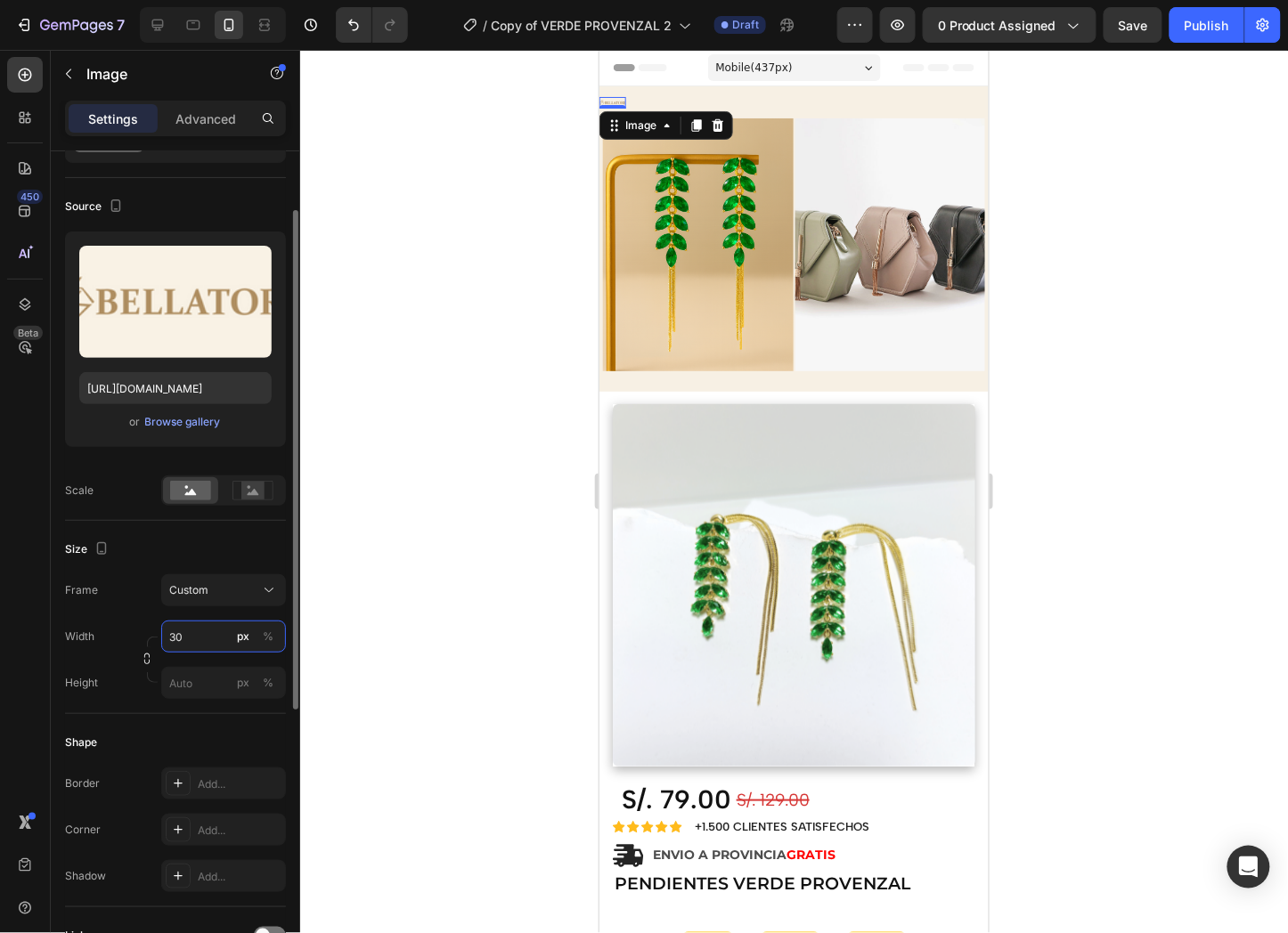
click at [198, 638] on input "30" at bounding box center [223, 637] width 125 height 32
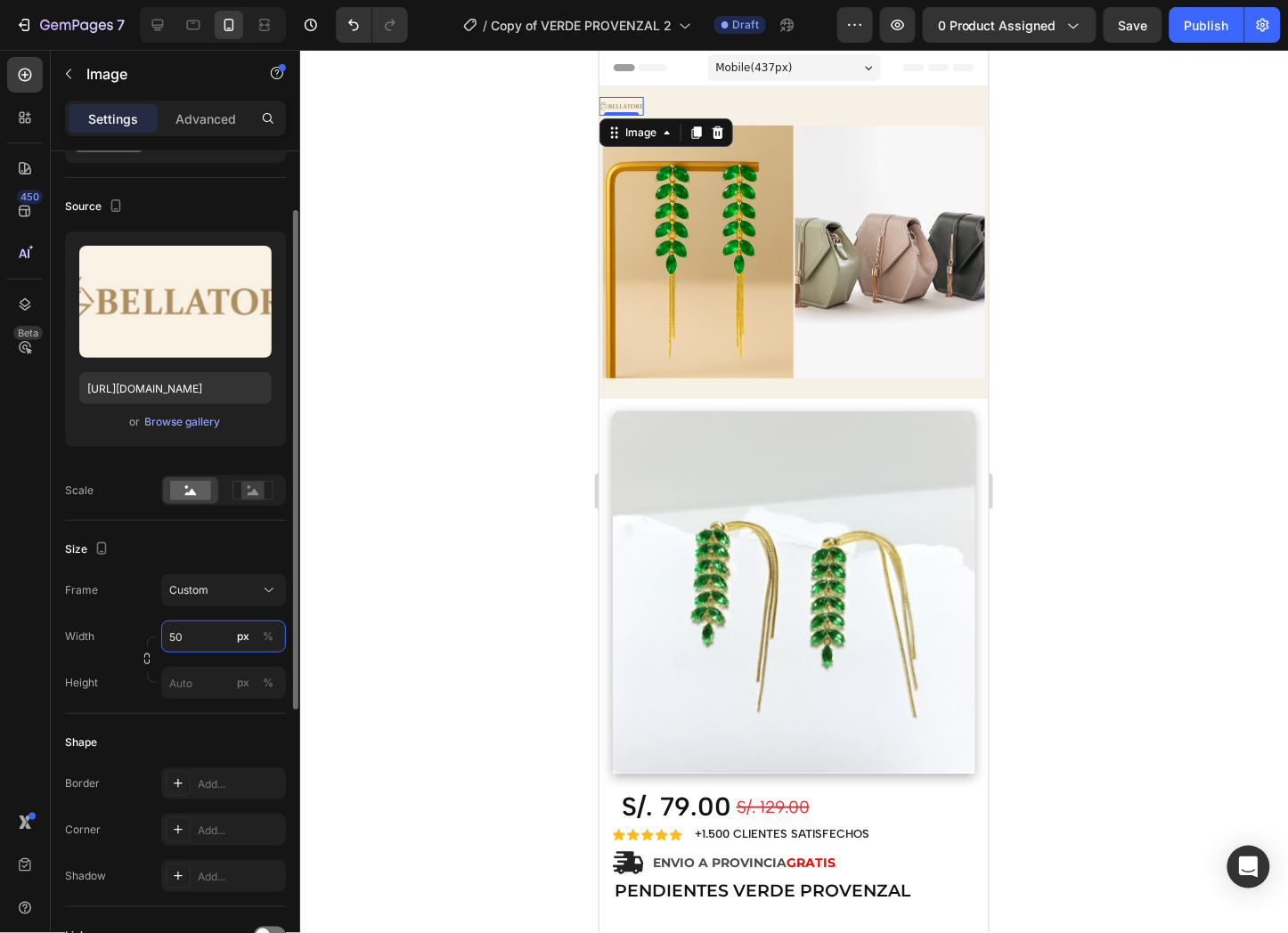
type input "5"
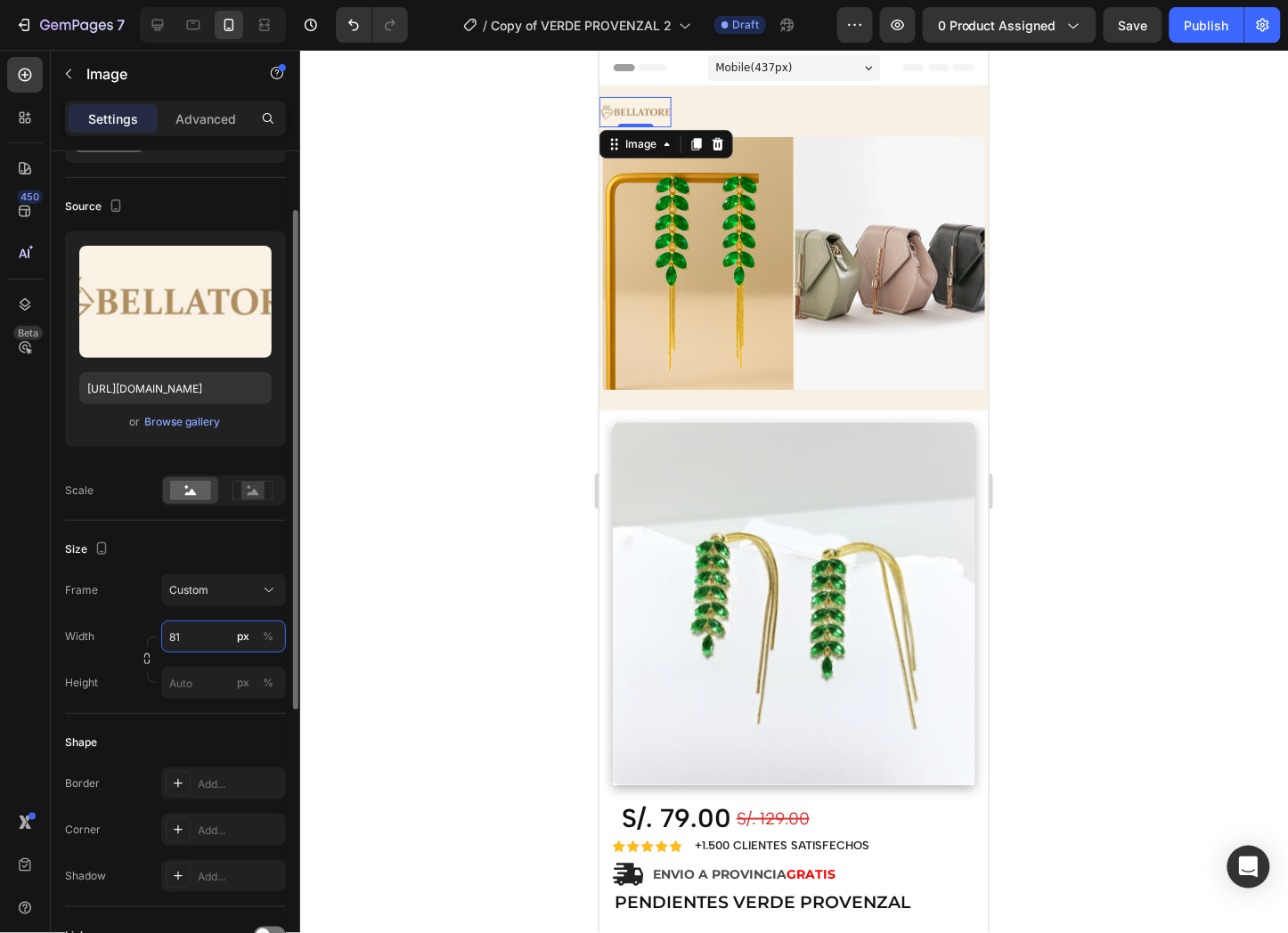
type input "8"
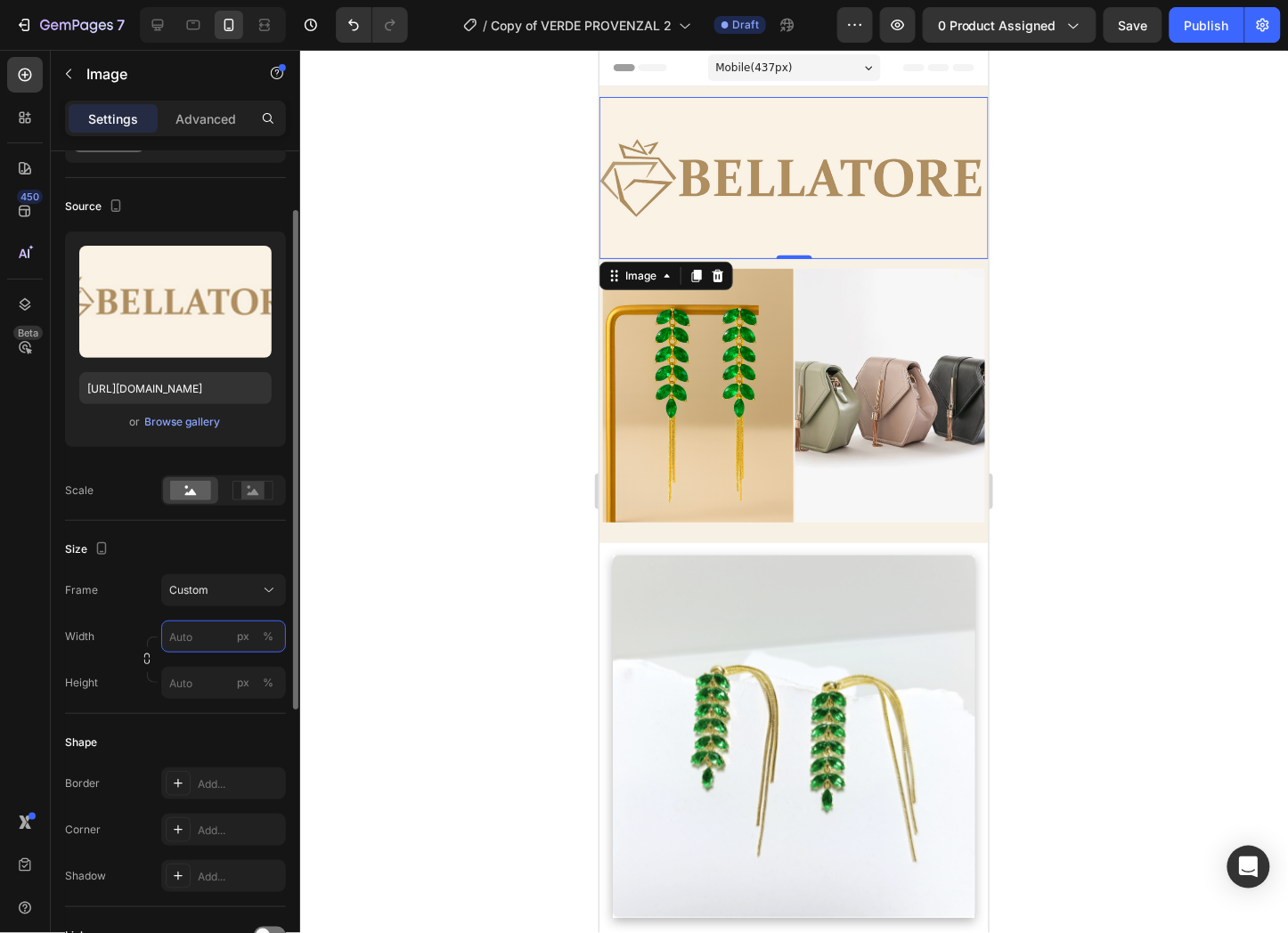
type input "2"
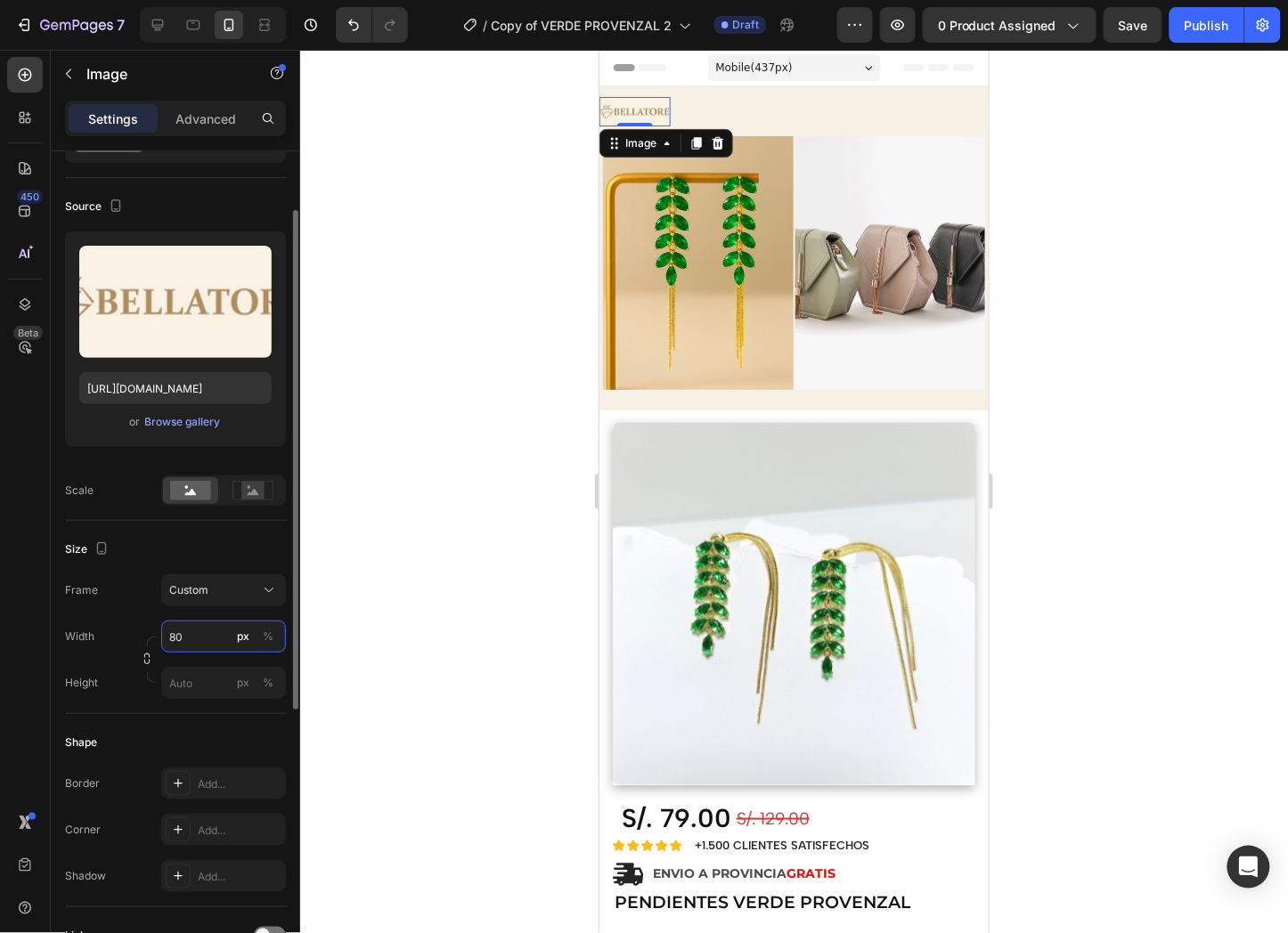
type input "8"
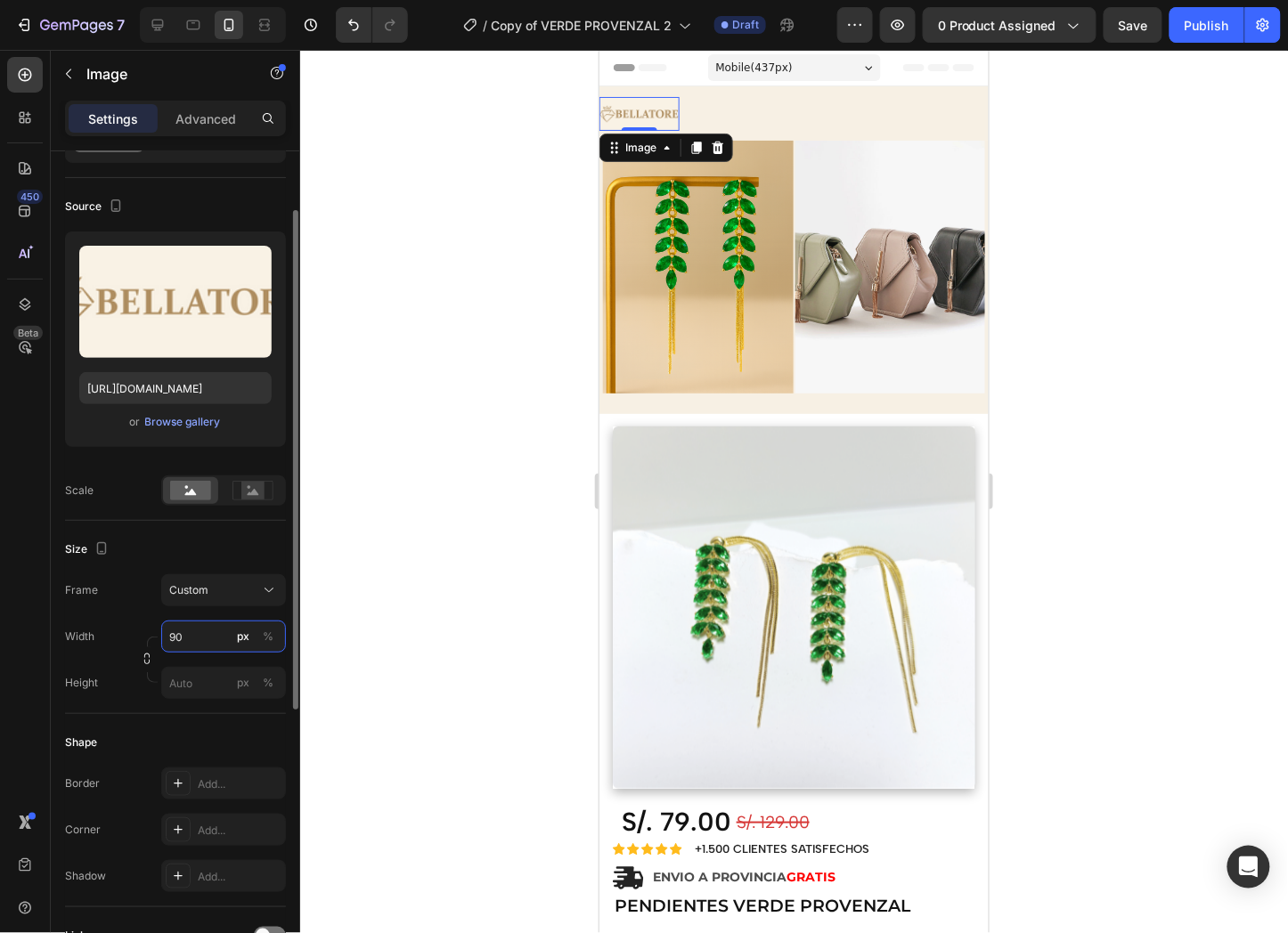
type input "9"
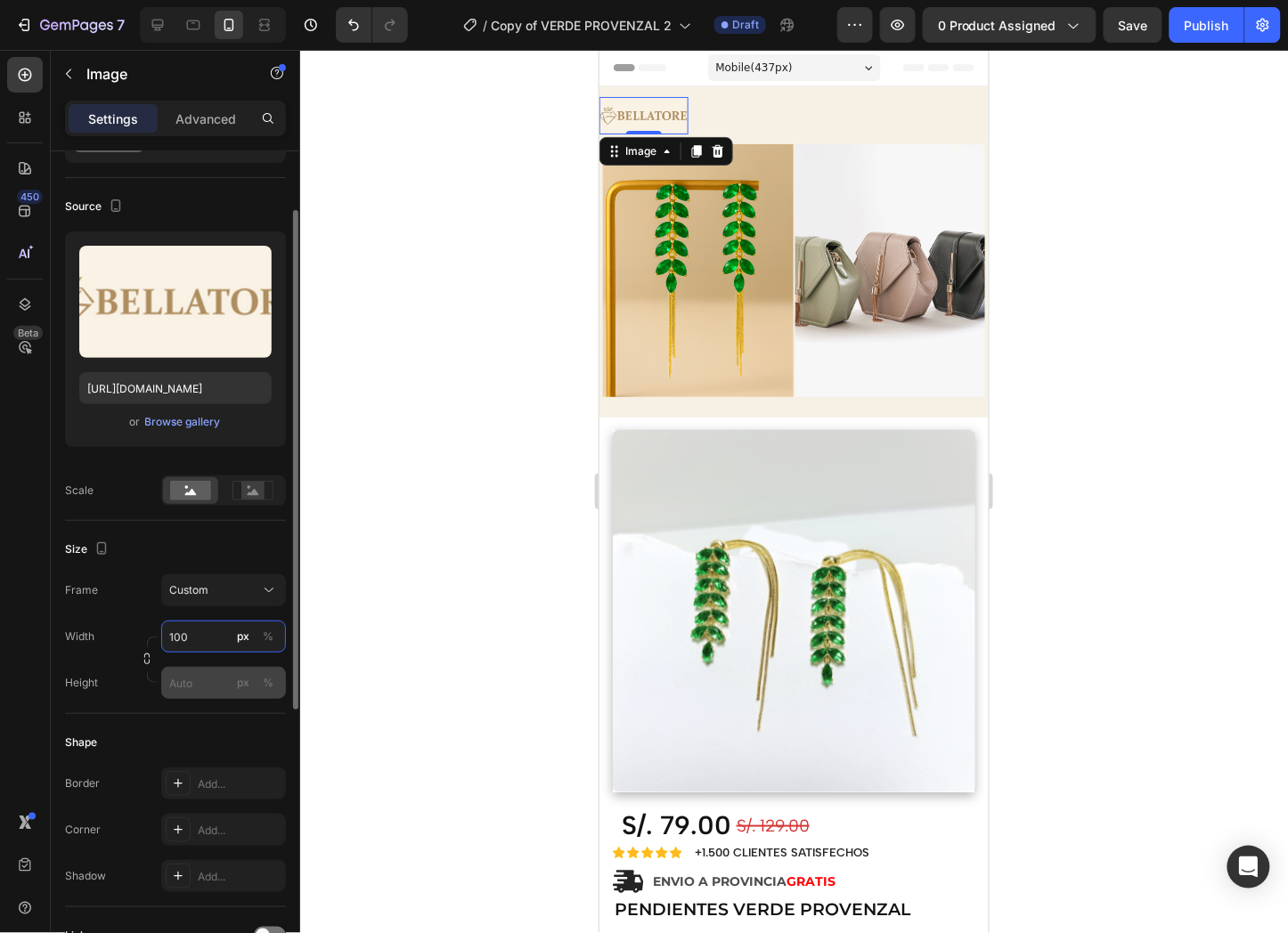
type input "100"
click at [217, 677] on input "px %" at bounding box center [223, 683] width 125 height 32
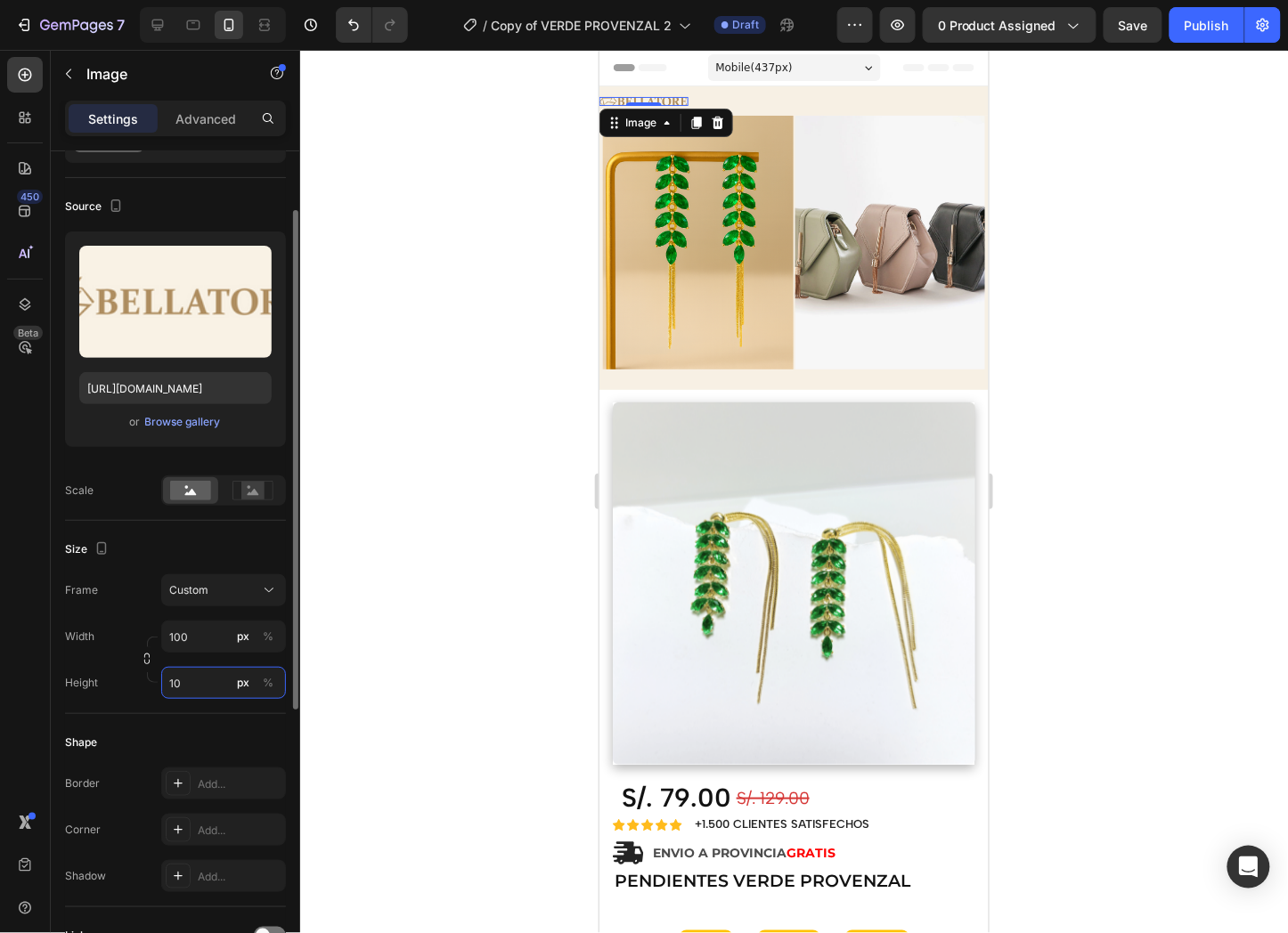
type input "1"
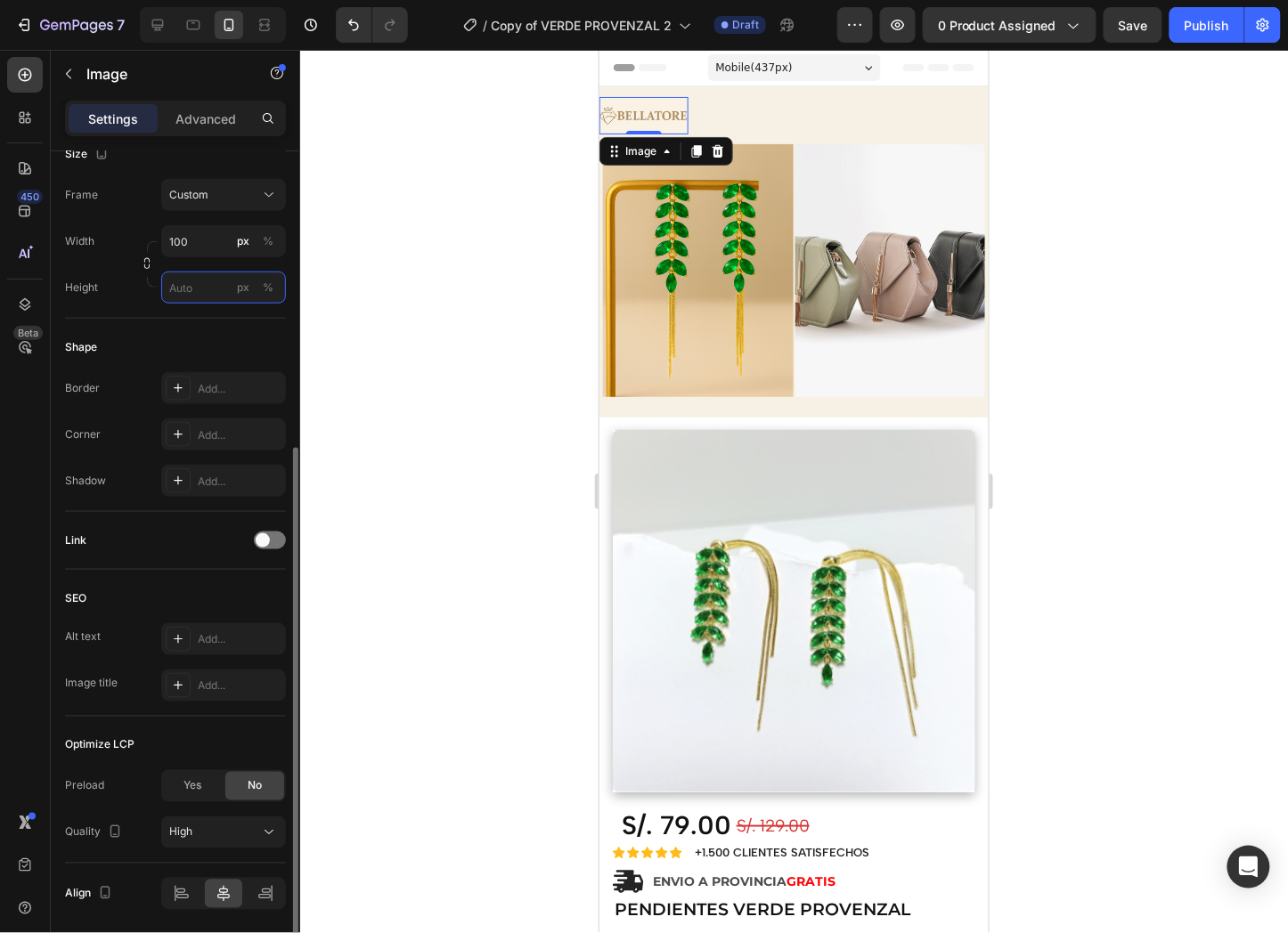
scroll to position [555, 0]
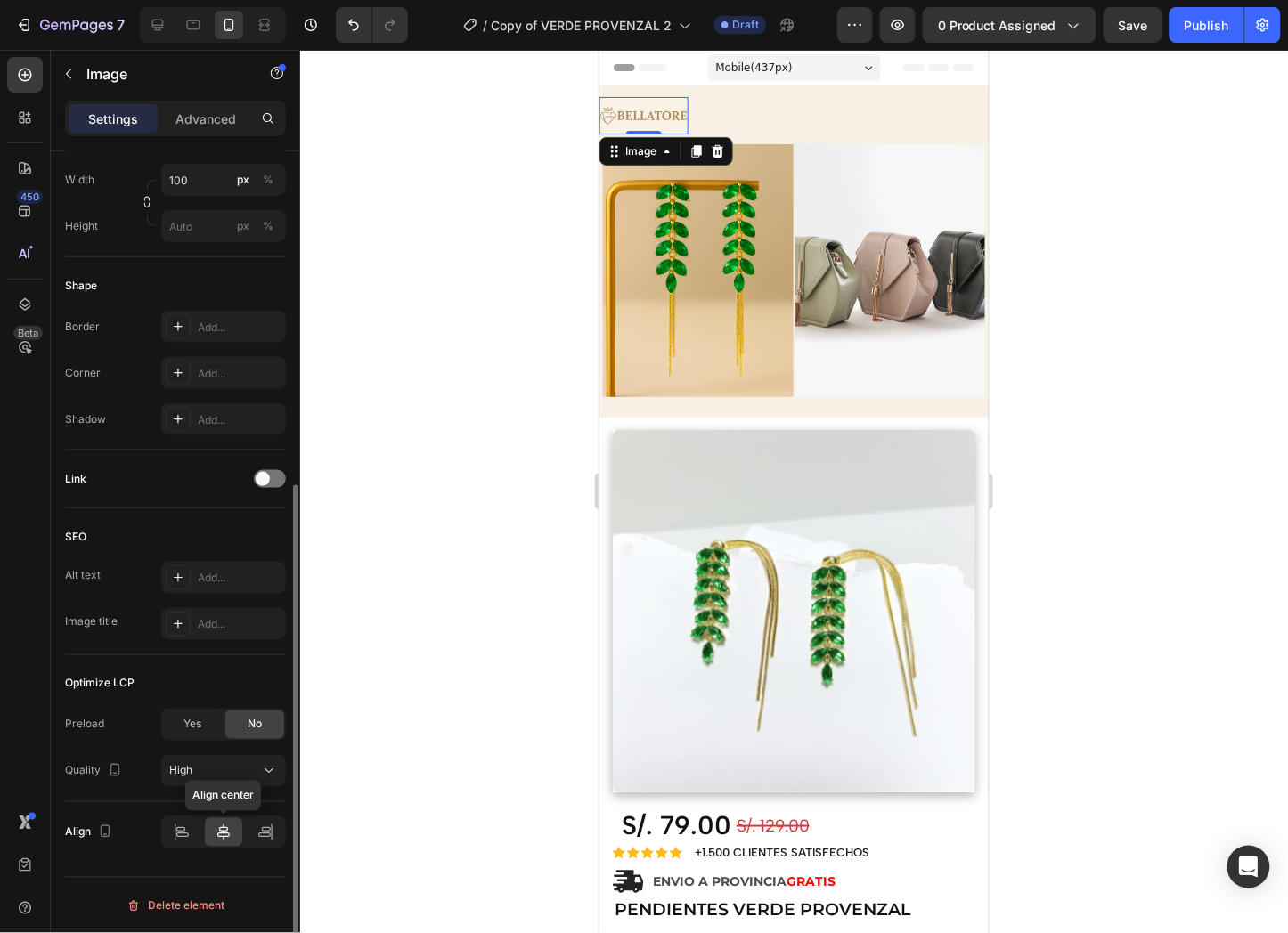
click at [226, 826] on icon at bounding box center [223, 833] width 18 height 18
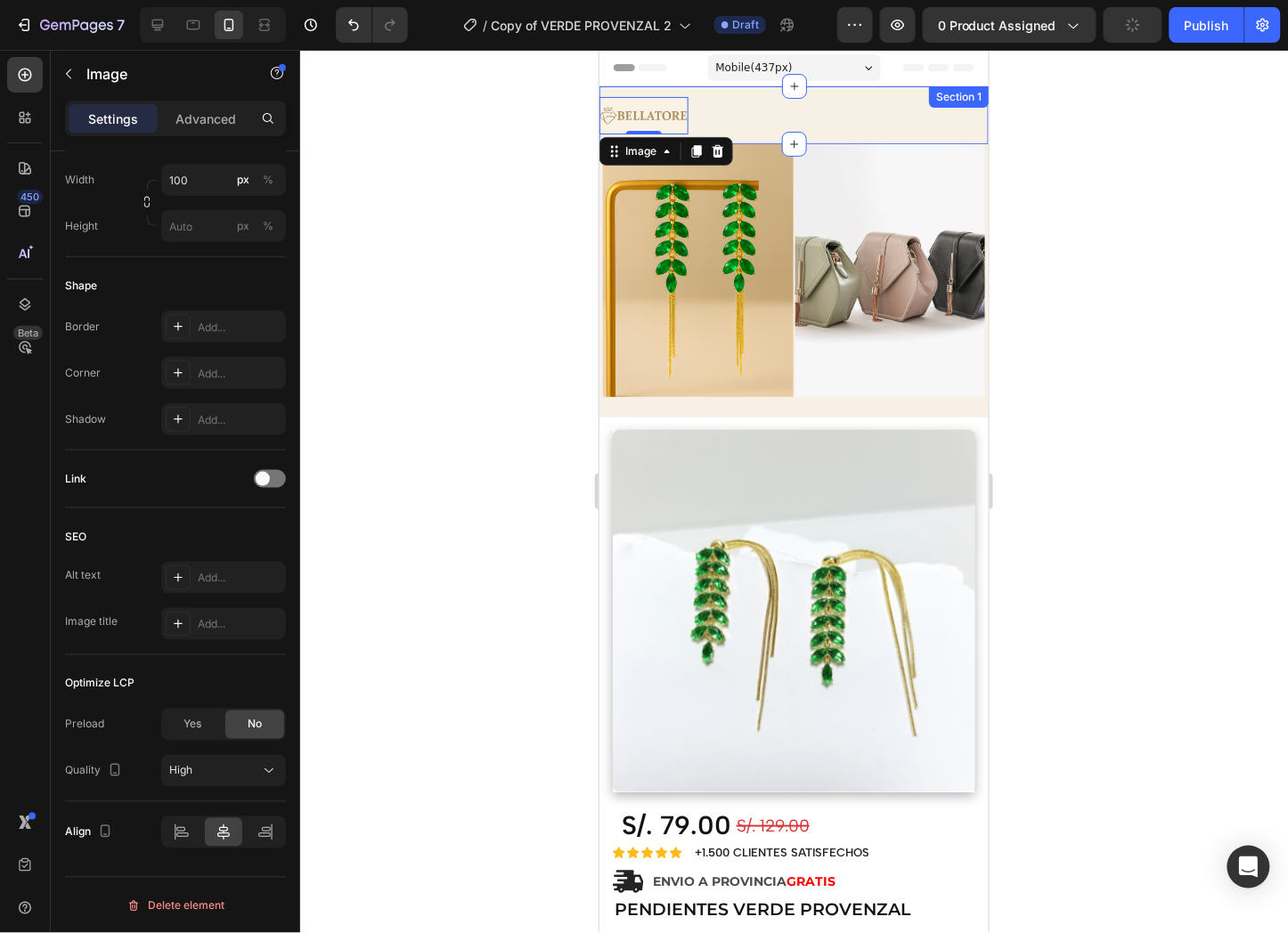
click at [685, 96] on img at bounding box center [643, 115] width 89 height 38
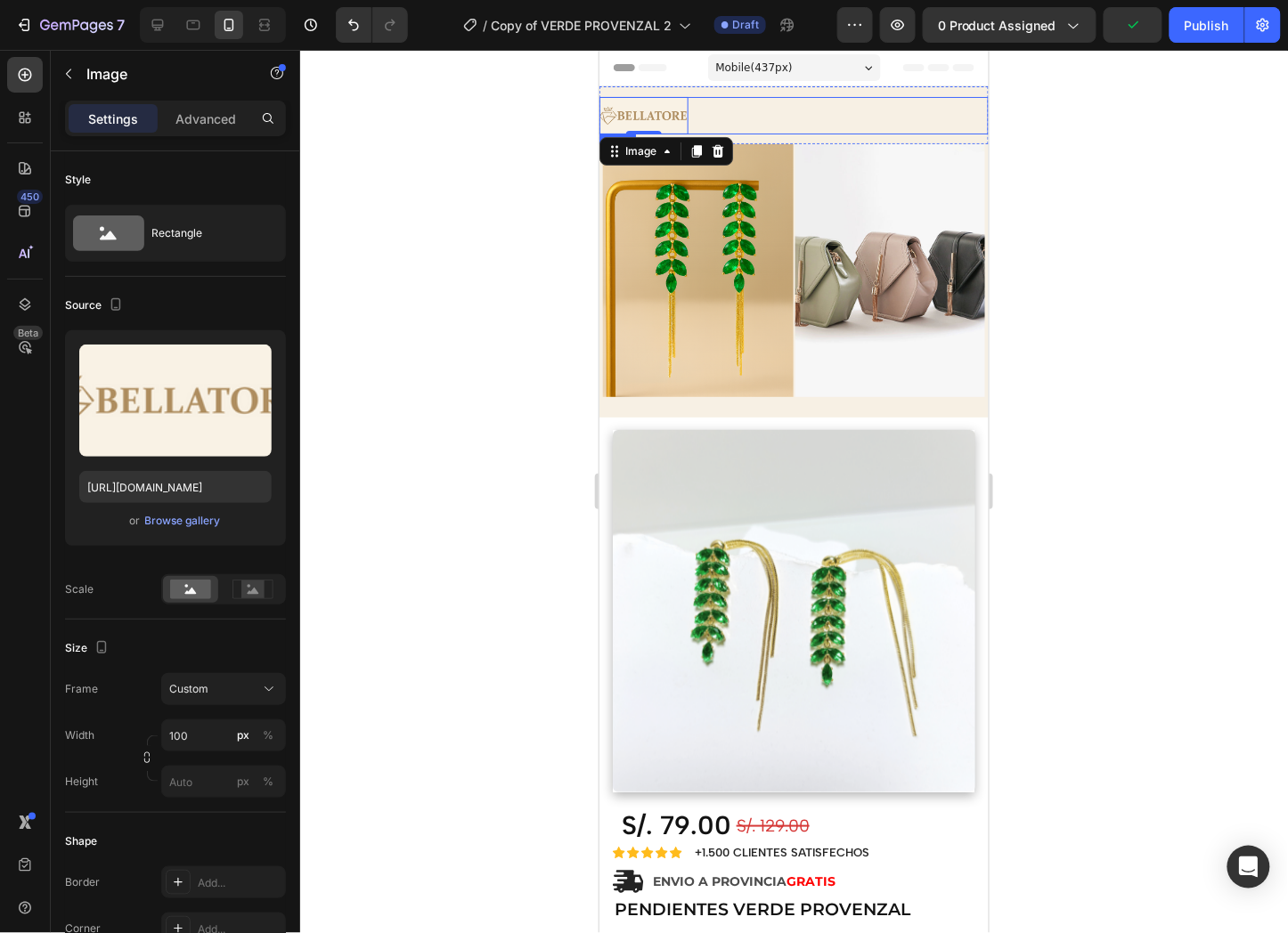
click at [717, 99] on div "Image 0 Row" at bounding box center [793, 115] width 390 height 38
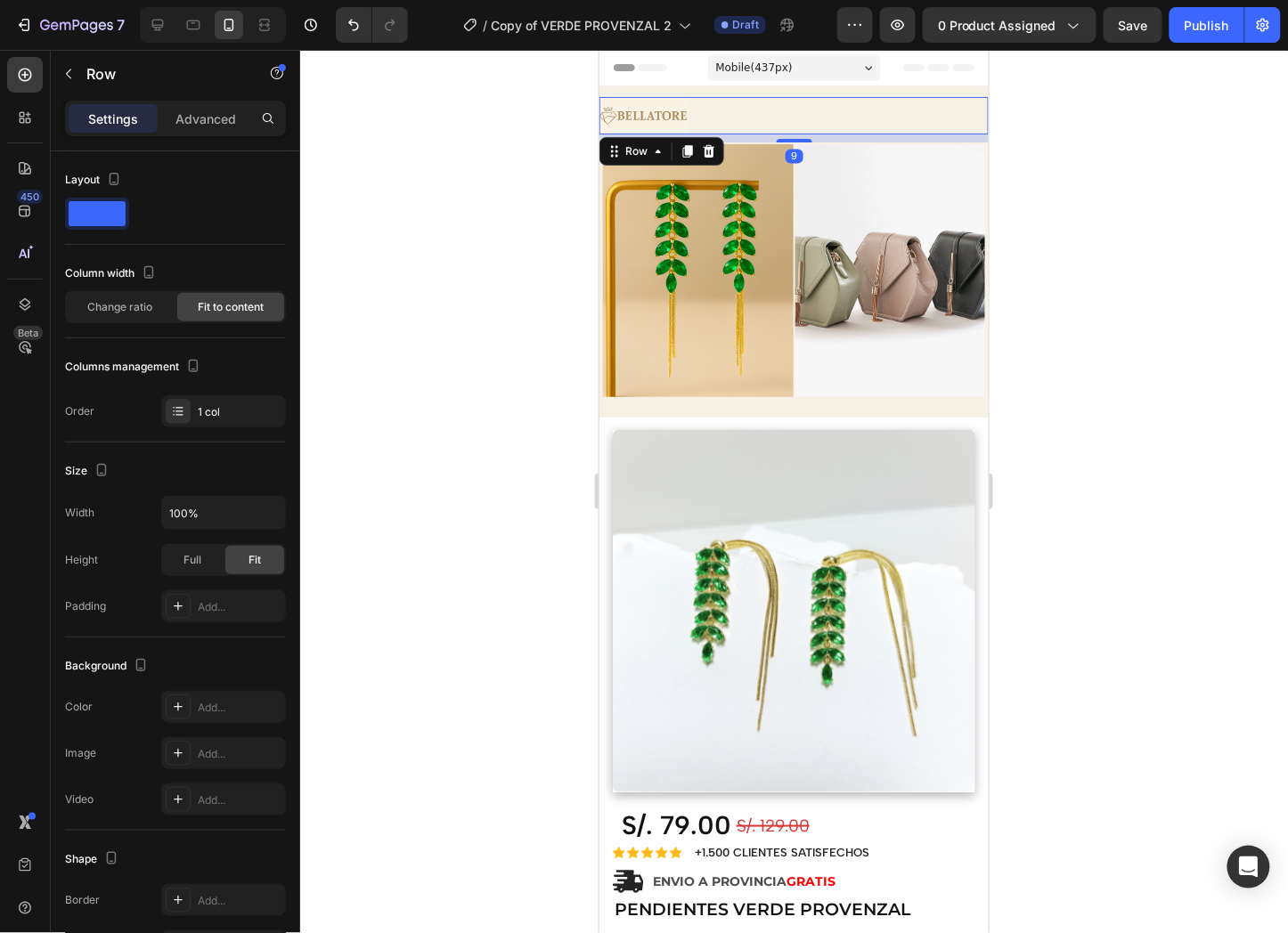
click at [694, 116] on div "Image Row 9" at bounding box center [793, 115] width 390 height 38
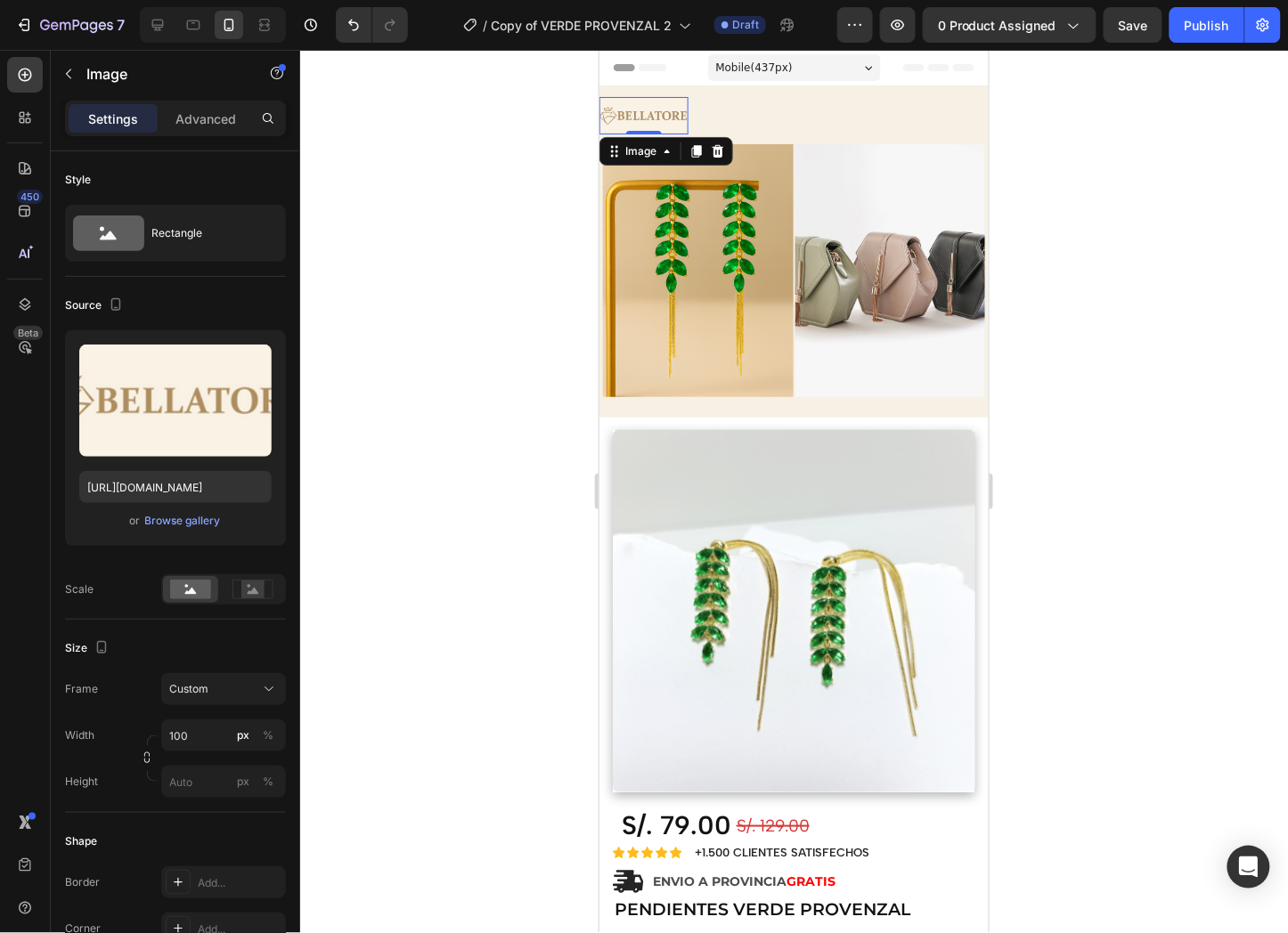
click at [681, 116] on img at bounding box center [643, 115] width 89 height 38
click at [197, 110] on p "Advanced" at bounding box center [206, 118] width 60 height 19
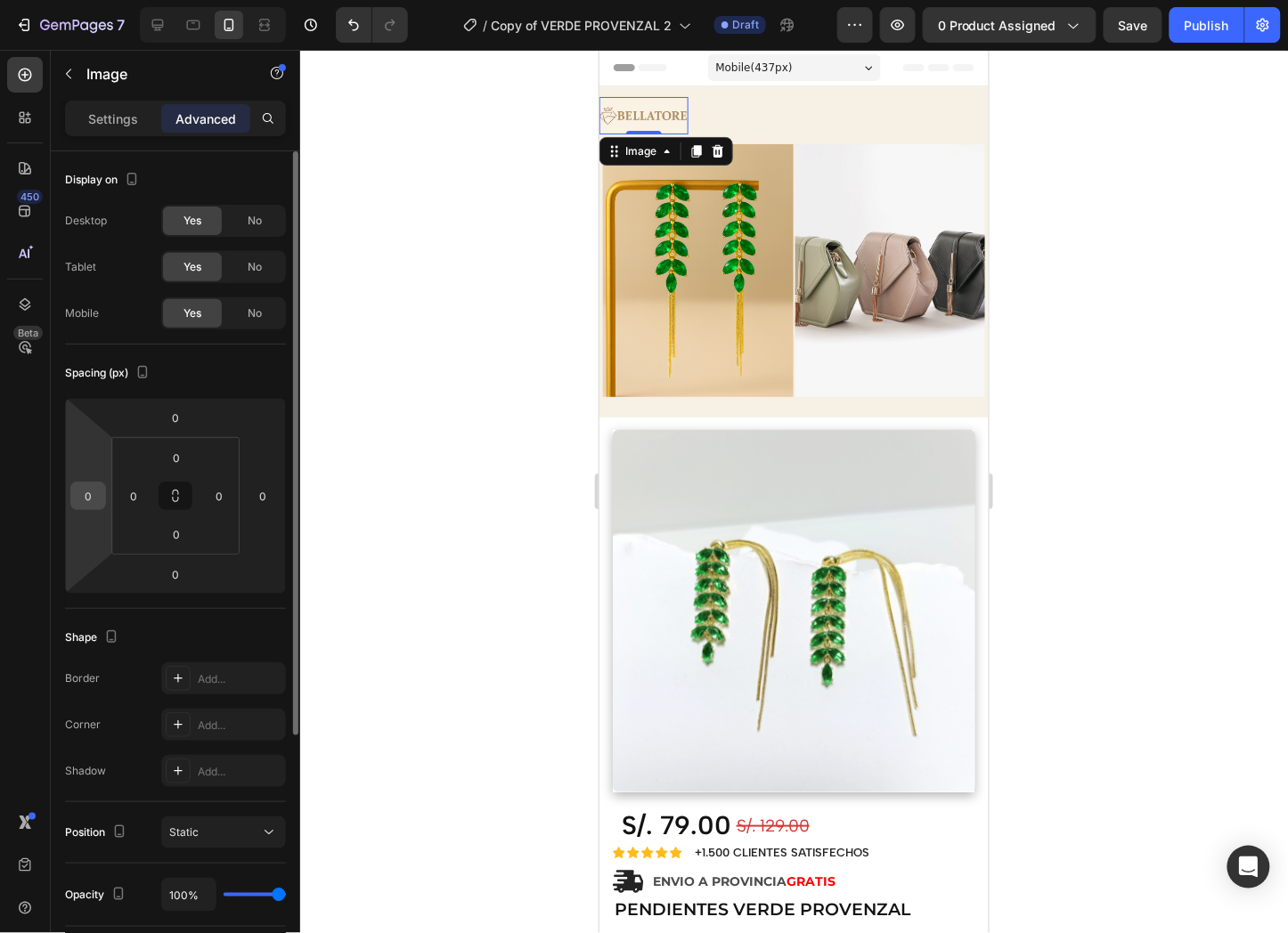
click at [94, 500] on input "0" at bounding box center [88, 496] width 27 height 27
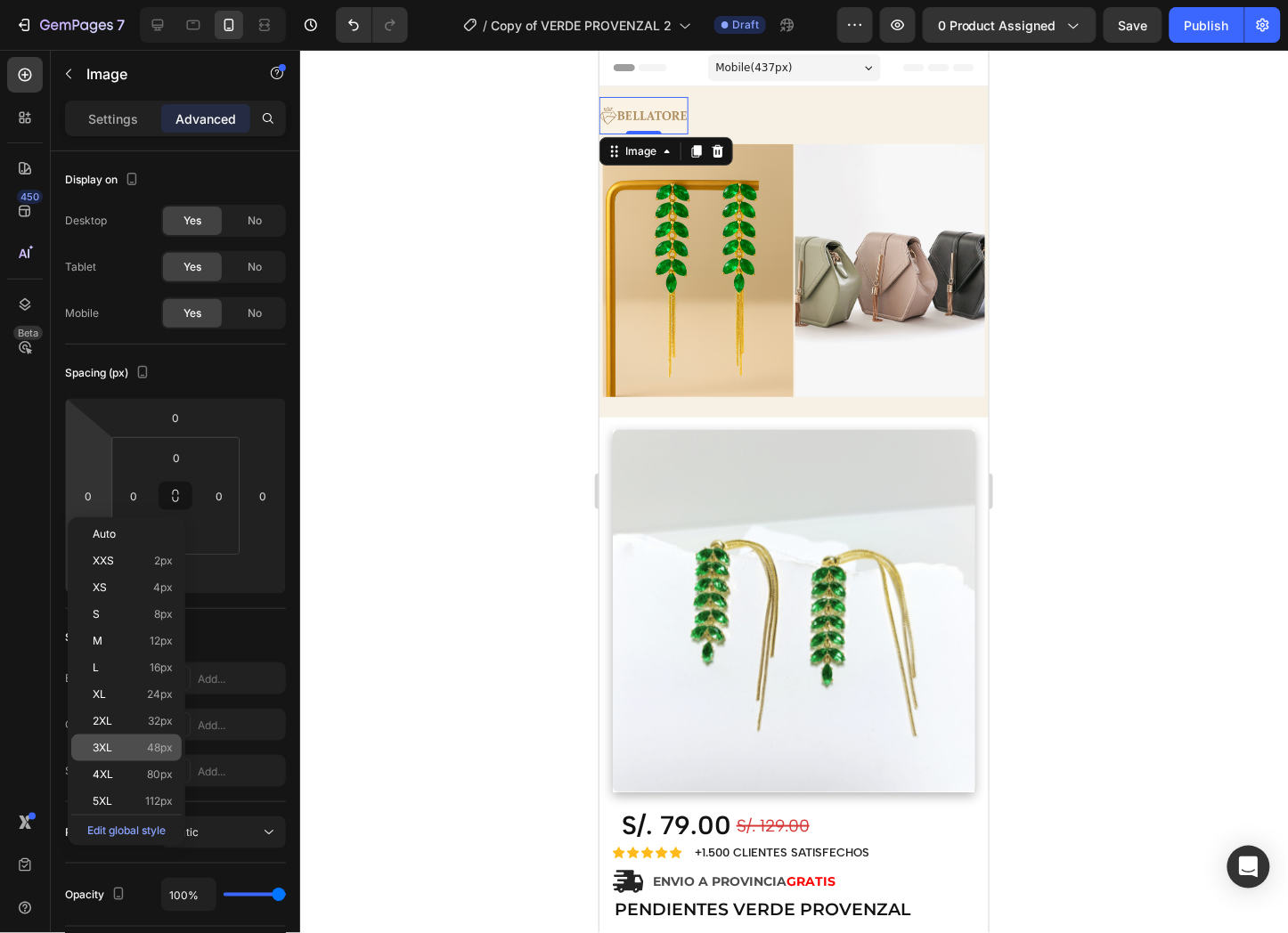
click at [113, 746] on p "3XL 48px" at bounding box center [132, 748] width 80 height 13
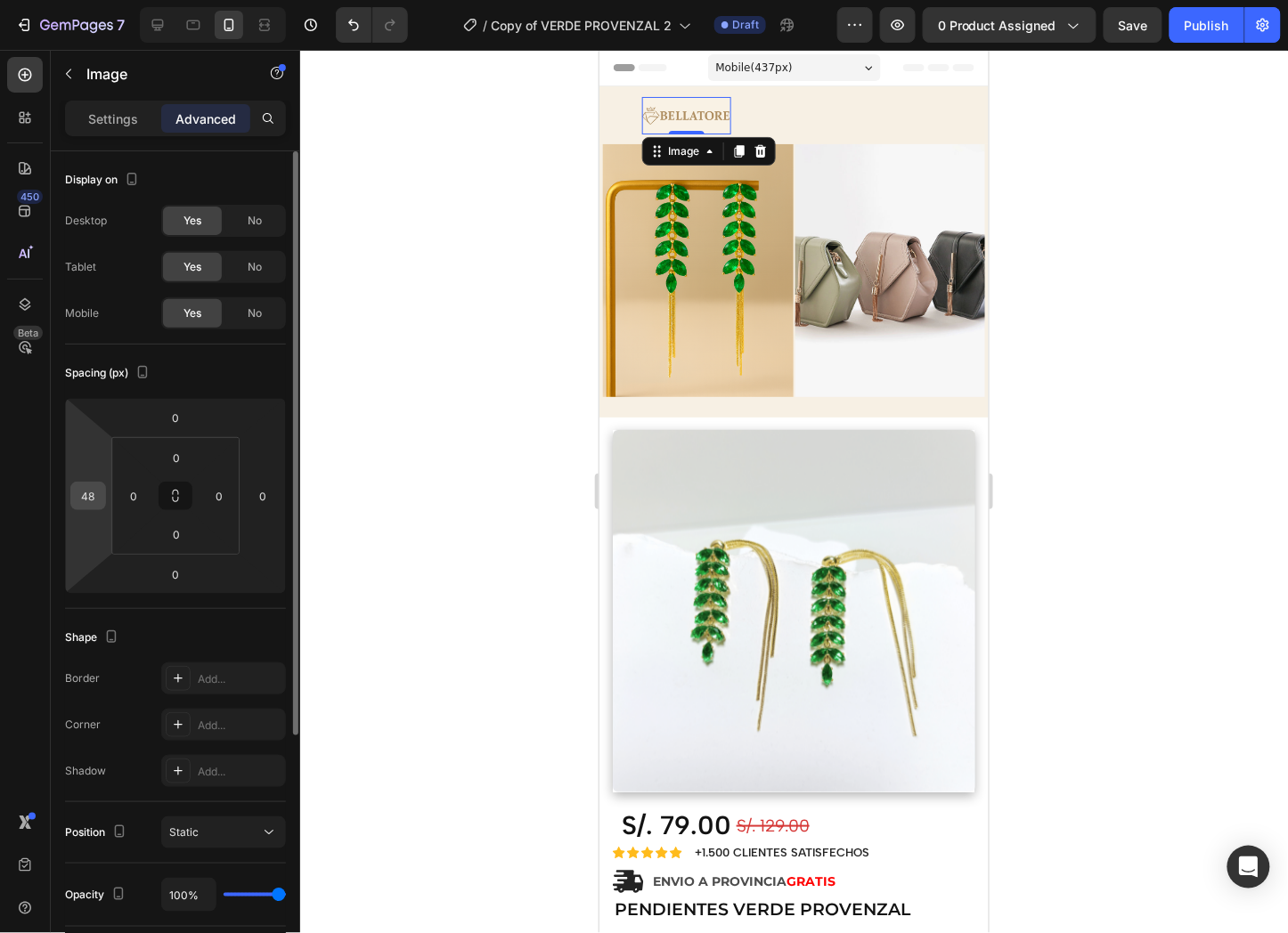
click at [90, 490] on input "48" at bounding box center [88, 496] width 27 height 27
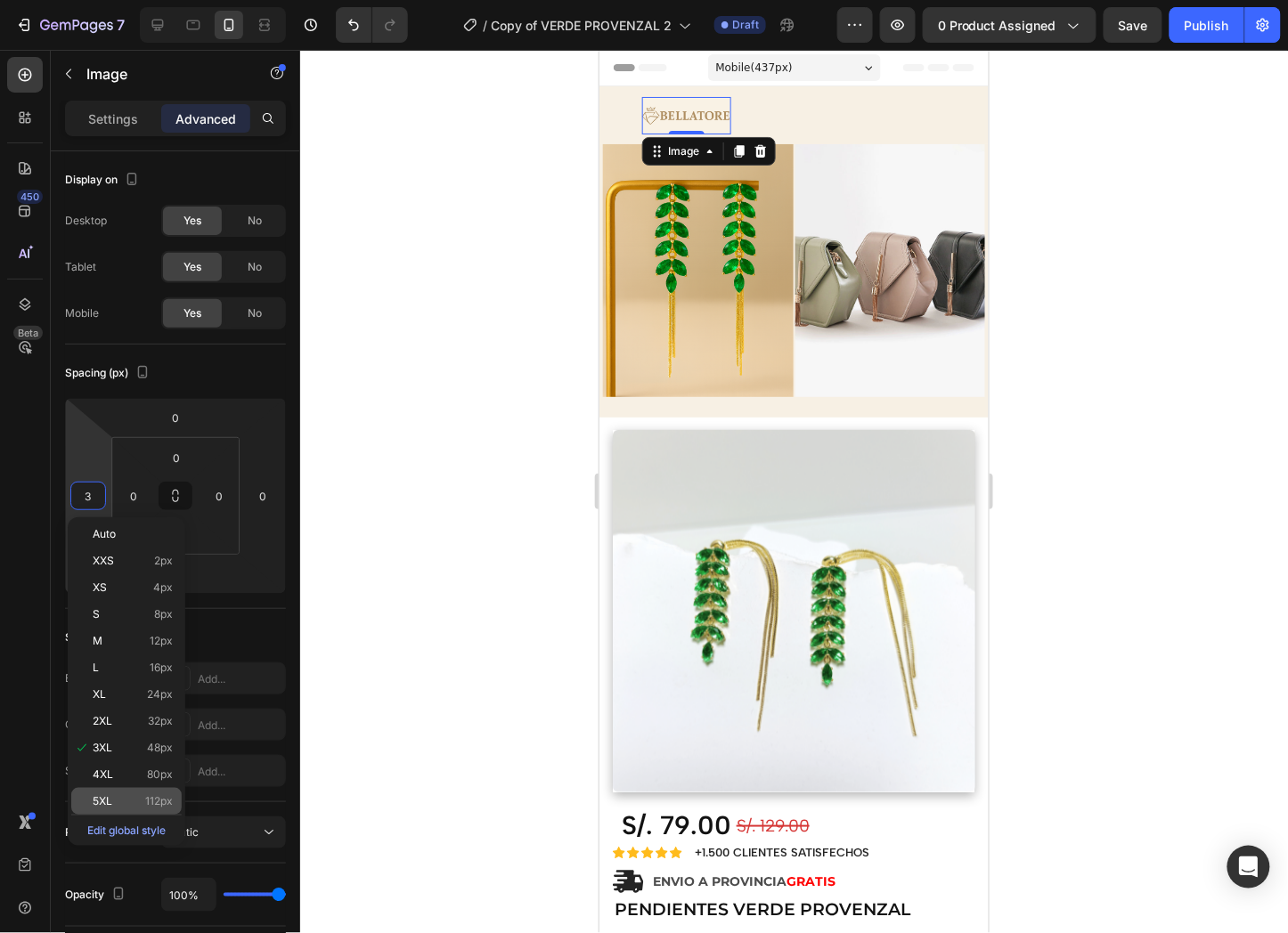
click at [120, 795] on p "5XL 112px" at bounding box center [132, 801] width 80 height 13
type input "112"
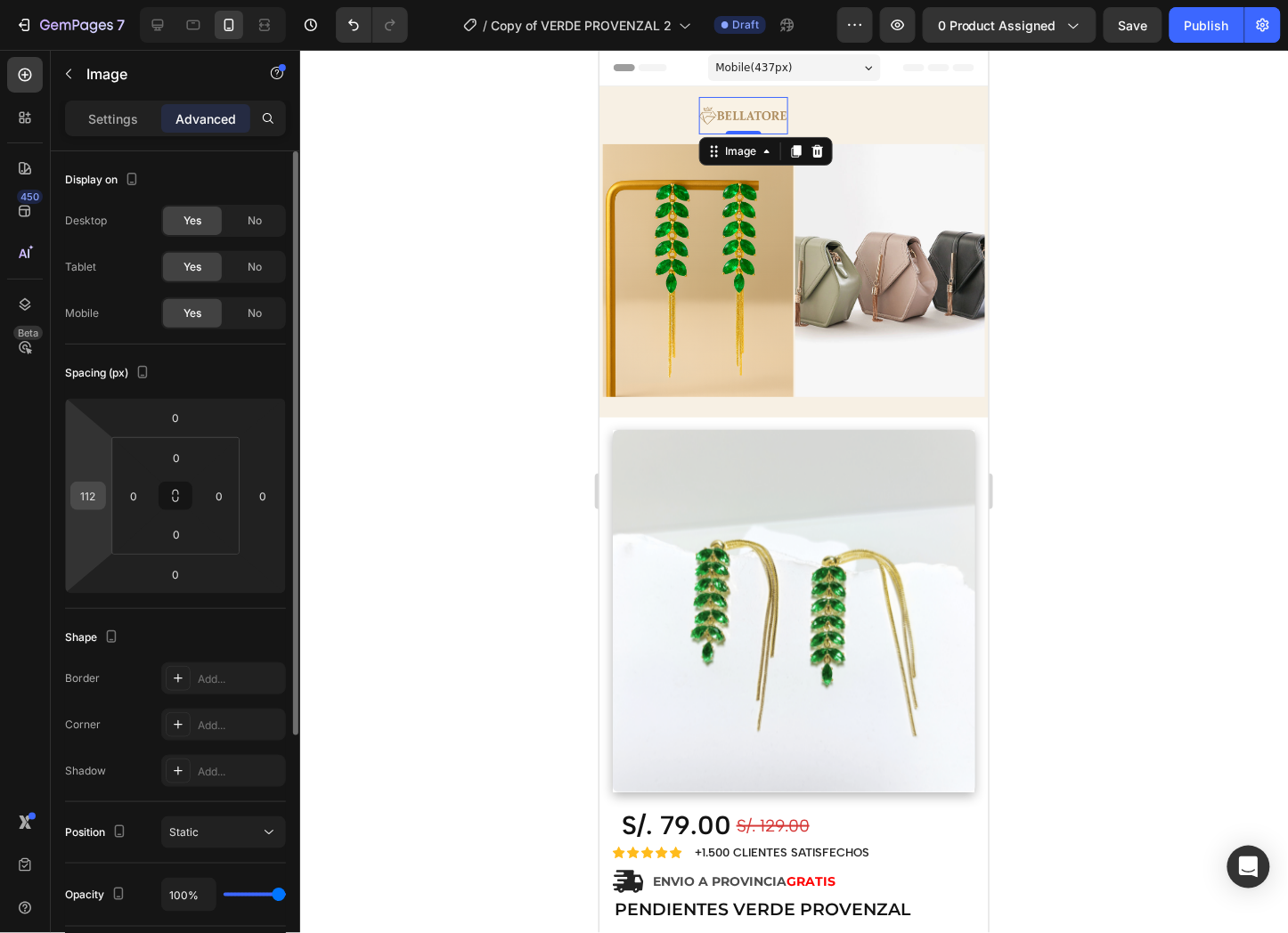
click at [94, 487] on input "112" at bounding box center [88, 496] width 27 height 27
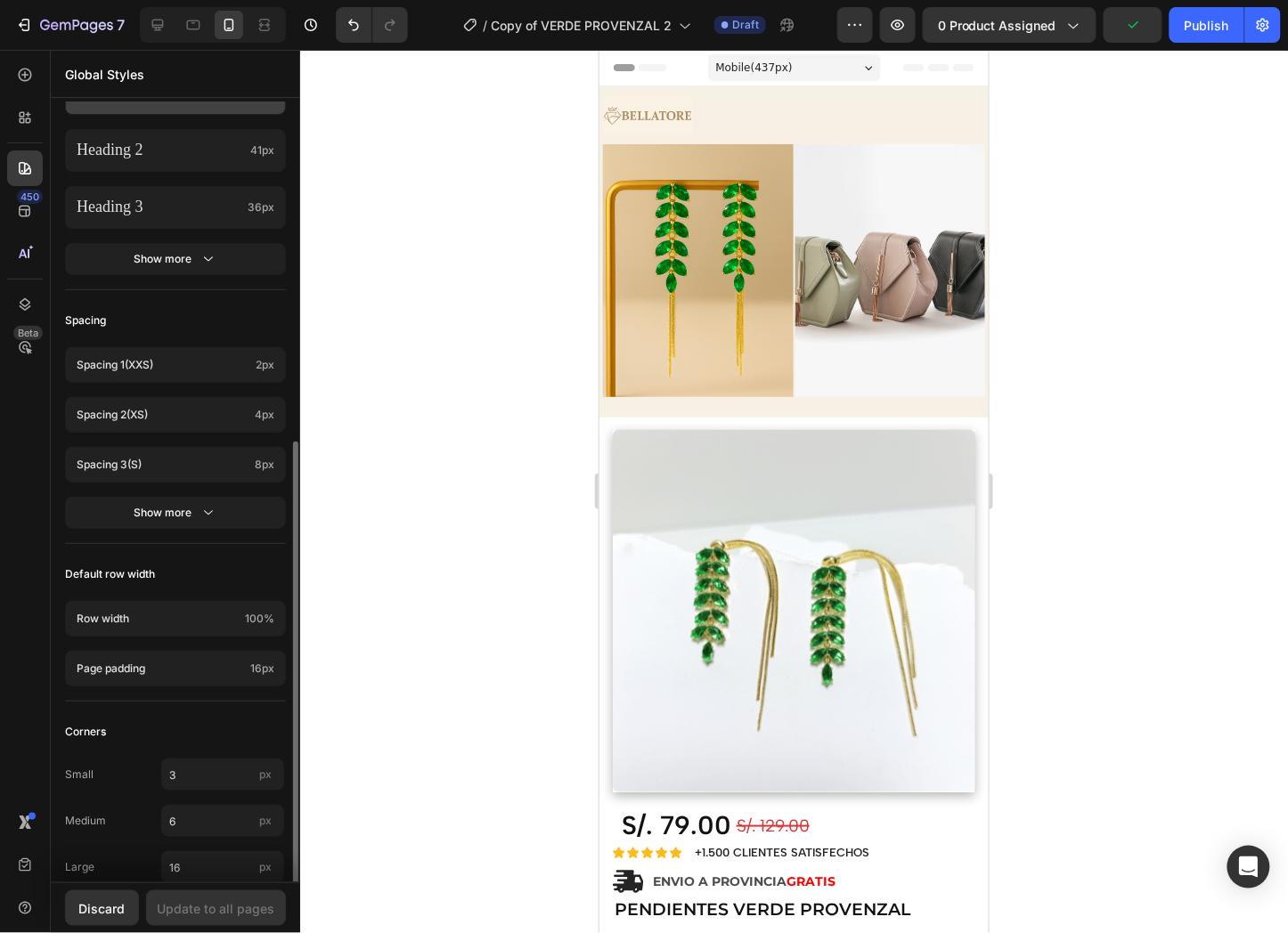
scroll to position [522, 0]
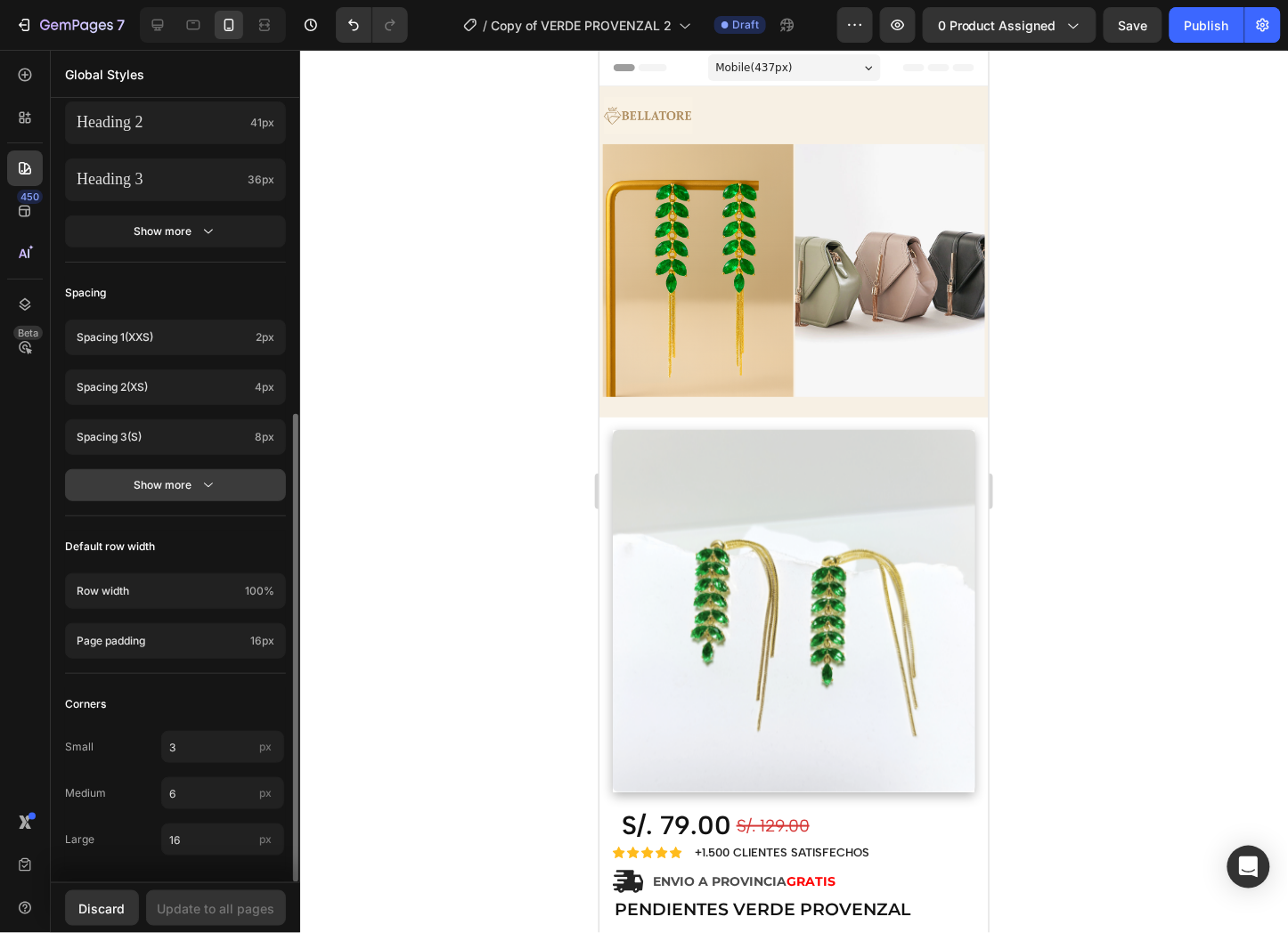
click at [205, 473] on button "Show more" at bounding box center [175, 485] width 221 height 32
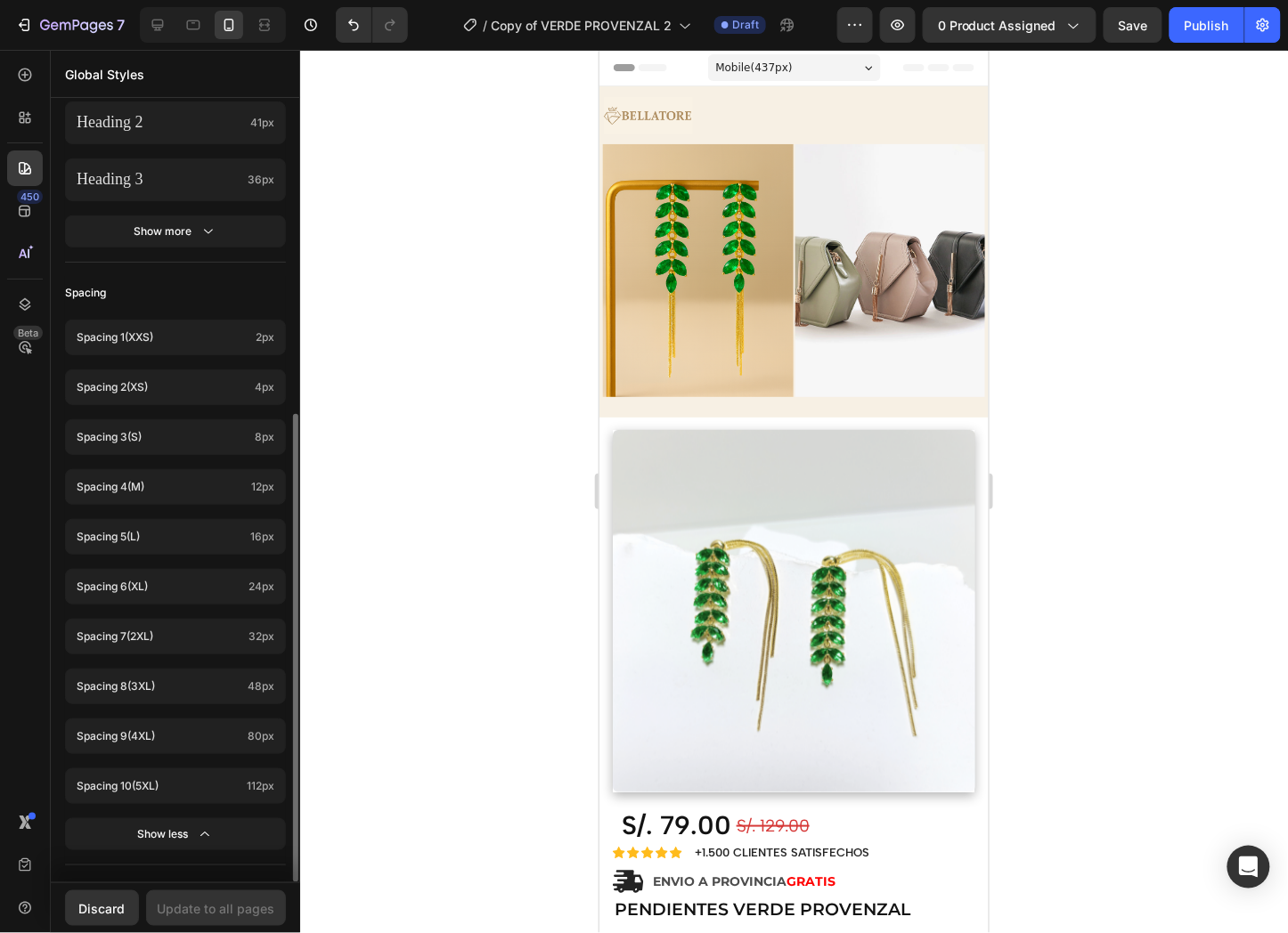
scroll to position [0, 0]
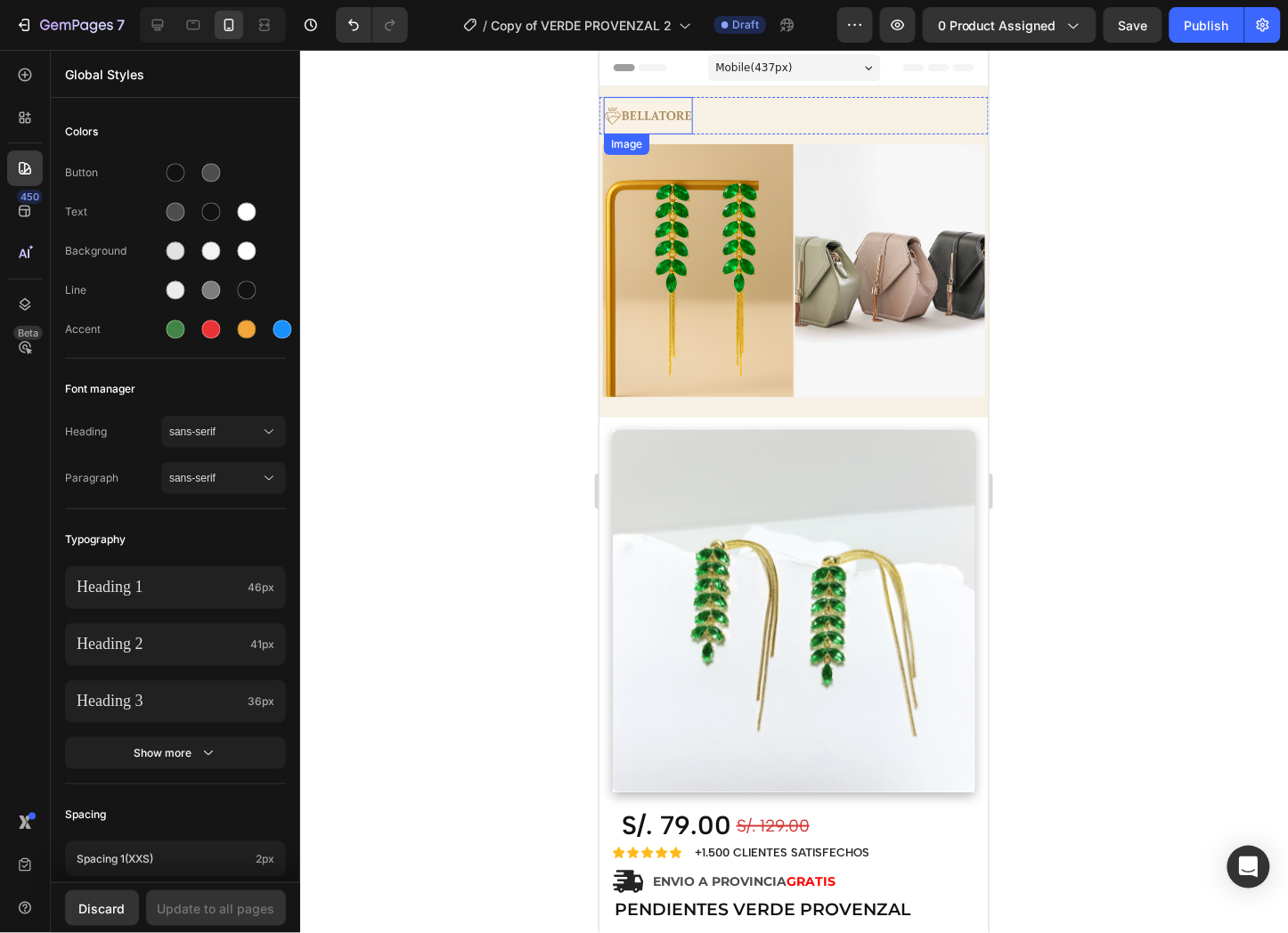
click at [684, 115] on img at bounding box center [647, 115] width 89 height 38
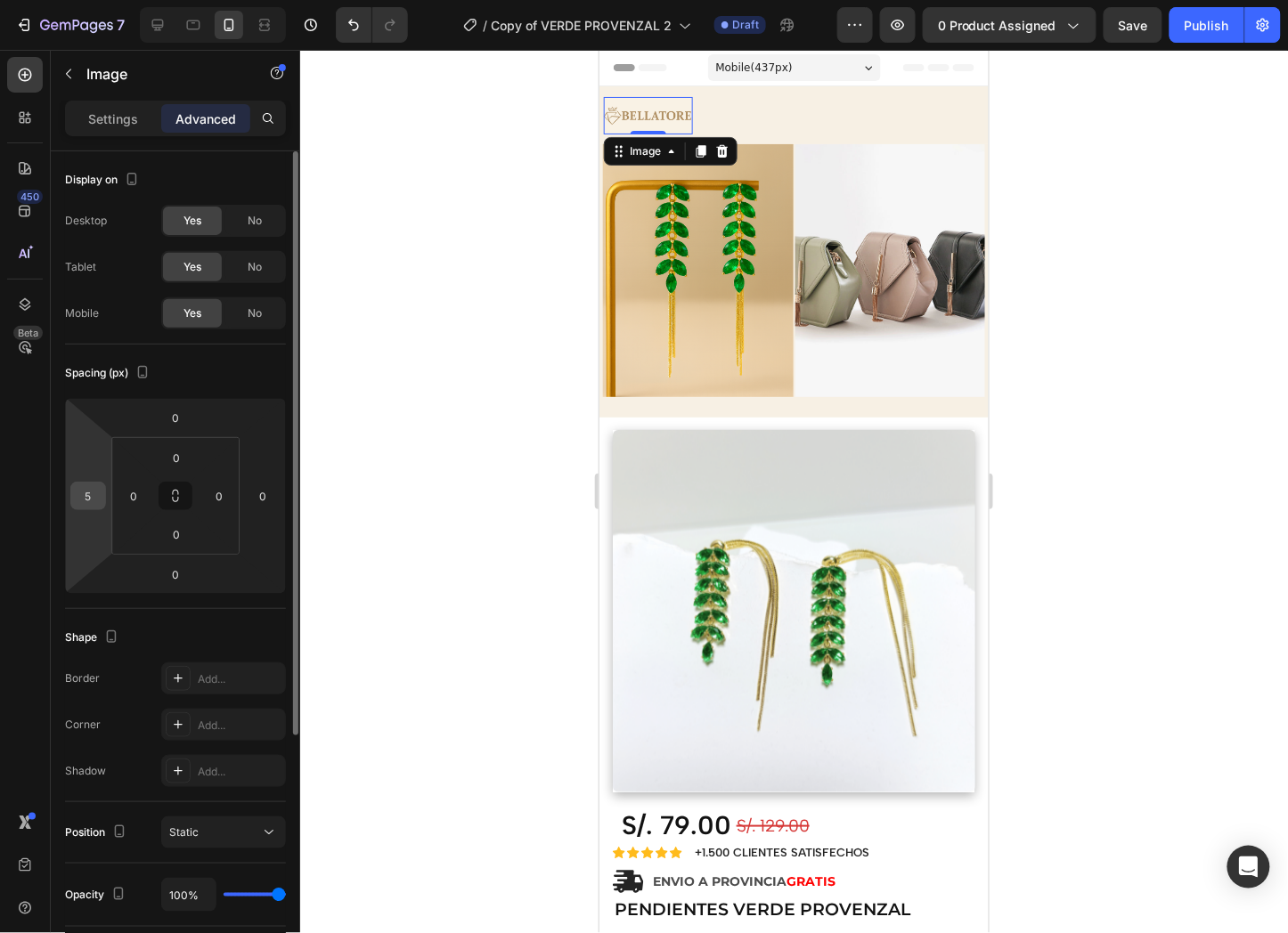
click at [89, 494] on input "5" at bounding box center [88, 496] width 27 height 27
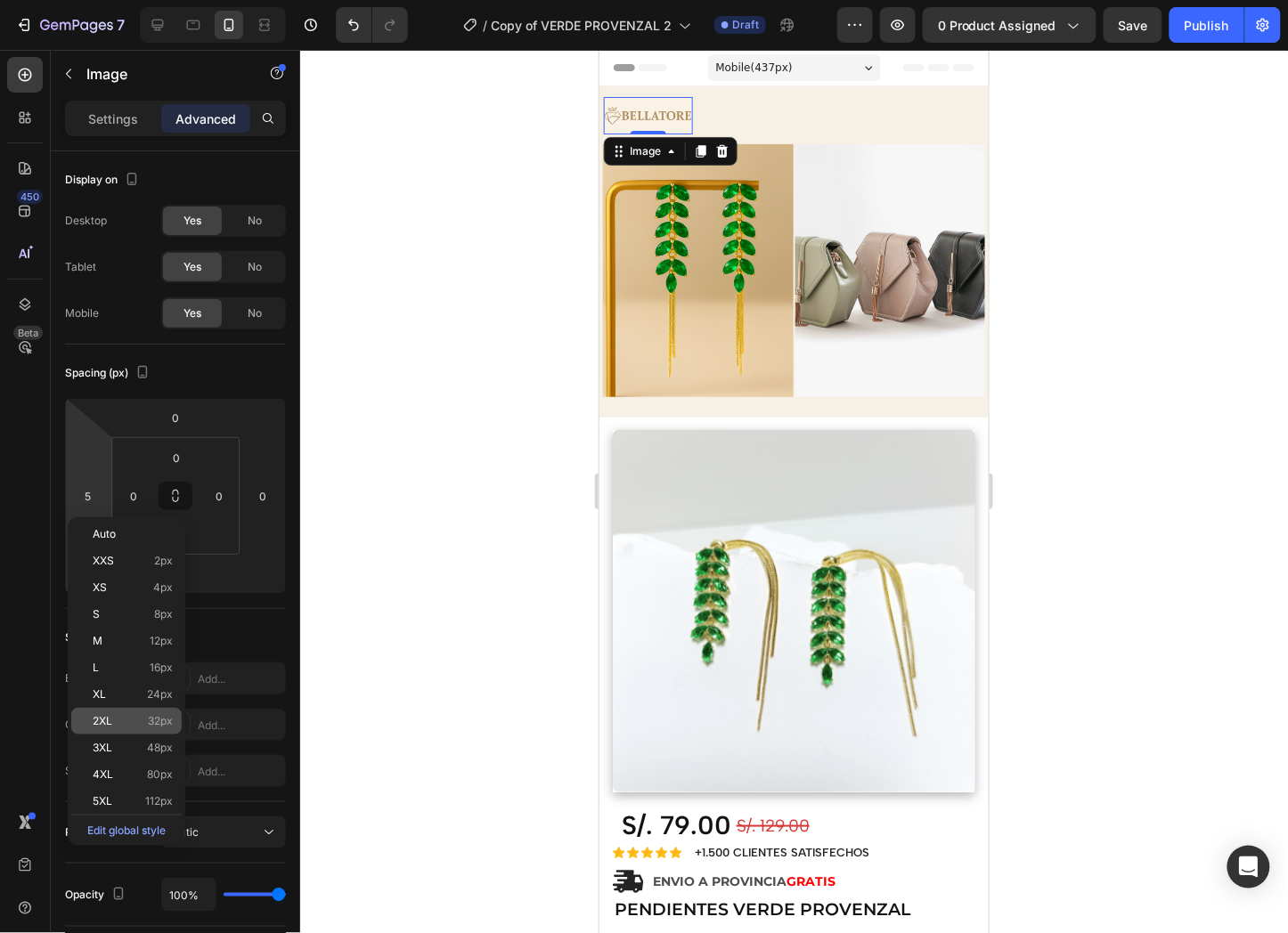
click at [114, 723] on p "2XL 32px" at bounding box center [132, 721] width 80 height 13
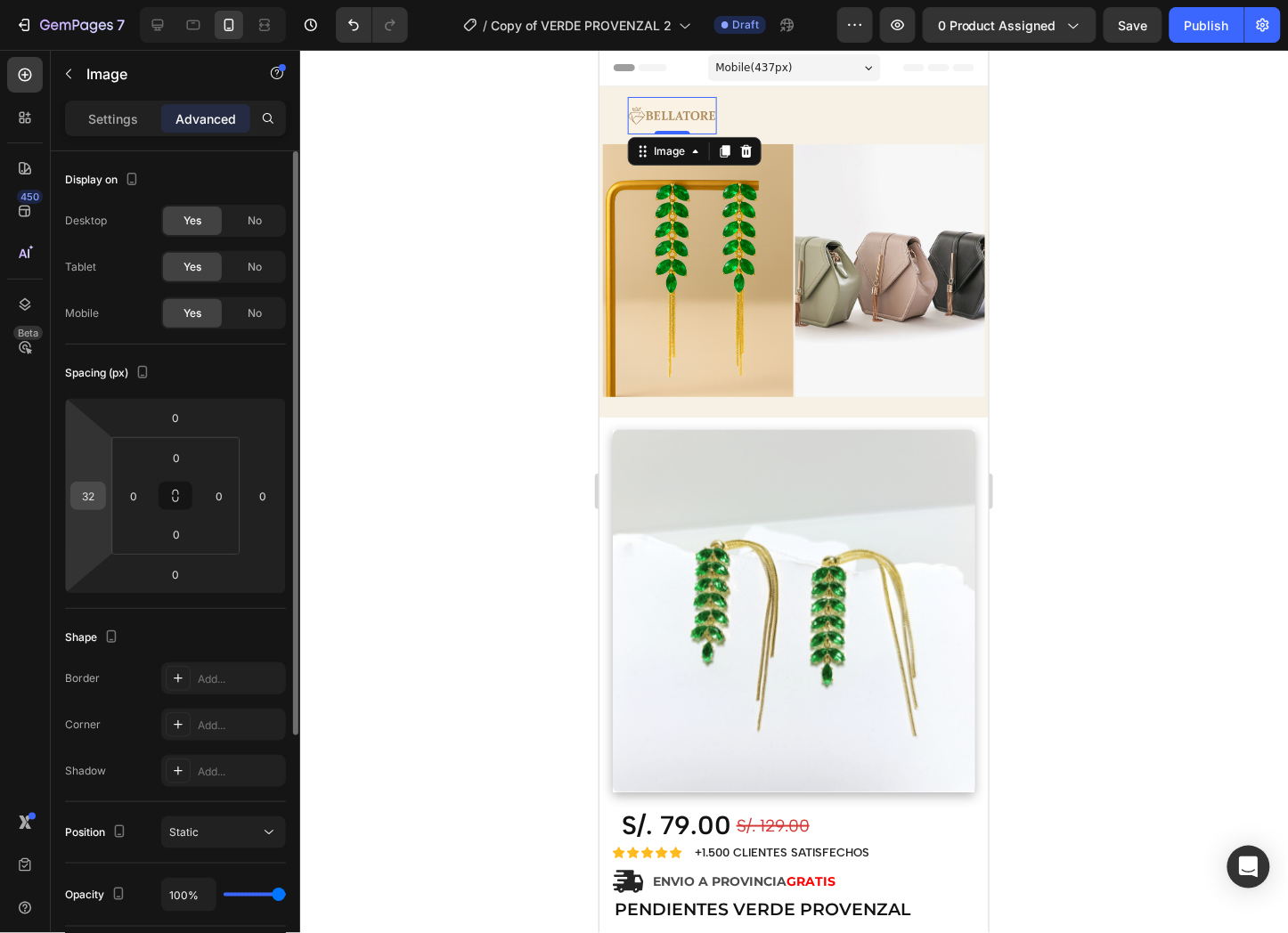
click at [86, 494] on input "32" at bounding box center [88, 496] width 27 height 27
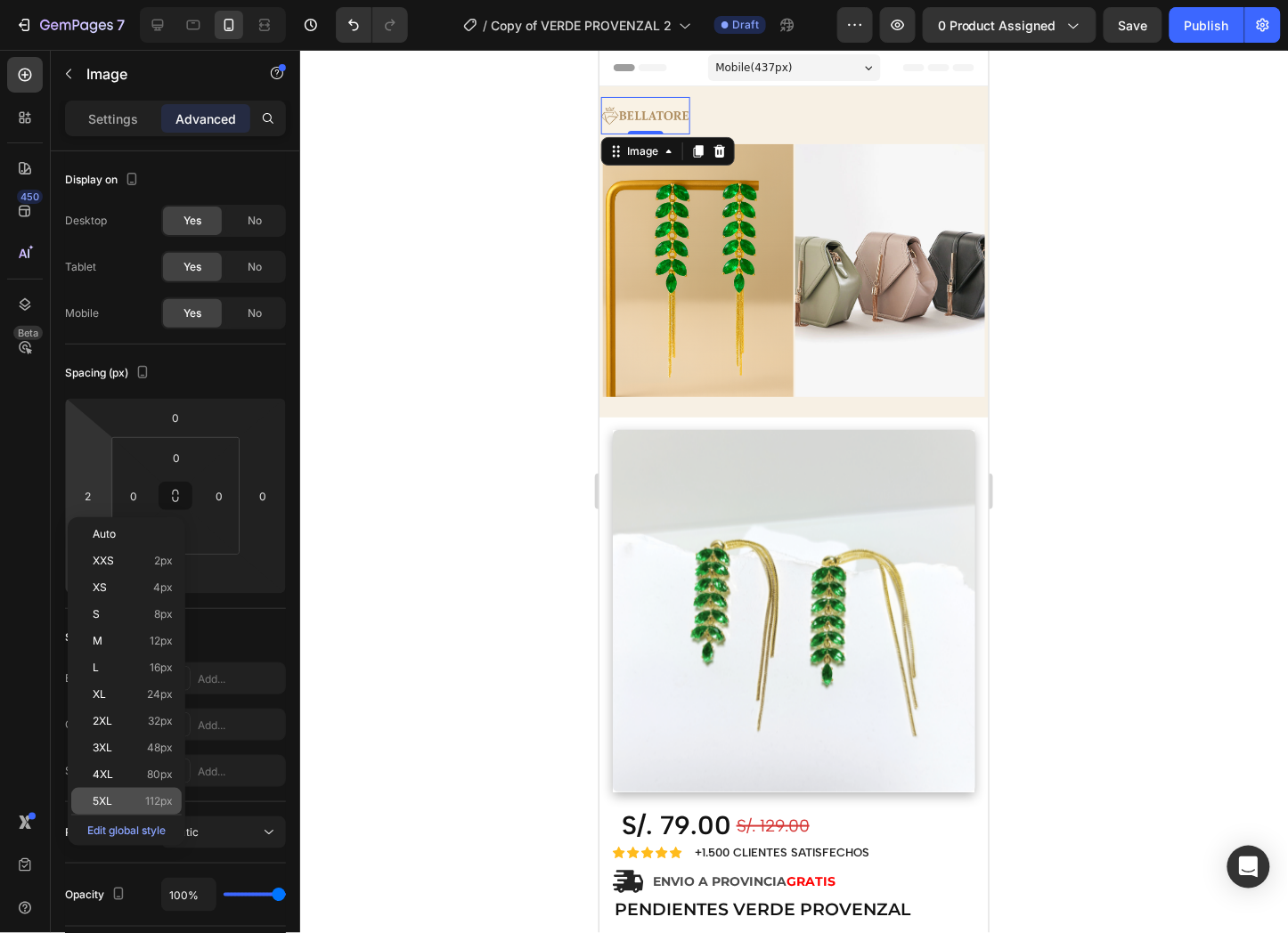
click at [110, 804] on span "5XL" at bounding box center [102, 801] width 20 height 13
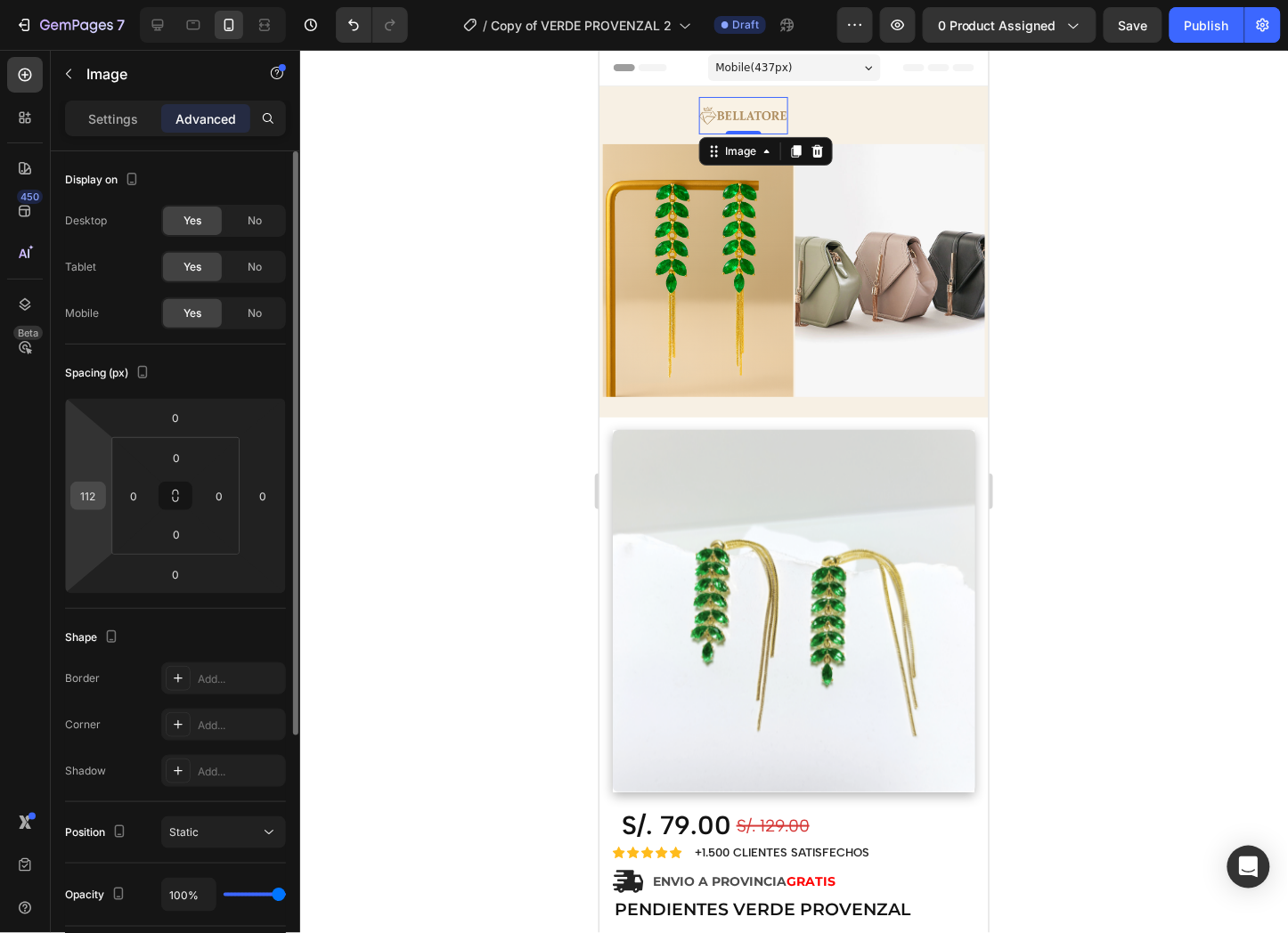
click at [91, 486] on input "112" at bounding box center [88, 496] width 27 height 27
type input "5"
type input "4"
type input "9"
type input "2"
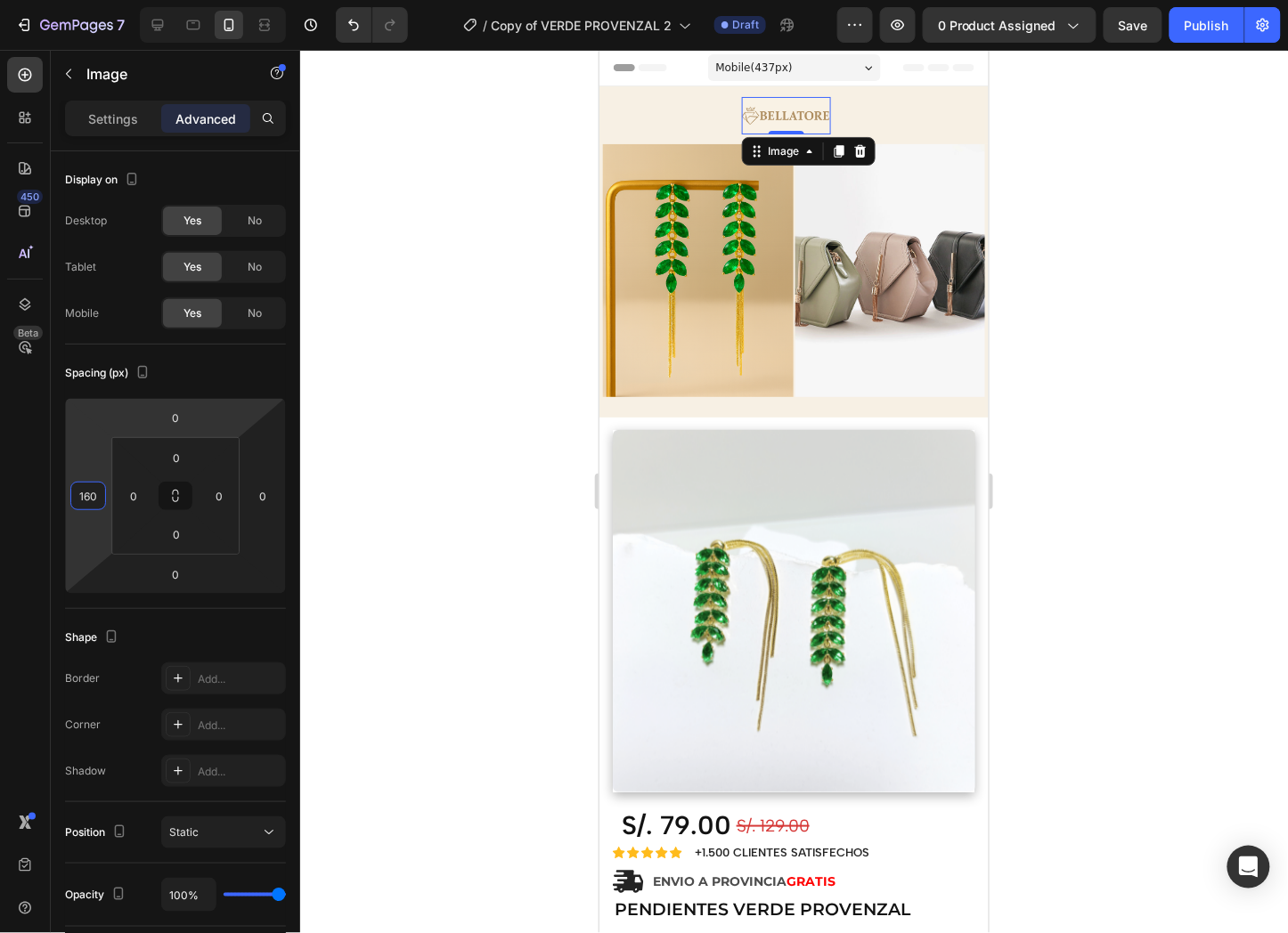
type input "160"
click at [1172, 312] on div at bounding box center [793, 492] width 988 height 884
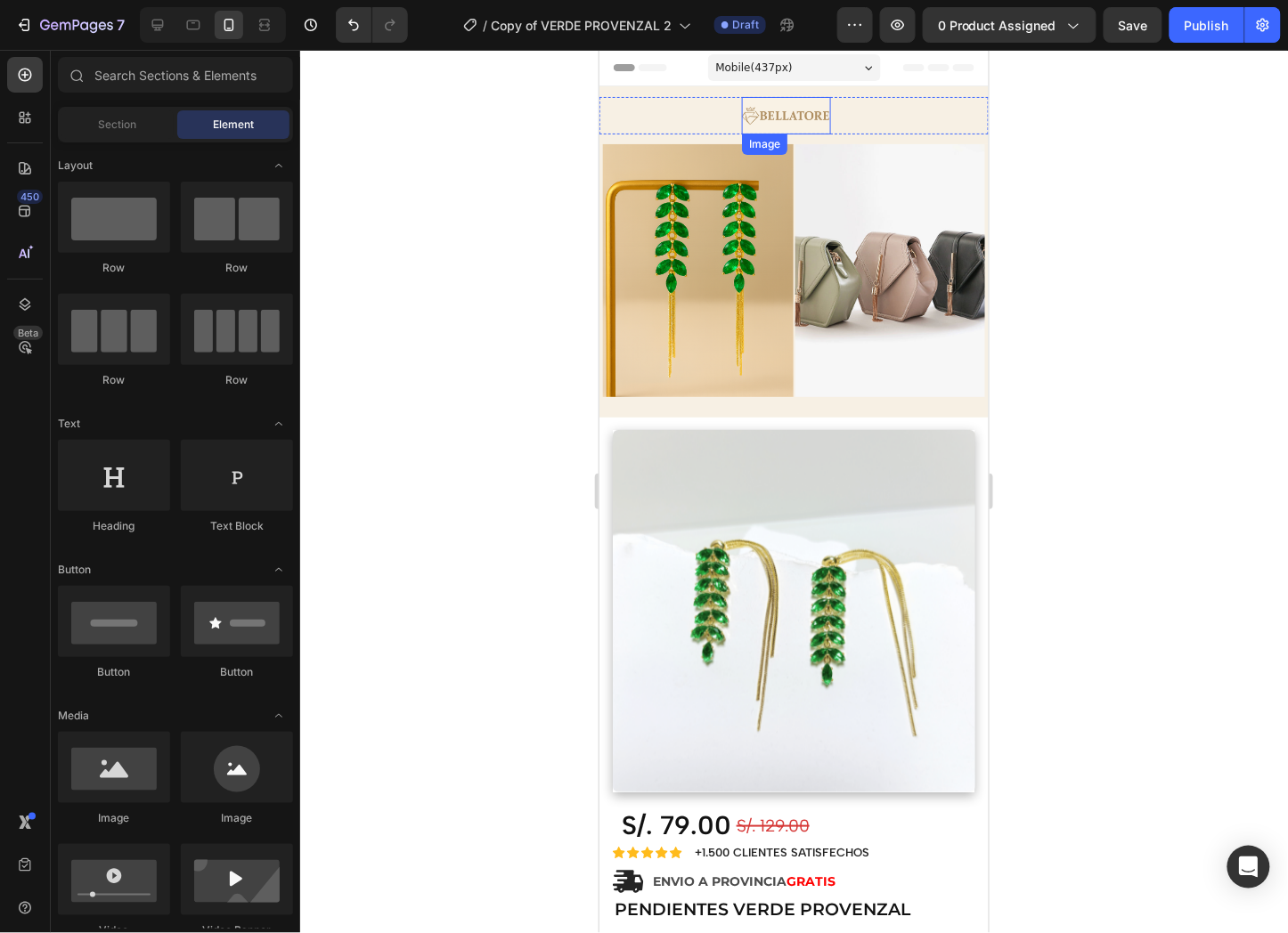
click at [790, 113] on img at bounding box center [785, 115] width 89 height 38
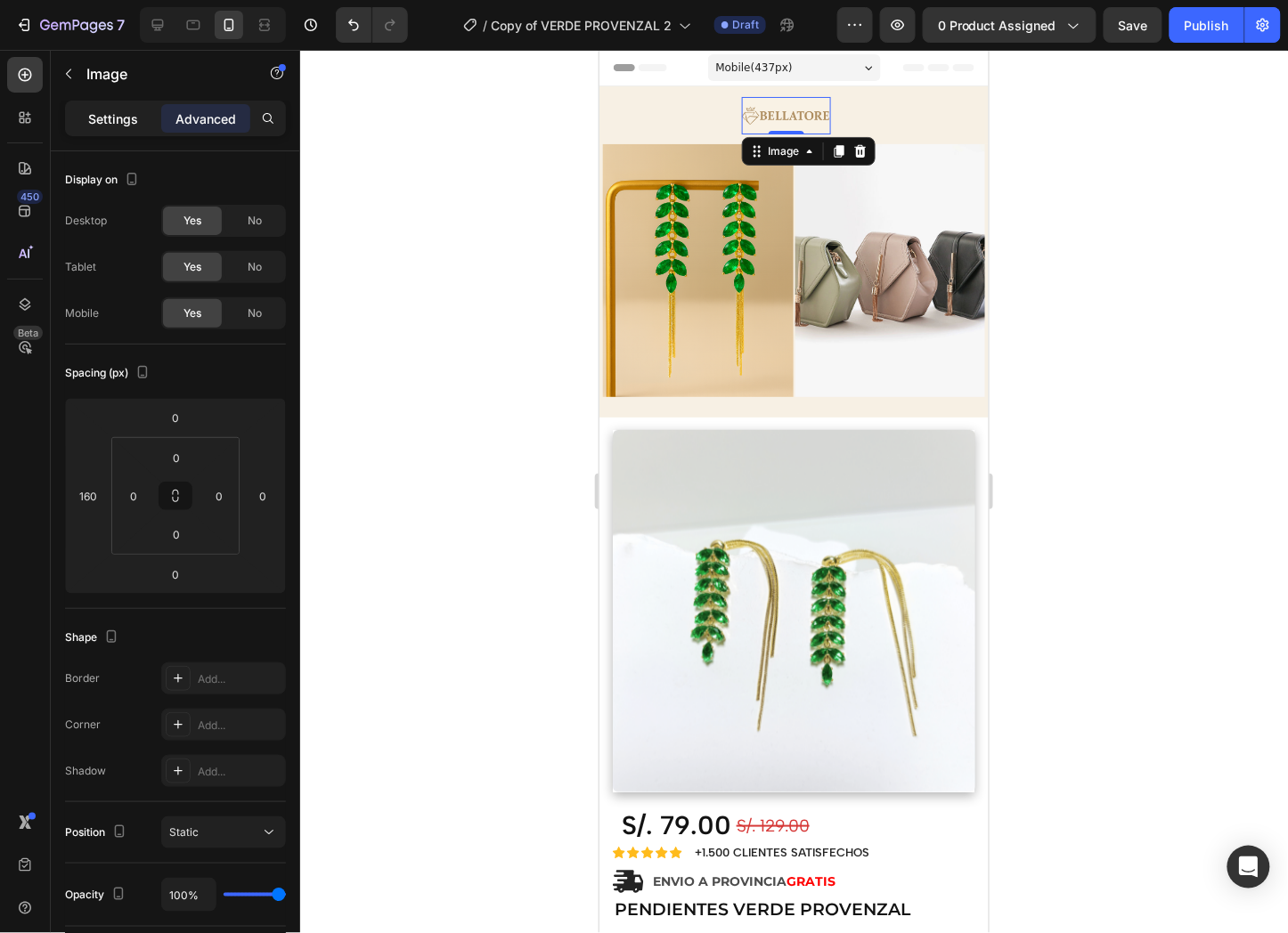
click at [137, 105] on div "Settings" at bounding box center [112, 118] width 89 height 29
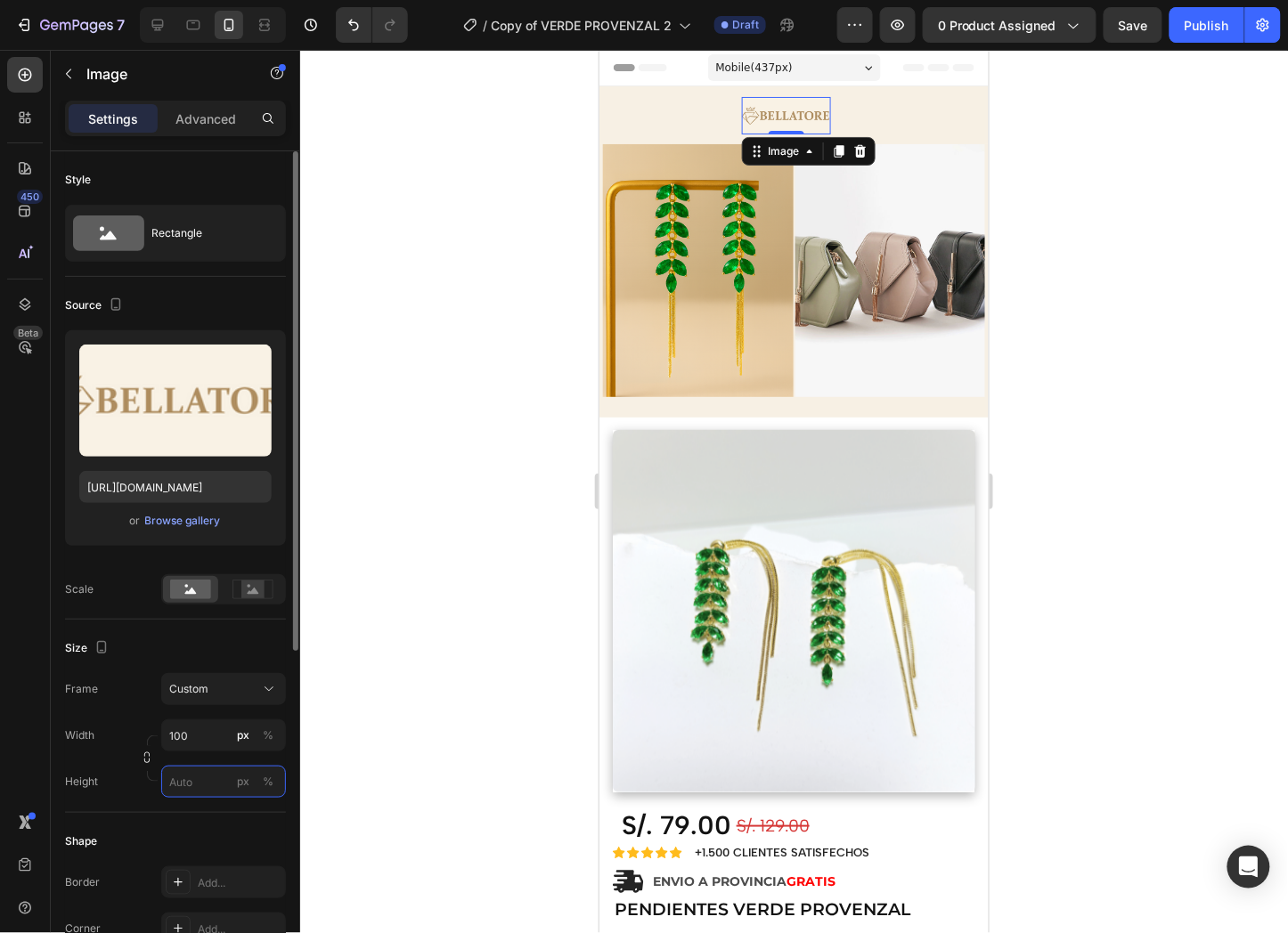
click at [201, 784] on input "px %" at bounding box center [223, 782] width 125 height 32
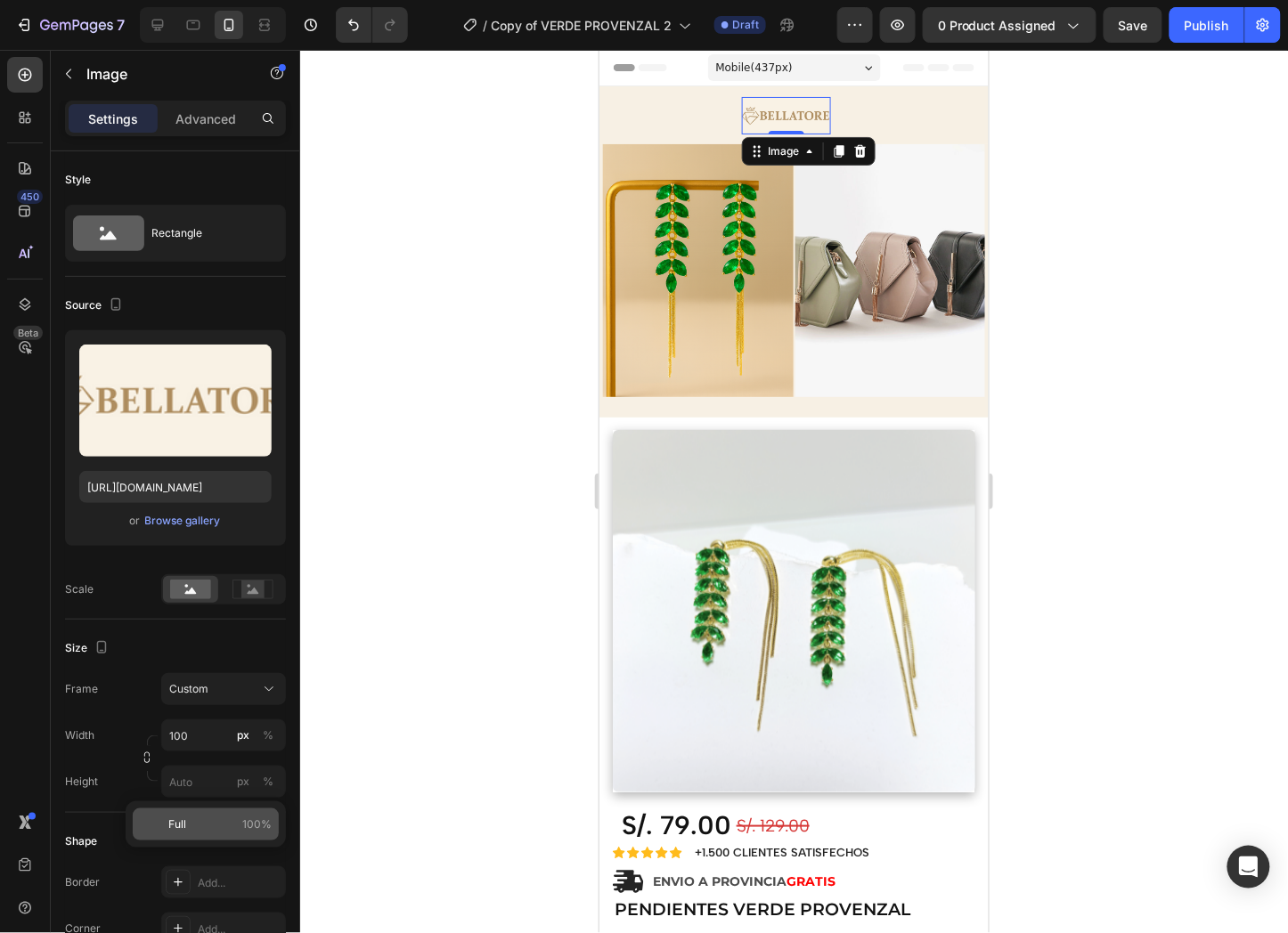
click at [187, 815] on div "Full 100%" at bounding box center [206, 824] width 146 height 32
type input "100"
click at [1225, 315] on div at bounding box center [793, 492] width 988 height 884
click at [796, 104] on img at bounding box center [785, 115] width 89 height 38
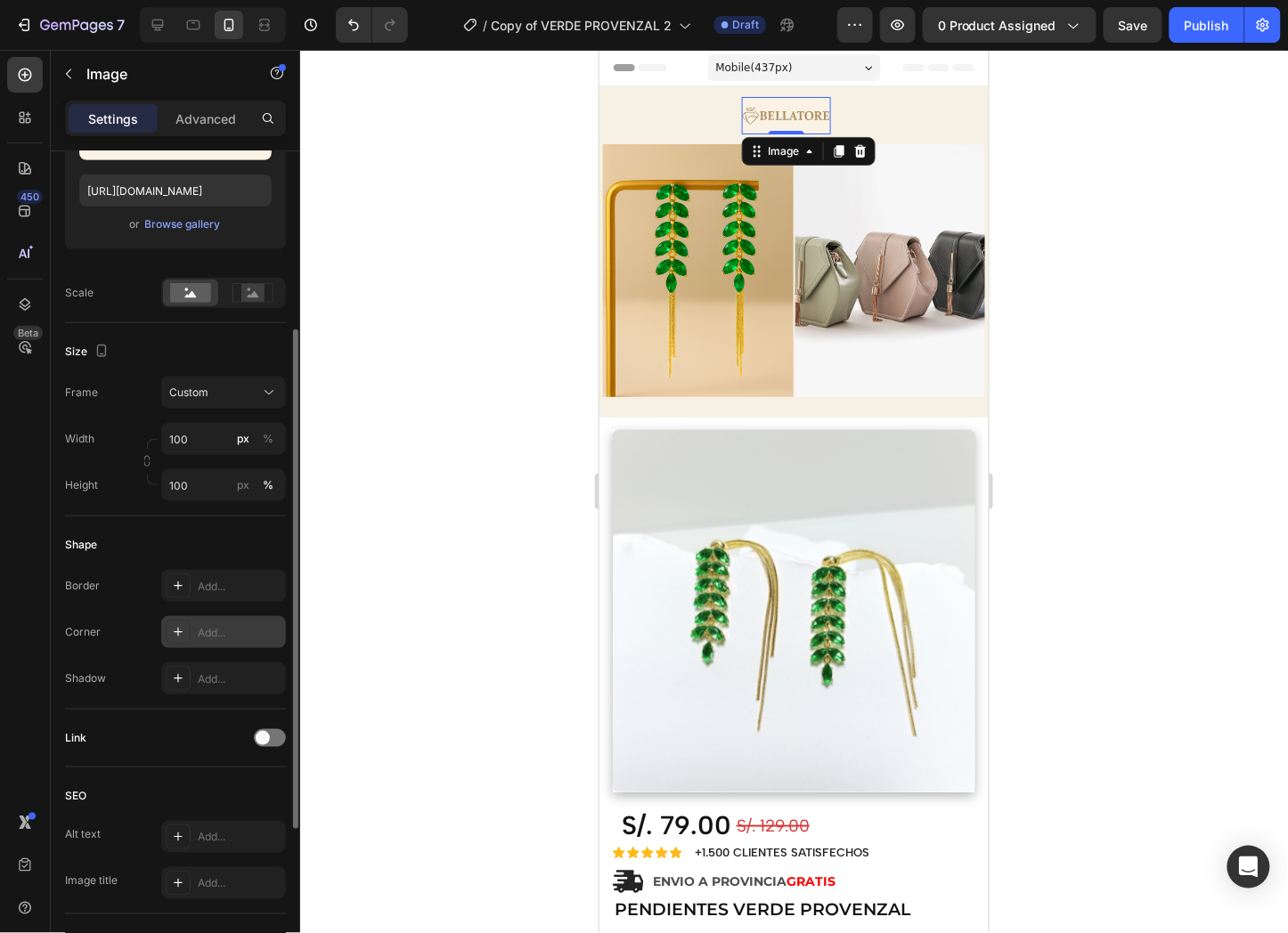
scroll to position [396, 0]
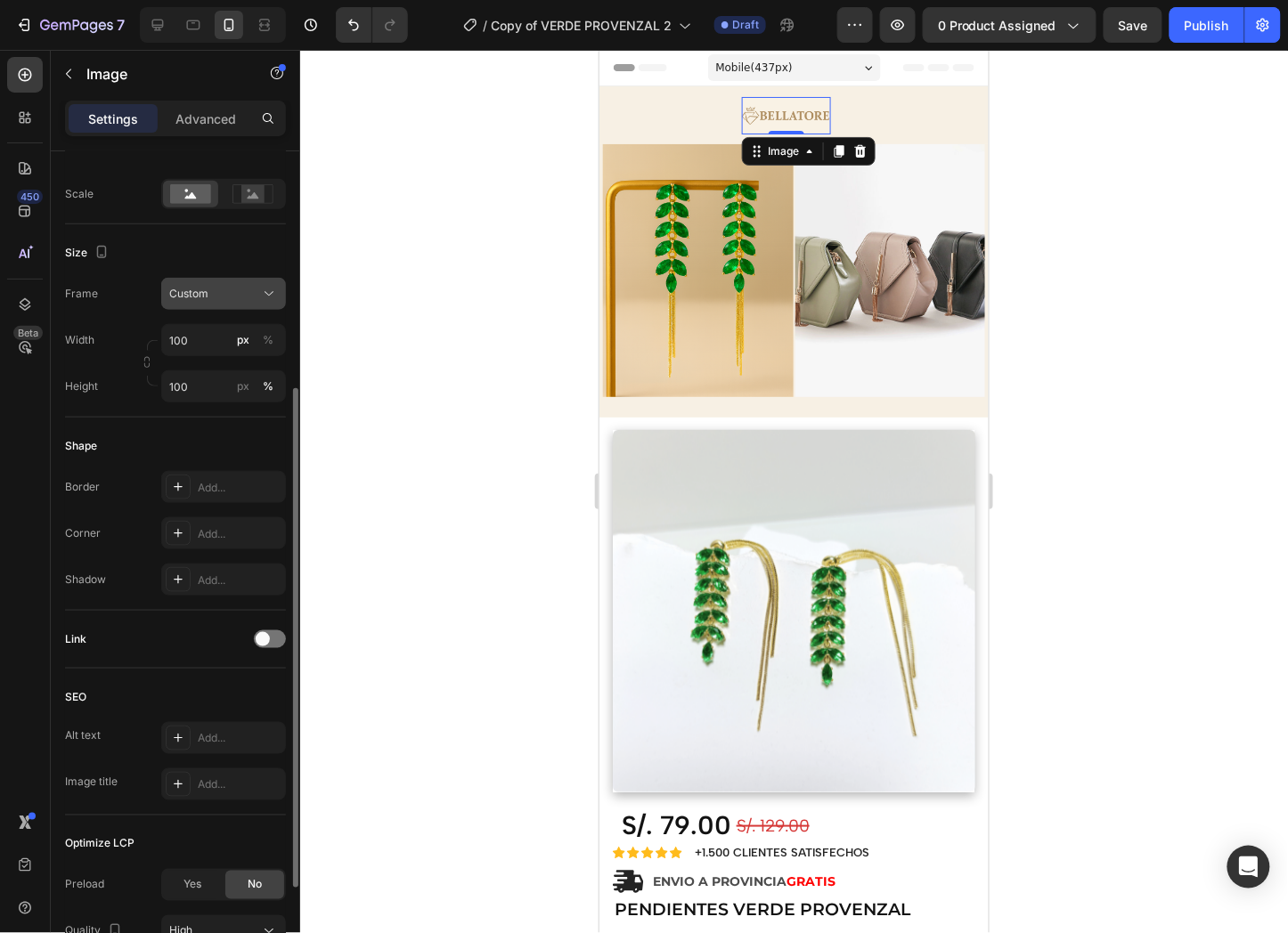
click at [215, 295] on div "Custom" at bounding box center [213, 294] width 87 height 16
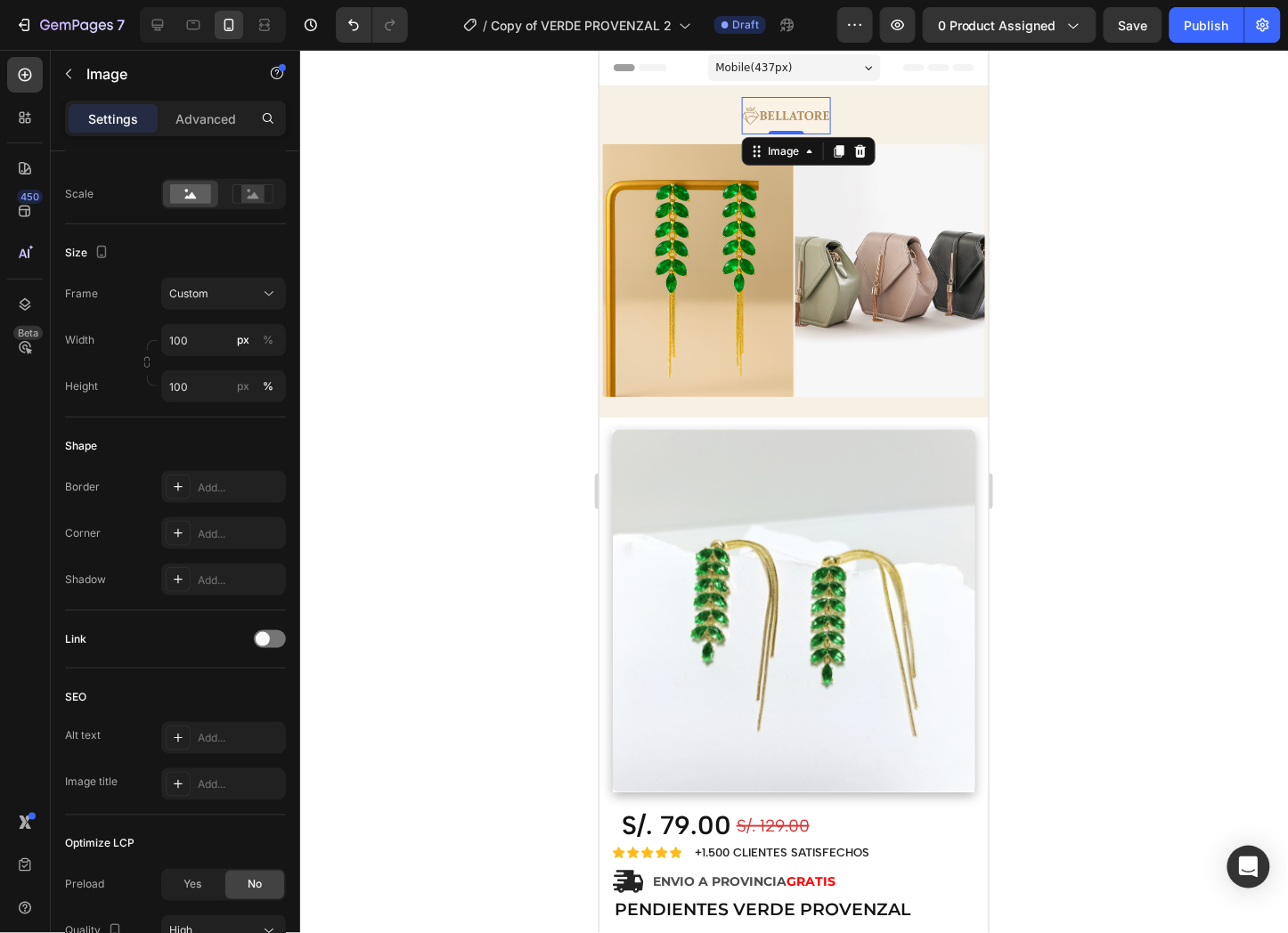
click at [359, 357] on div at bounding box center [793, 492] width 988 height 884
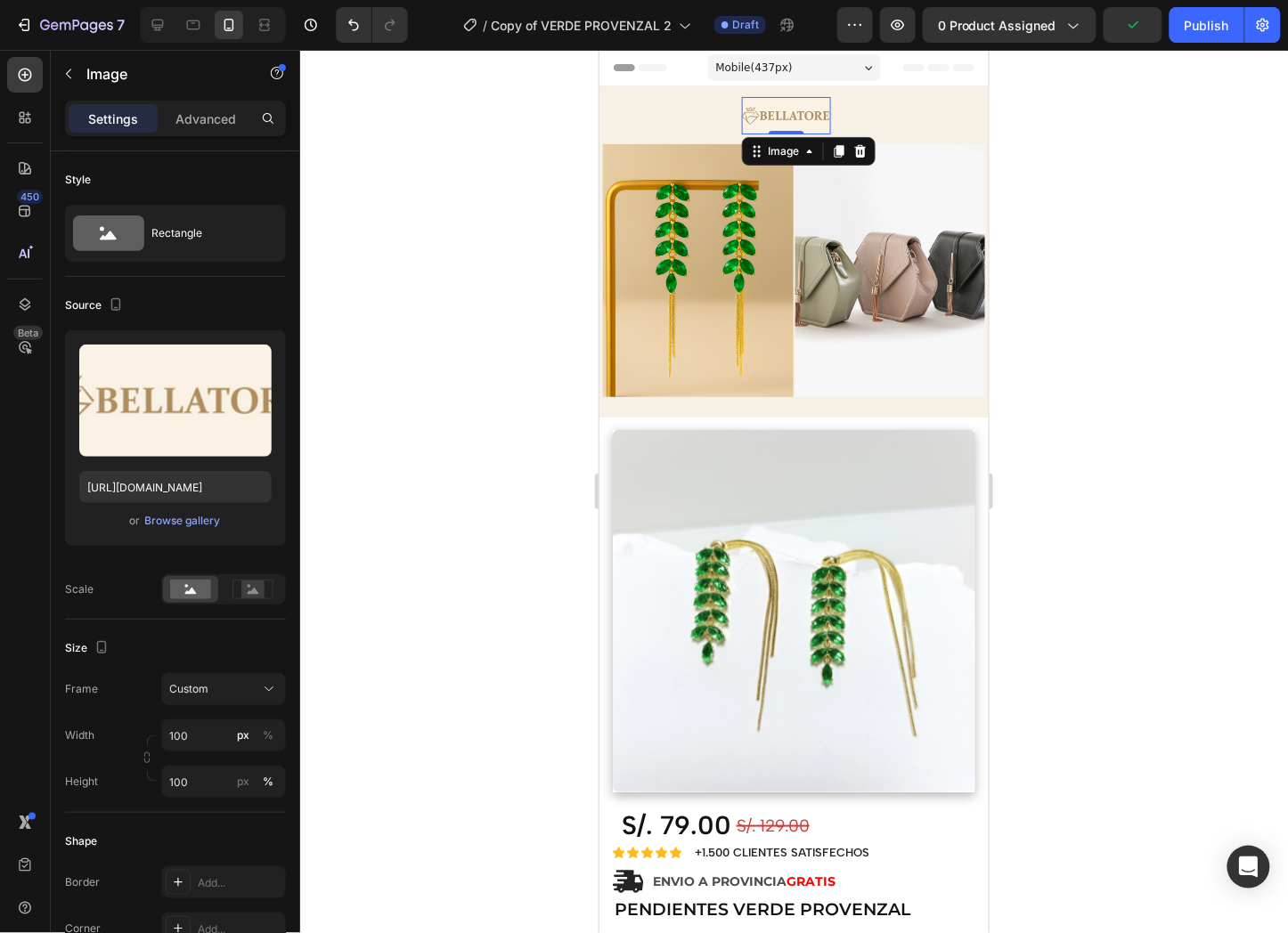
click at [751, 115] on img at bounding box center [785, 115] width 89 height 38
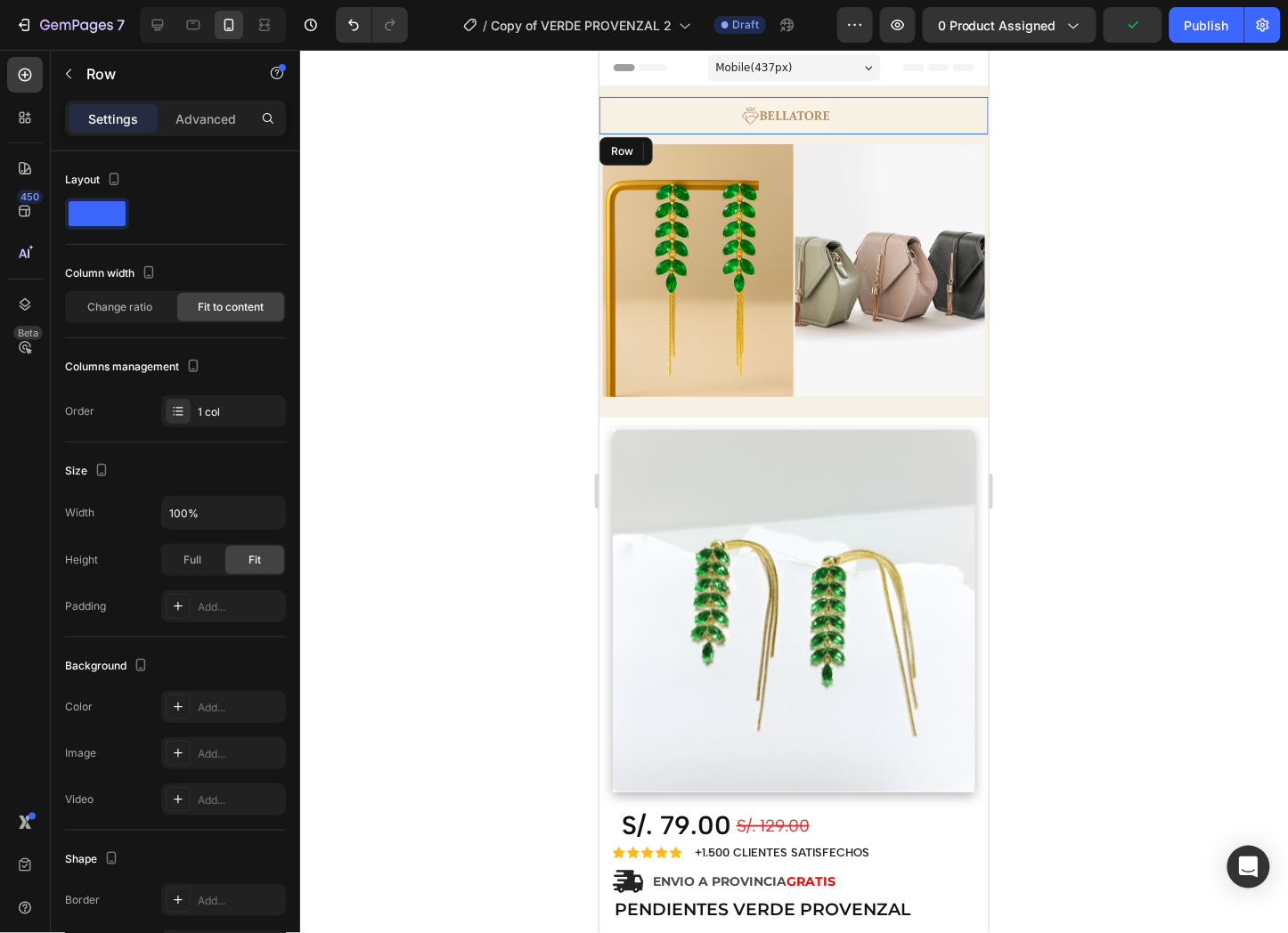
click at [726, 113] on div "Image 0" at bounding box center [714, 115] width 232 height 38
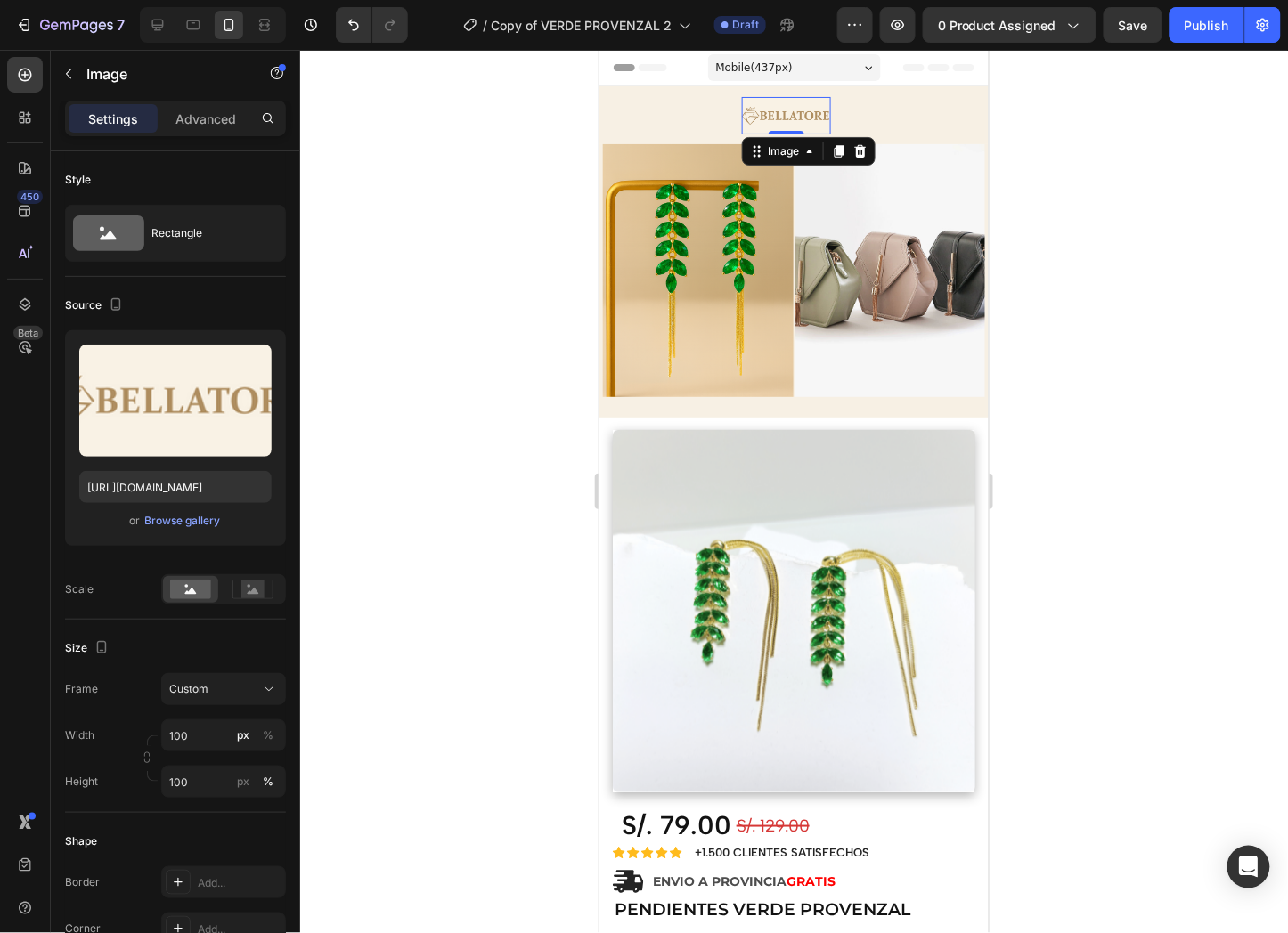
click at [777, 116] on img at bounding box center [785, 115] width 89 height 38
click at [197, 736] on input "100" at bounding box center [223, 736] width 125 height 32
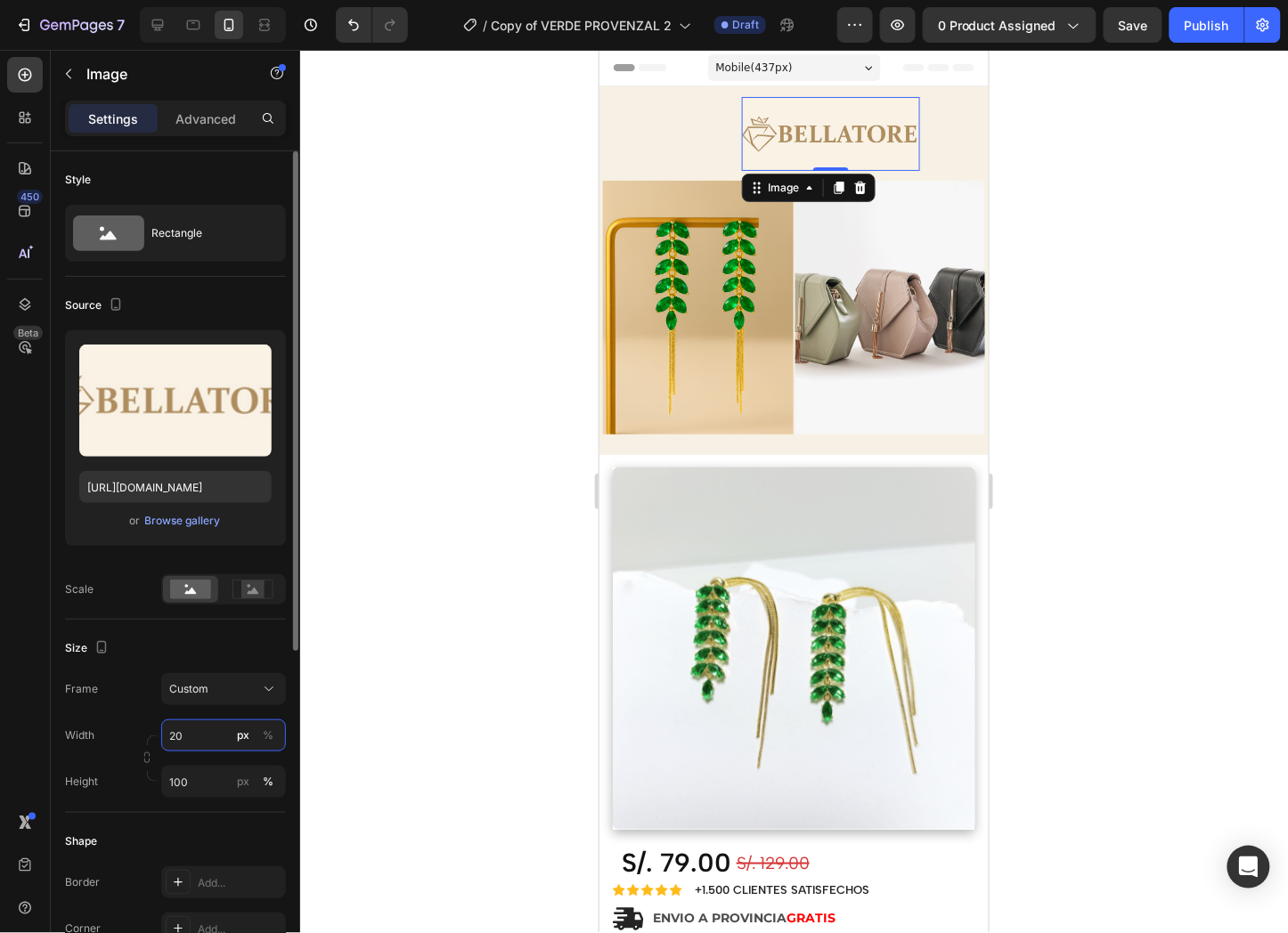
type input "2"
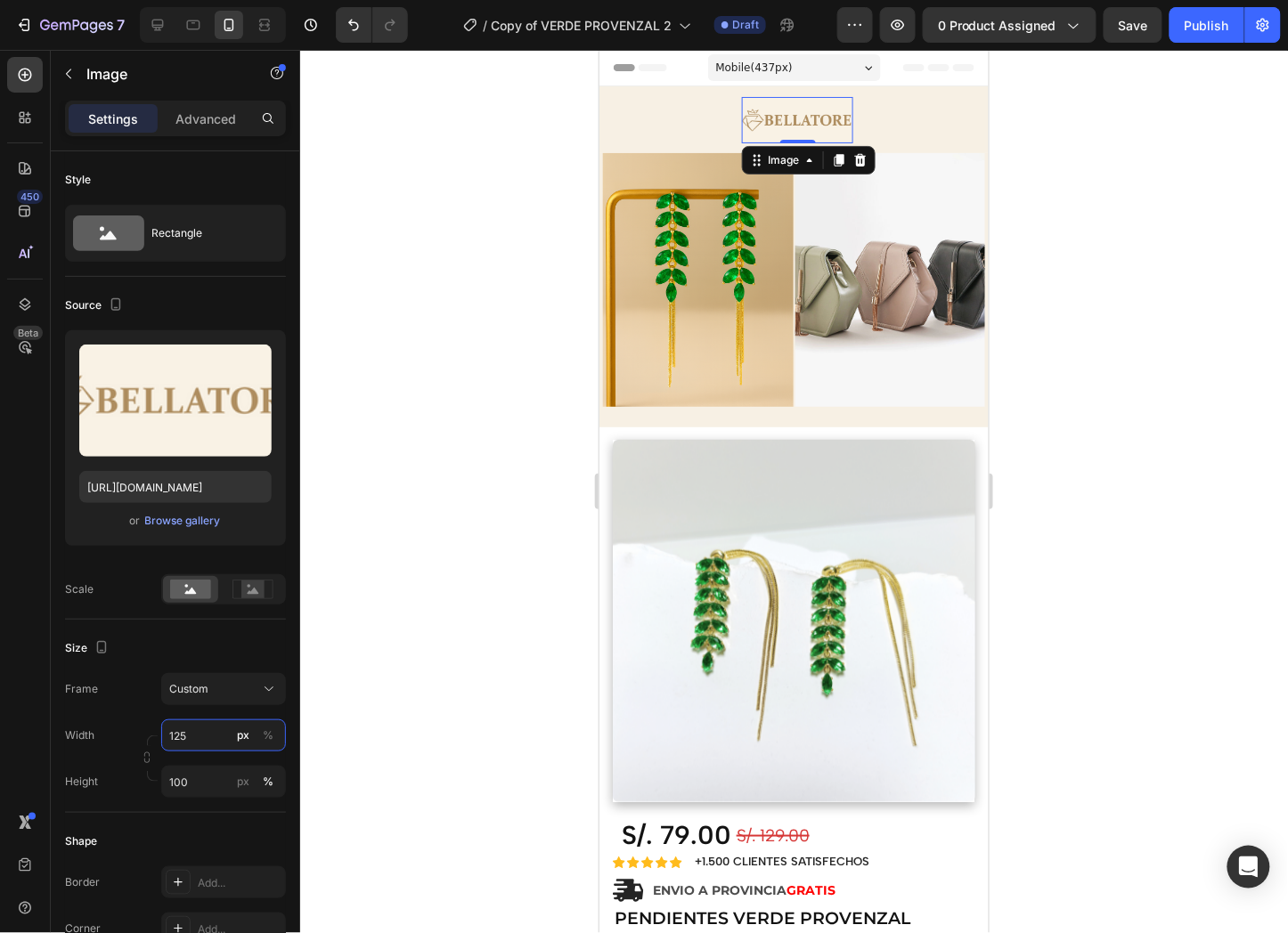
type input "125"
click at [537, 378] on div at bounding box center [793, 492] width 988 height 884
click at [825, 122] on img at bounding box center [797, 119] width 111 height 47
click at [209, 117] on p "Advanced" at bounding box center [206, 118] width 60 height 19
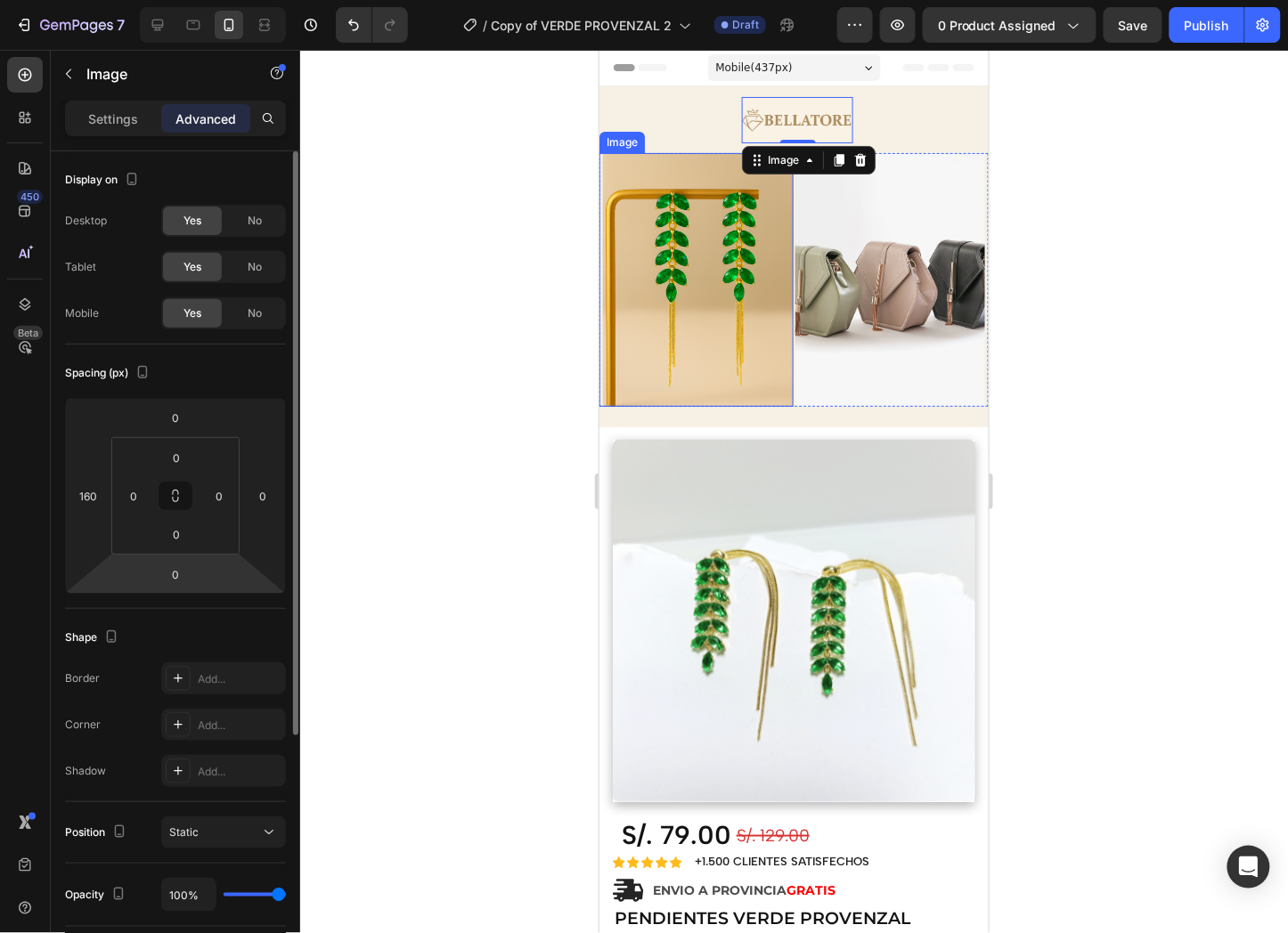
scroll to position [297, 0]
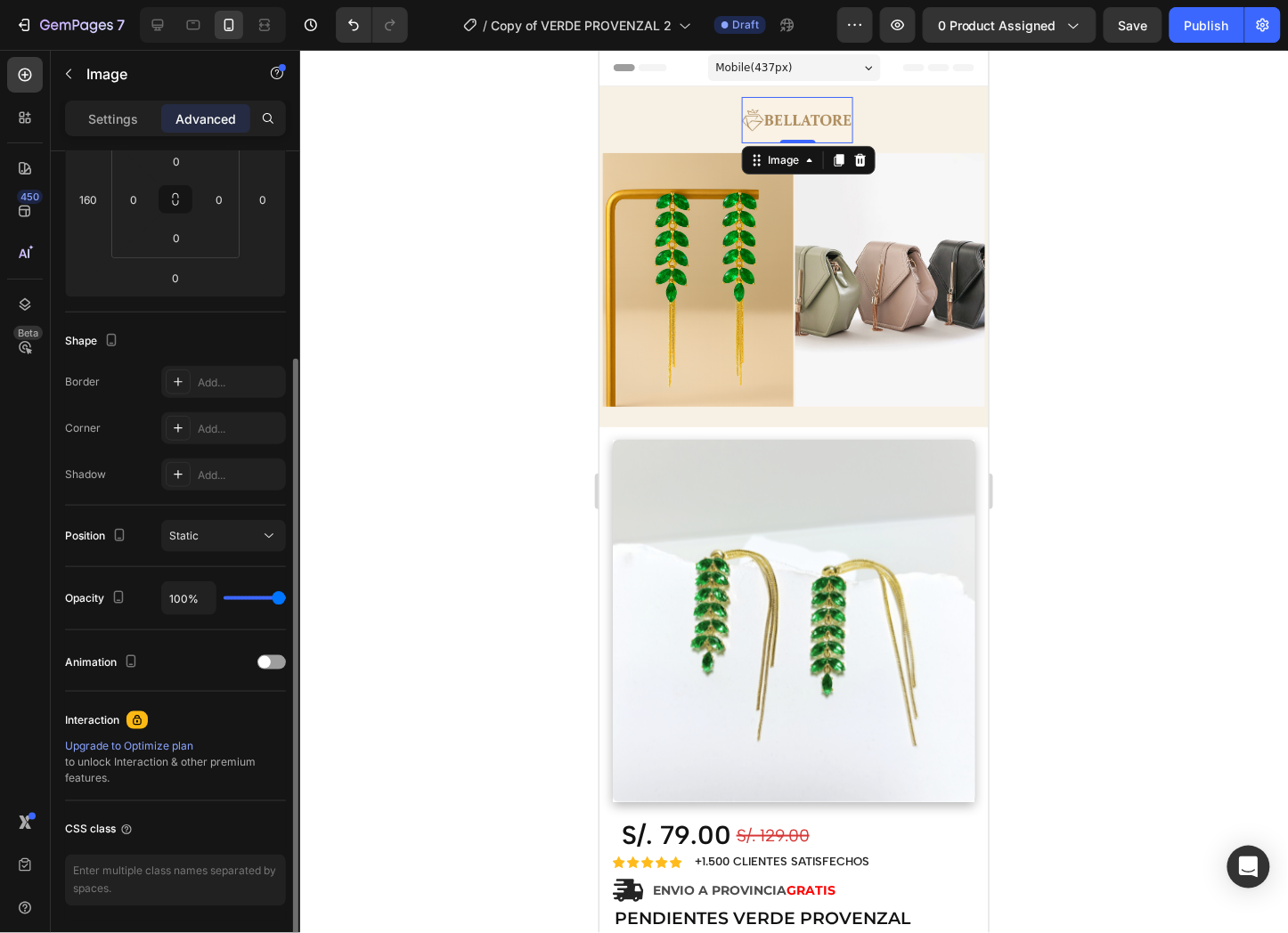
click at [798, 108] on img at bounding box center [797, 119] width 111 height 47
click at [778, 158] on div "Image" at bounding box center [783, 160] width 39 height 16
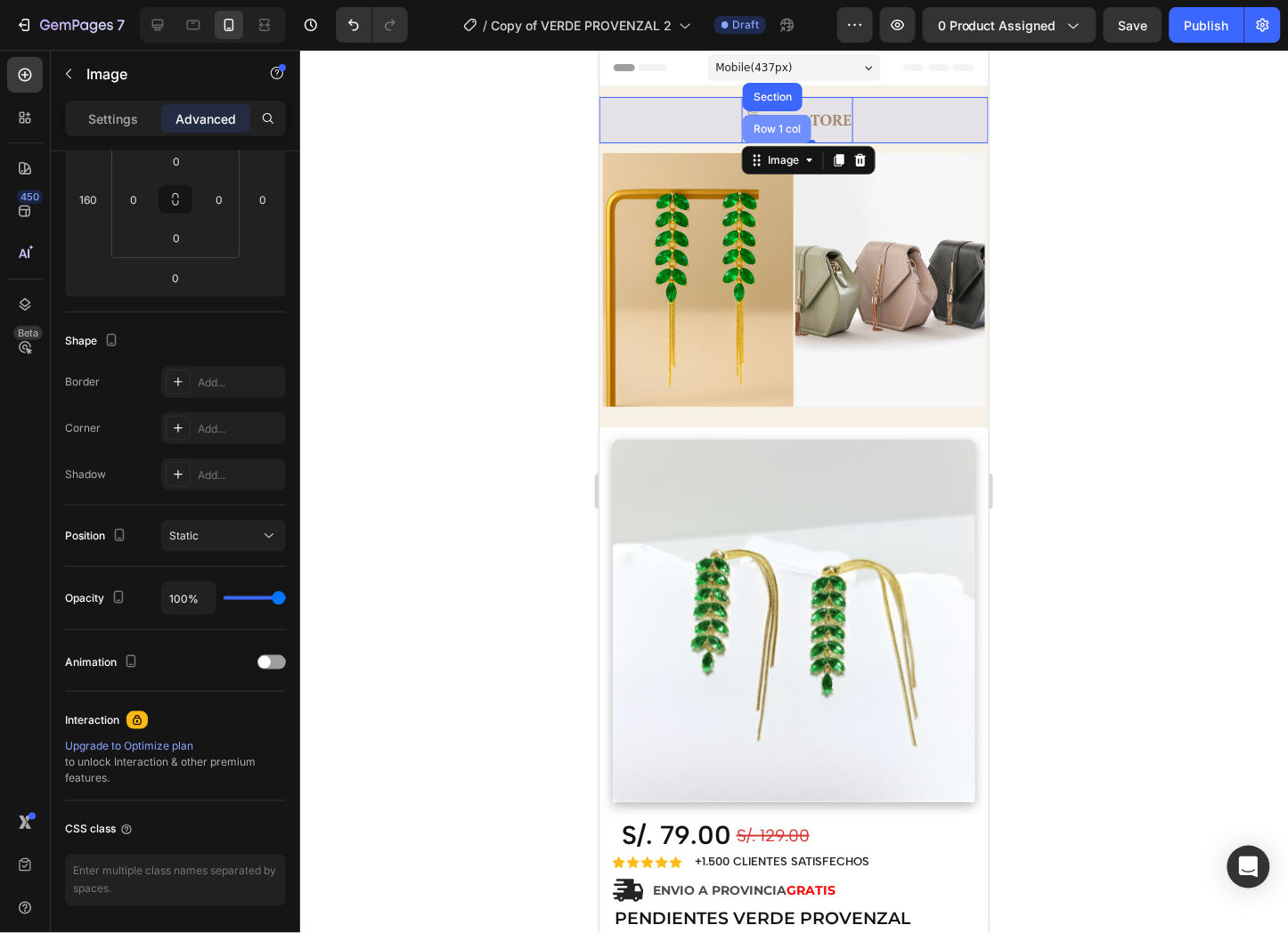
click at [768, 119] on div "Row 1 col" at bounding box center [776, 128] width 68 height 29
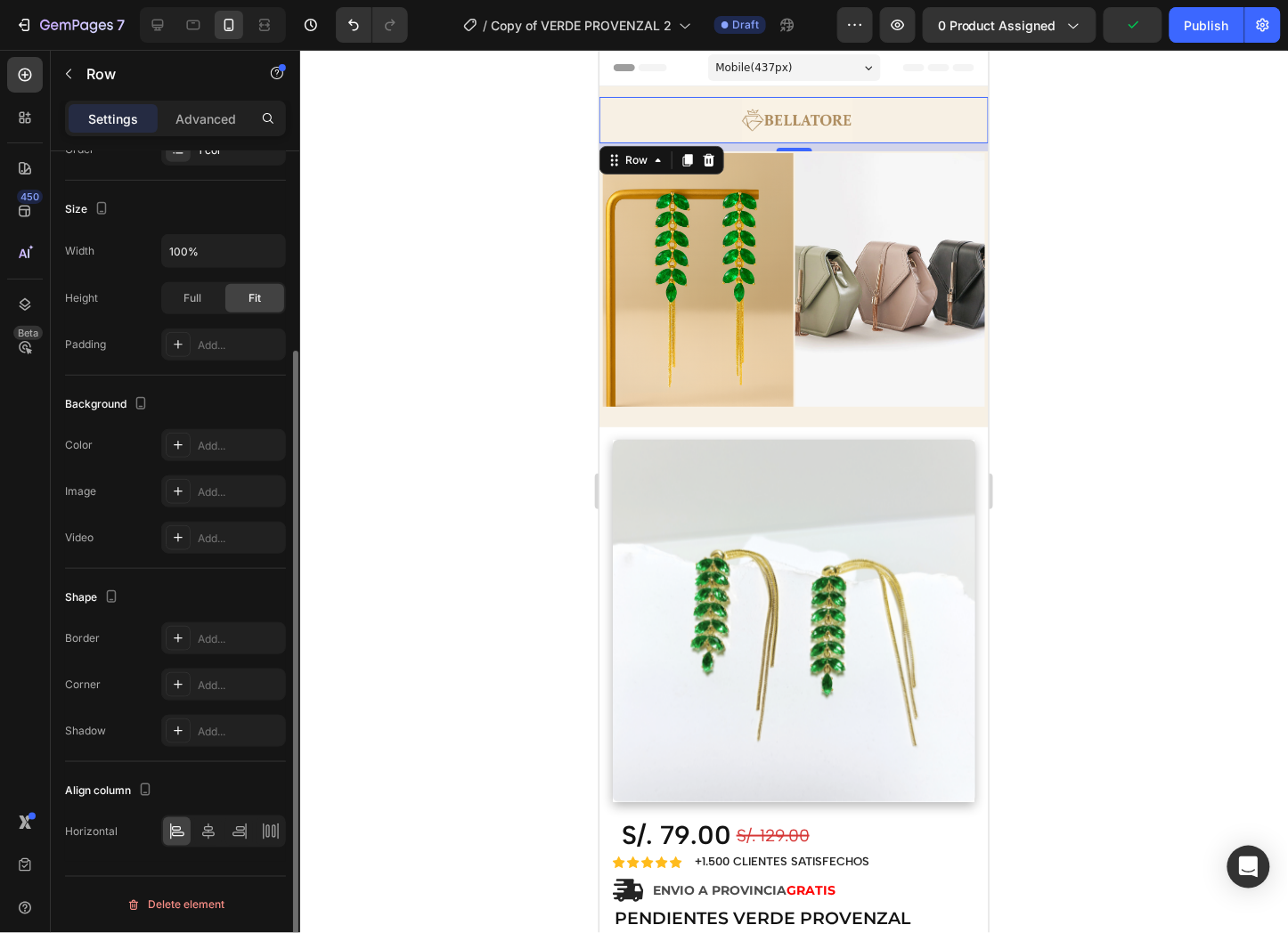
scroll to position [0, 0]
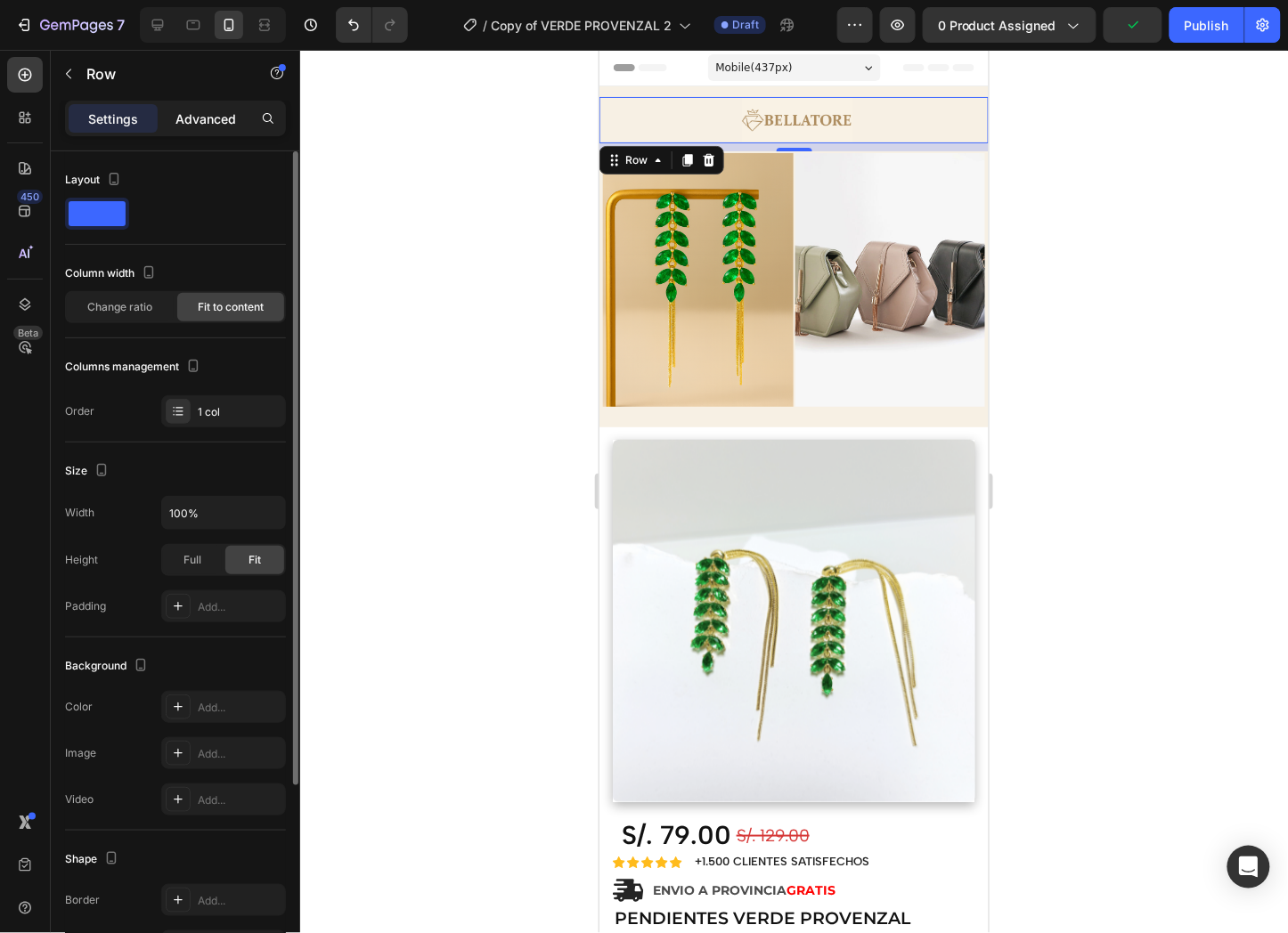
click at [239, 109] on div "Advanced" at bounding box center [206, 118] width 89 height 29
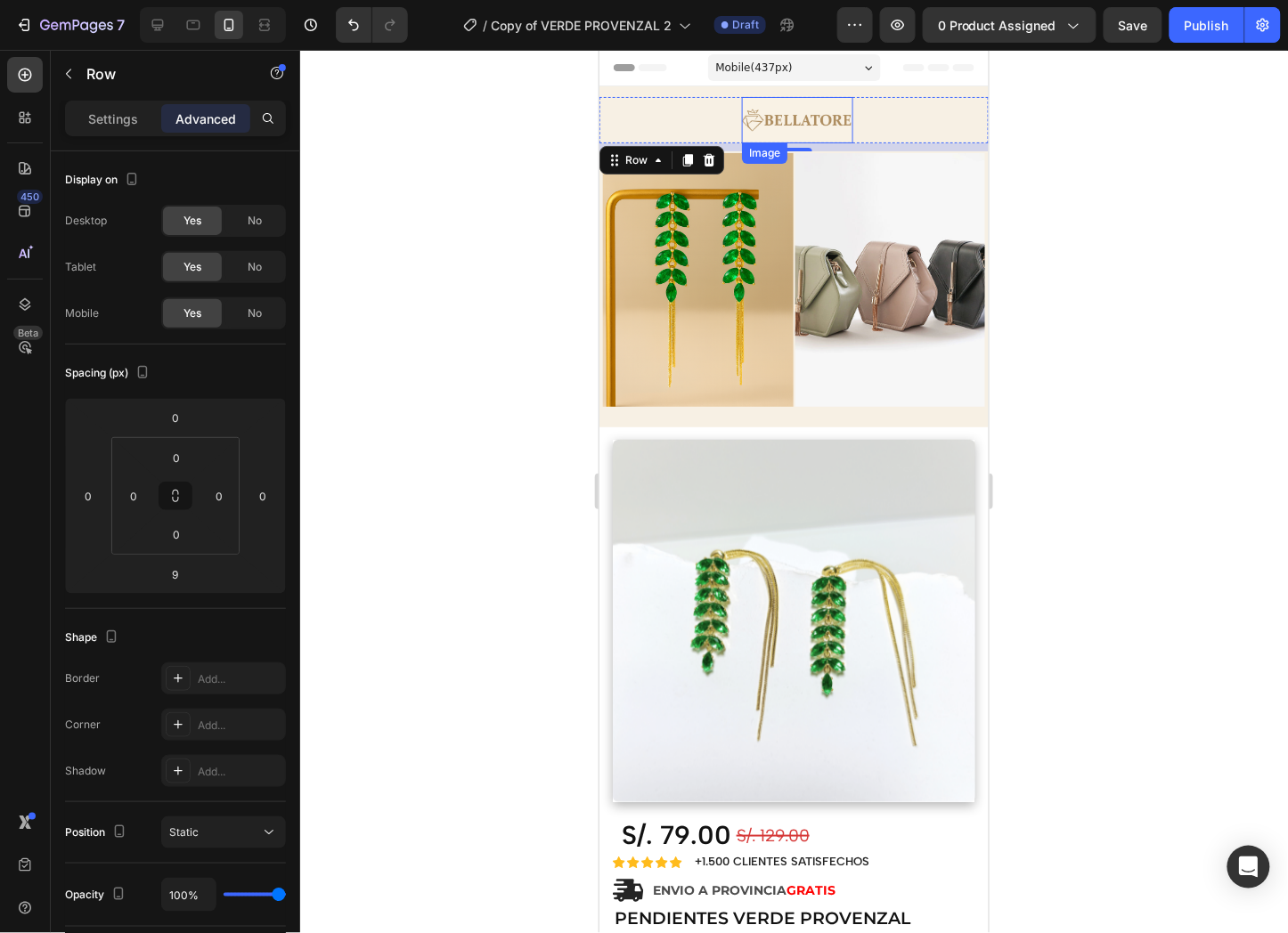
click at [775, 120] on img at bounding box center [797, 119] width 111 height 47
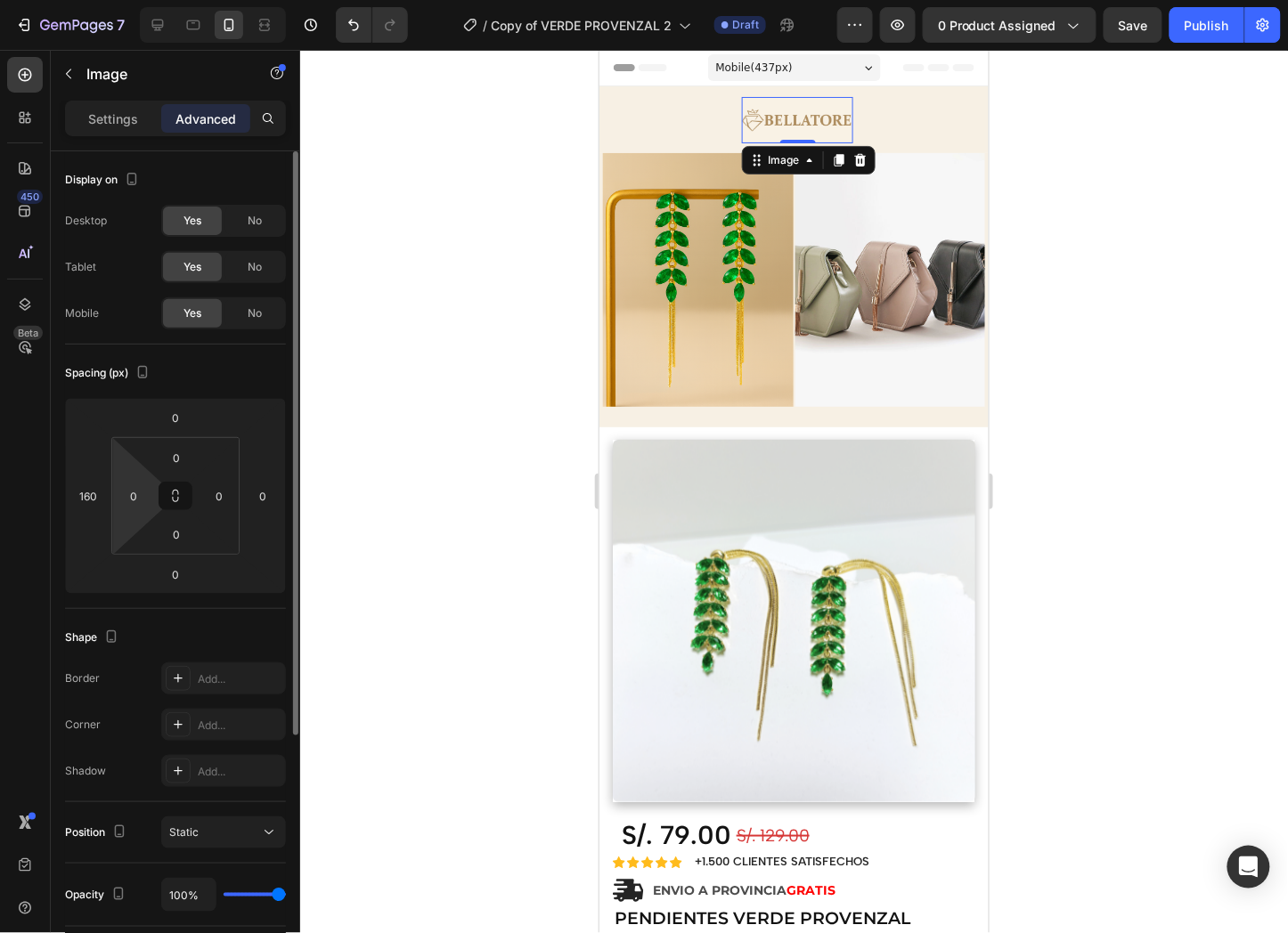
scroll to position [197, 0]
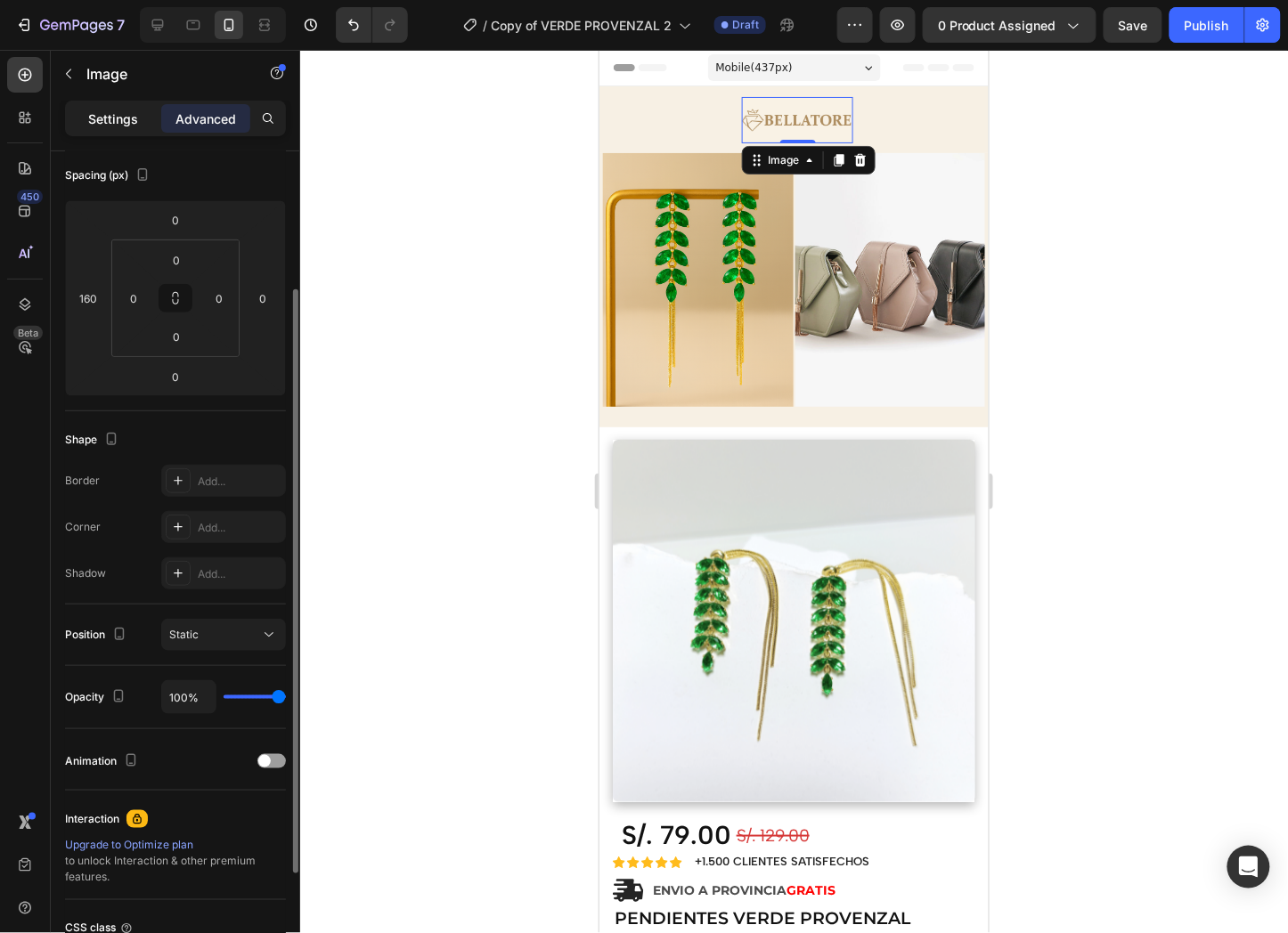
click at [120, 110] on p "Settings" at bounding box center [113, 118] width 50 height 19
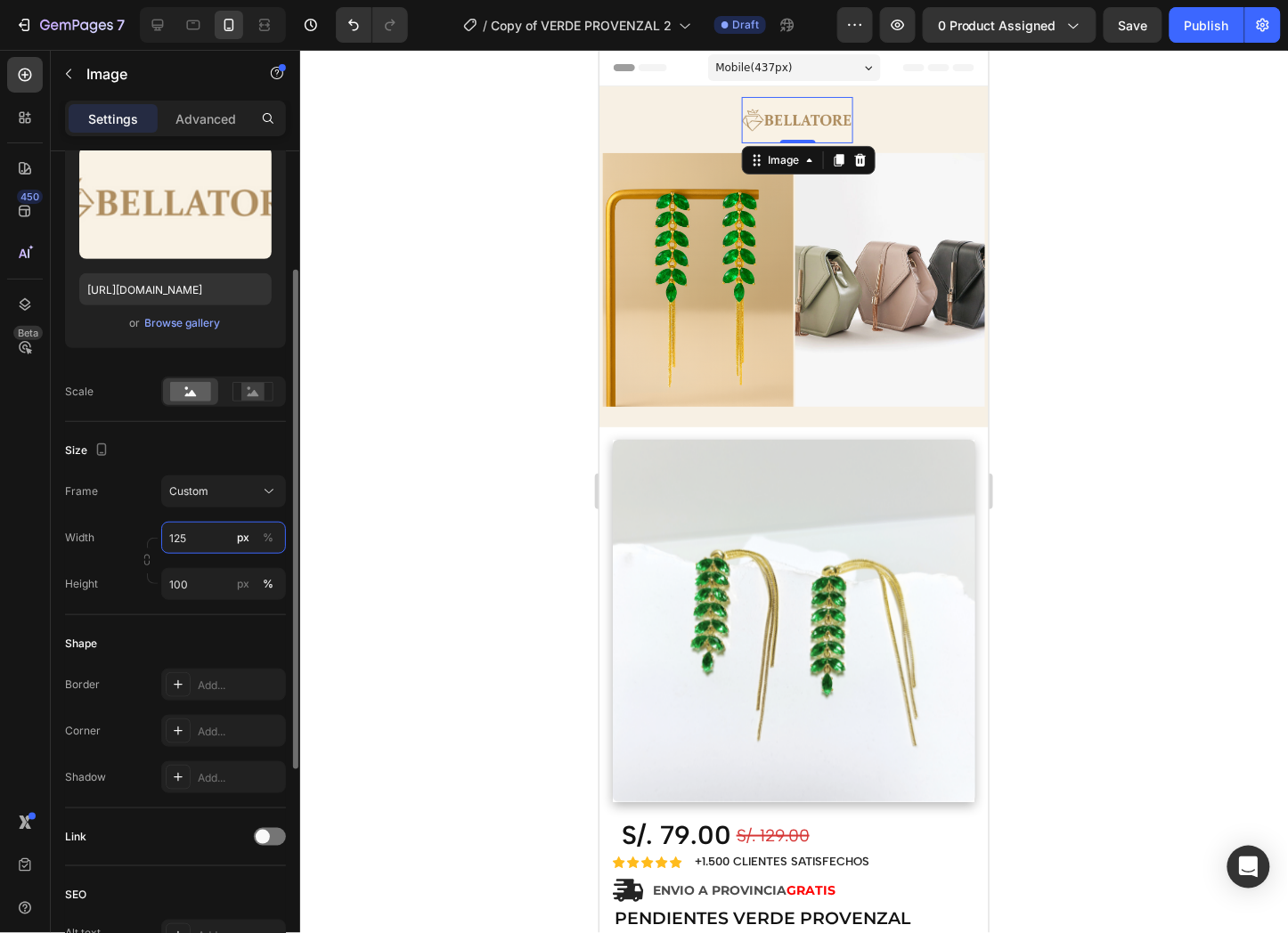
click at [190, 536] on input "125" at bounding box center [223, 538] width 125 height 32
click at [197, 538] on input "125" at bounding box center [223, 538] width 125 height 32
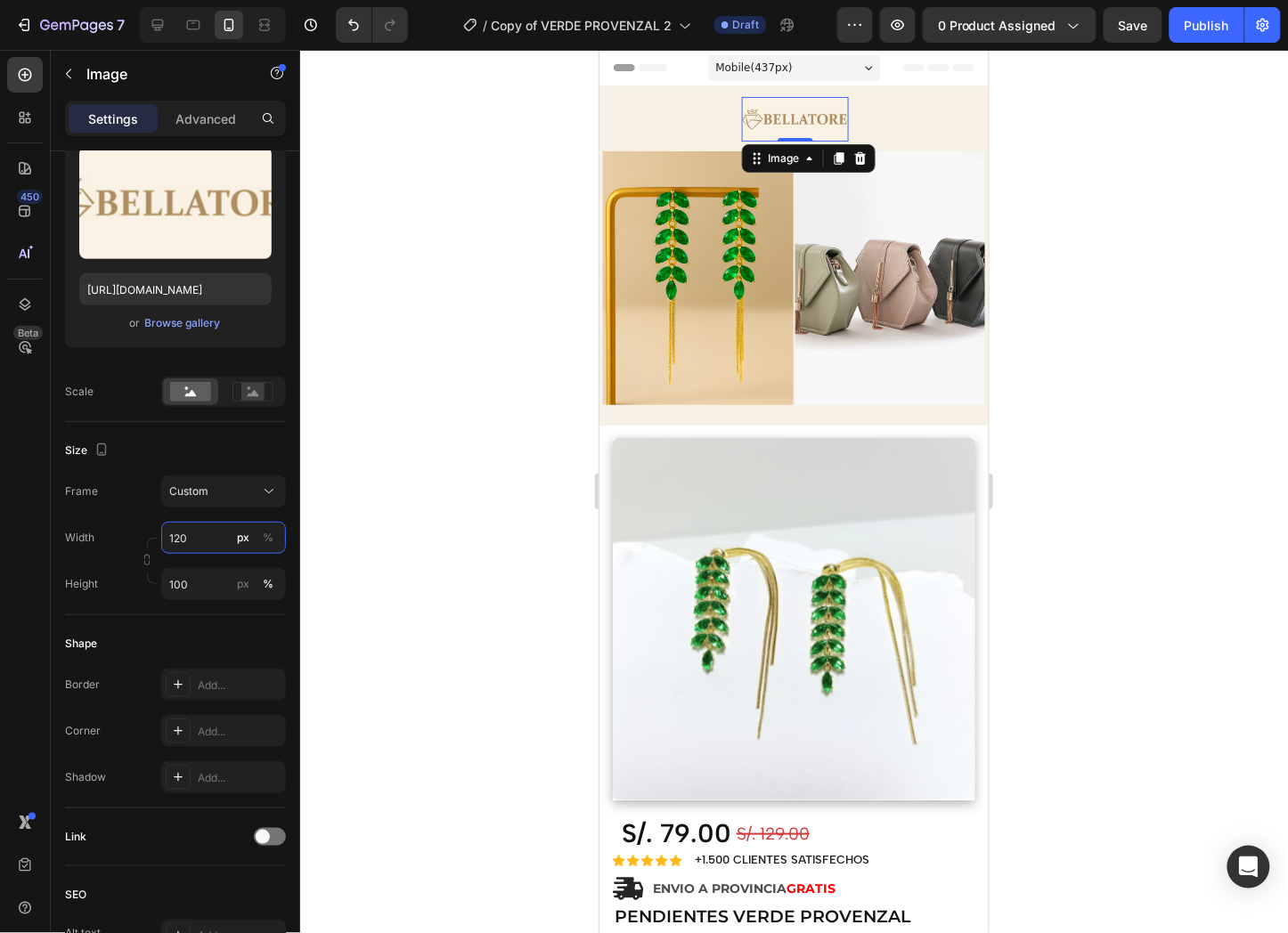
type input "120"
click at [442, 408] on div at bounding box center [793, 492] width 988 height 884
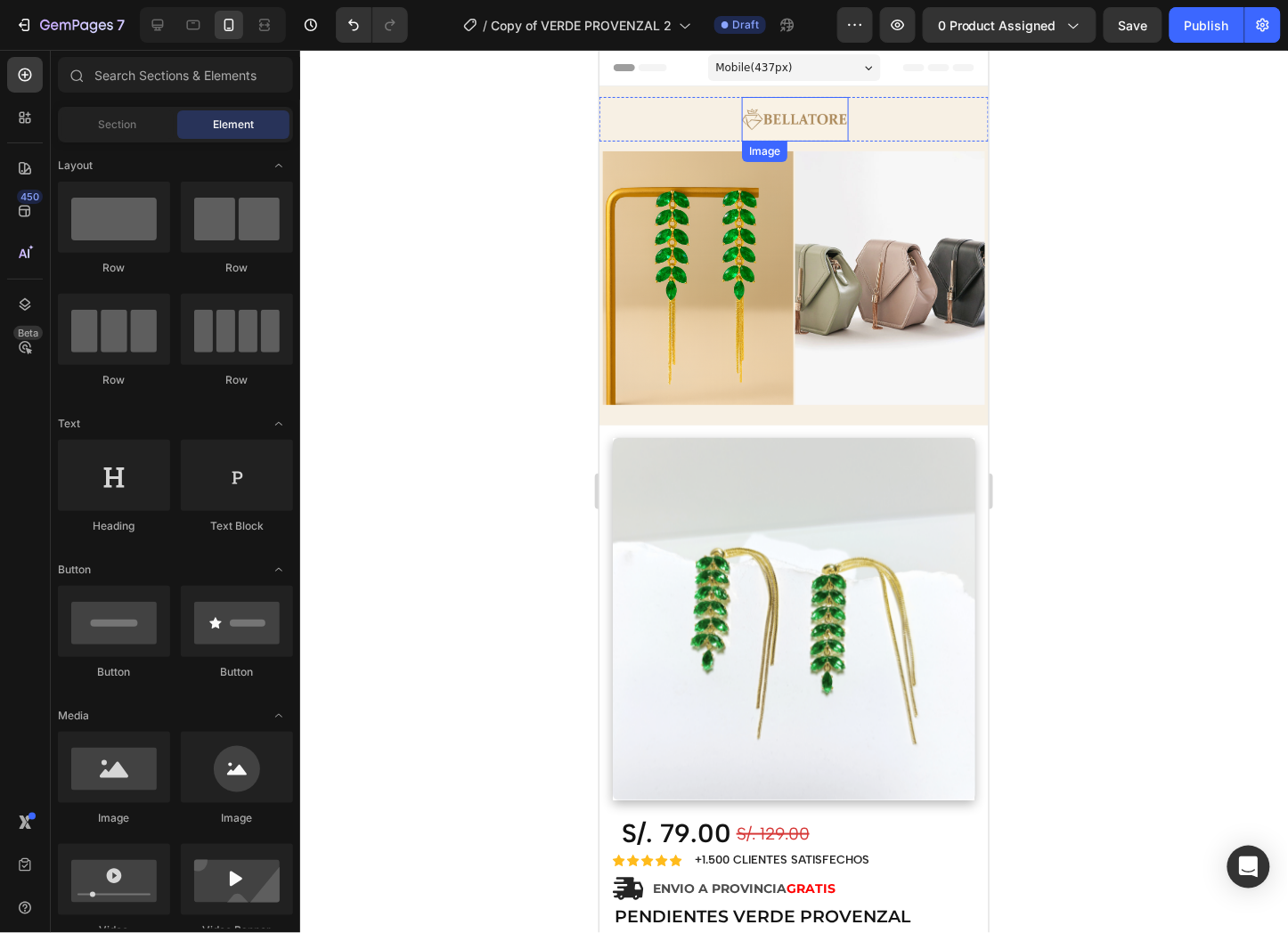
click at [805, 102] on img at bounding box center [794, 118] width 107 height 45
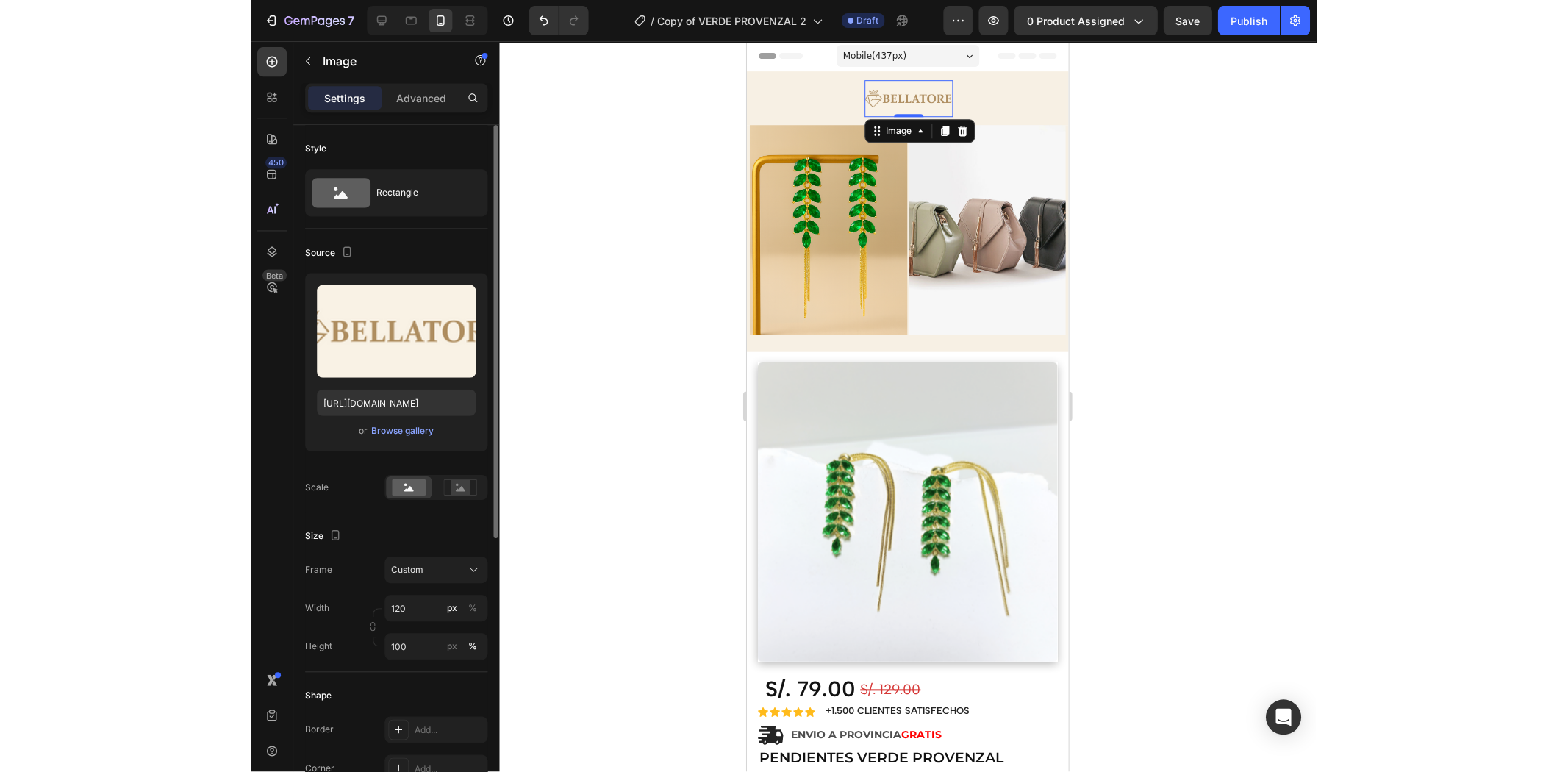
scroll to position [245, 0]
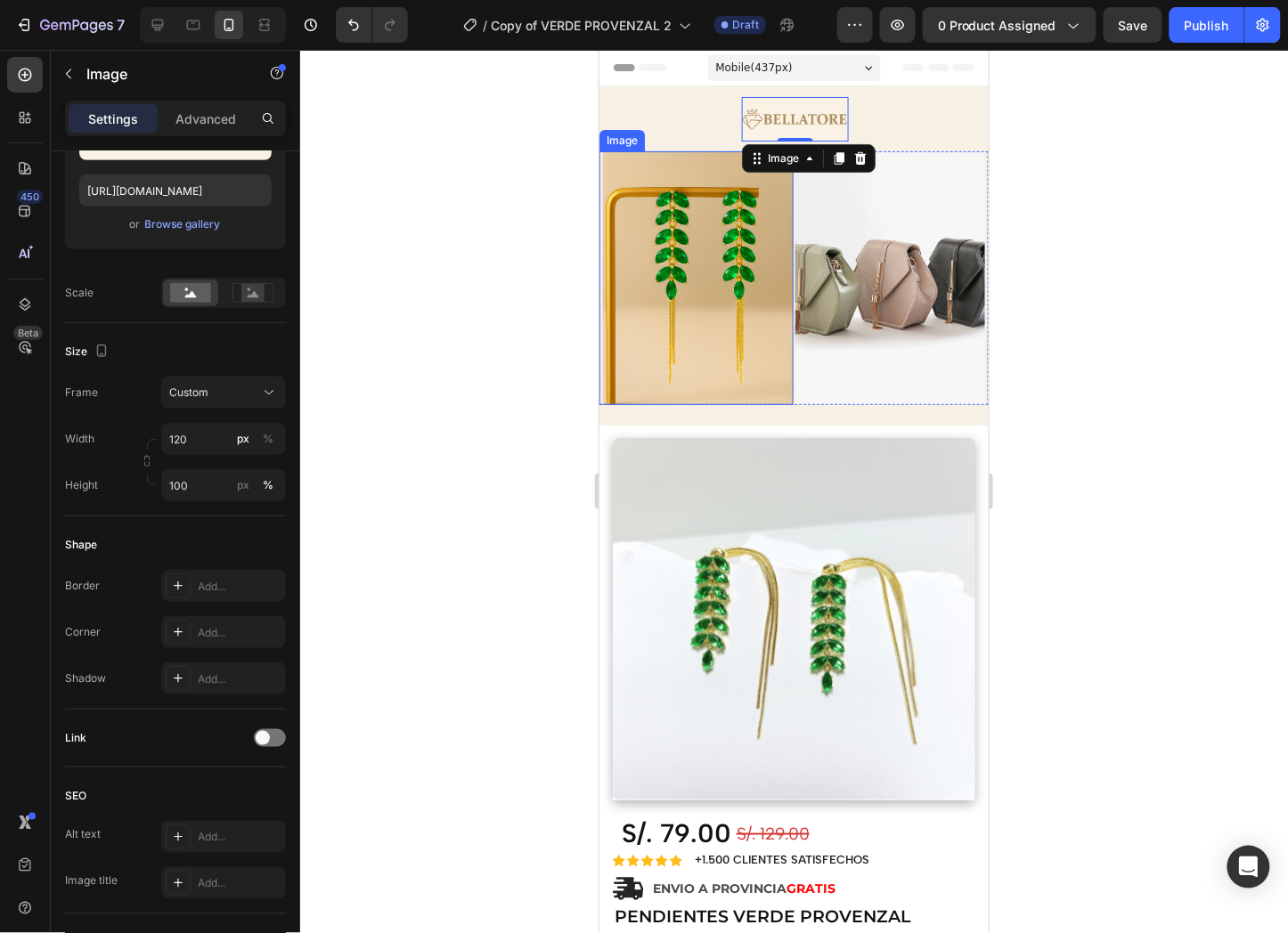
click at [485, 345] on div at bounding box center [793, 492] width 988 height 884
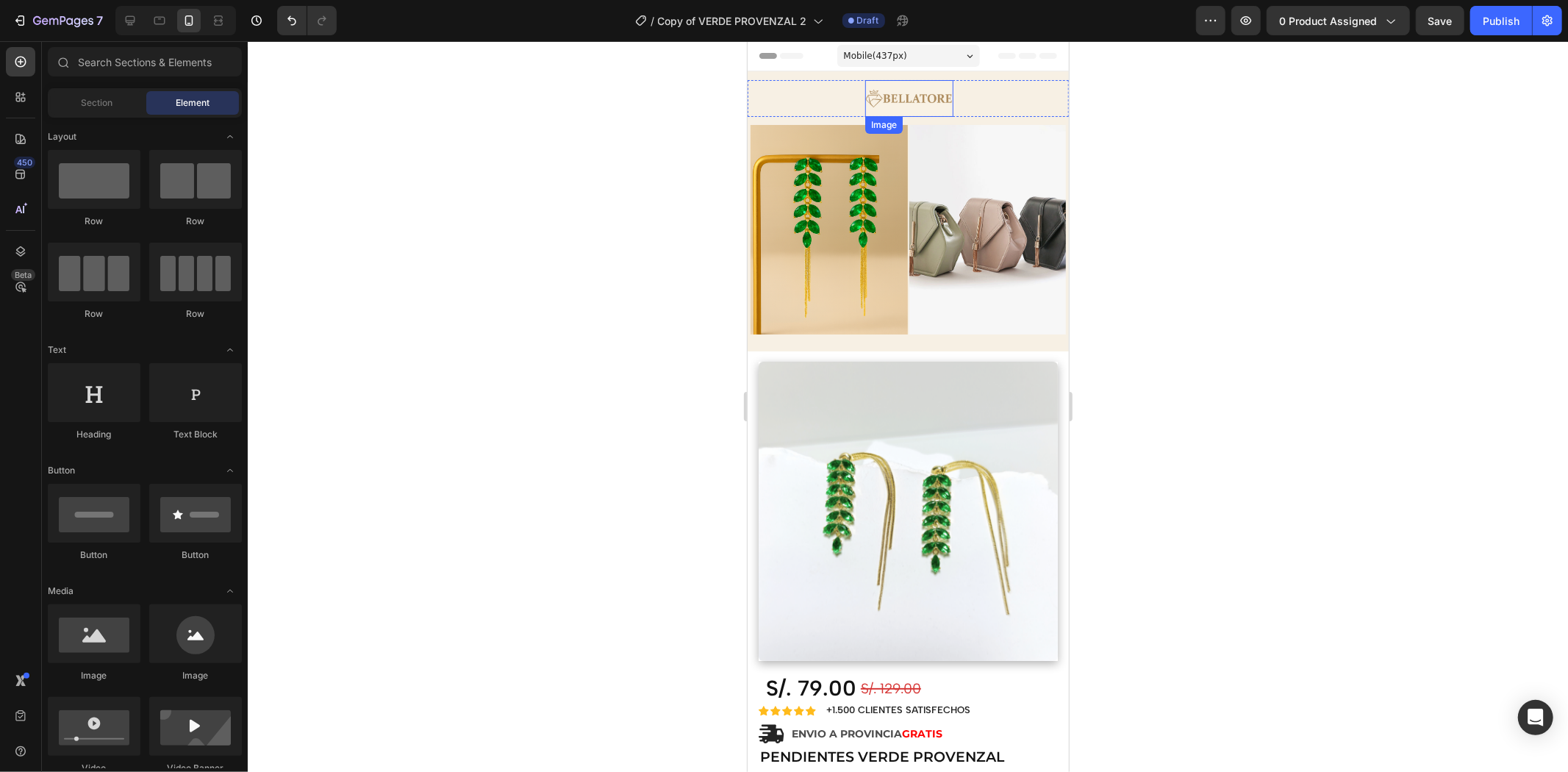
click at [910, 97] on img at bounding box center [908, 98] width 88 height 37
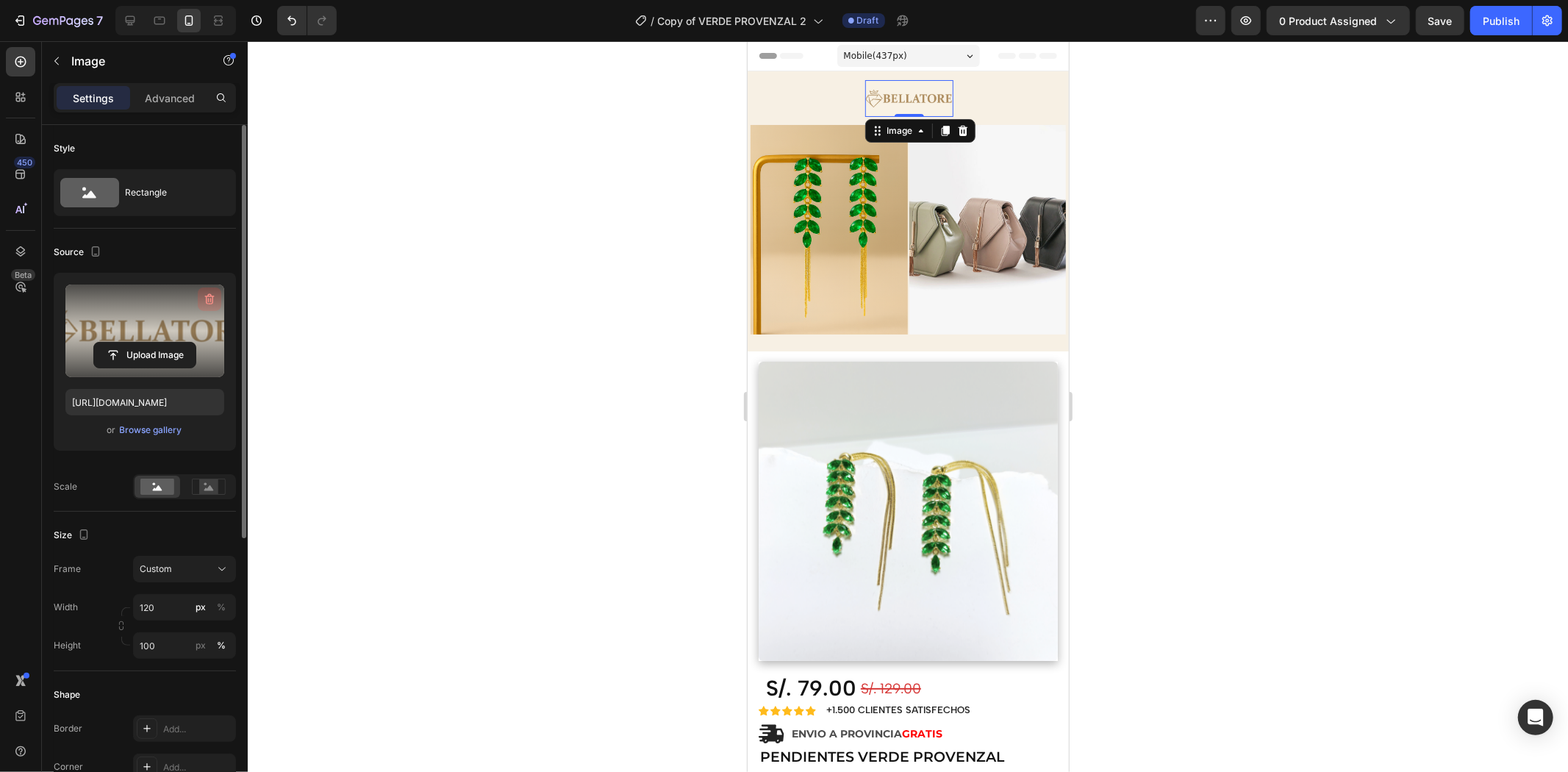
click at [210, 302] on icon "button" at bounding box center [211, 300] width 1 height 4
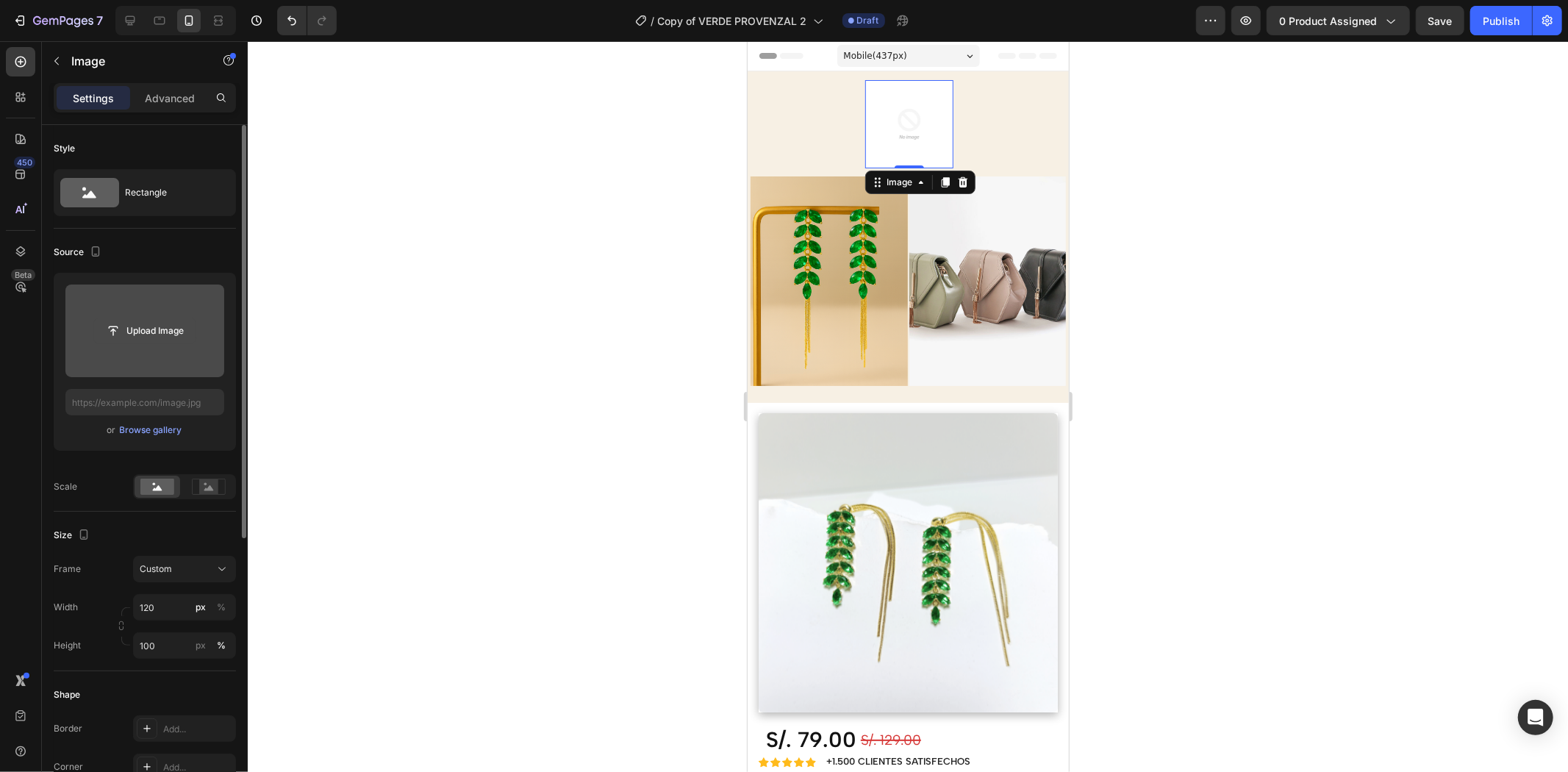
click at [170, 328] on input "file" at bounding box center [144, 331] width 101 height 25
type input "[URL][DOMAIN_NAME]"
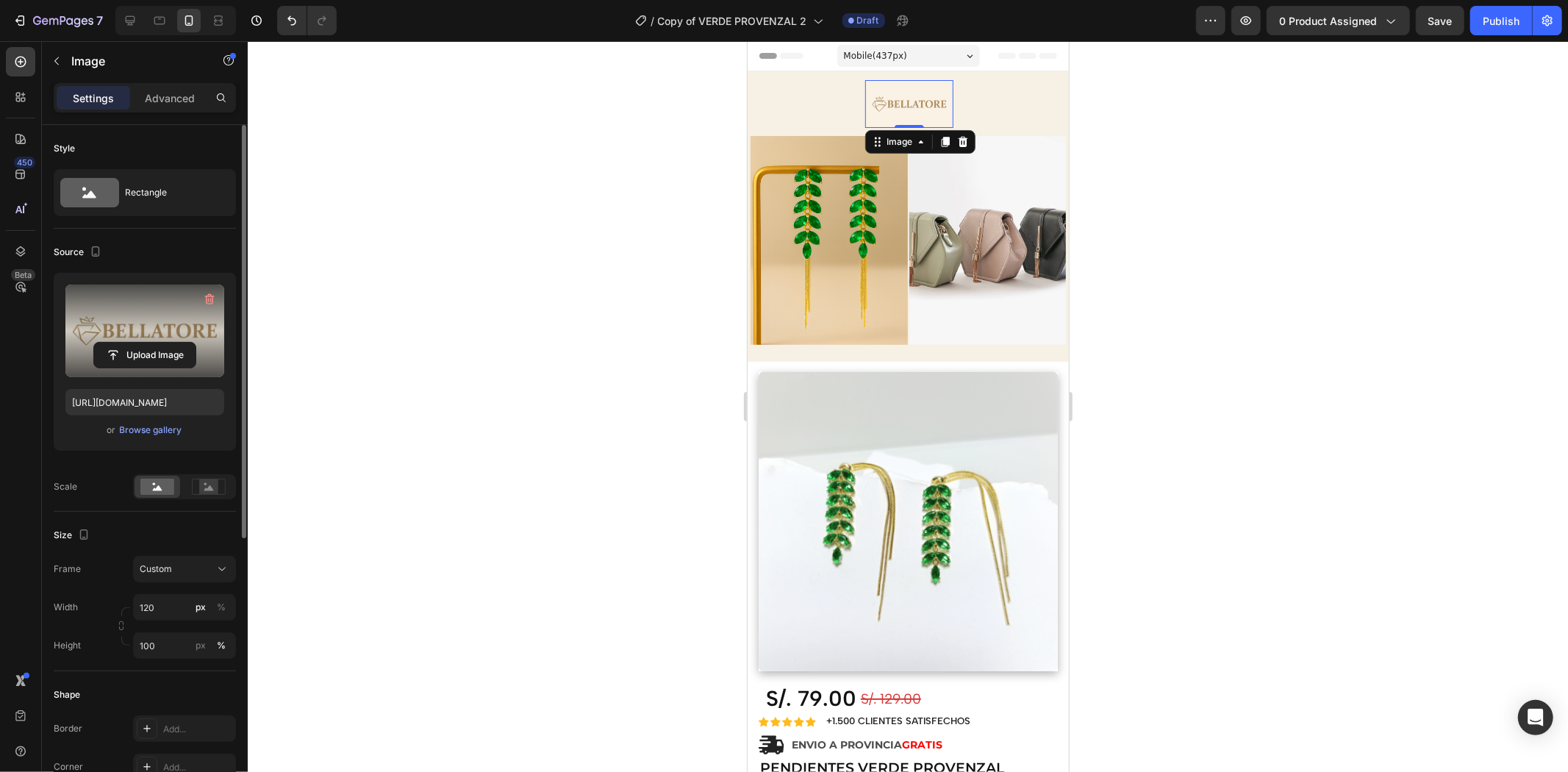
click at [1062, 210] on div at bounding box center [907, 407] width 1321 height 731
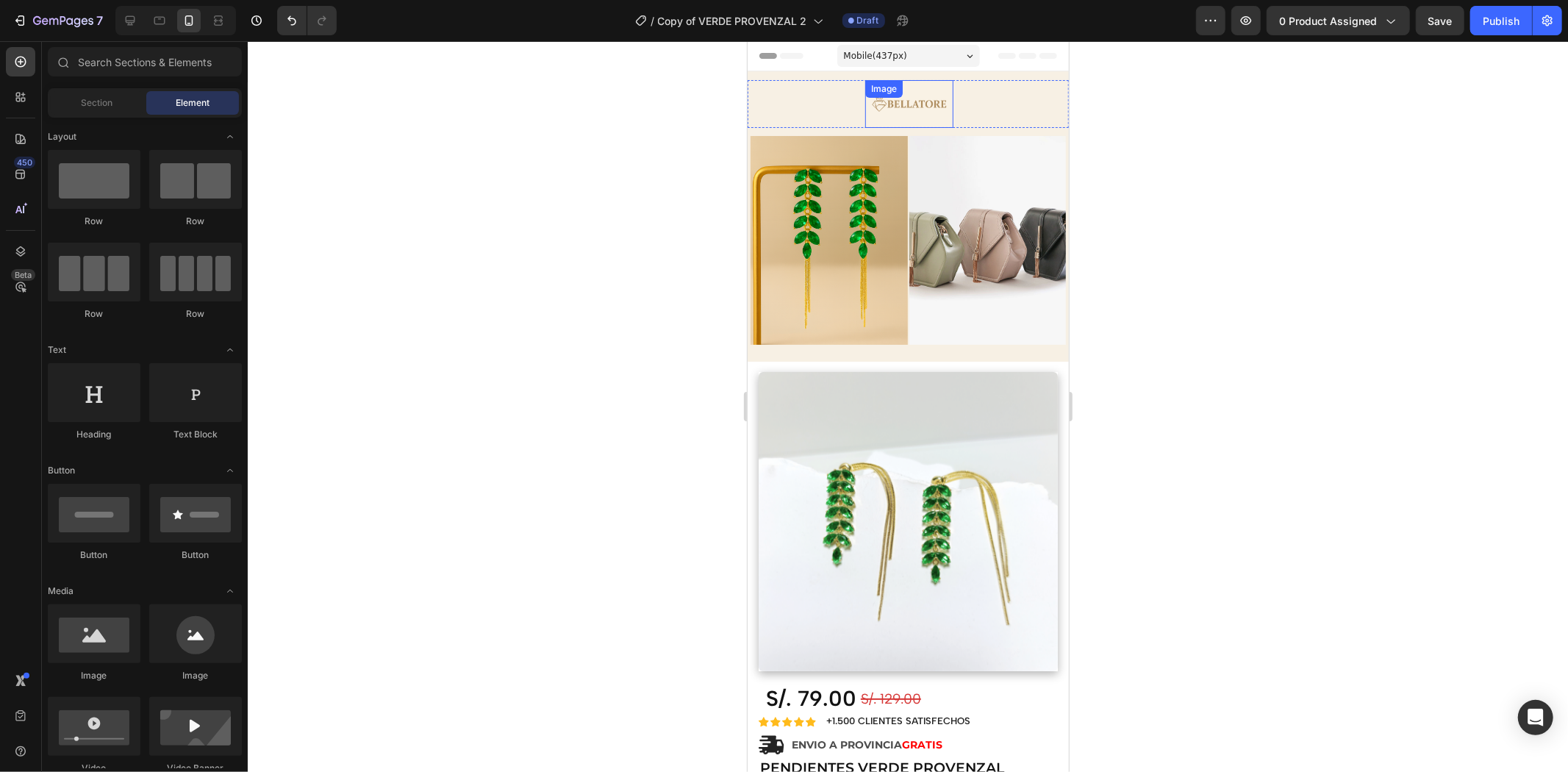
click at [898, 107] on img at bounding box center [908, 103] width 88 height 48
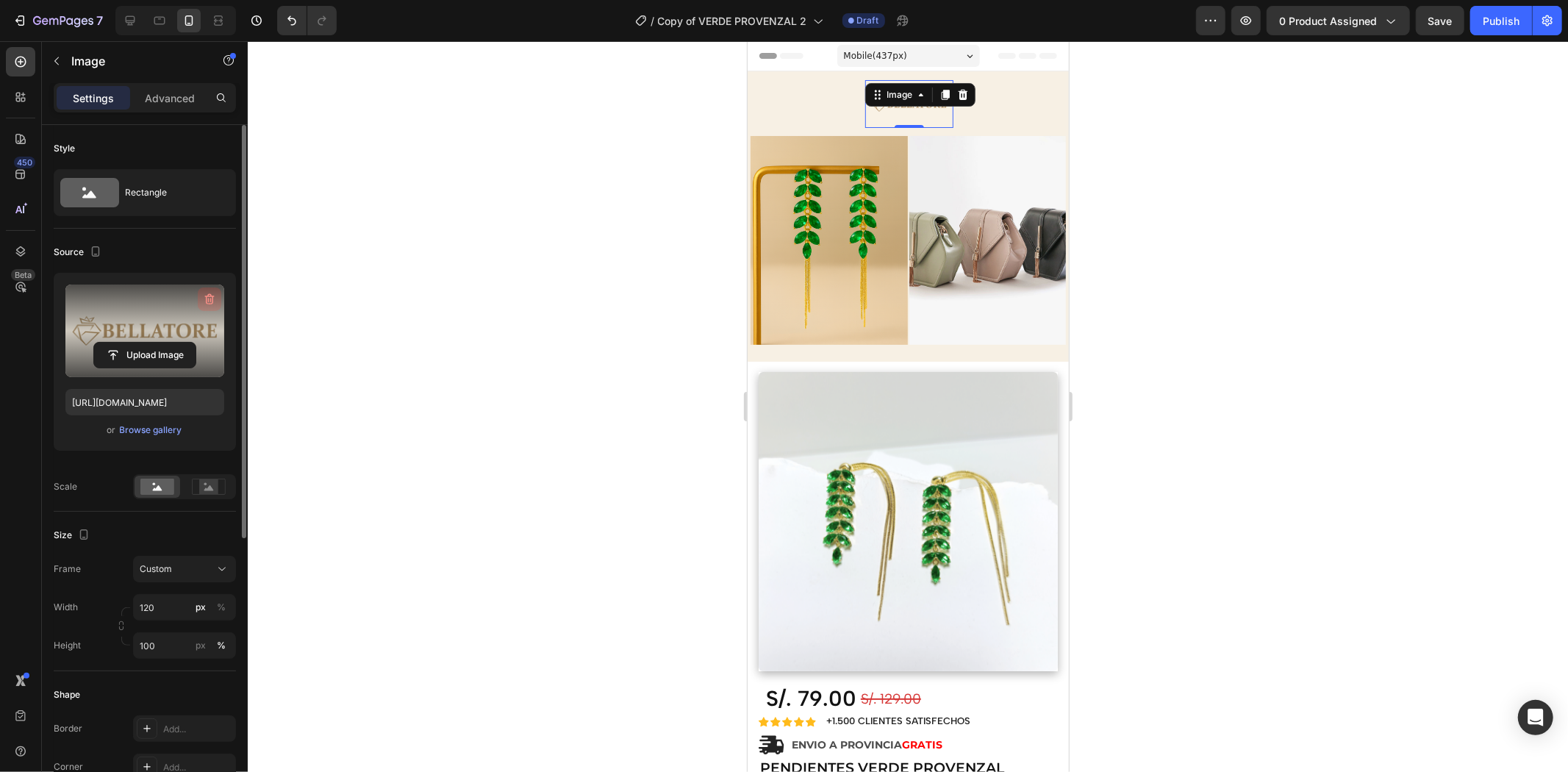
click at [211, 297] on icon "button" at bounding box center [210, 299] width 15 height 15
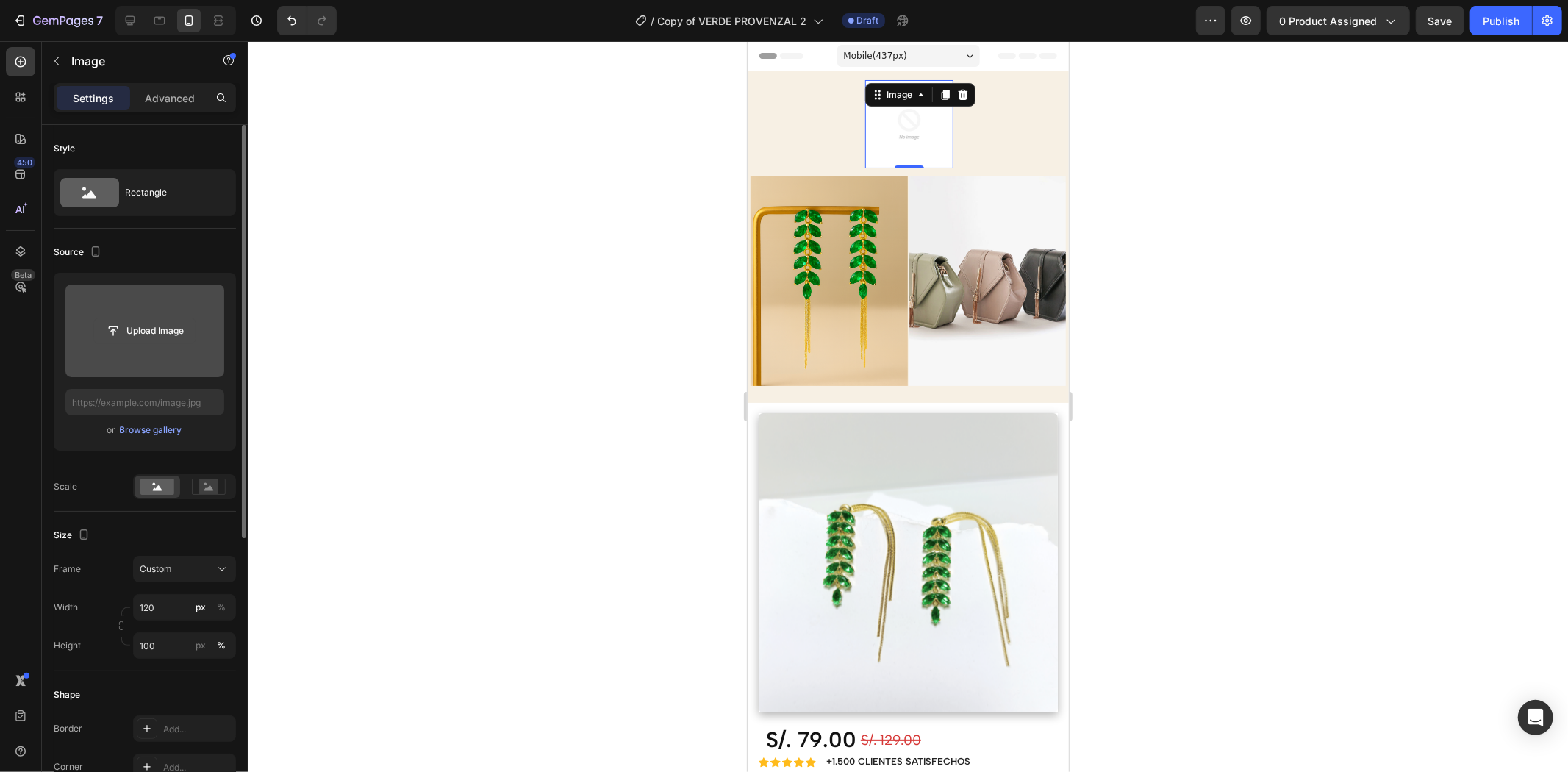
click at [116, 327] on input "file" at bounding box center [144, 331] width 101 height 25
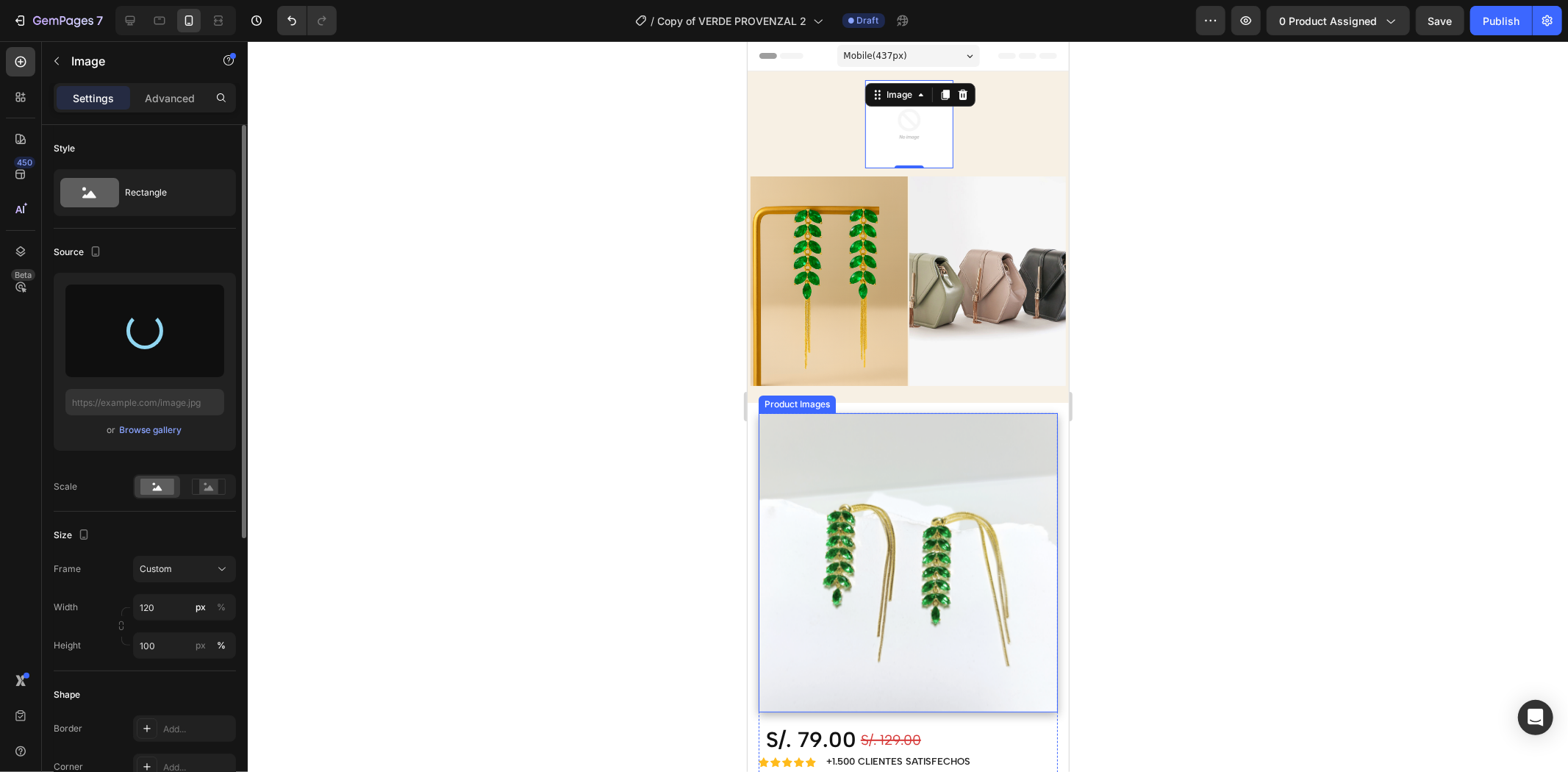
type input "[URL][DOMAIN_NAME]"
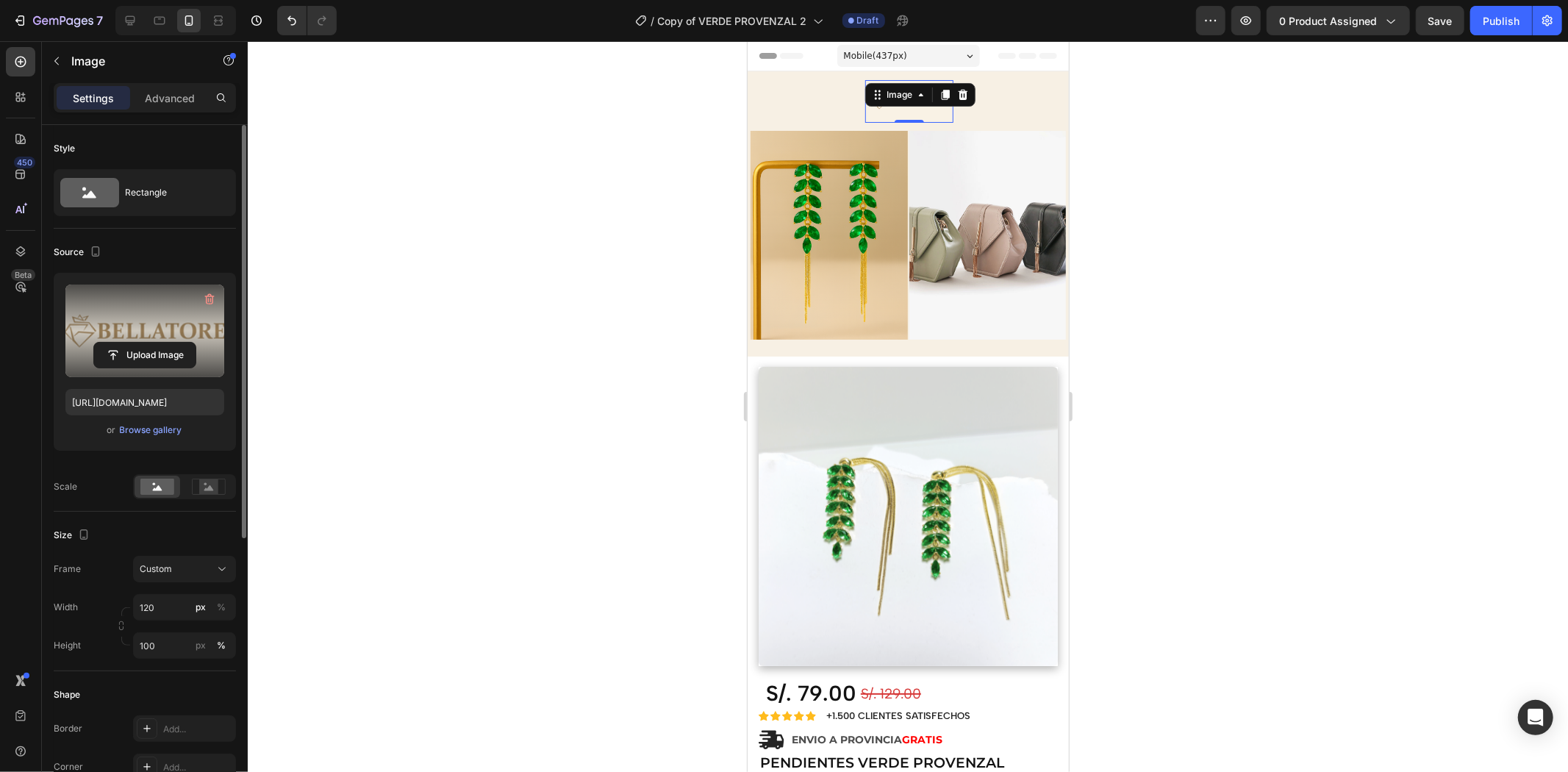
click at [1062, 419] on div at bounding box center [907, 407] width 1321 height 731
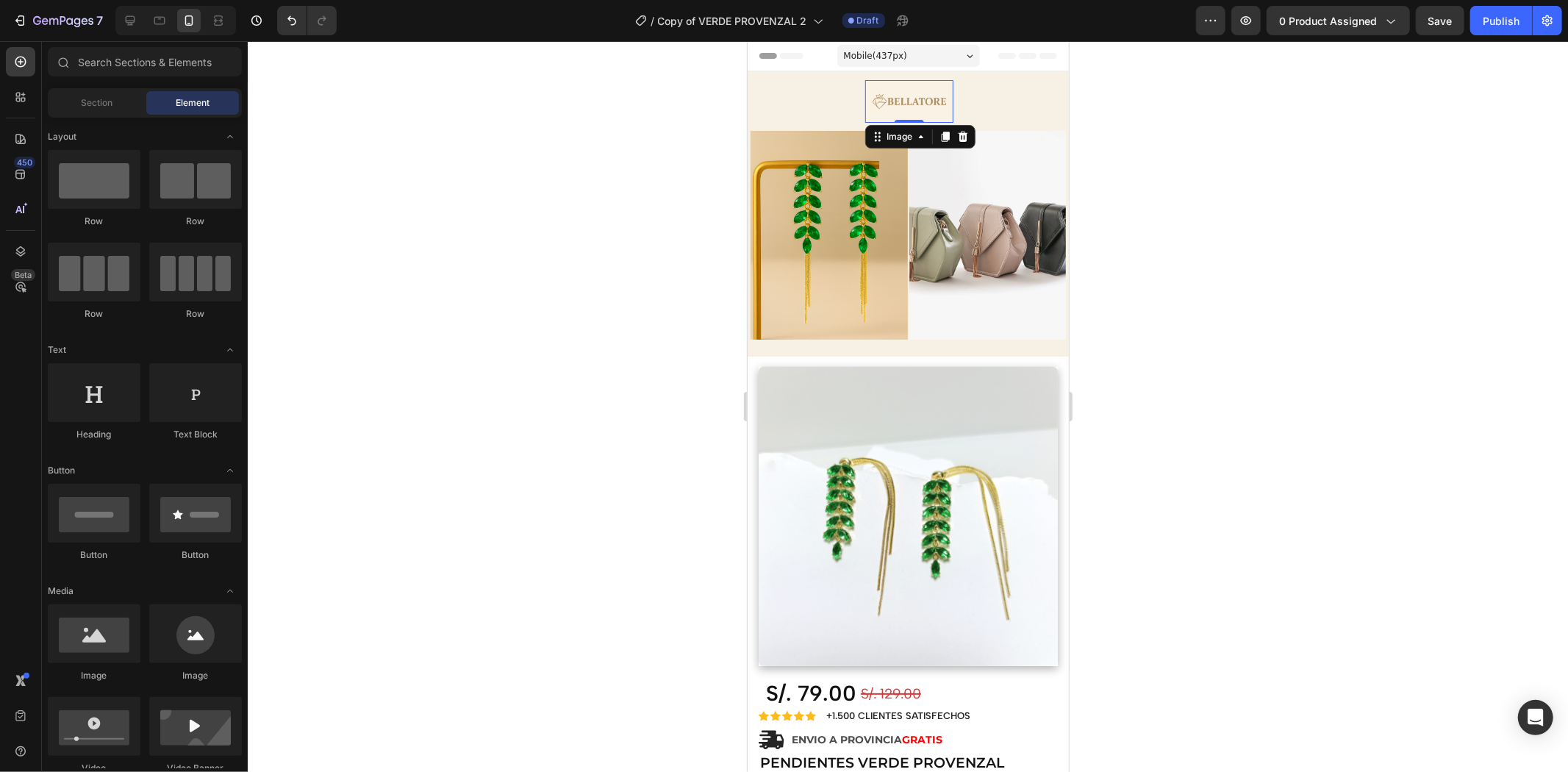
click at [929, 101] on img at bounding box center [908, 101] width 88 height 43
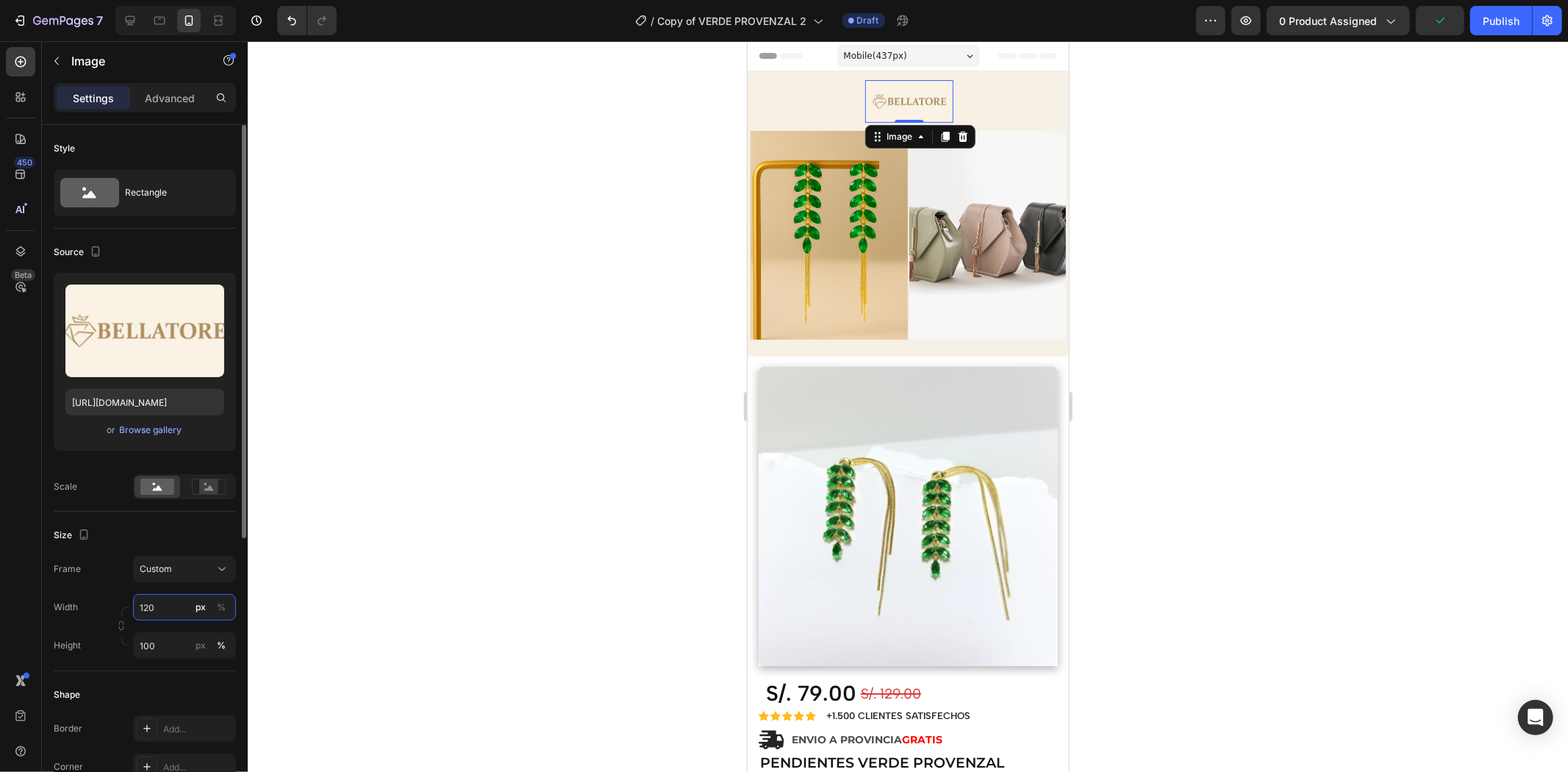
click at [170, 613] on input "120" at bounding box center [184, 608] width 103 height 27
click at [162, 608] on input "120" at bounding box center [184, 608] width 103 height 27
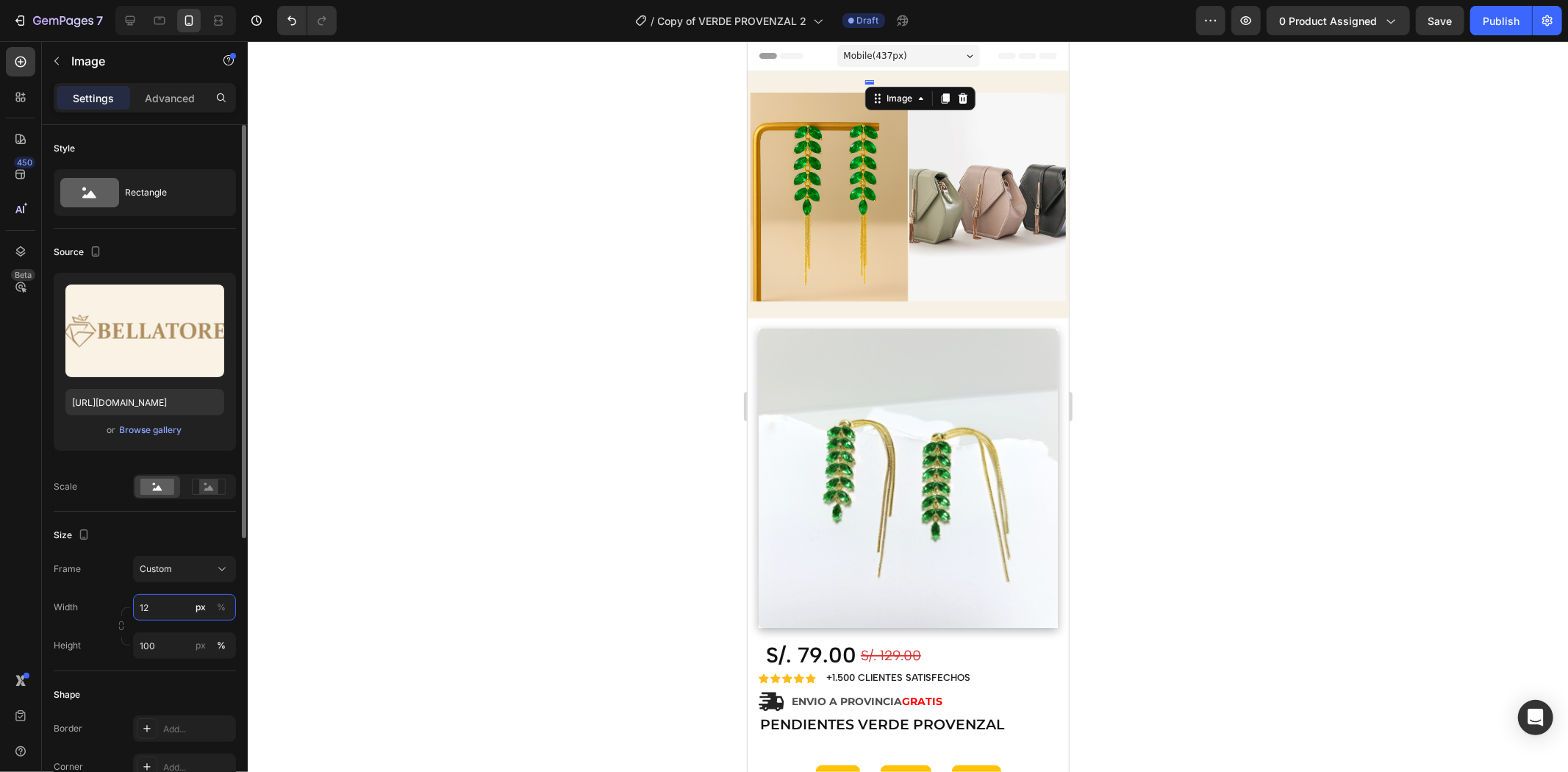
type input "120"
click at [1062, 276] on div at bounding box center [907, 407] width 1321 height 731
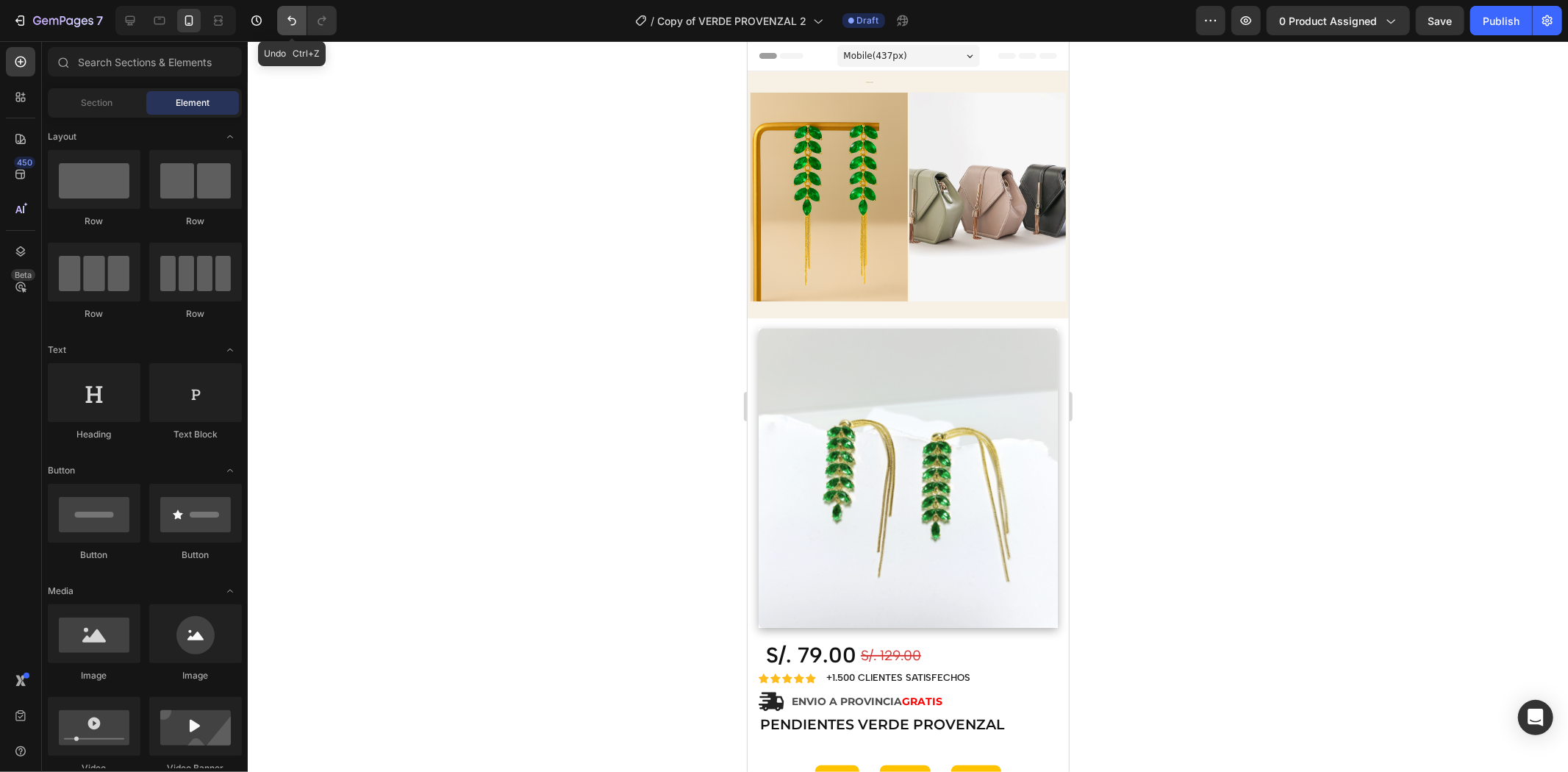
click at [296, 26] on icon "Undo/Redo" at bounding box center [292, 21] width 15 height 15
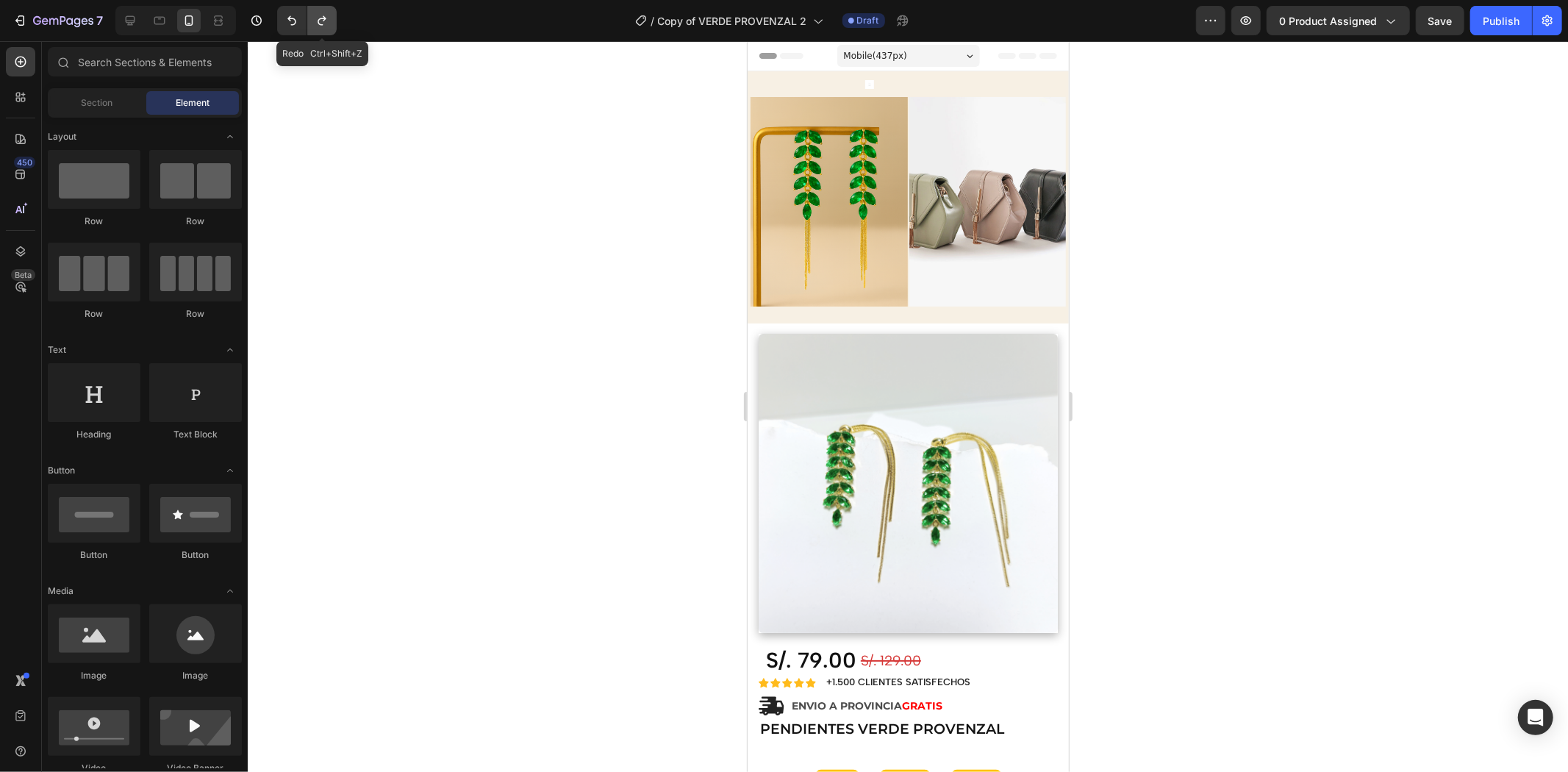
click at [327, 27] on icon "Undo/Redo" at bounding box center [322, 21] width 15 height 15
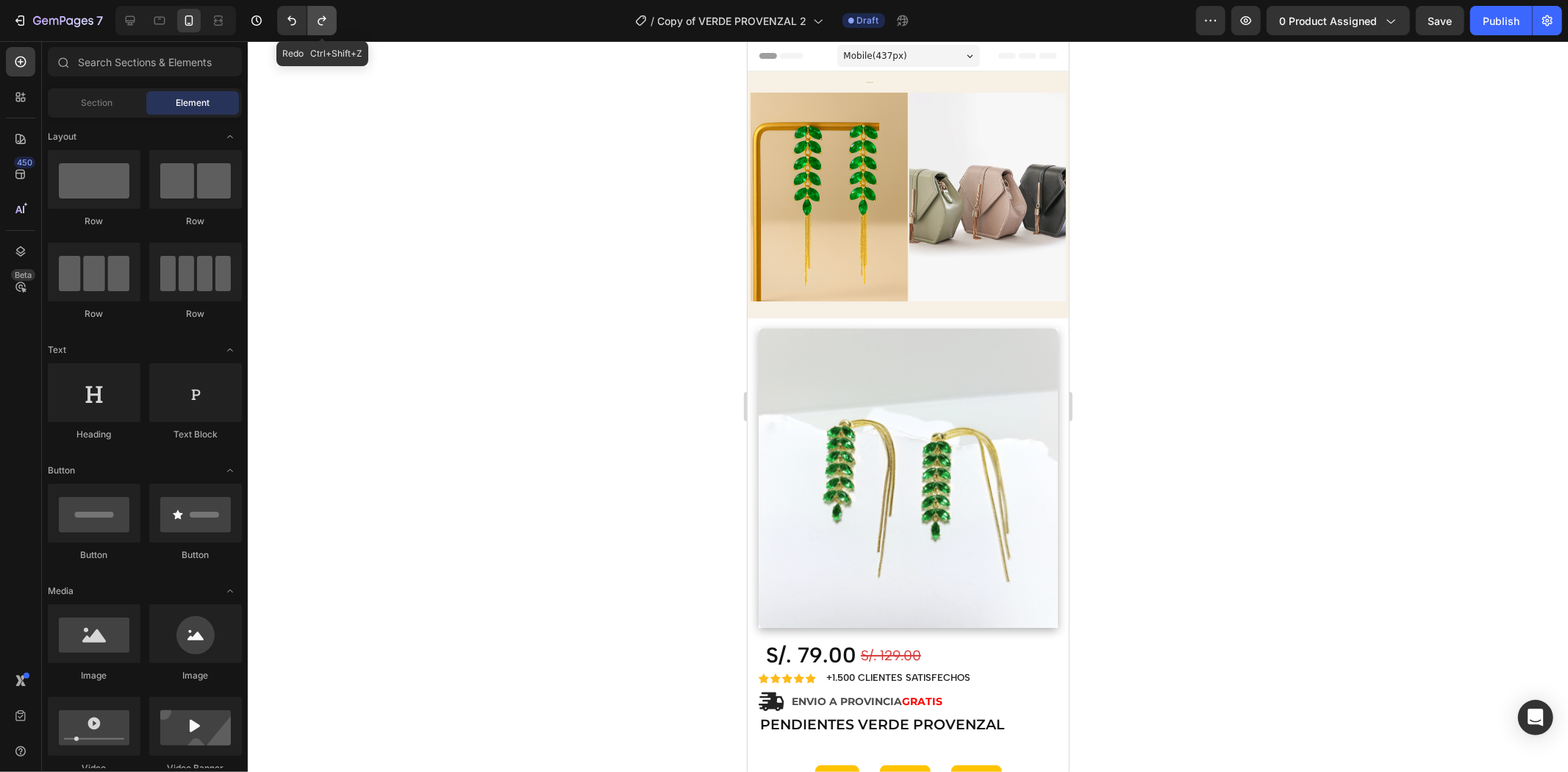
click at [327, 27] on icon "Undo/Redo" at bounding box center [322, 21] width 15 height 15
click at [291, 23] on icon "Undo/Redo" at bounding box center [292, 21] width 15 height 15
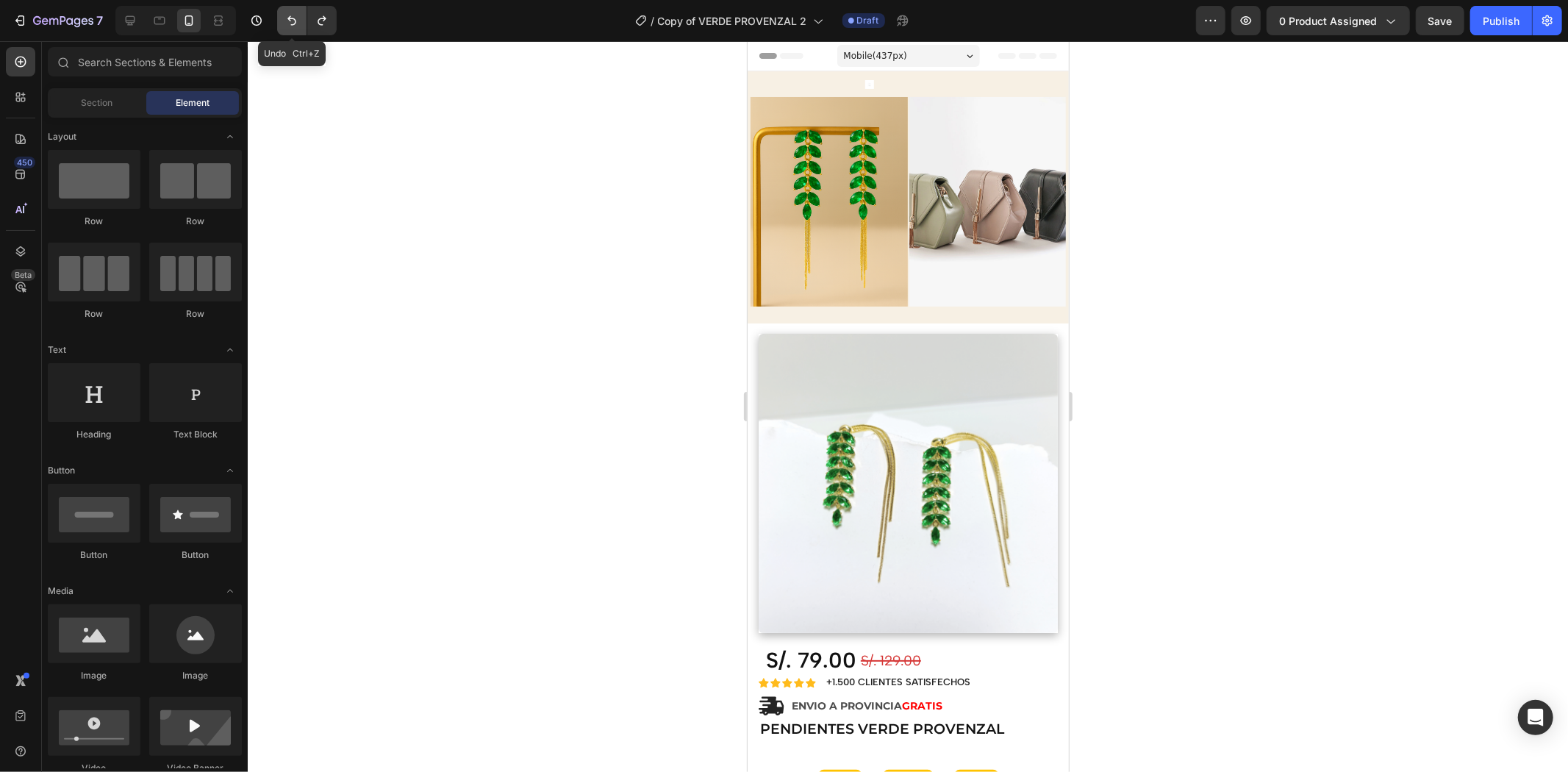
click at [291, 23] on icon "Undo/Redo" at bounding box center [292, 21] width 15 height 15
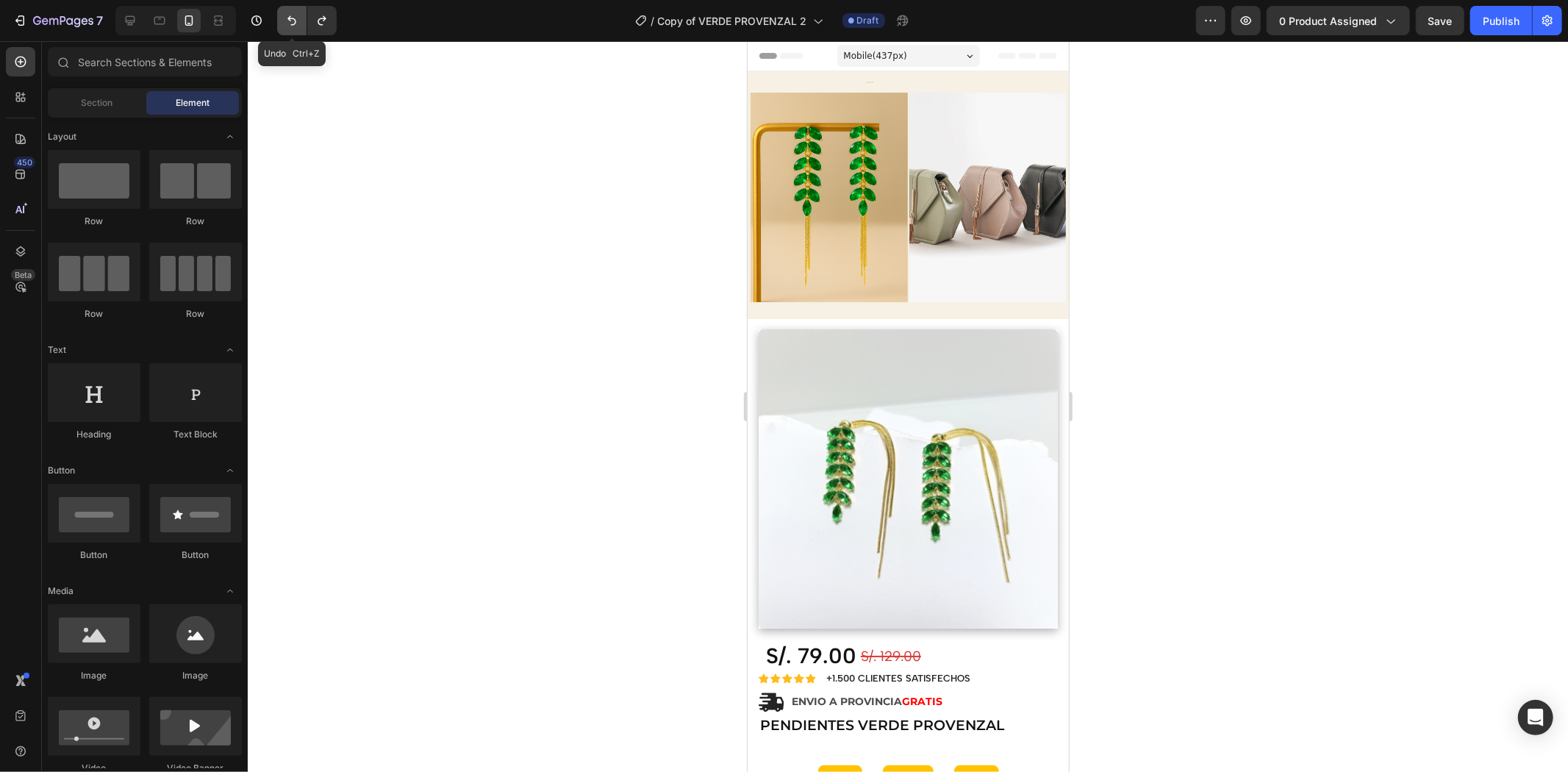
click at [291, 23] on icon "Undo/Redo" at bounding box center [292, 21] width 15 height 15
click at [315, 23] on icon "Undo/Redo" at bounding box center [322, 21] width 15 height 15
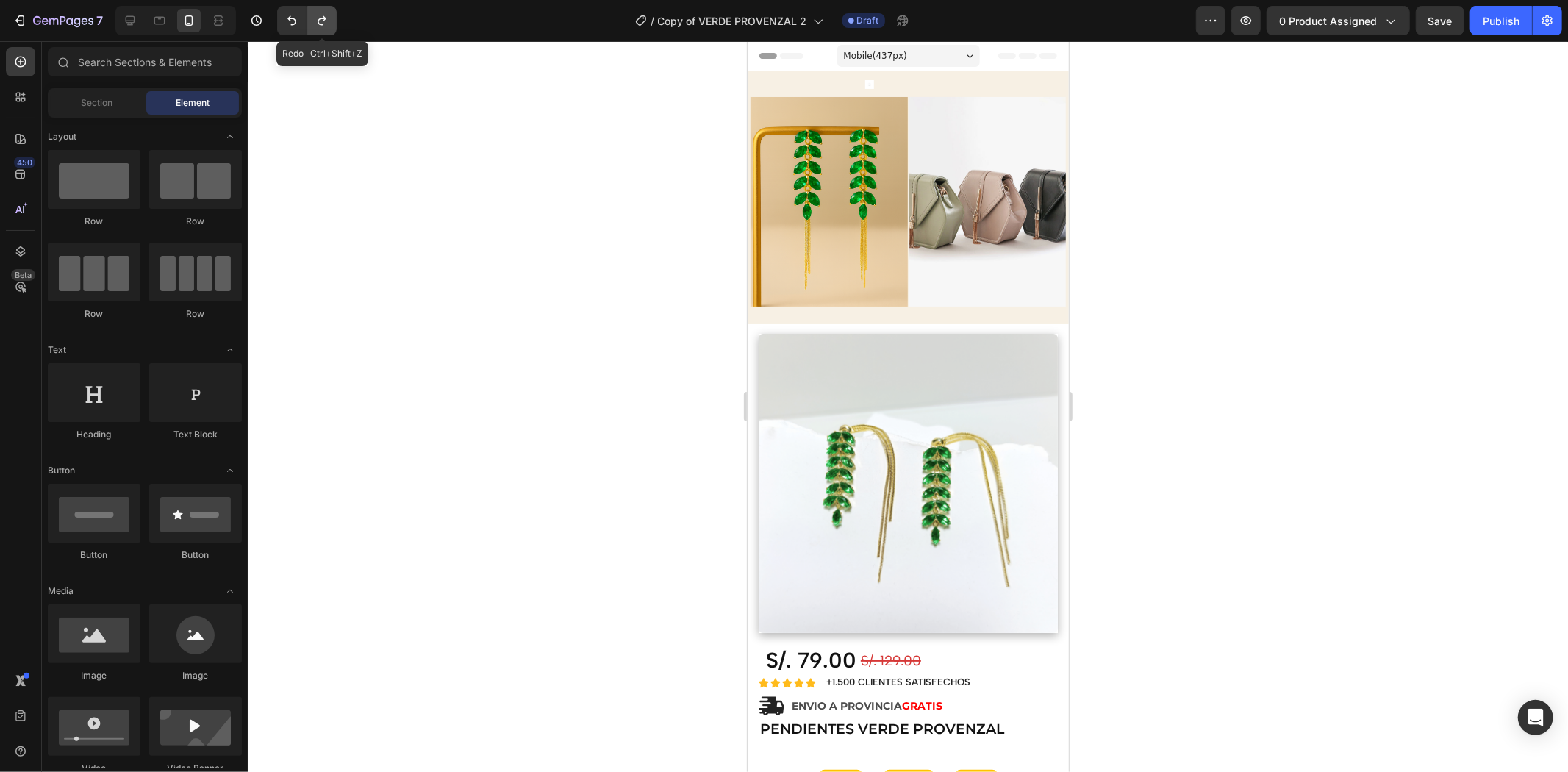
click at [315, 23] on icon "Undo/Redo" at bounding box center [322, 21] width 15 height 15
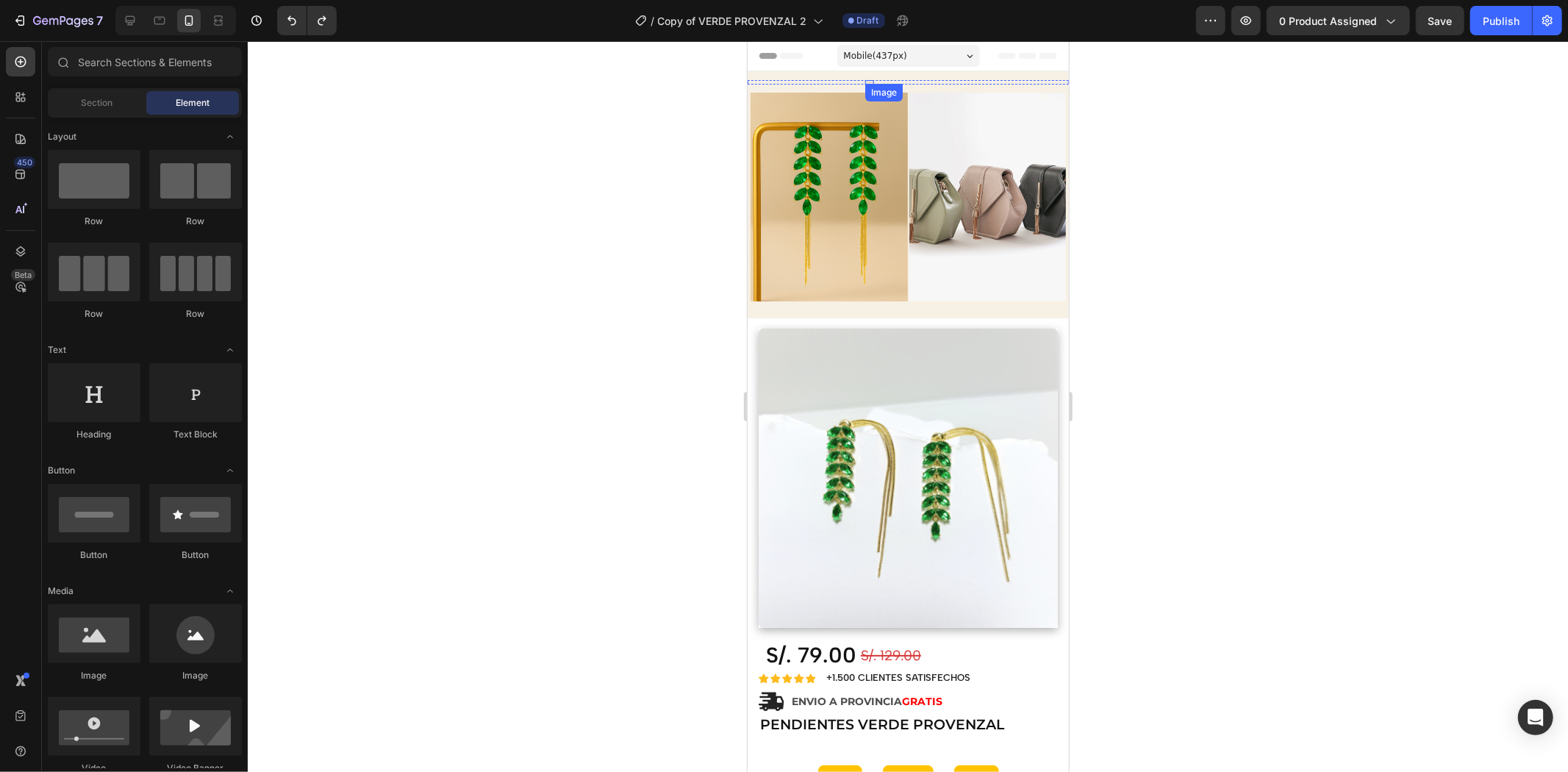
click at [867, 81] on div "Image" at bounding box center [869, 81] width 9 height 4
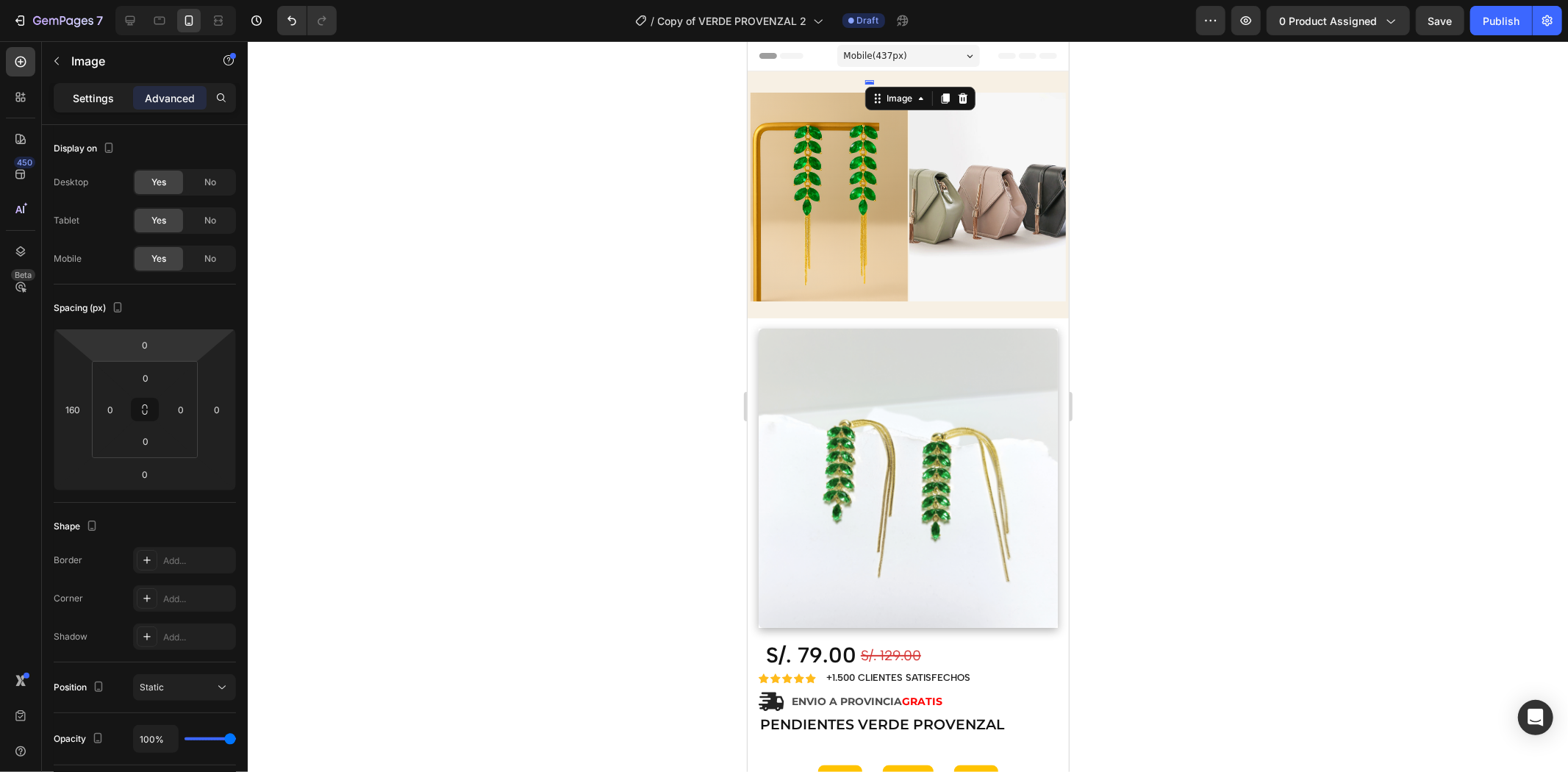
click at [96, 90] on p "Settings" at bounding box center [93, 98] width 41 height 16
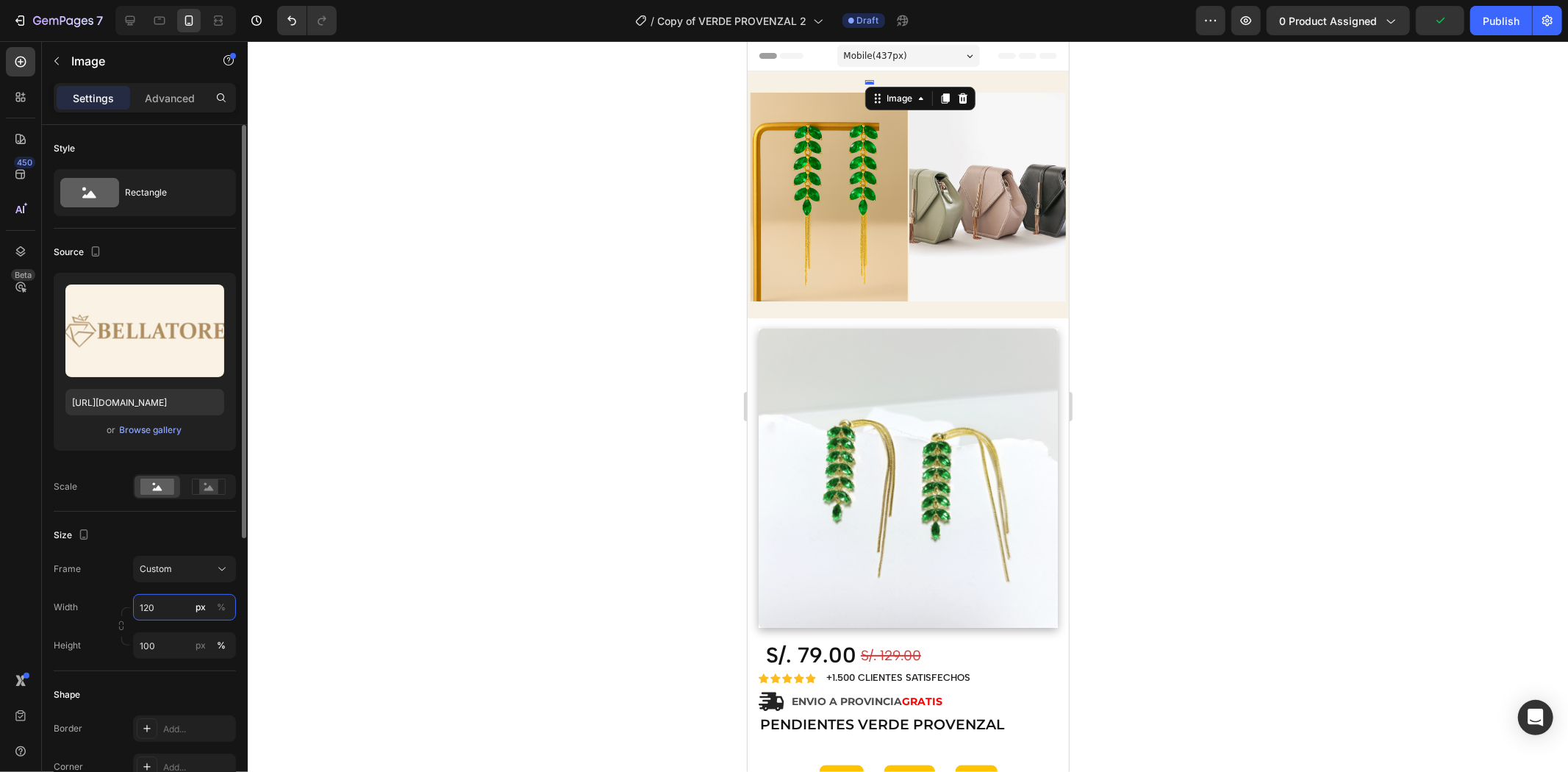
click at [181, 605] on input "120" at bounding box center [184, 608] width 103 height 27
click at [163, 641] on p "Full 100%" at bounding box center [181, 643] width 85 height 13
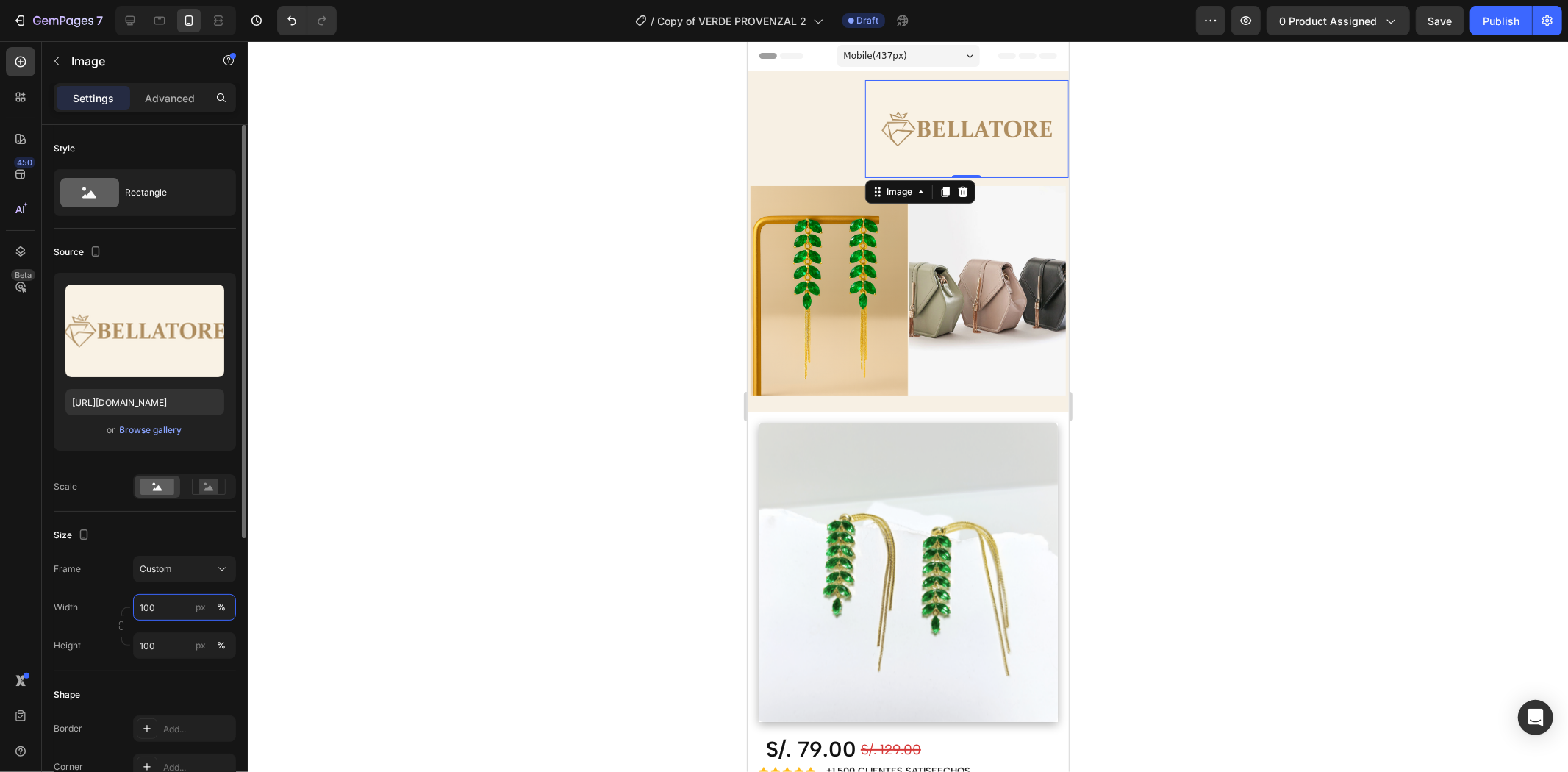
click at [177, 608] on input "100" at bounding box center [184, 608] width 103 height 27
type input "120"
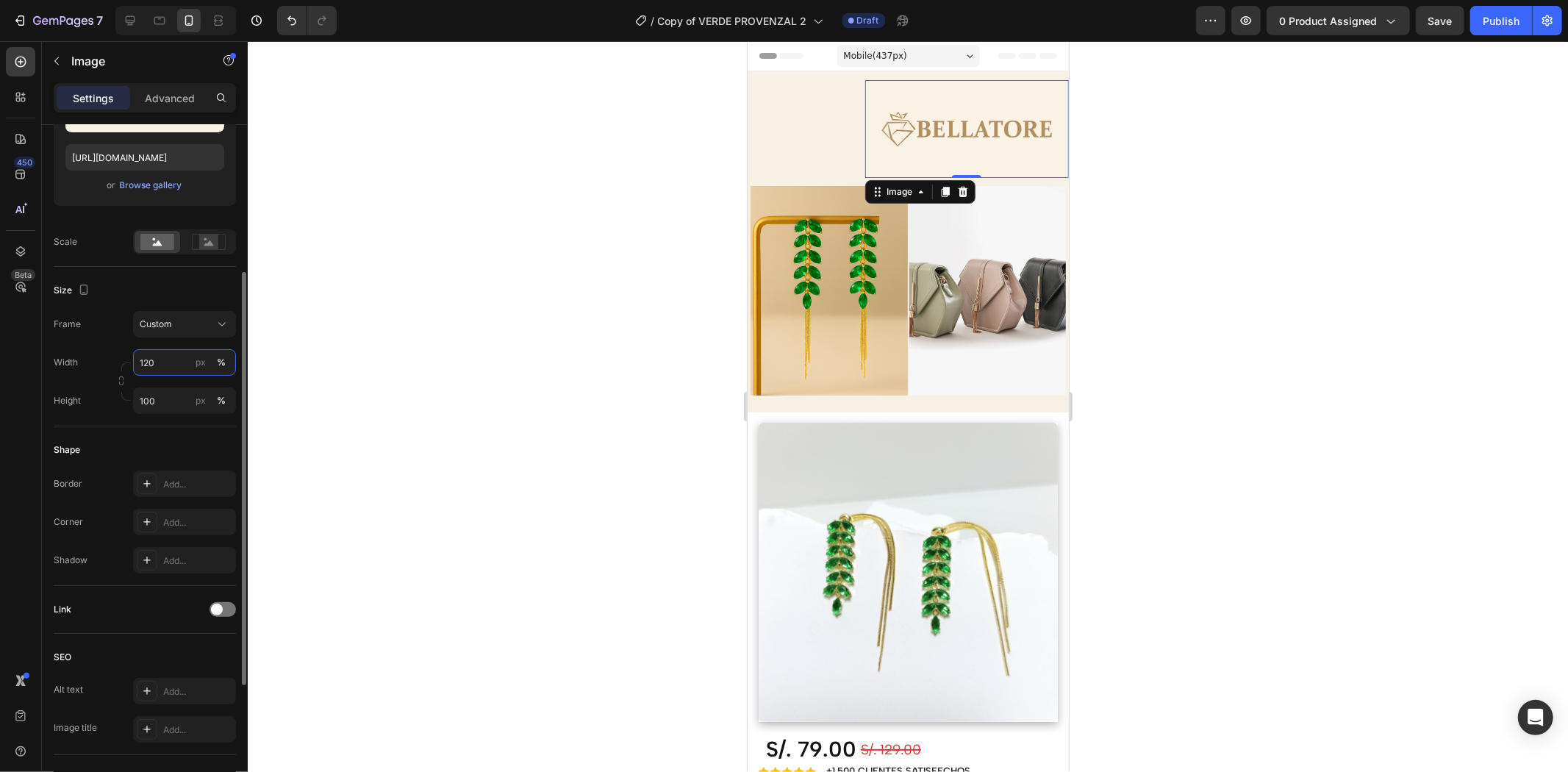
scroll to position [81, 0]
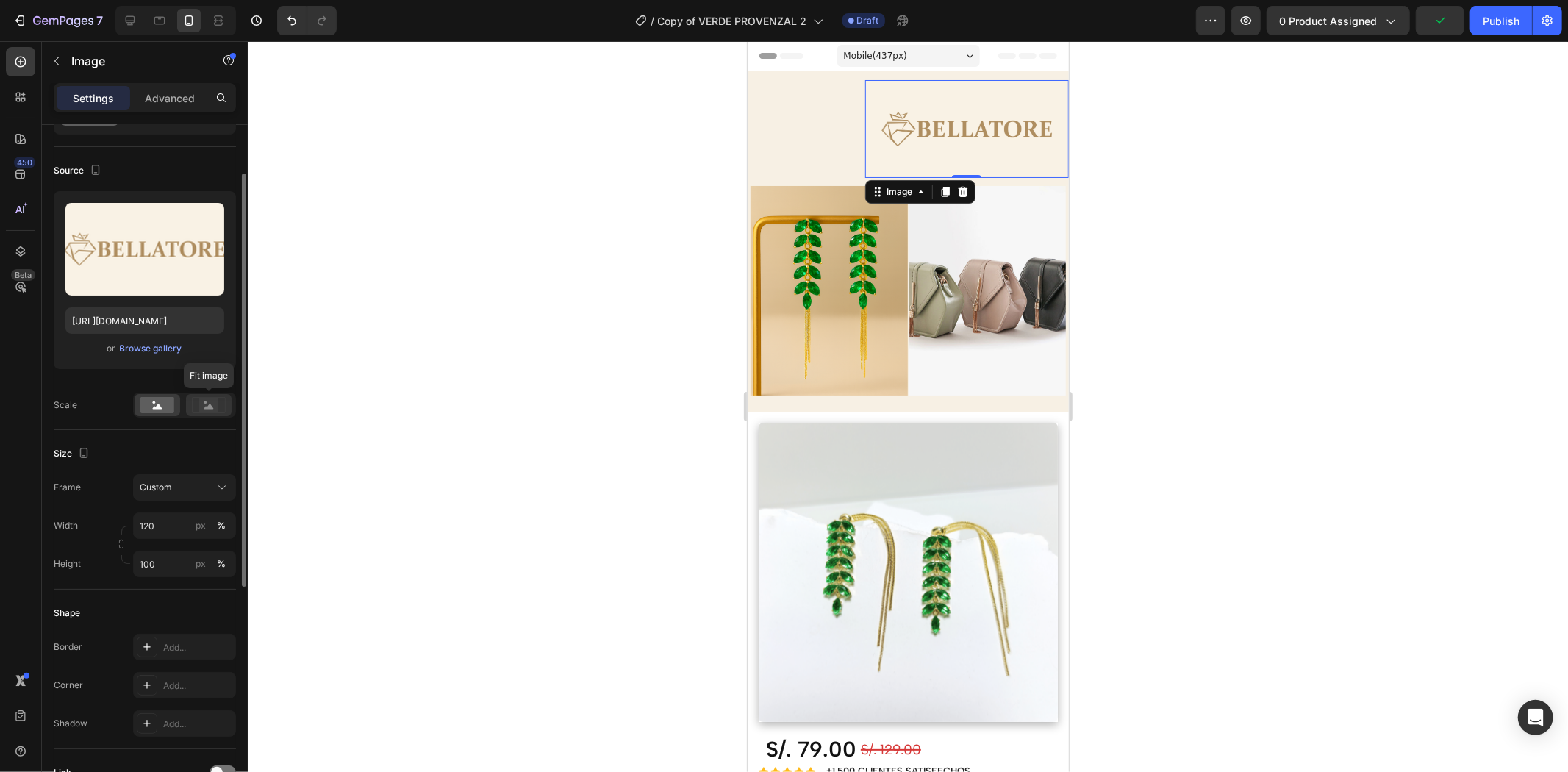
click at [202, 402] on rect at bounding box center [209, 405] width 19 height 15
click at [158, 410] on rect at bounding box center [158, 405] width 34 height 16
click at [166, 98] on p "Advanced" at bounding box center [170, 98] width 50 height 16
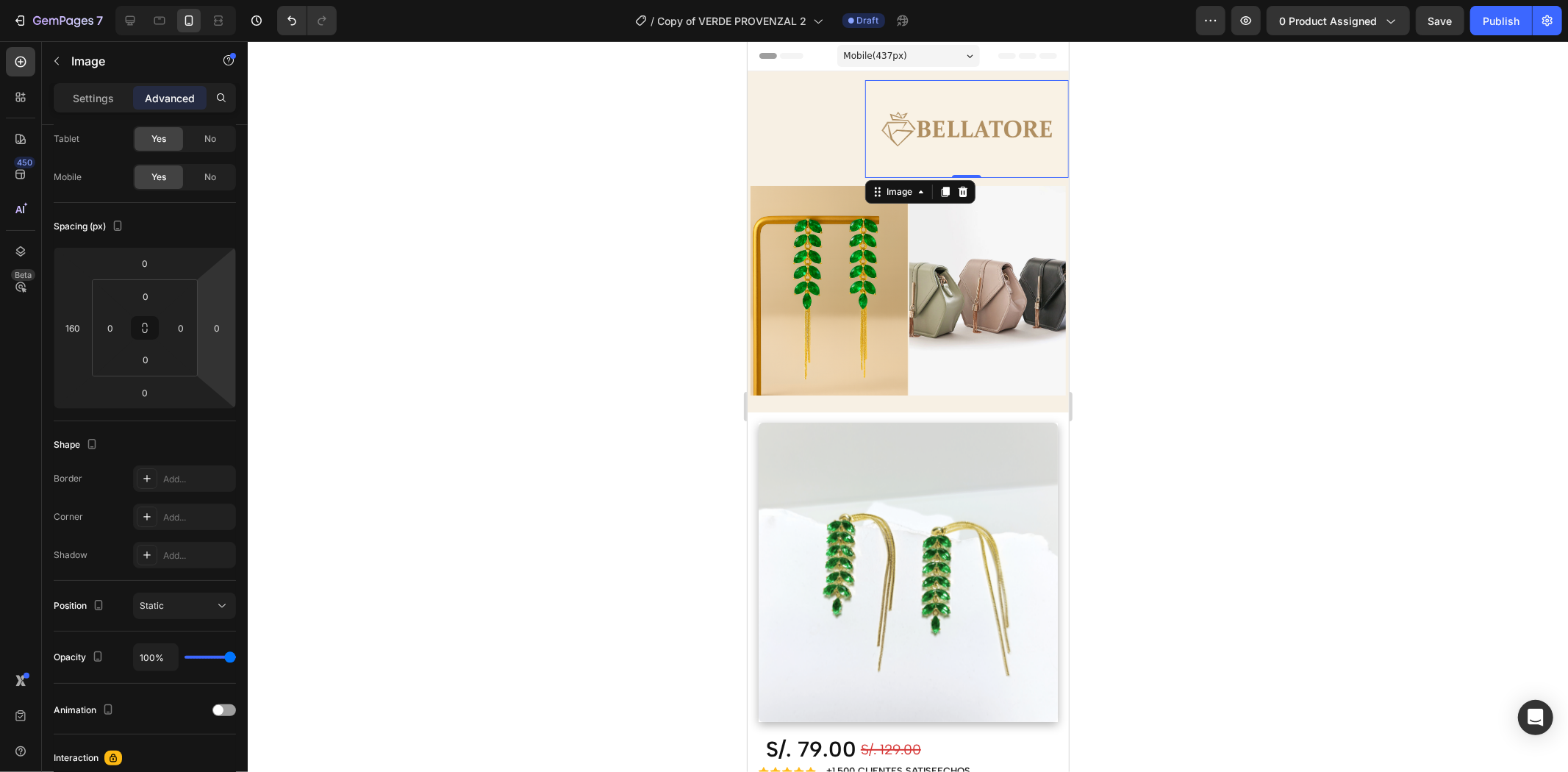
click at [904, 145] on img at bounding box center [966, 128] width 204 height 98
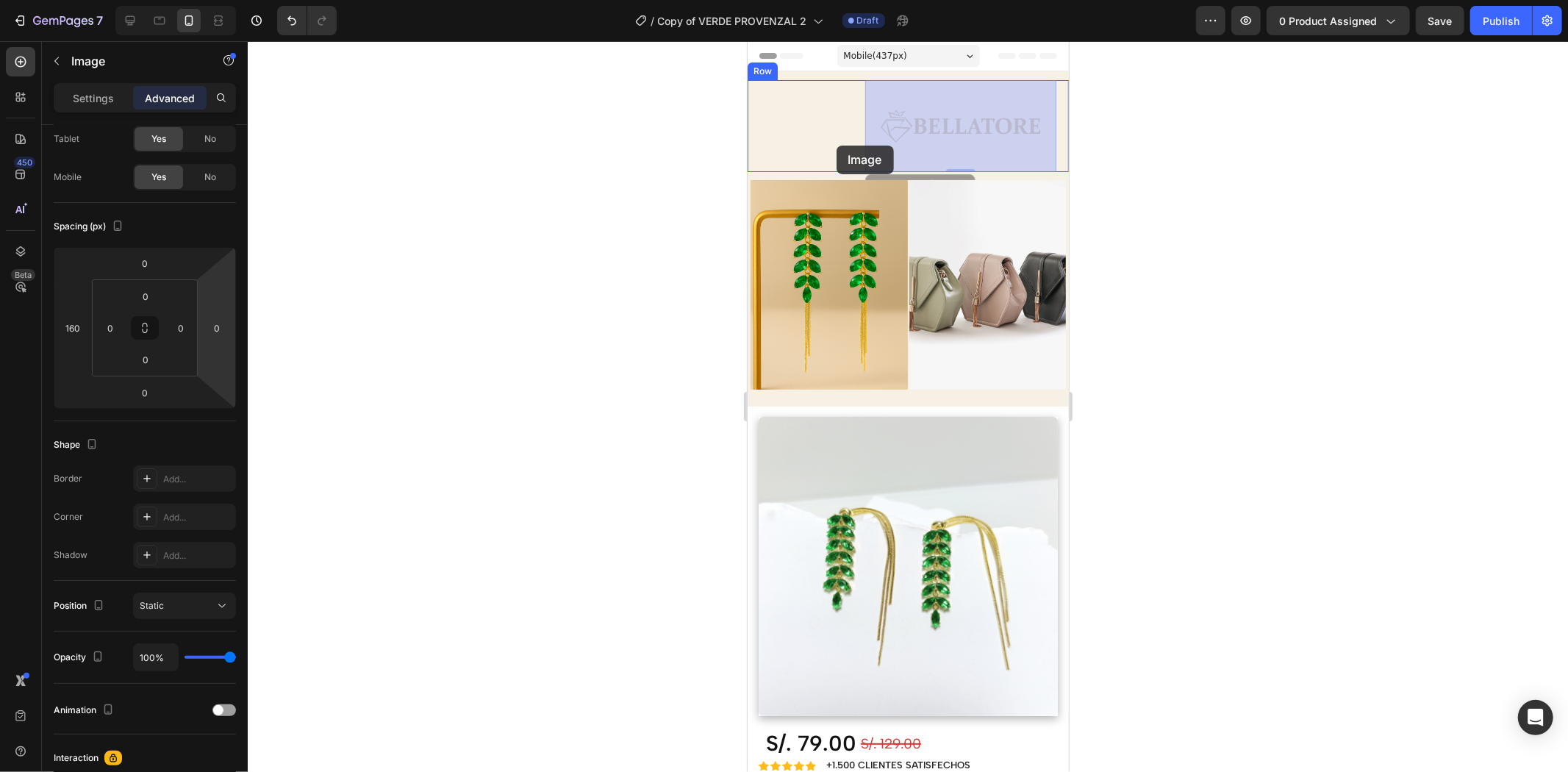
drag, startPoint x: 883, startPoint y: 149, endPoint x: 836, endPoint y: 145, distance: 47.2
drag, startPoint x: 896, startPoint y: 133, endPoint x: 847, endPoint y: 130, distance: 49.1
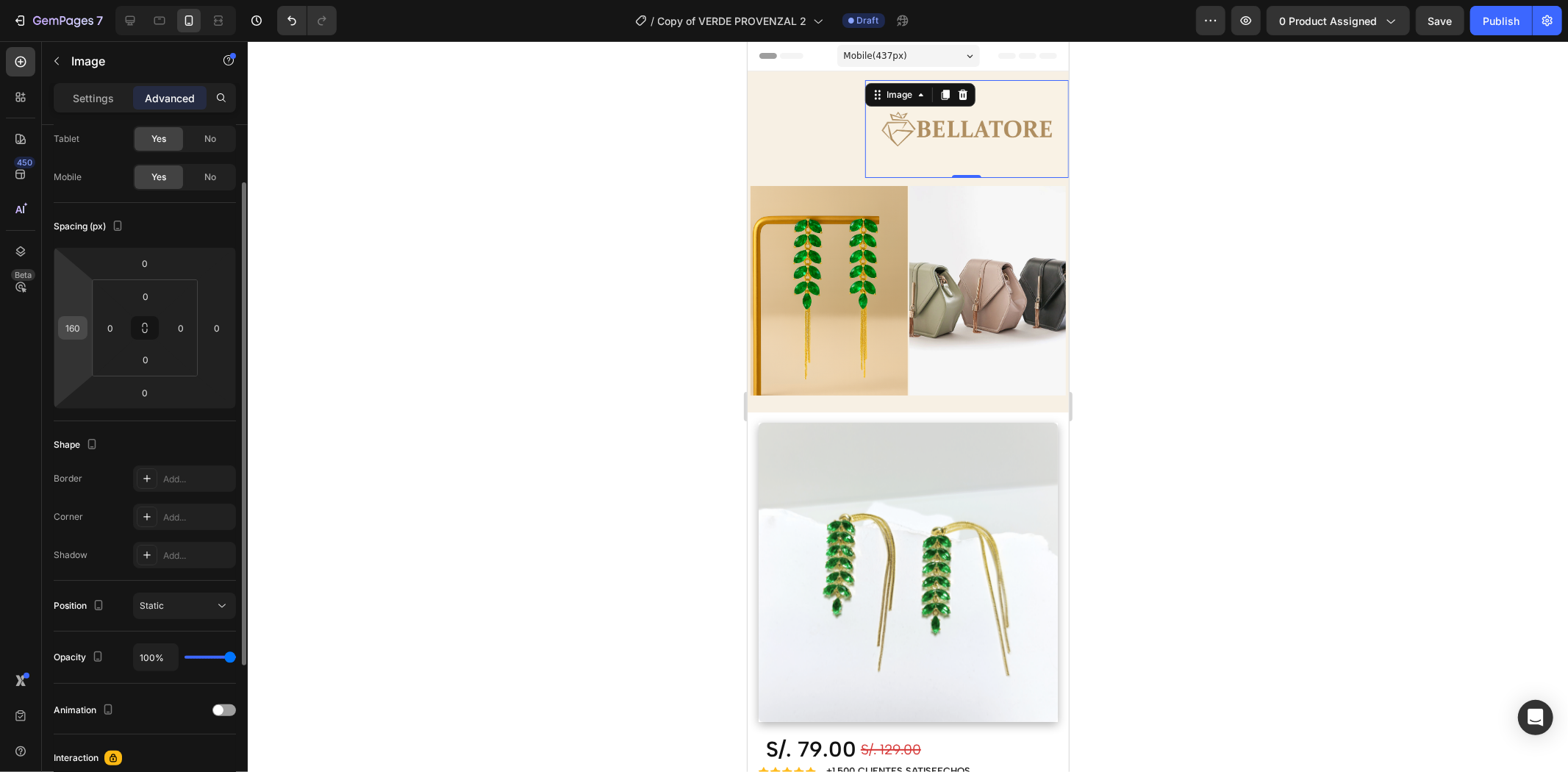
click at [81, 339] on div "160" at bounding box center [73, 328] width 30 height 24
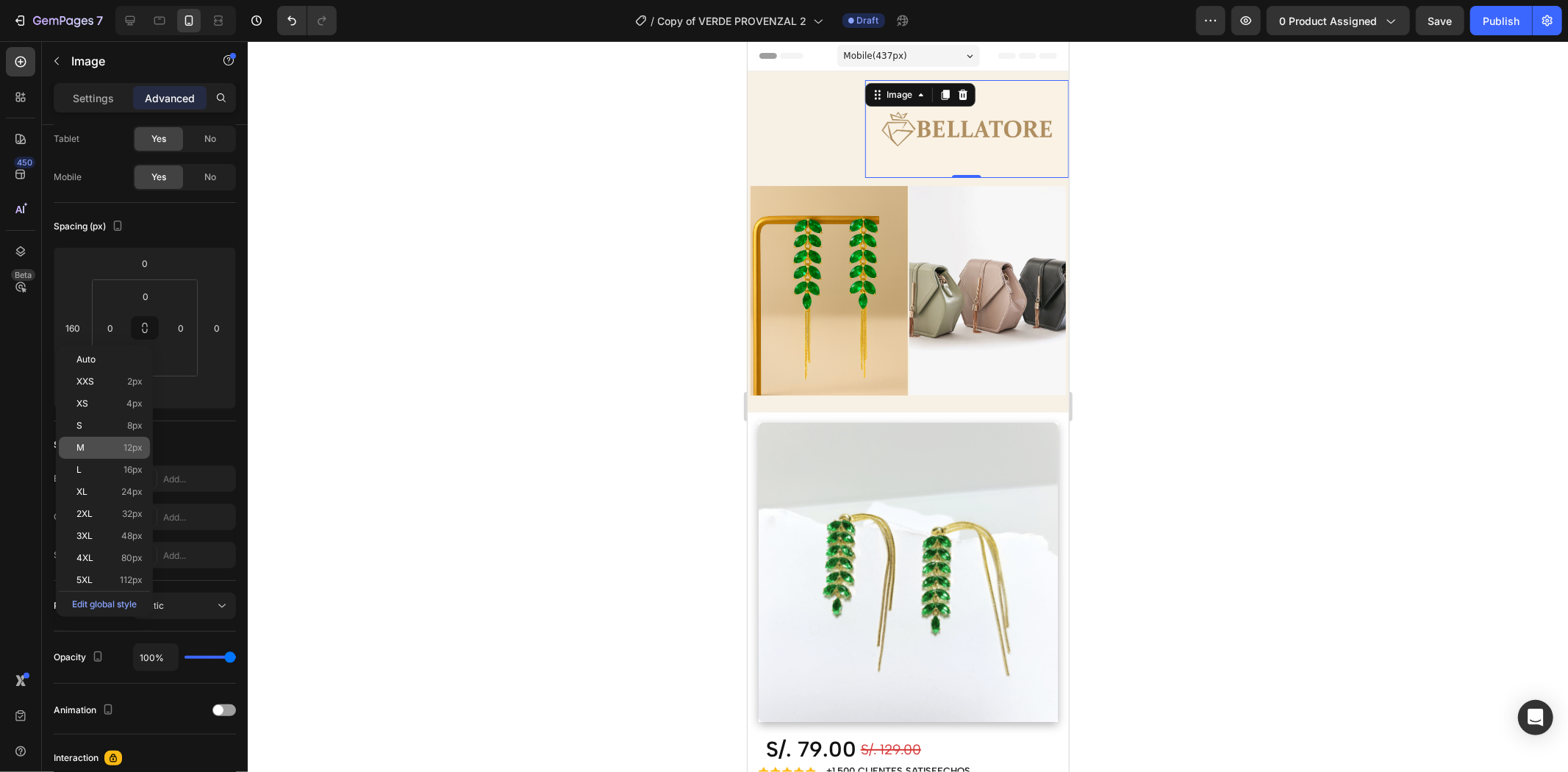
click at [93, 442] on div "M 12px" at bounding box center [104, 448] width 91 height 22
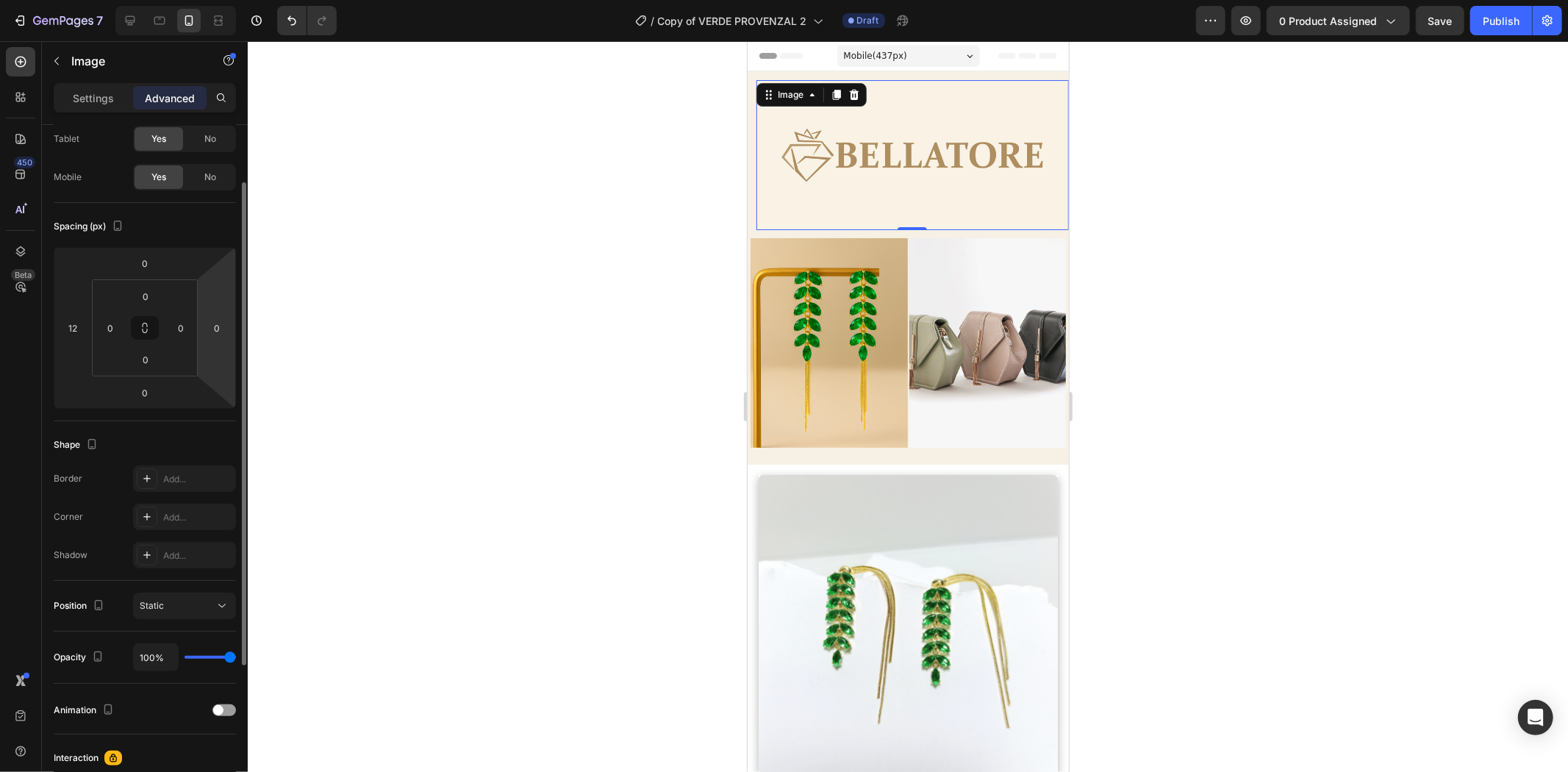
type input "160"
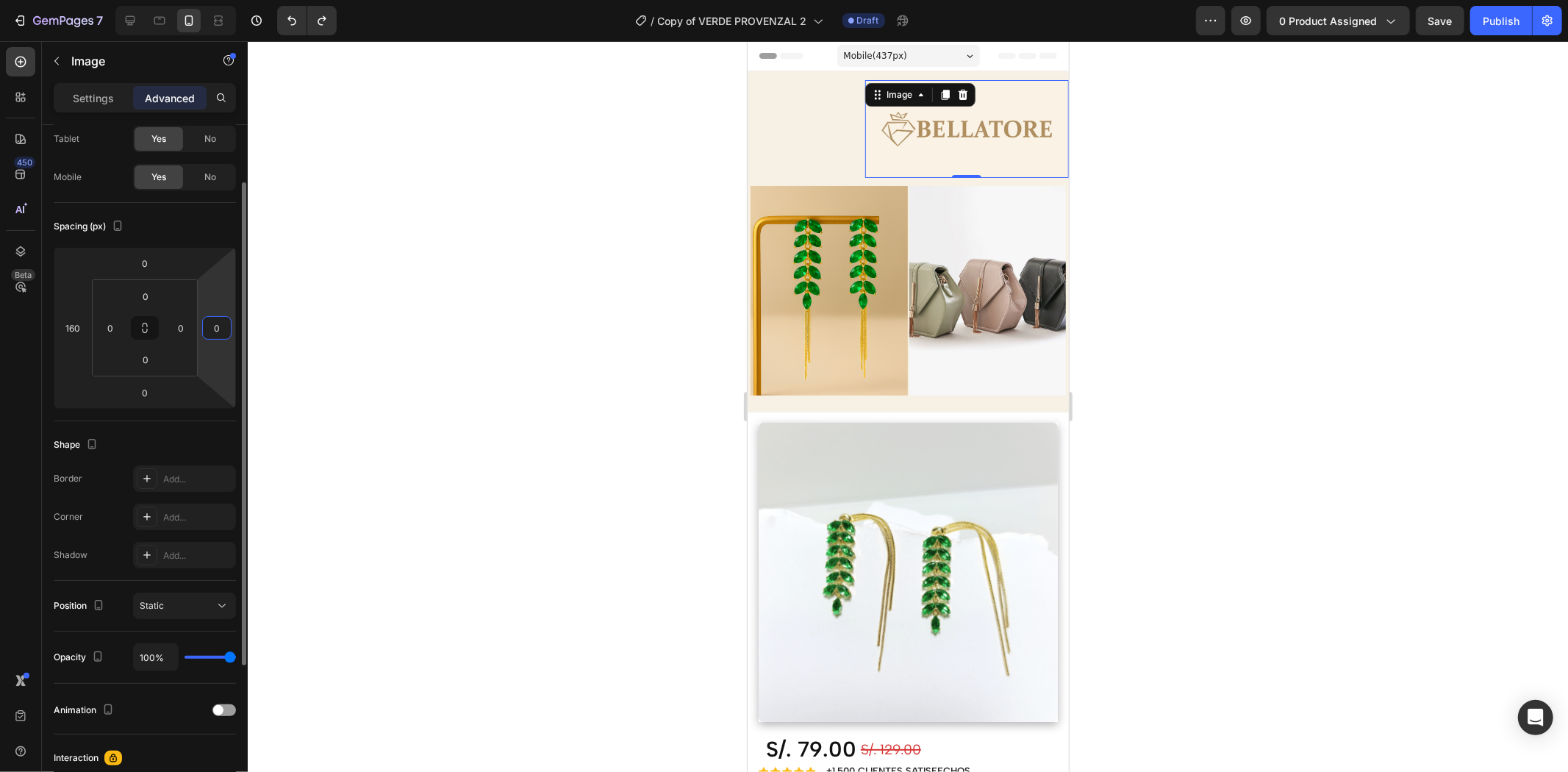
click at [215, 333] on input "0" at bounding box center [217, 328] width 22 height 22
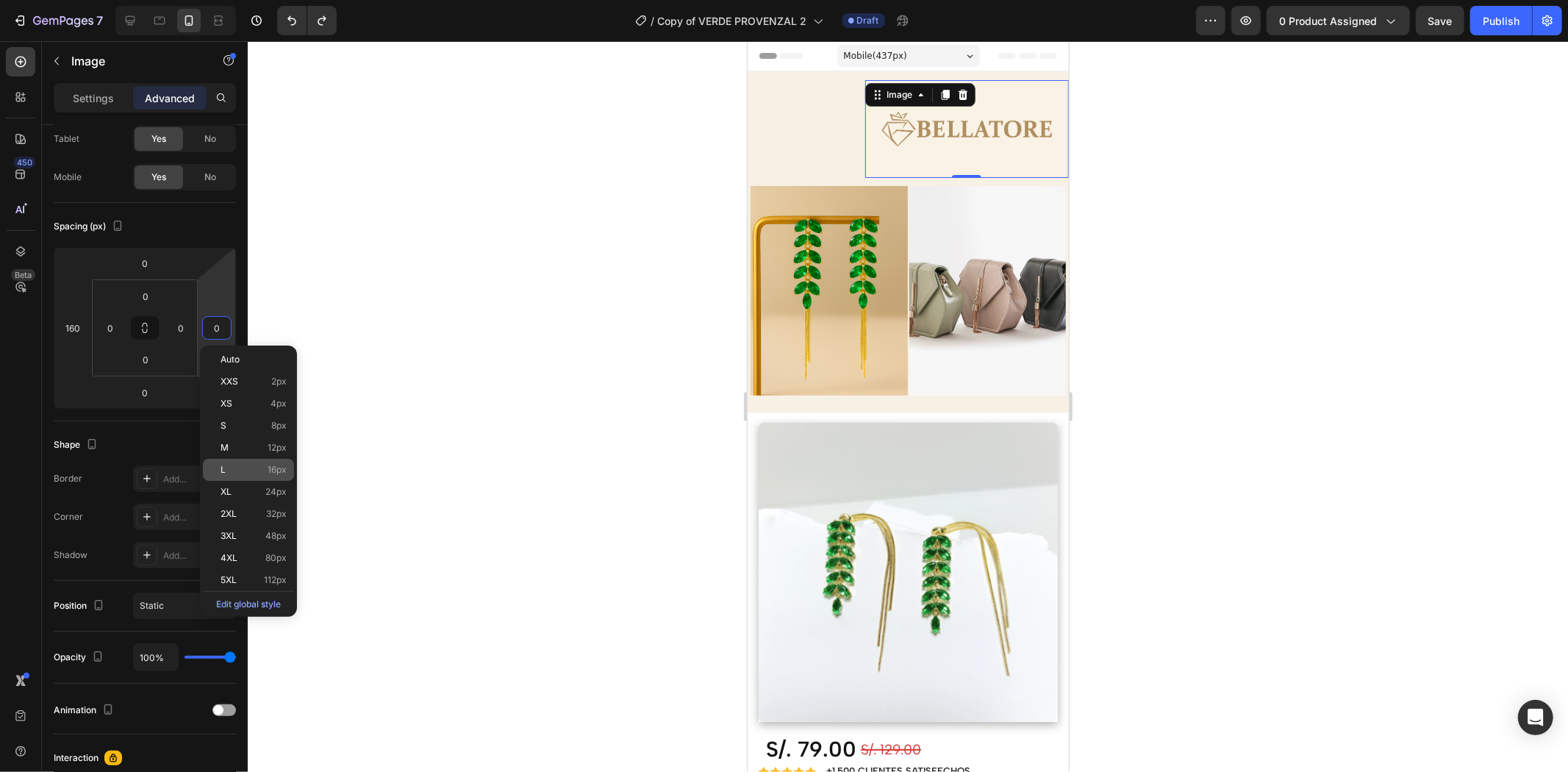
click at [251, 460] on div "L 16px" at bounding box center [248, 470] width 91 height 22
type input "16"
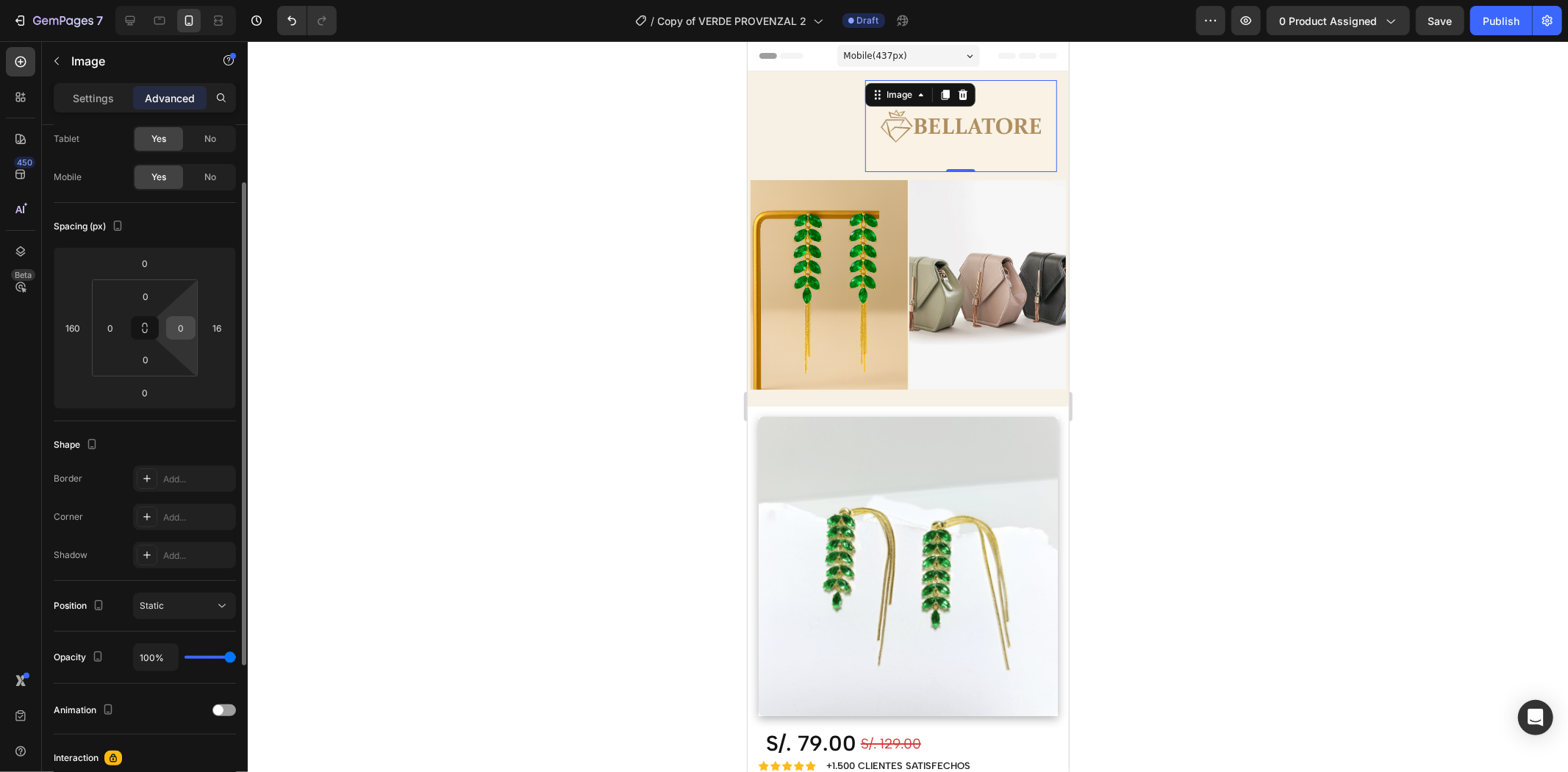
click at [174, 330] on input "0" at bounding box center [181, 328] width 22 height 22
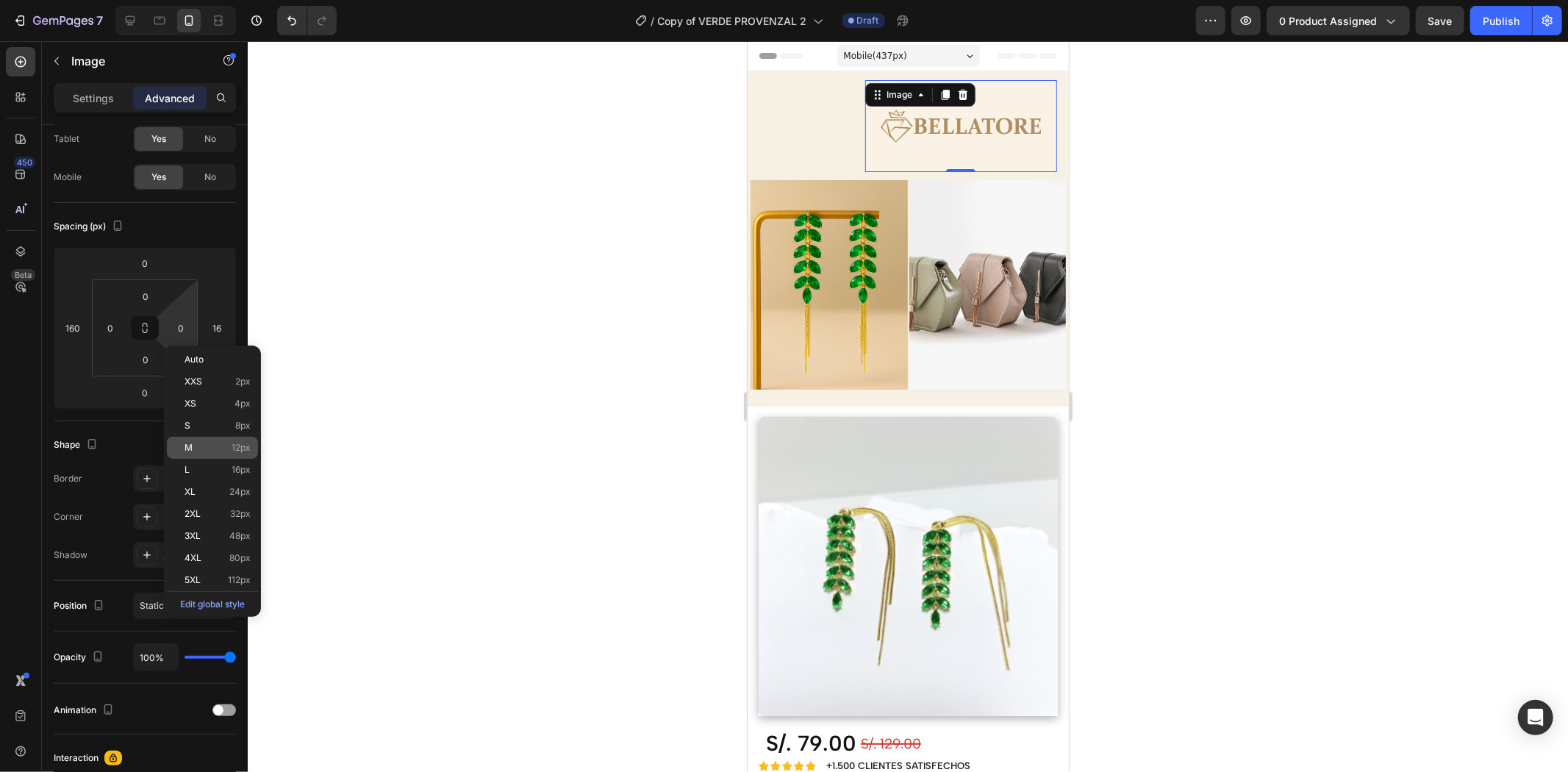
click at [216, 444] on p "M 12px" at bounding box center [217, 448] width 66 height 10
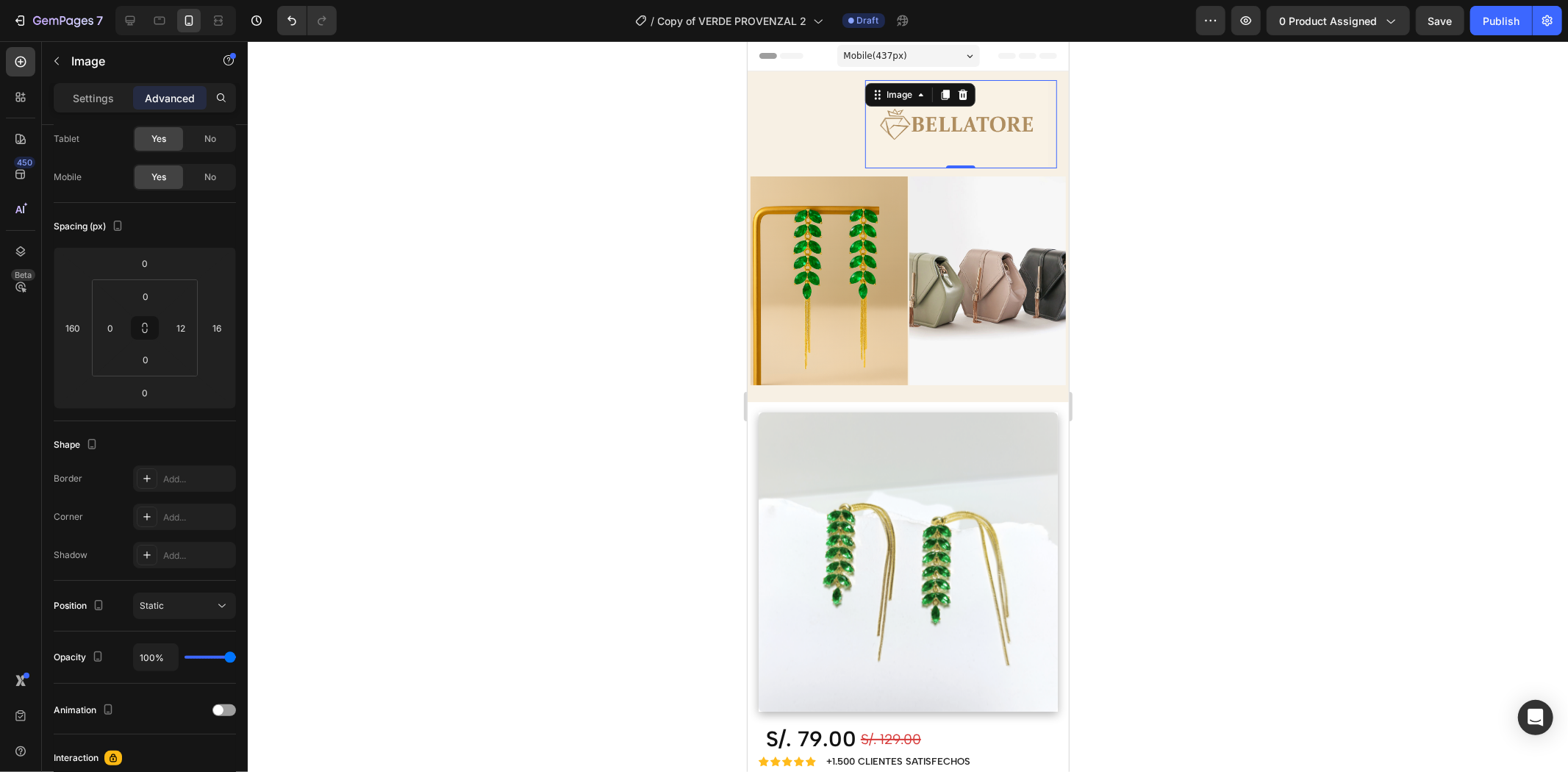
type input "0"
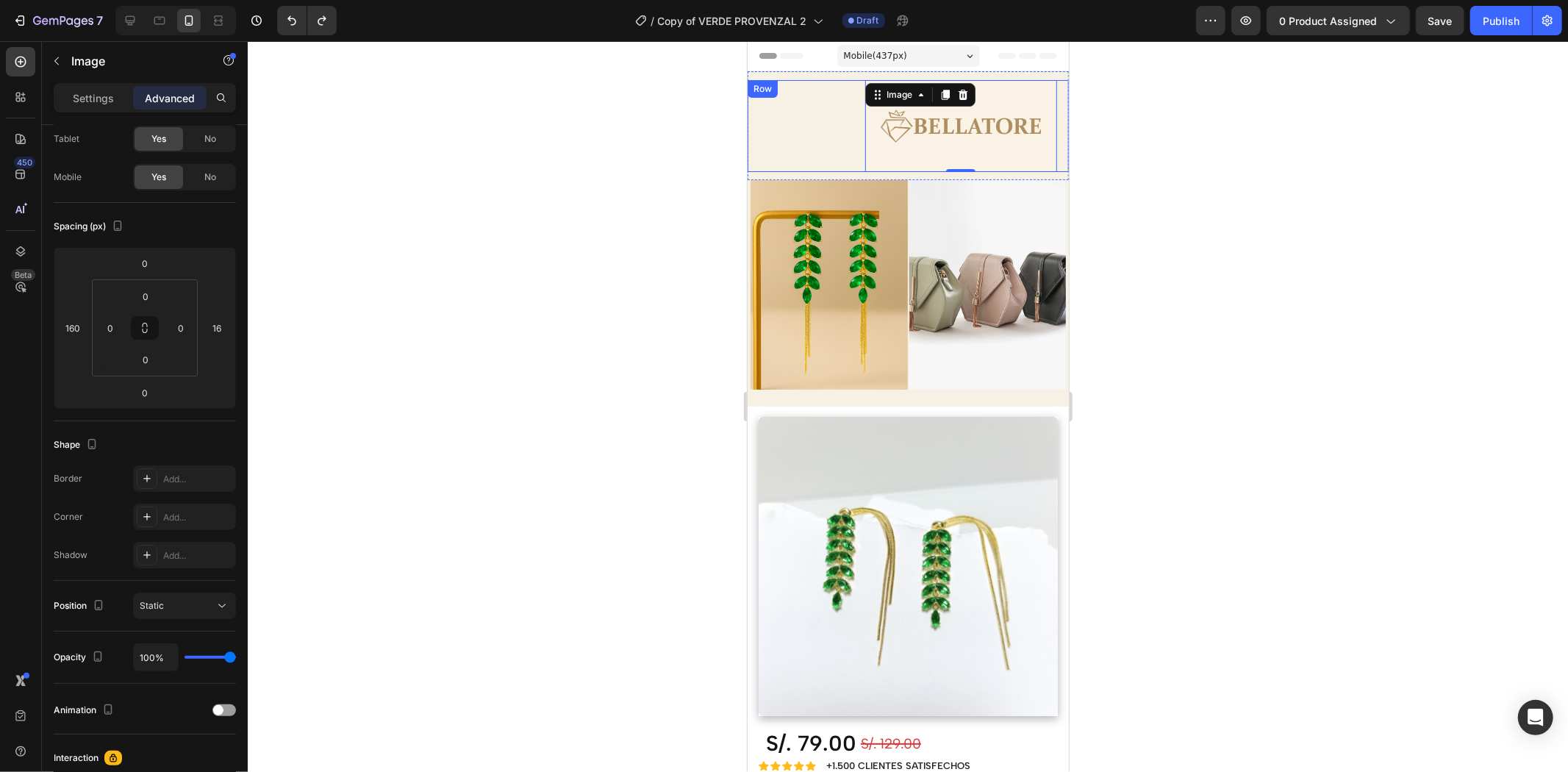
click at [826, 110] on div "Image 0" at bounding box center [907, 125] width 321 height 92
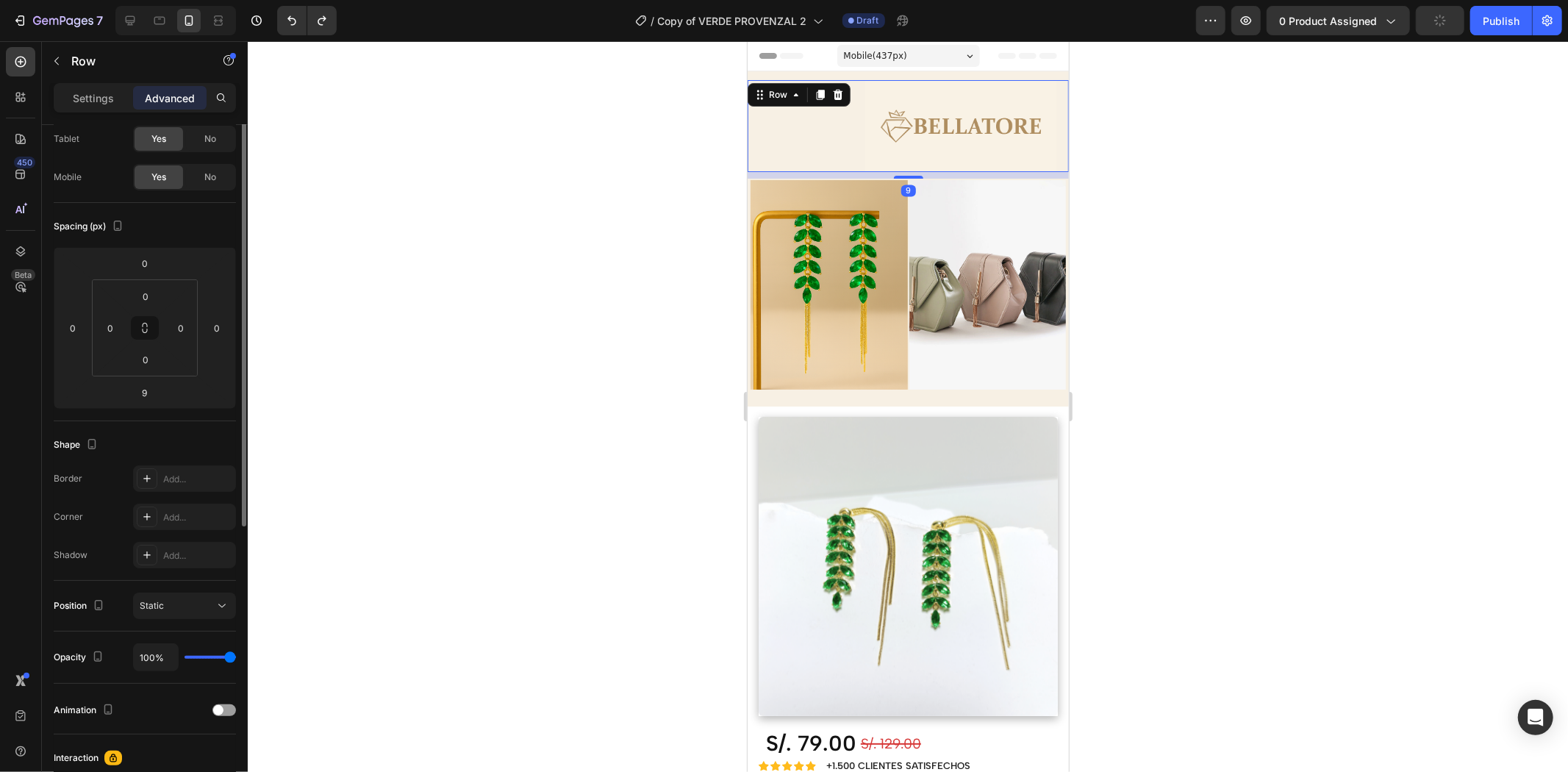
scroll to position [0, 0]
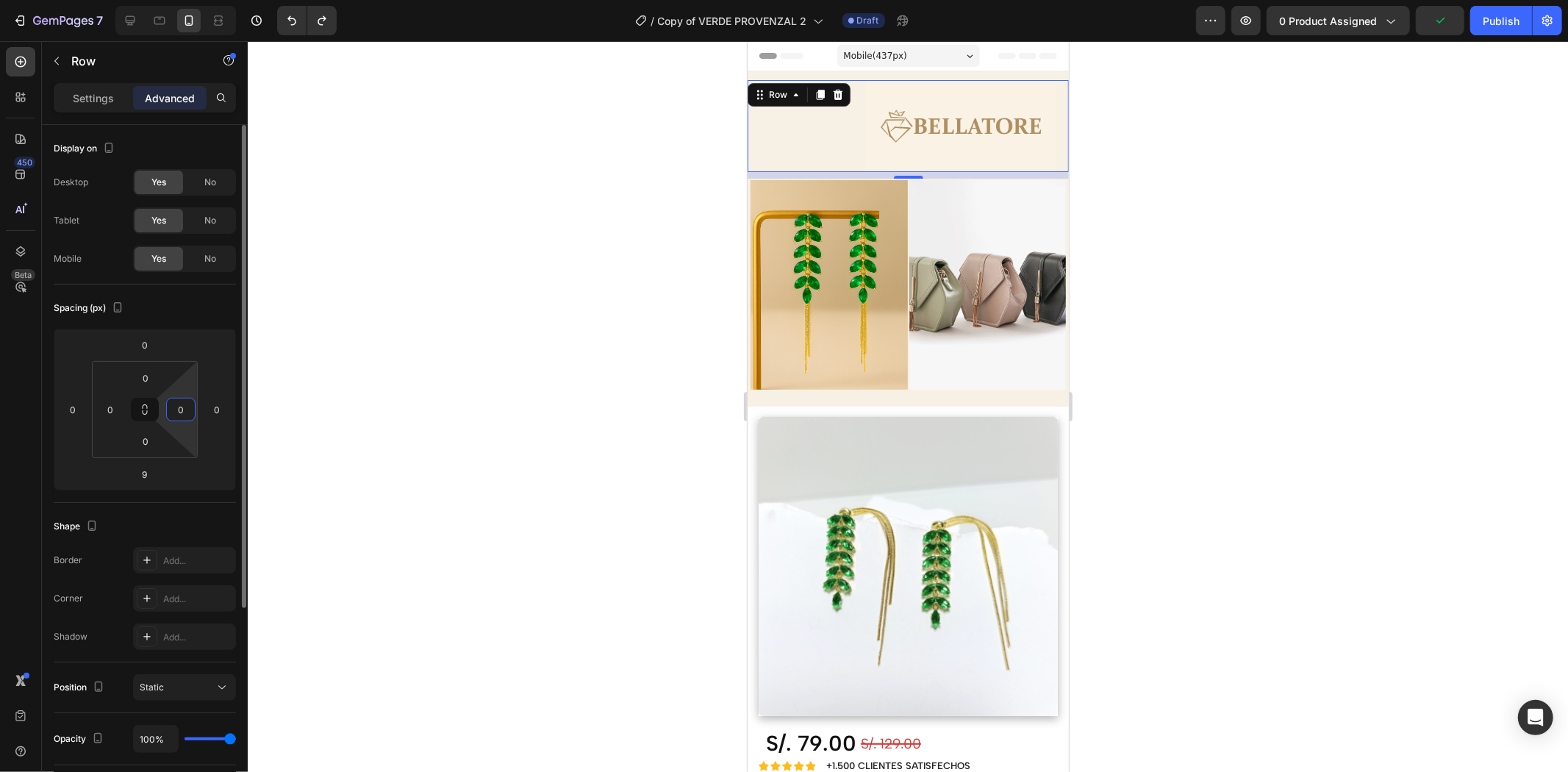
click at [187, 410] on input "0" at bounding box center [181, 410] width 22 height 22
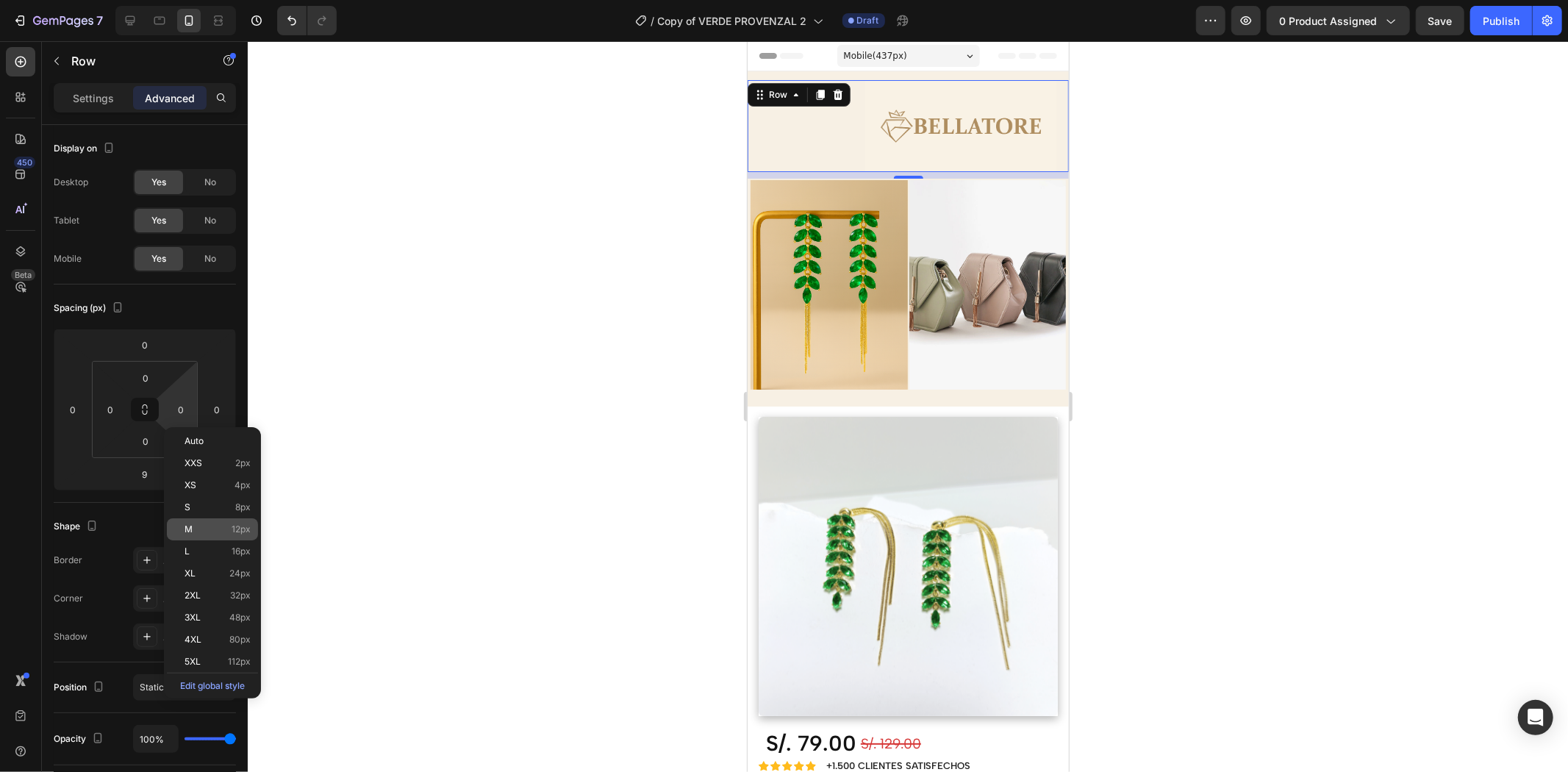
click at [230, 528] on p "M 12px" at bounding box center [217, 530] width 66 height 10
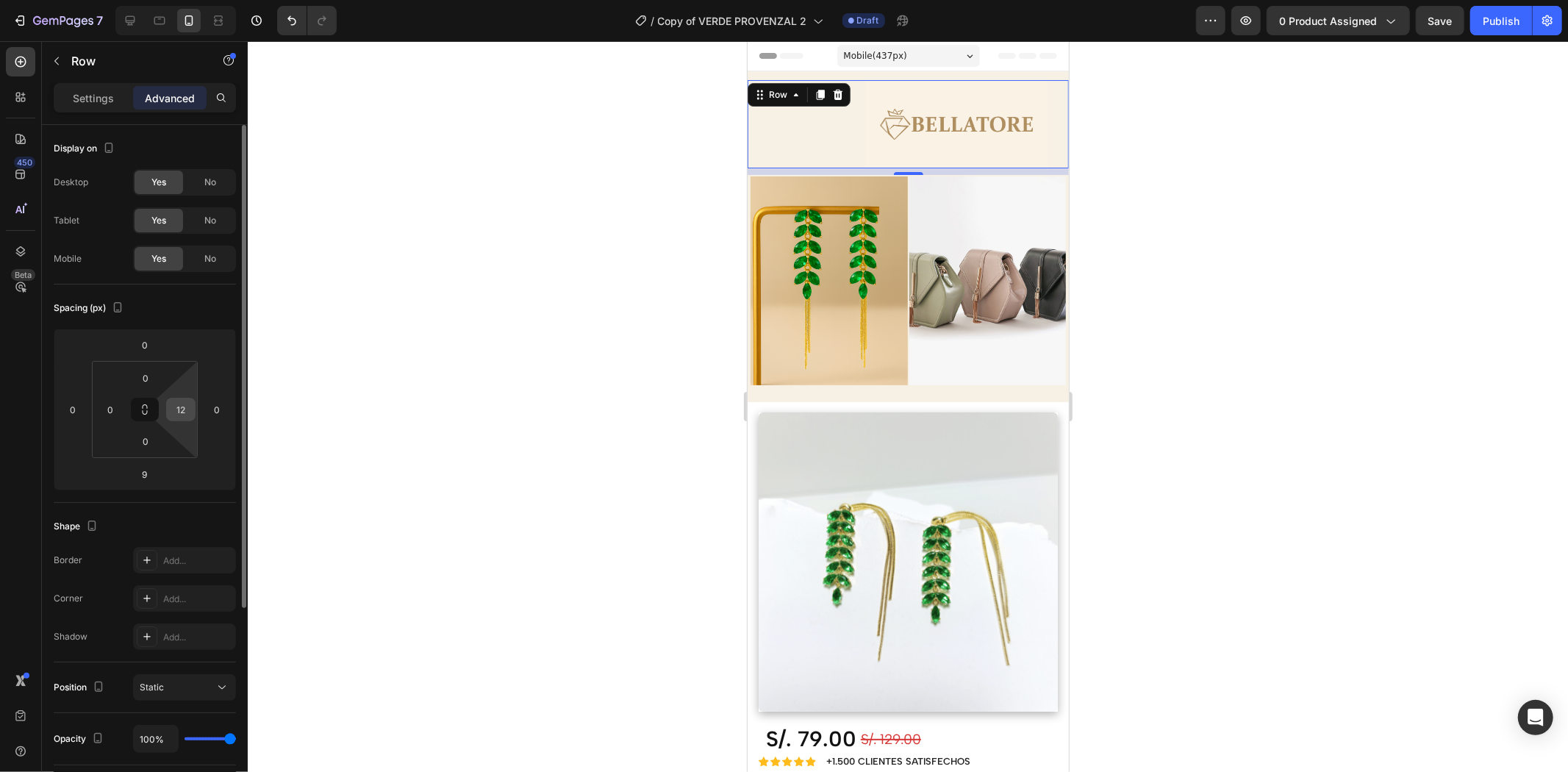
click at [178, 417] on input "12" at bounding box center [181, 410] width 22 height 22
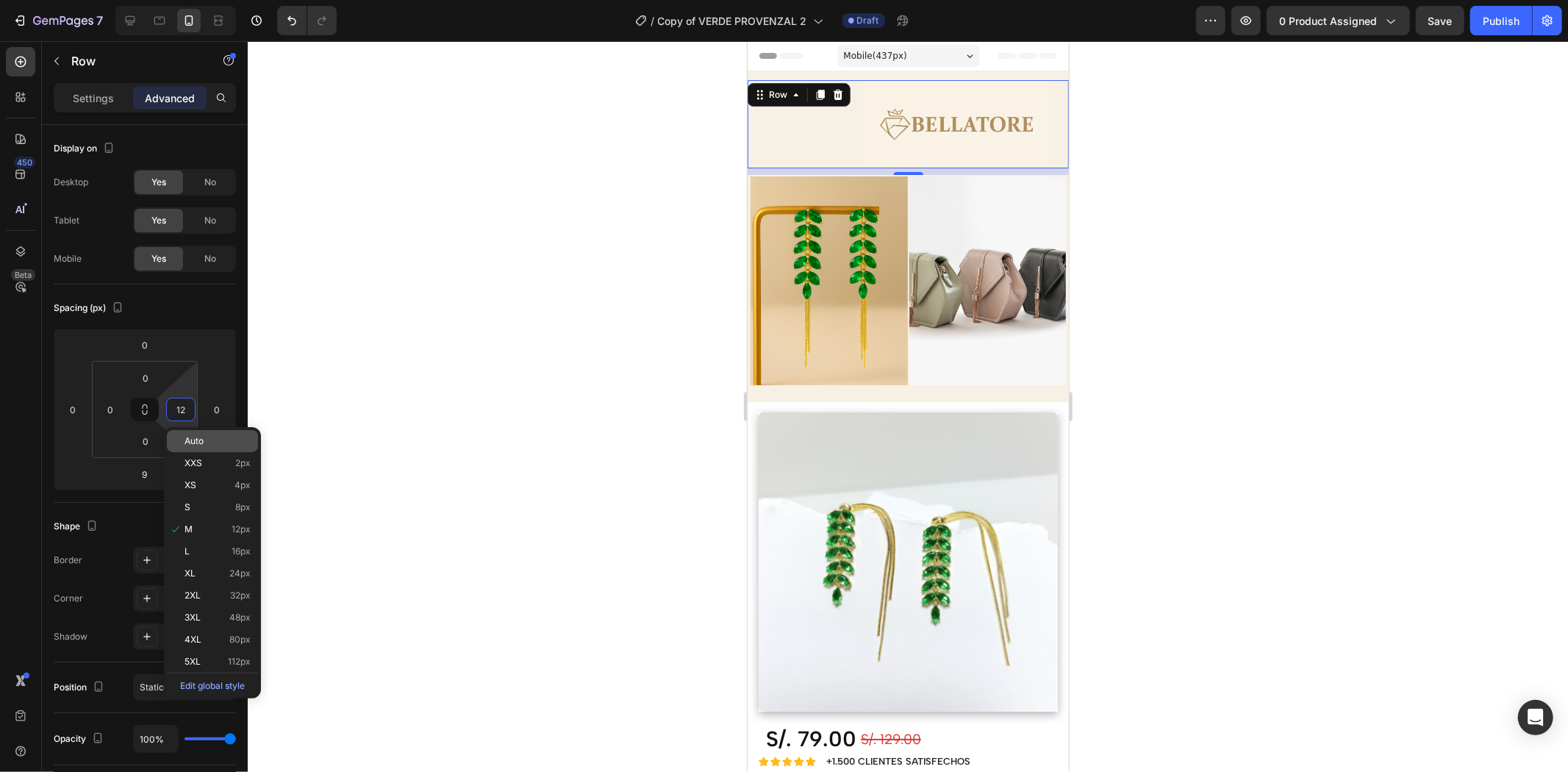
click at [207, 445] on p "Auto" at bounding box center [217, 442] width 66 height 10
type input "Auto"
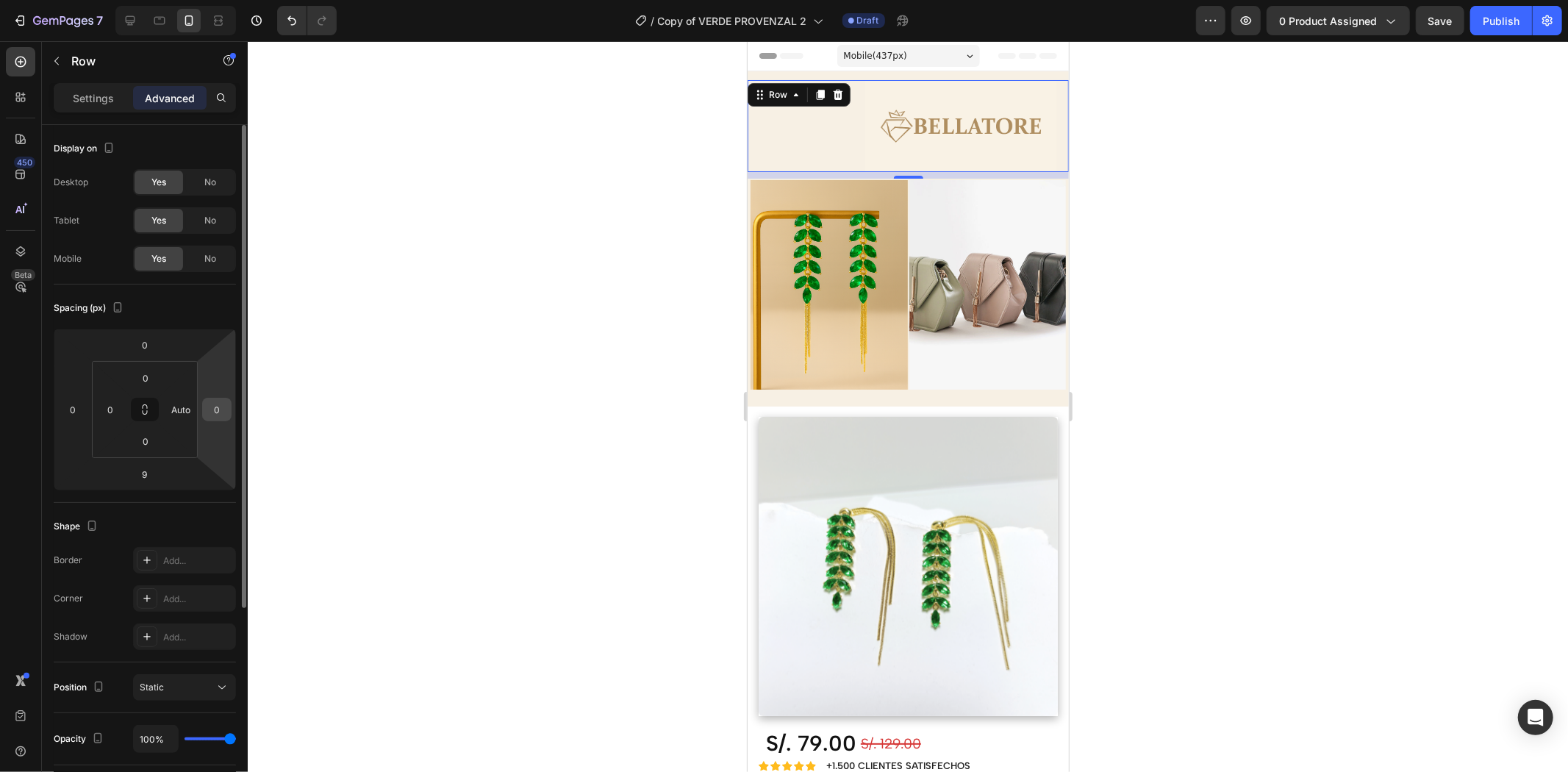
click at [204, 399] on div "0" at bounding box center [217, 410] width 30 height 24
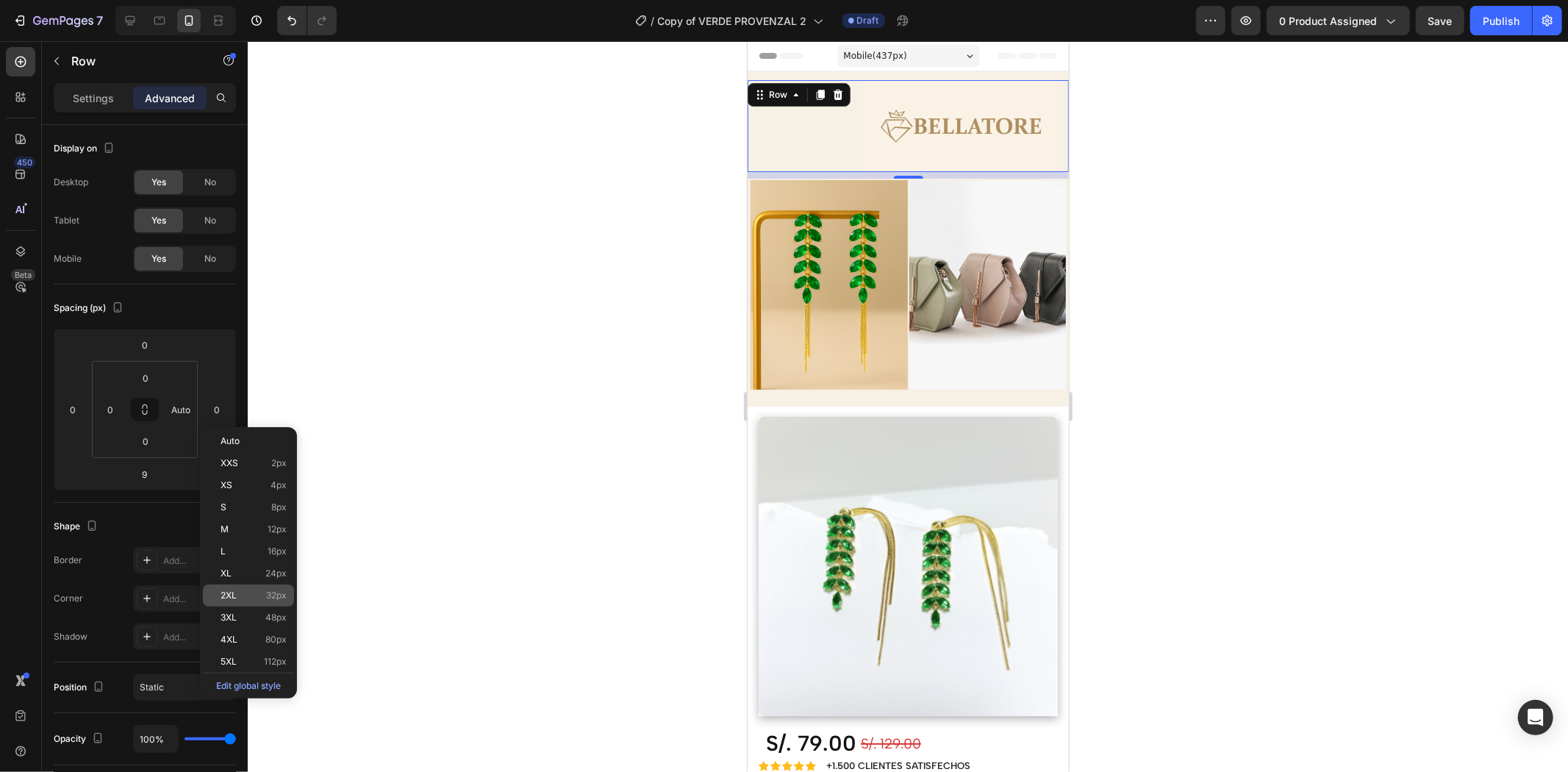
click at [256, 598] on p "2XL 32px" at bounding box center [253, 596] width 66 height 10
type input "32"
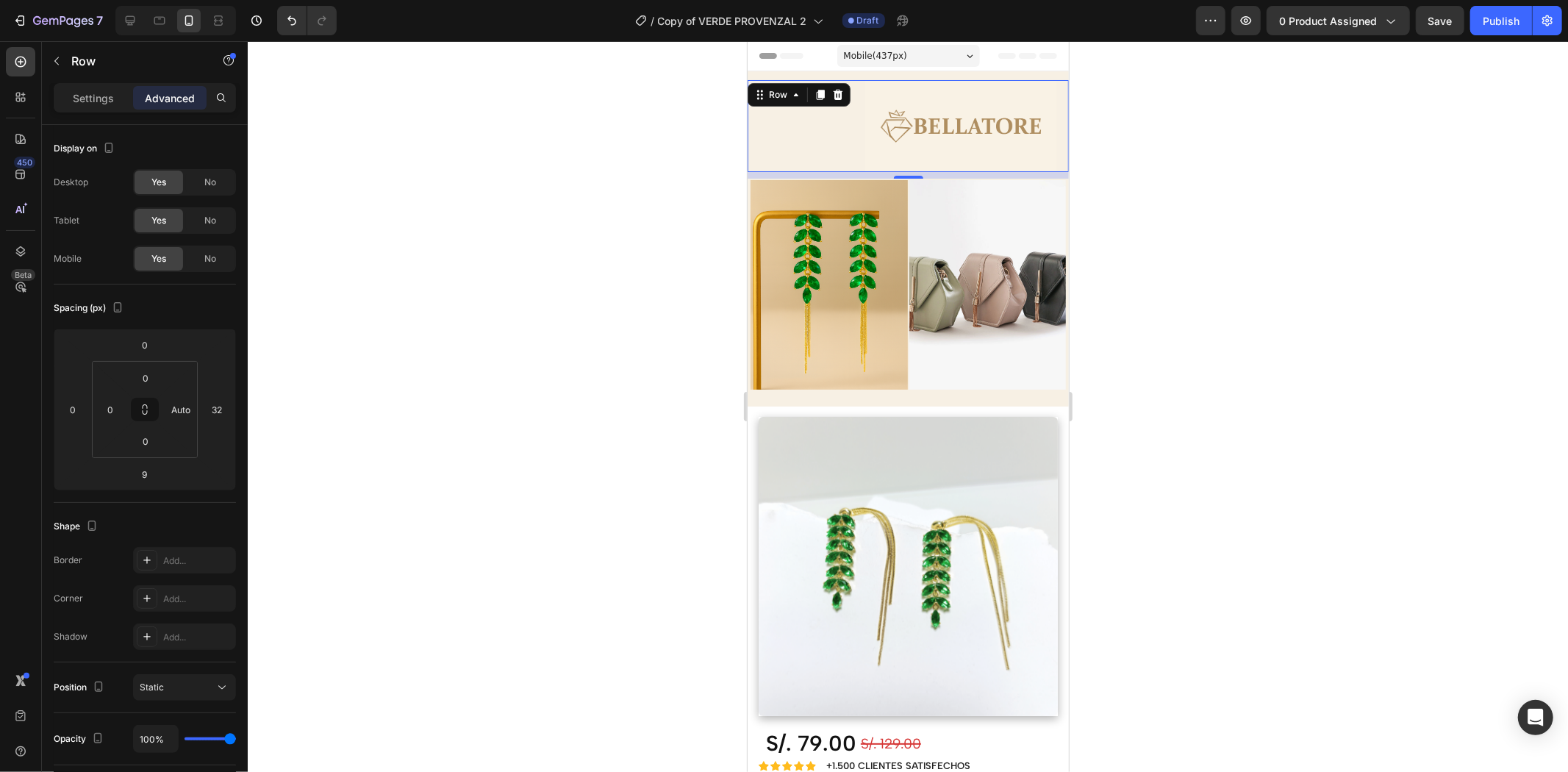
click at [1045, 122] on div "Image" at bounding box center [907, 125] width 321 height 92
click at [1029, 125] on img at bounding box center [960, 125] width 192 height 92
click at [813, 126] on div "Image" at bounding box center [907, 125] width 321 height 92
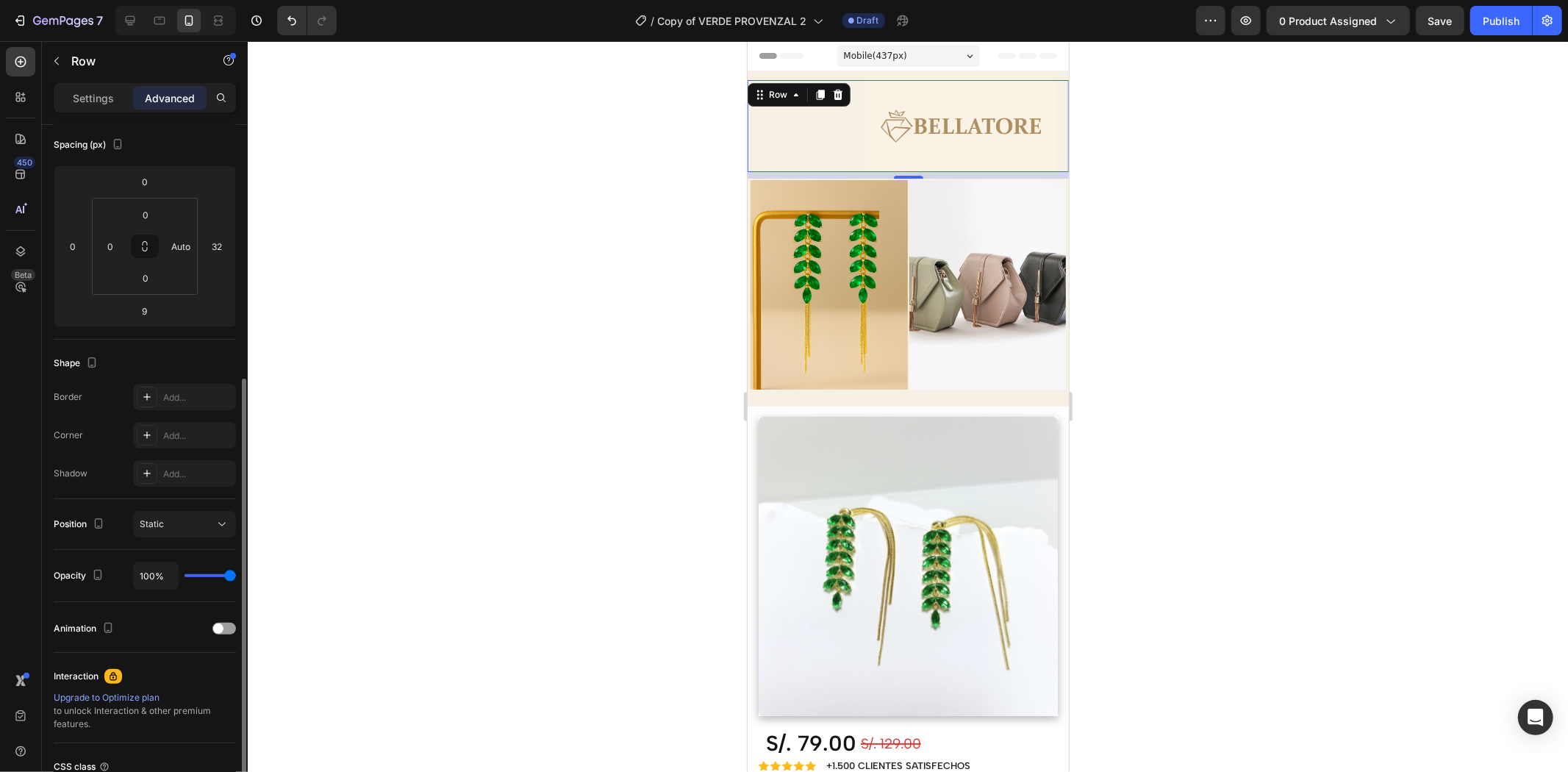
scroll to position [245, 0]
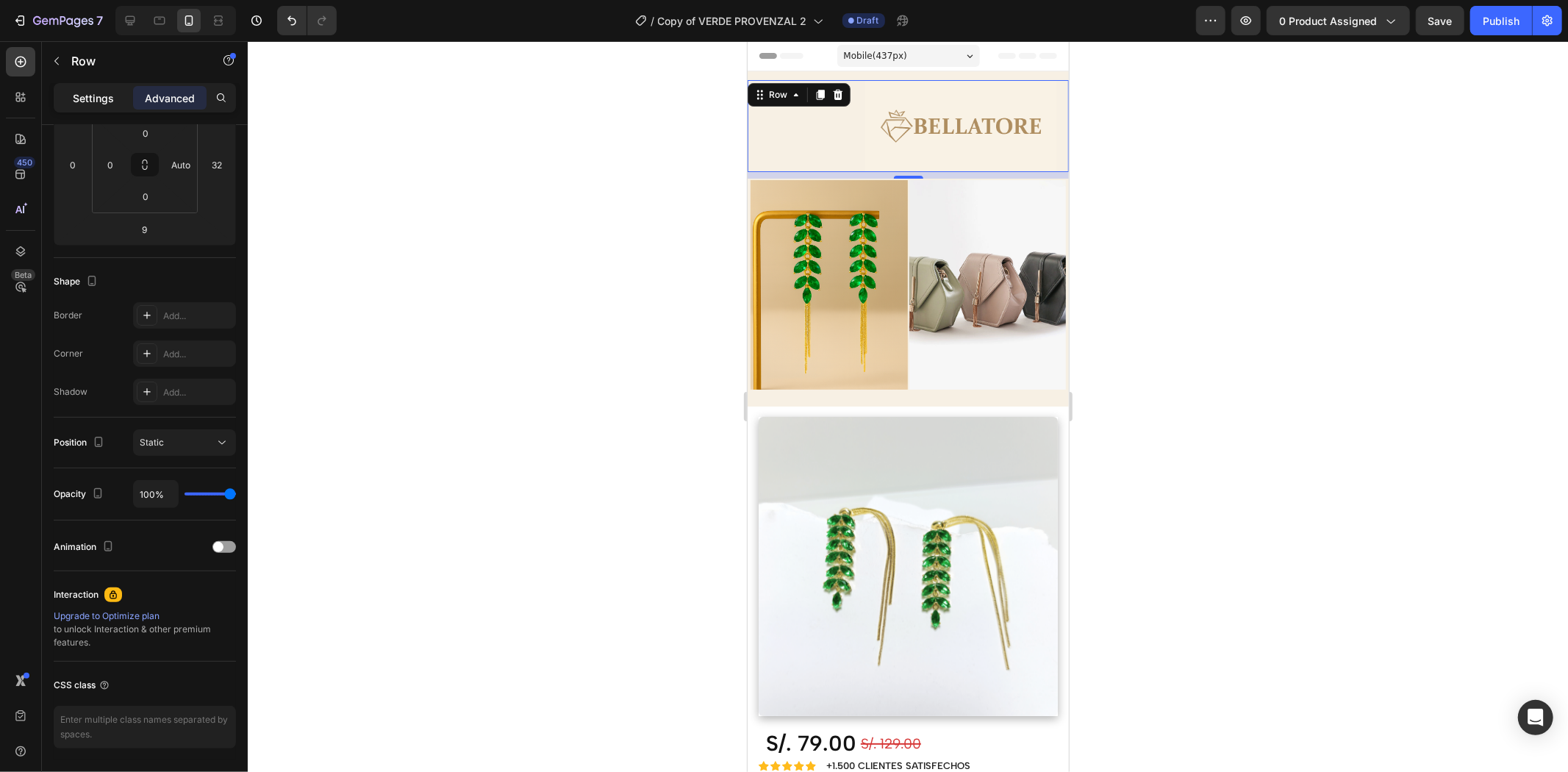
click at [96, 106] on div "Settings" at bounding box center [93, 98] width 73 height 24
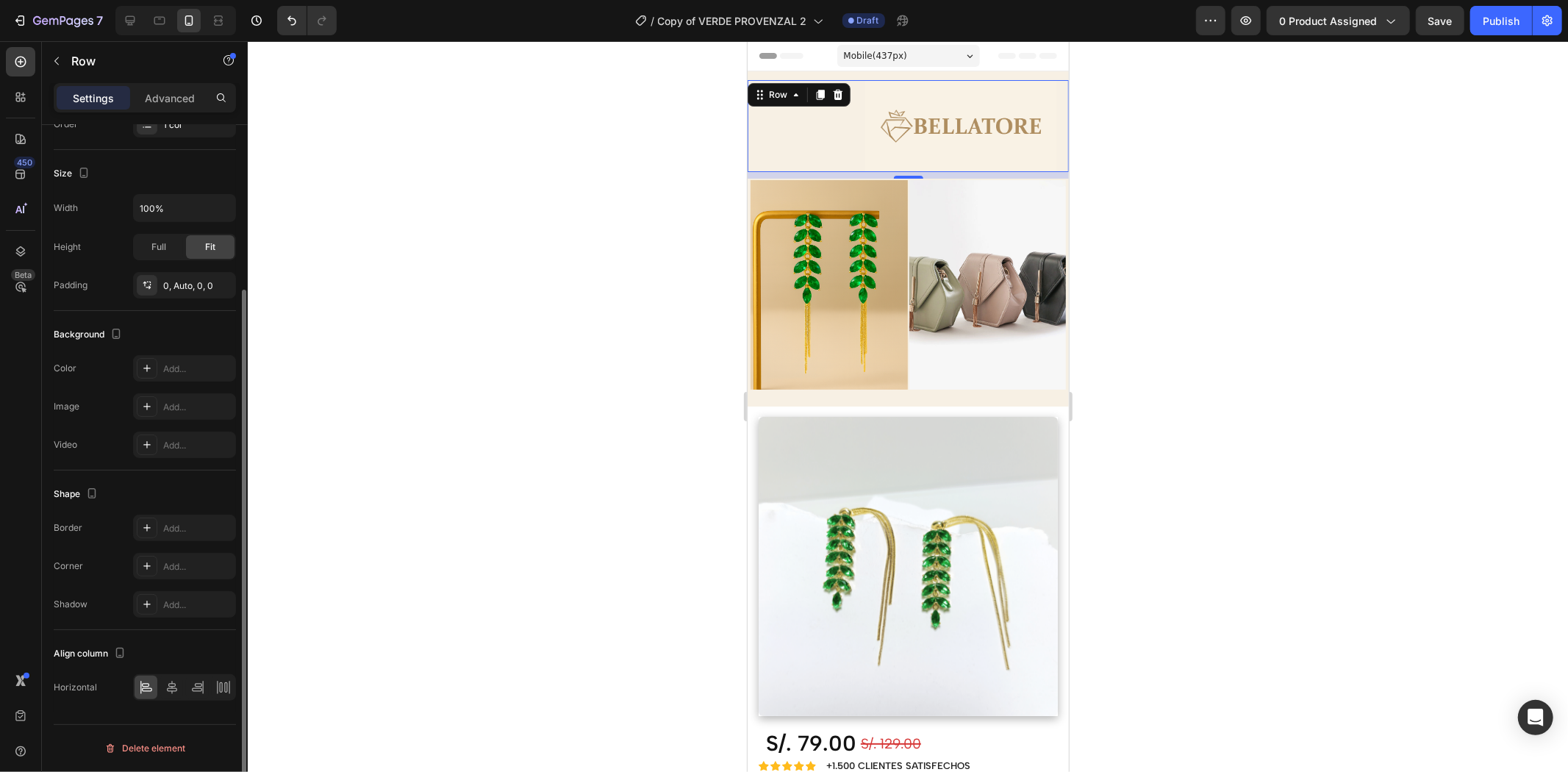
scroll to position [134, 0]
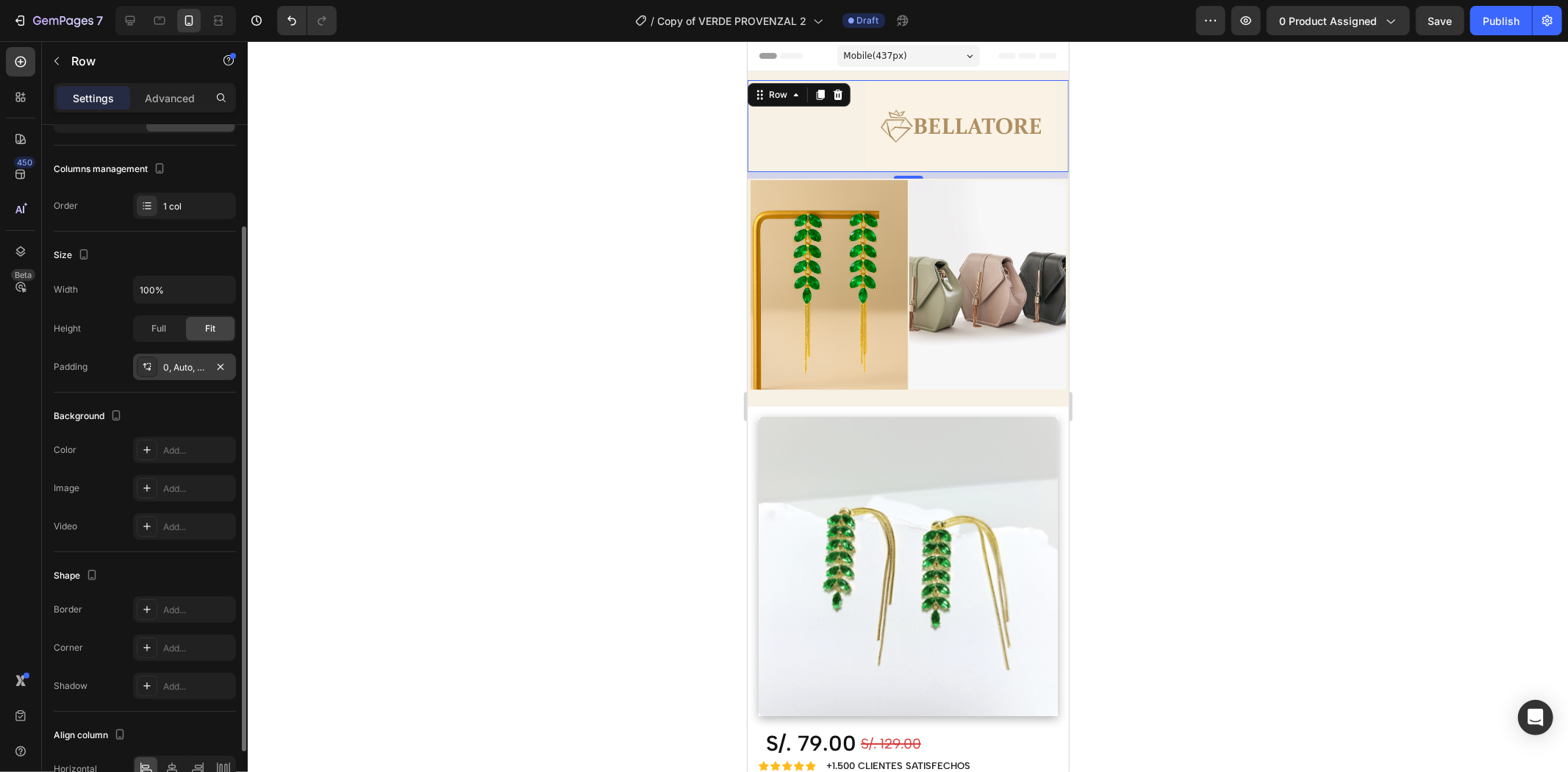
click at [148, 365] on icon at bounding box center [147, 367] width 12 height 12
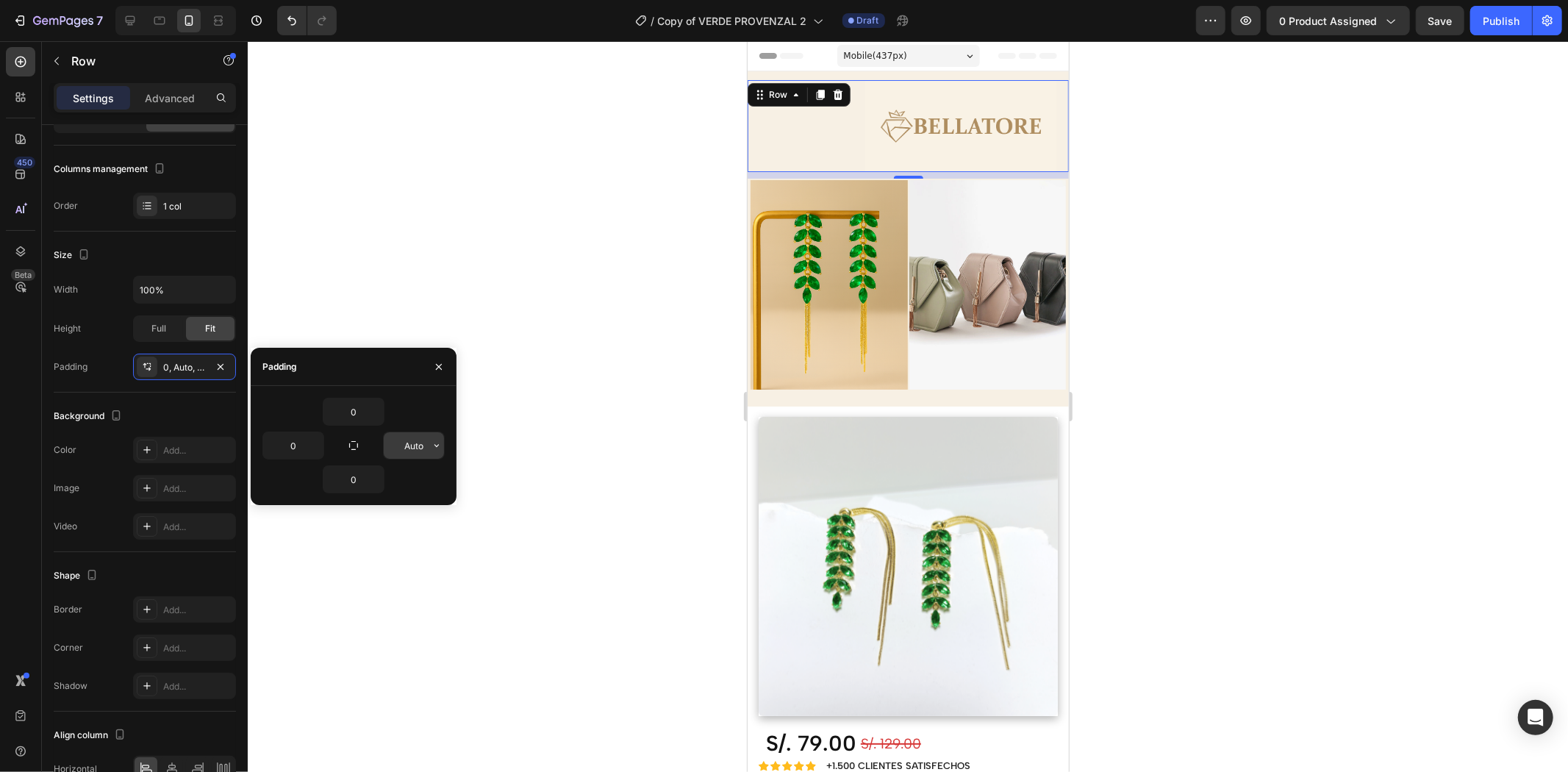
click at [390, 442] on input "Auto" at bounding box center [413, 446] width 60 height 27
click at [436, 445] on icon "button" at bounding box center [437, 446] width 12 height 12
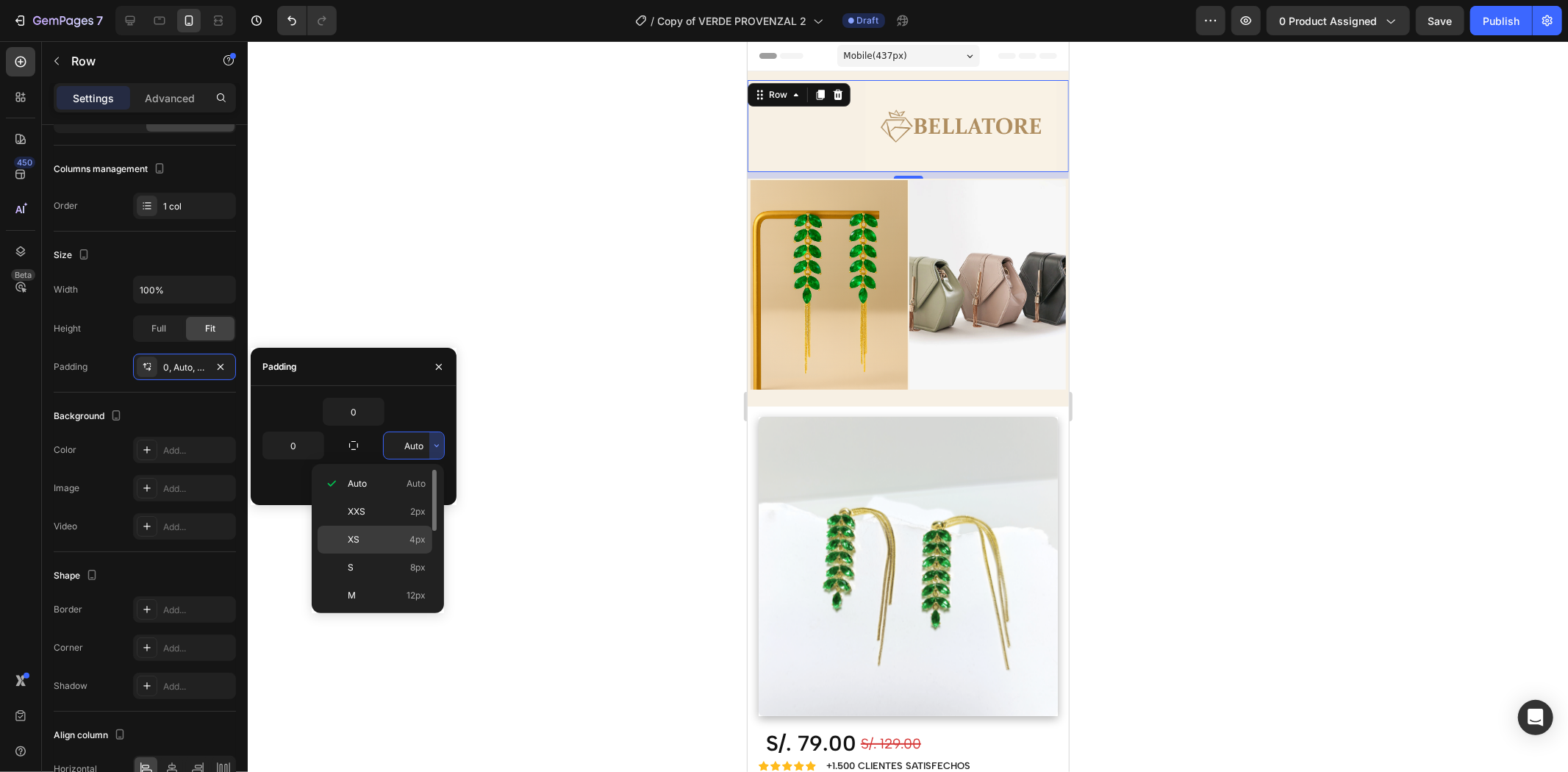
click at [355, 545] on span "XS" at bounding box center [353, 540] width 12 height 13
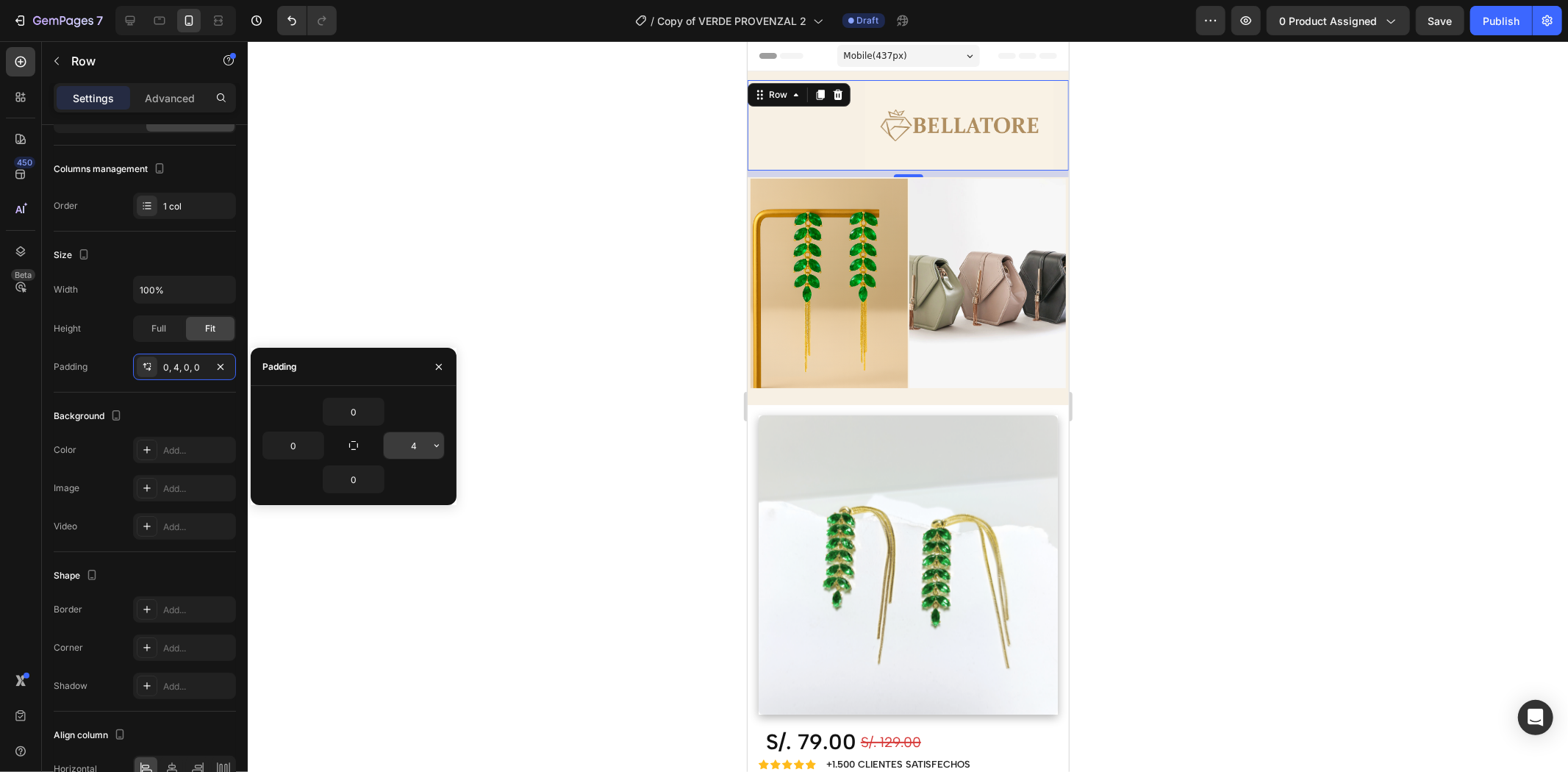
click at [410, 447] on input "4" at bounding box center [413, 446] width 60 height 27
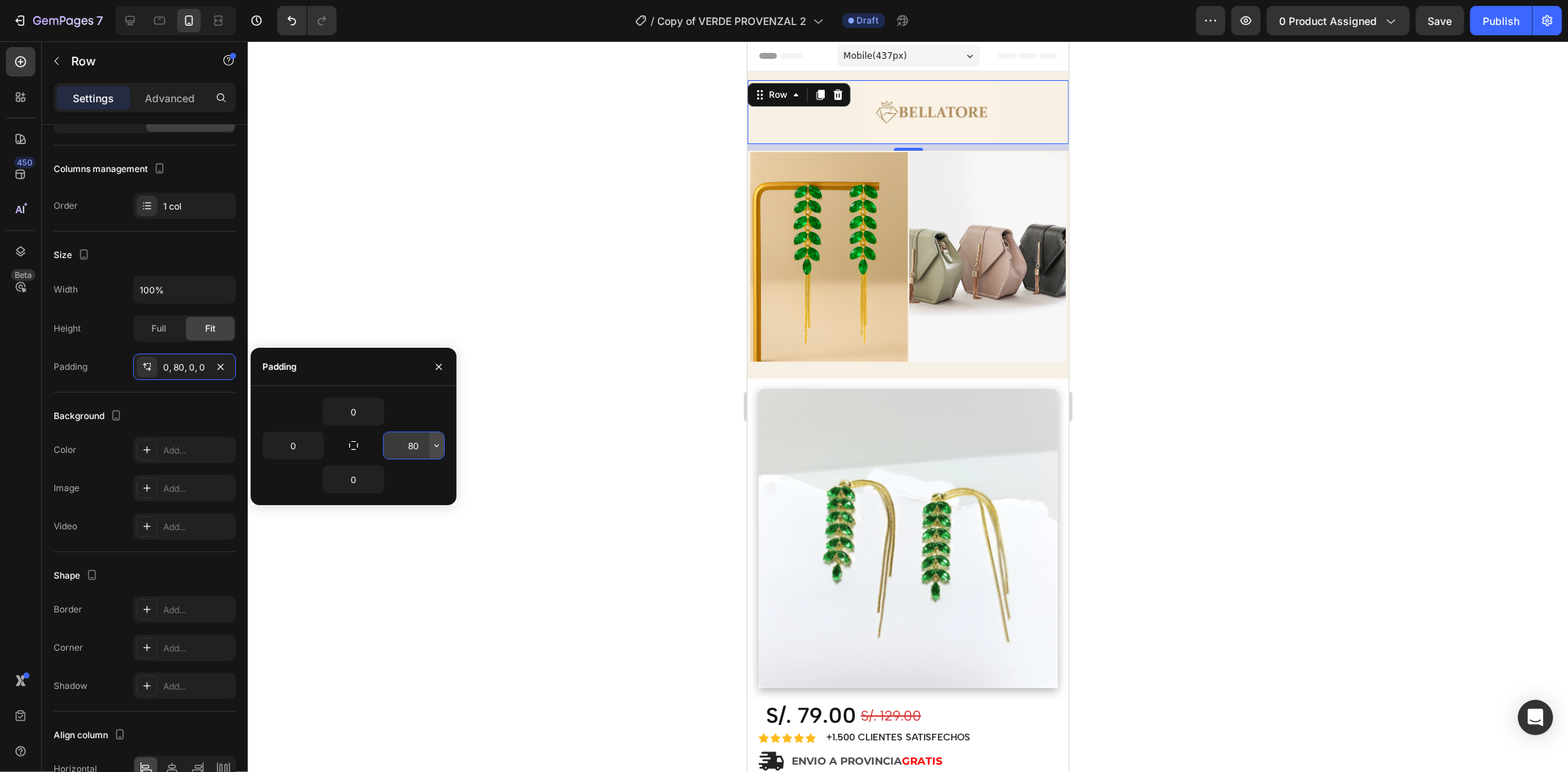
click at [439, 443] on icon "button" at bounding box center [437, 446] width 12 height 12
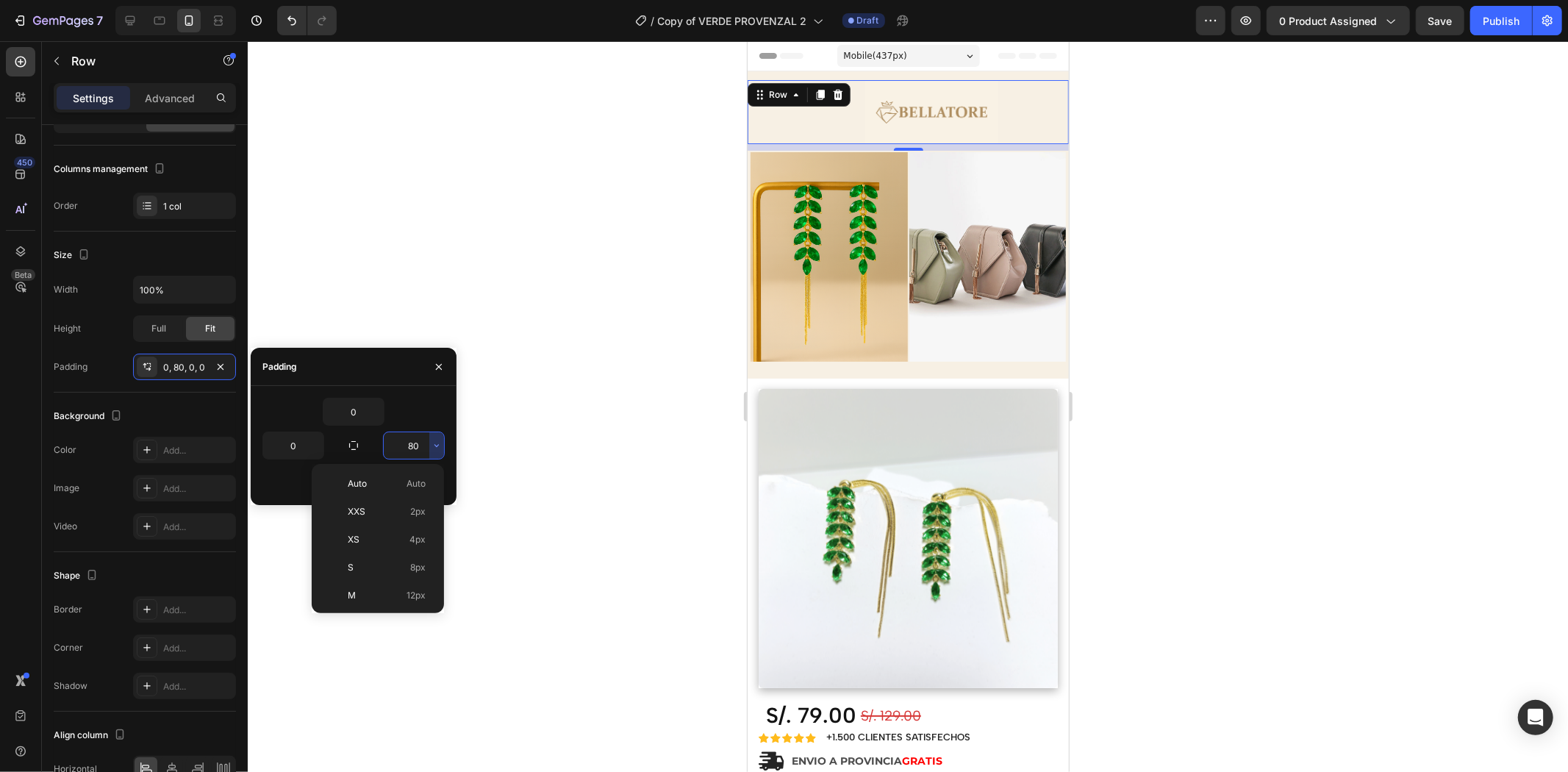
click at [416, 445] on input "80" at bounding box center [413, 446] width 60 height 27
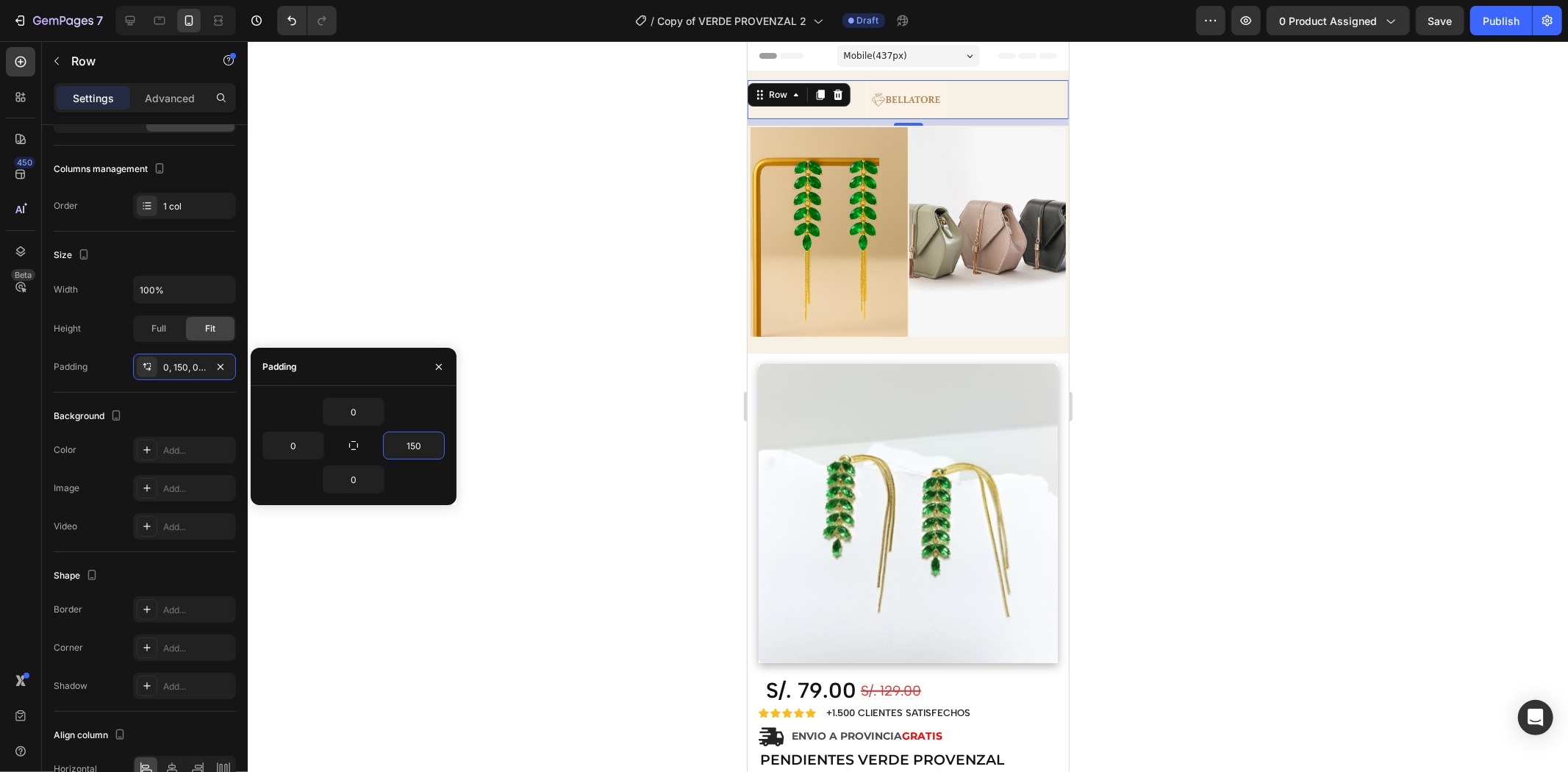
click at [984, 79] on div "Image Row 9" at bounding box center [907, 99] width 321 height 39
click at [976, 96] on div "Image Row 9" at bounding box center [907, 99] width 321 height 39
click at [413, 443] on input "150" at bounding box center [413, 446] width 60 height 27
click at [408, 445] on input "150" at bounding box center [413, 446] width 60 height 27
click at [410, 447] on input "150" at bounding box center [413, 446] width 60 height 27
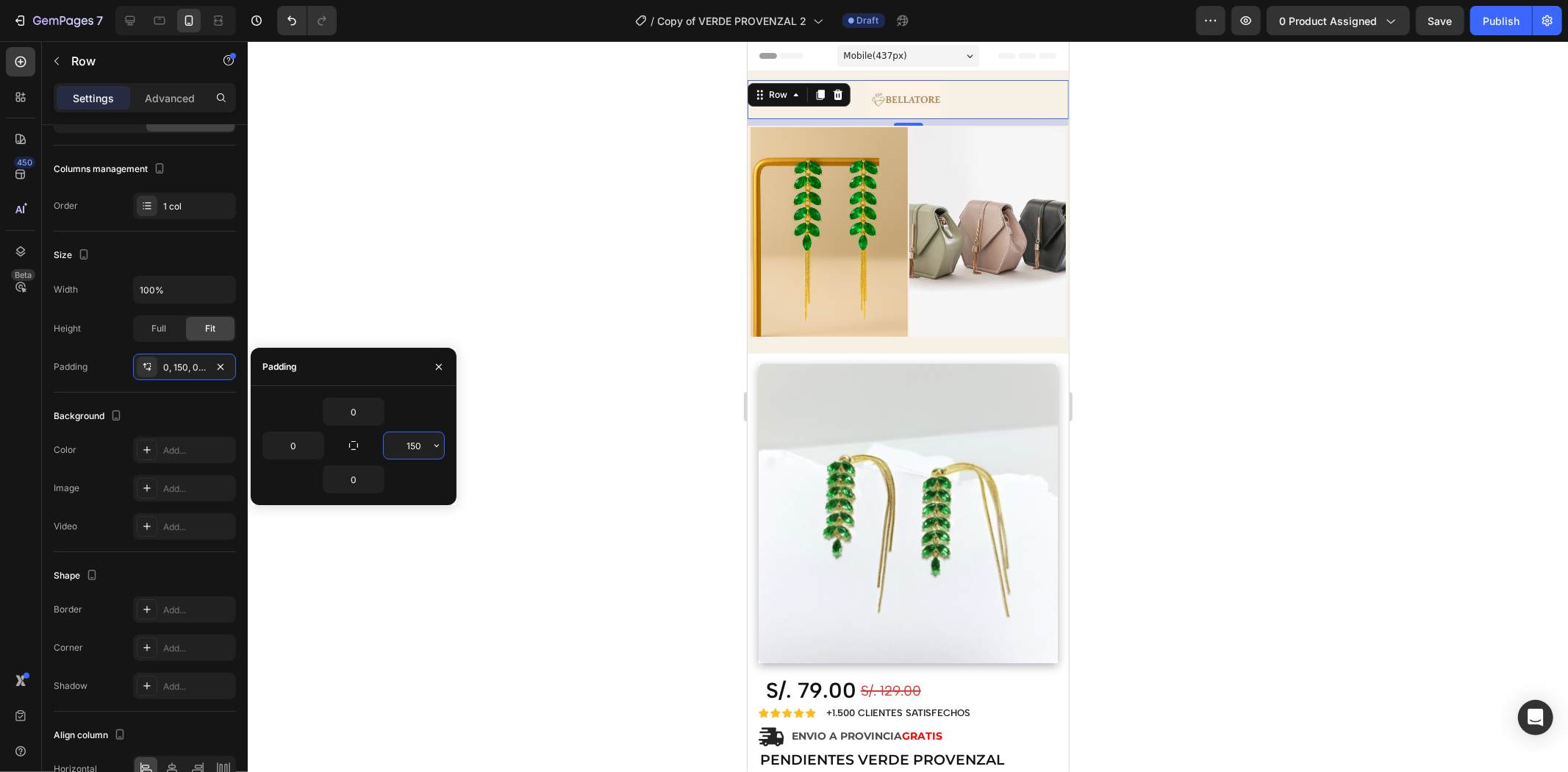
click at [414, 447] on input "150" at bounding box center [413, 446] width 60 height 27
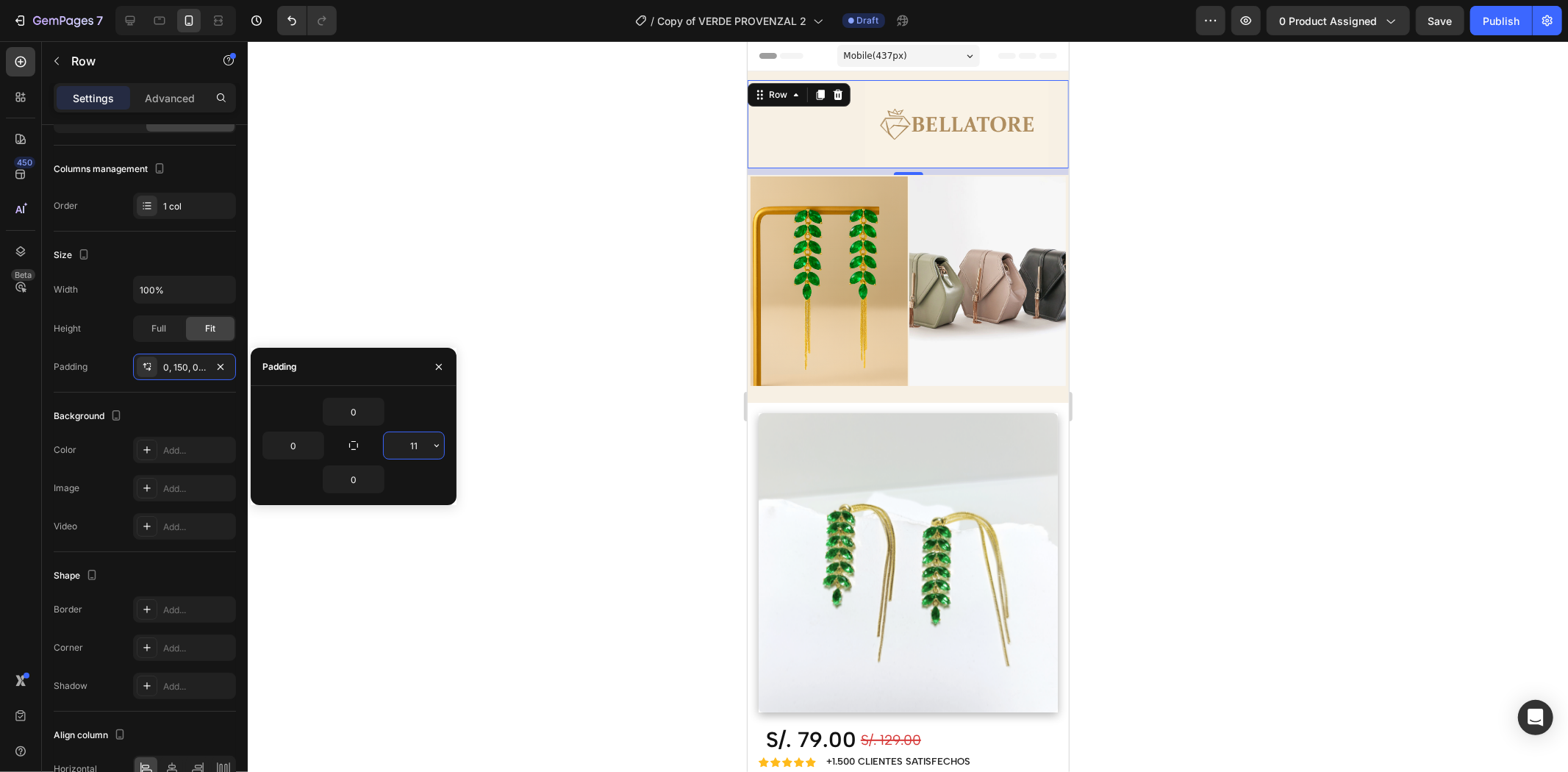
type input "1"
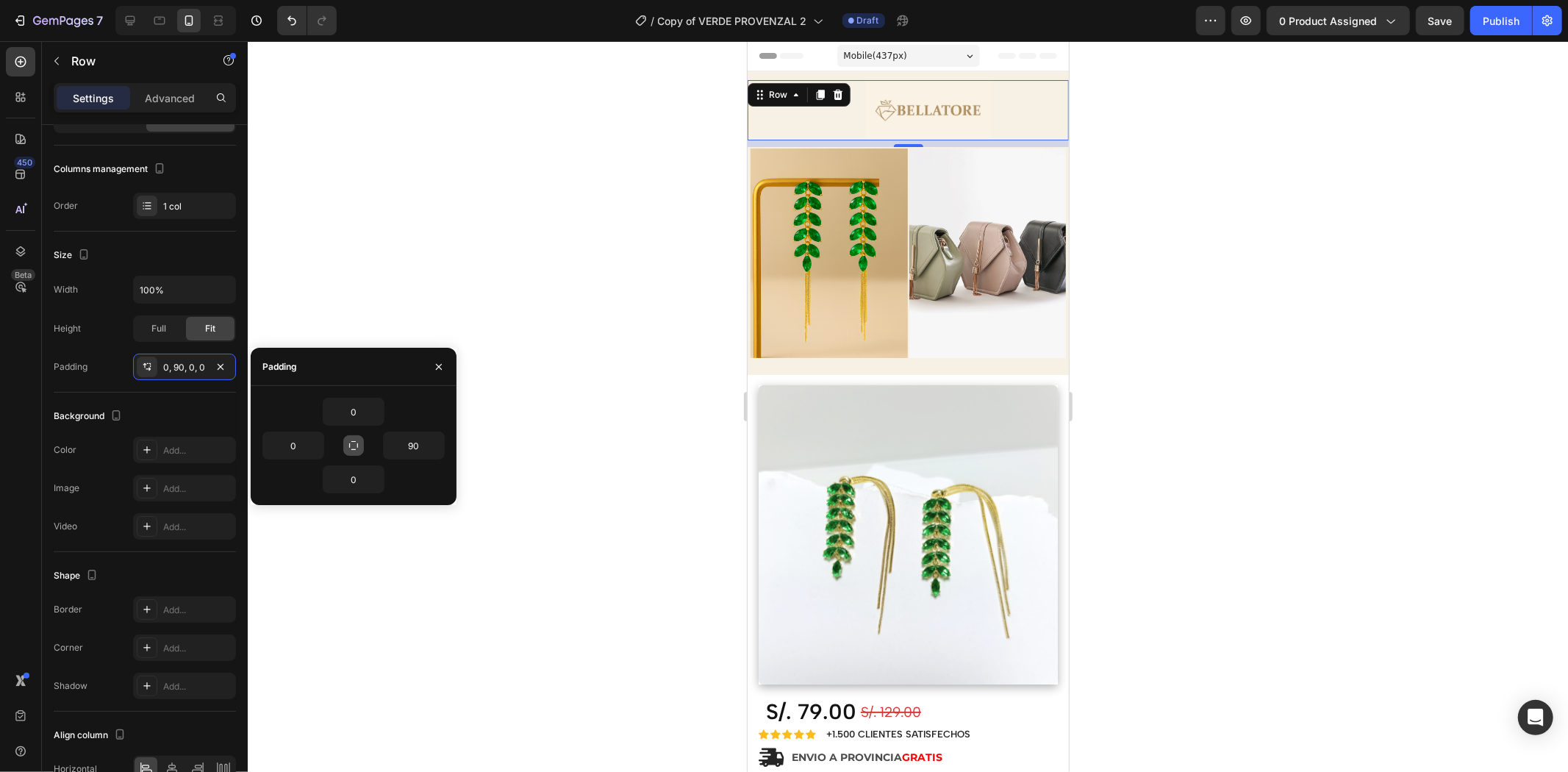
click at [353, 443] on icon "button" at bounding box center [353, 446] width 12 height 12
type input "0"
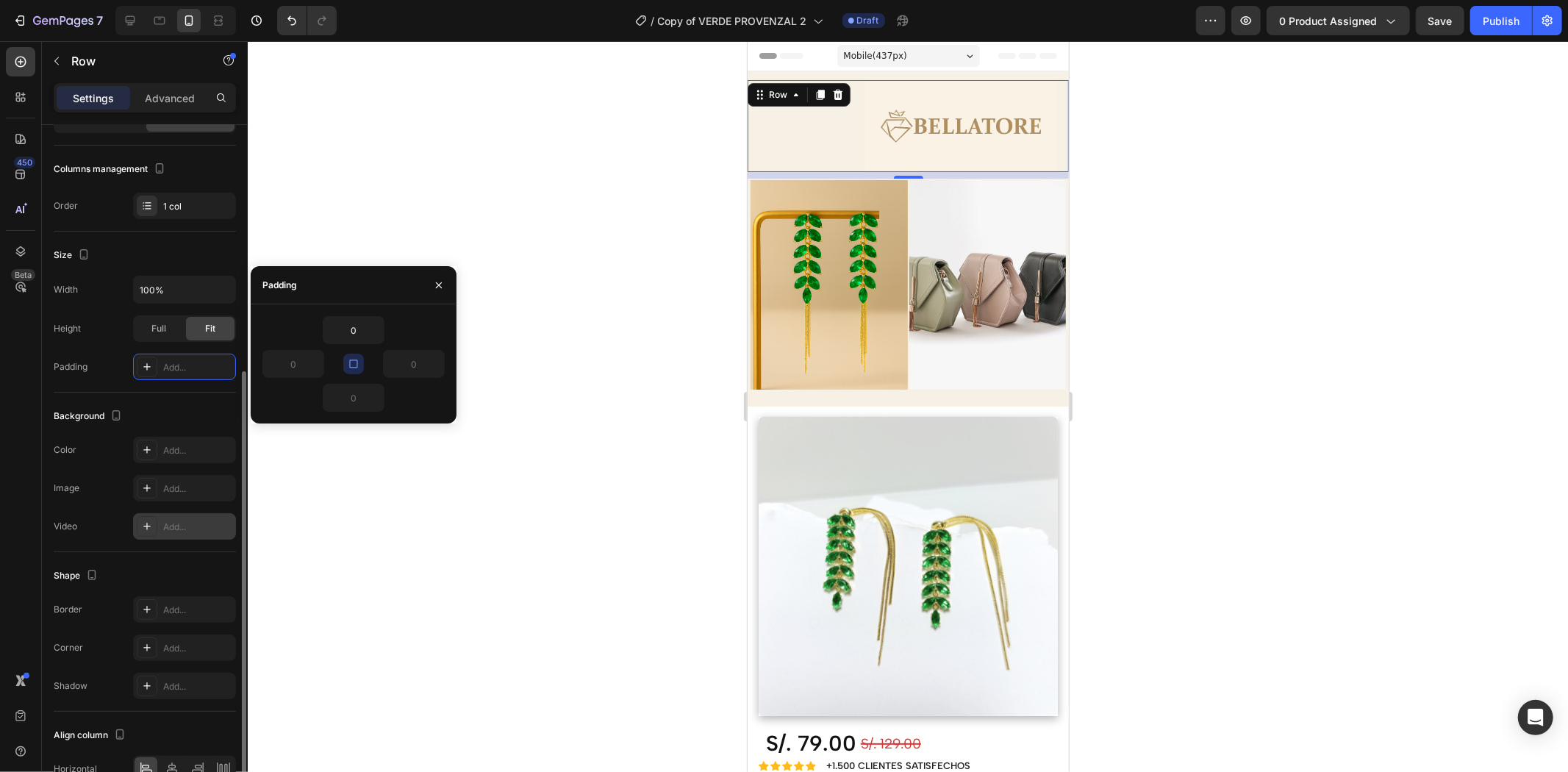
scroll to position [216, 0]
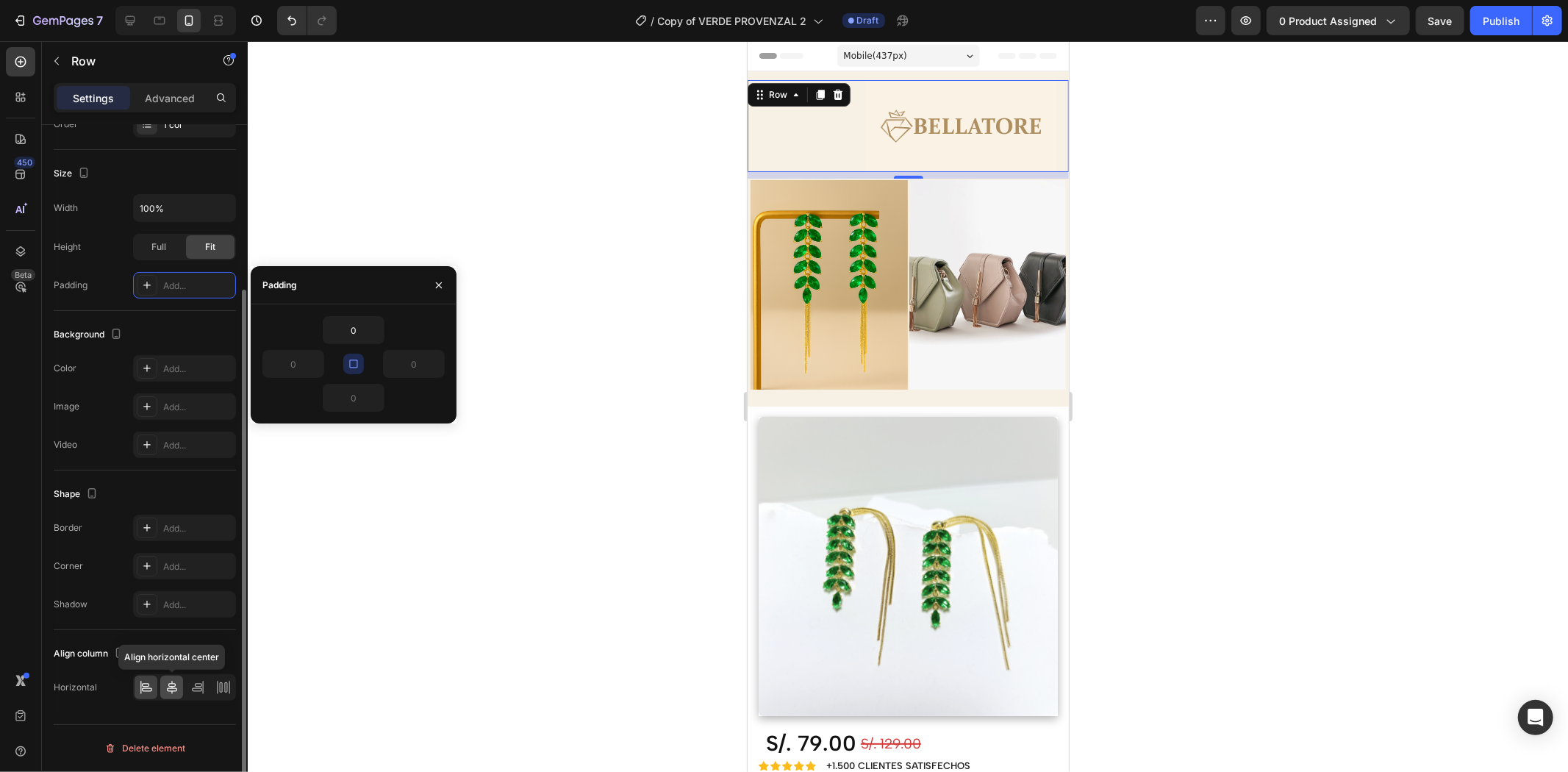
click at [171, 685] on icon at bounding box center [172, 688] width 15 height 15
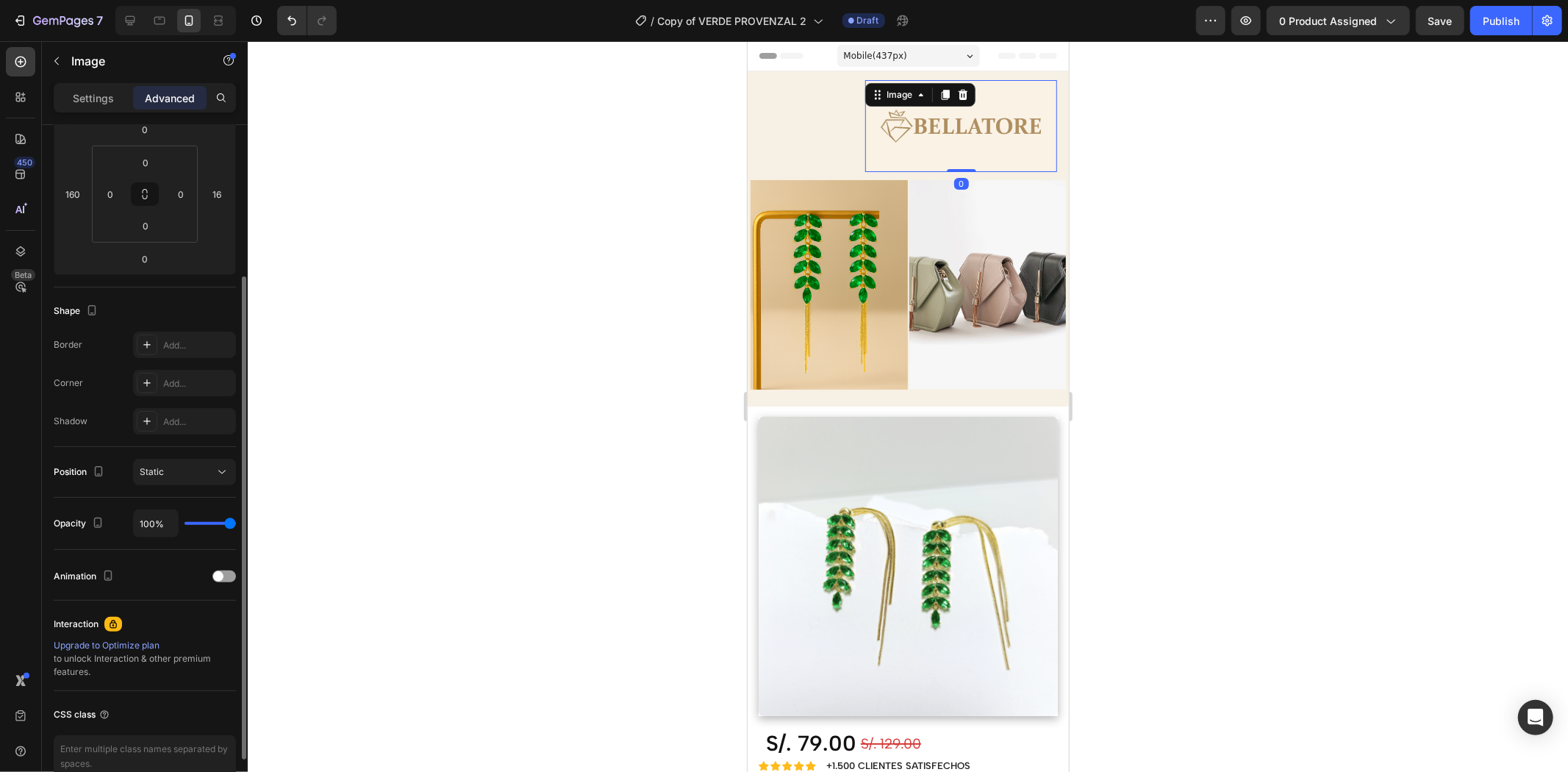
click at [945, 118] on img at bounding box center [960, 125] width 192 height 92
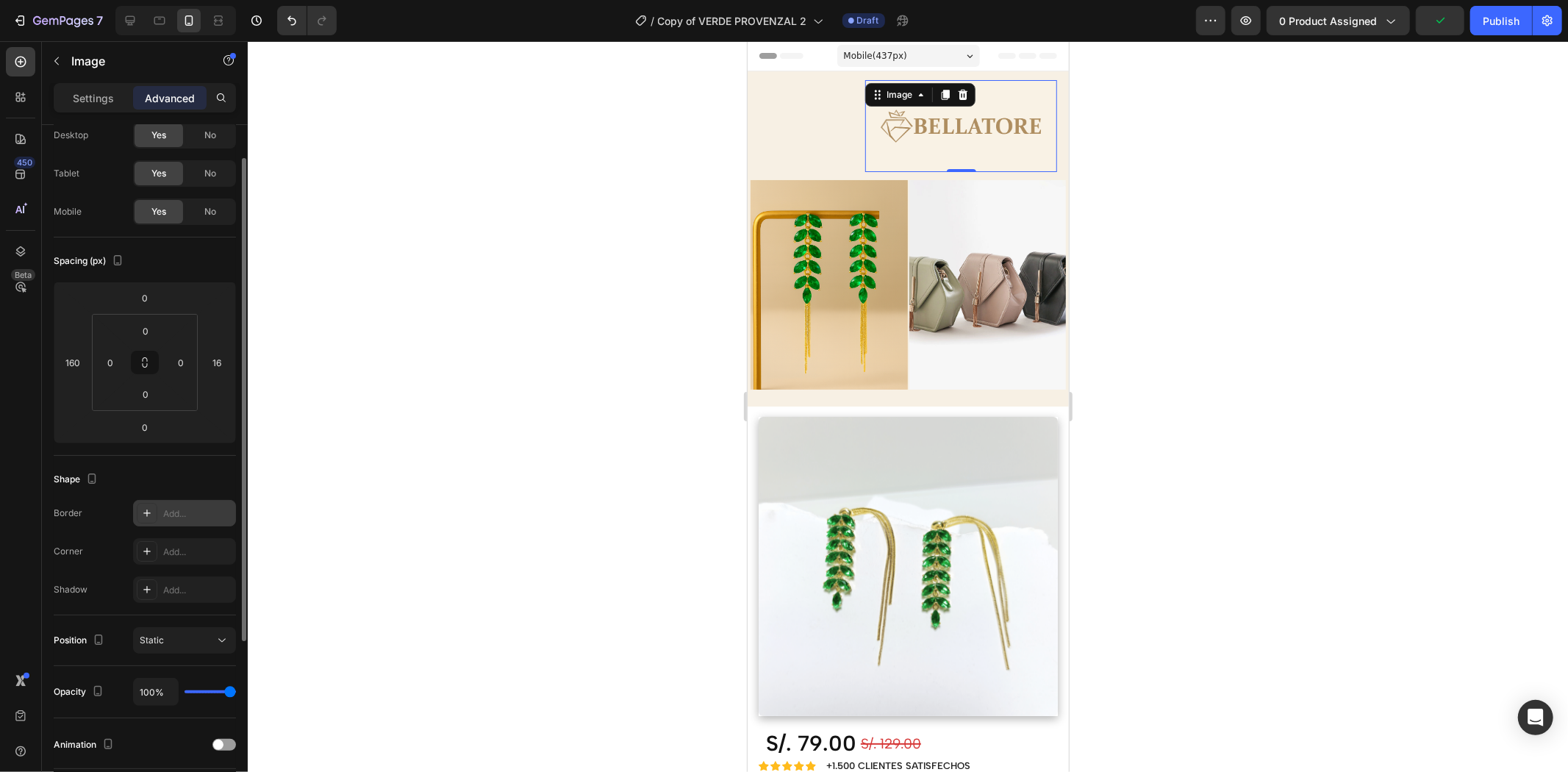
scroll to position [0, 0]
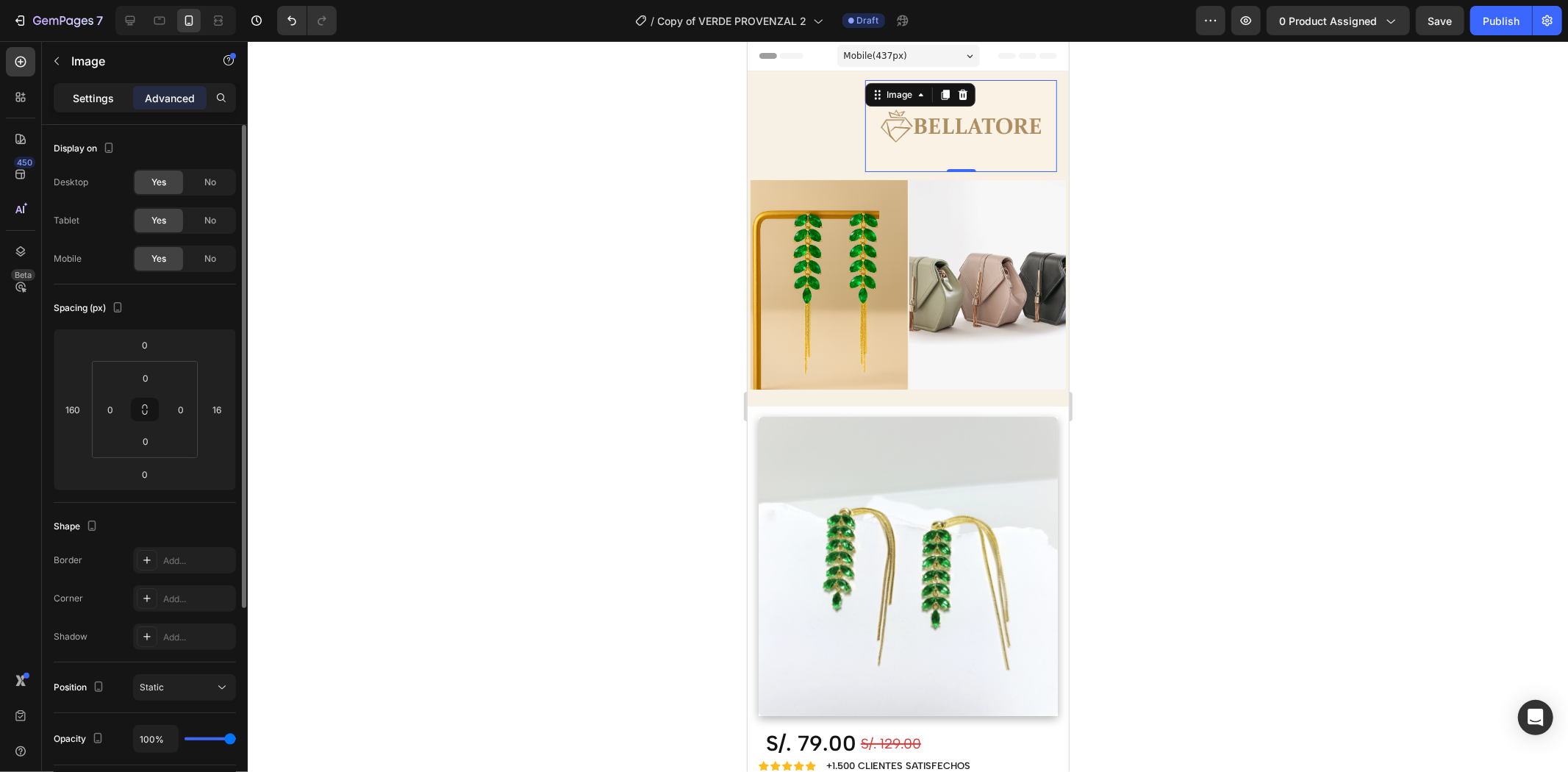
click at [92, 97] on p "Settings" at bounding box center [93, 98] width 41 height 16
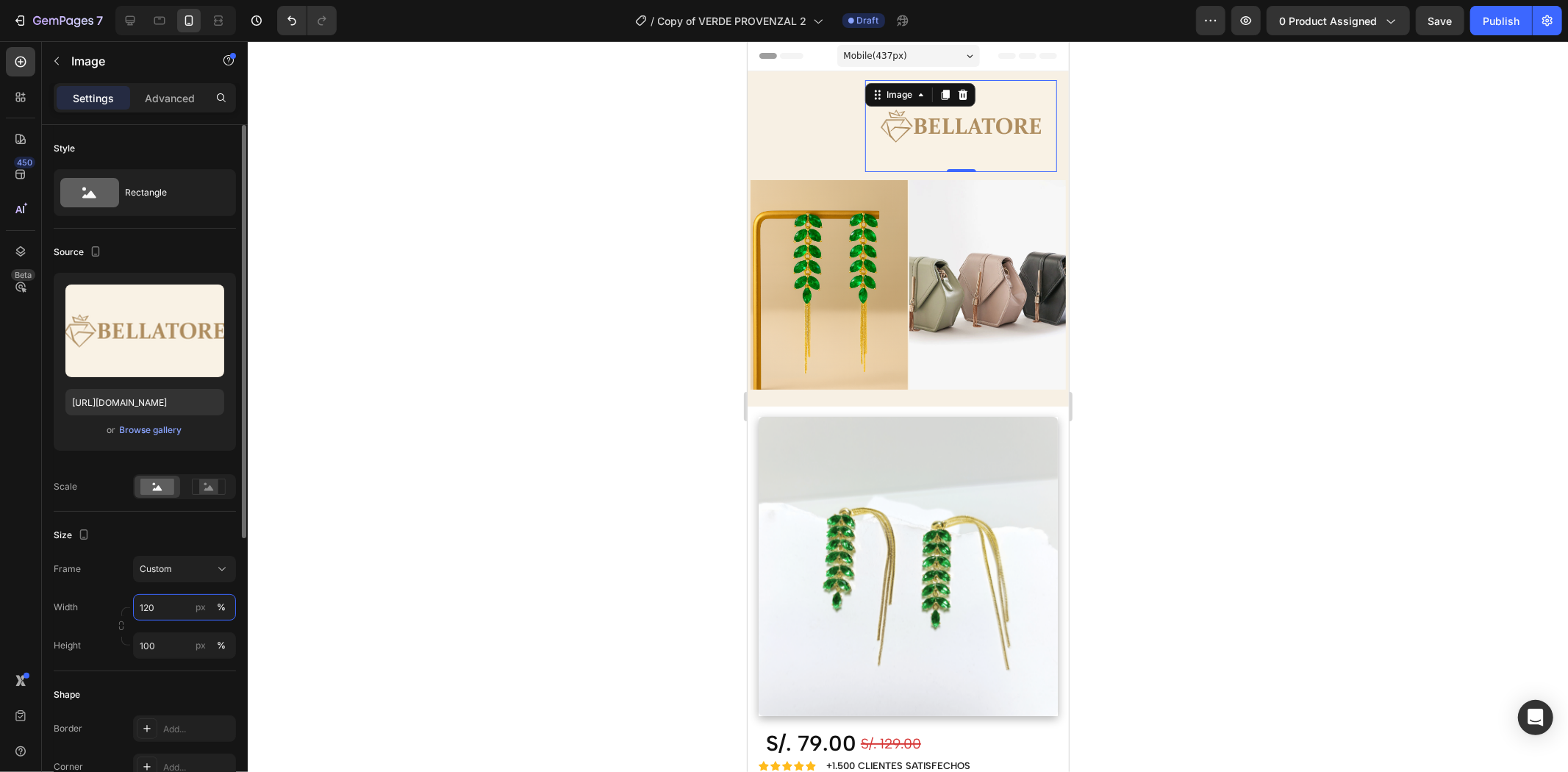
click at [178, 610] on input "120" at bounding box center [184, 608] width 103 height 27
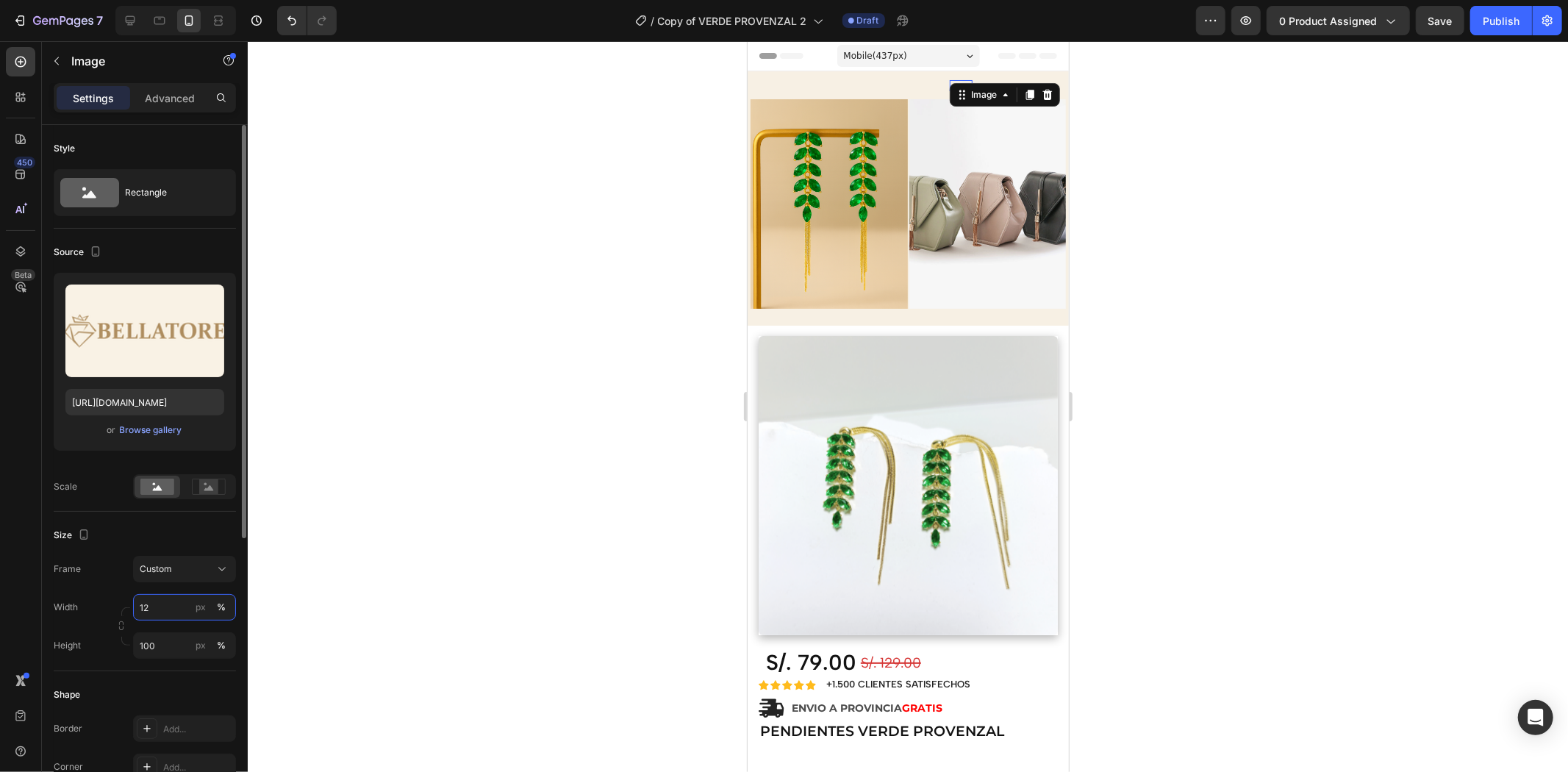
type input "1"
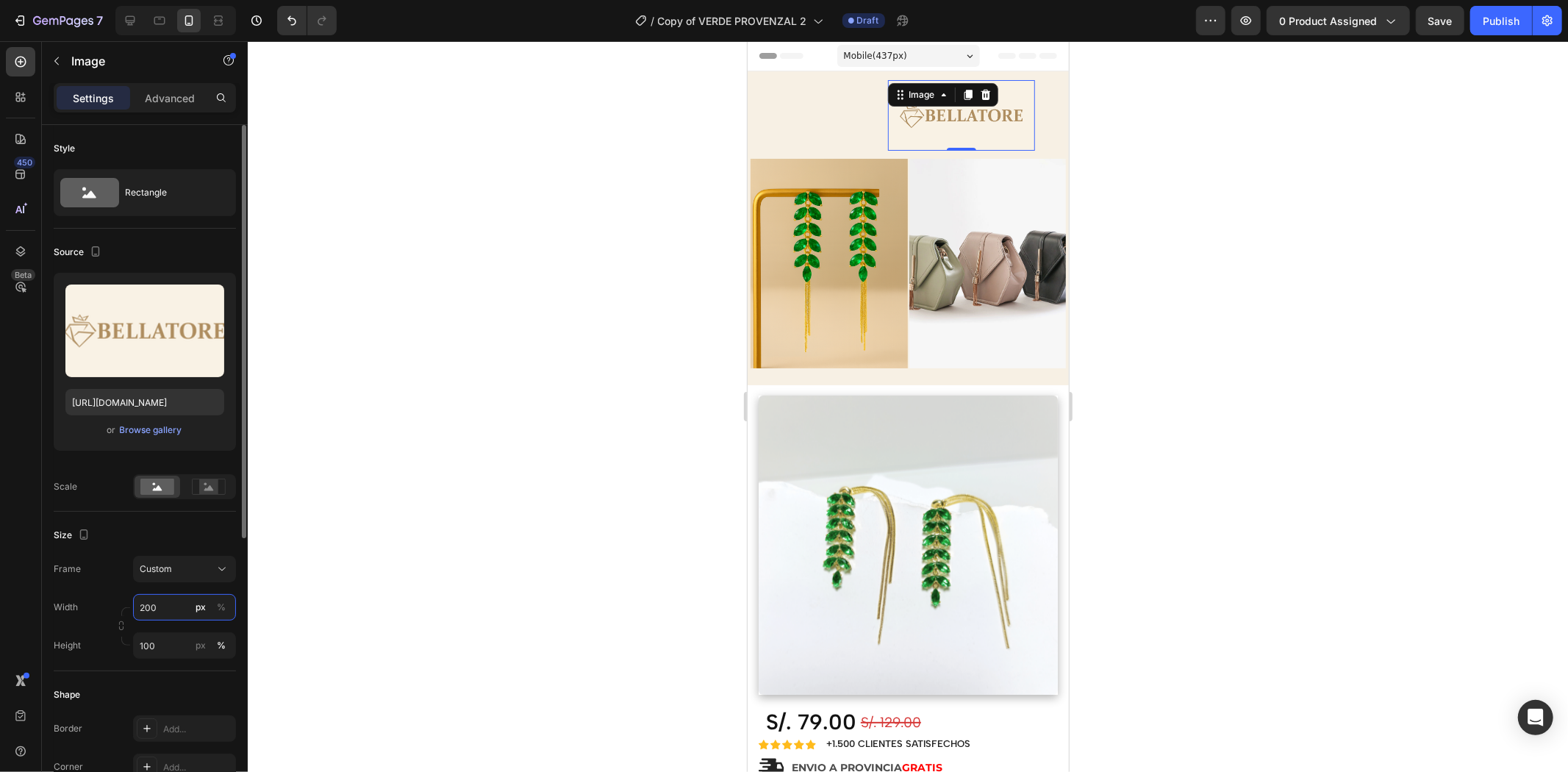
scroll to position [81, 0]
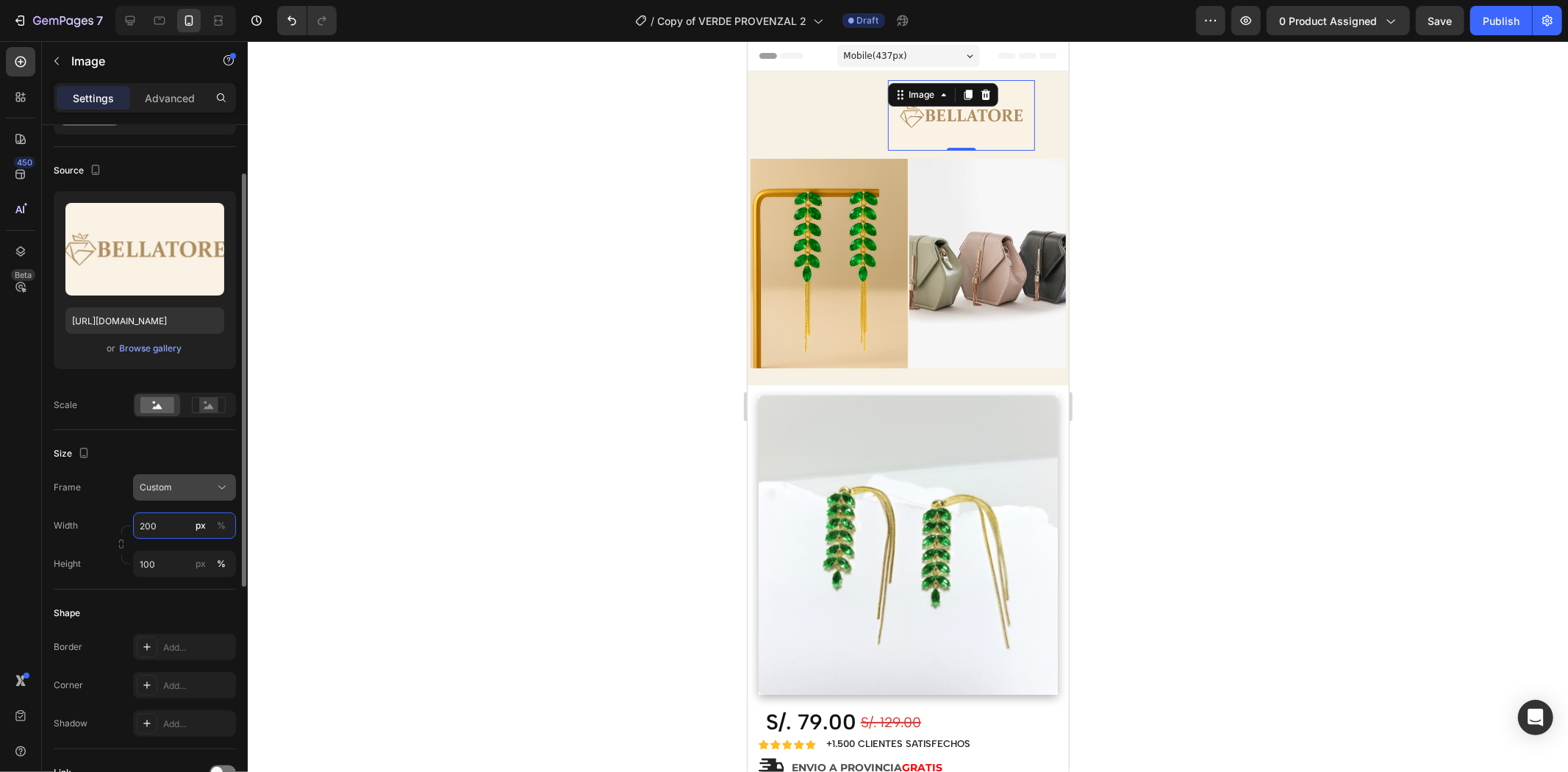
type input "200"
click at [193, 486] on div "Custom" at bounding box center [176, 488] width 72 height 13
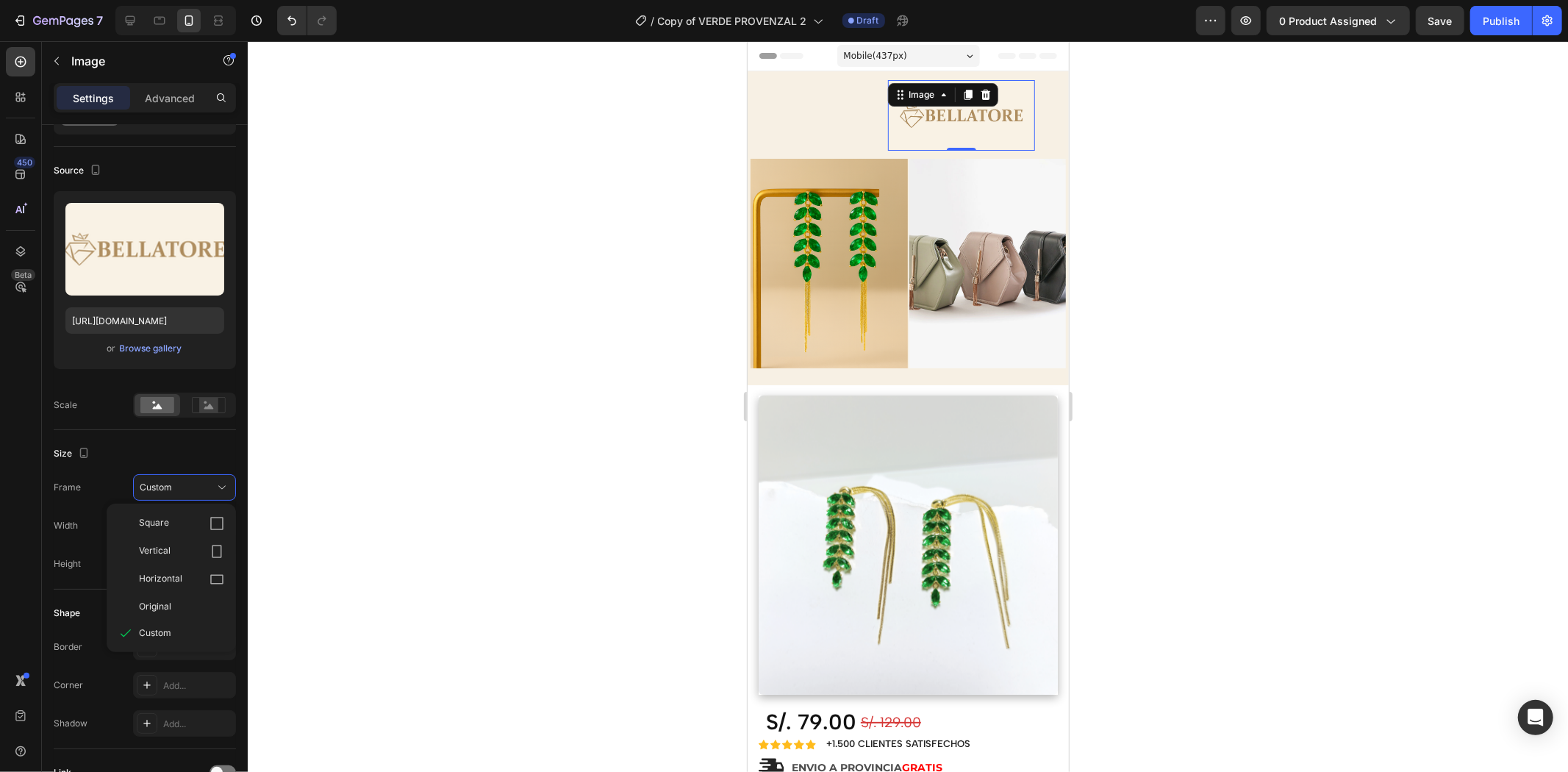
click at [35, 548] on div "450 Beta" at bounding box center [21, 407] width 42 height 731
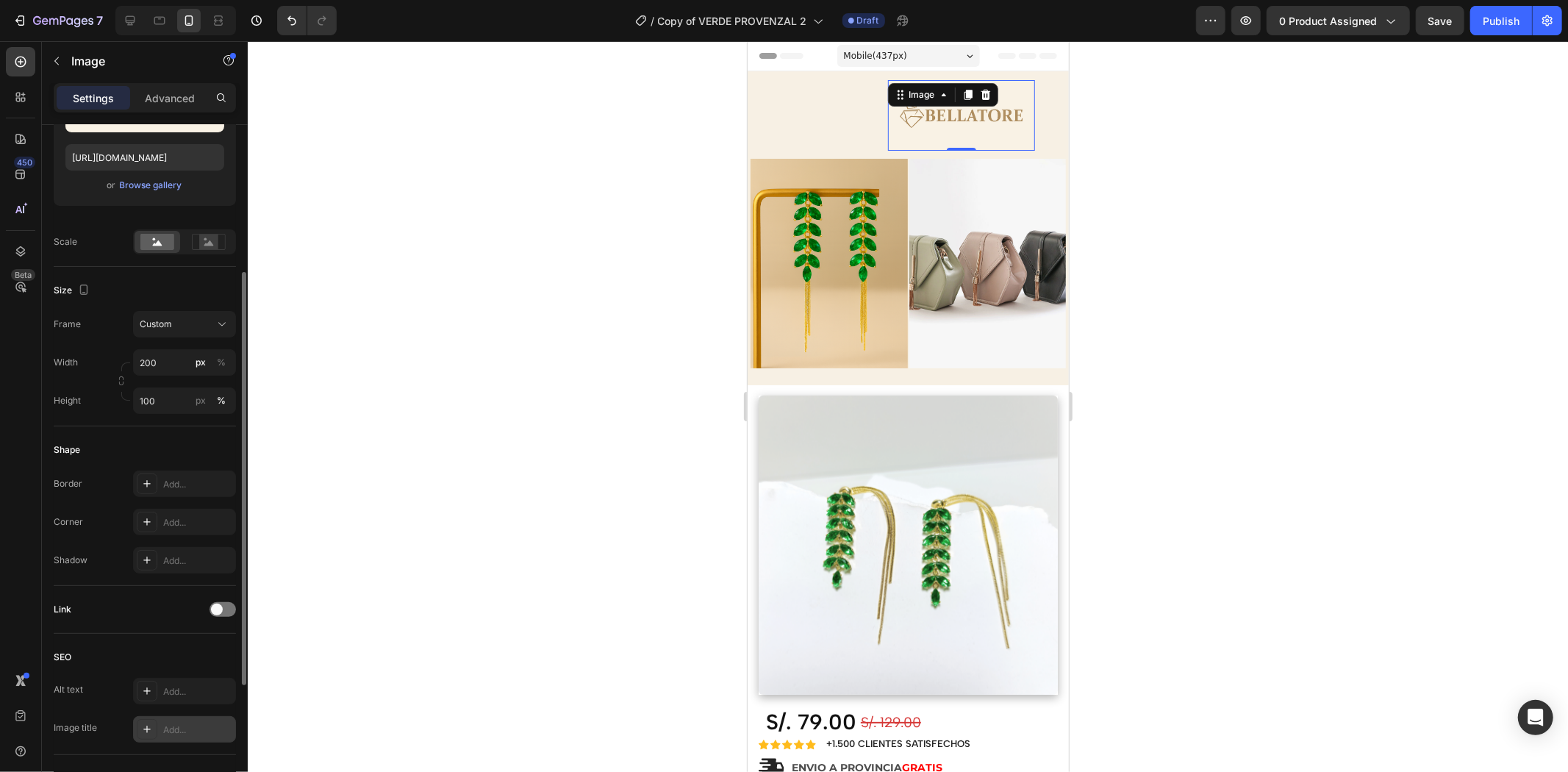
scroll to position [458, 0]
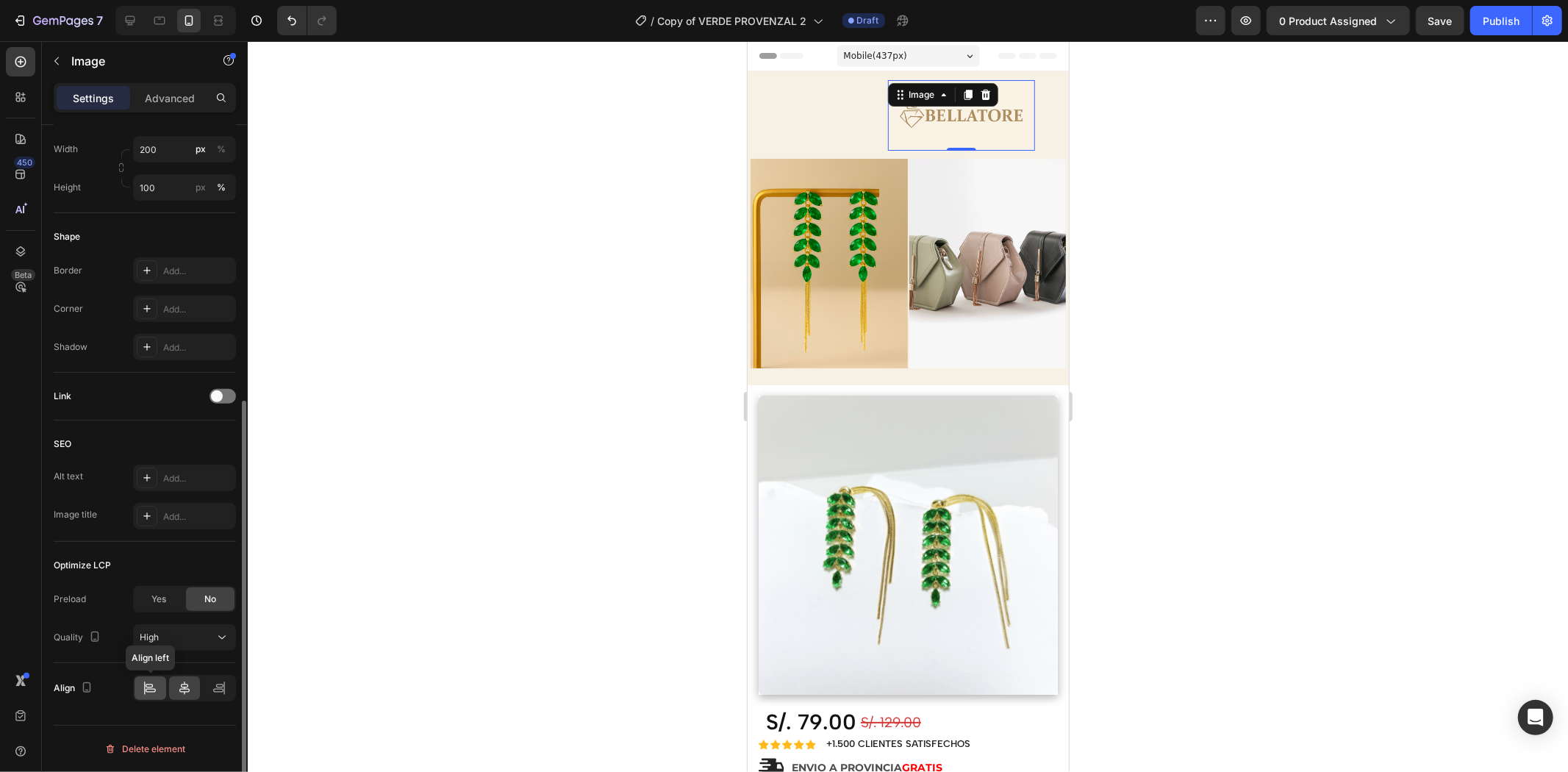
click at [155, 689] on icon at bounding box center [151, 691] width 10 height 4
click at [212, 682] on icon at bounding box center [219, 688] width 15 height 15
click at [181, 685] on icon at bounding box center [184, 688] width 10 height 13
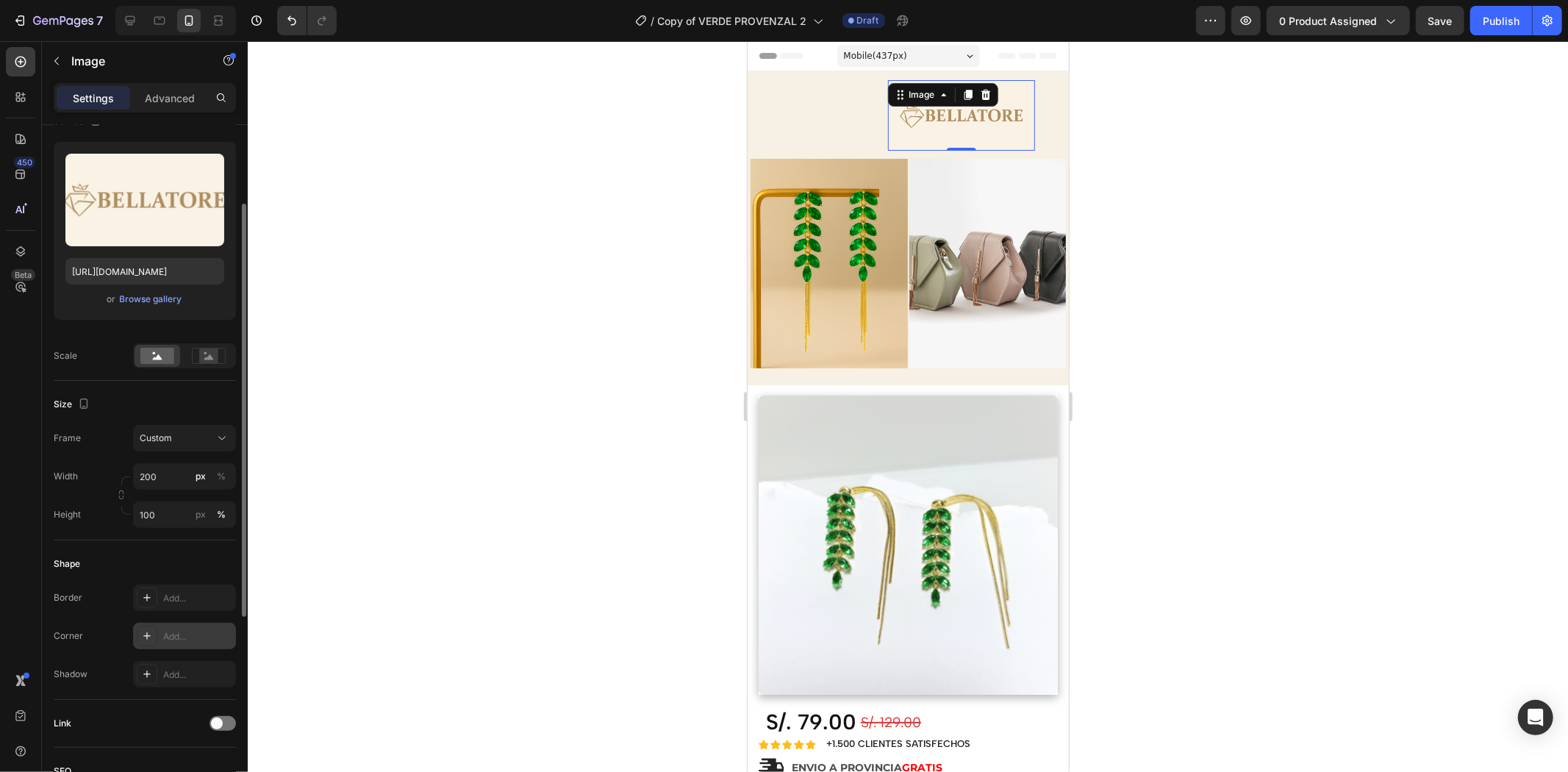
scroll to position [0, 0]
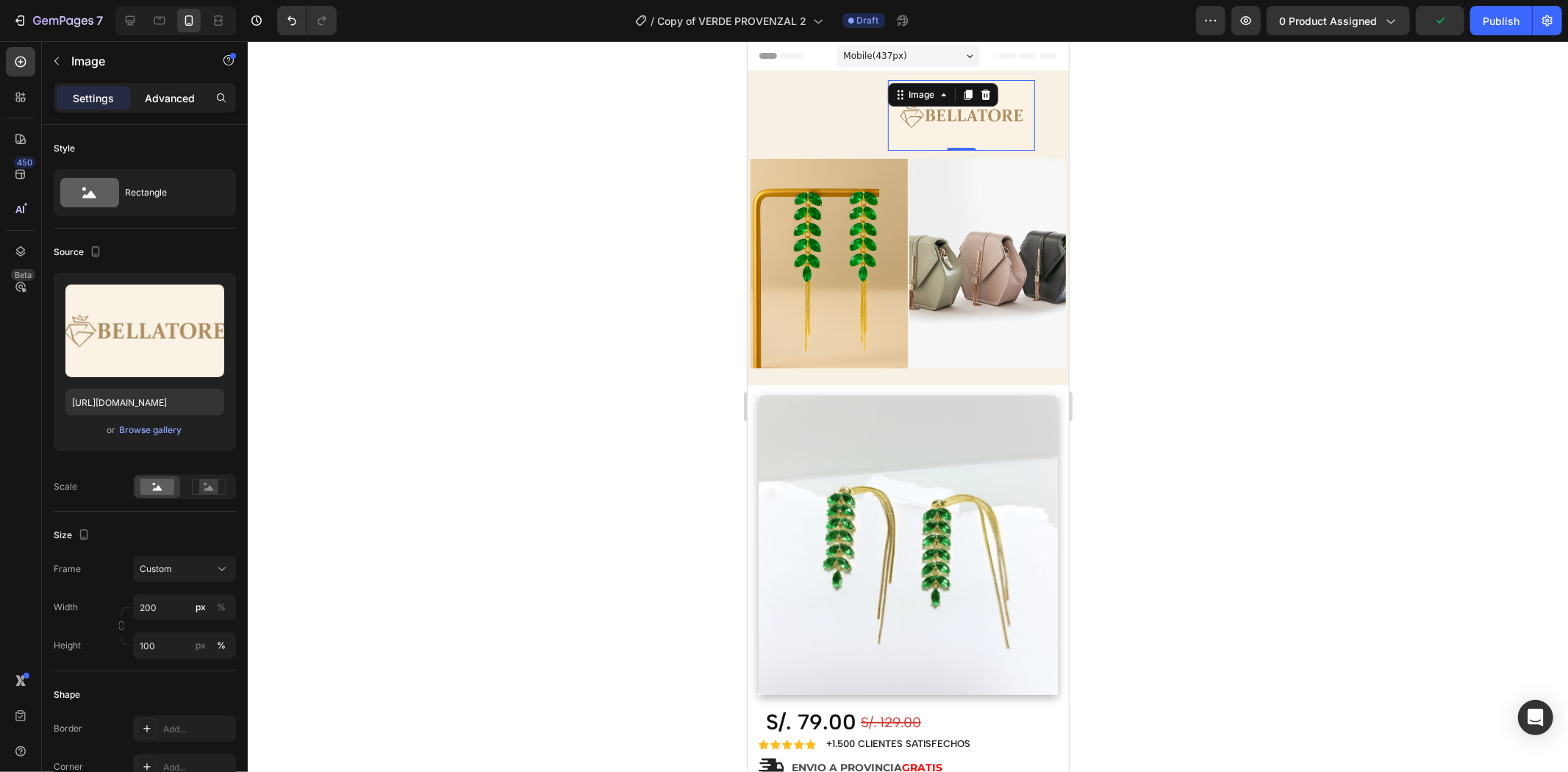
click at [180, 93] on p "Advanced" at bounding box center [170, 98] width 50 height 16
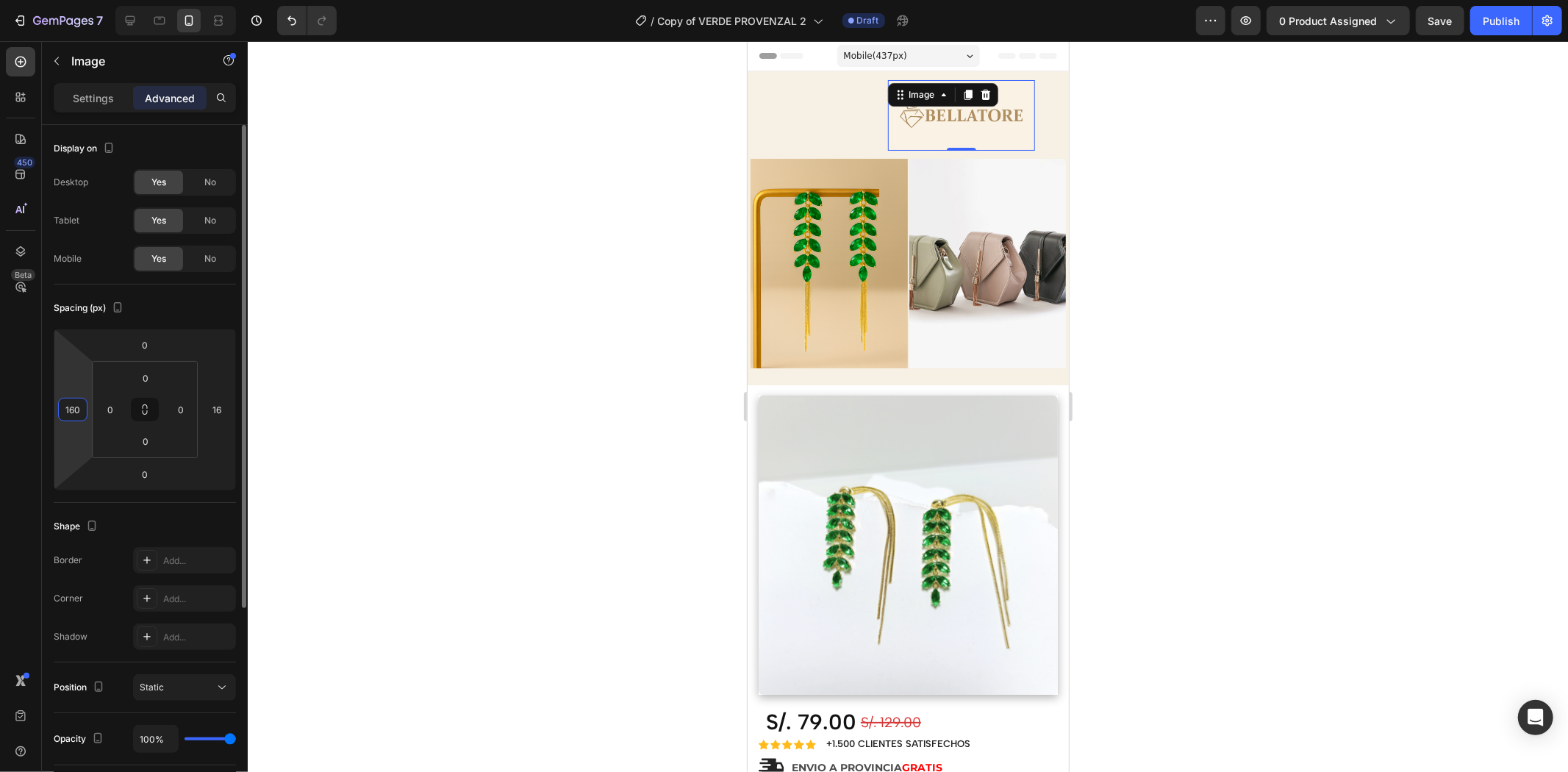
click at [71, 414] on input "160" at bounding box center [73, 410] width 22 height 22
click at [76, 406] on input "160" at bounding box center [73, 410] width 22 height 22
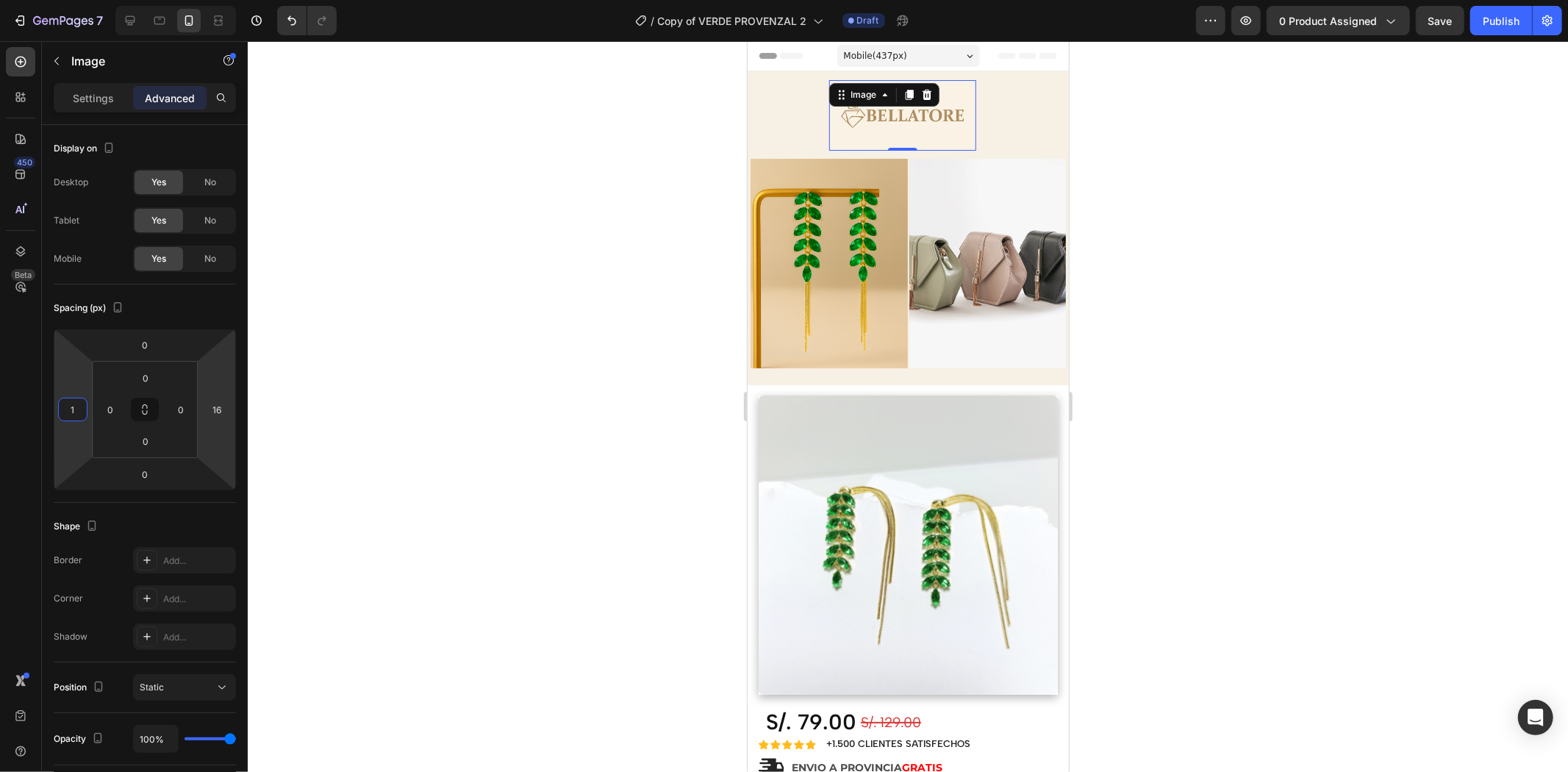
type input "14"
click at [1062, 276] on div at bounding box center [907, 407] width 1321 height 731
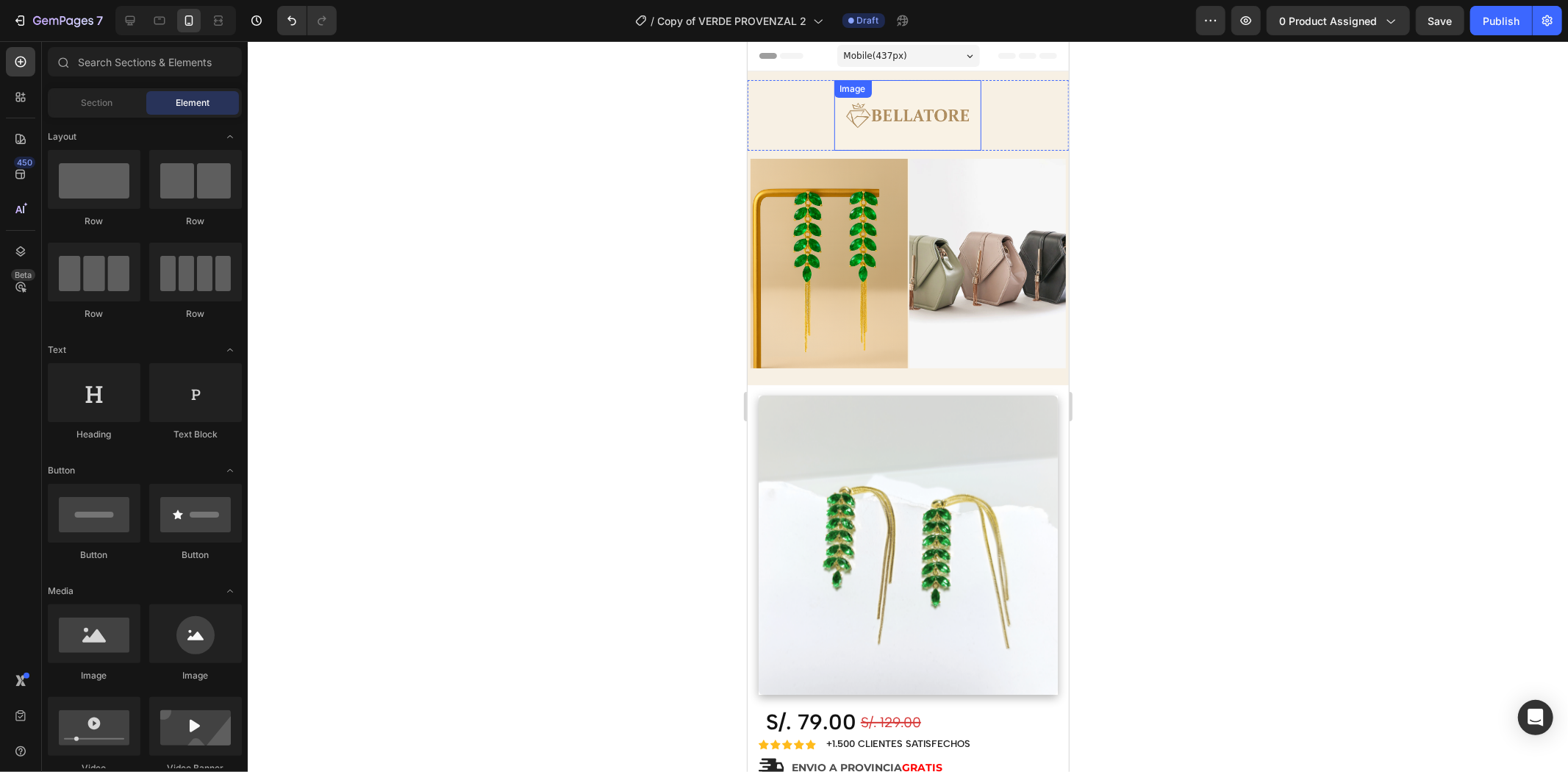
click at [931, 114] on img at bounding box center [907, 114] width 147 height 70
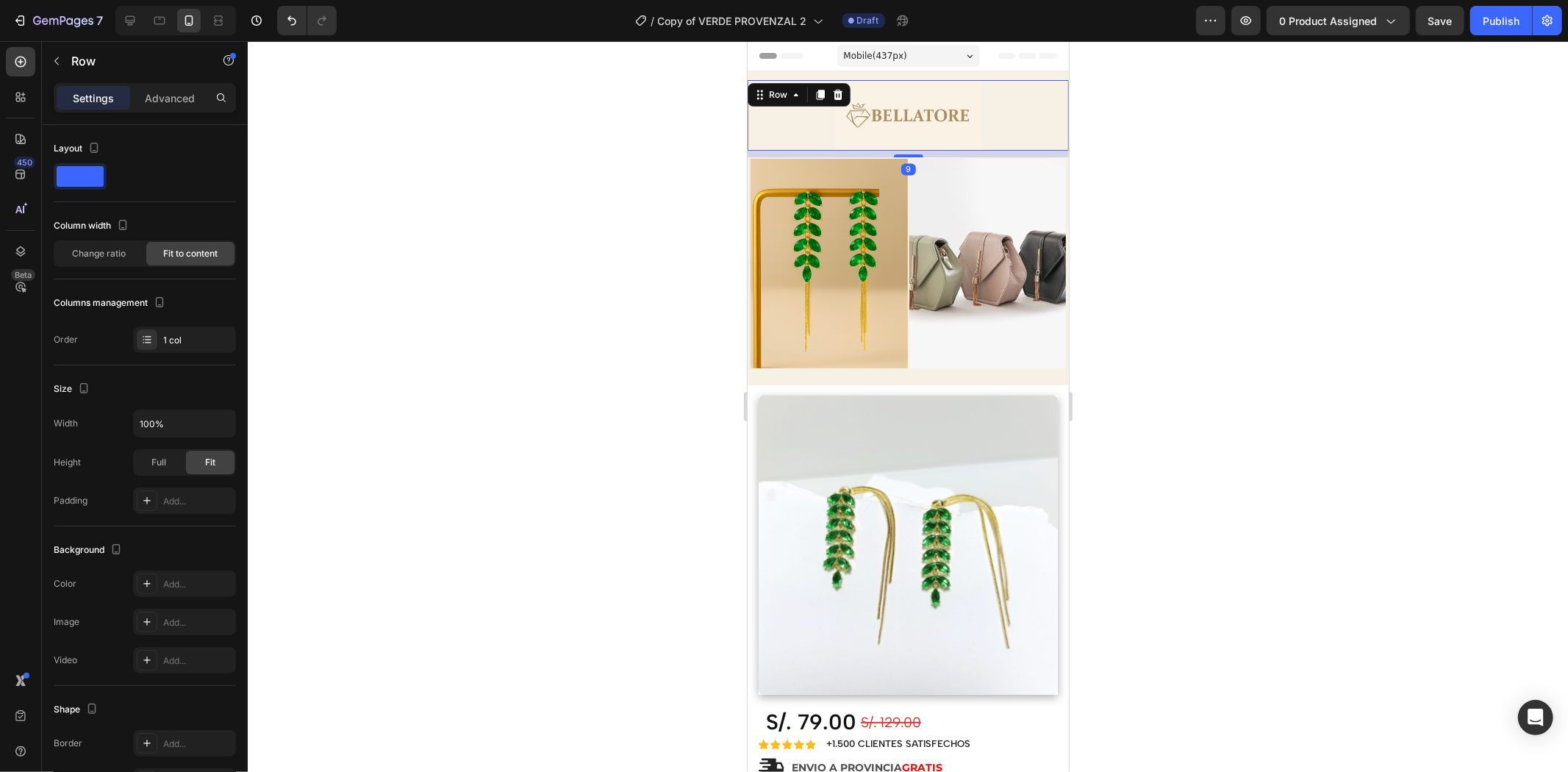
click at [1014, 89] on div "Image Row 9" at bounding box center [907, 114] width 321 height 70
click at [1019, 74] on div "Section 1" at bounding box center [1044, 79] width 50 height 18
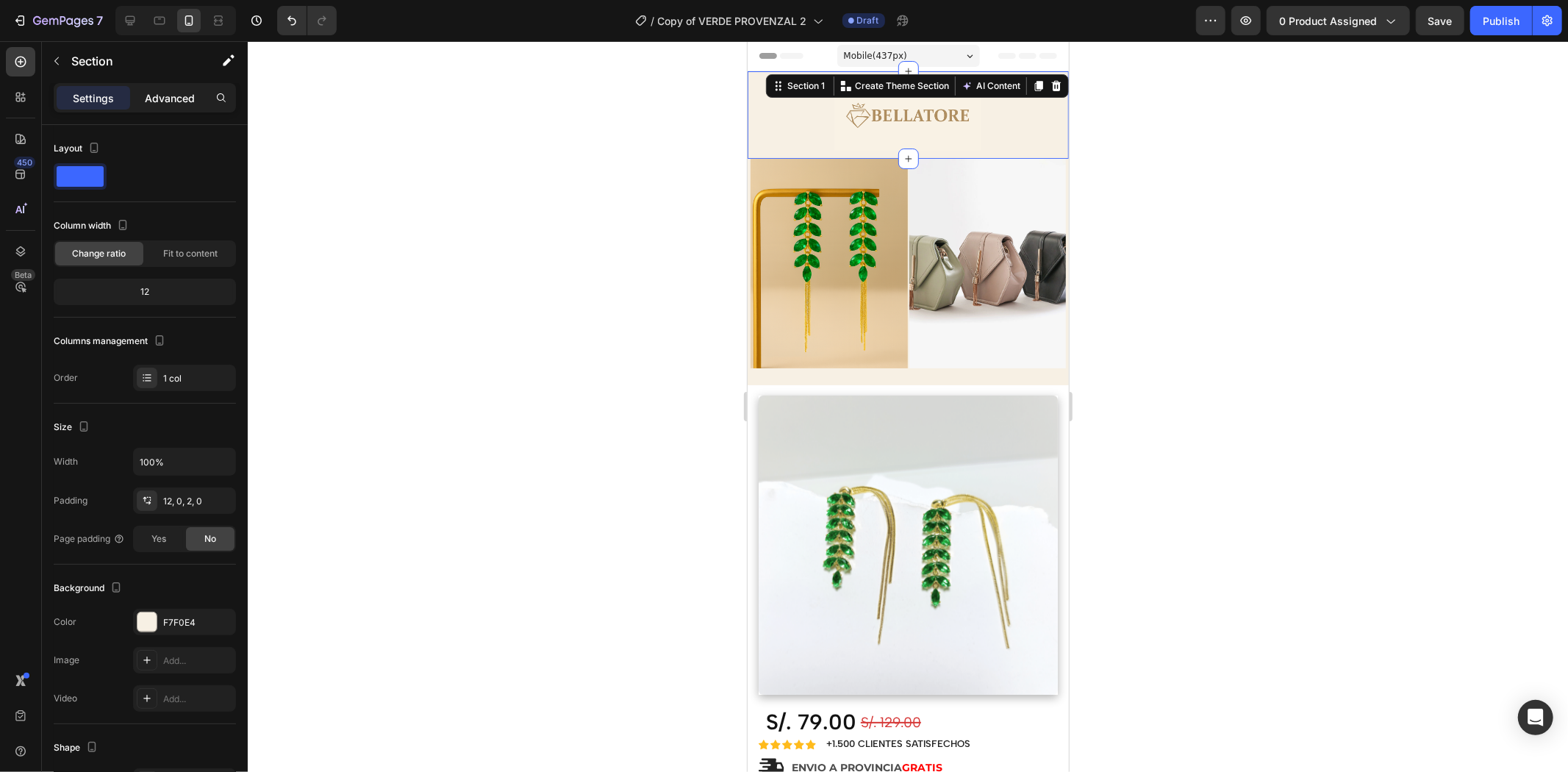
click at [173, 91] on p "Advanced" at bounding box center [170, 98] width 50 height 16
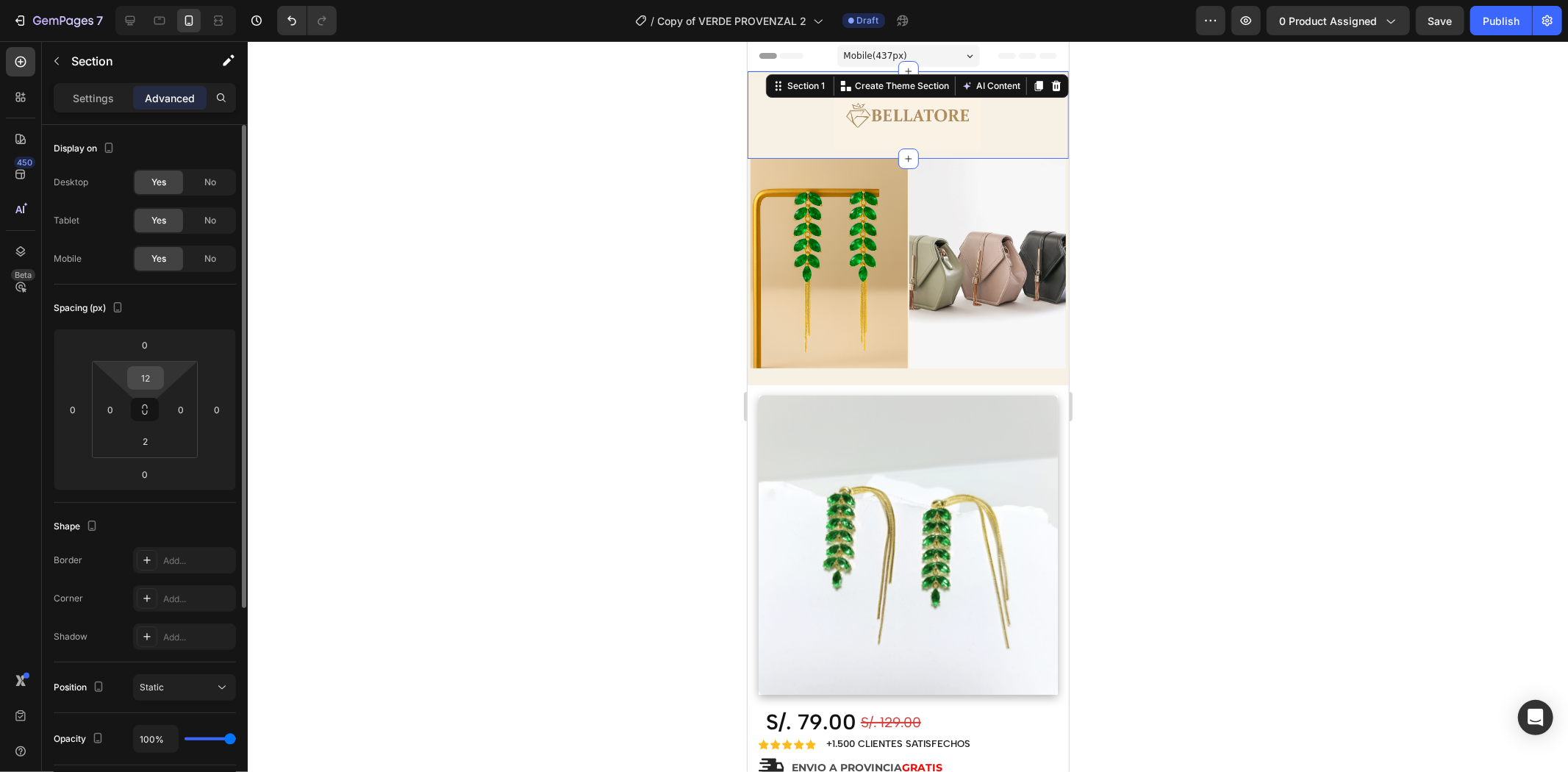
click at [146, 371] on input "12" at bounding box center [146, 378] width 30 height 22
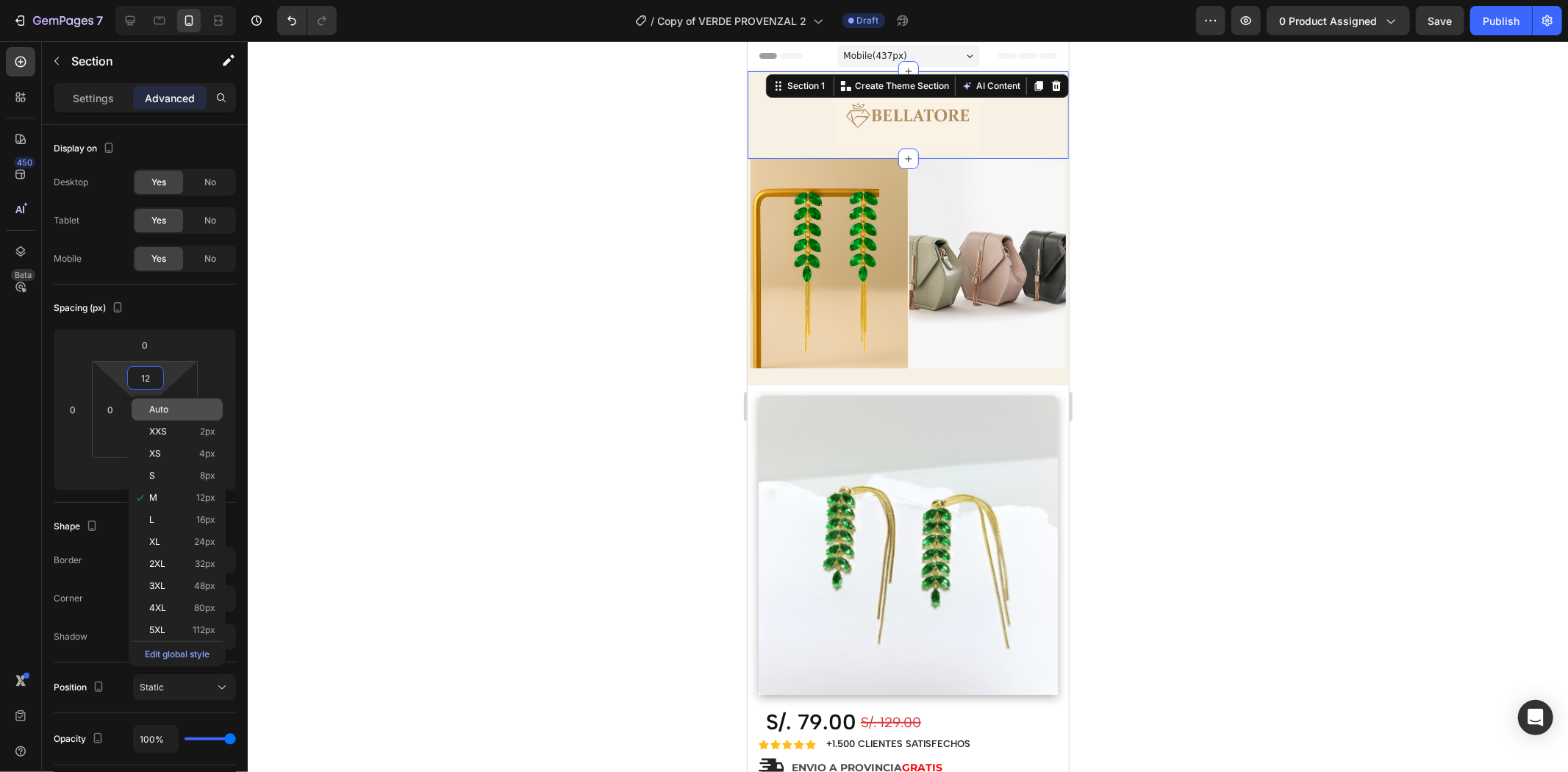
click at [164, 408] on span "Auto" at bounding box center [159, 410] width 19 height 10
type input "Auto"
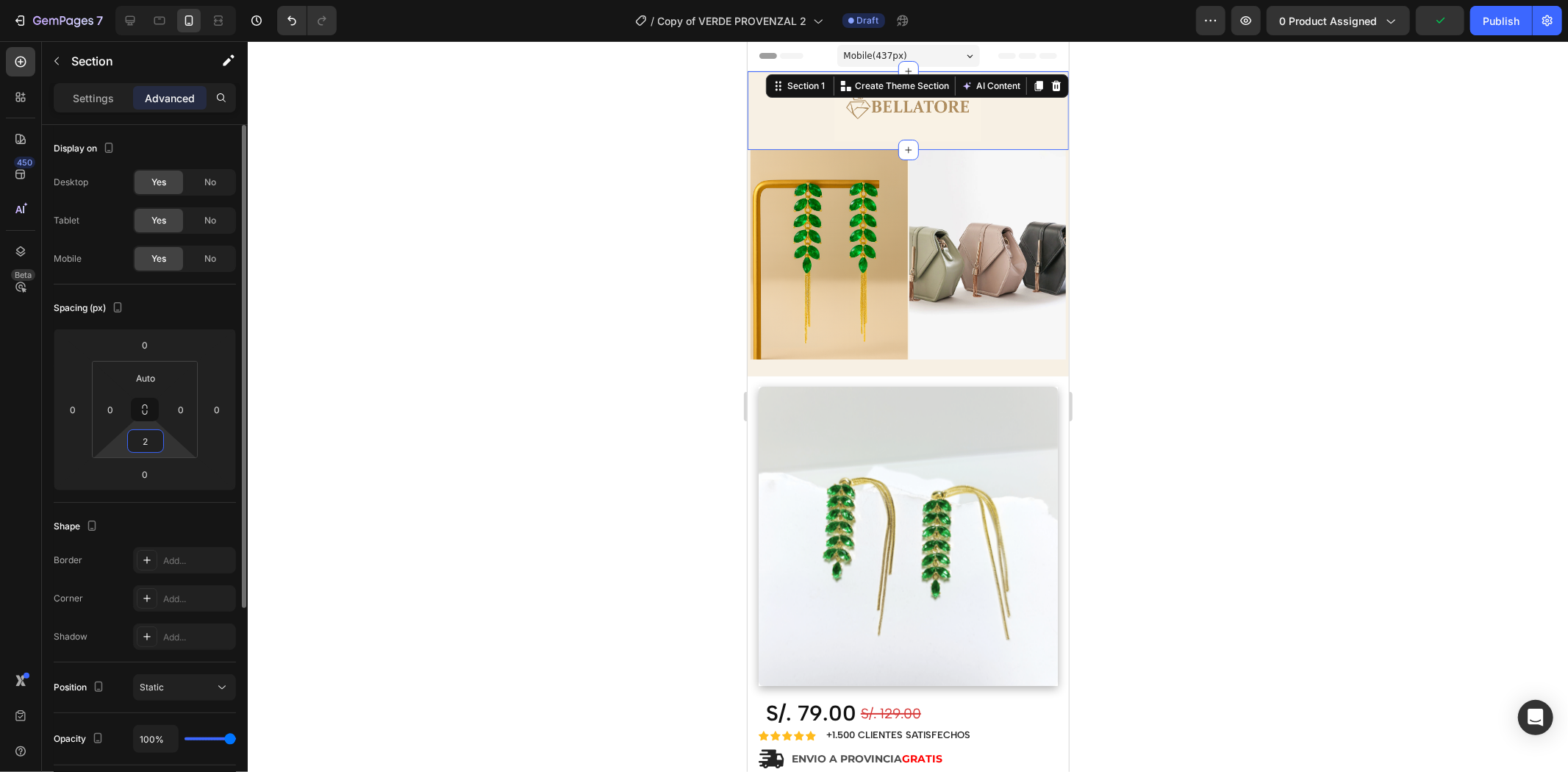
click at [151, 443] on input "2" at bounding box center [146, 442] width 30 height 22
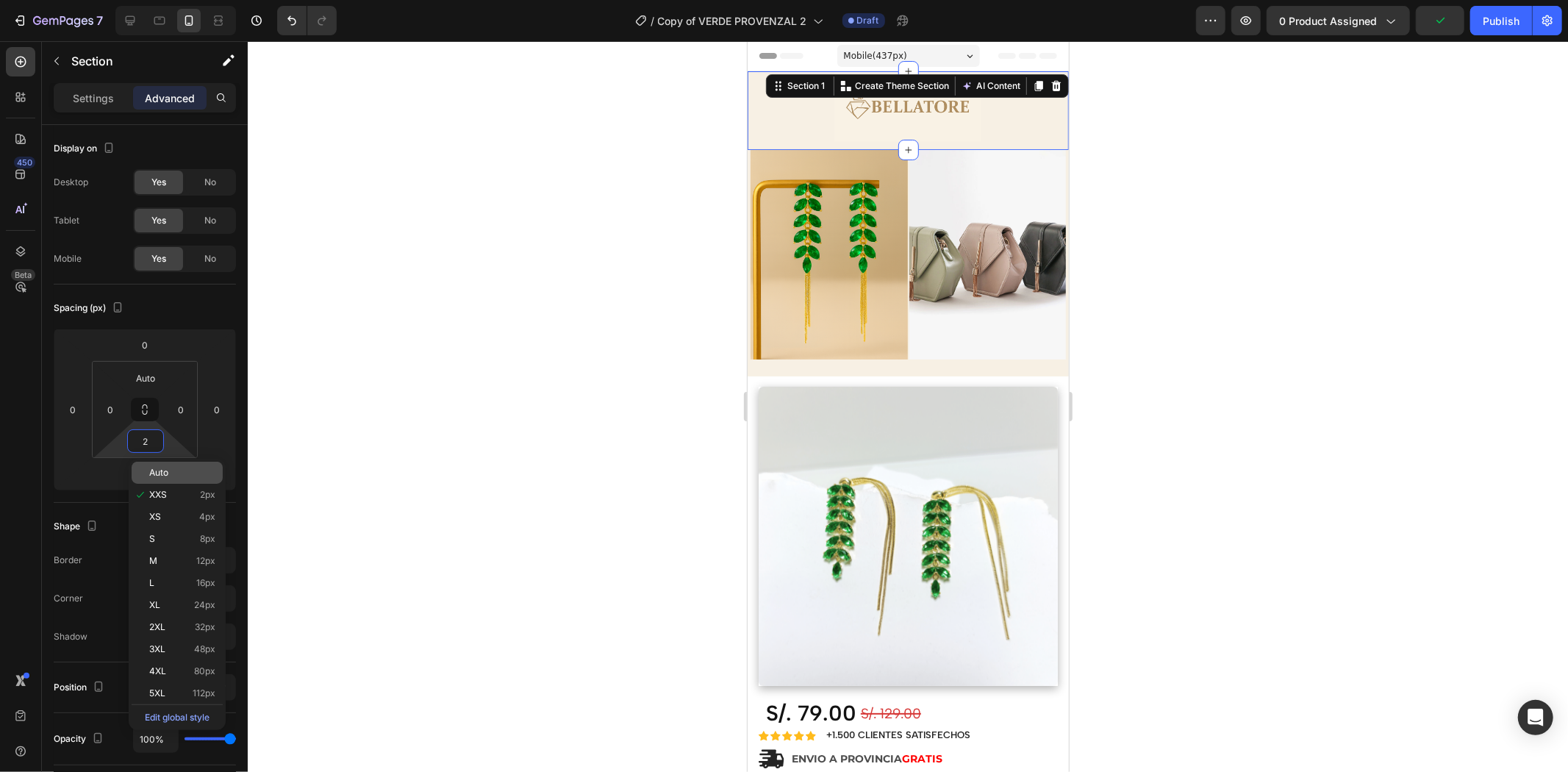
click at [167, 472] on span "Auto" at bounding box center [159, 473] width 19 height 10
type input "Auto"
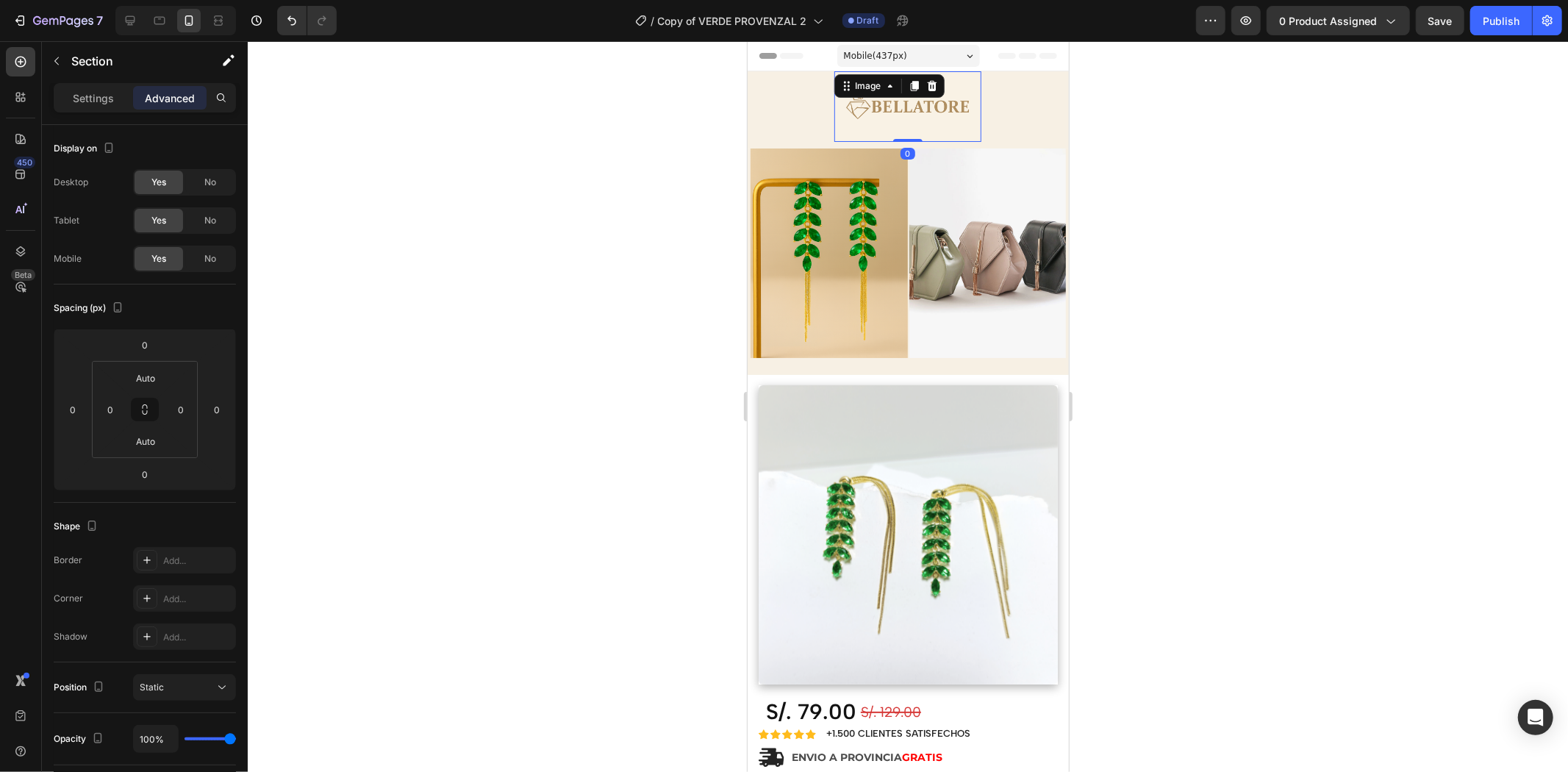
click at [944, 129] on img at bounding box center [907, 105] width 147 height 70
click at [946, 144] on div "Image Row" at bounding box center [907, 109] width 321 height 77
click at [964, 139] on img at bounding box center [907, 105] width 147 height 70
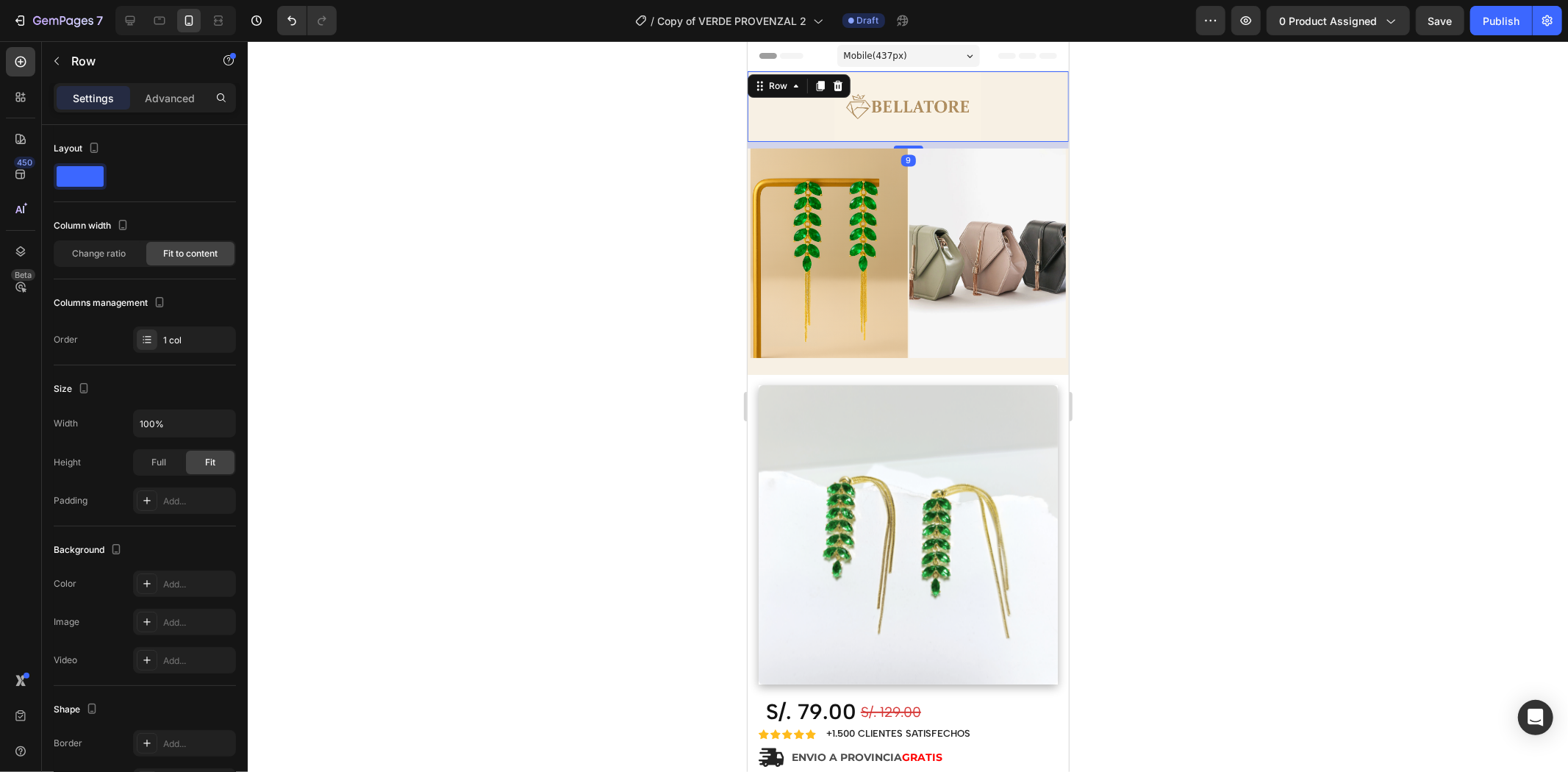
click at [998, 140] on div "Image Row 9" at bounding box center [907, 105] width 321 height 70
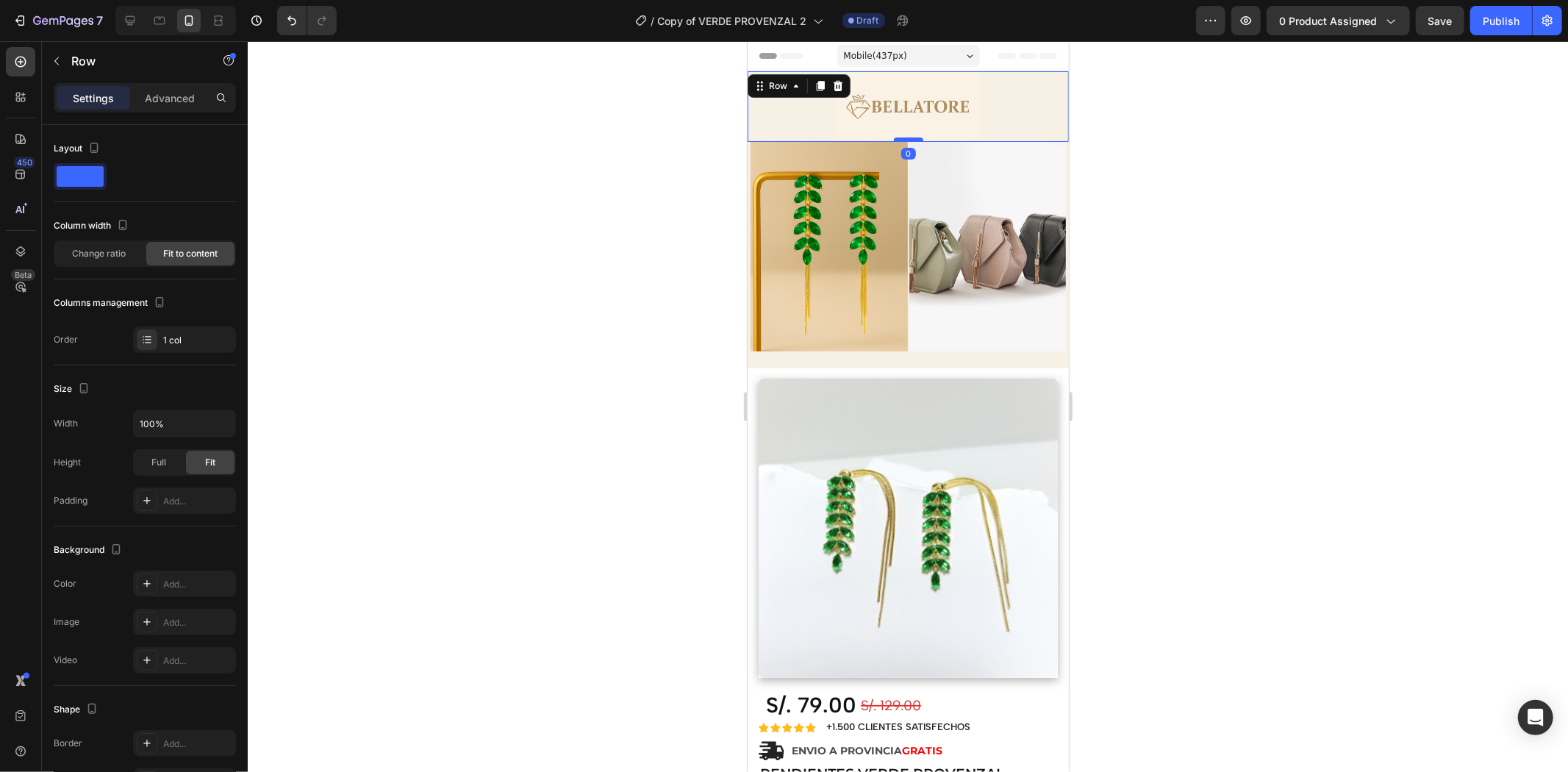
drag, startPoint x: 898, startPoint y: 147, endPoint x: 903, endPoint y: 137, distance: 11.2
click at [903, 137] on div at bounding box center [908, 139] width 30 height 4
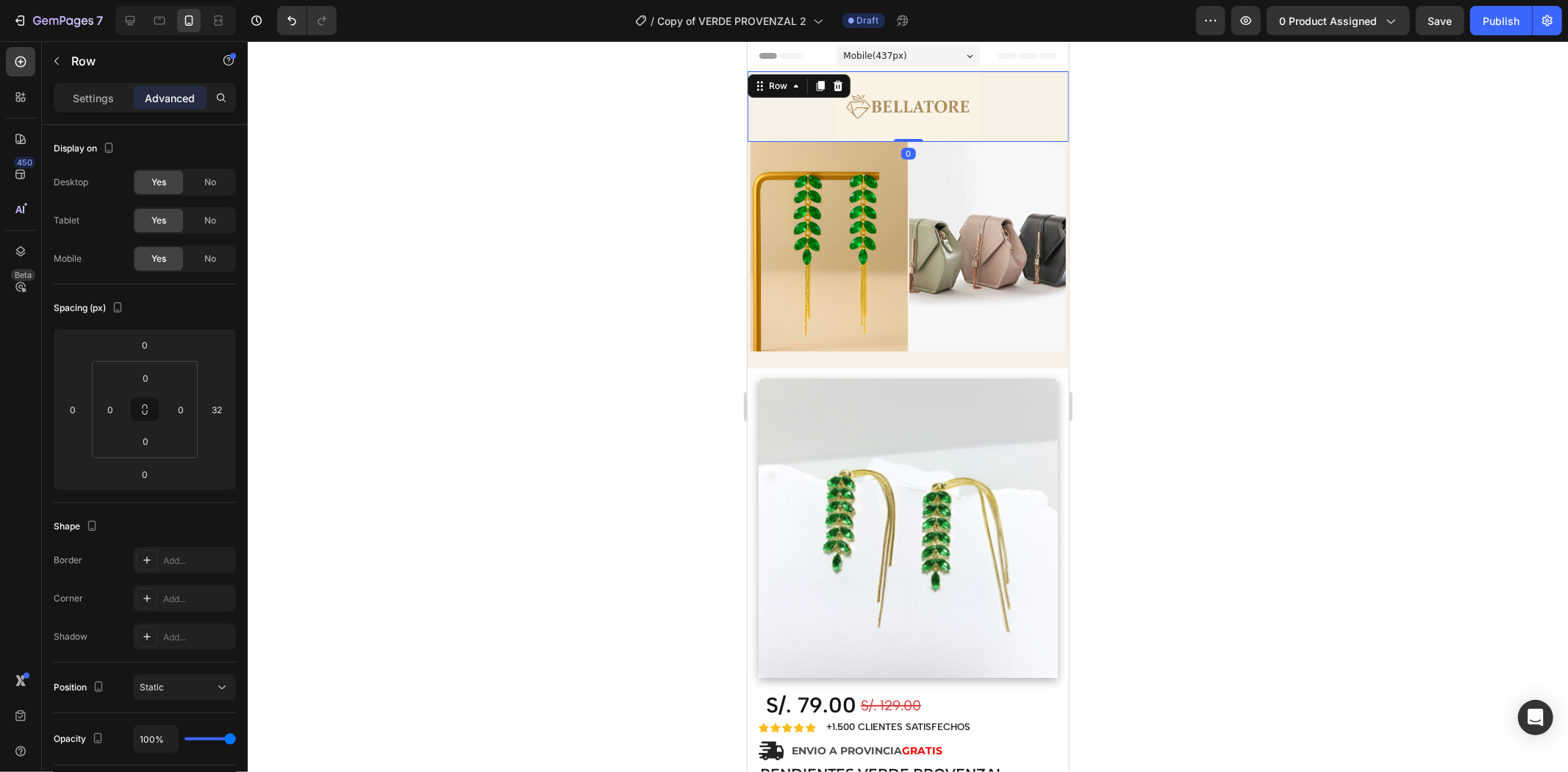
click at [1062, 180] on div at bounding box center [907, 407] width 1321 height 731
click at [1009, 118] on div "Image Row 0" at bounding box center [907, 105] width 321 height 70
click at [1062, 182] on div at bounding box center [907, 407] width 1321 height 731
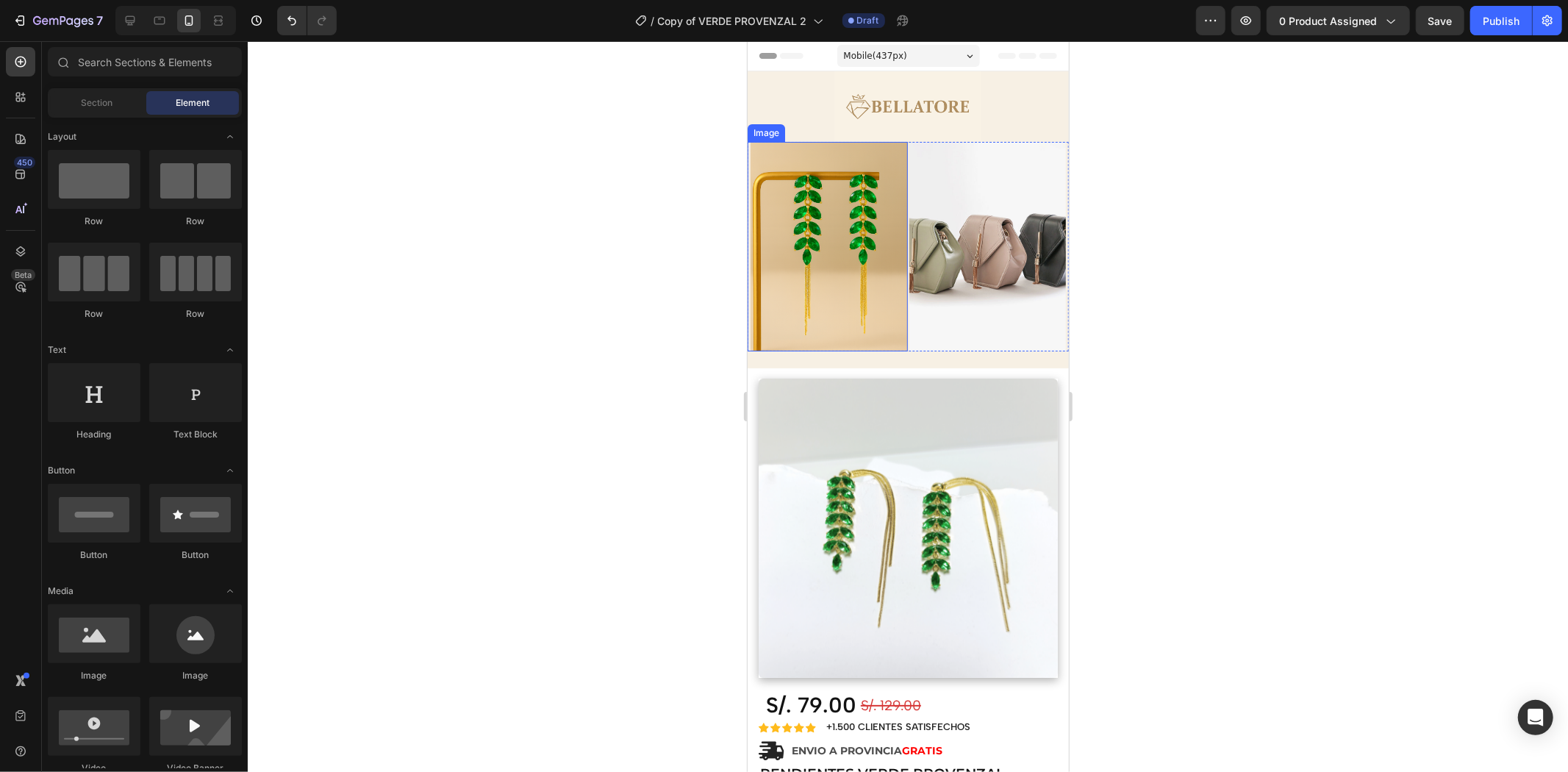
click at [887, 277] on img at bounding box center [828, 246] width 157 height 210
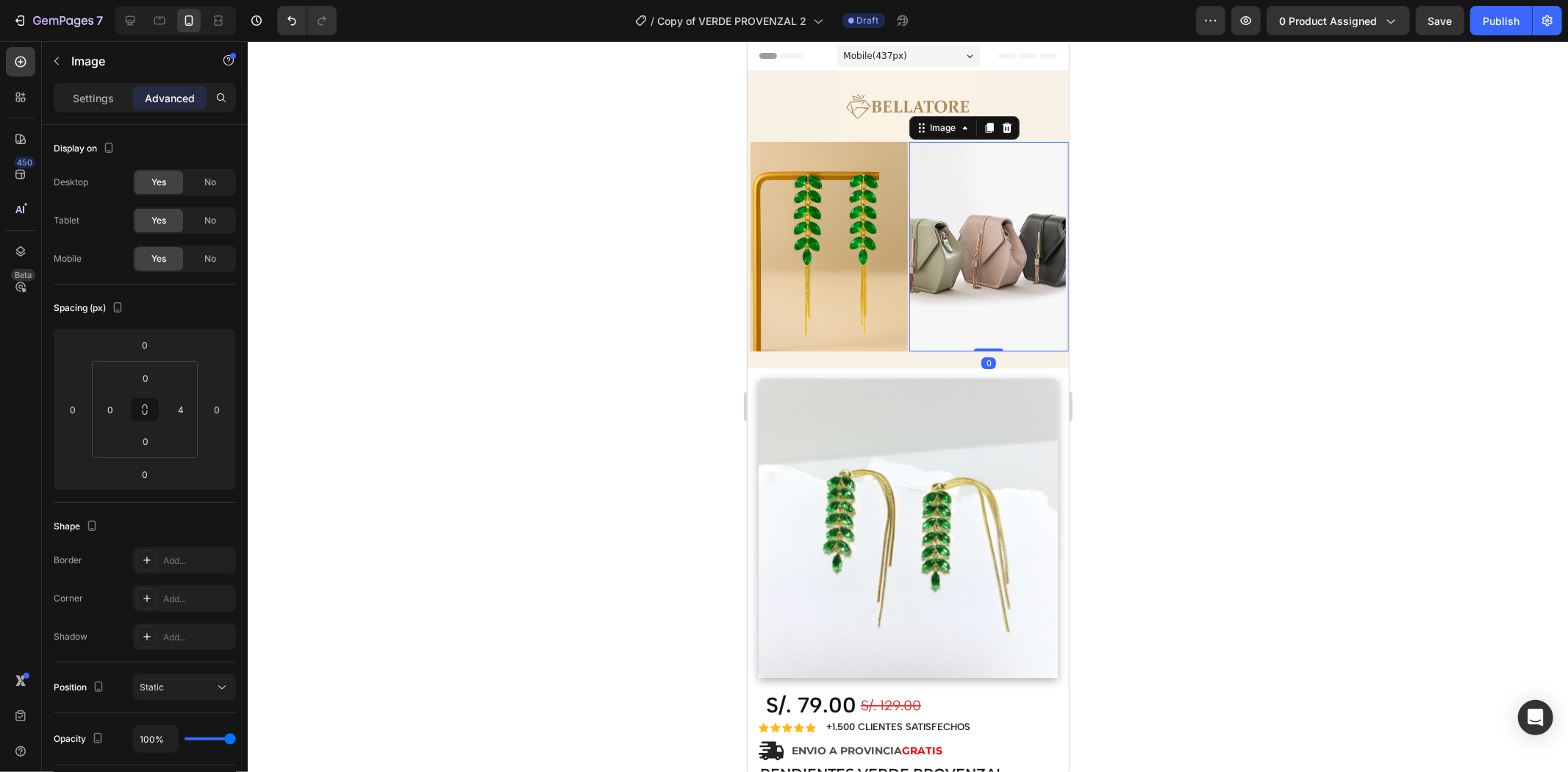
click at [909, 268] on img at bounding box center [987, 246] width 157 height 210
click at [900, 270] on img at bounding box center [828, 246] width 157 height 210
click at [922, 345] on div "Image 0 Image Row" at bounding box center [907, 255] width 321 height 227
click at [891, 311] on img at bounding box center [828, 246] width 157 height 210
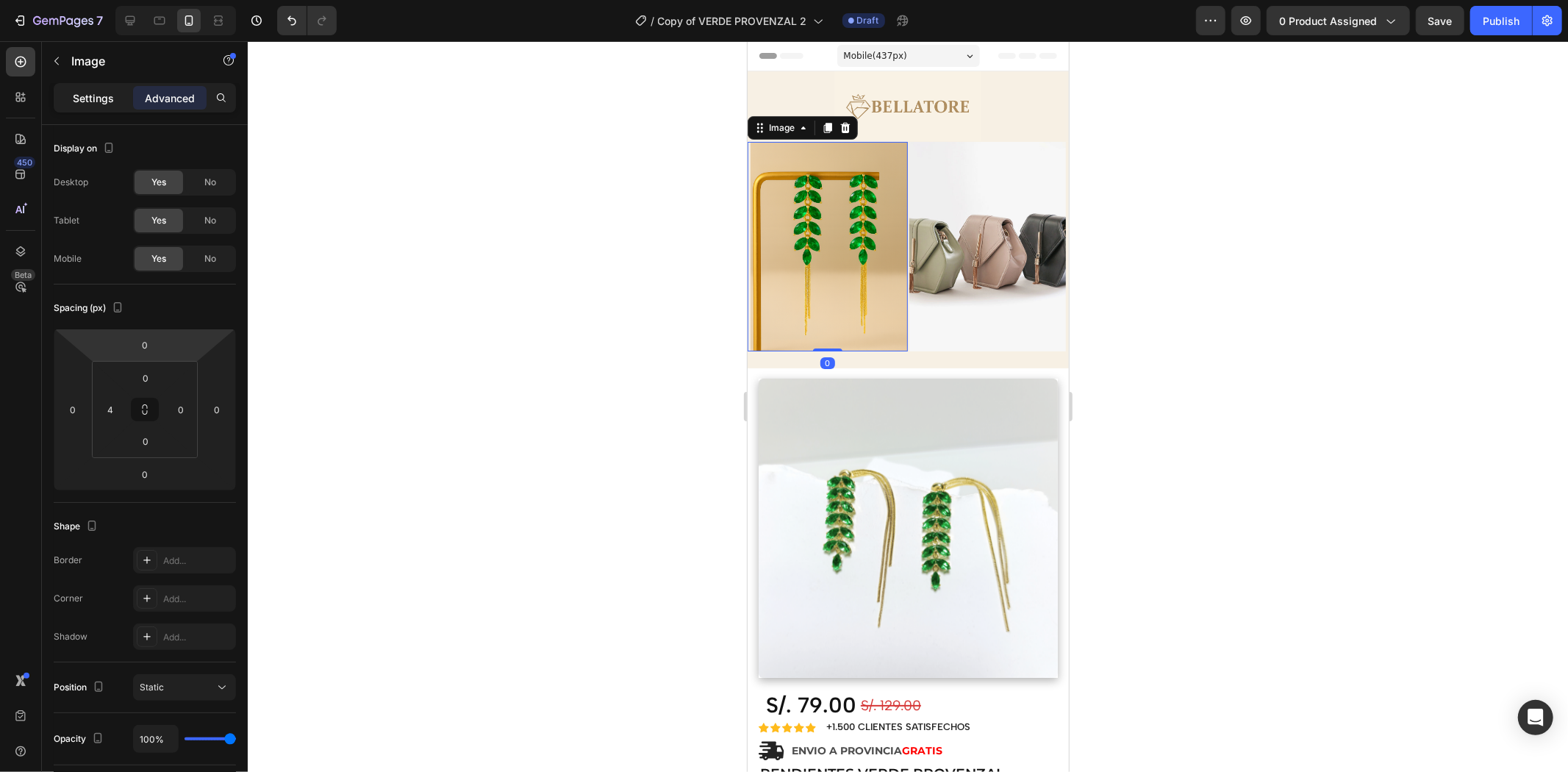
click at [90, 92] on p "Settings" at bounding box center [93, 98] width 41 height 16
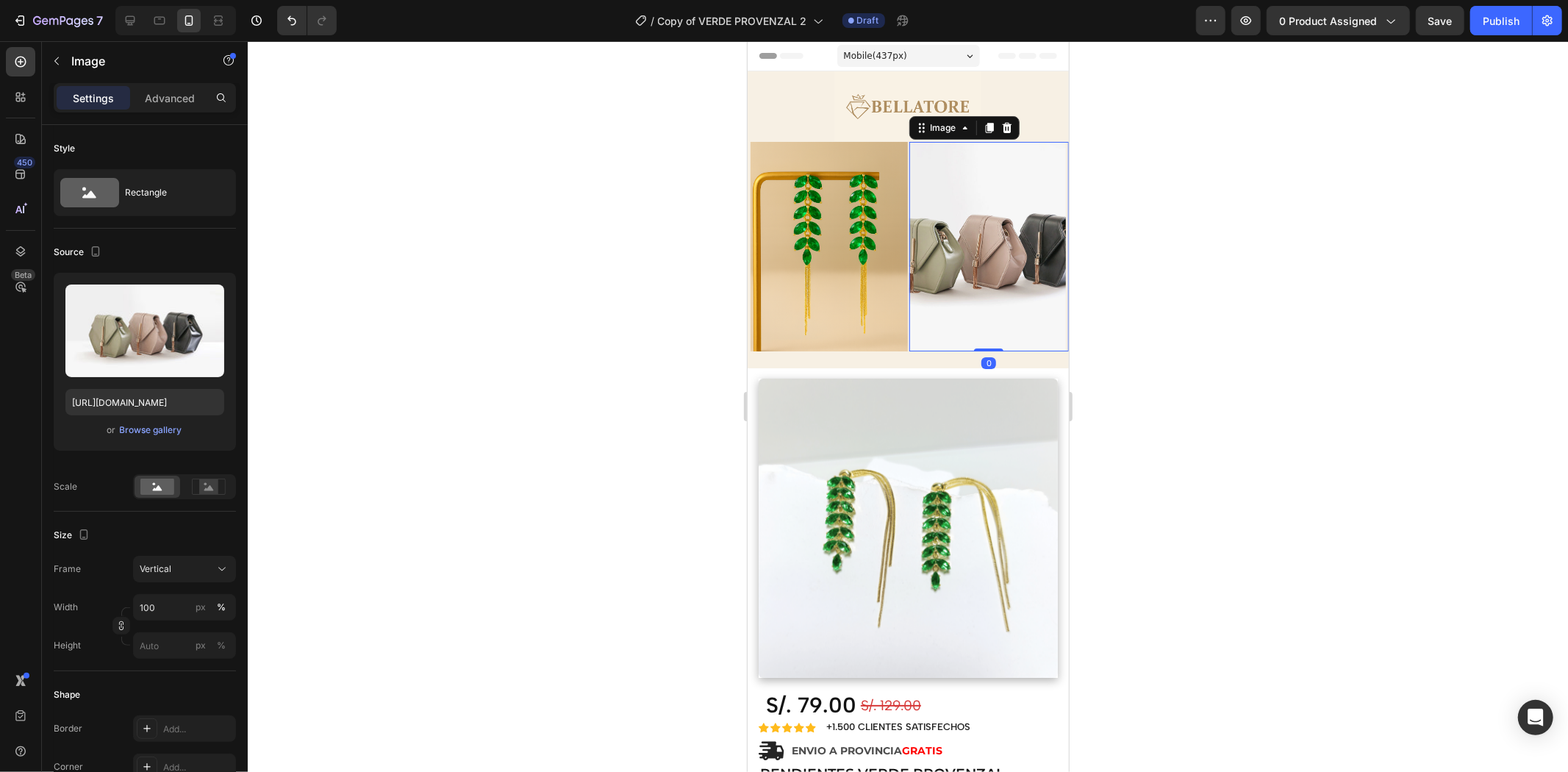
click at [909, 220] on img at bounding box center [987, 246] width 157 height 210
click at [933, 348] on div "Image Image 0 Row" at bounding box center [907, 255] width 321 height 227
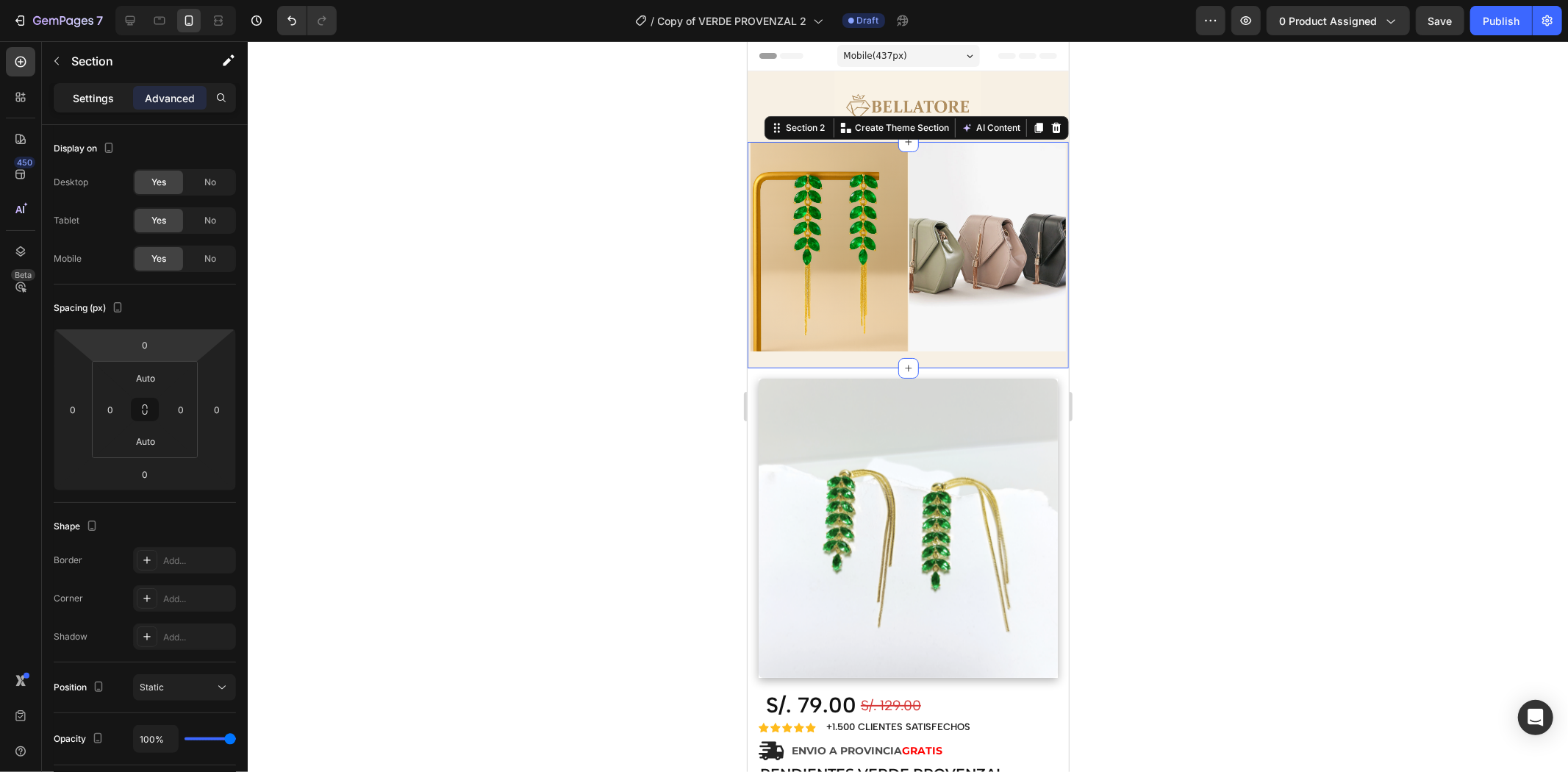
click at [106, 96] on p "Settings" at bounding box center [93, 98] width 41 height 16
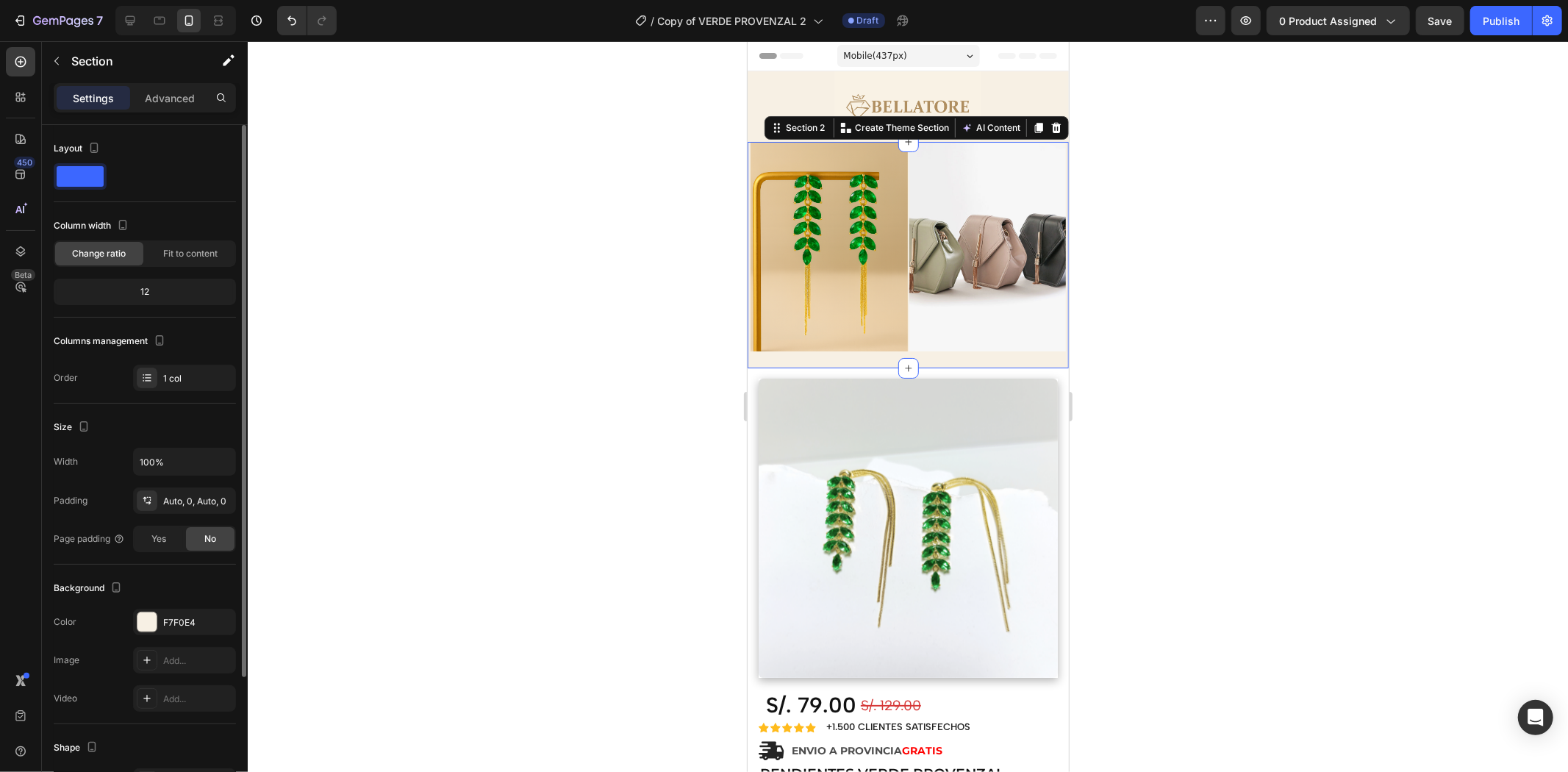
click at [153, 290] on div "12" at bounding box center [144, 292] width 176 height 21
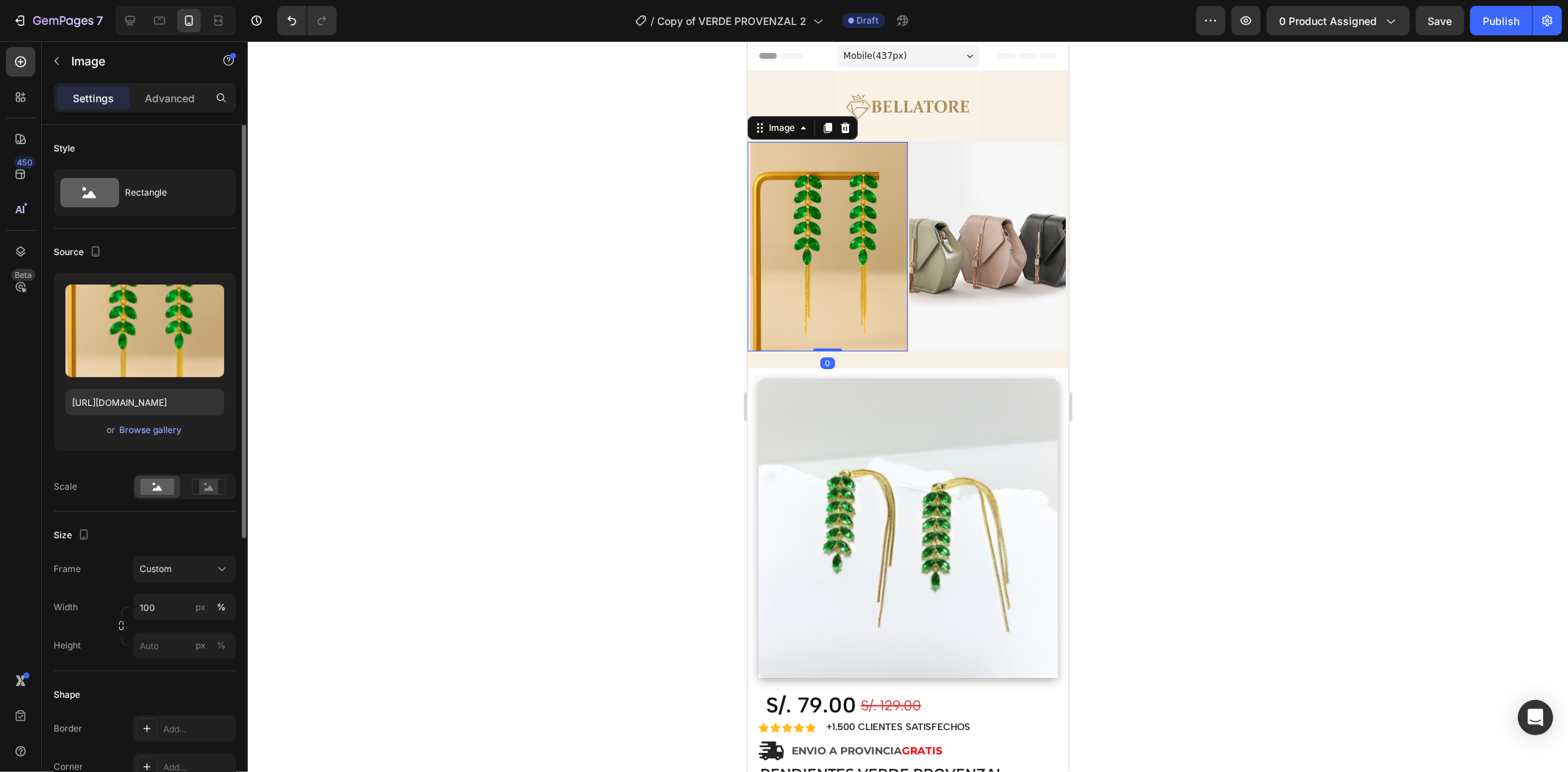
click at [748, 206] on div "Image 0" at bounding box center [827, 246] width 160 height 210
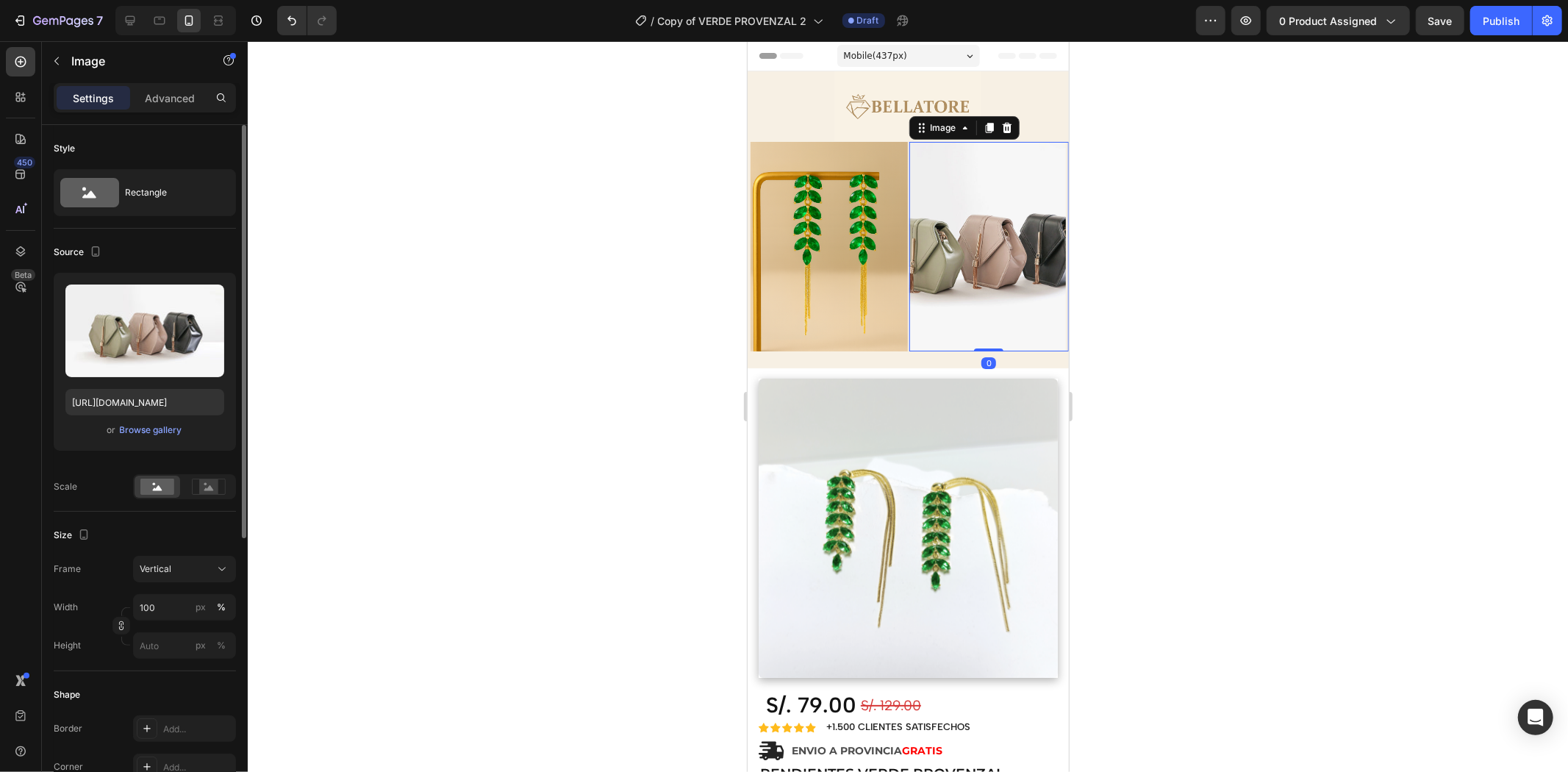
click at [909, 217] on img at bounding box center [987, 246] width 157 height 210
drag, startPoint x: 1101, startPoint y: 232, endPoint x: 658, endPoint y: 234, distance: 443.0
click at [658, 234] on div at bounding box center [907, 407] width 1321 height 731
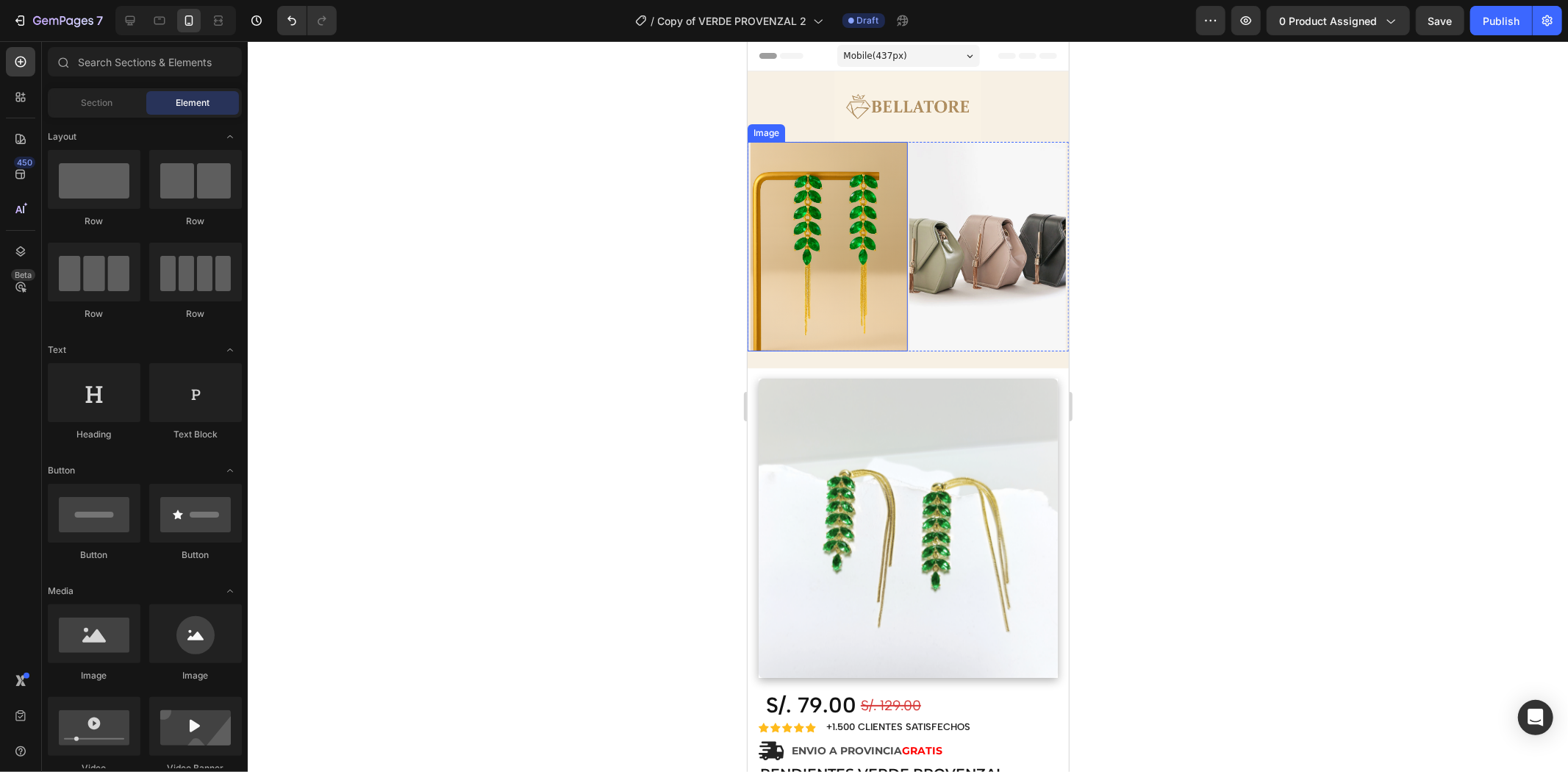
click at [801, 198] on img at bounding box center [828, 246] width 157 height 210
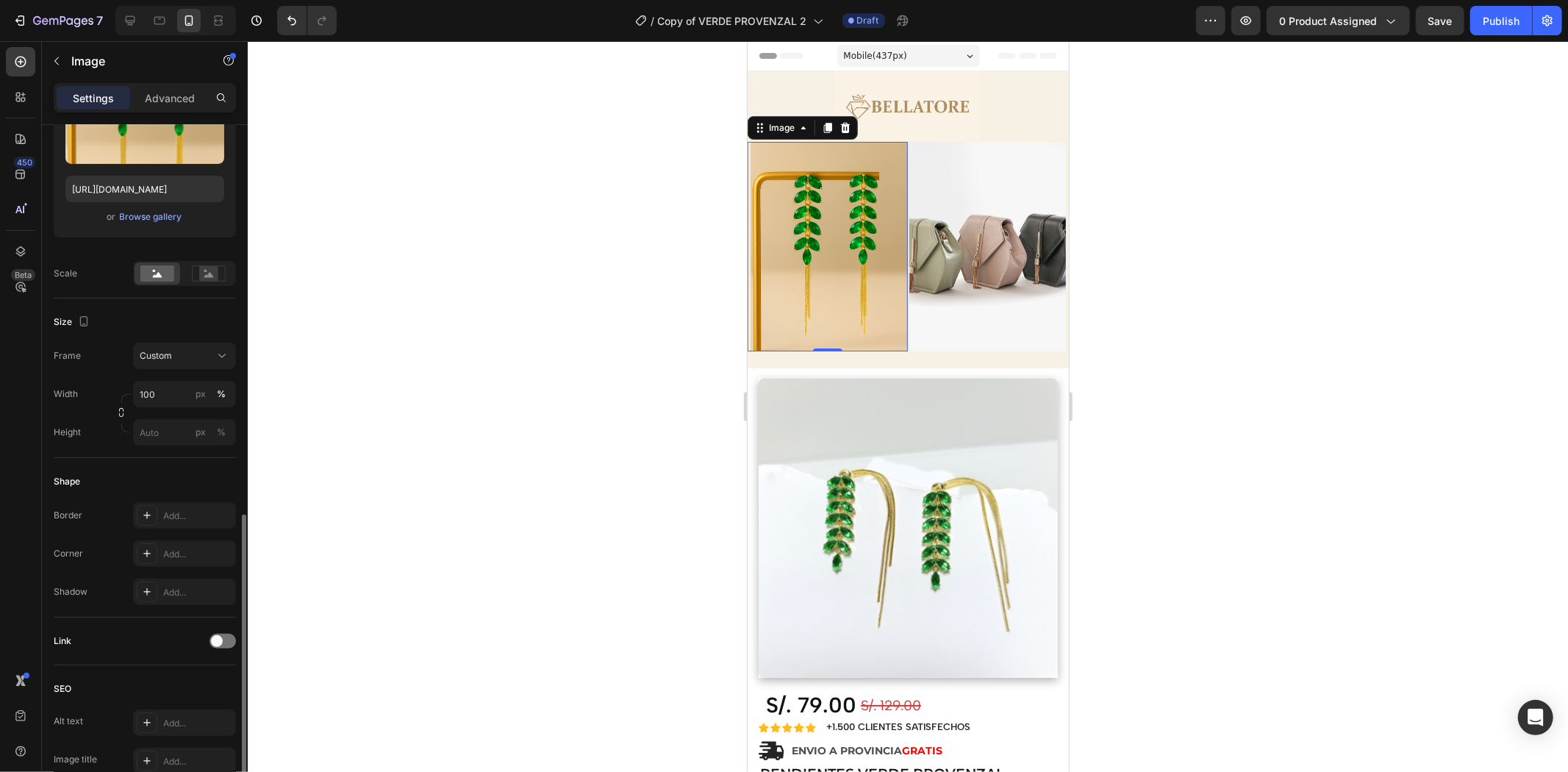
scroll to position [50, 0]
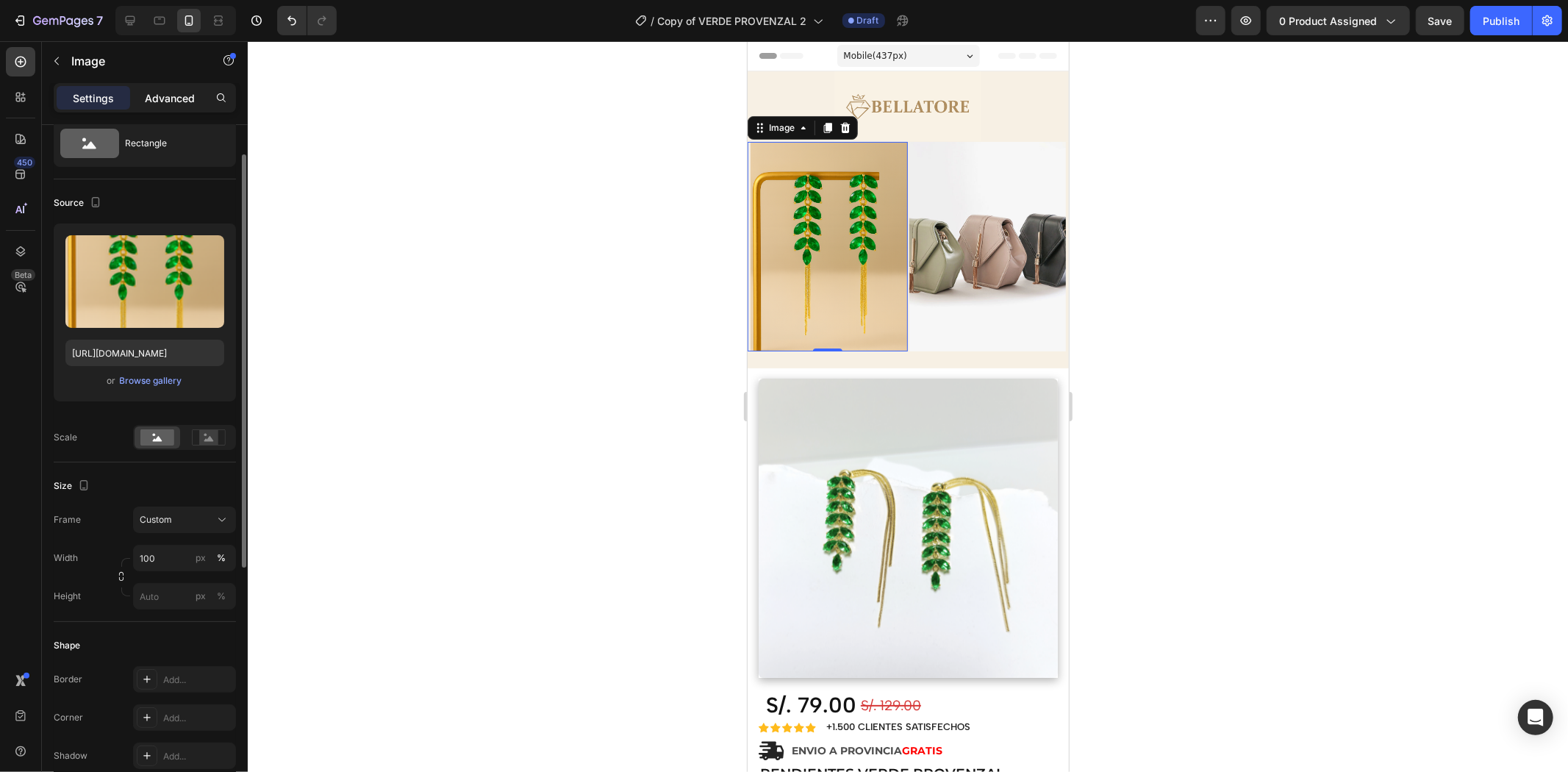
click at [172, 99] on p "Advanced" at bounding box center [170, 98] width 50 height 16
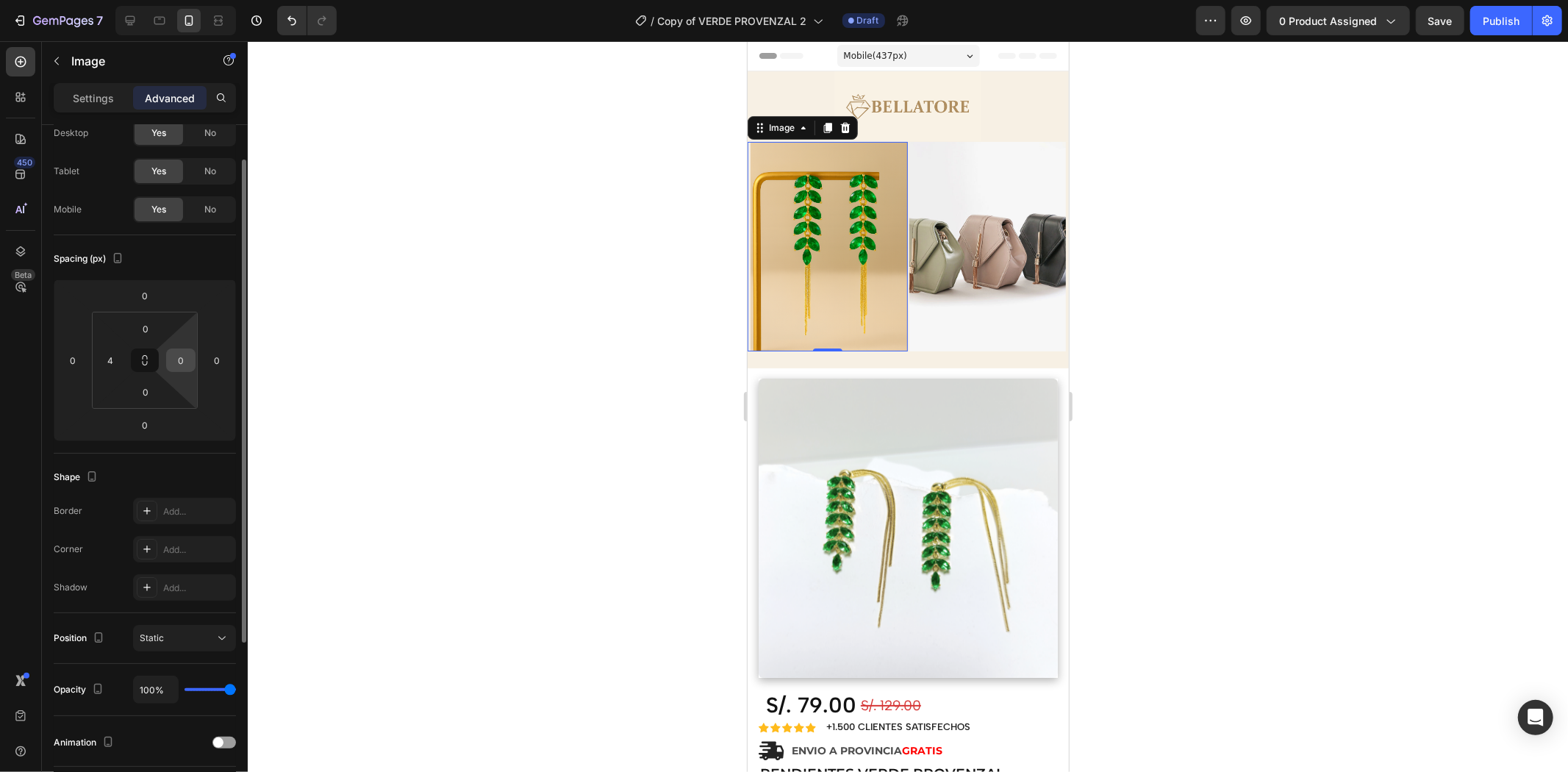
click at [170, 362] on input "0" at bounding box center [181, 360] width 22 height 22
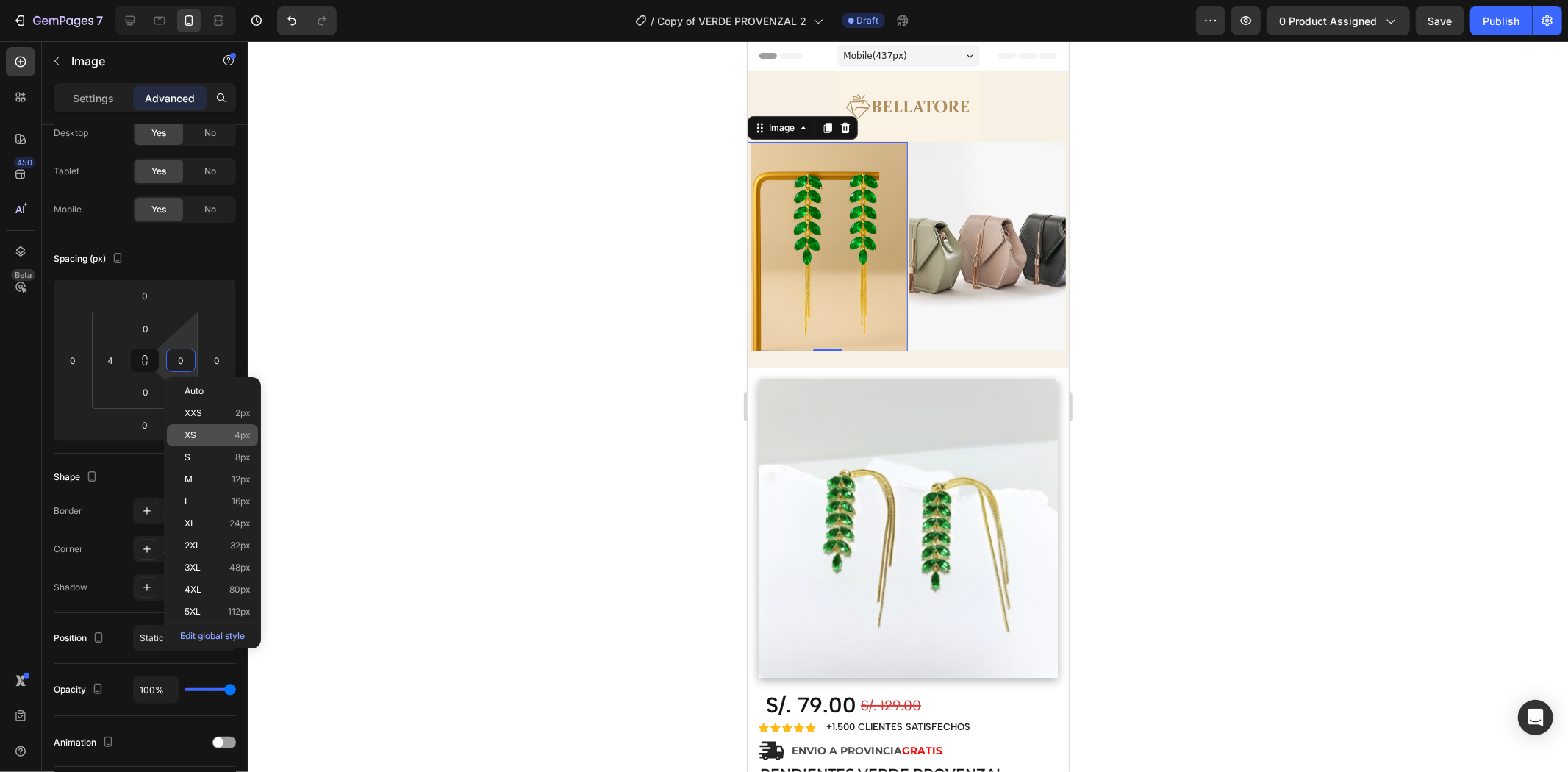
click at [218, 425] on div "XS 4px" at bounding box center [212, 436] width 91 height 22
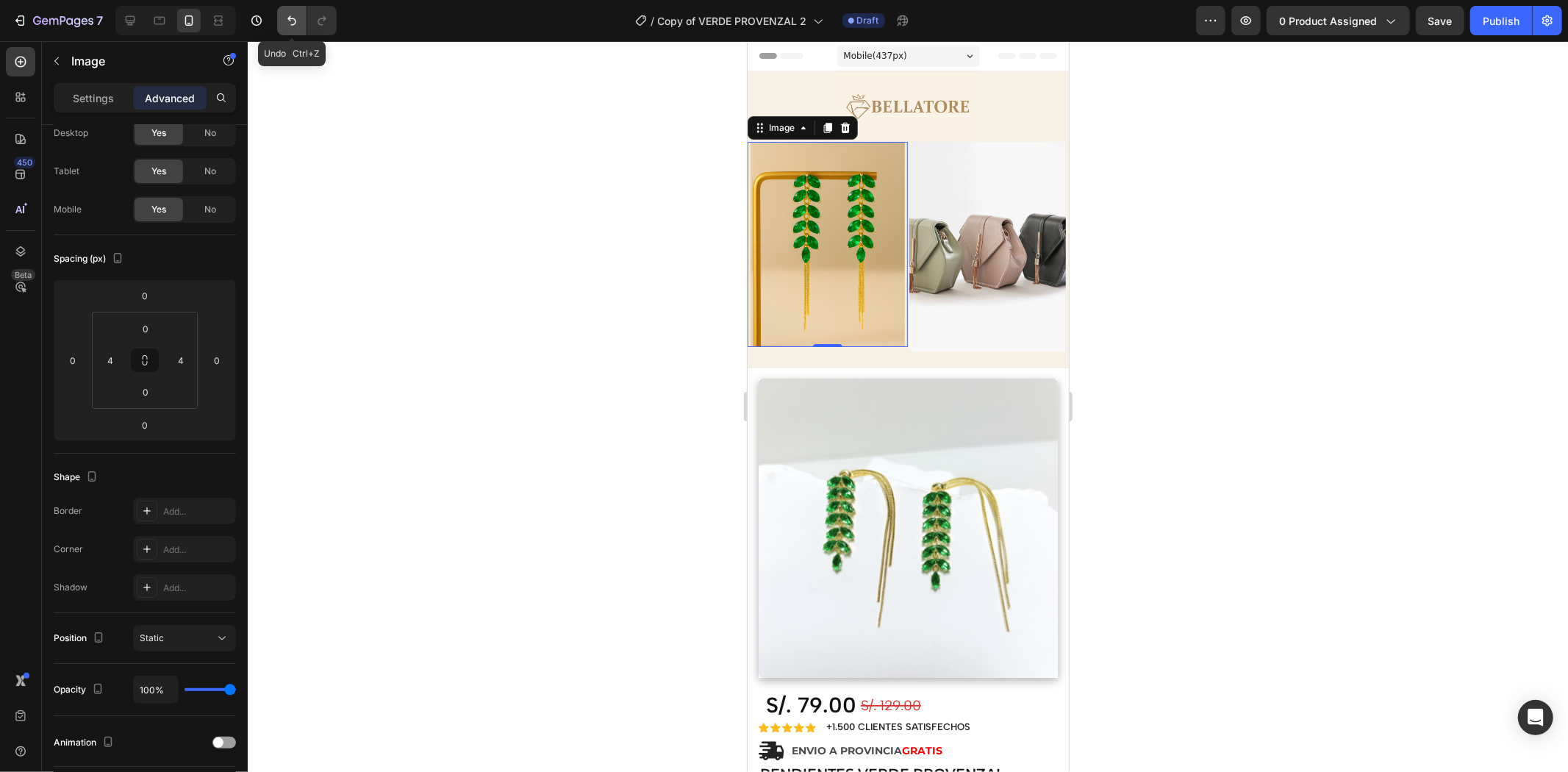
click at [290, 18] on icon "Undo/Redo" at bounding box center [292, 21] width 9 height 10
type input "0"
click at [948, 259] on img at bounding box center [987, 246] width 157 height 210
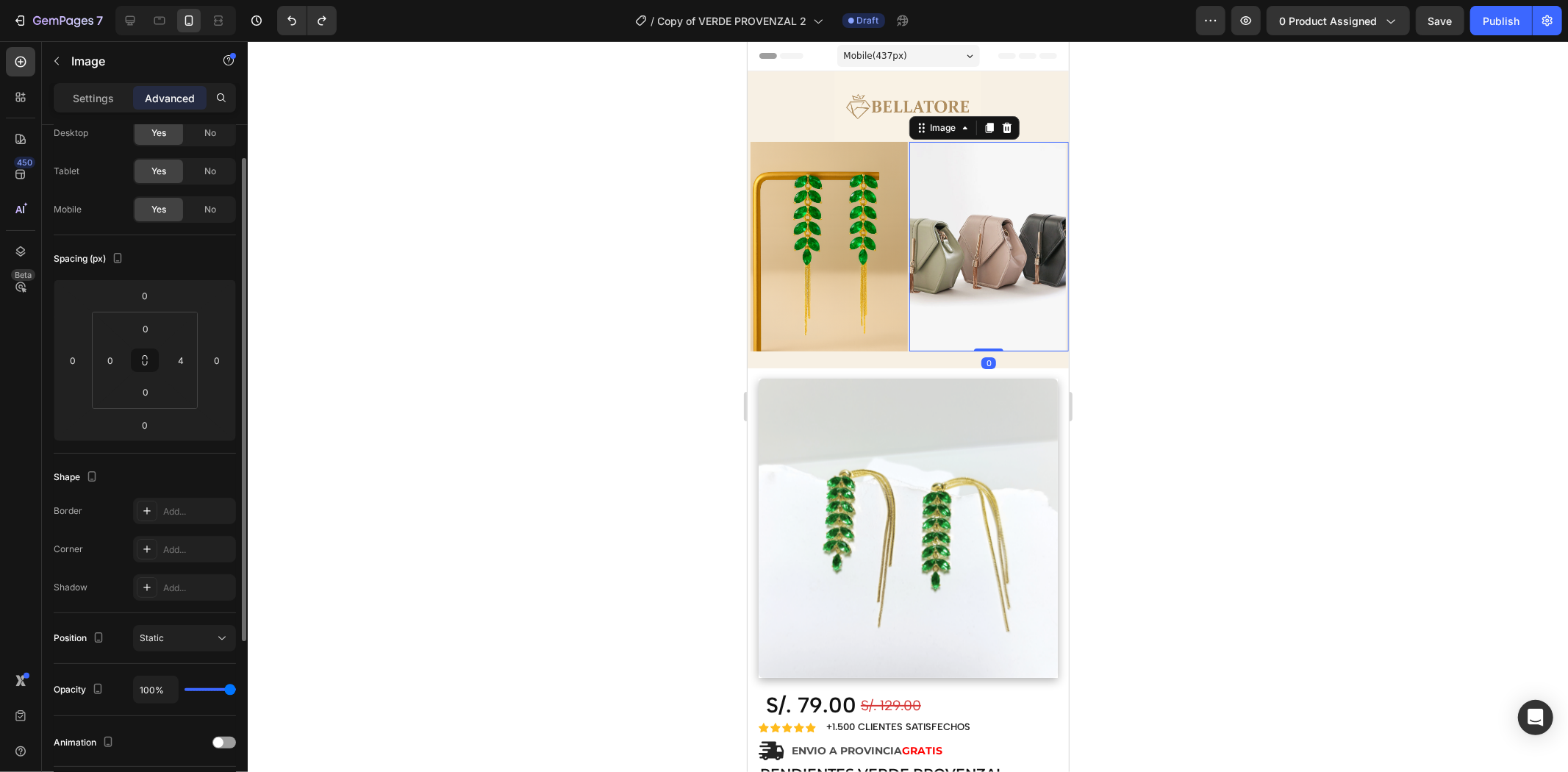
scroll to position [49, 0]
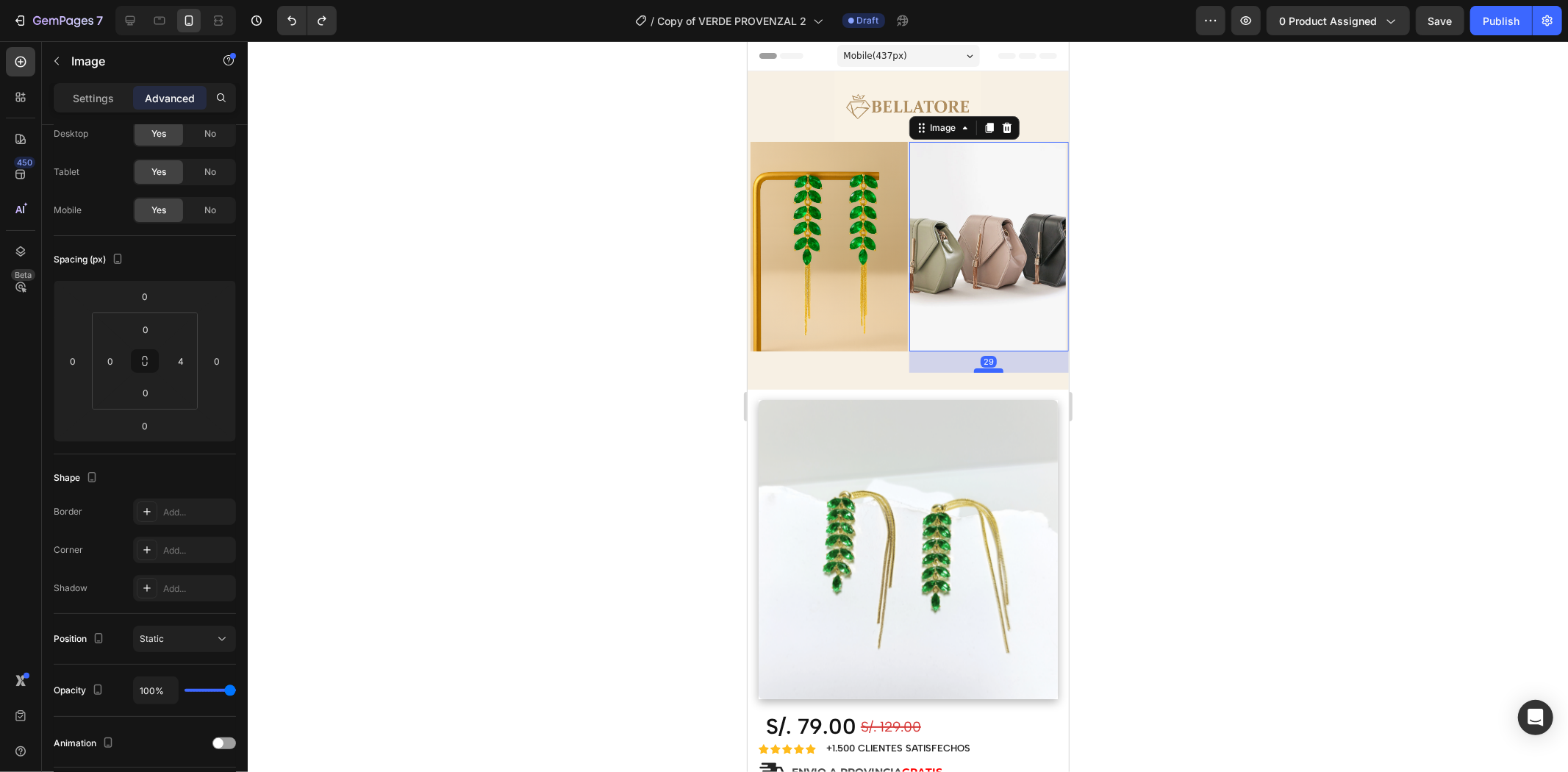
drag, startPoint x: 983, startPoint y: 341, endPoint x: 987, endPoint y: 362, distance: 21.4
click at [987, 367] on div at bounding box center [988, 370] width 30 height 4
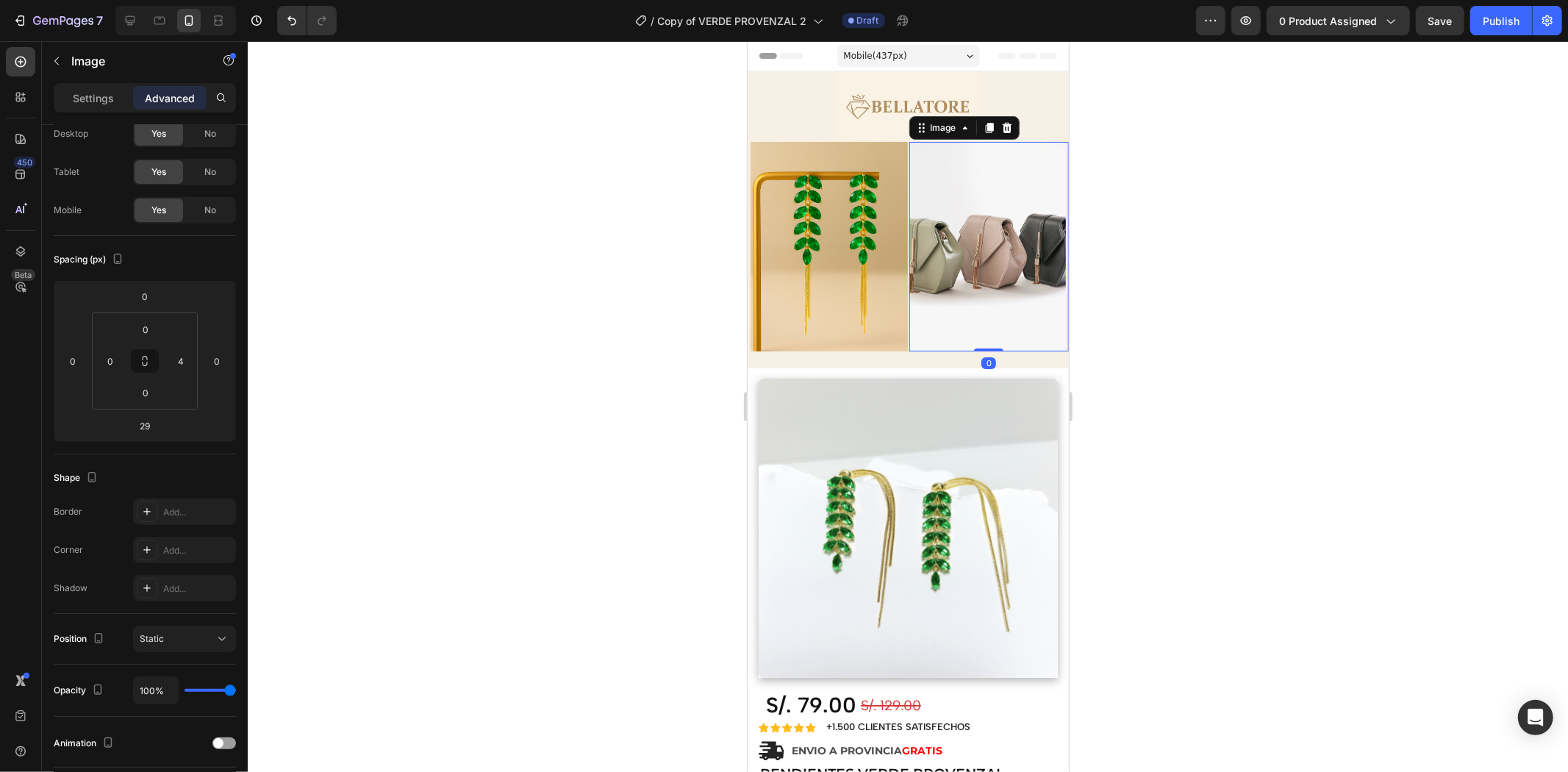
drag, startPoint x: 980, startPoint y: 361, endPoint x: 992, endPoint y: 333, distance: 30.5
click at [992, 333] on div "Image 0" at bounding box center [989, 246] width 160 height 210
type input "0"
drag, startPoint x: 907, startPoint y: 352, endPoint x: 943, endPoint y: 352, distance: 36.0
click at [943, 352] on div "Image Image 0 Row Section 2" at bounding box center [907, 255] width 321 height 227
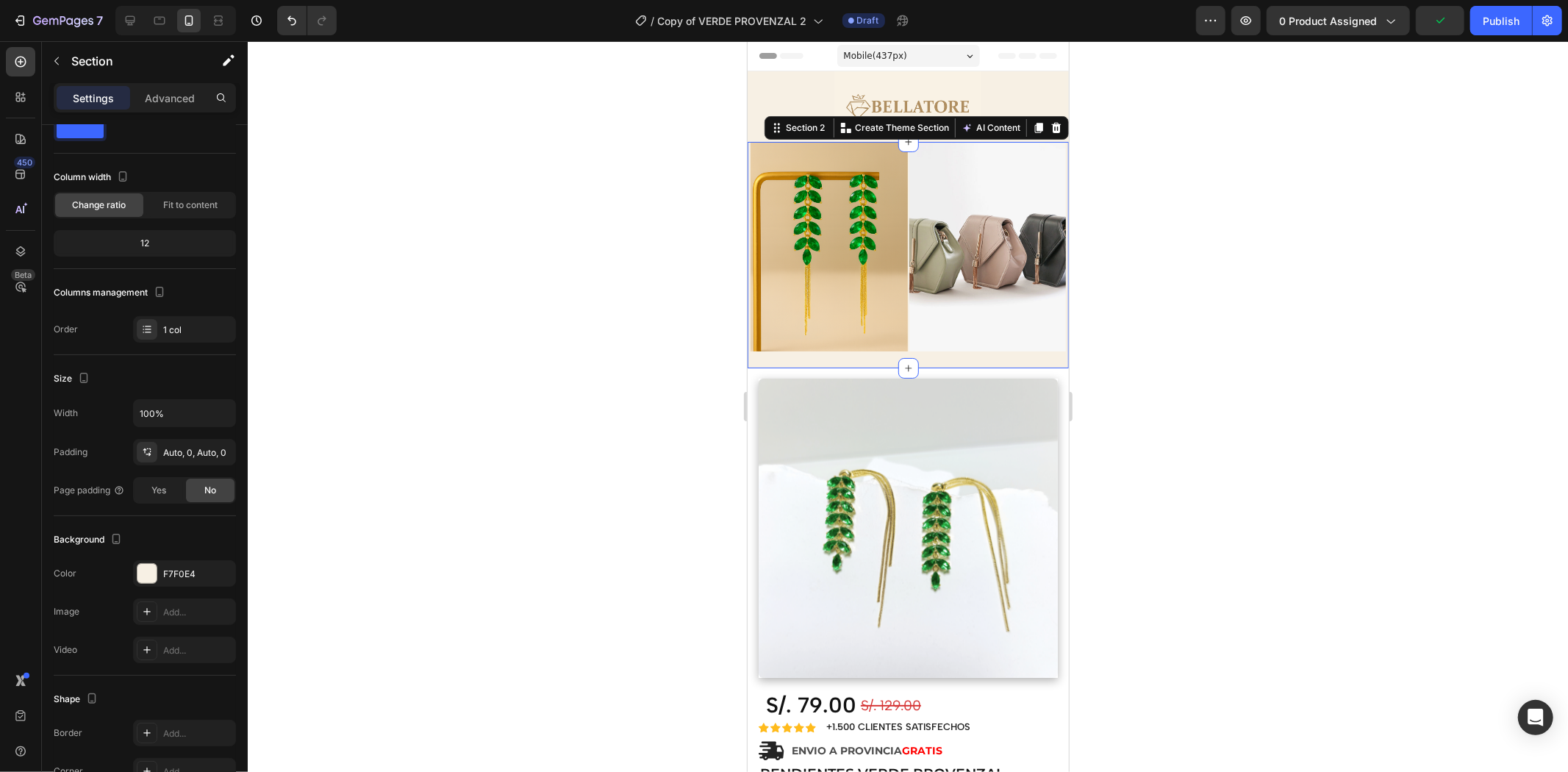
click at [943, 352] on div "Image Image Row" at bounding box center [907, 255] width 321 height 227
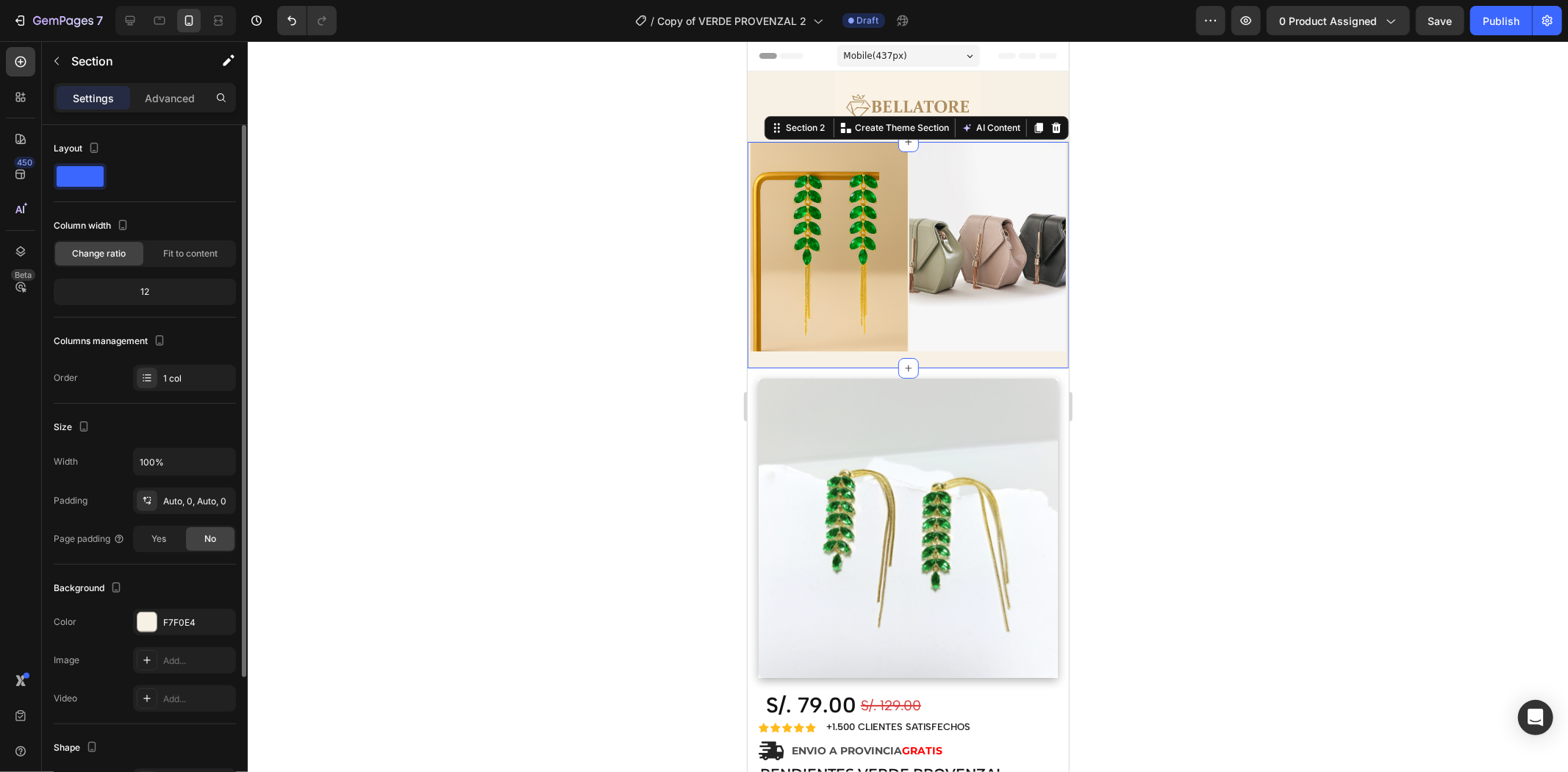
click at [150, 296] on div "12" at bounding box center [144, 292] width 176 height 21
click at [179, 254] on span "Fit to content" at bounding box center [190, 253] width 54 height 13
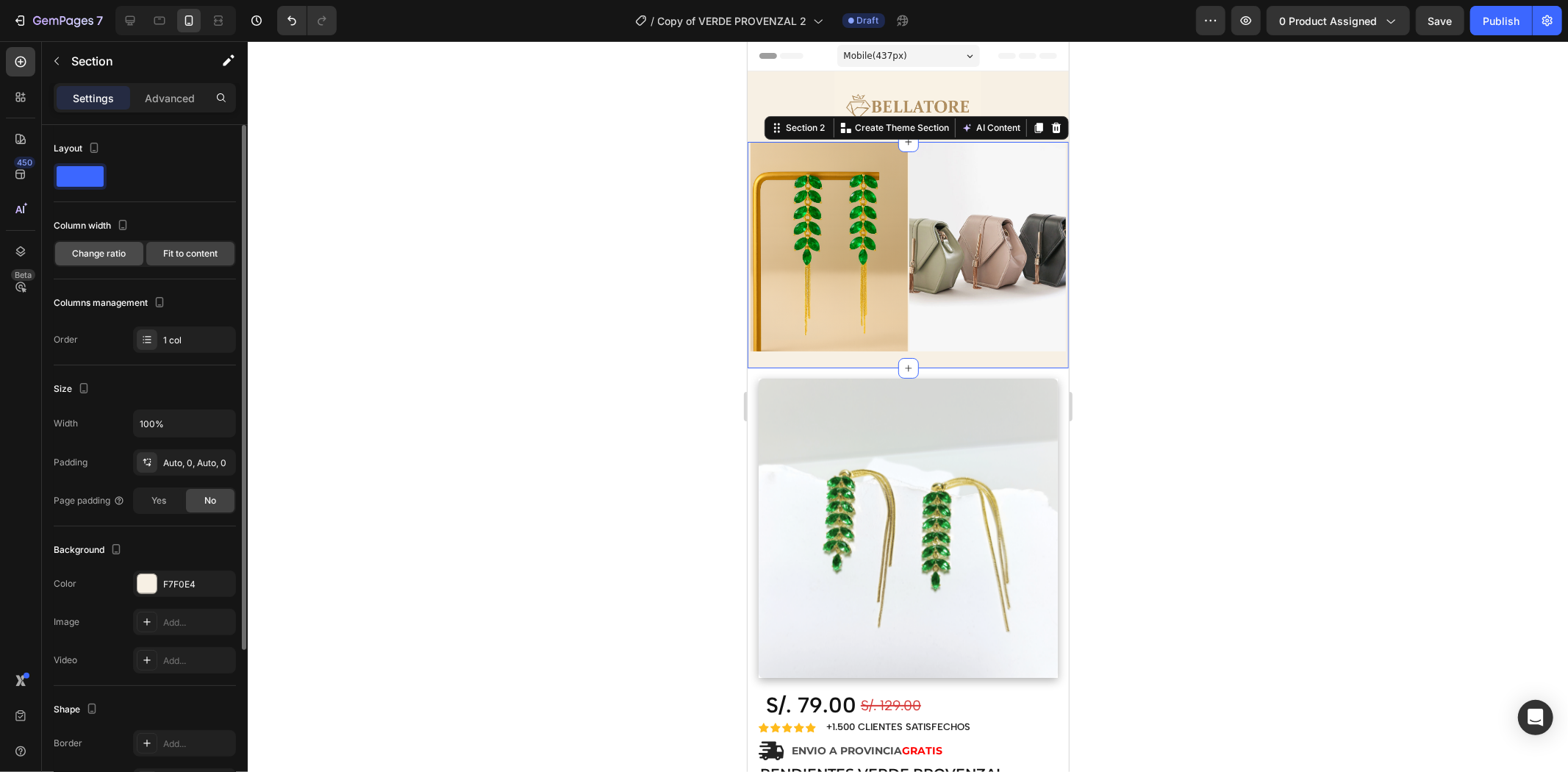
click at [99, 254] on span "Change ratio" at bounding box center [99, 253] width 53 height 13
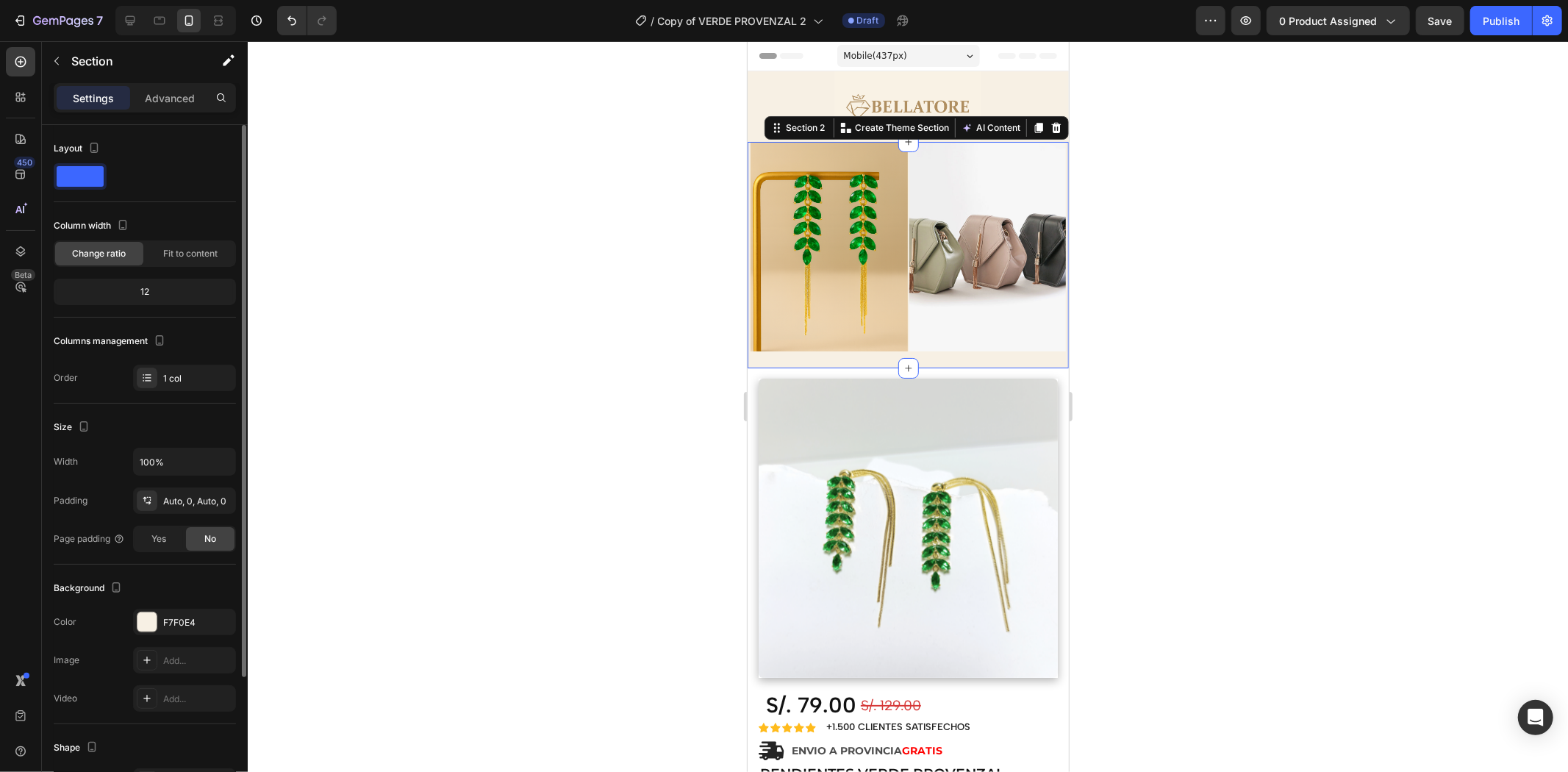
click at [142, 291] on div "12" at bounding box center [144, 292] width 176 height 21
click at [150, 290] on div "12" at bounding box center [144, 292] width 176 height 21
click at [167, 503] on div "Auto, 0, Auto, 0" at bounding box center [184, 502] width 43 height 13
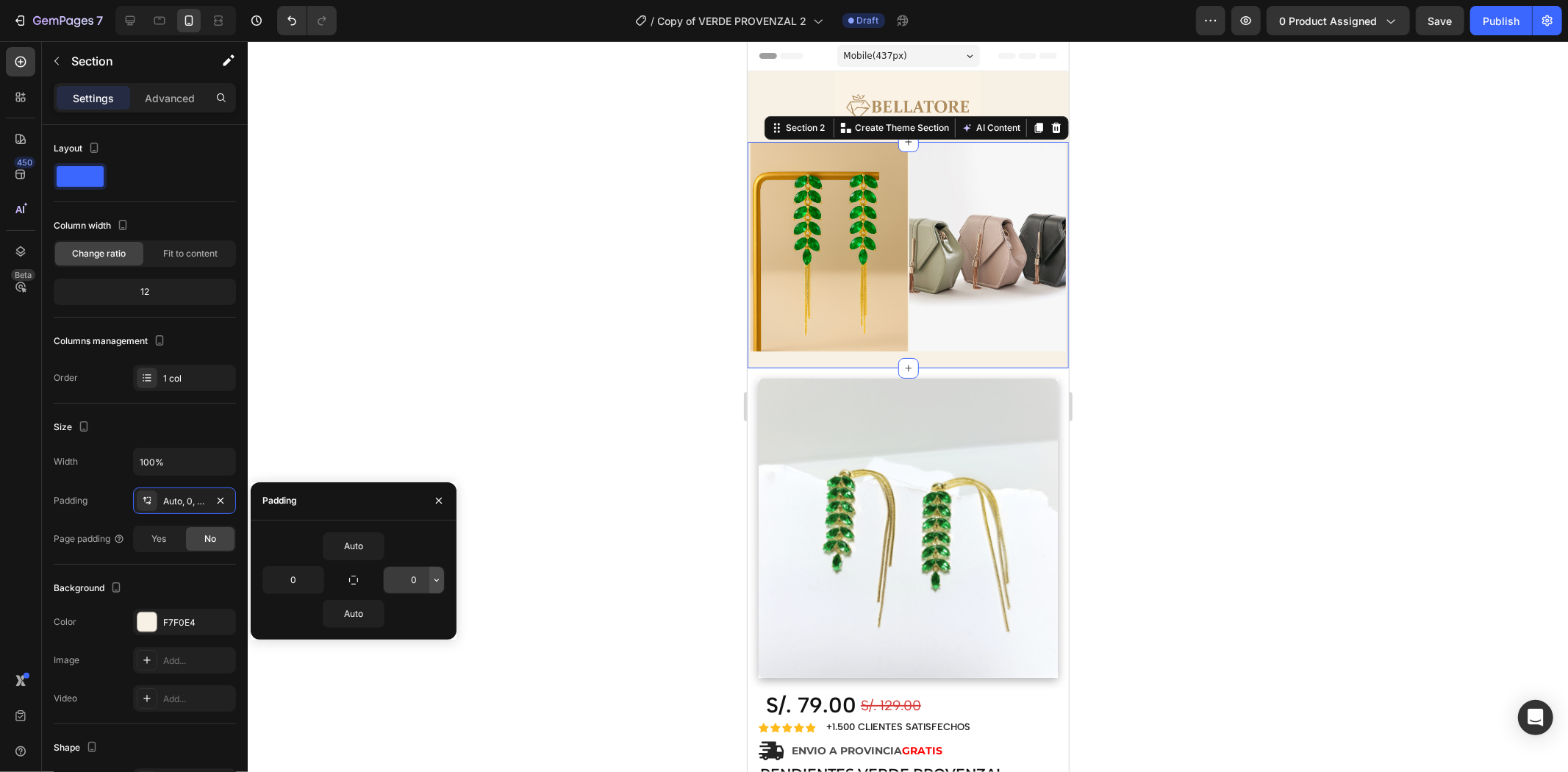
click at [441, 582] on icon "button" at bounding box center [437, 580] width 12 height 12
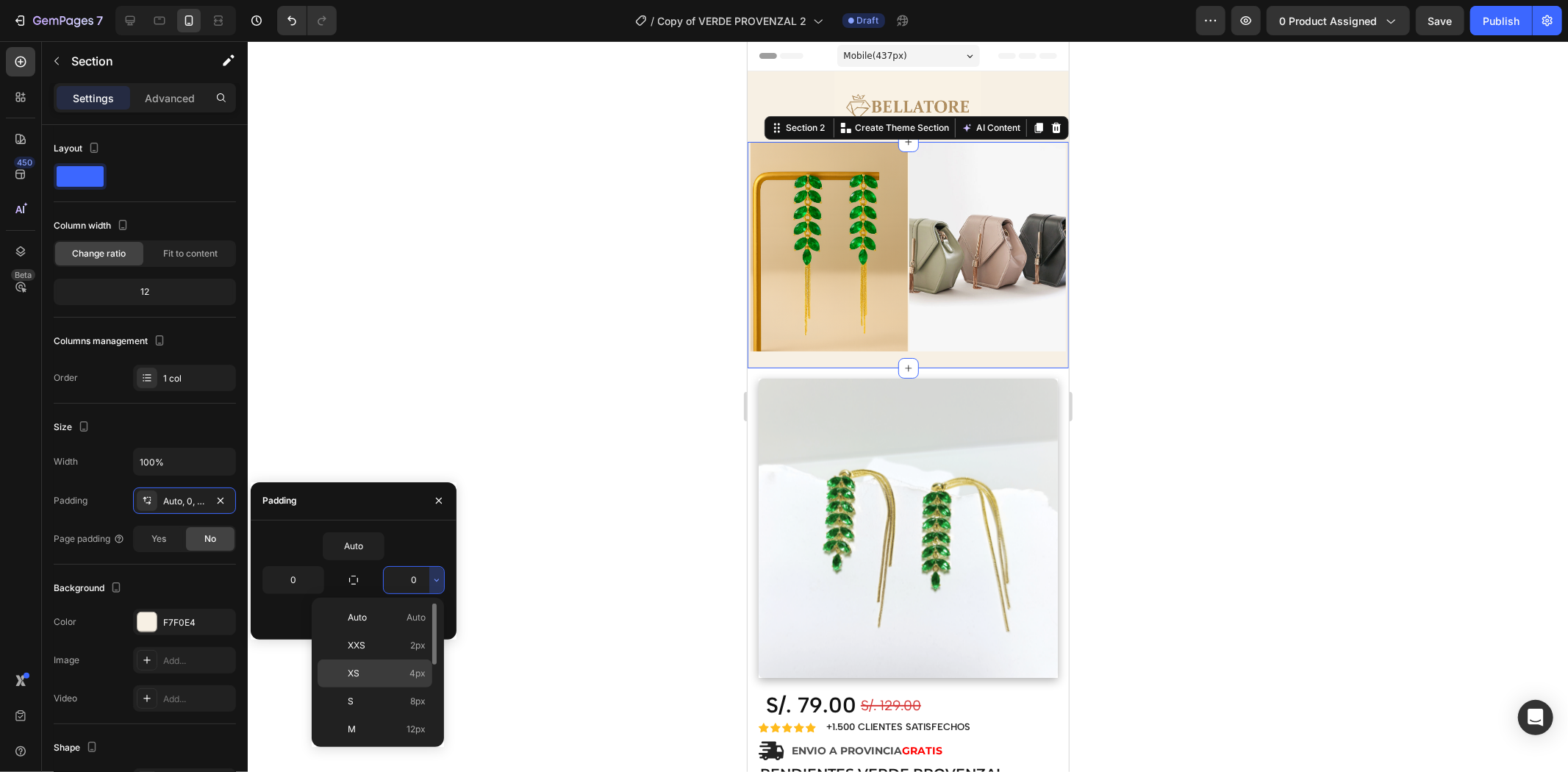
click at [358, 677] on p "XS 4px" at bounding box center [386, 673] width 78 height 13
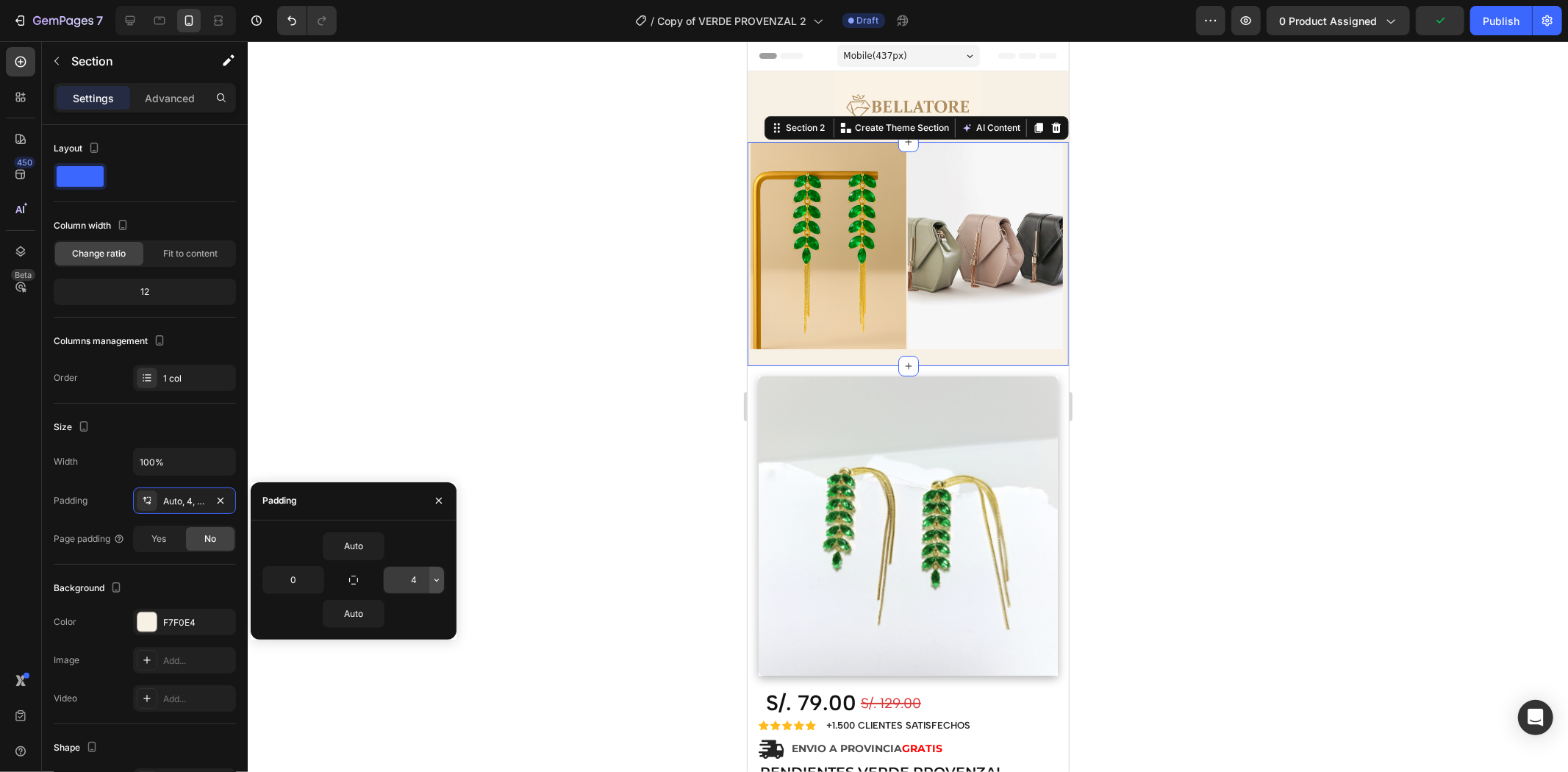
click at [430, 579] on button "button" at bounding box center [437, 580] width 15 height 27
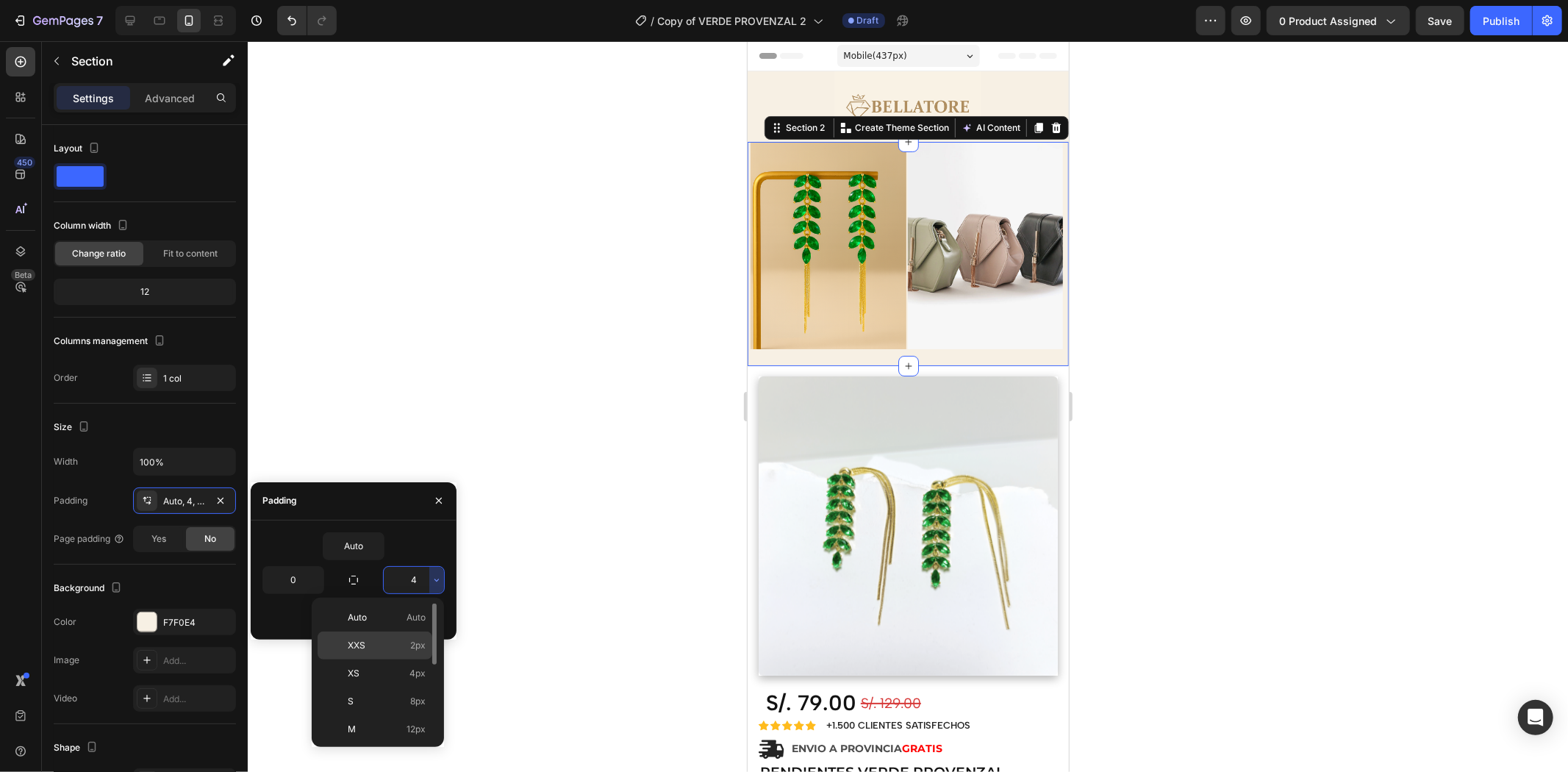
click at [372, 641] on p "XXS 2px" at bounding box center [386, 646] width 78 height 13
type input "2"
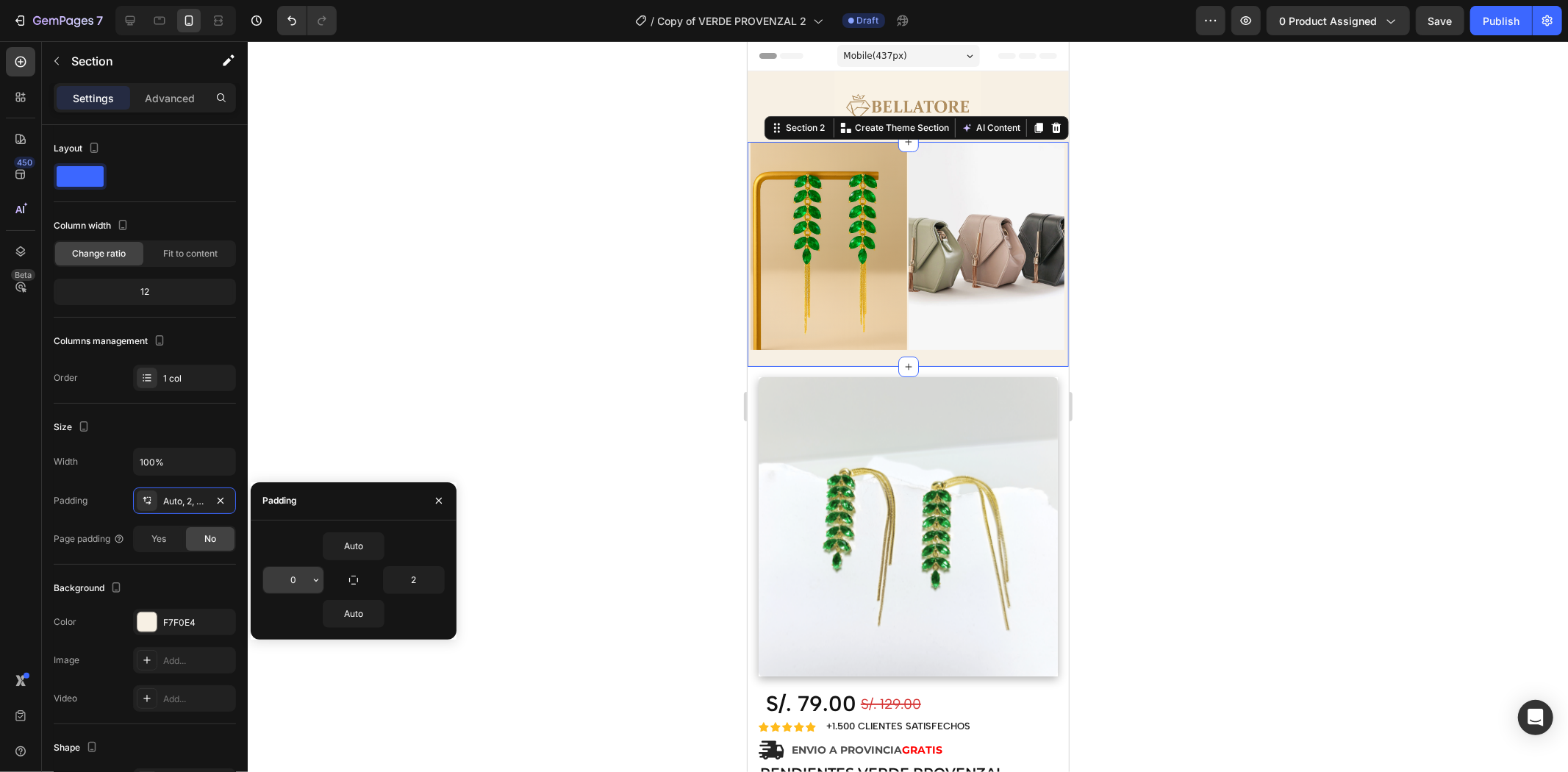
click at [304, 582] on input "0" at bounding box center [293, 580] width 60 height 27
click at [310, 582] on icon "button" at bounding box center [316, 580] width 12 height 12
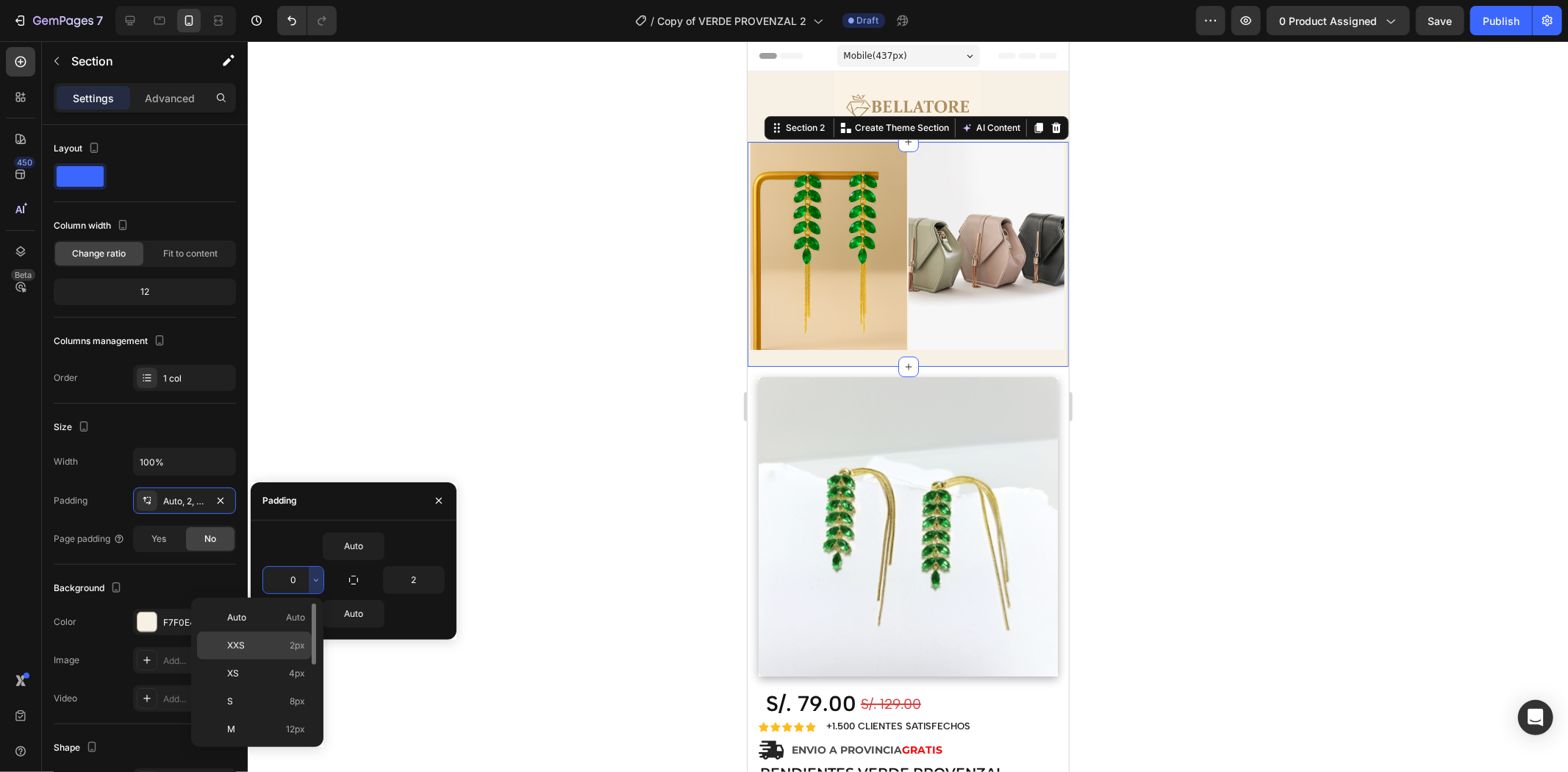
click at [270, 648] on p "XXS 2px" at bounding box center [266, 646] width 78 height 13
type input "2"
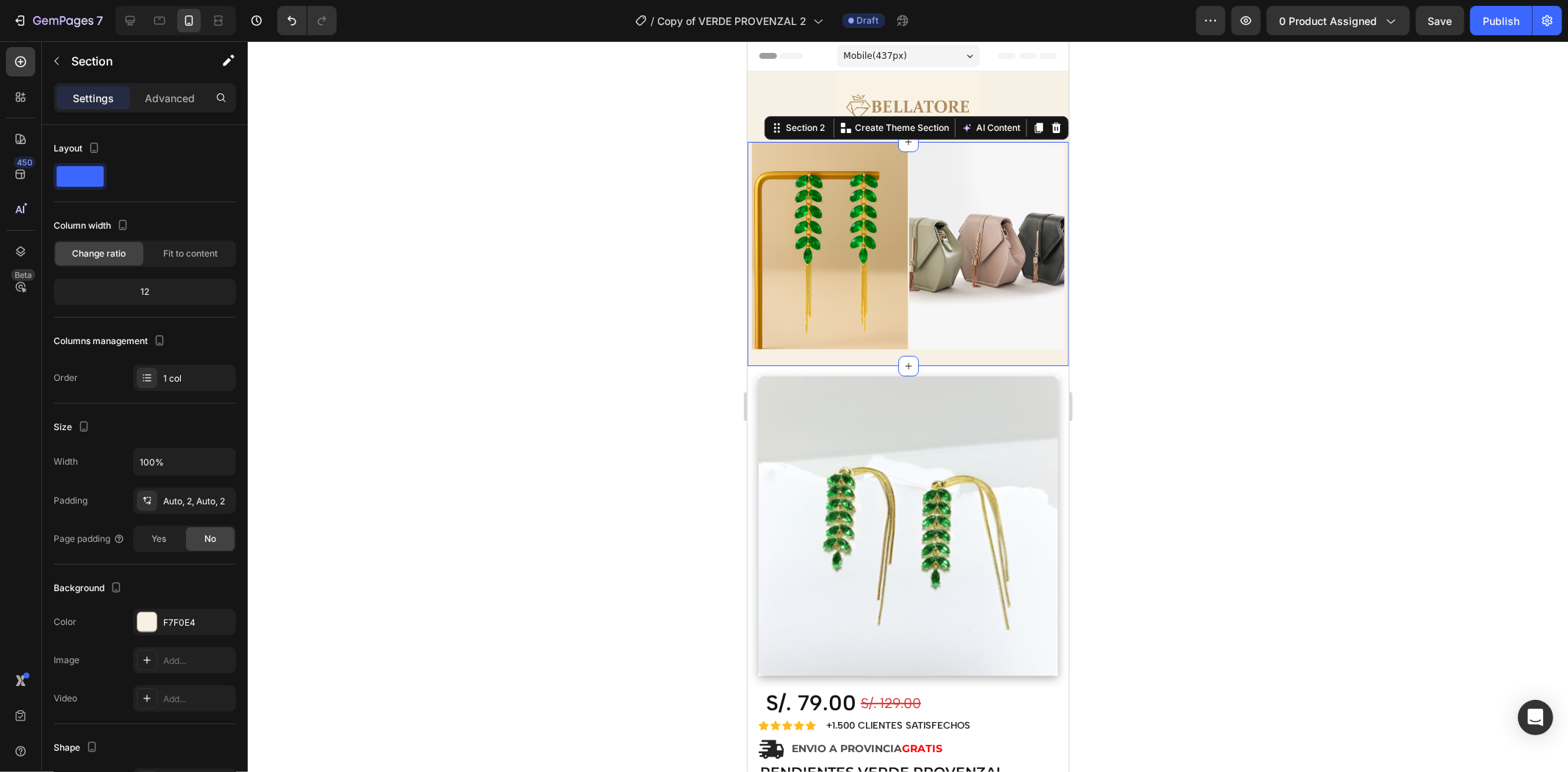
click at [1062, 262] on div at bounding box center [907, 407] width 1321 height 731
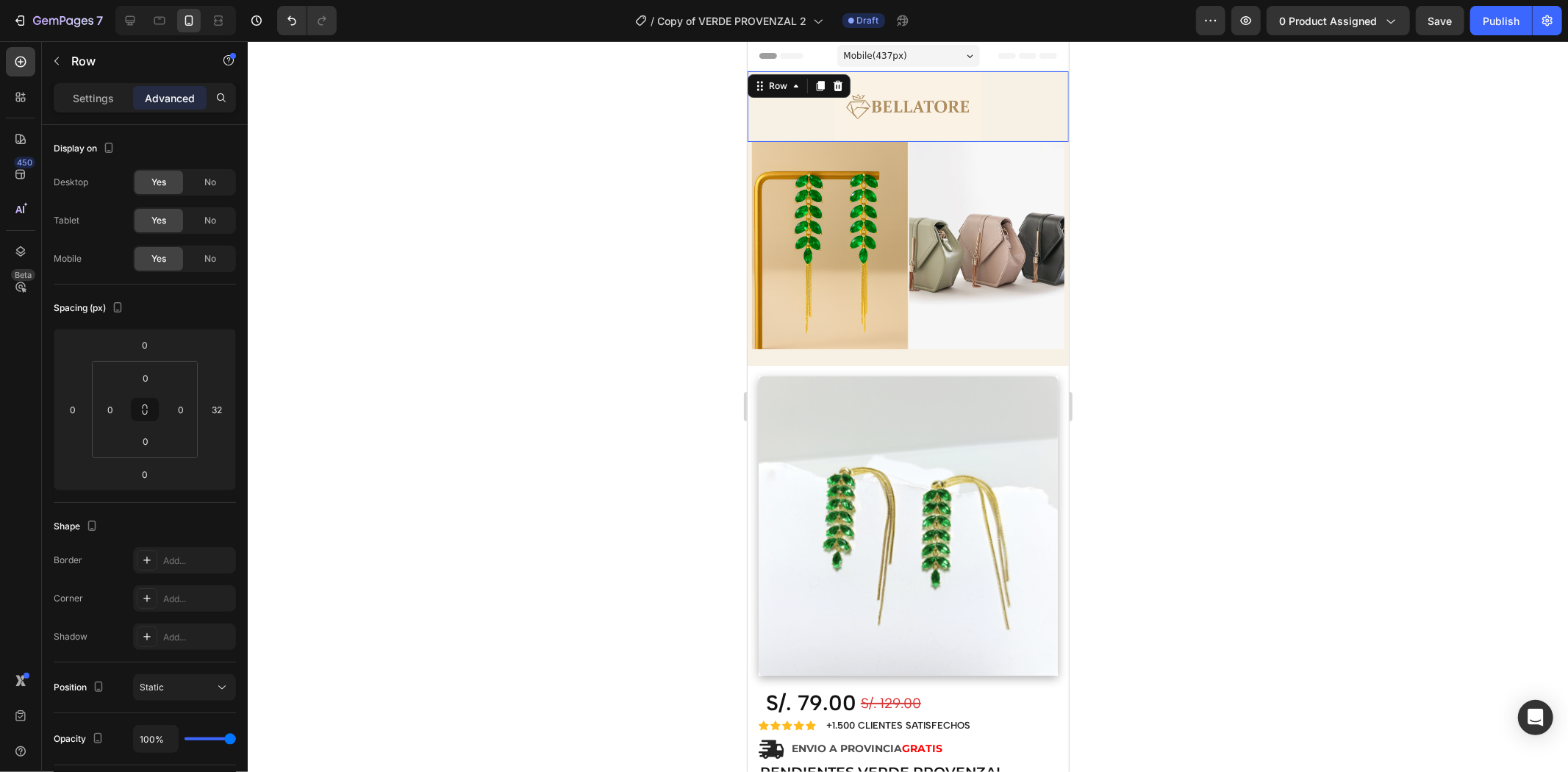
click at [1002, 130] on div "Image Row 0" at bounding box center [907, 105] width 321 height 70
drag, startPoint x: 895, startPoint y: 138, endPoint x: 903, endPoint y: 114, distance: 25.3
click at [903, 114] on div "Image Row 0" at bounding box center [907, 105] width 321 height 70
click at [913, 73] on div "Image" at bounding box center [907, 105] width 147 height 70
click at [992, 75] on div "Image Row 0" at bounding box center [907, 105] width 321 height 70
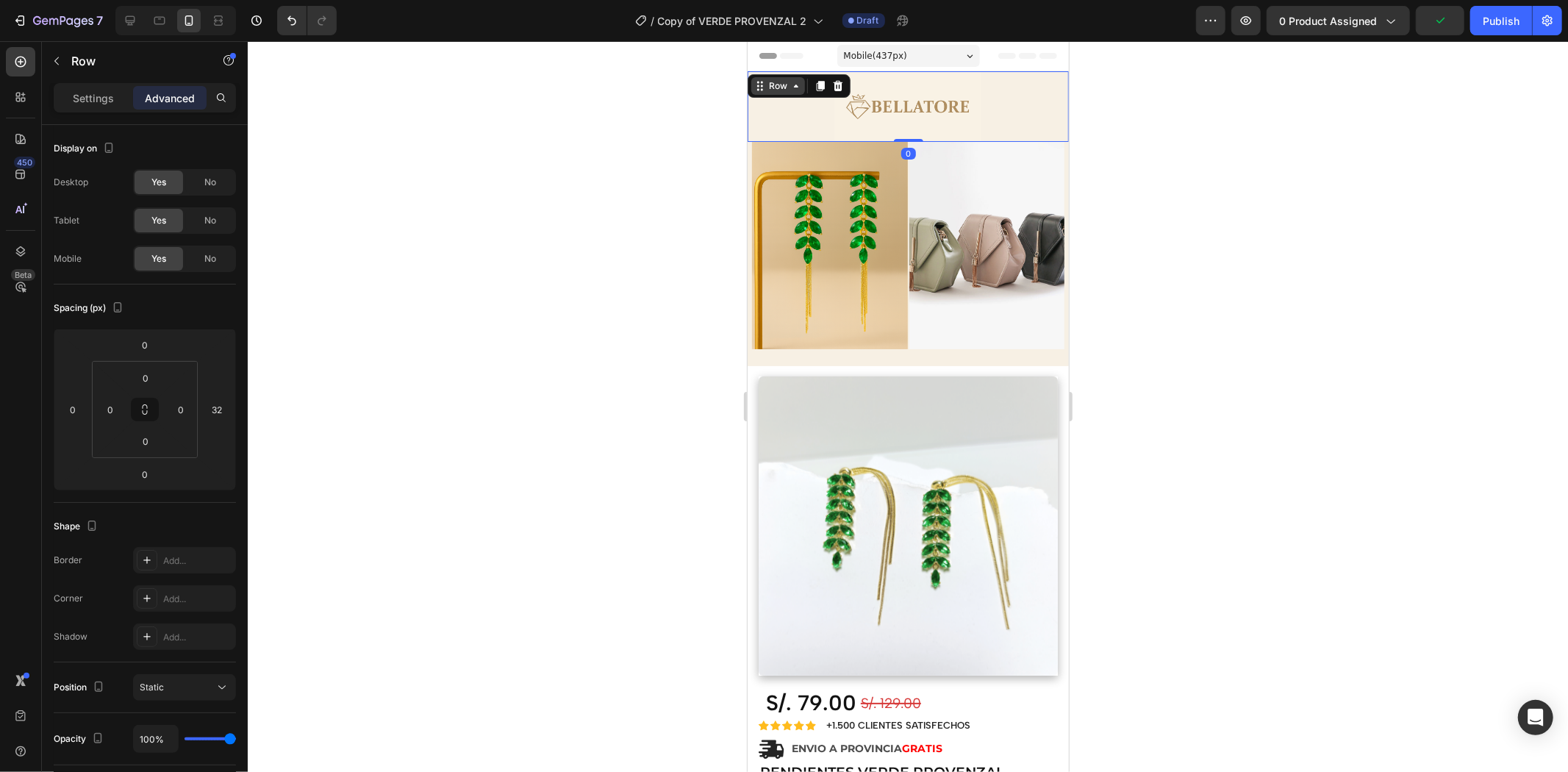
click at [777, 81] on div "Row" at bounding box center [777, 85] width 24 height 13
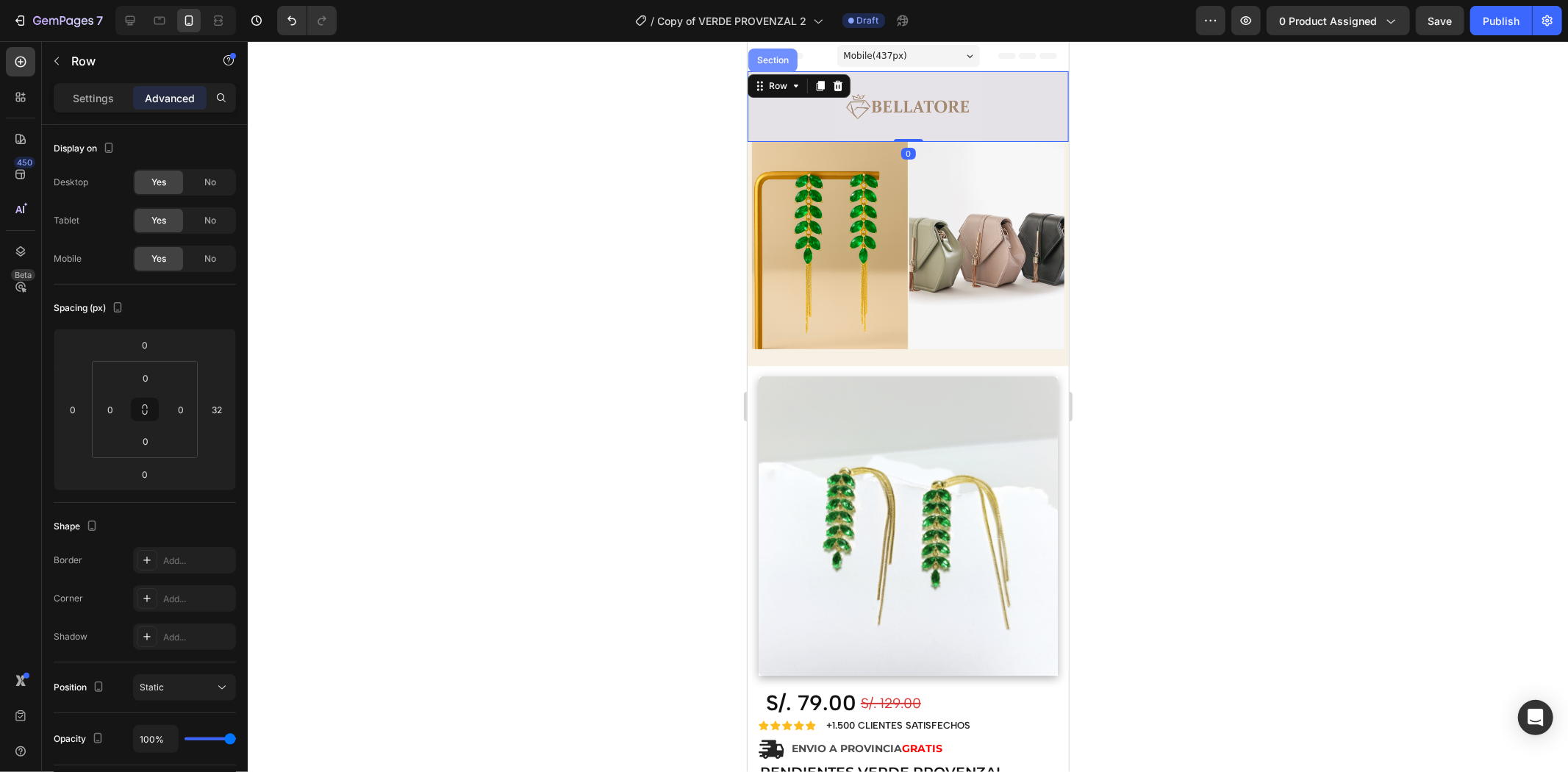
click at [774, 63] on div "Section" at bounding box center [772, 59] width 38 height 9
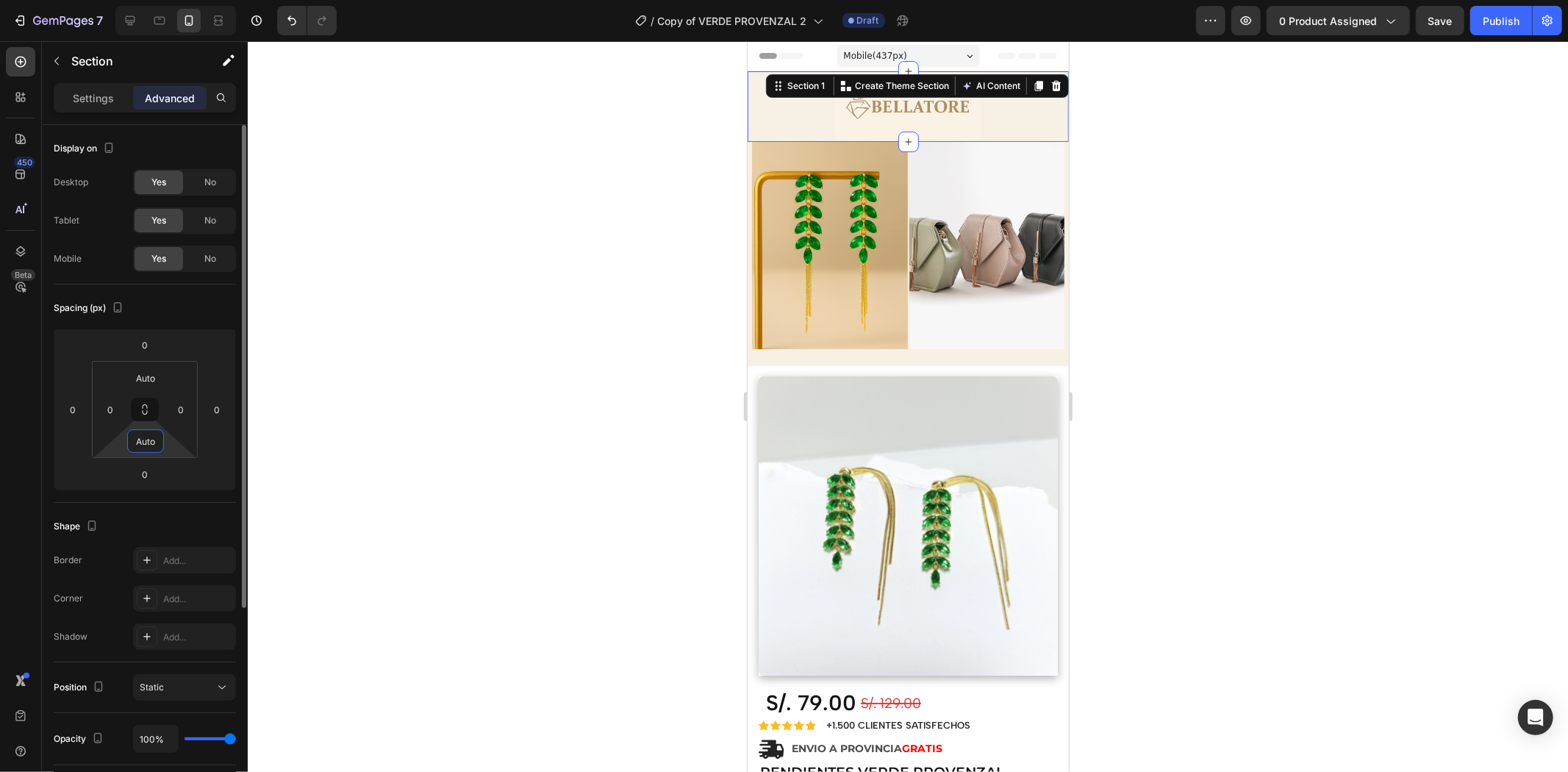
click at [149, 439] on input "Auto" at bounding box center [146, 442] width 30 height 22
type input "0"
click at [140, 379] on input "Auto" at bounding box center [146, 378] width 30 height 22
type input "0"
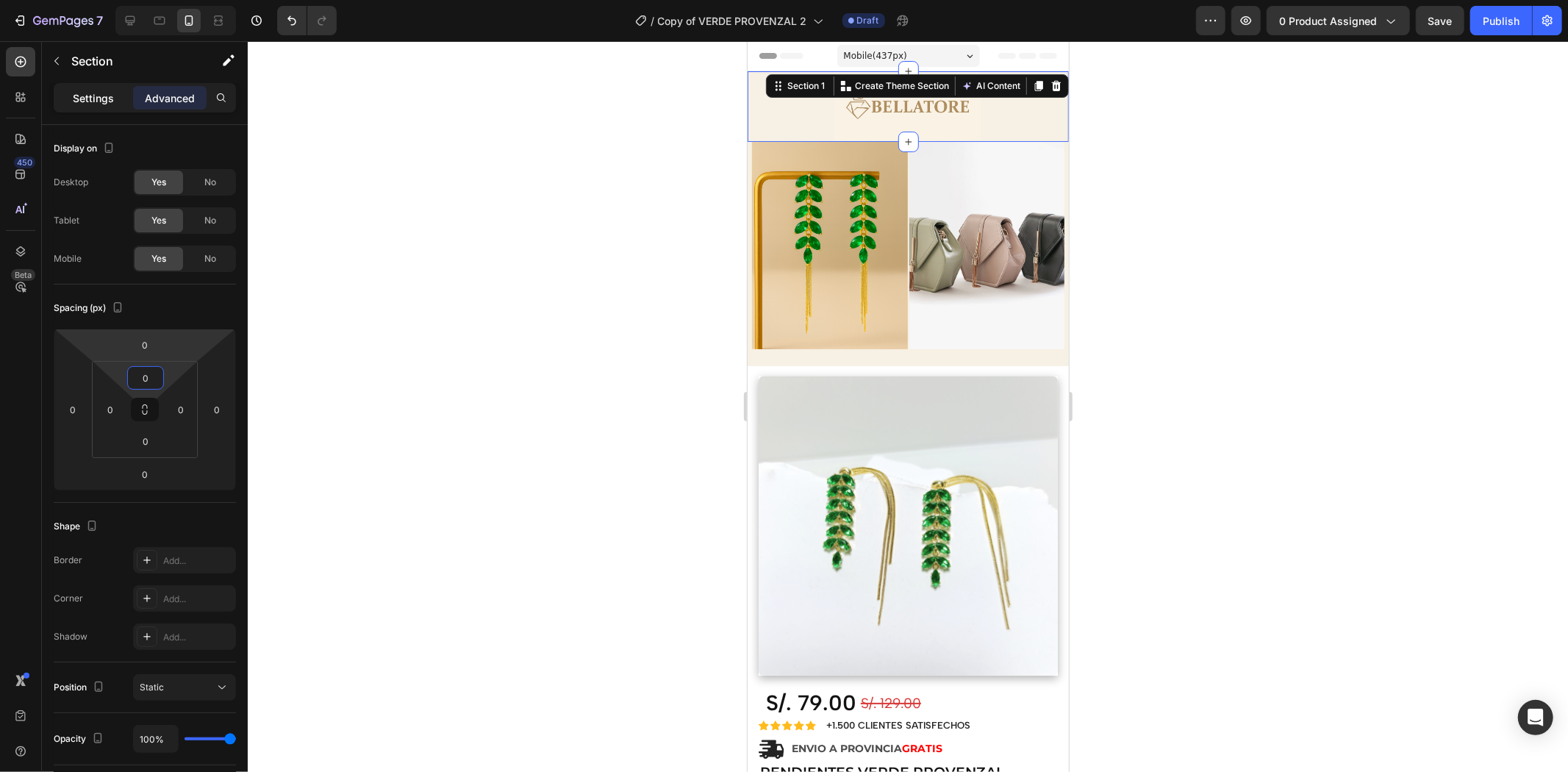
click at [113, 92] on p "Settings" at bounding box center [93, 98] width 41 height 16
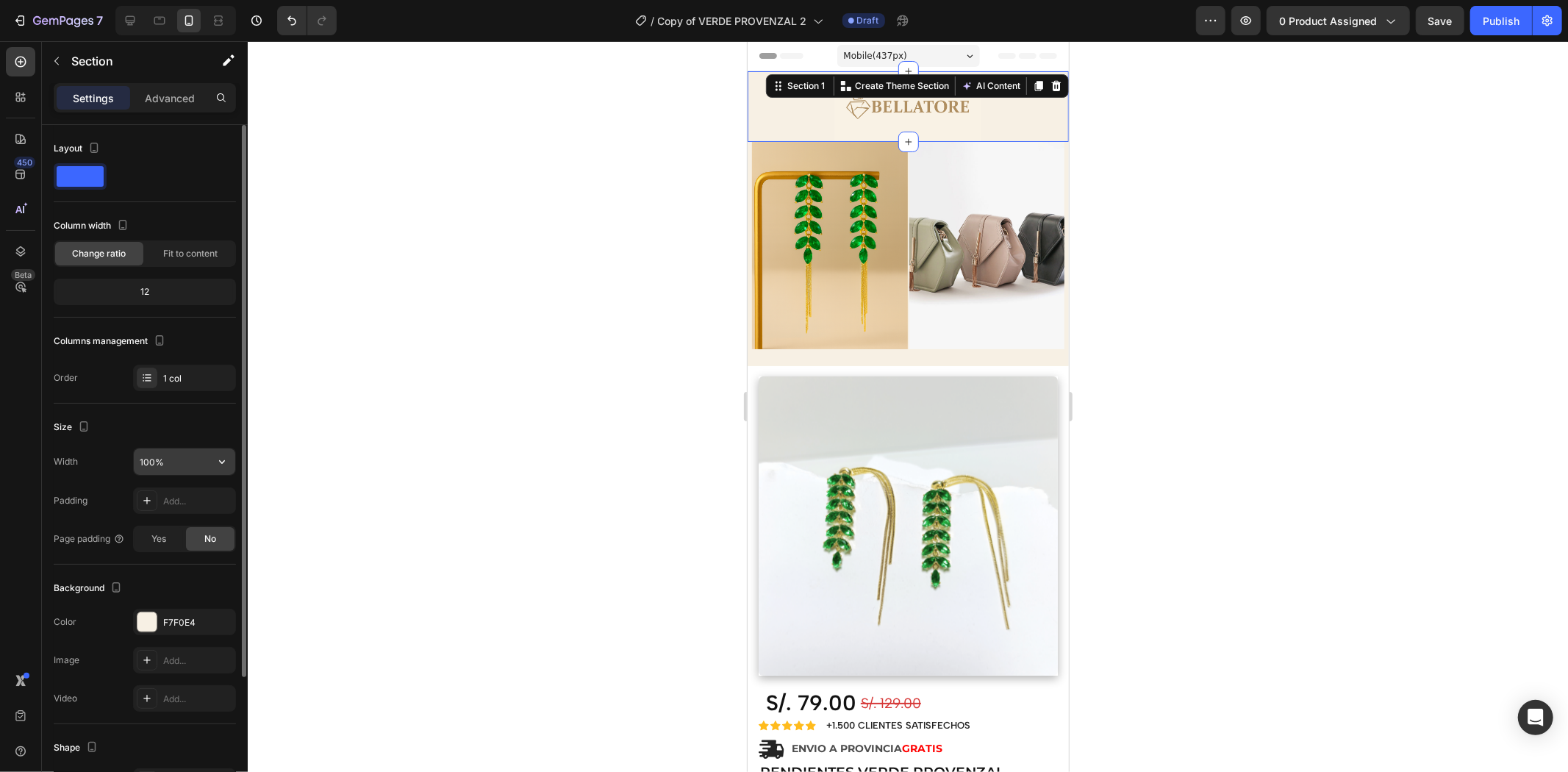
click at [172, 460] on input "100%" at bounding box center [184, 462] width 101 height 27
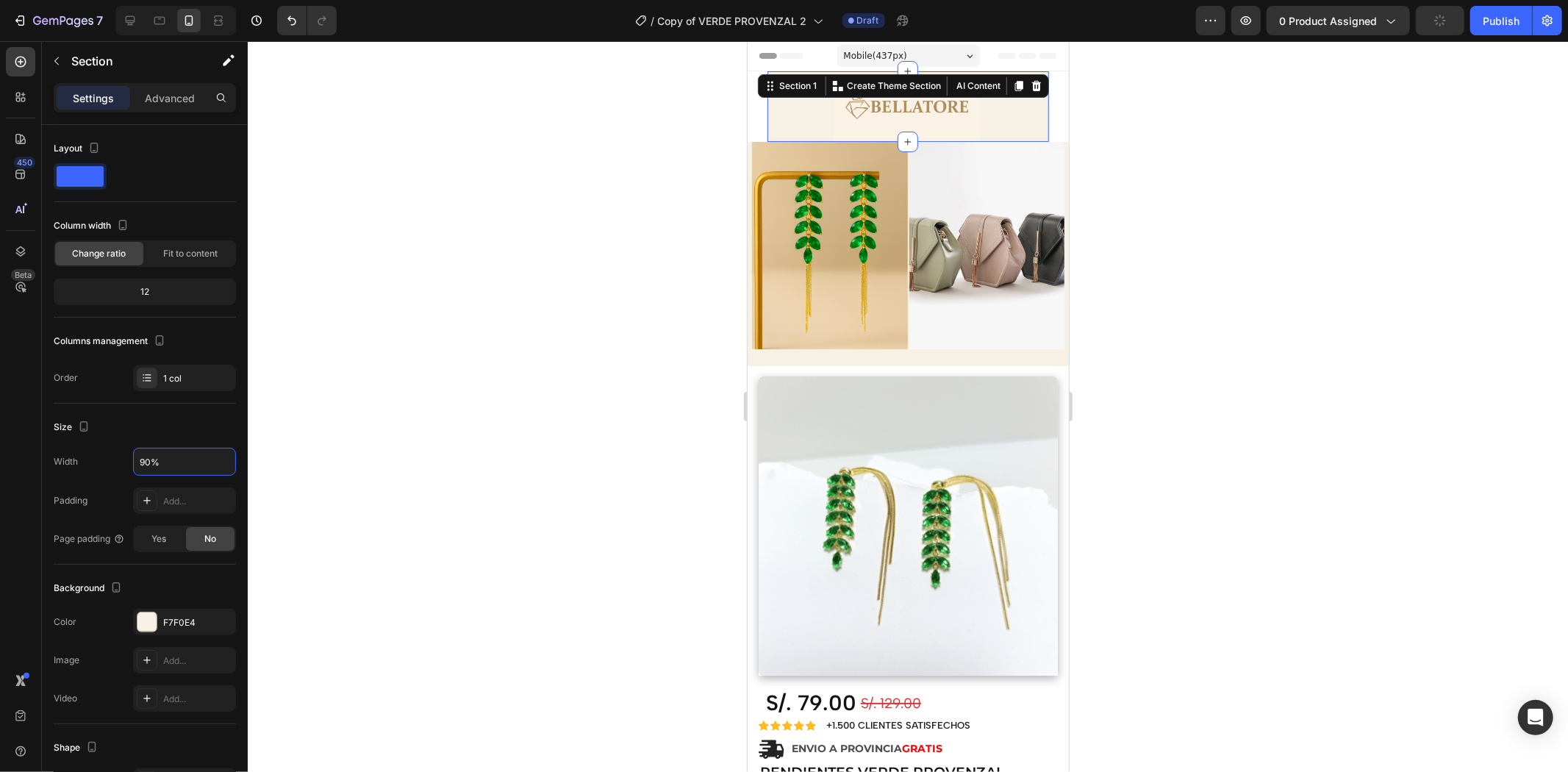
type input "90%"
click at [568, 244] on div at bounding box center [907, 407] width 1321 height 731
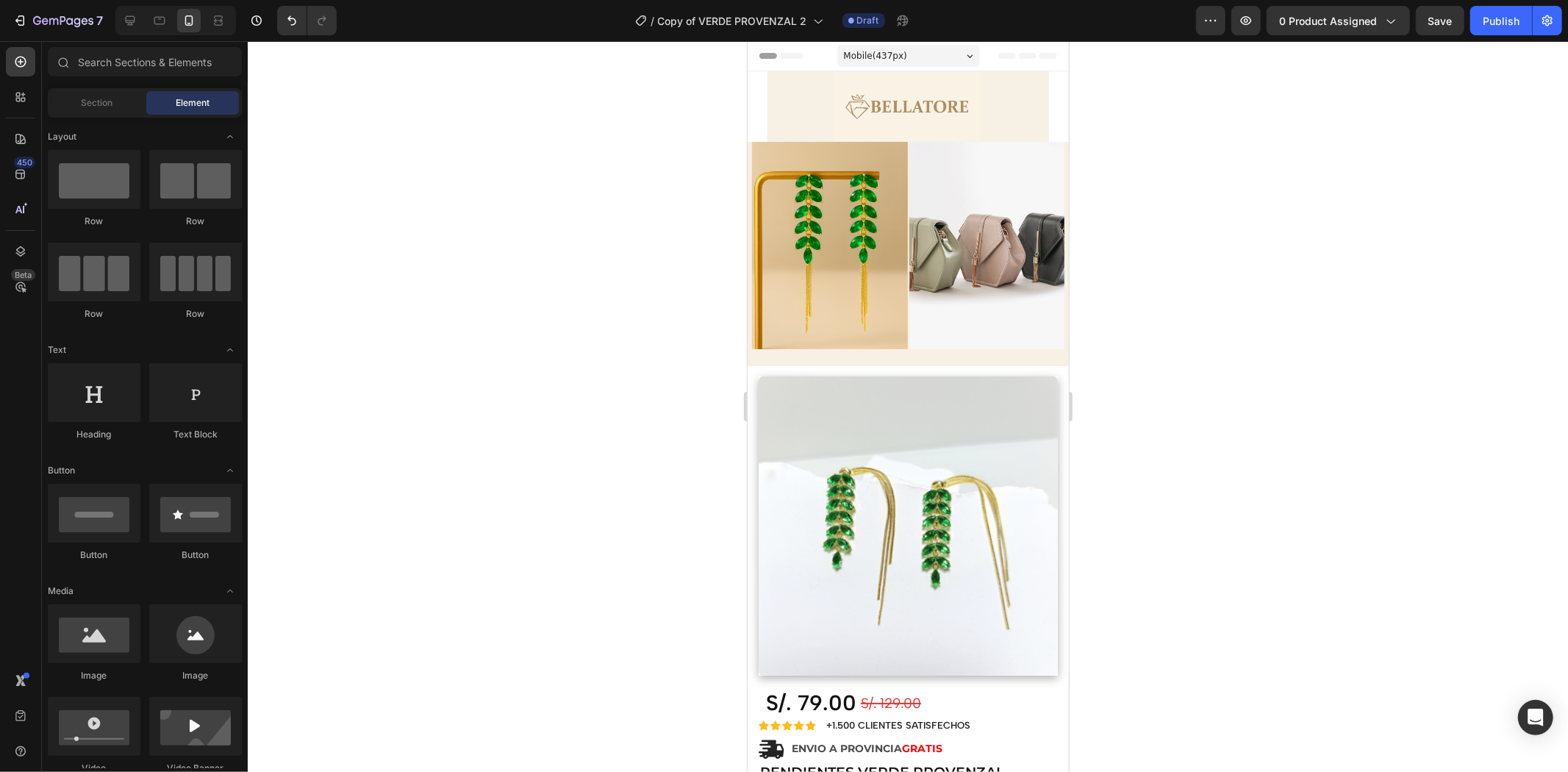
click at [755, 114] on section "Image Row Section 1" at bounding box center [907, 105] width 313 height 70
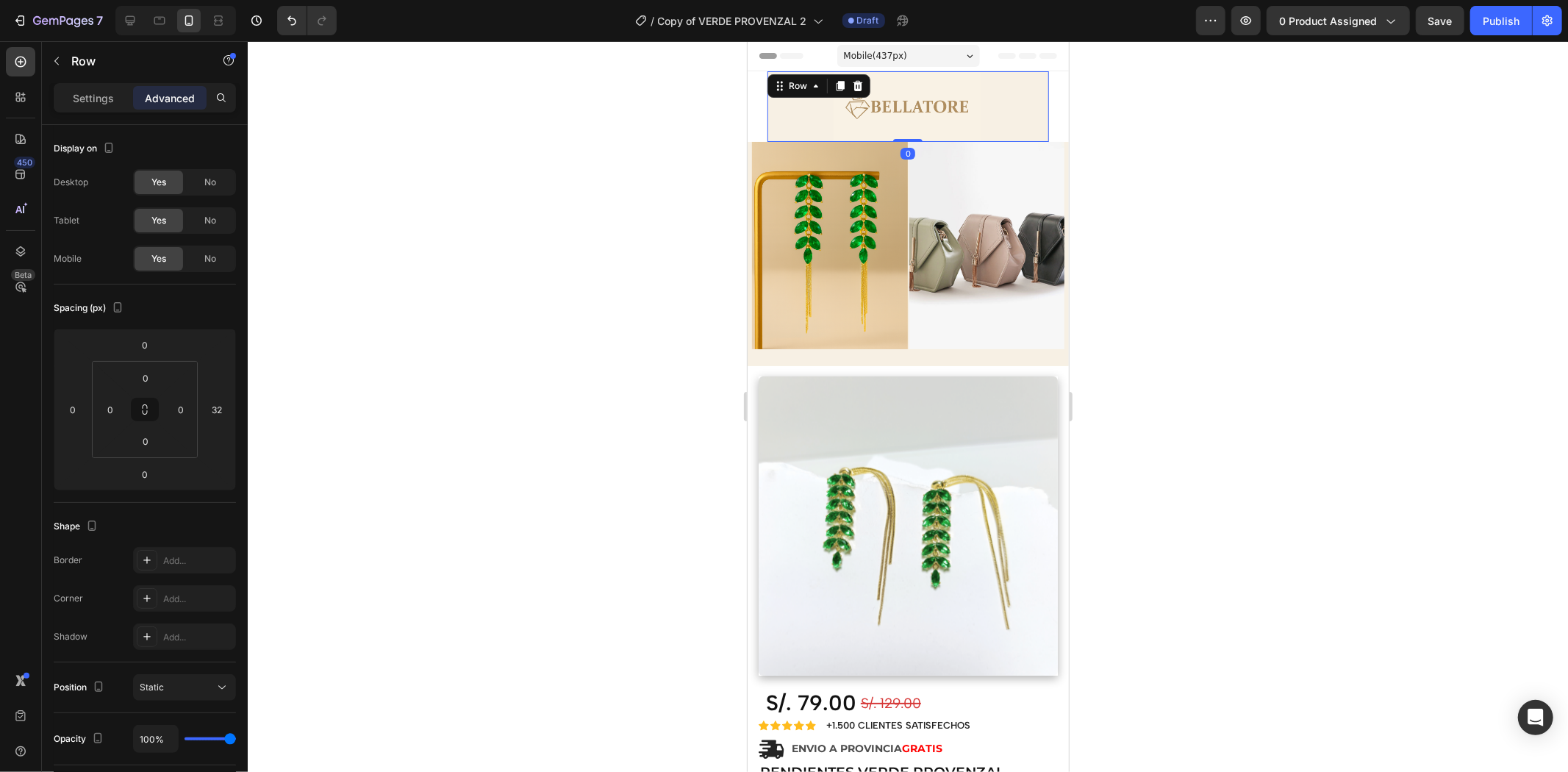
click at [777, 129] on div "Image Row 0" at bounding box center [907, 105] width 281 height 70
click at [758, 130] on section "Image Row 0 Section 1" at bounding box center [907, 105] width 313 height 70
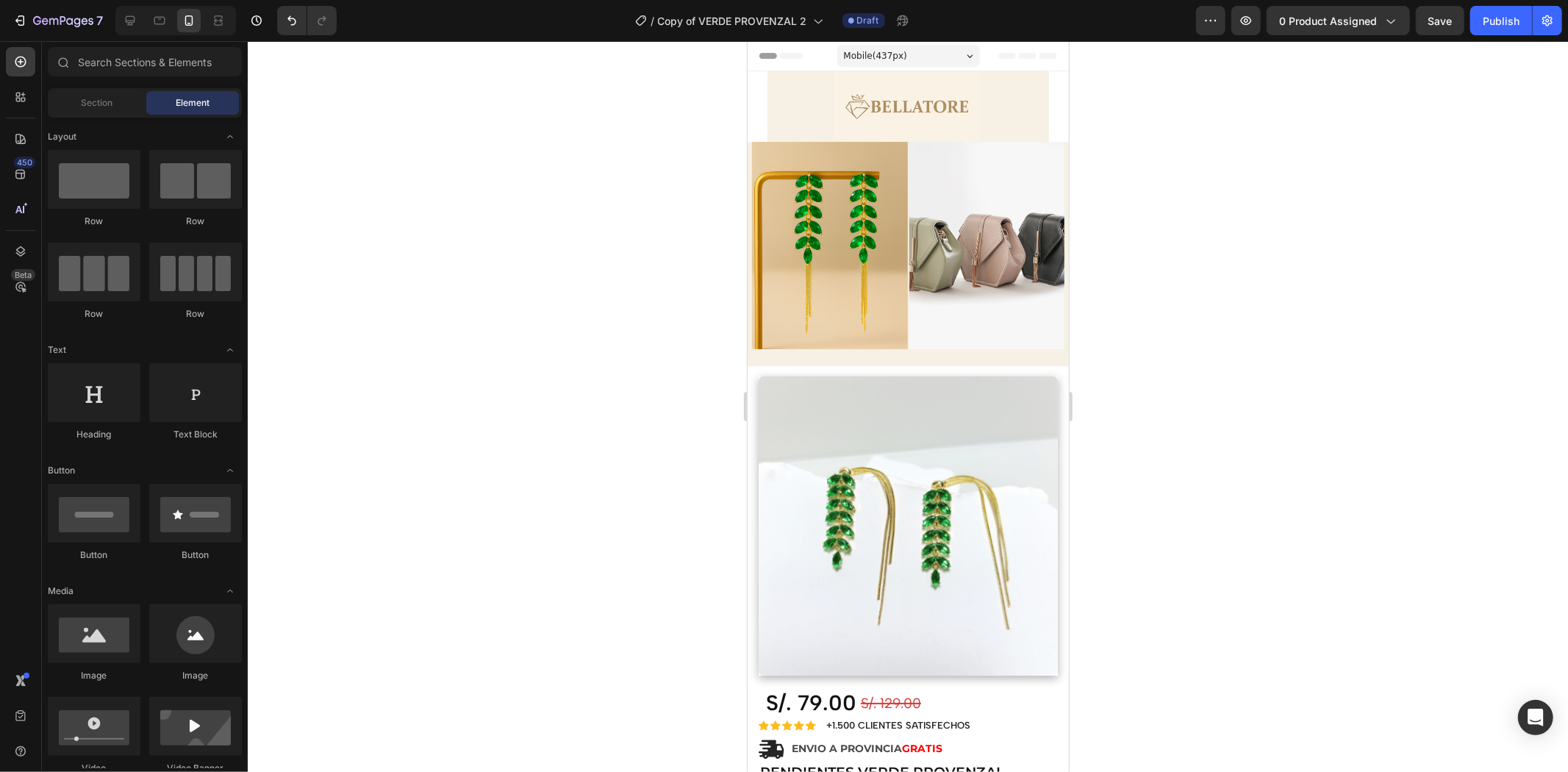
click at [1027, 121] on div "Image Row" at bounding box center [907, 105] width 281 height 70
